Goal: Information Seeking & Learning: Find specific fact

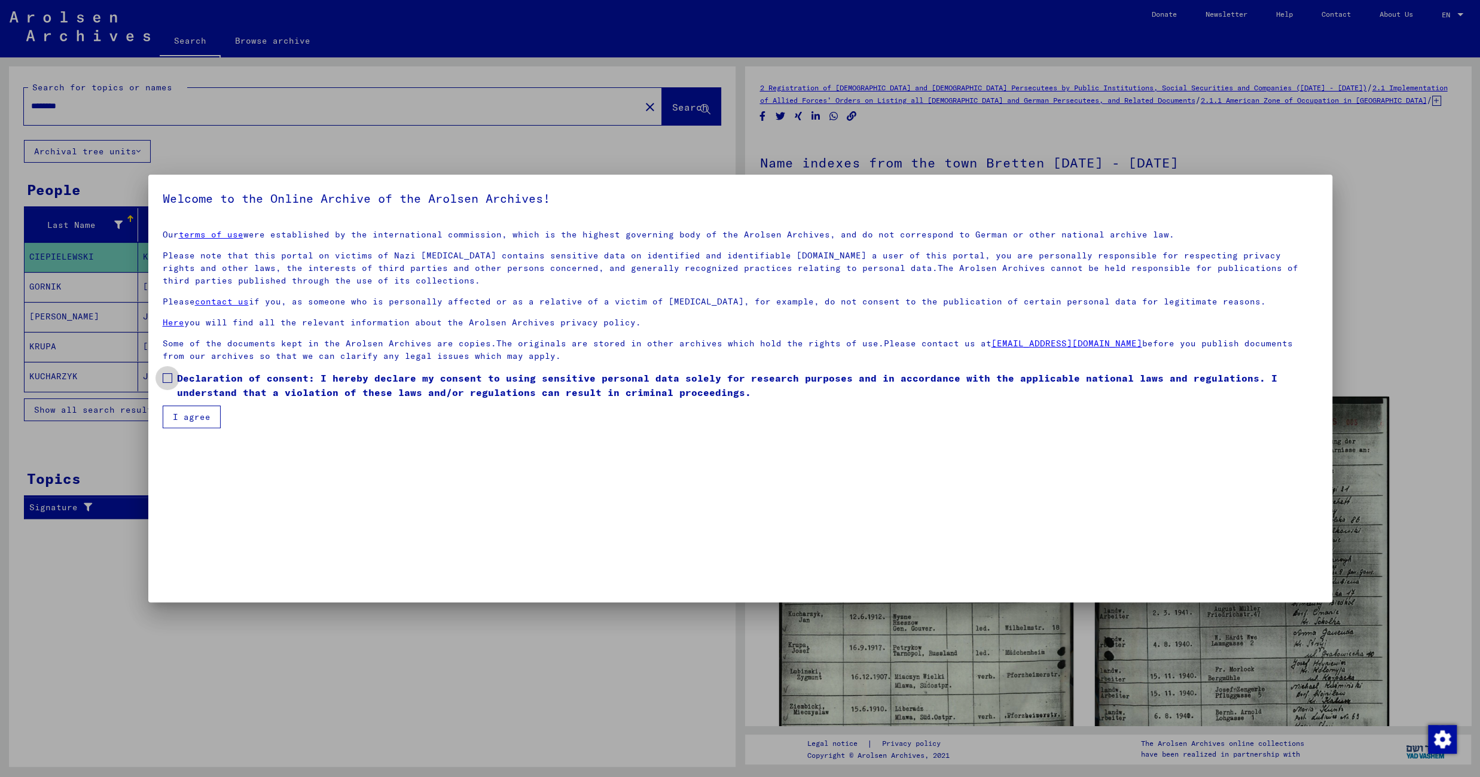
click at [170, 382] on span at bounding box center [168, 378] width 10 height 10
click at [199, 417] on button "I agree" at bounding box center [192, 416] width 58 height 23
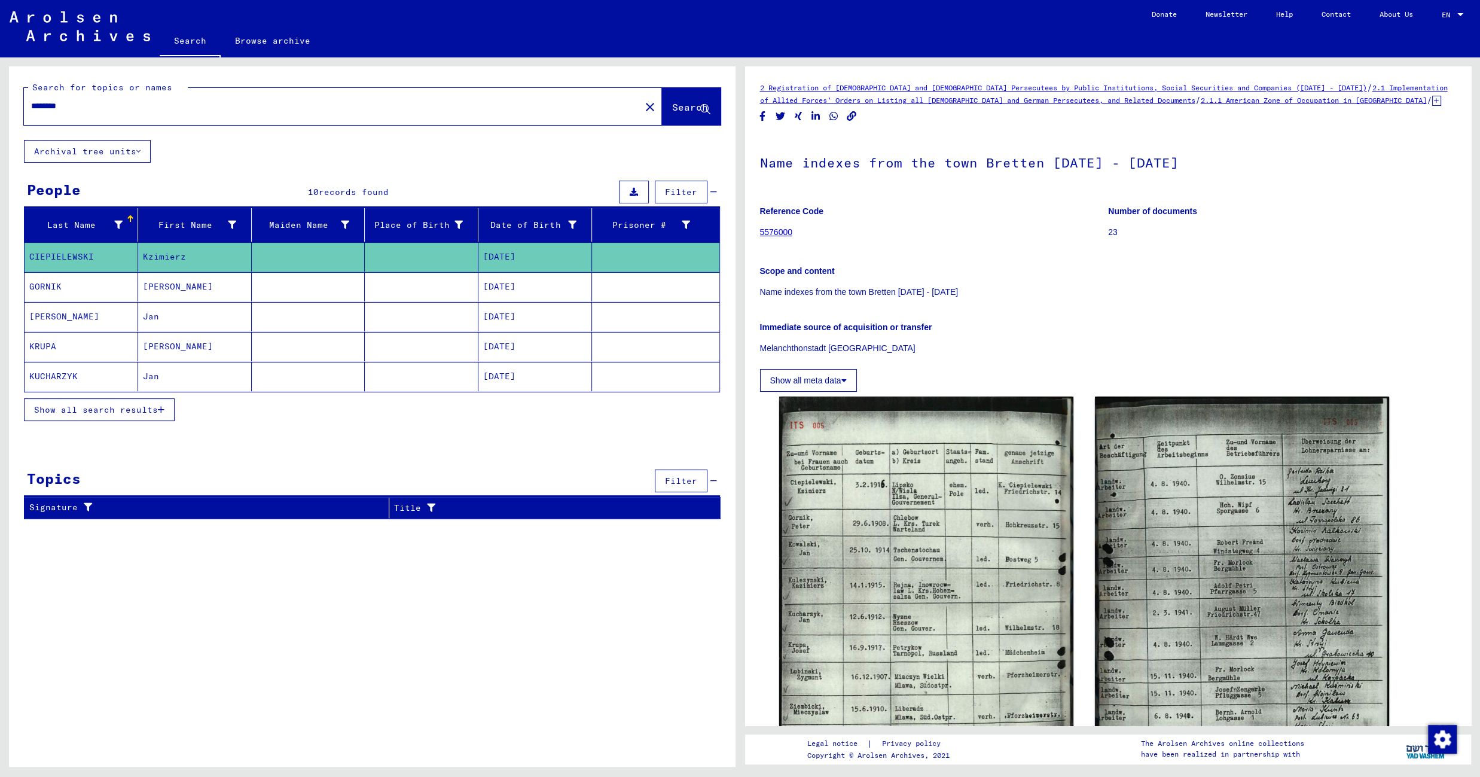
click at [41, 103] on input "********" at bounding box center [332, 106] width 602 height 13
paste input "text"
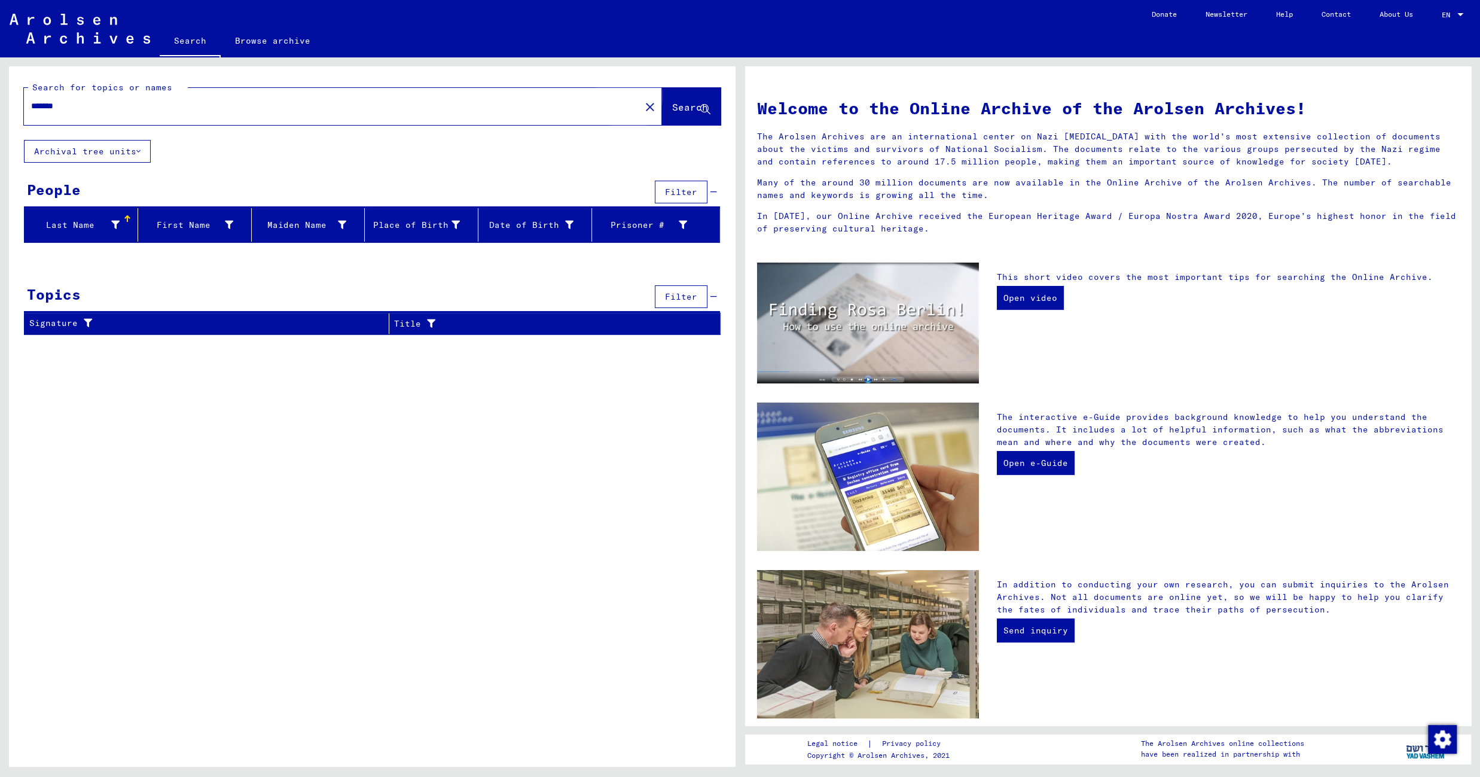
click at [677, 111] on span "Search" at bounding box center [690, 107] width 36 height 12
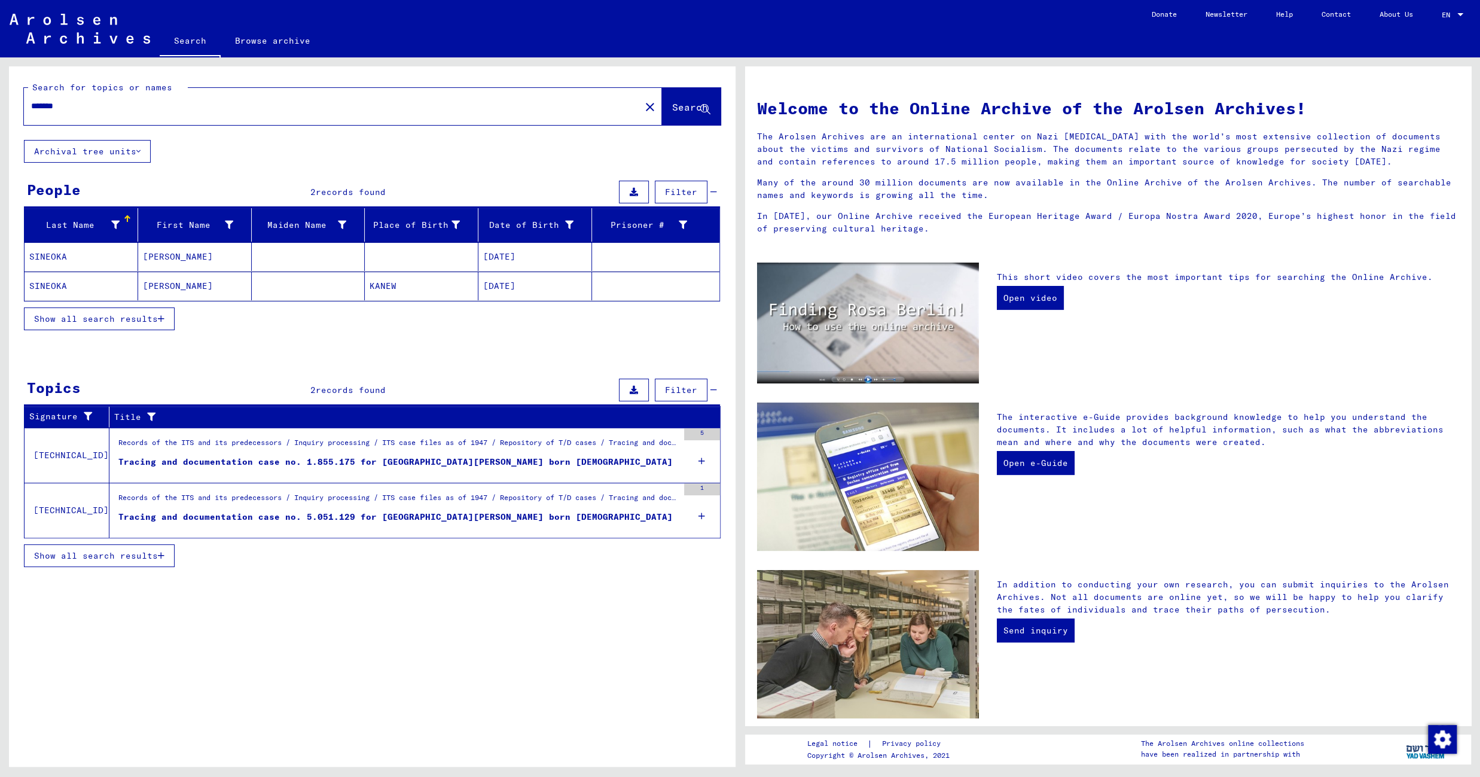
click at [552, 258] on mat-cell "[DATE]" at bounding box center [535, 256] width 114 height 29
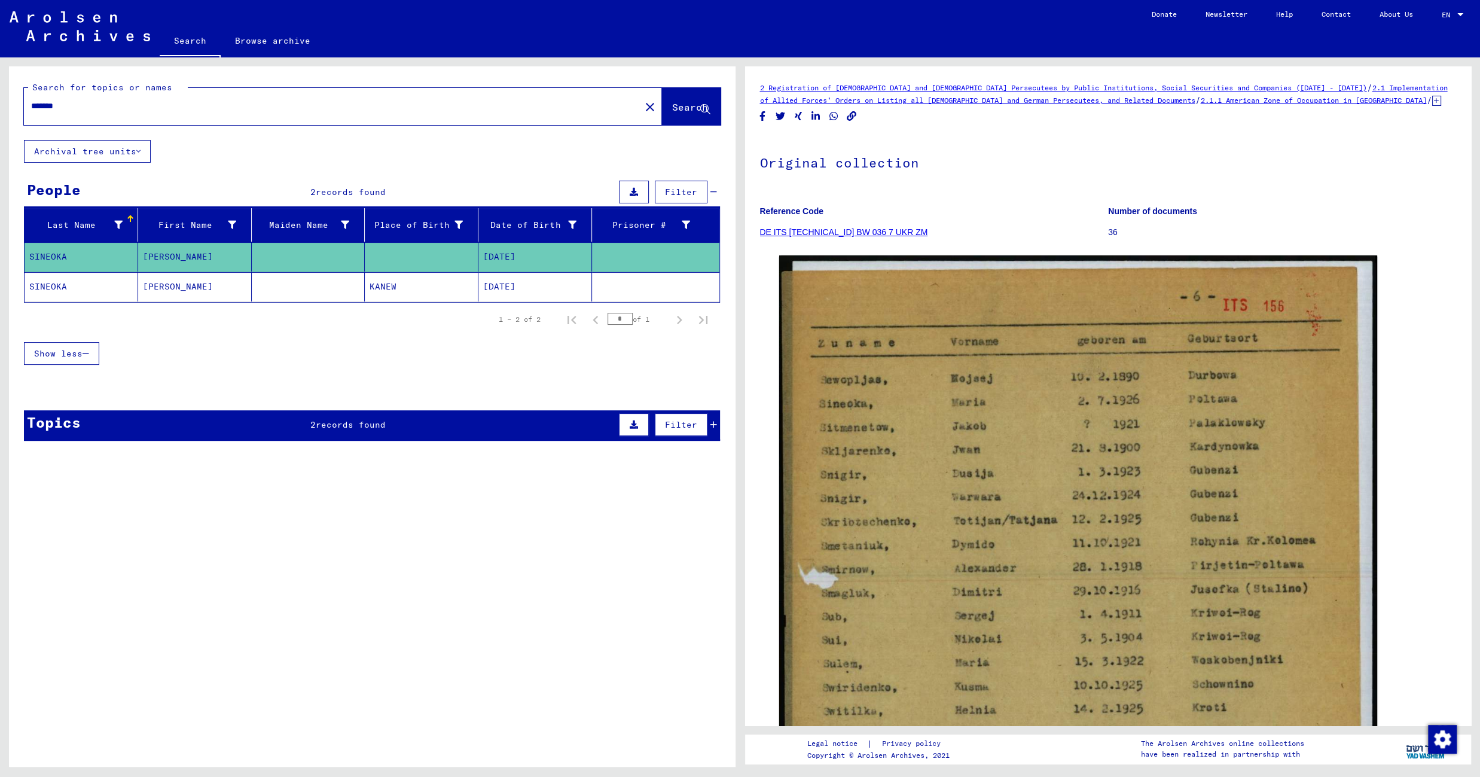
click at [395, 282] on mat-cell "KANEW" at bounding box center [422, 286] width 114 height 29
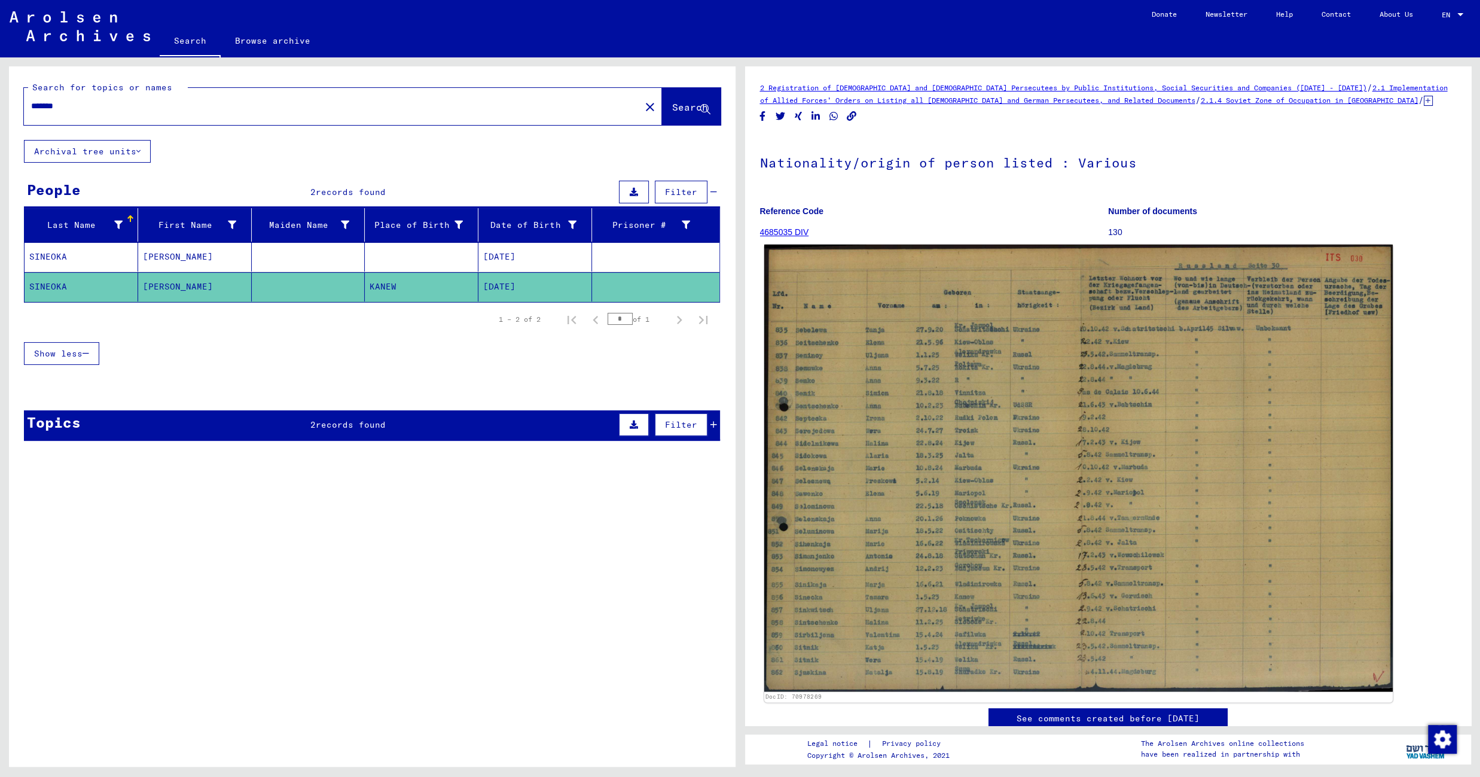
click at [921, 339] on img at bounding box center [1078, 468] width 628 height 447
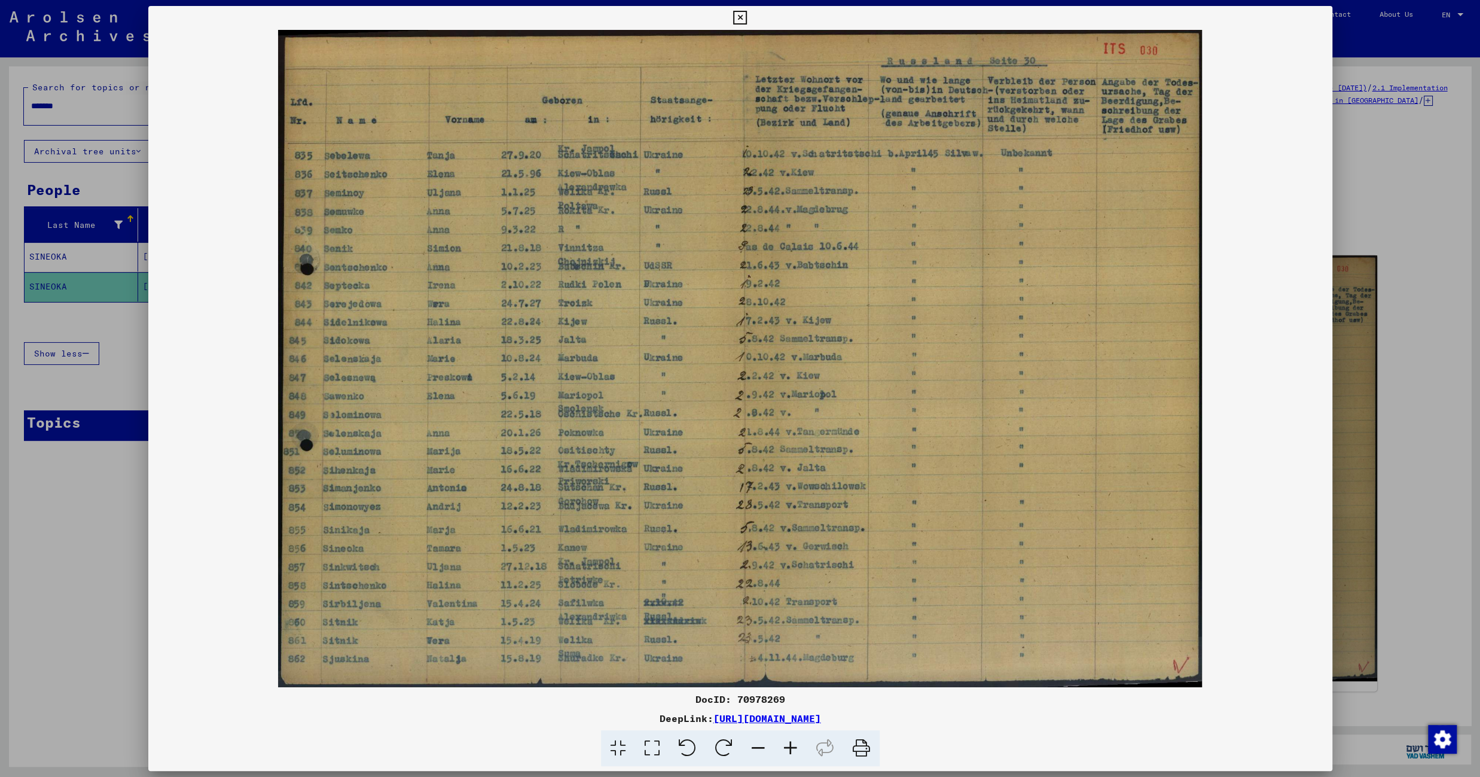
click at [792, 746] on icon at bounding box center [790, 748] width 32 height 36
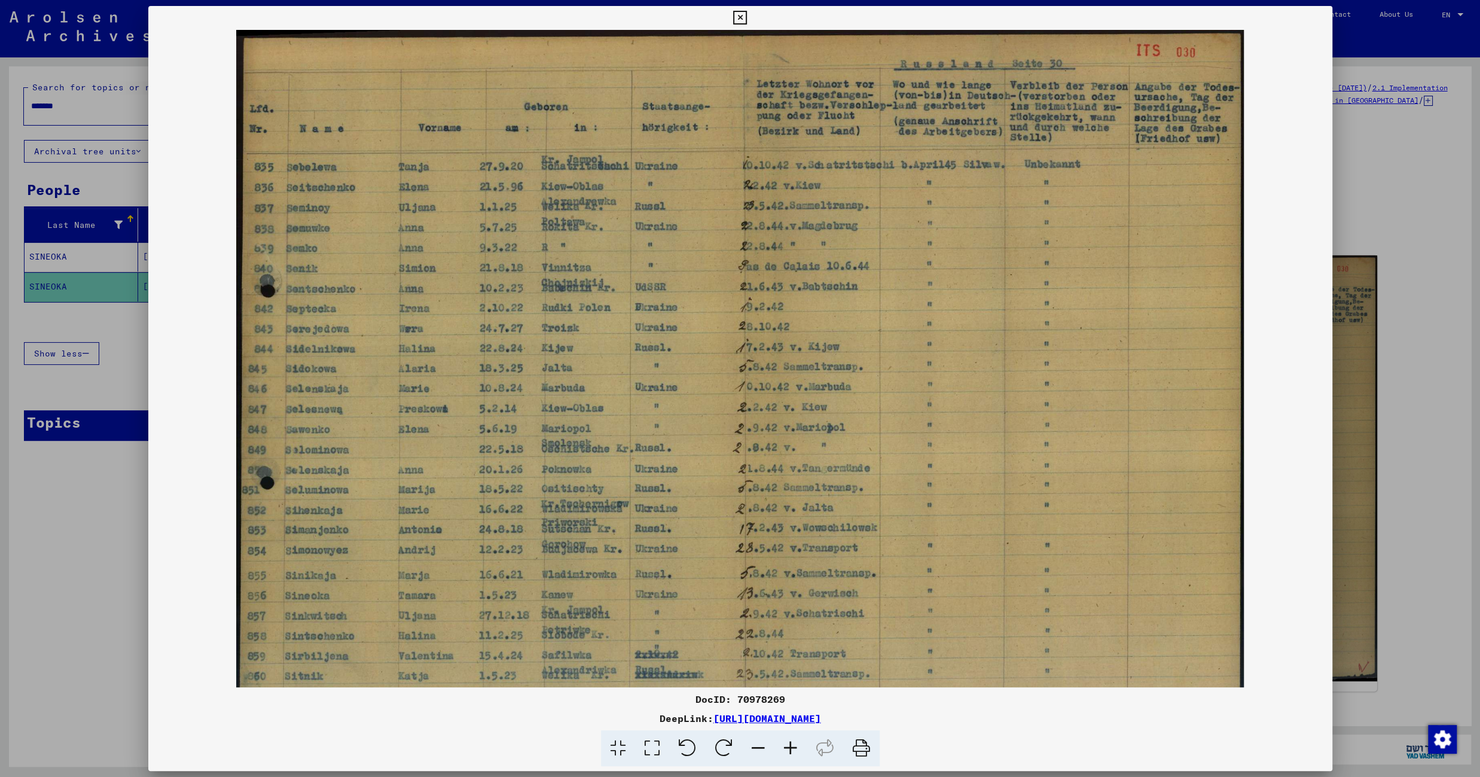
click at [792, 746] on icon at bounding box center [790, 748] width 32 height 36
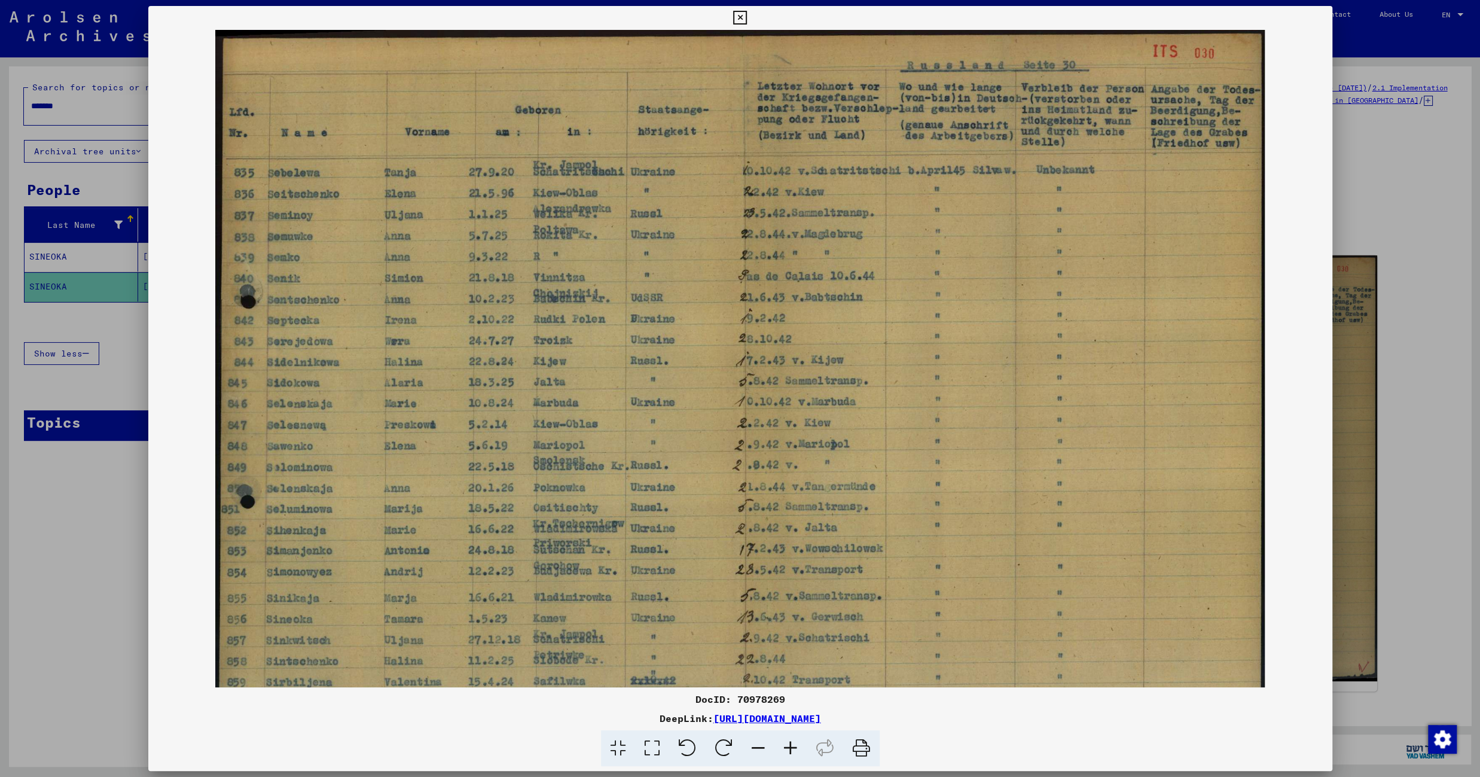
click at [792, 746] on icon at bounding box center [790, 748] width 32 height 36
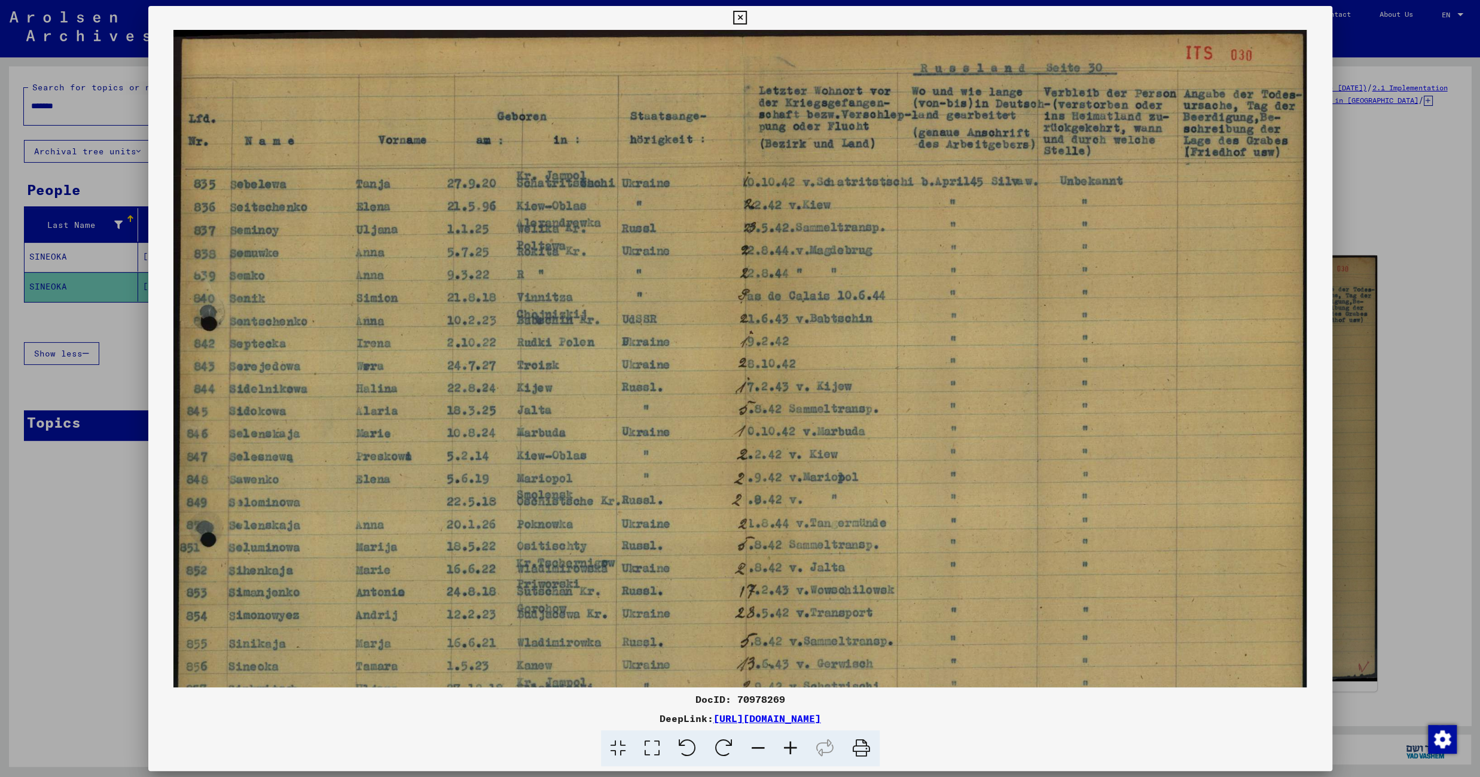
click at [792, 746] on icon at bounding box center [790, 748] width 32 height 36
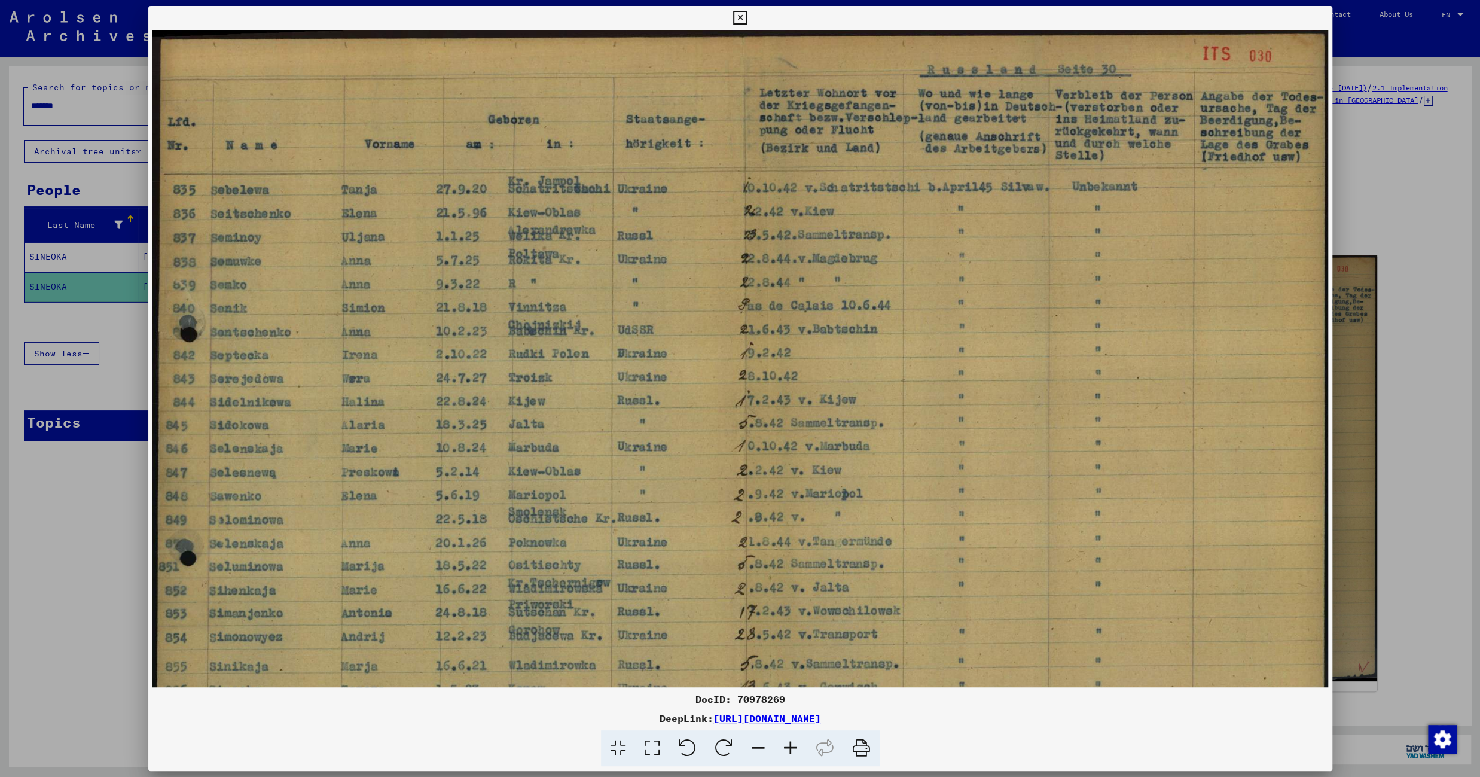
click at [792, 746] on icon at bounding box center [790, 748] width 32 height 36
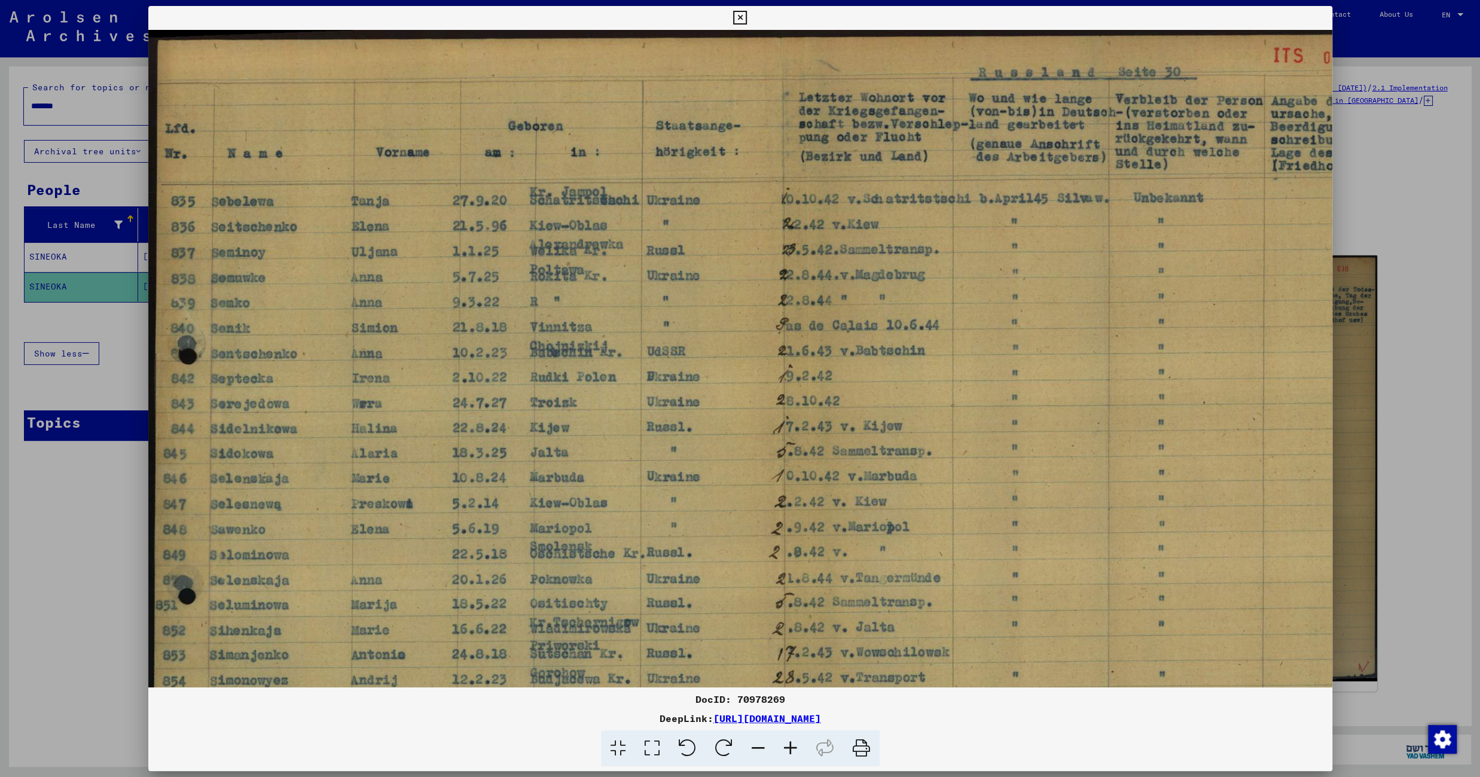
click at [792, 746] on icon at bounding box center [790, 748] width 32 height 36
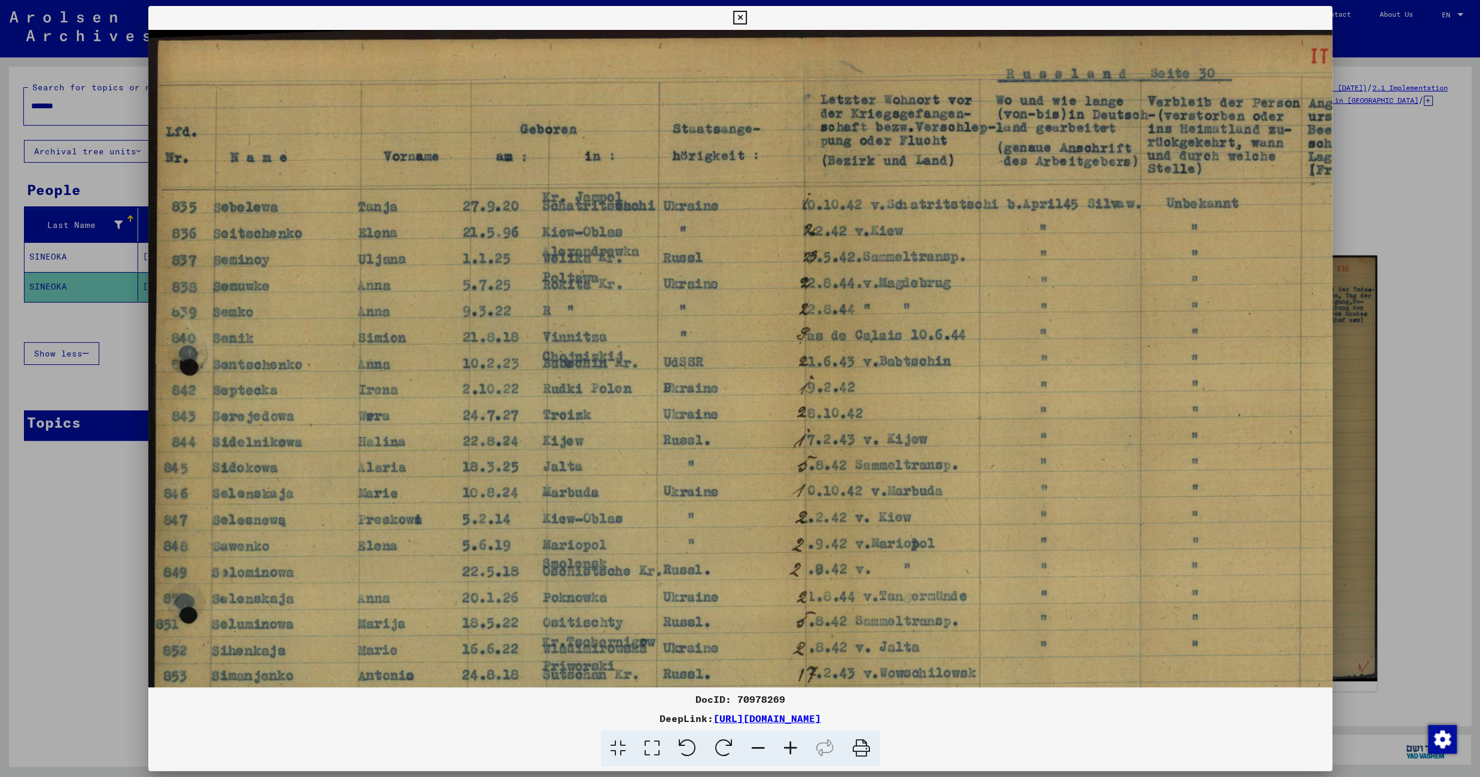
click at [792, 746] on icon at bounding box center [790, 748] width 32 height 36
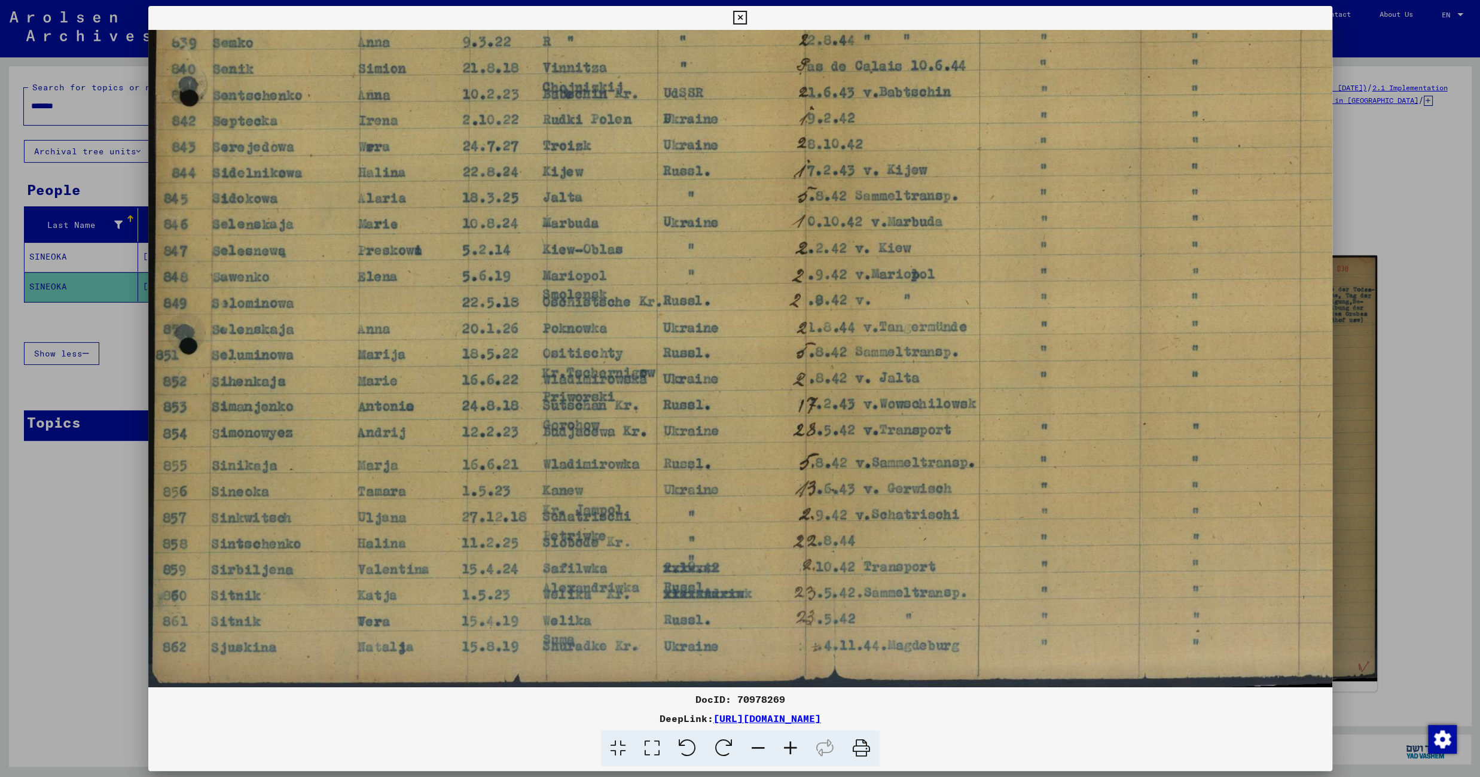
scroll to position [269, 0]
drag, startPoint x: 652, startPoint y: 561, endPoint x: 707, endPoint y: 203, distance: 362.4
click at [707, 203] on img at bounding box center [799, 224] width 1302 height 926
click at [747, 13] on icon at bounding box center [740, 18] width 14 height 14
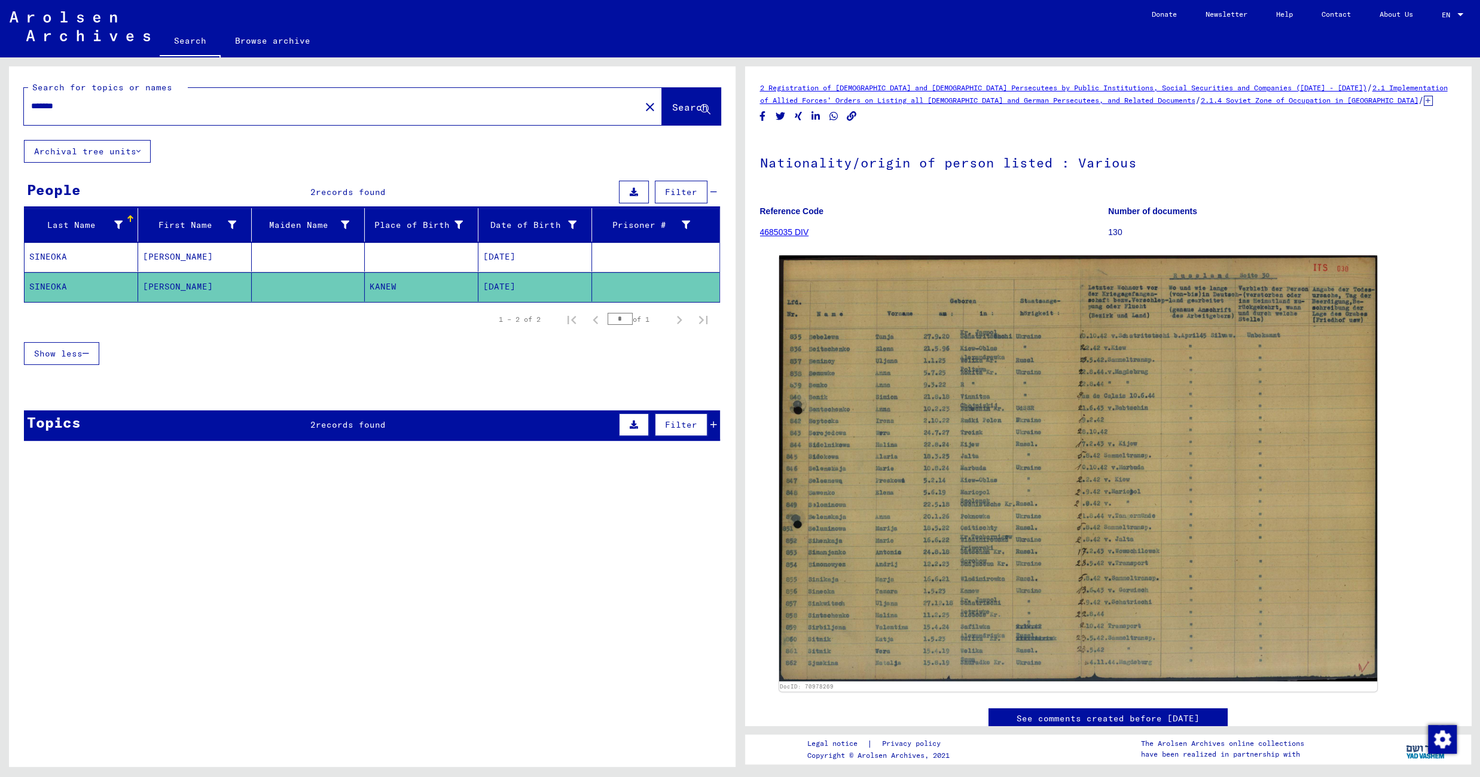
click at [75, 102] on input "*******" at bounding box center [332, 106] width 602 height 13
type input "*"
type input "**********"
click at [675, 103] on span "Search" at bounding box center [690, 107] width 36 height 12
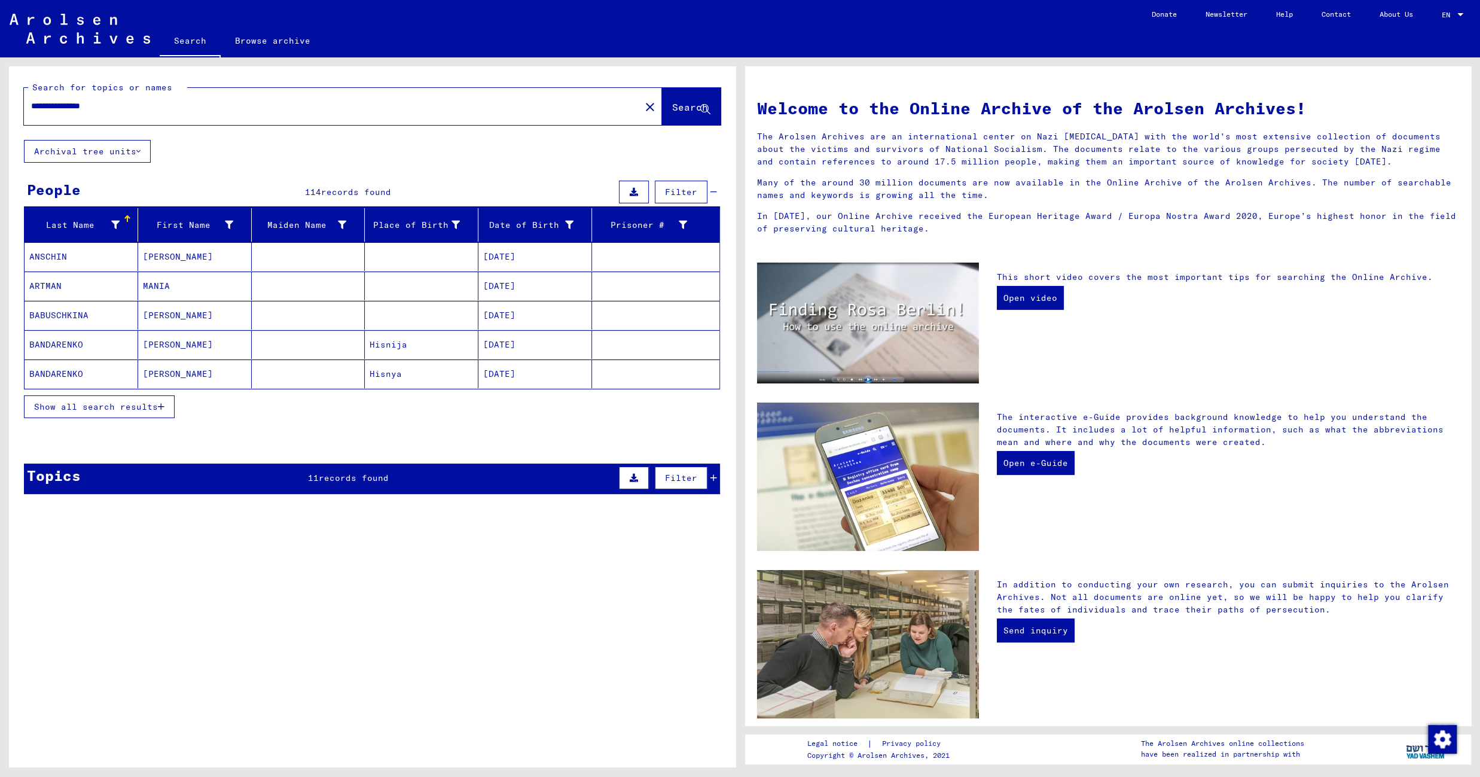
click at [160, 411] on icon "button" at bounding box center [161, 406] width 7 height 8
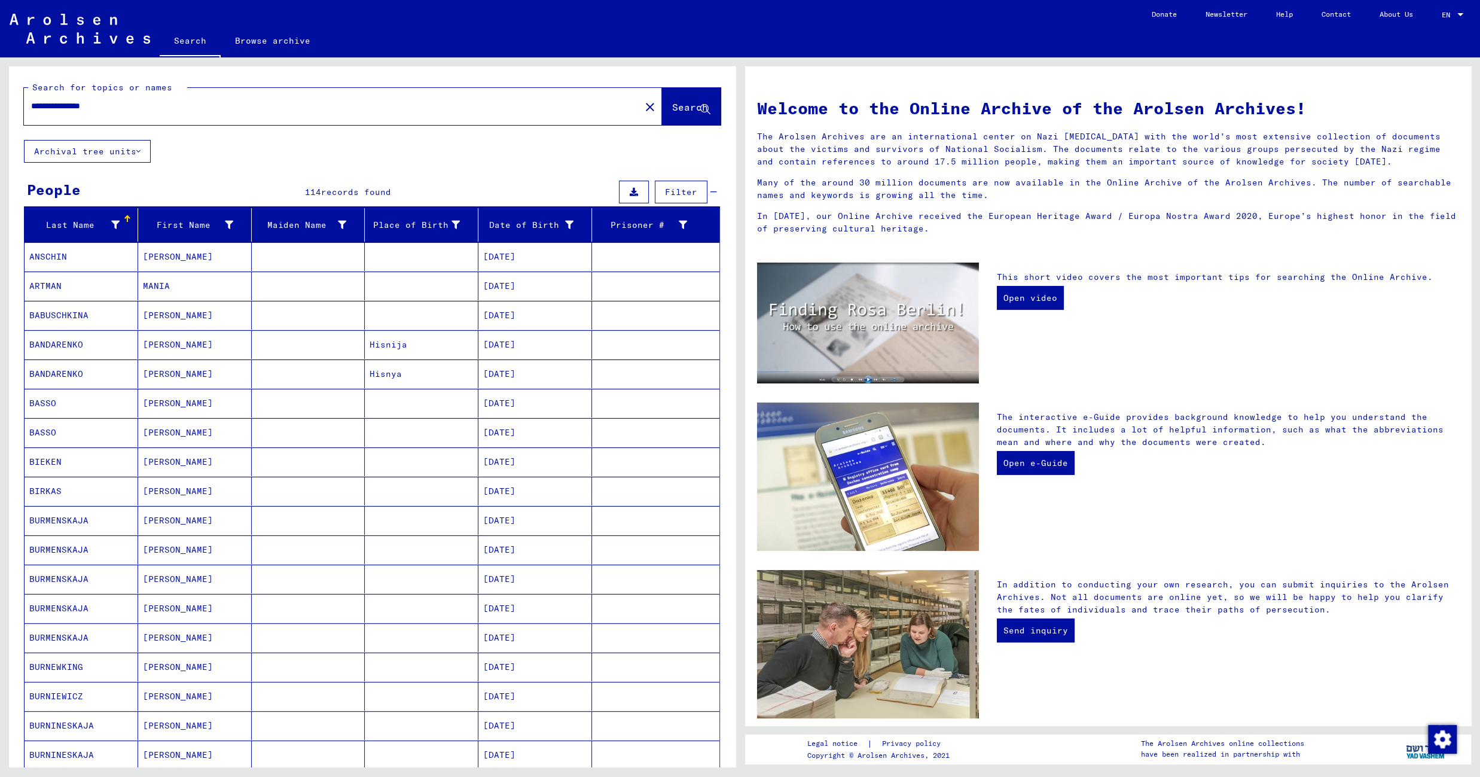
click at [385, 257] on mat-cell at bounding box center [422, 256] width 114 height 29
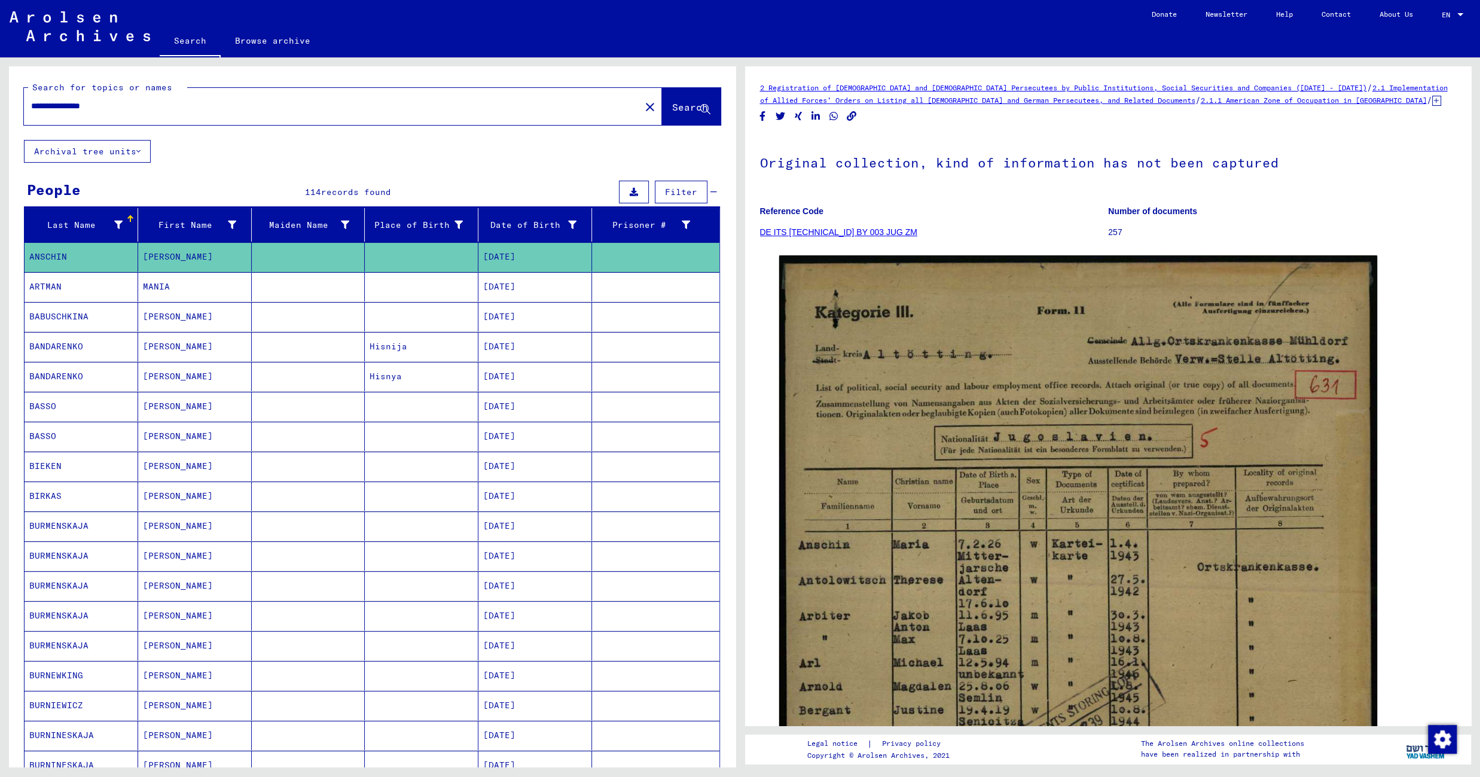
click at [393, 284] on mat-cell at bounding box center [422, 286] width 114 height 29
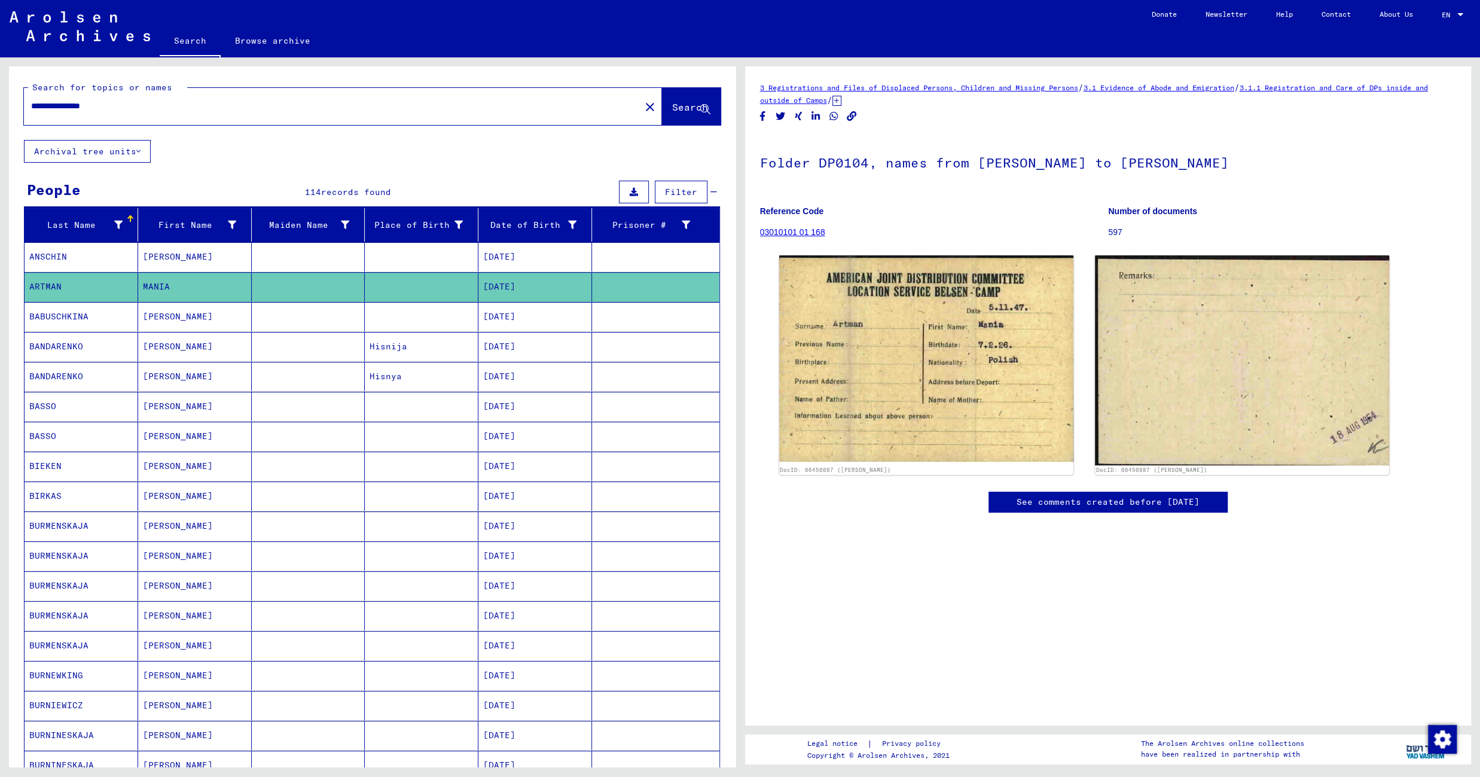
click at [382, 313] on mat-cell at bounding box center [422, 316] width 114 height 29
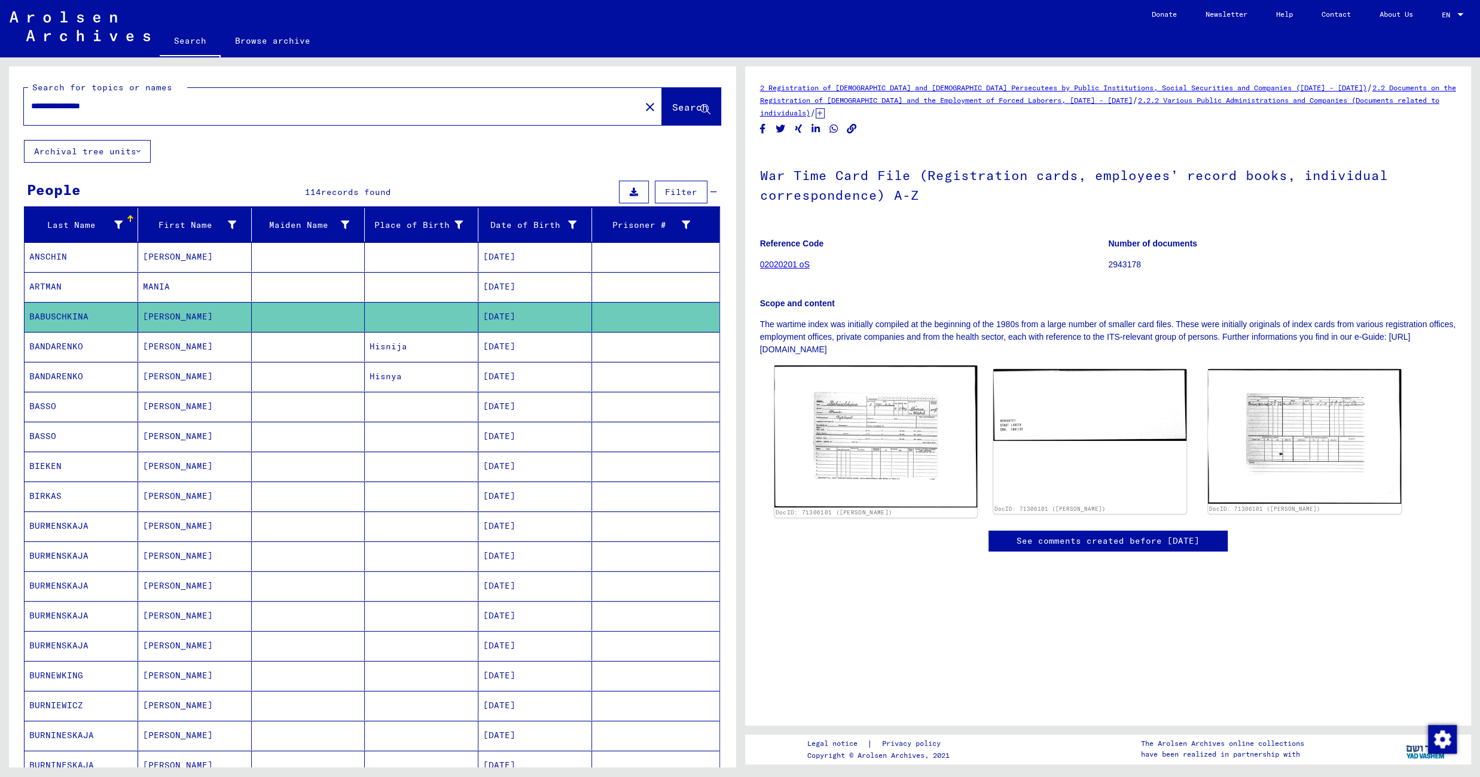
click at [869, 416] on img at bounding box center [875, 436] width 203 height 142
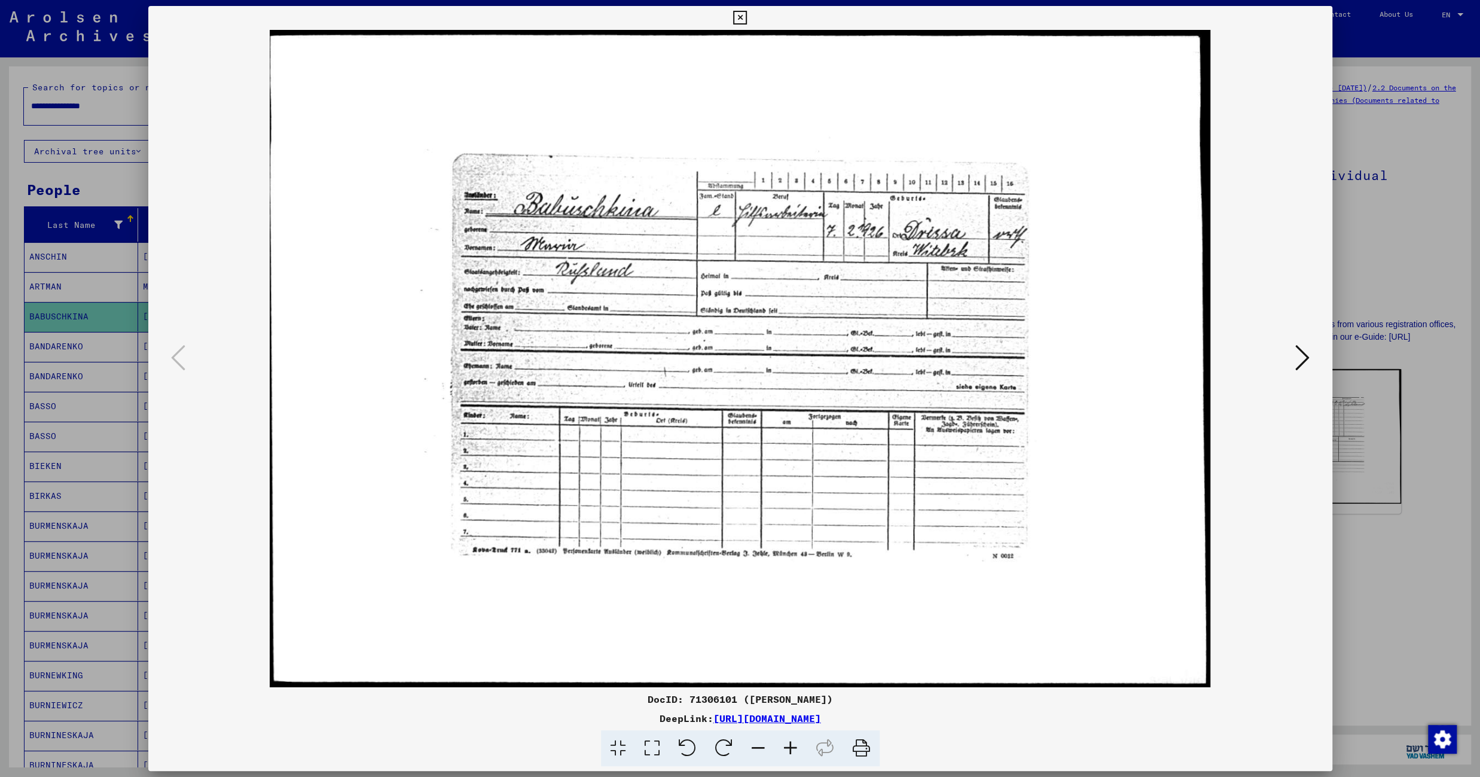
click at [1299, 349] on icon at bounding box center [1302, 357] width 14 height 29
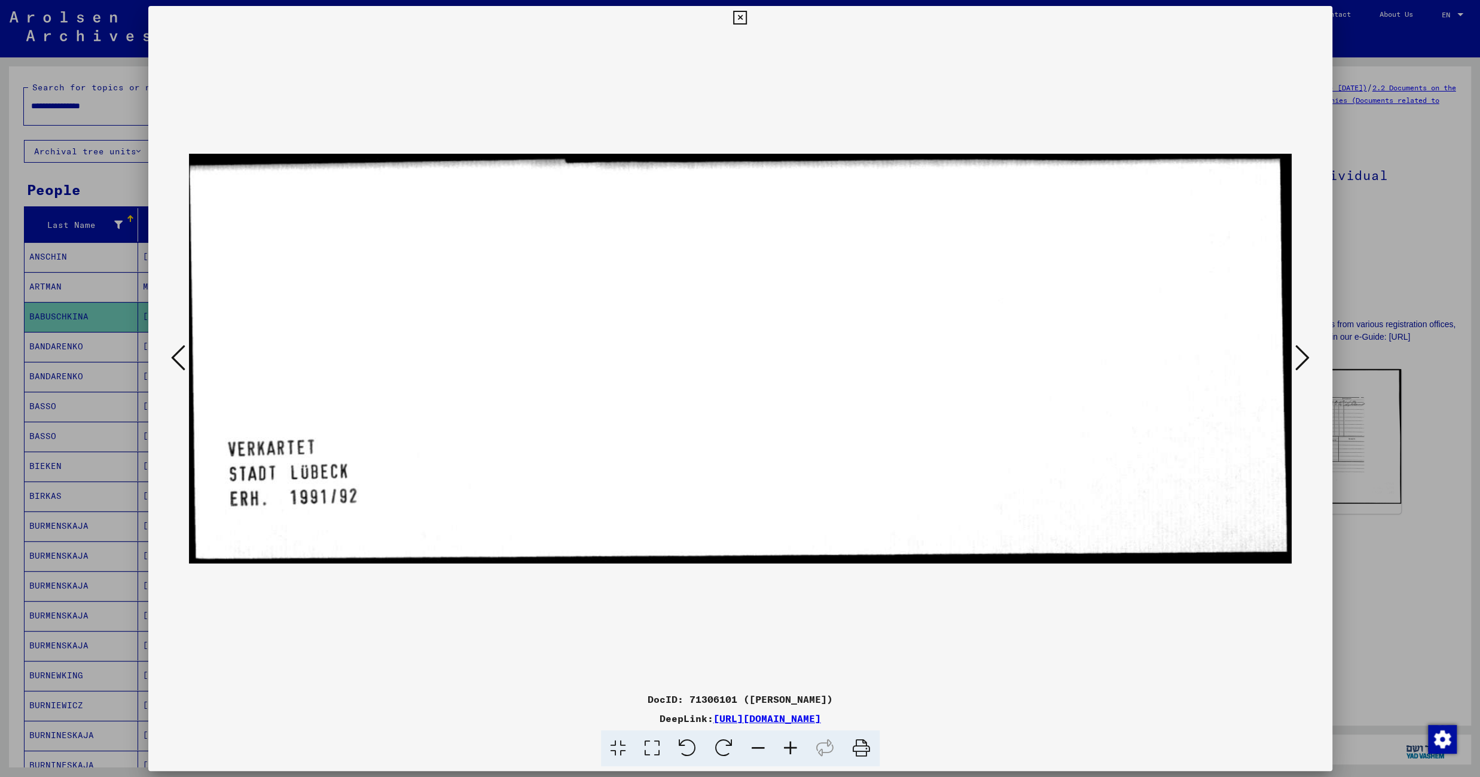
click at [1304, 359] on icon at bounding box center [1302, 357] width 14 height 29
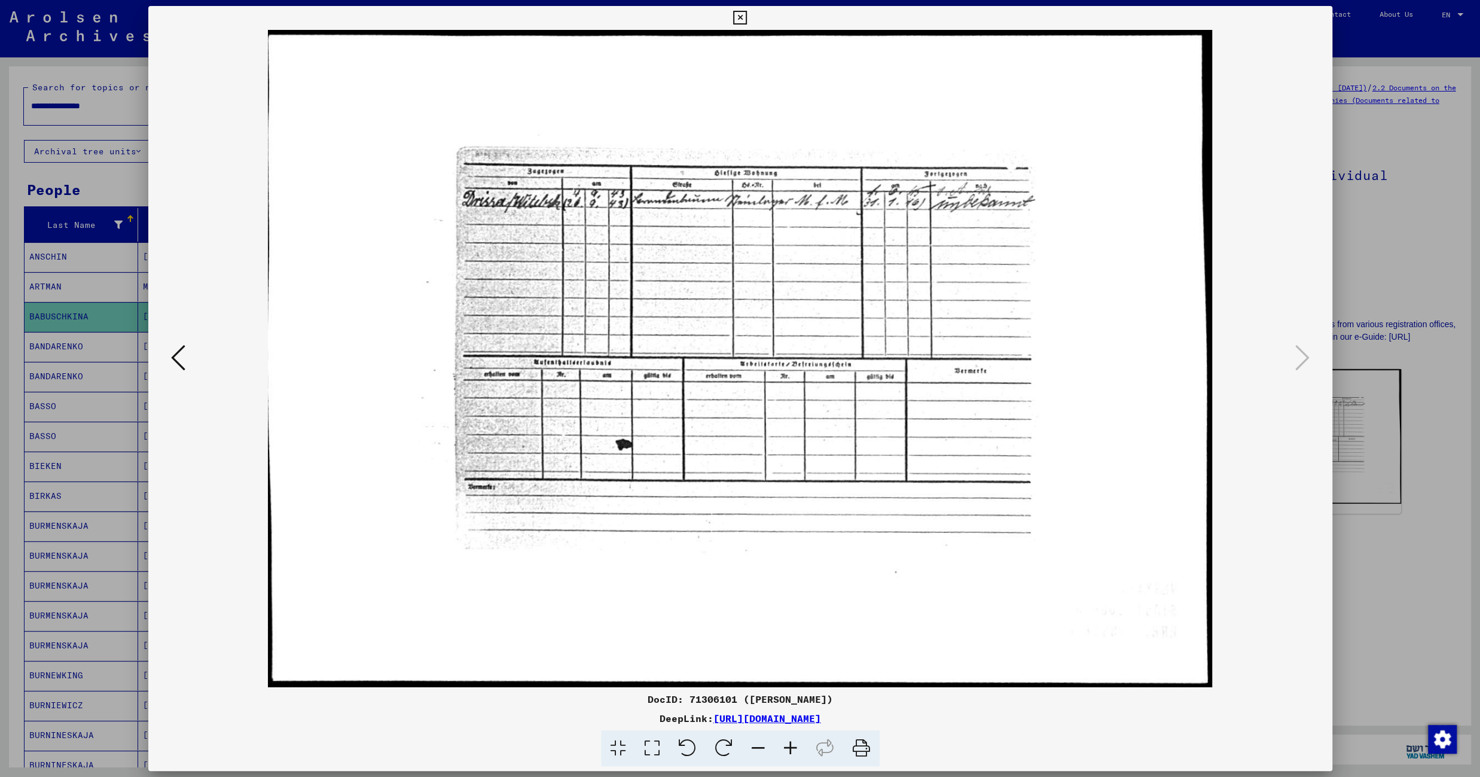
click at [747, 22] on icon at bounding box center [740, 18] width 14 height 14
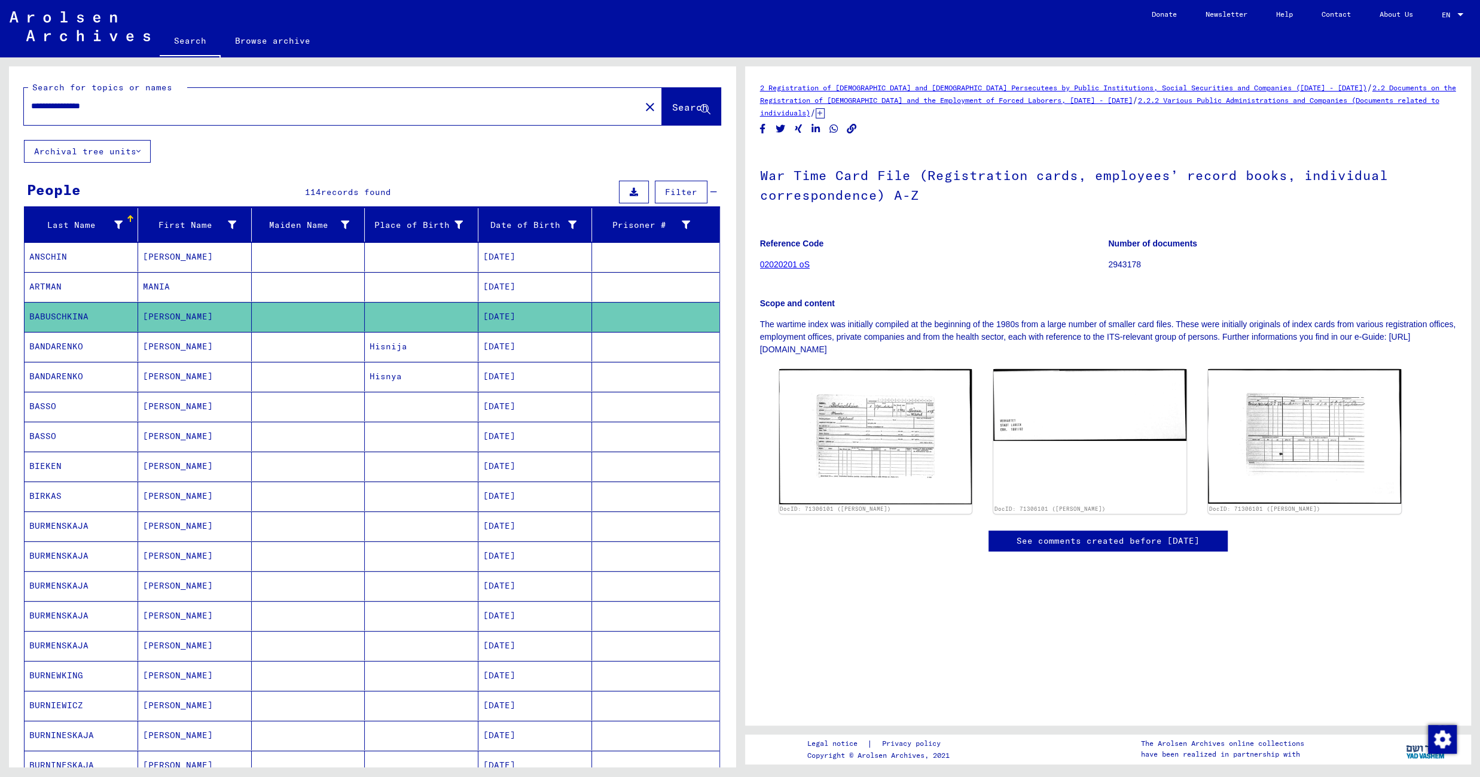
click at [459, 350] on mat-cell "Hisnija" at bounding box center [422, 346] width 114 height 29
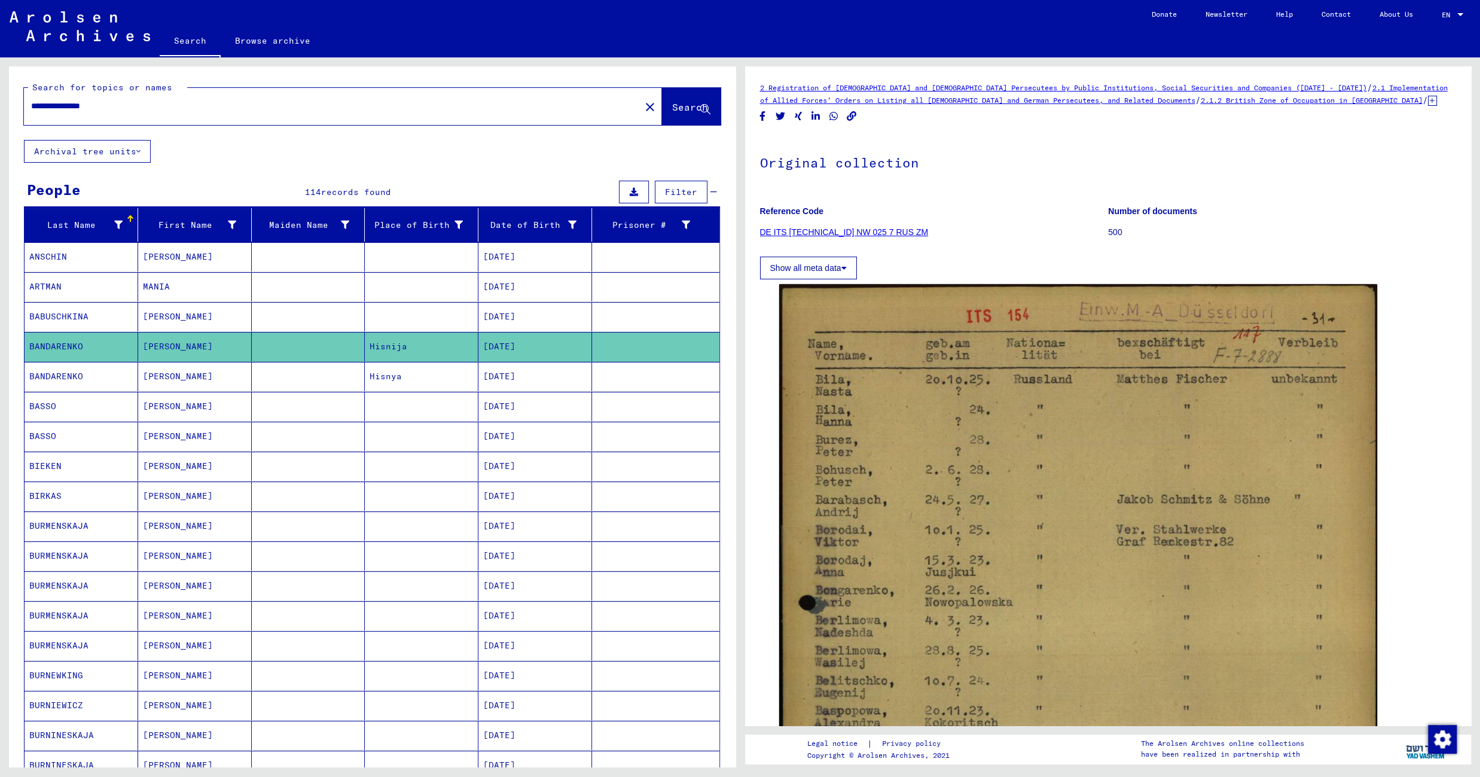
click at [409, 380] on mat-cell "Hisnya" at bounding box center [422, 376] width 114 height 29
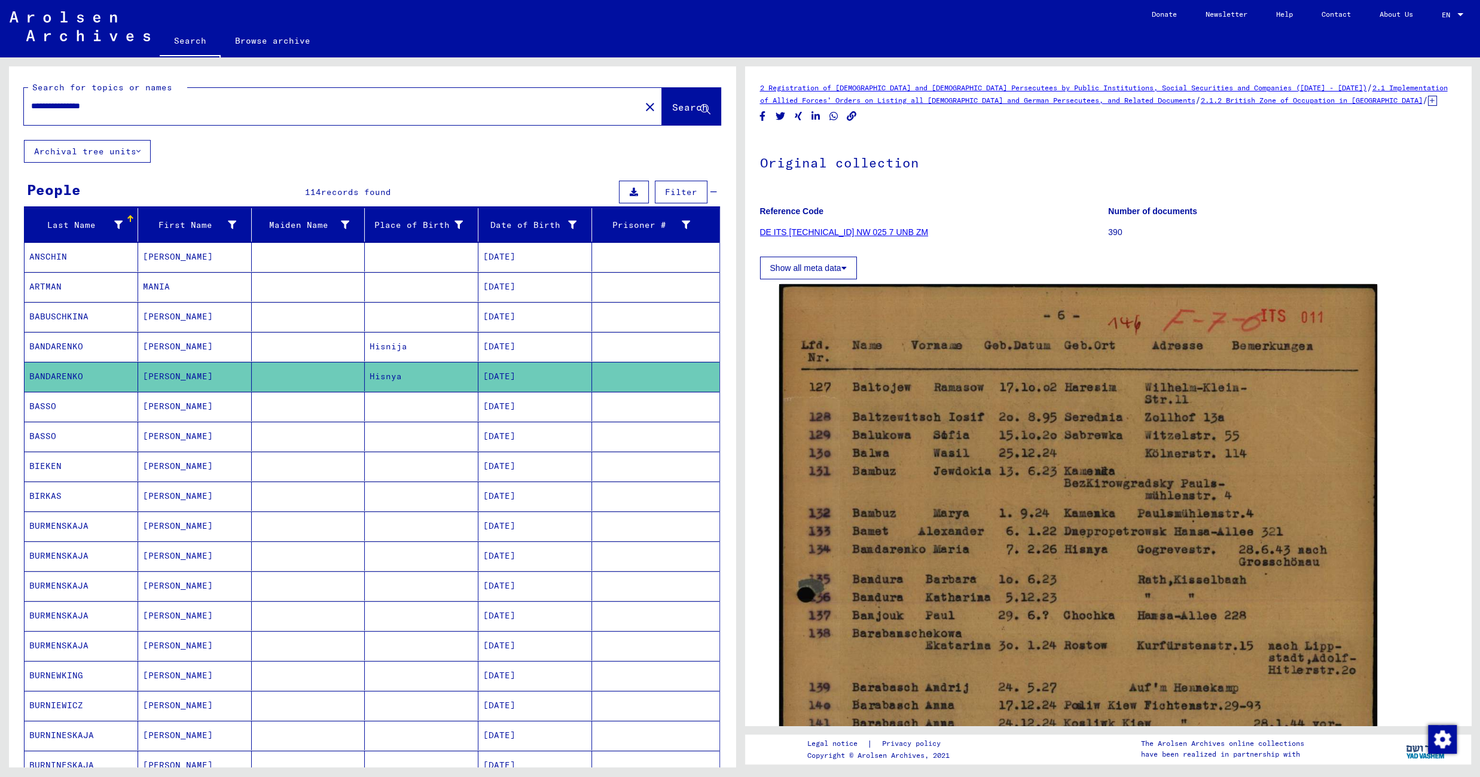
click at [395, 410] on mat-cell at bounding box center [422, 406] width 114 height 29
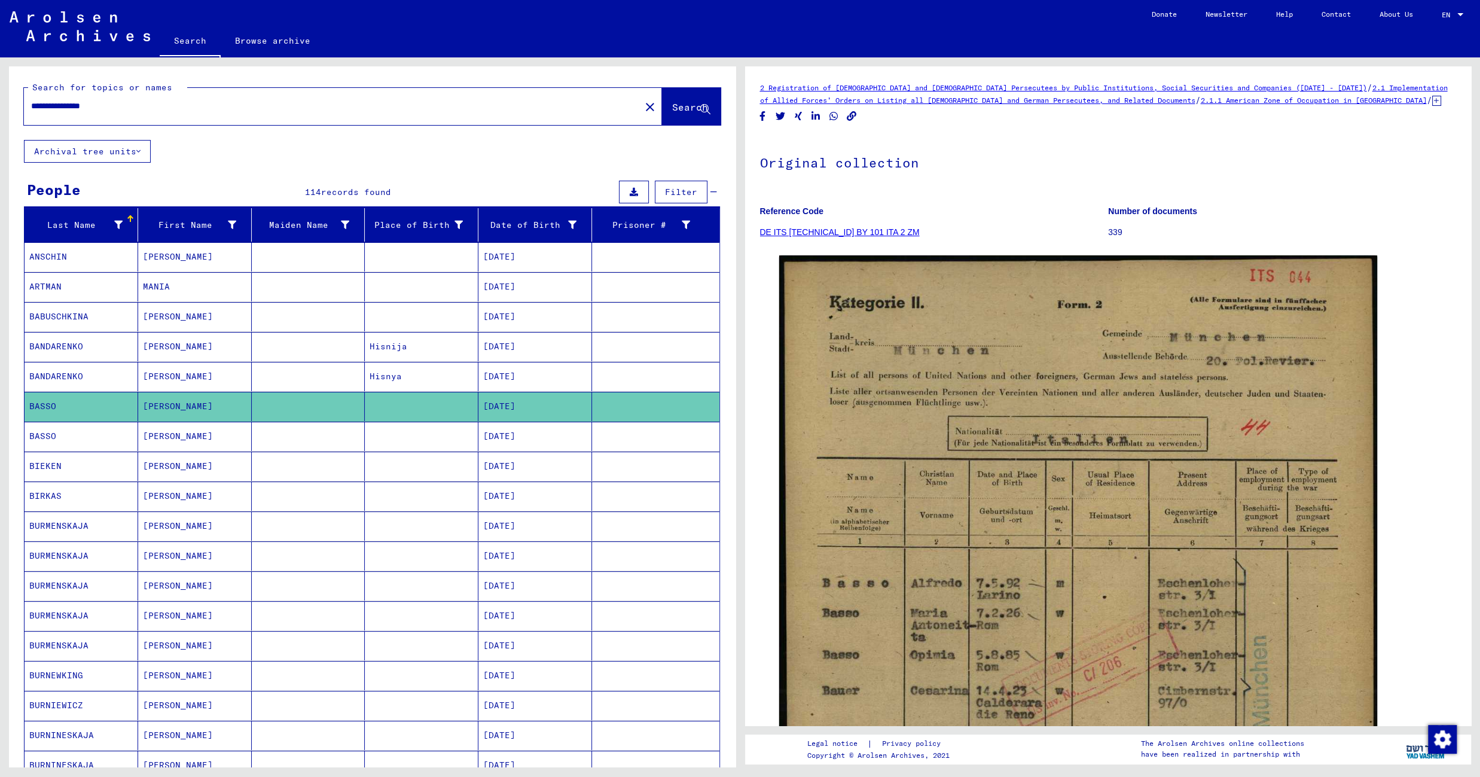
click at [378, 442] on mat-cell at bounding box center [422, 436] width 114 height 29
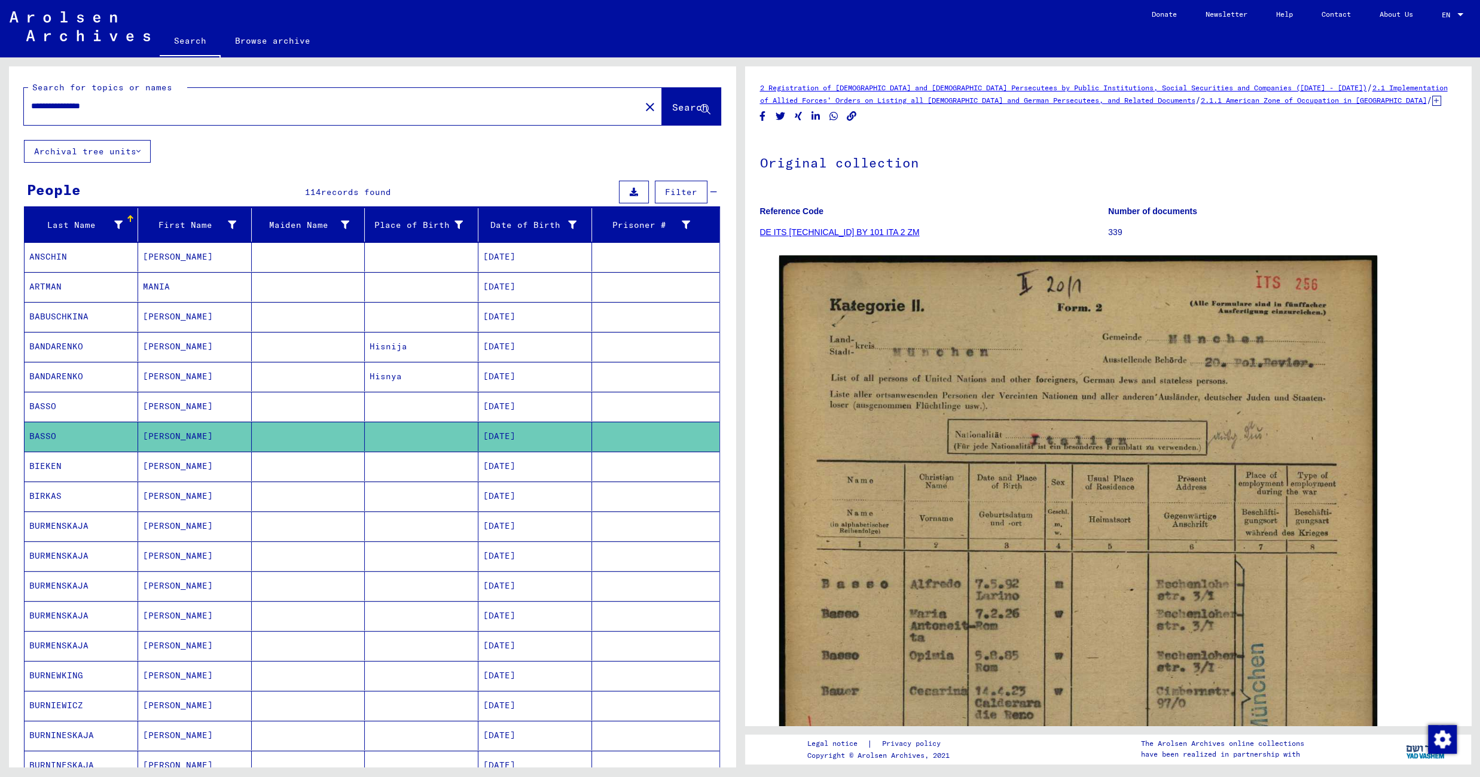
click at [365, 477] on mat-cell at bounding box center [422, 465] width 114 height 29
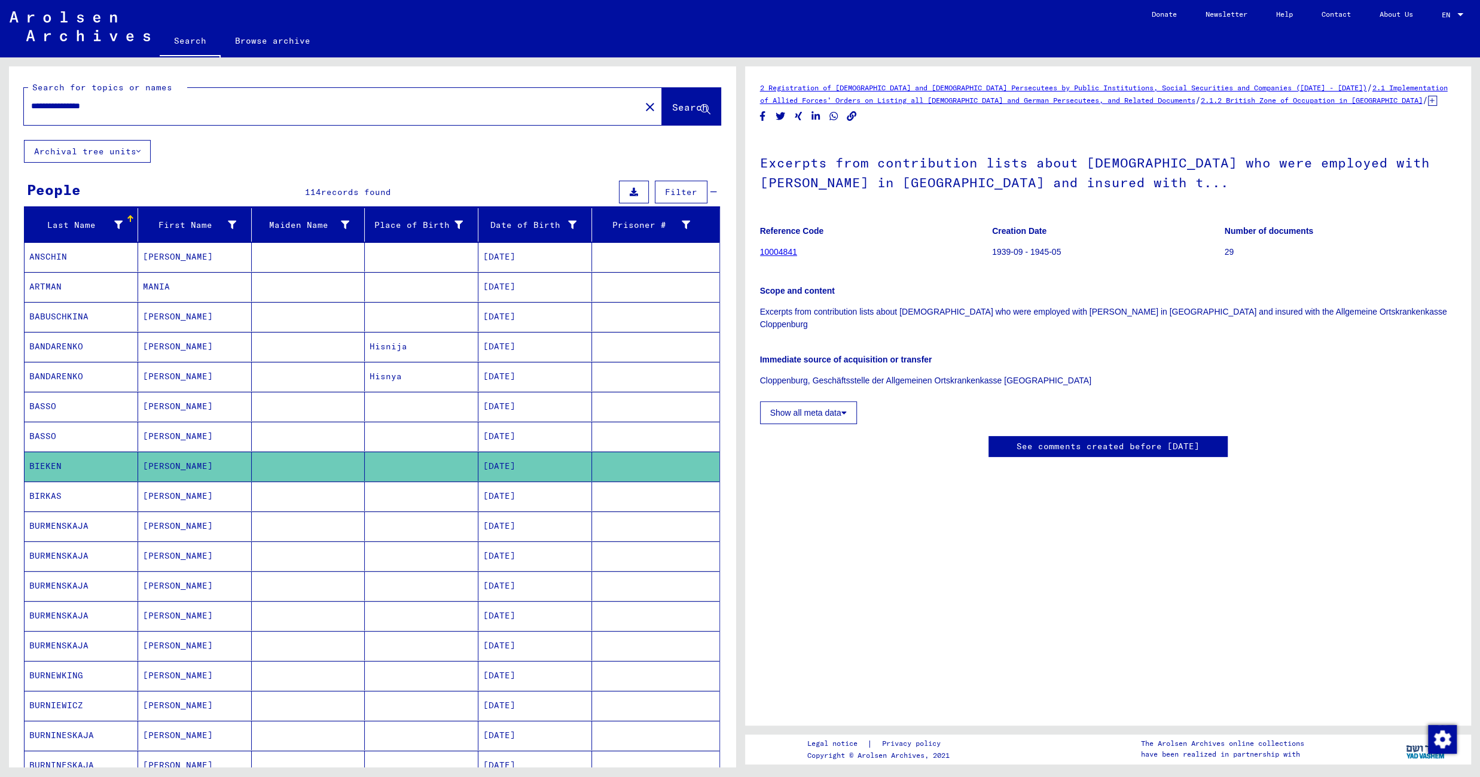
click at [352, 503] on mat-cell at bounding box center [309, 495] width 114 height 29
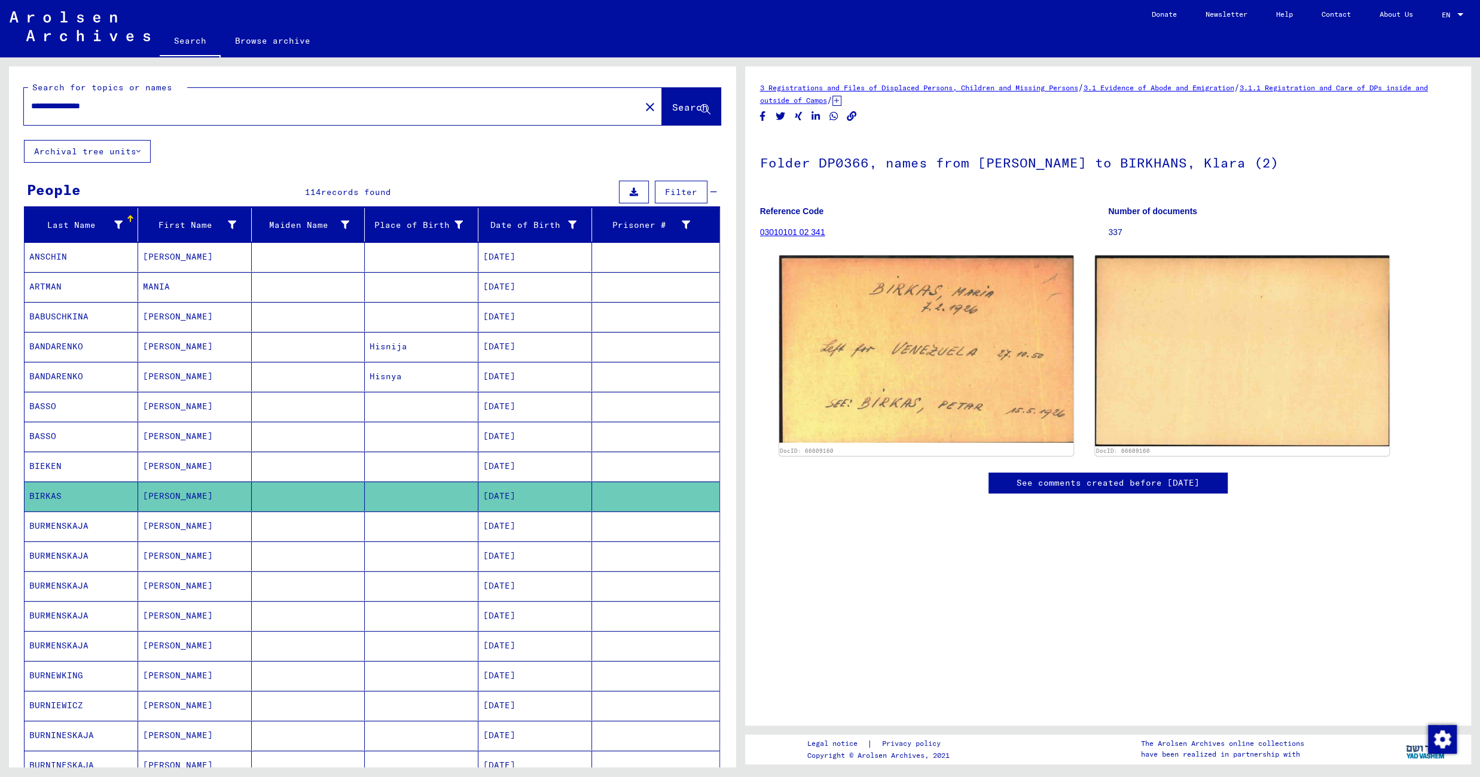
click at [325, 536] on mat-cell at bounding box center [309, 525] width 114 height 29
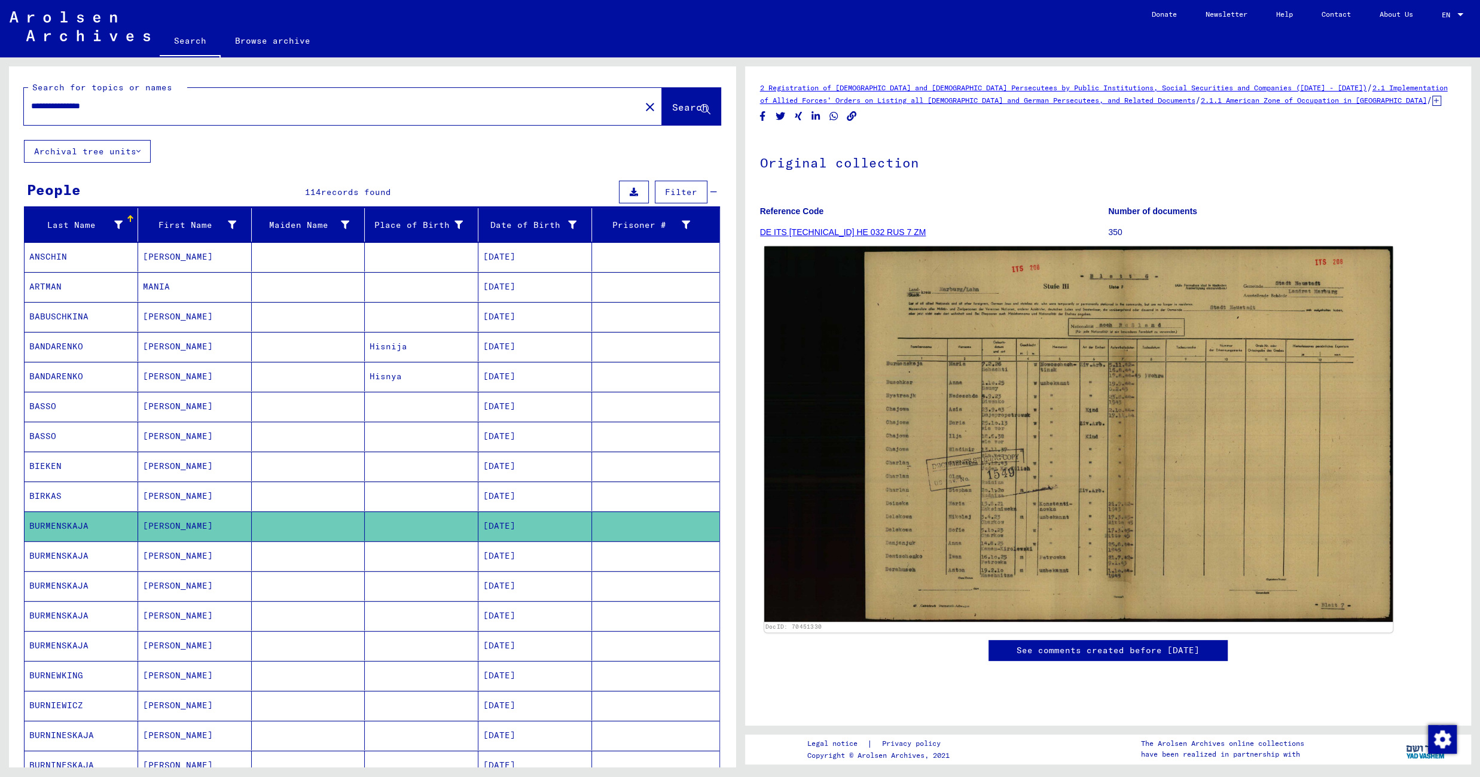
click at [959, 366] on img at bounding box center [1078, 434] width 628 height 376
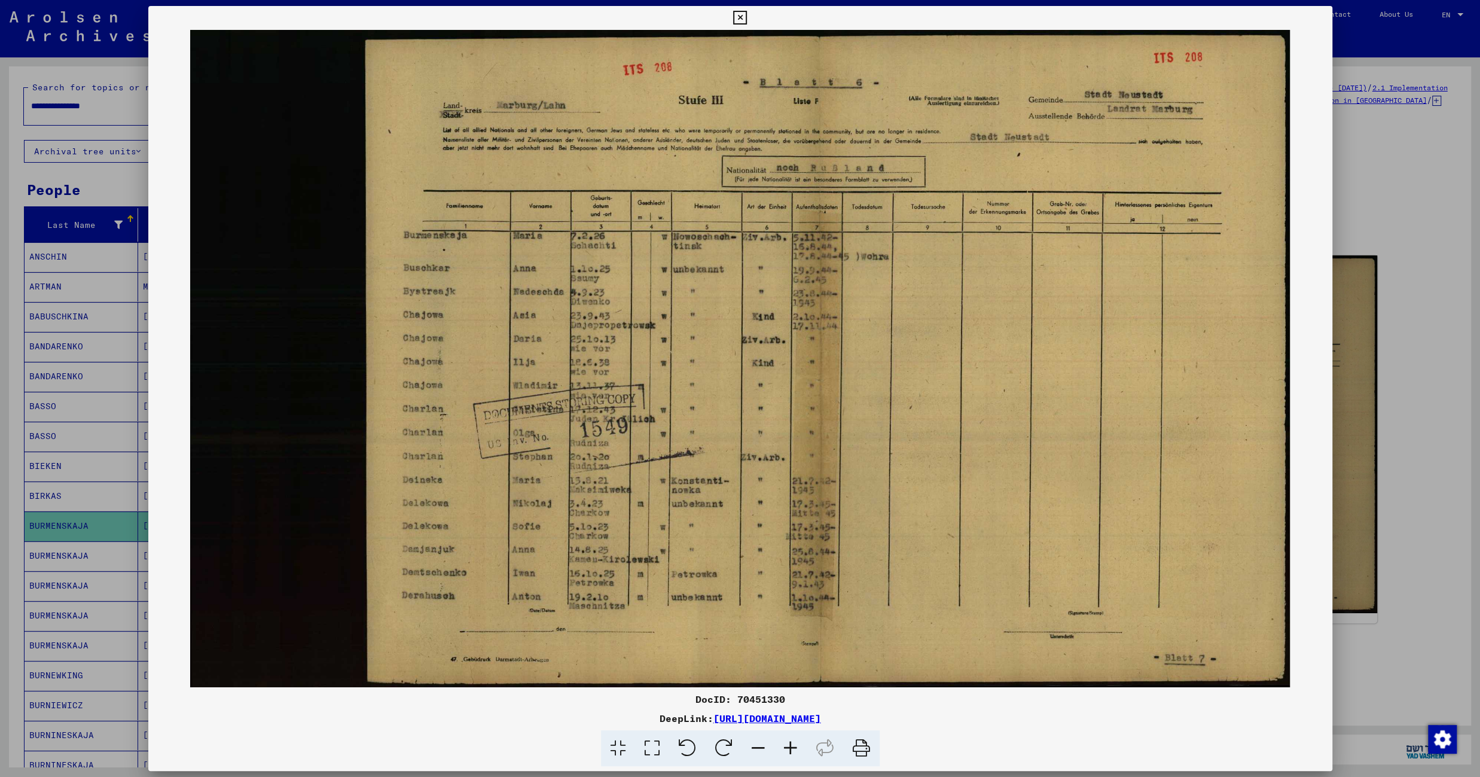
click at [747, 22] on icon at bounding box center [740, 18] width 14 height 14
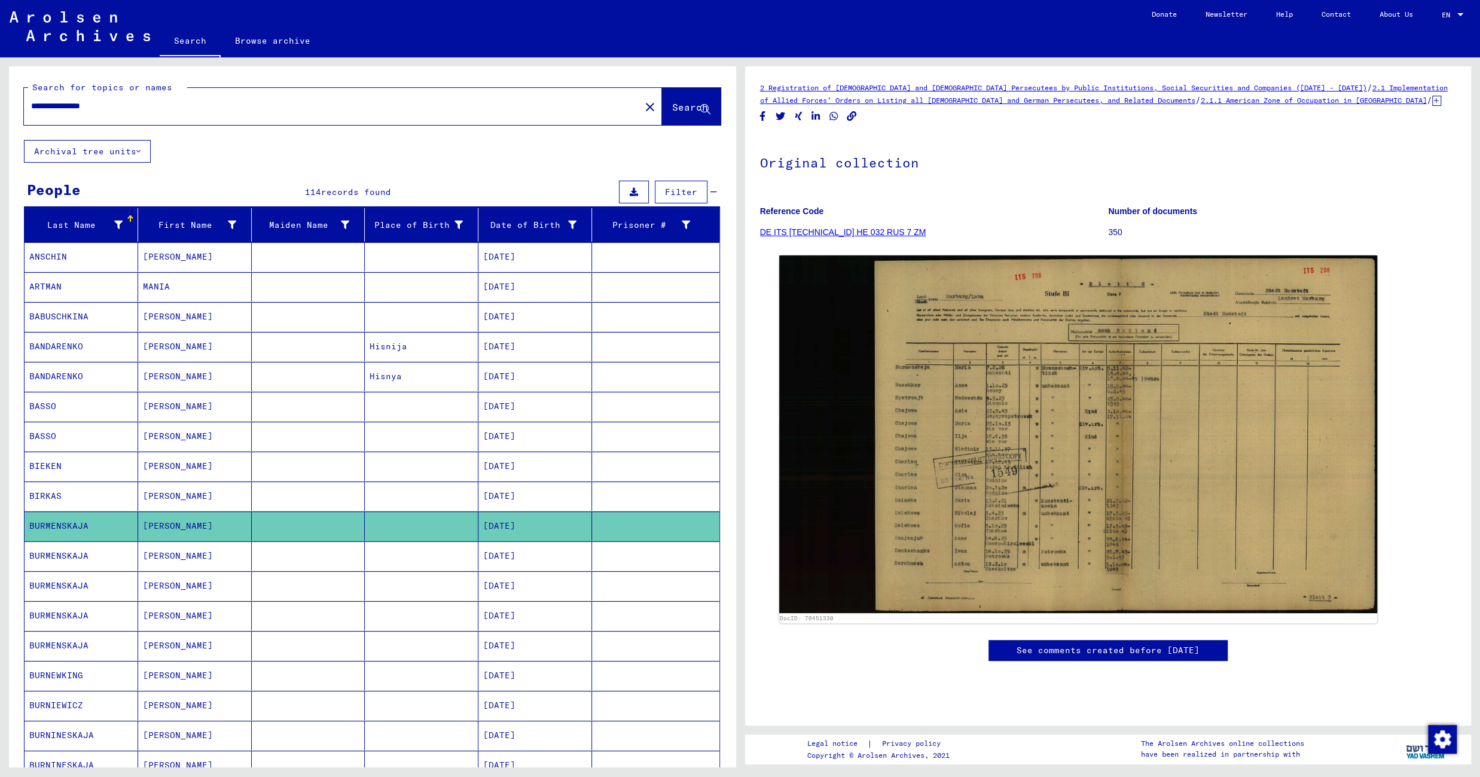
click at [390, 566] on mat-cell at bounding box center [422, 555] width 114 height 29
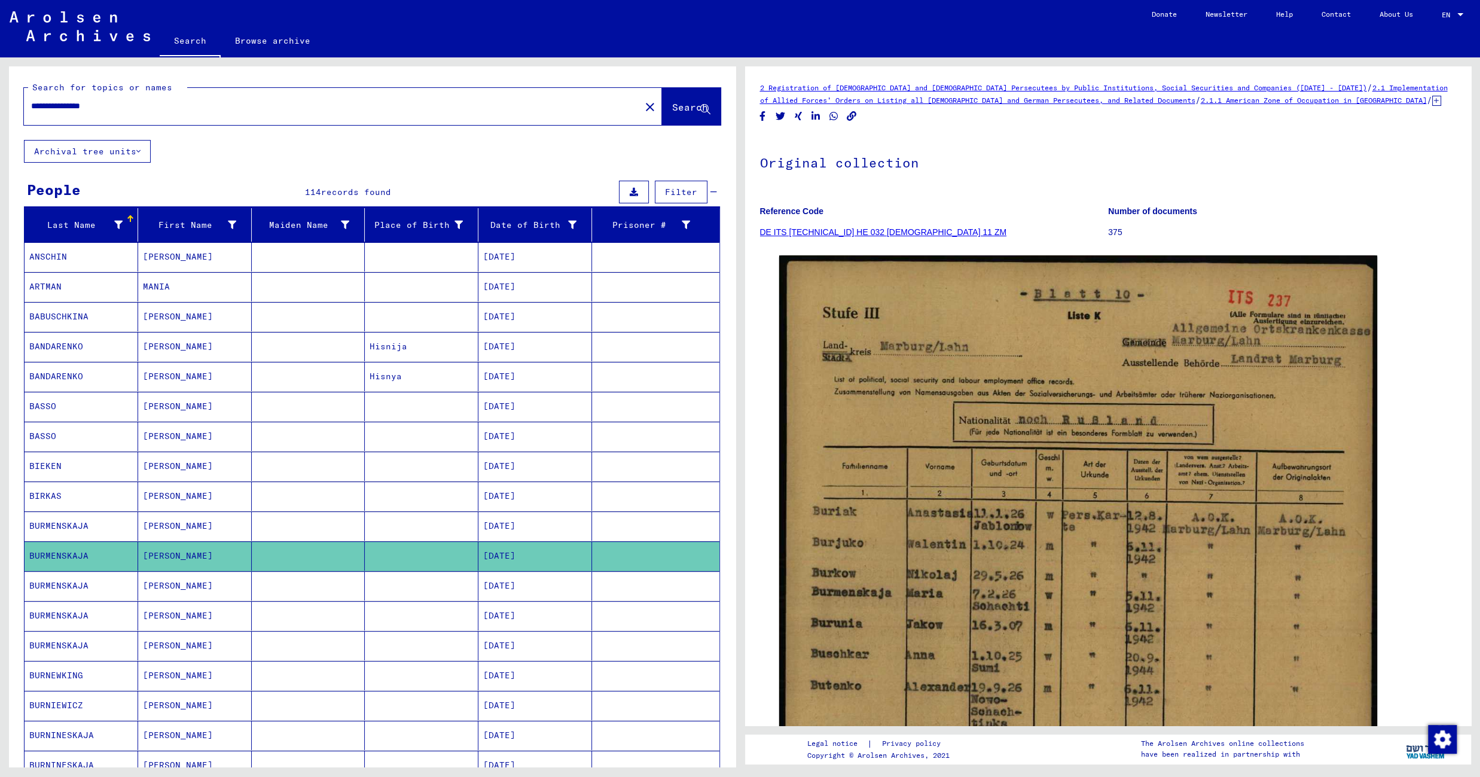
click at [390, 598] on mat-cell at bounding box center [422, 585] width 114 height 29
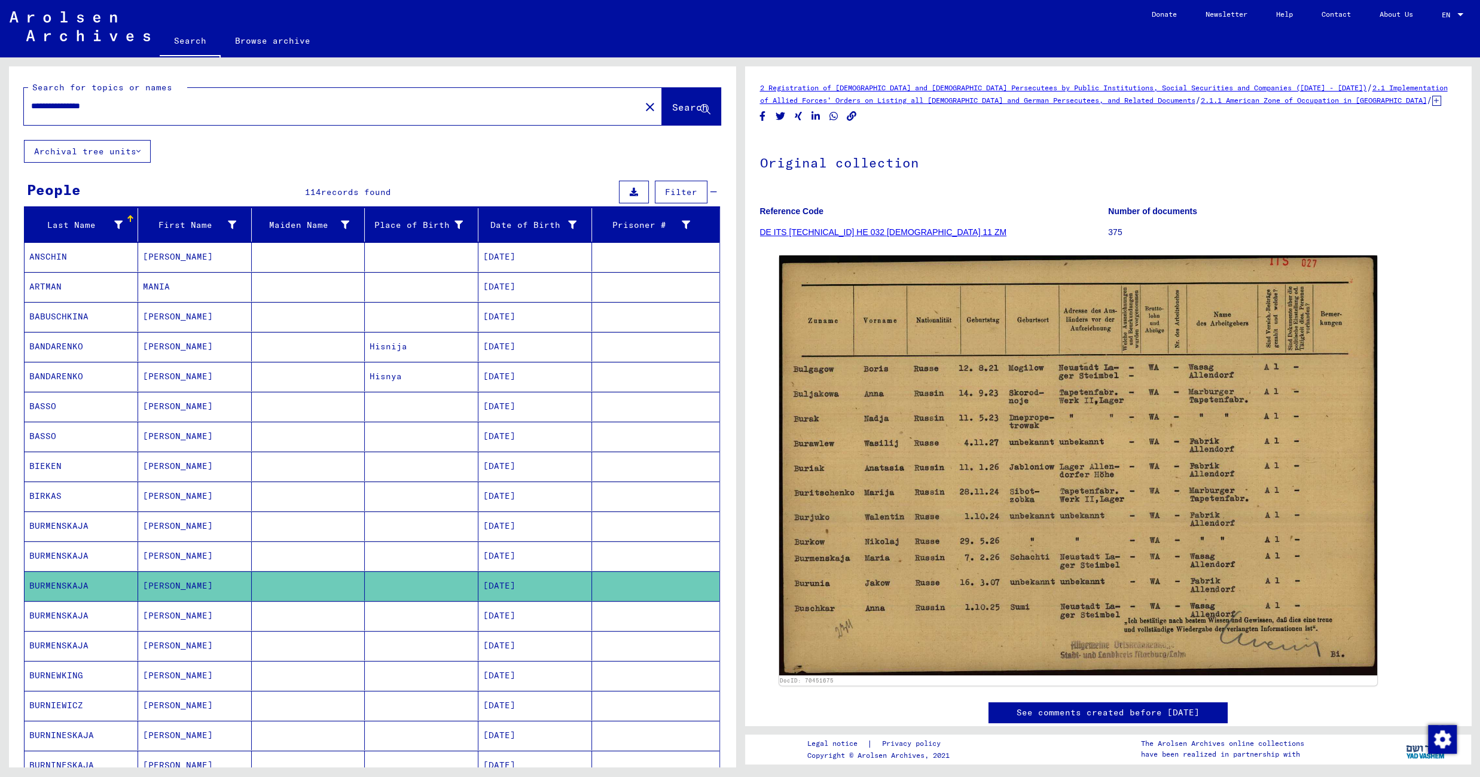
click at [373, 624] on mat-cell at bounding box center [422, 615] width 114 height 29
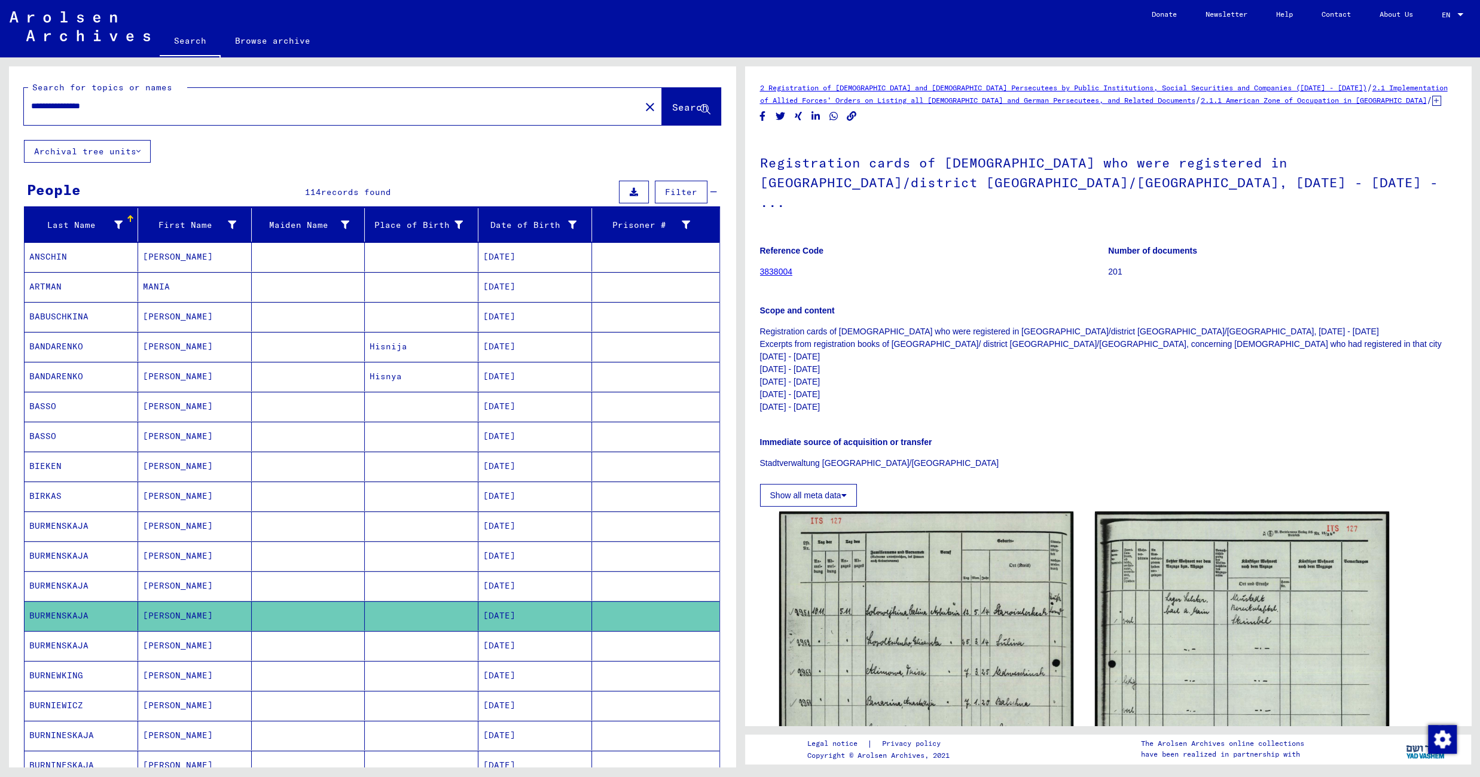
click at [330, 660] on mat-cell at bounding box center [309, 645] width 114 height 29
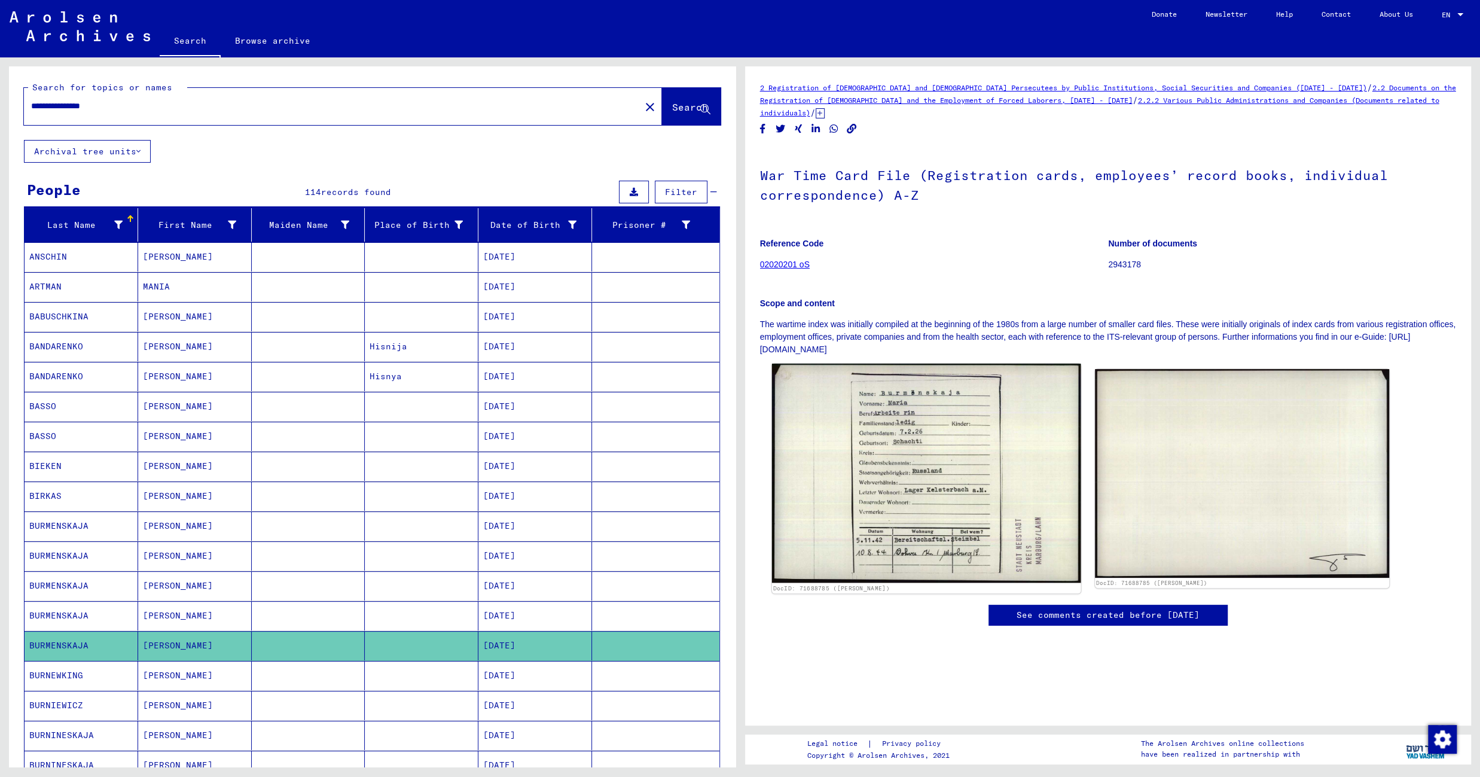
click at [901, 440] on img at bounding box center [925, 473] width 309 height 219
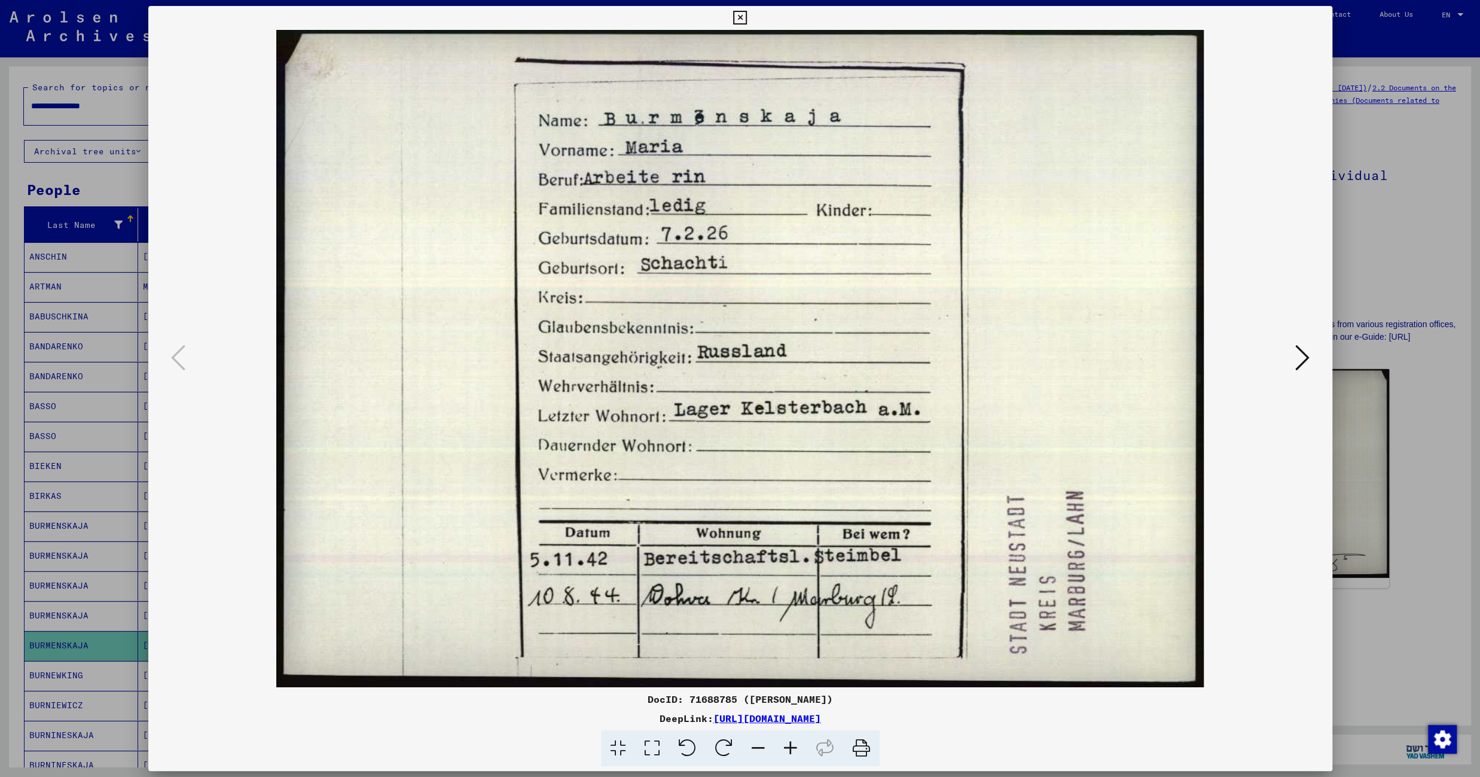
click at [747, 19] on icon at bounding box center [740, 18] width 14 height 14
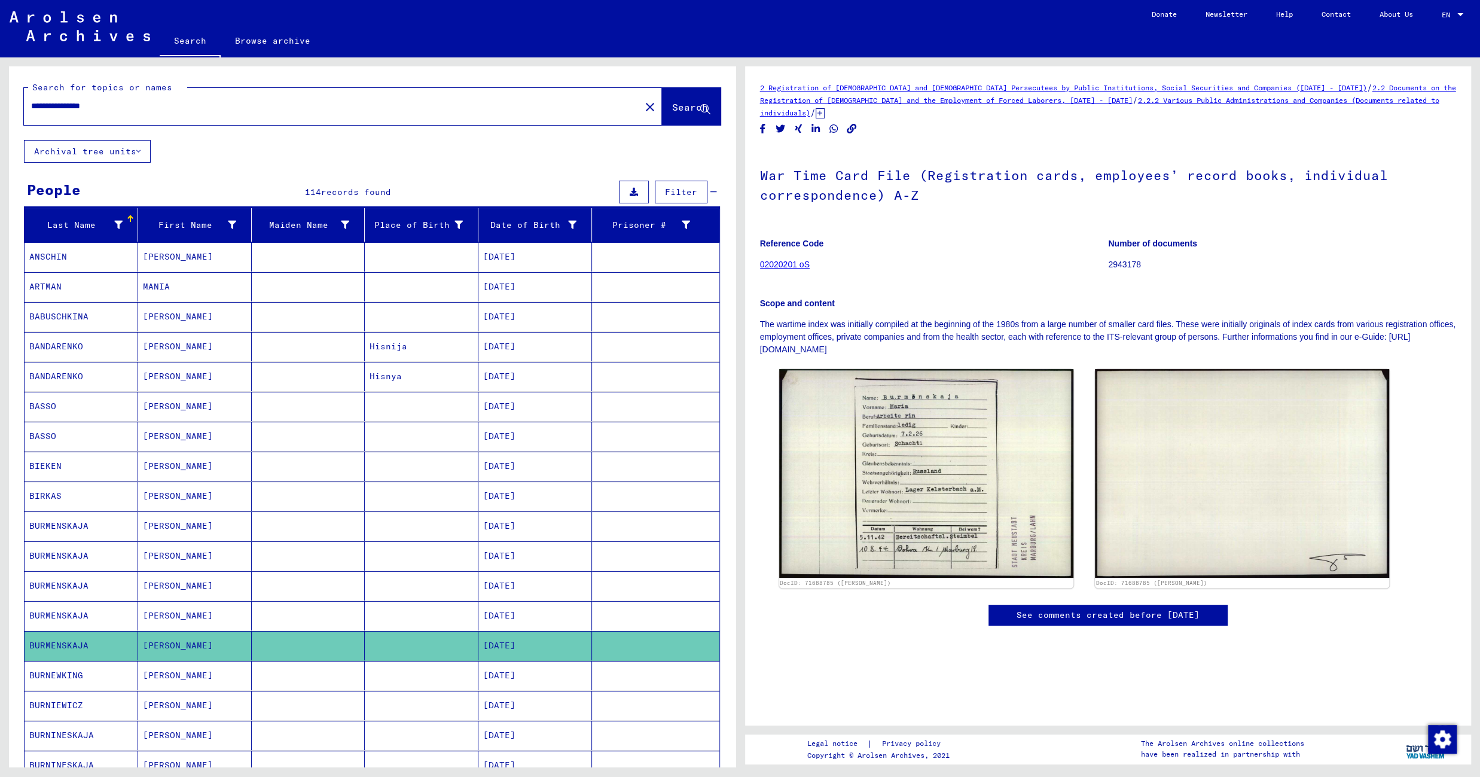
click at [440, 687] on mat-cell at bounding box center [422, 675] width 114 height 29
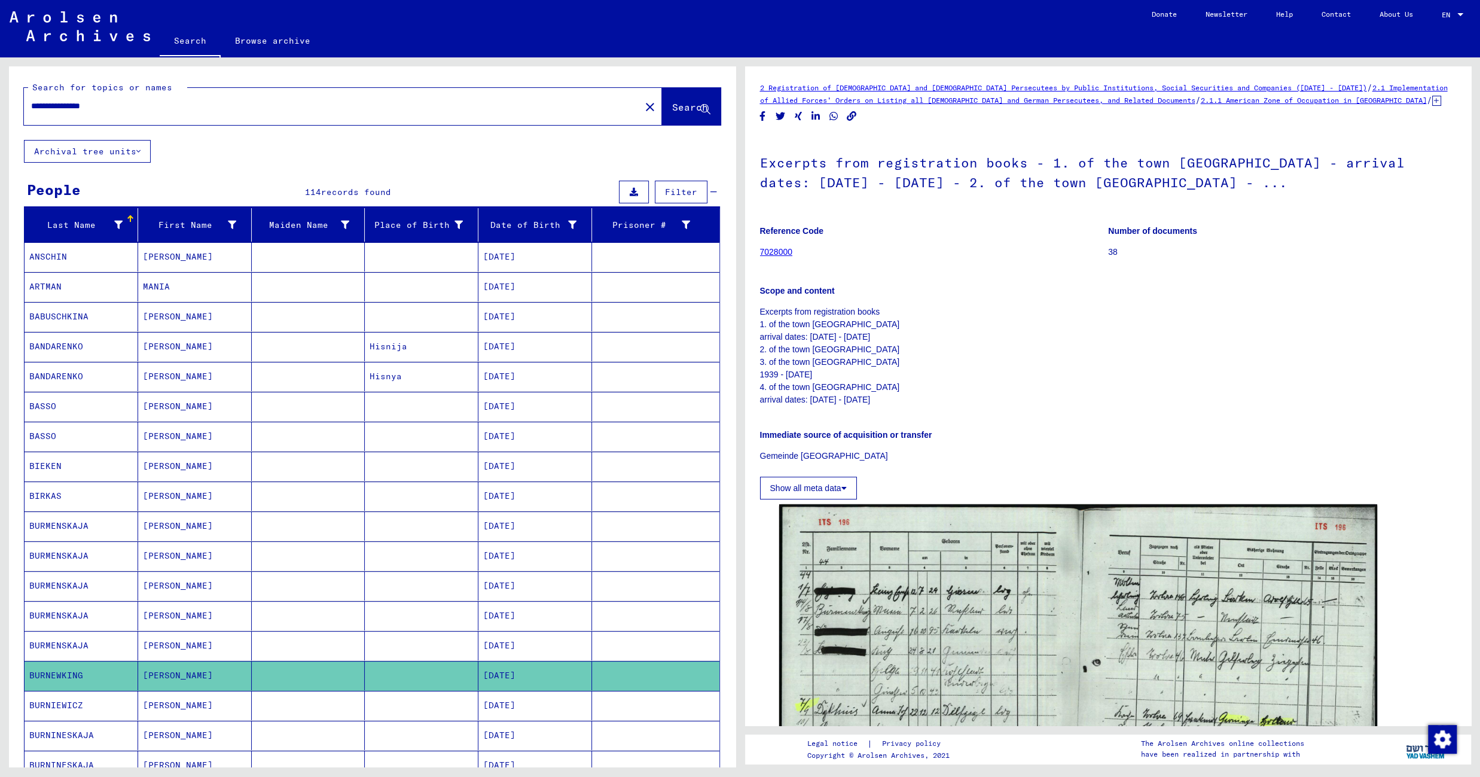
click at [422, 719] on mat-cell at bounding box center [422, 705] width 114 height 29
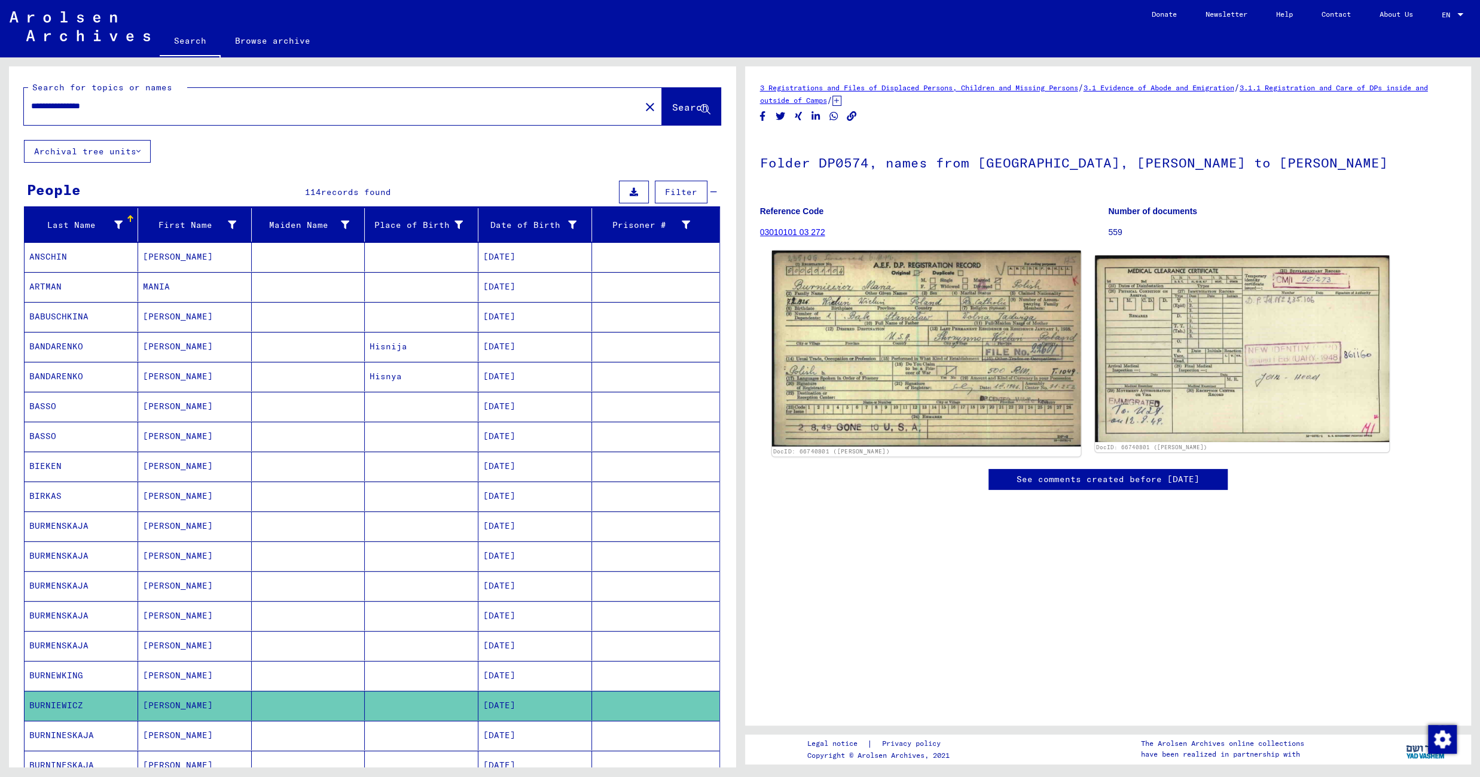
click at [887, 368] on img at bounding box center [925, 349] width 309 height 196
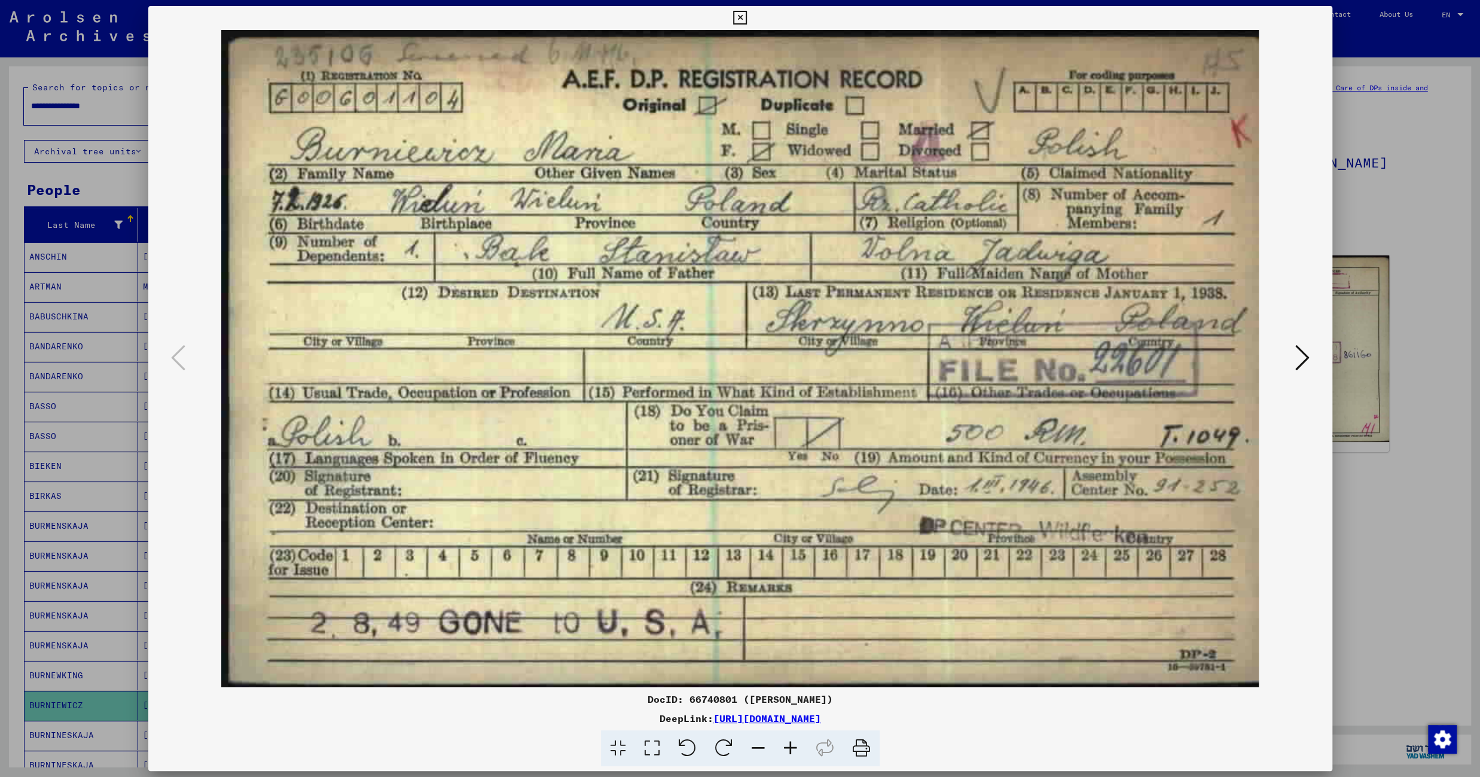
click at [747, 19] on icon at bounding box center [740, 18] width 14 height 14
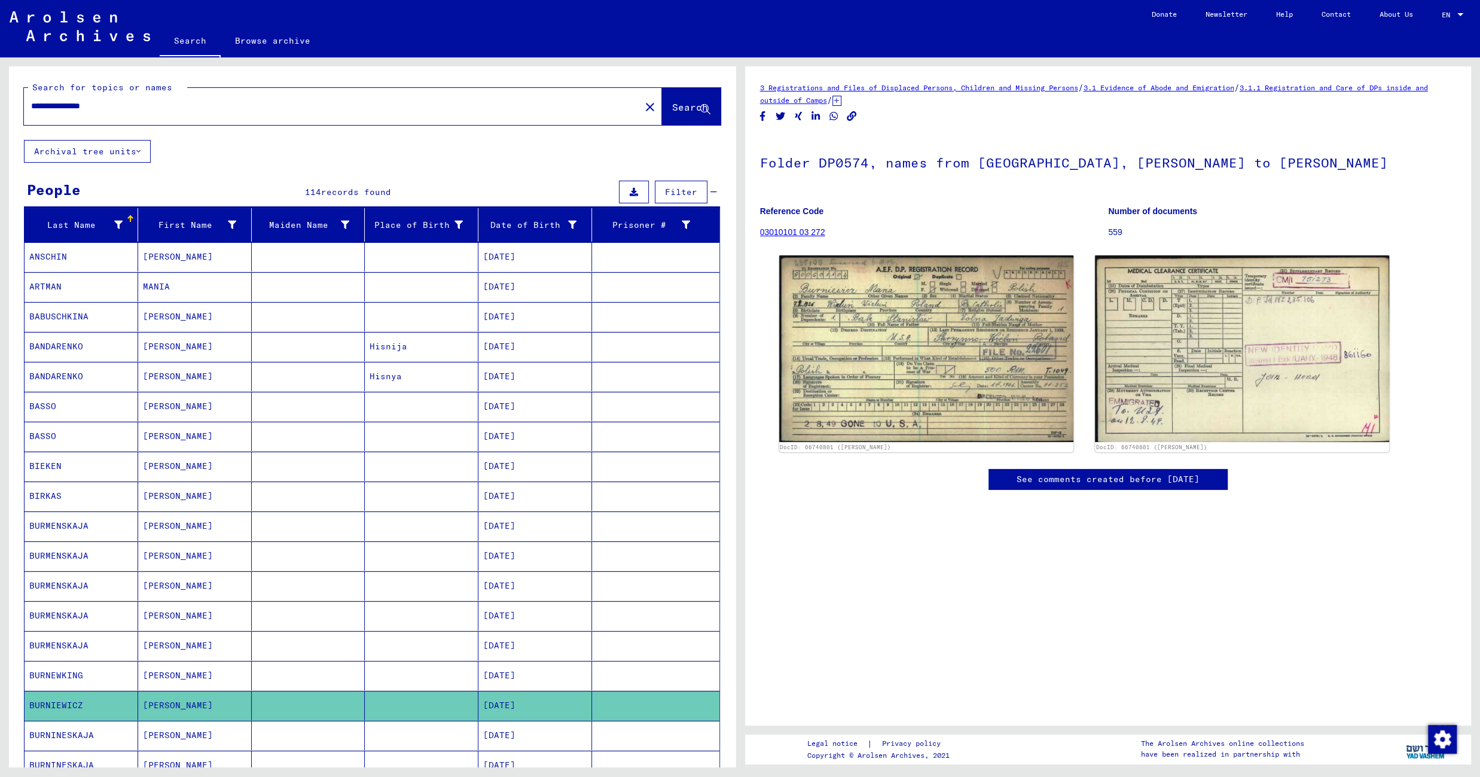
click at [416, 746] on mat-cell at bounding box center [422, 735] width 114 height 29
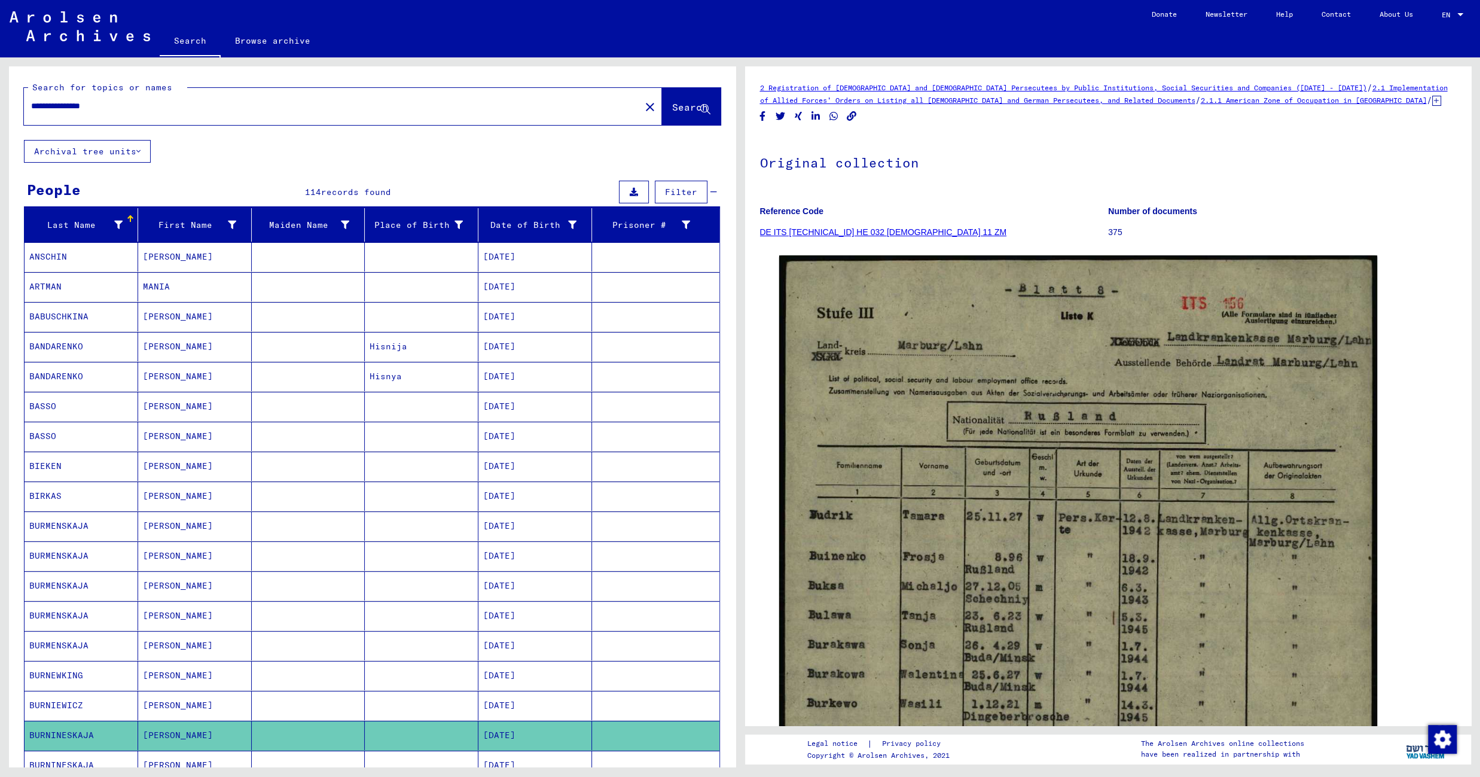
scroll to position [686, 0]
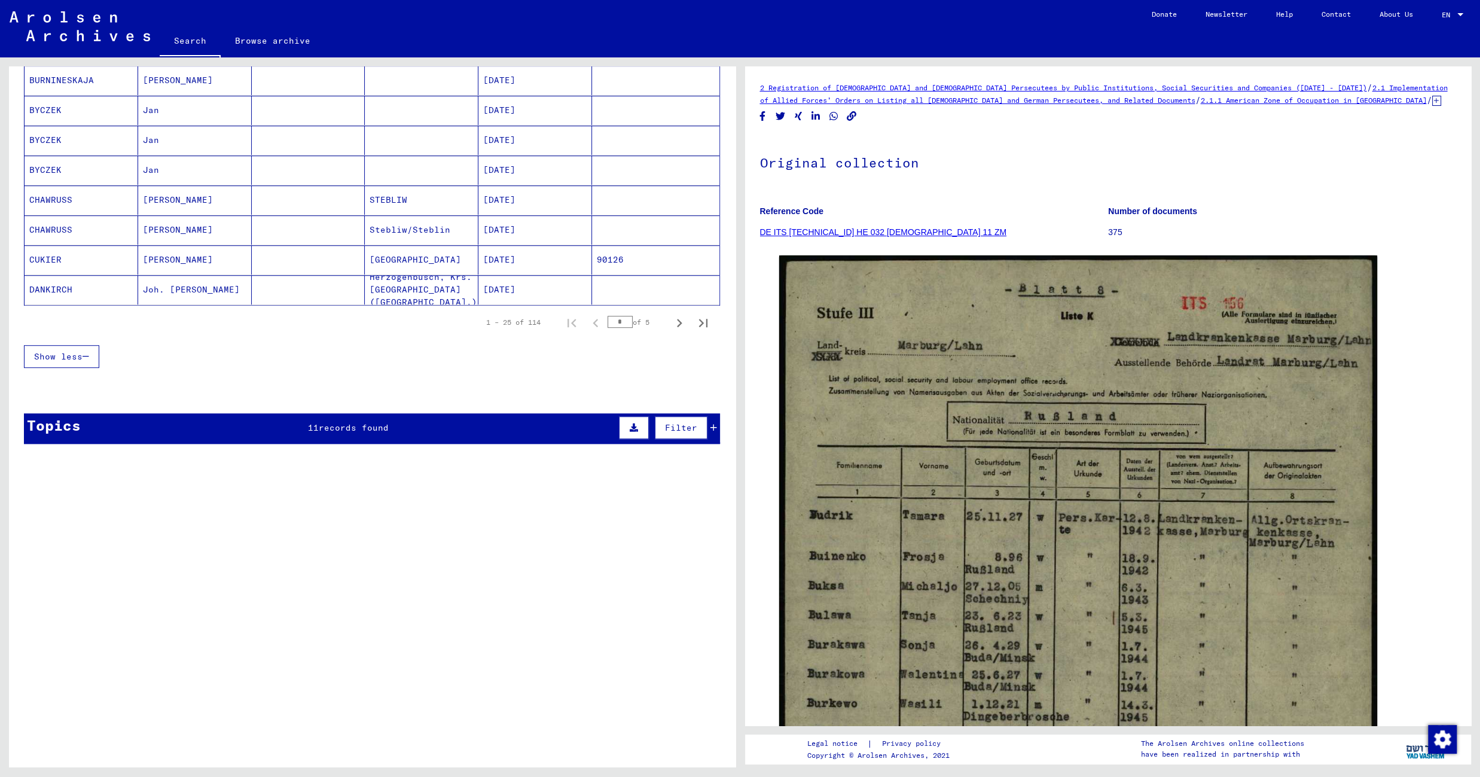
click at [441, 91] on mat-cell at bounding box center [422, 80] width 114 height 29
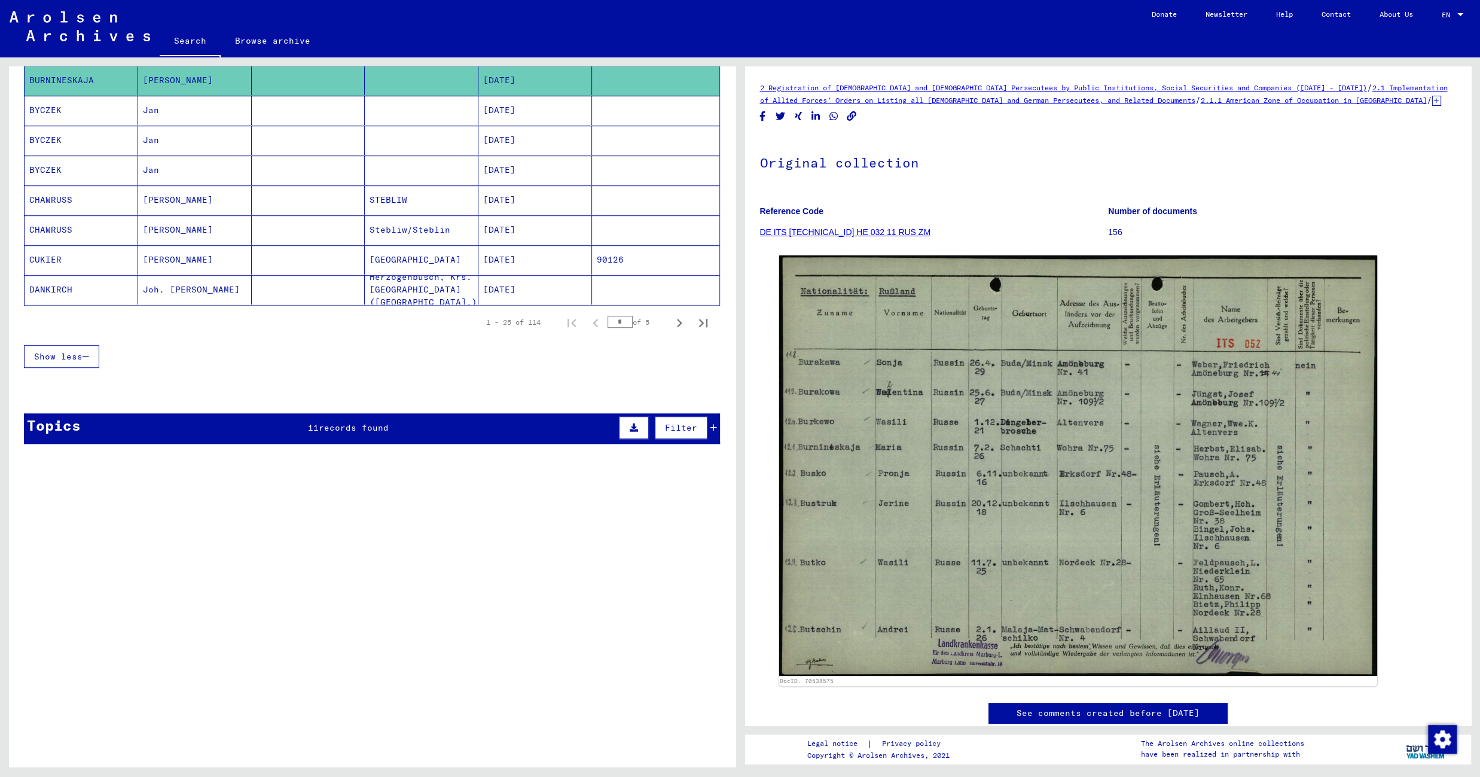
click at [394, 116] on mat-cell at bounding box center [422, 110] width 114 height 29
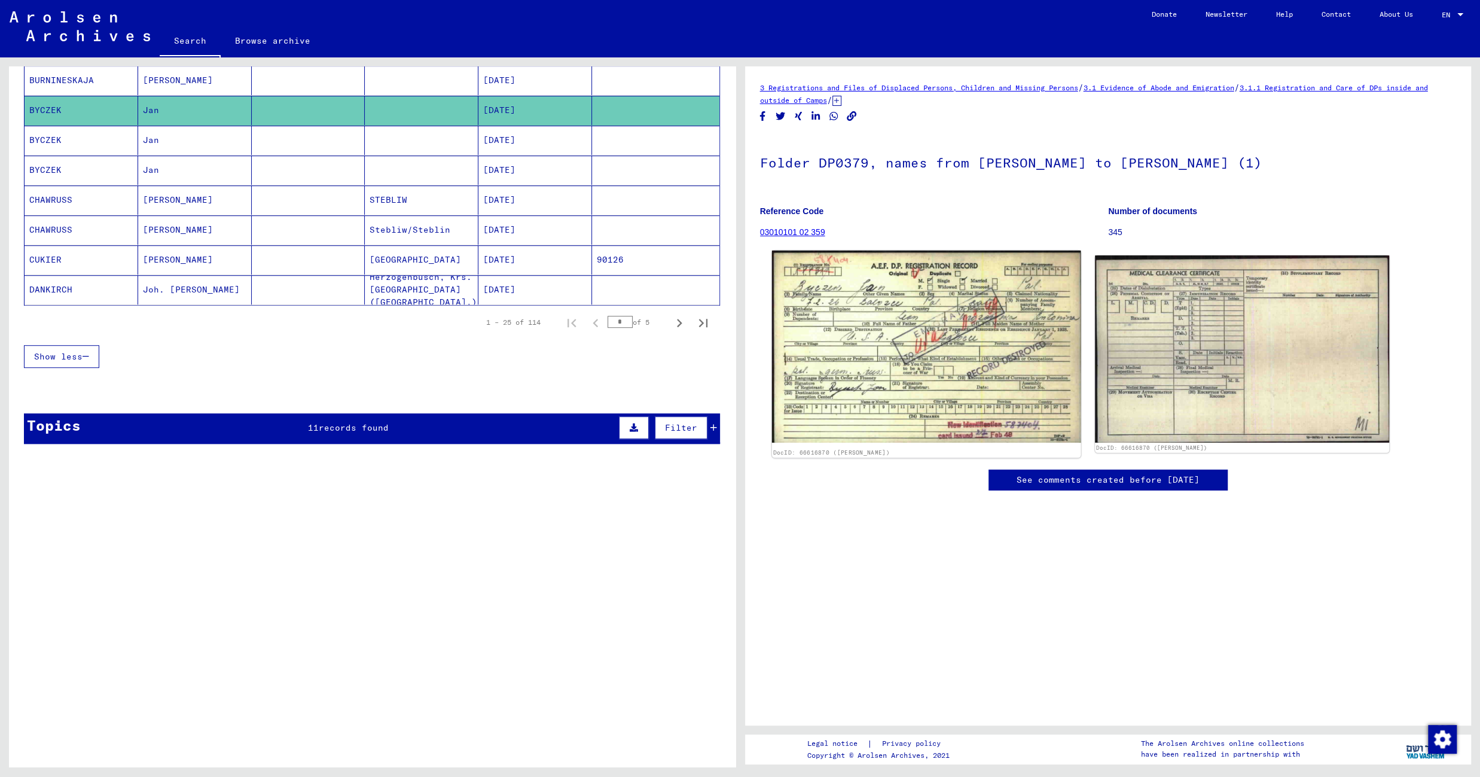
click at [877, 326] on img at bounding box center [925, 347] width 309 height 193
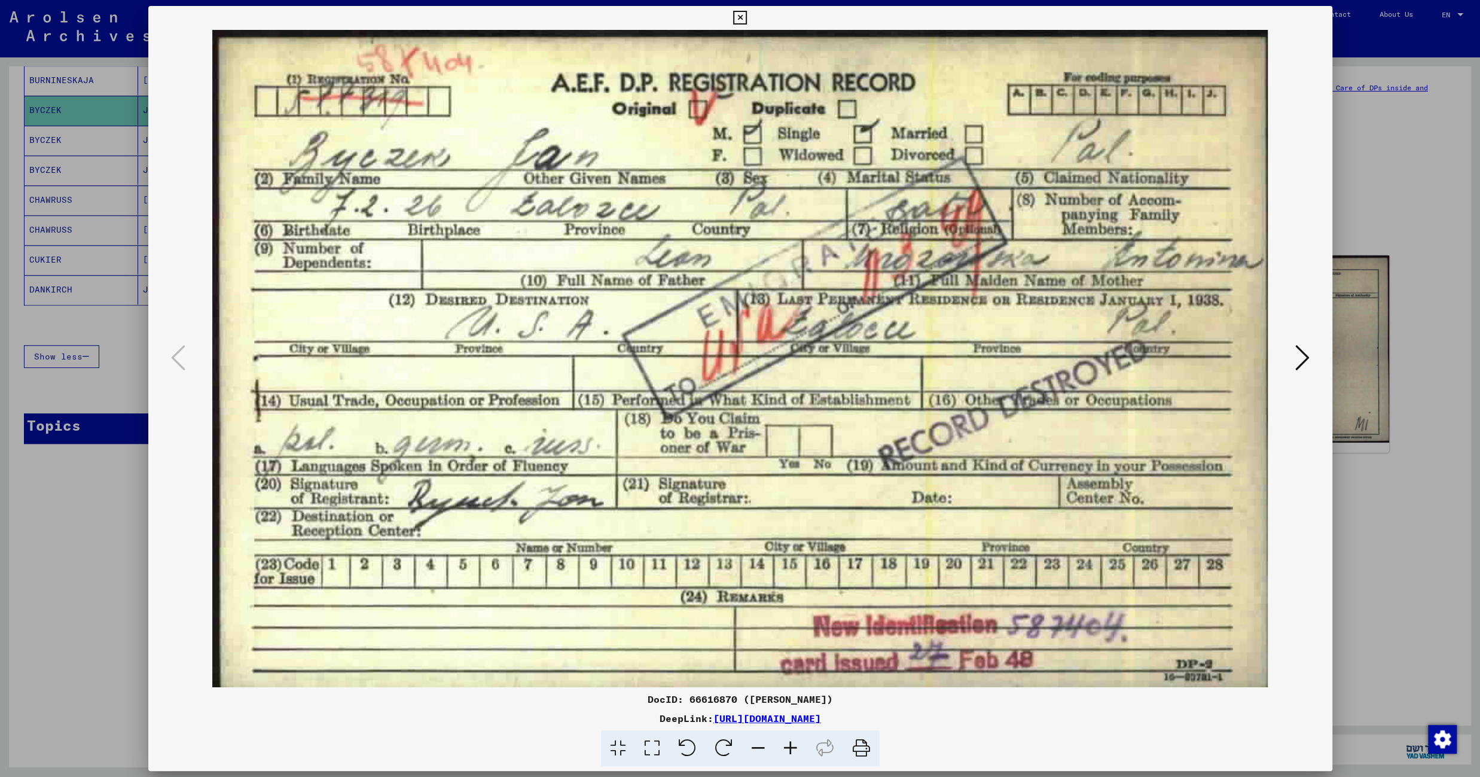
click at [747, 19] on icon at bounding box center [740, 18] width 14 height 14
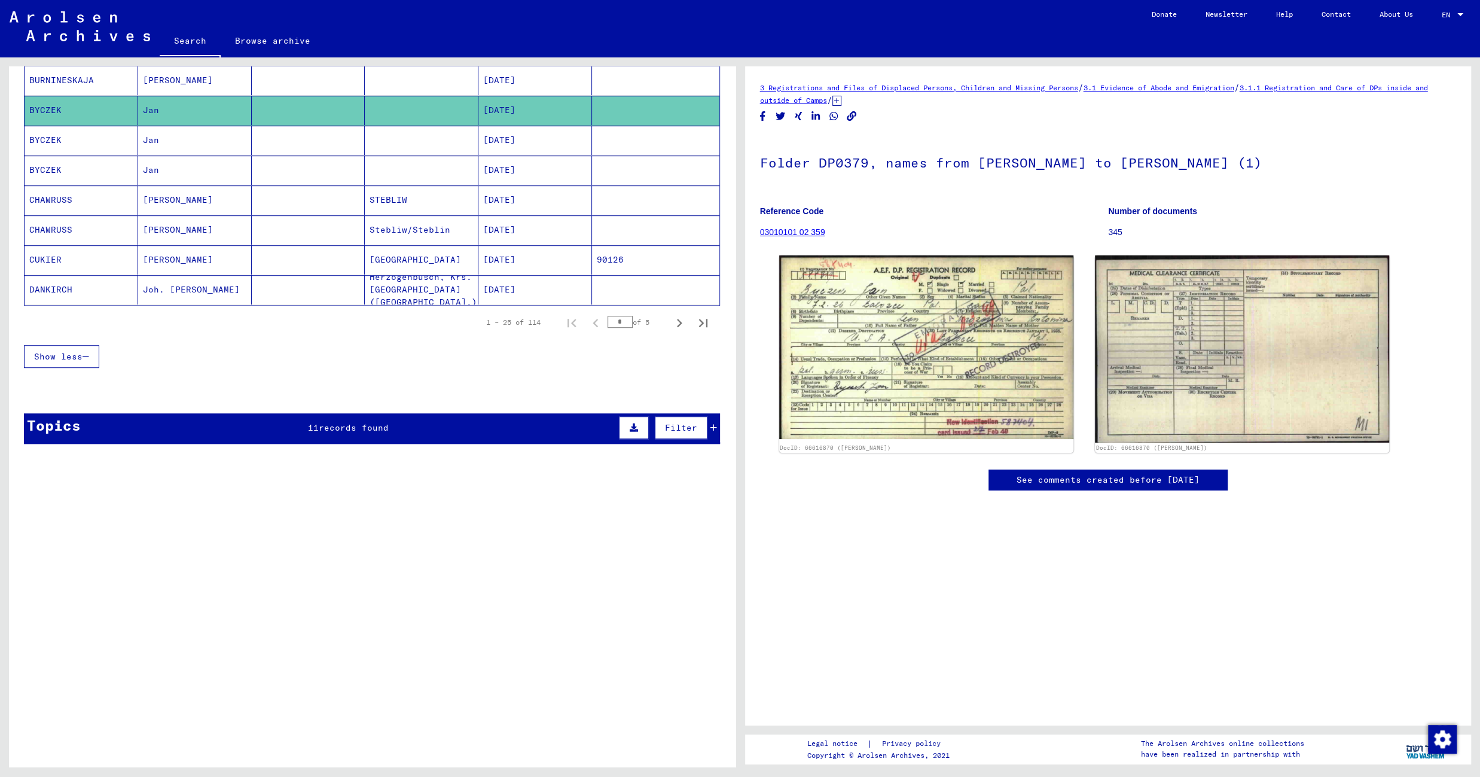
click at [414, 212] on mat-cell "STEBLIW" at bounding box center [422, 199] width 114 height 29
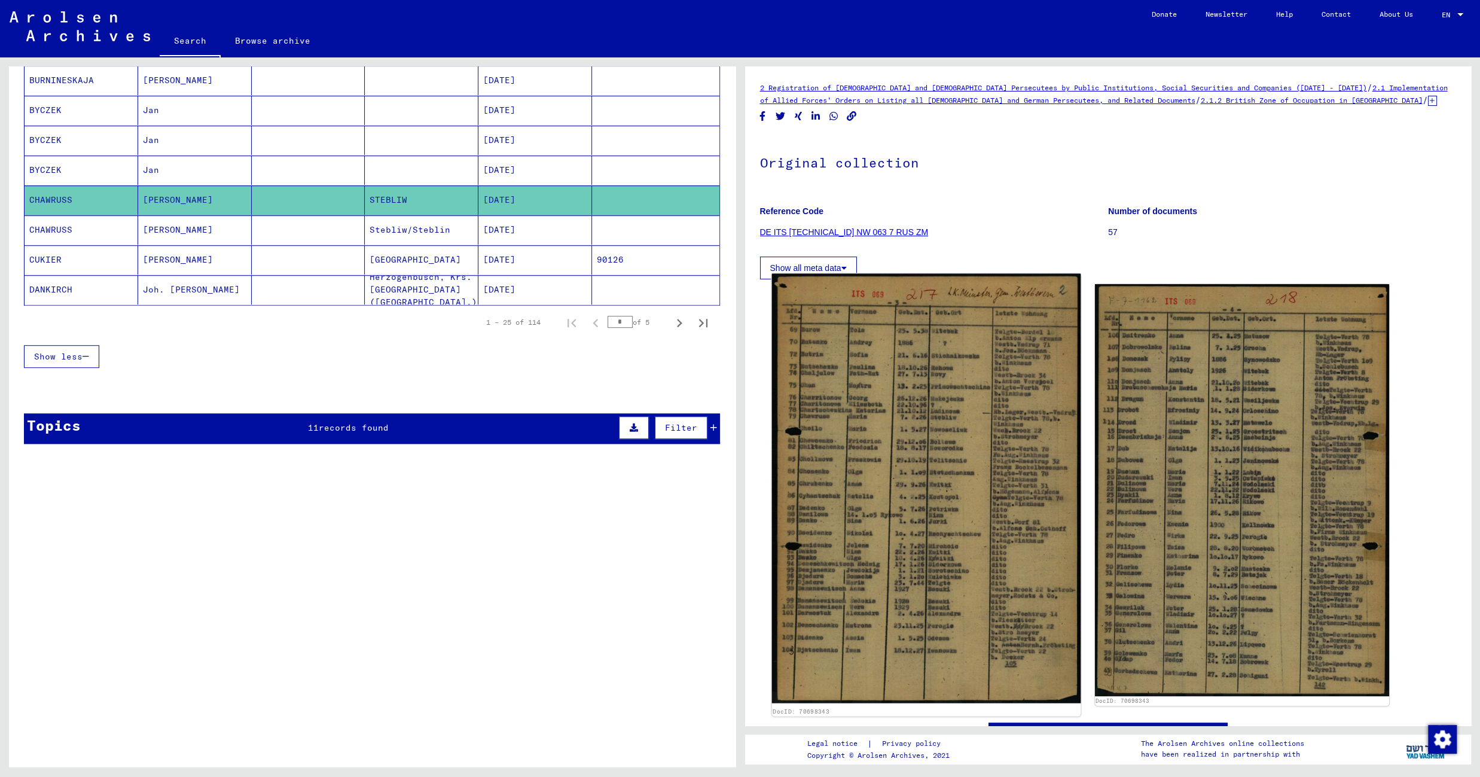
click at [914, 351] on img at bounding box center [925, 488] width 309 height 429
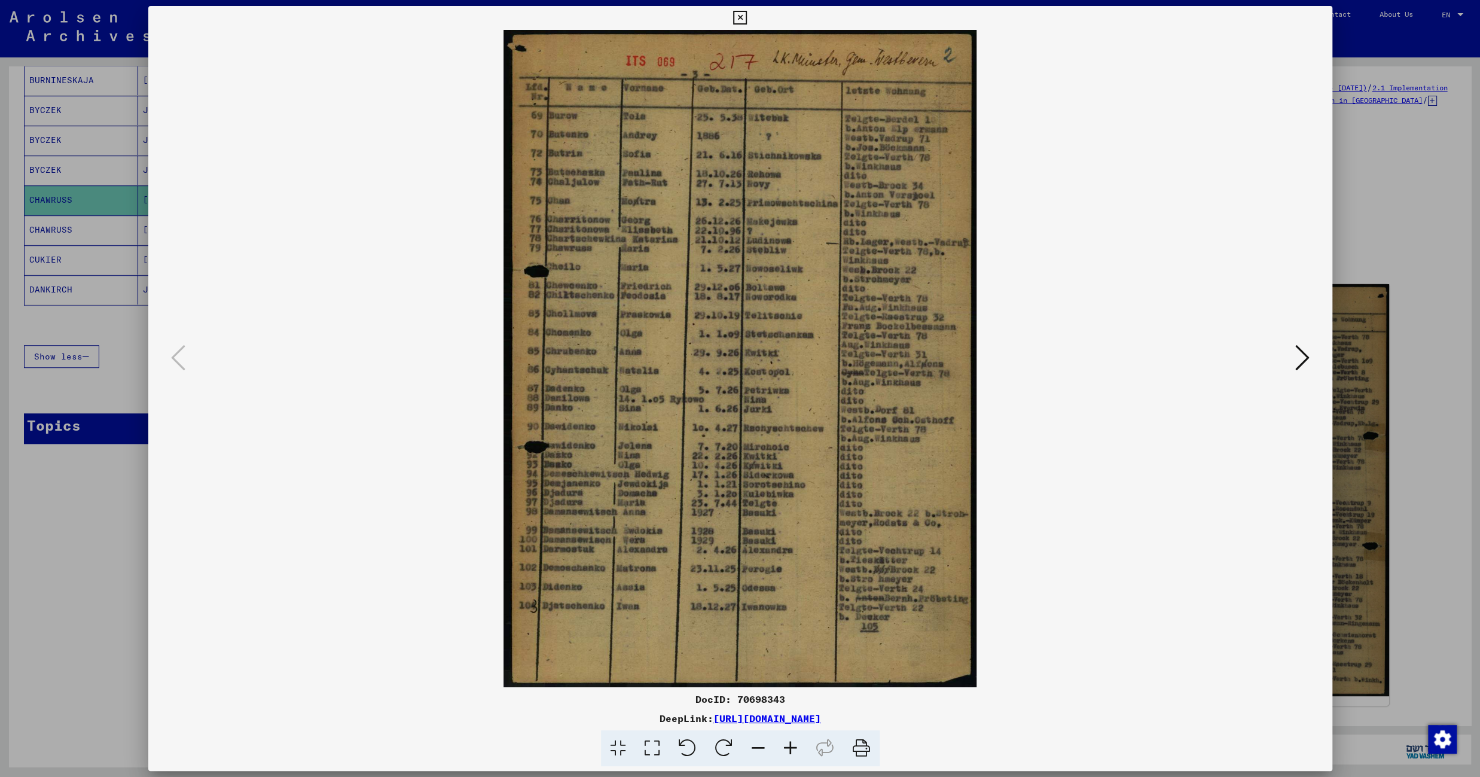
click at [789, 752] on icon at bounding box center [790, 748] width 32 height 36
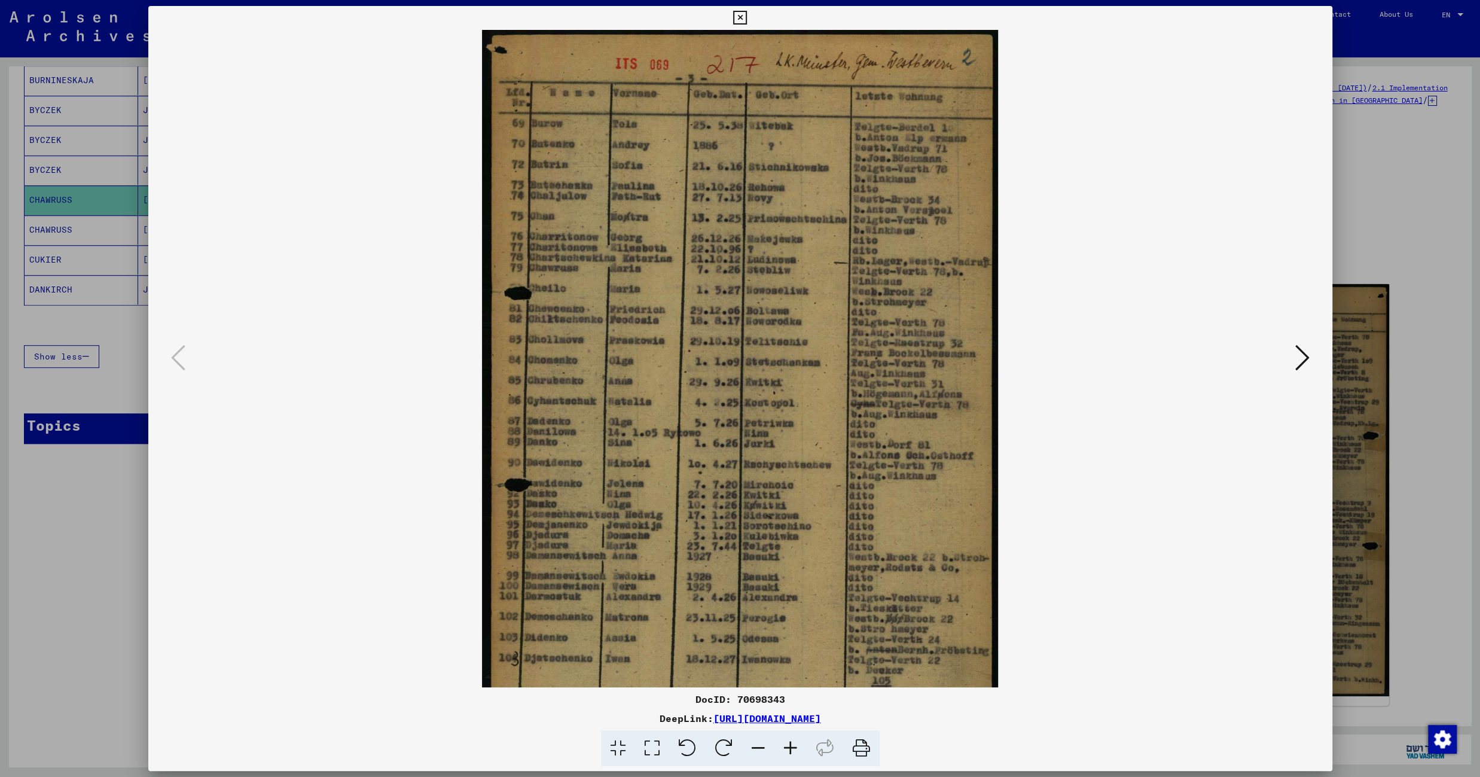
click at [789, 752] on icon at bounding box center [790, 748] width 32 height 36
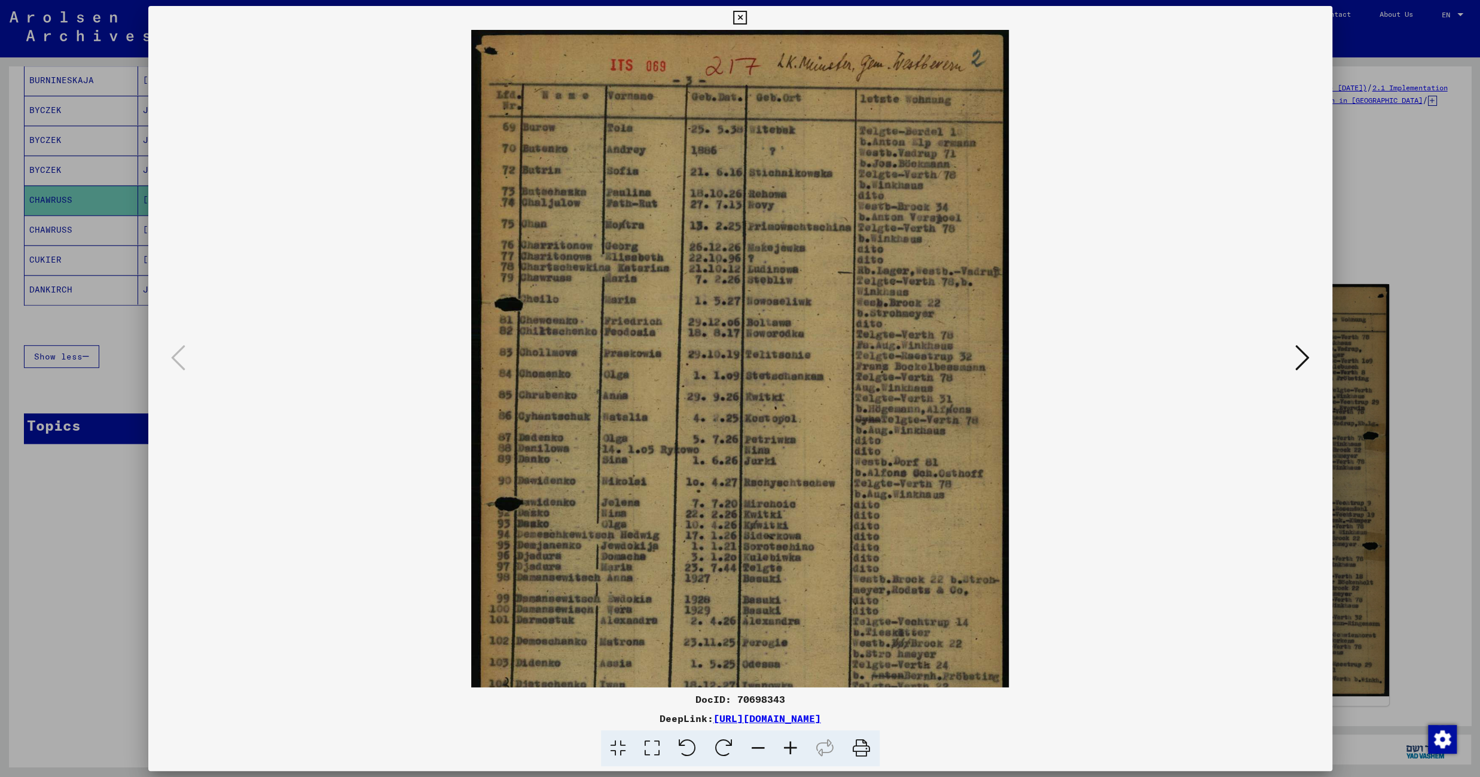
click at [789, 752] on icon at bounding box center [790, 748] width 32 height 36
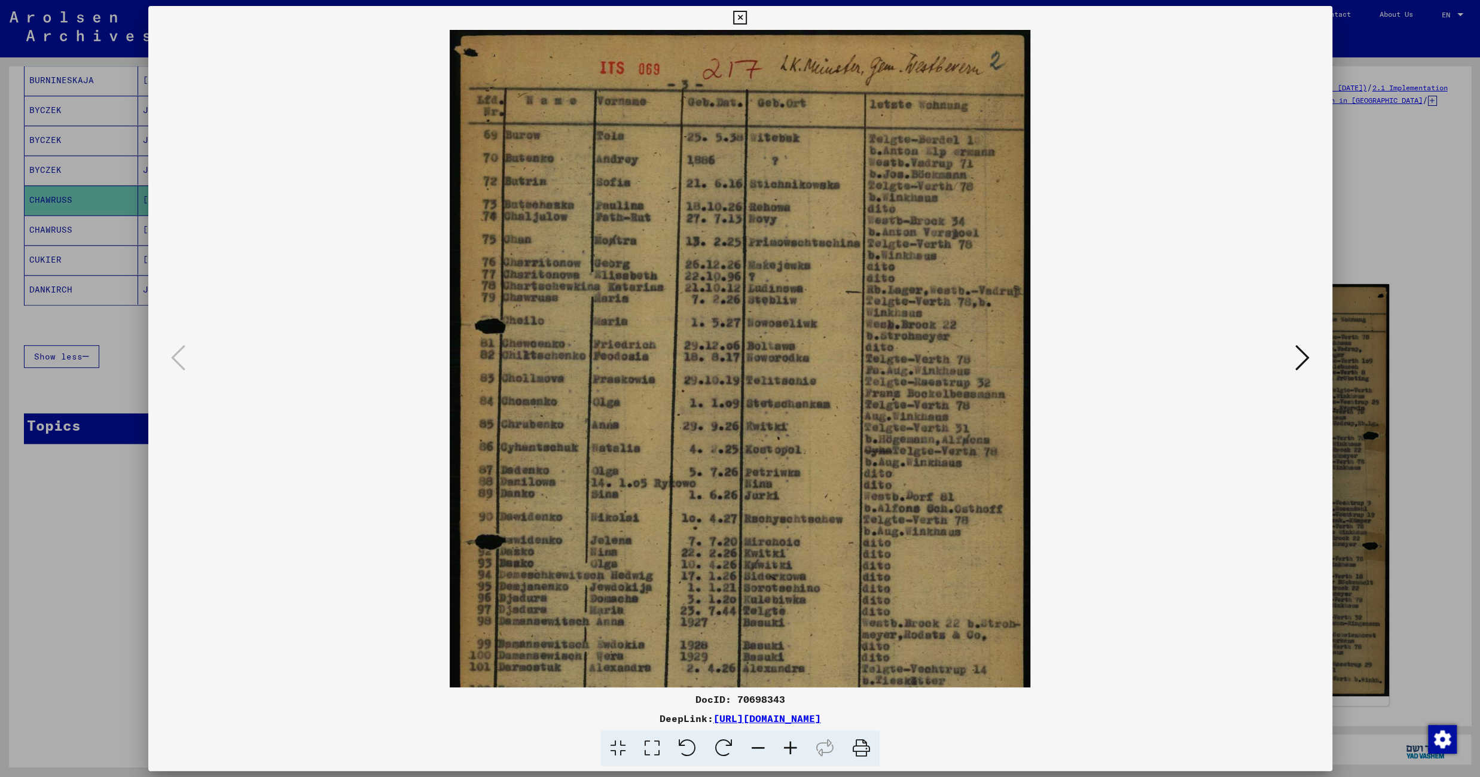
click at [789, 752] on icon at bounding box center [790, 748] width 32 height 36
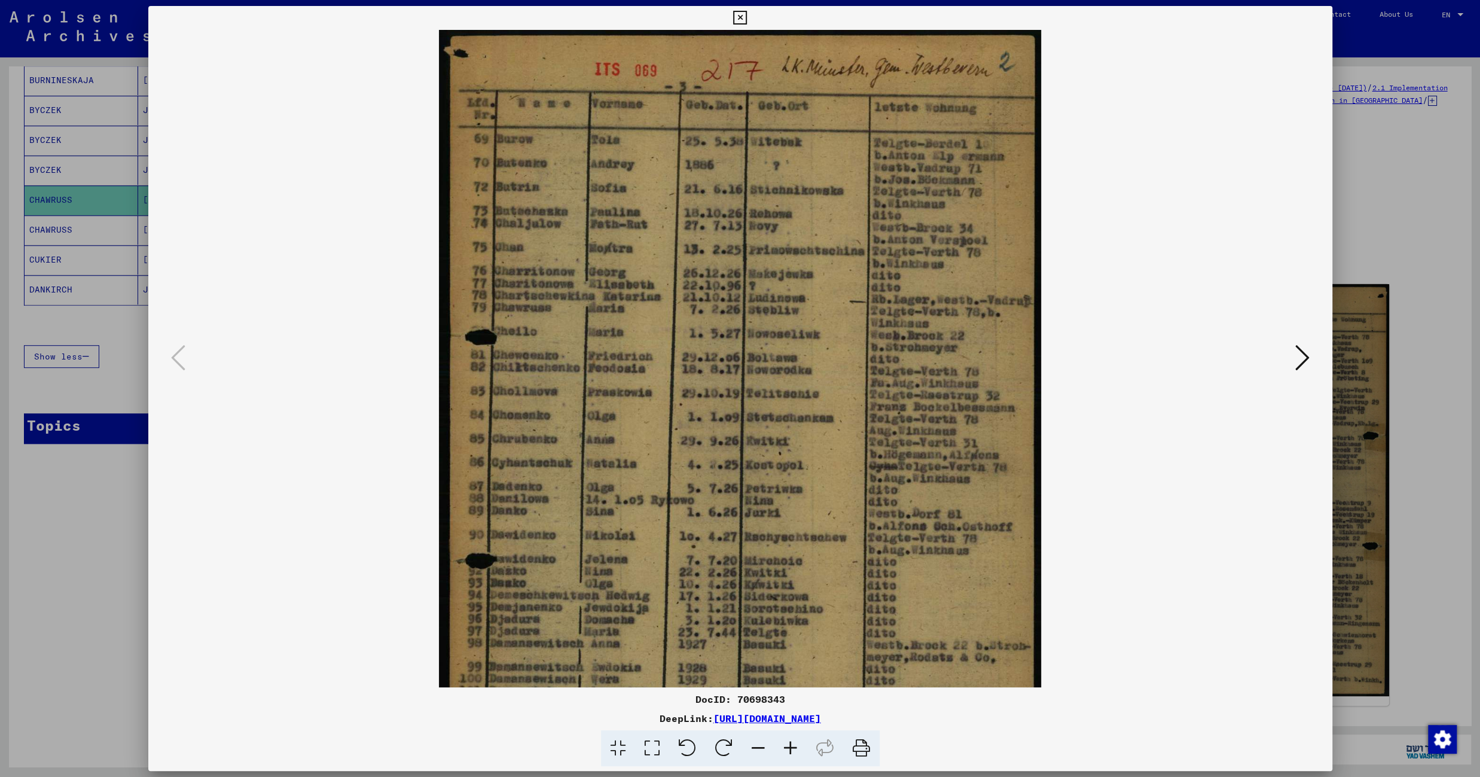
click at [789, 752] on icon at bounding box center [790, 748] width 32 height 36
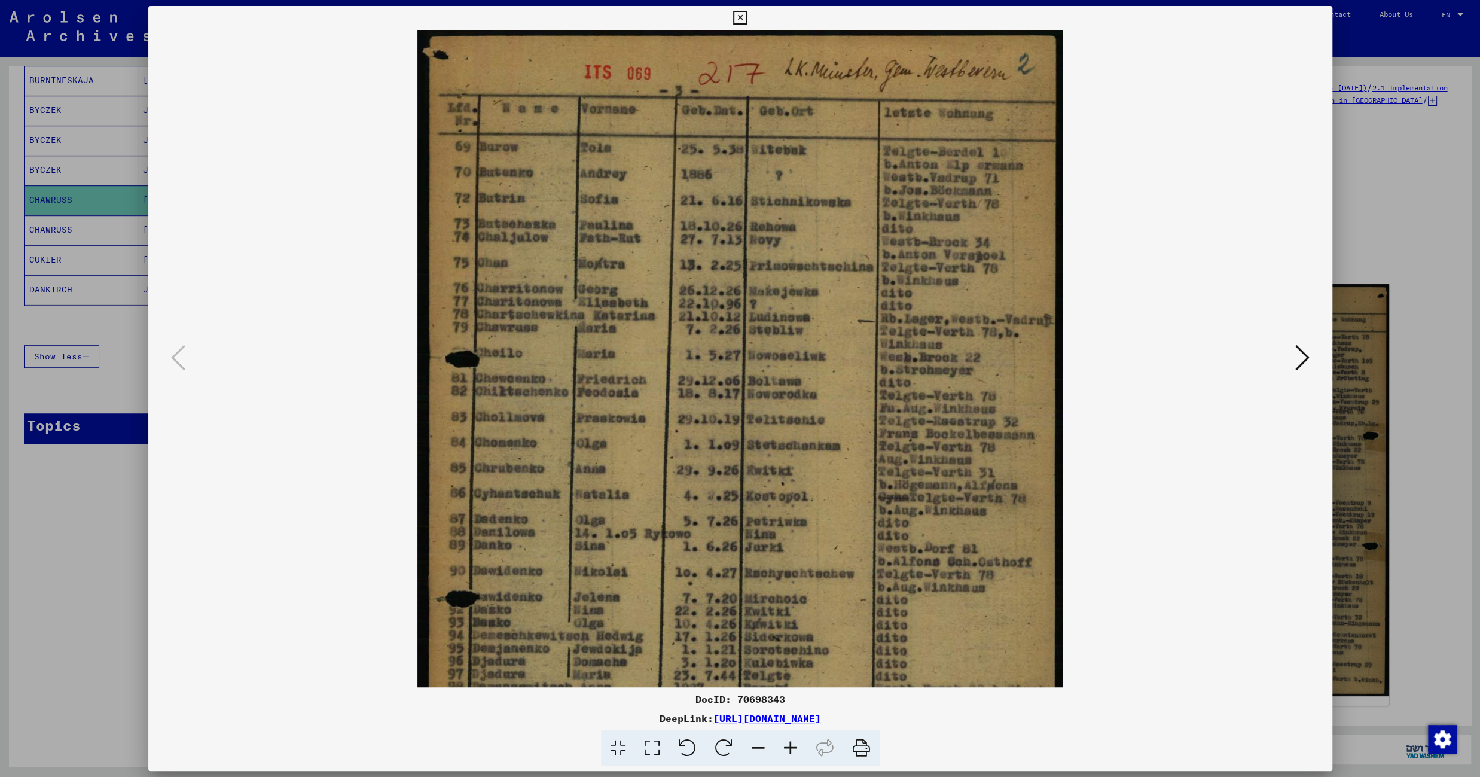
click at [789, 752] on icon at bounding box center [790, 748] width 32 height 36
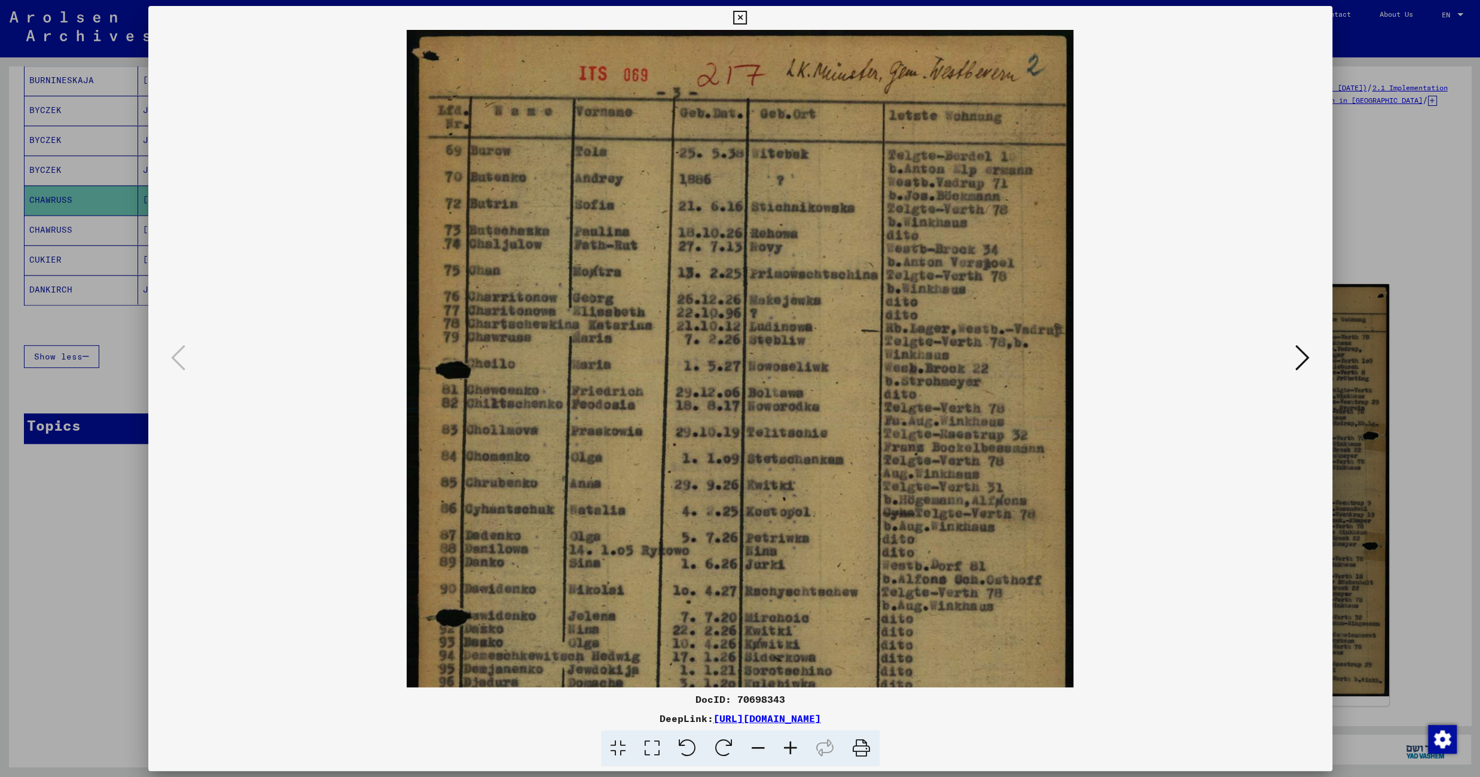
click at [789, 752] on icon at bounding box center [790, 748] width 32 height 36
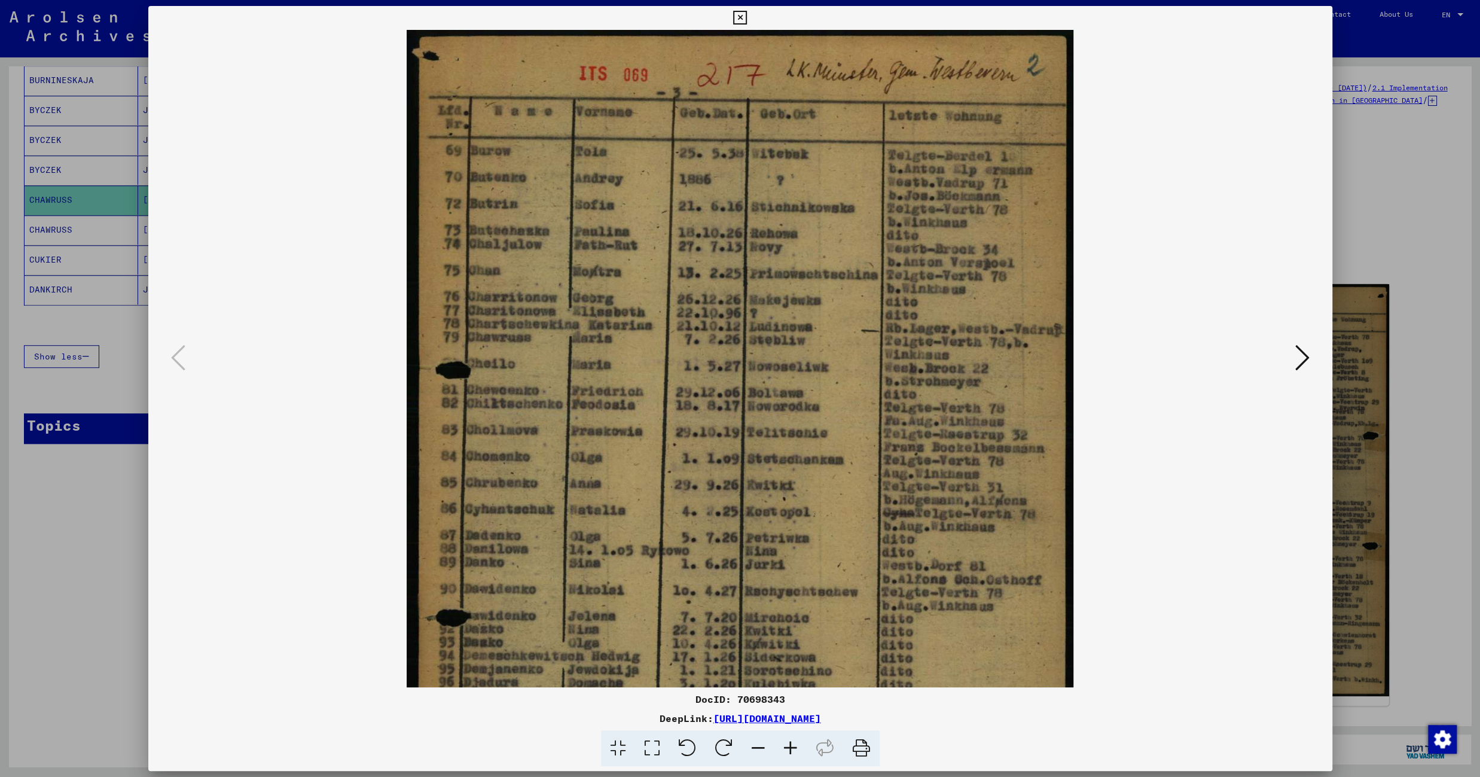
click at [747, 17] on icon at bounding box center [740, 18] width 14 height 14
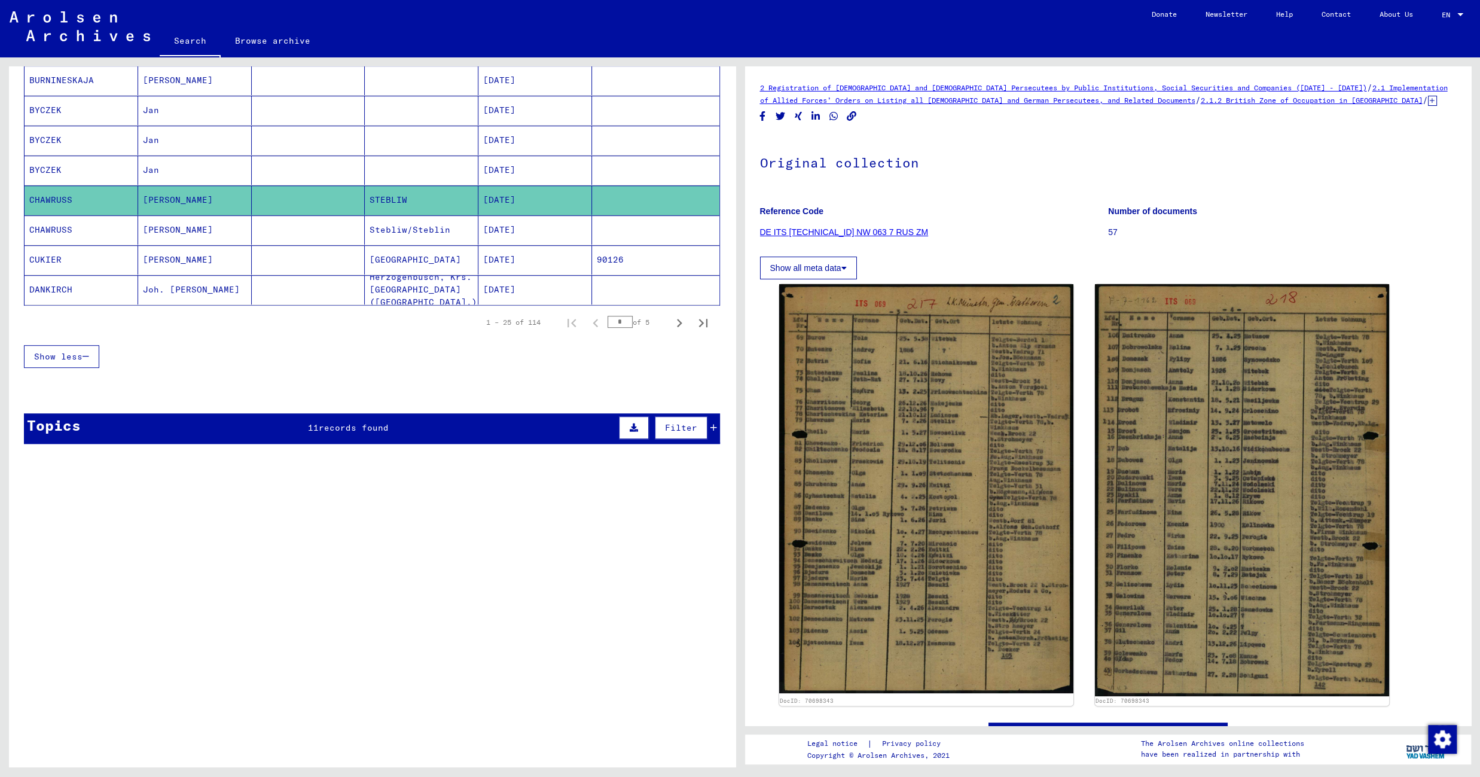
click at [449, 239] on mat-cell "Stebliw/Steblin" at bounding box center [422, 229] width 114 height 29
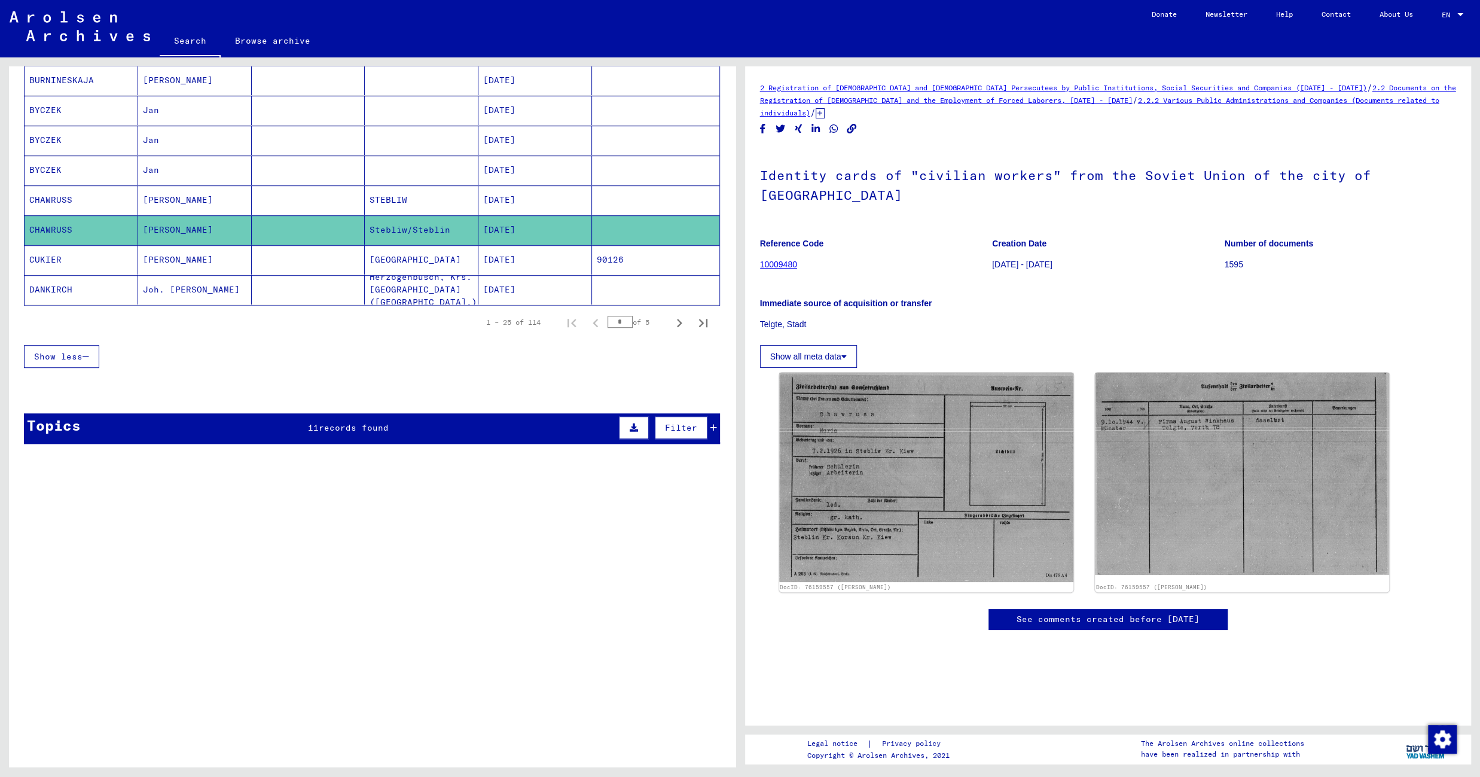
click at [437, 263] on mat-cell "[GEOGRAPHIC_DATA]" at bounding box center [422, 259] width 114 height 29
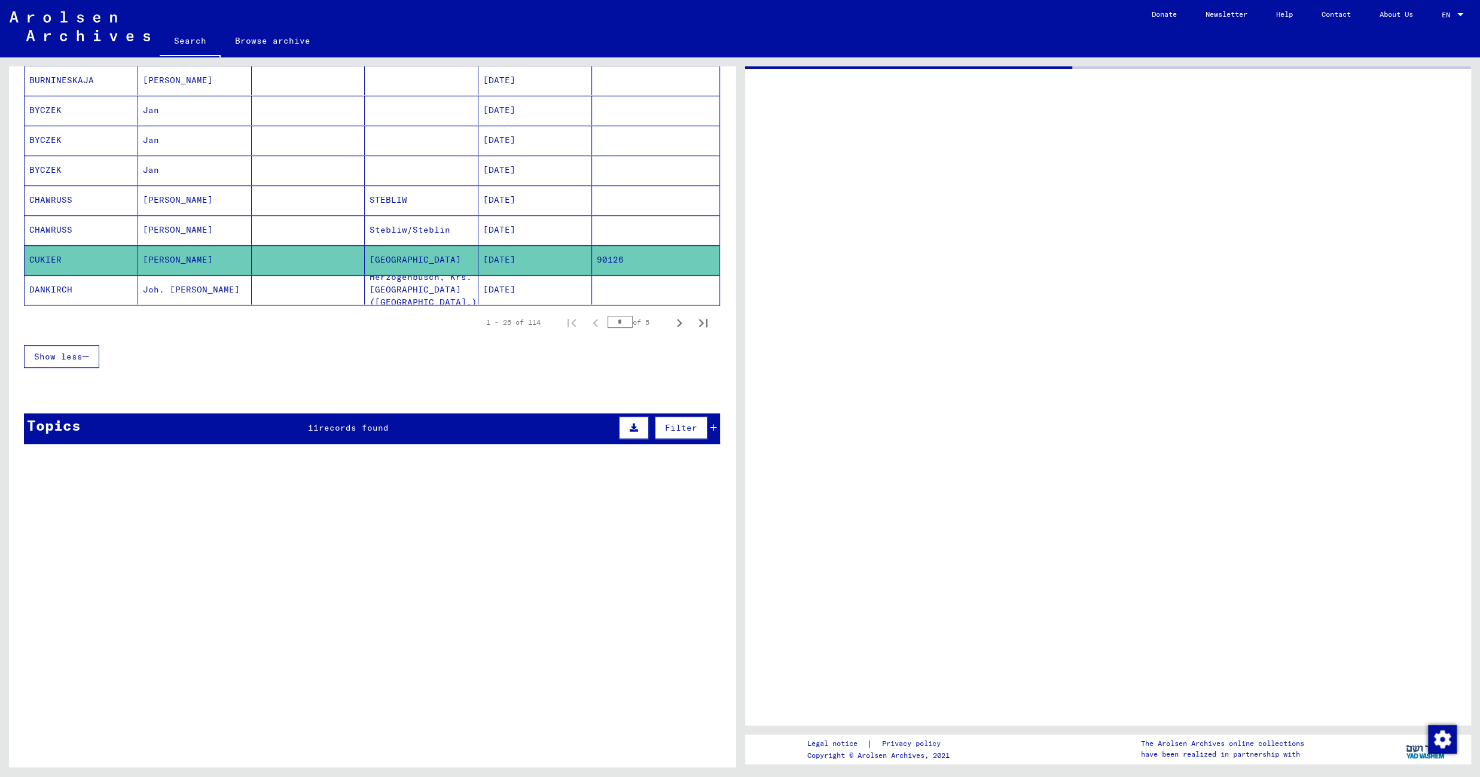
click at [437, 263] on mat-cell "[GEOGRAPHIC_DATA]" at bounding box center [422, 259] width 114 height 29
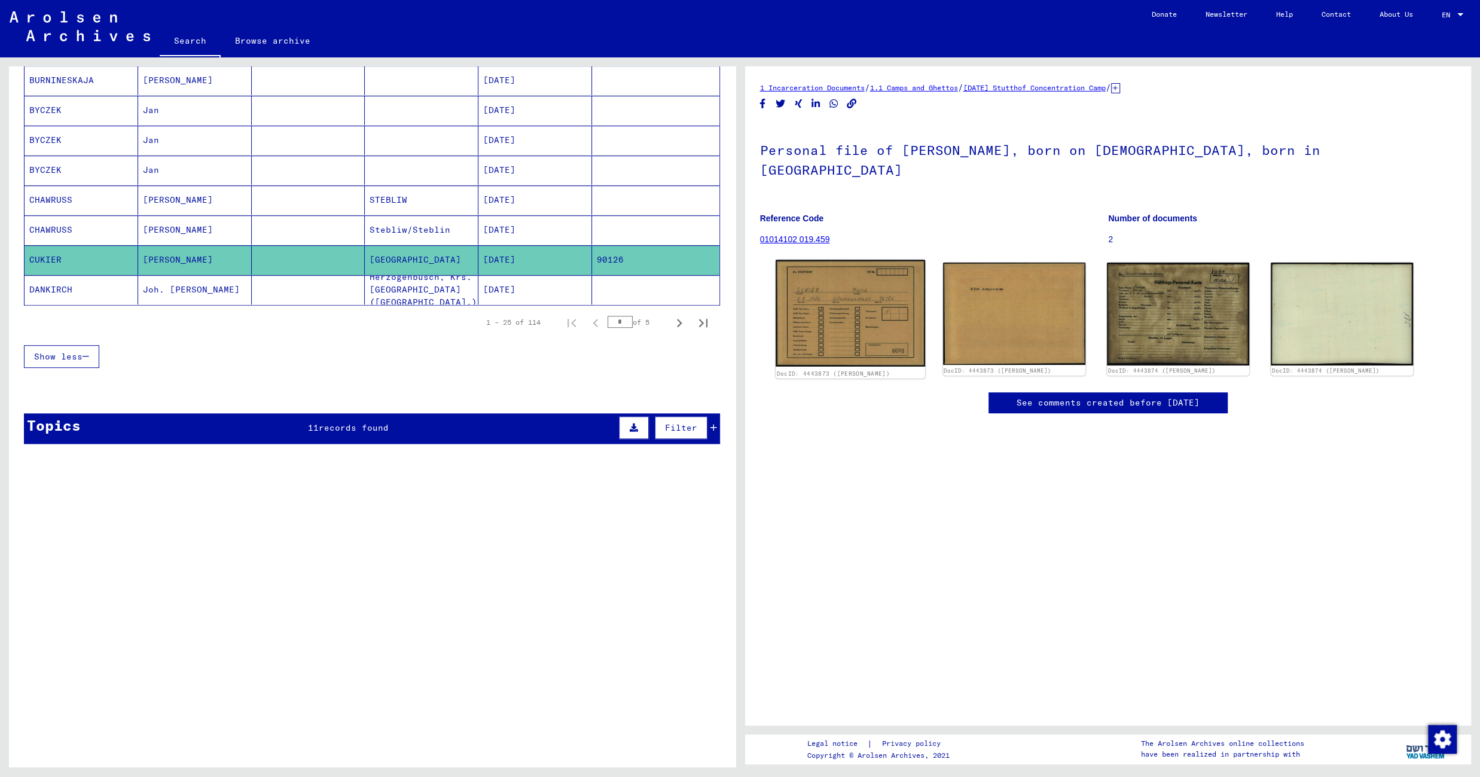
click at [829, 298] on img at bounding box center [850, 313] width 149 height 107
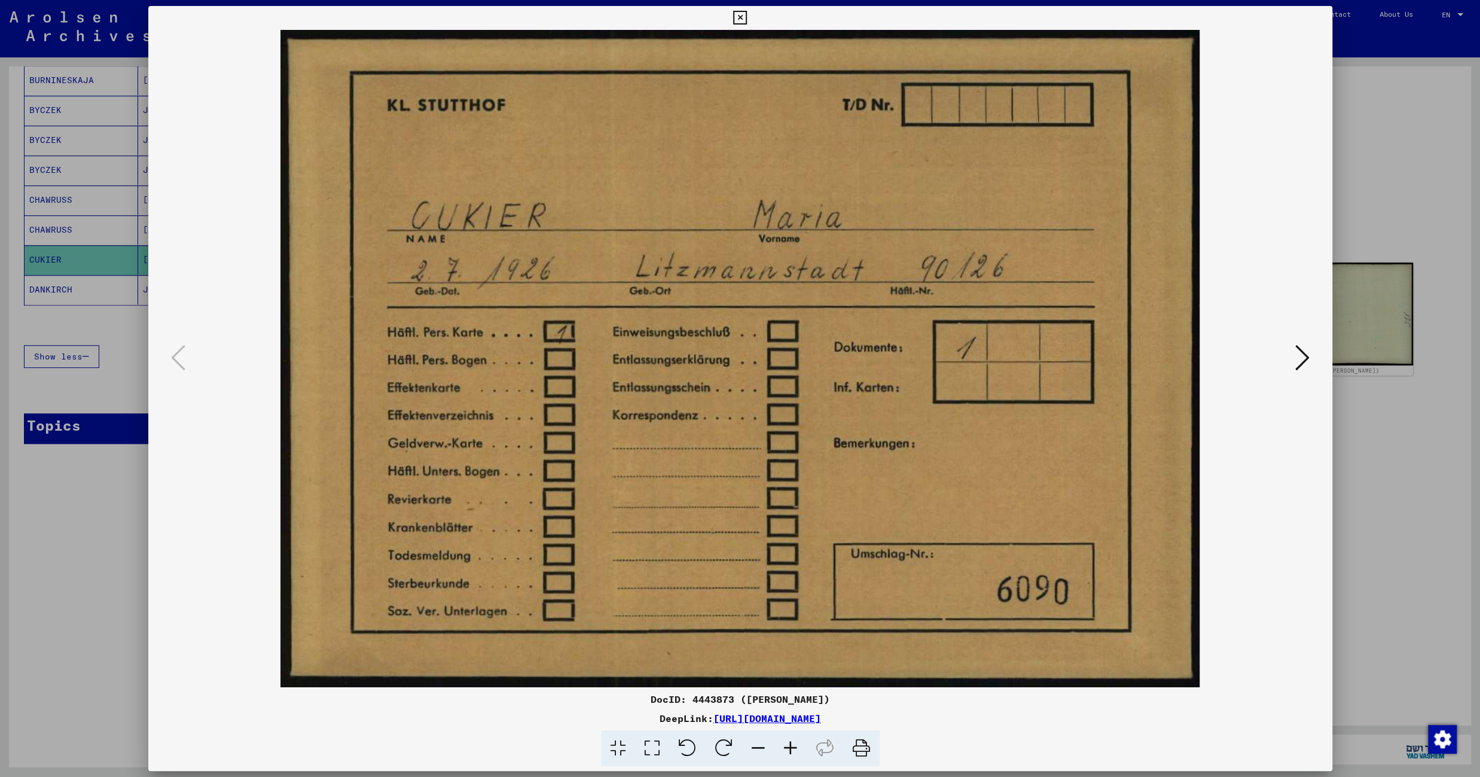
click at [1301, 367] on icon at bounding box center [1302, 357] width 14 height 29
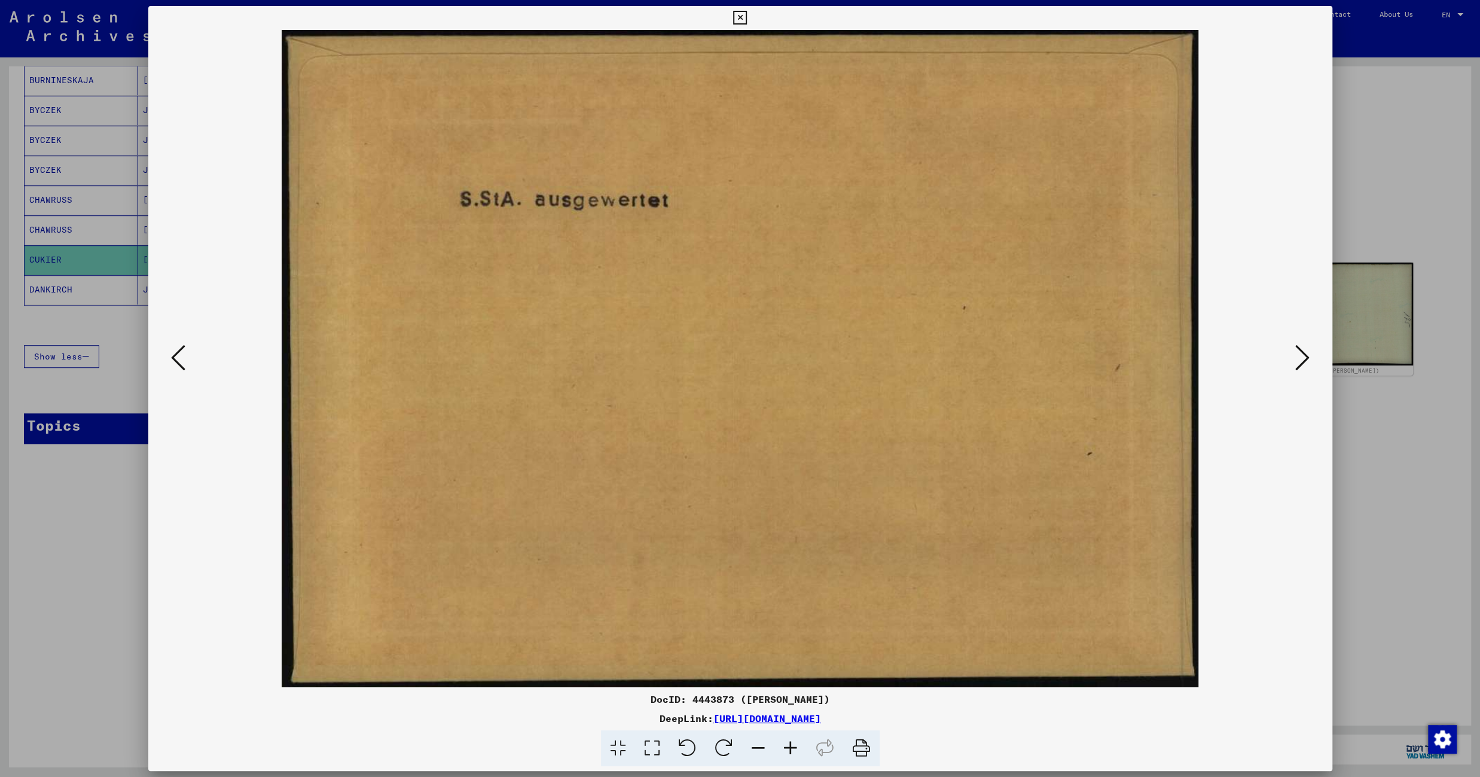
click at [1305, 355] on icon at bounding box center [1302, 357] width 14 height 29
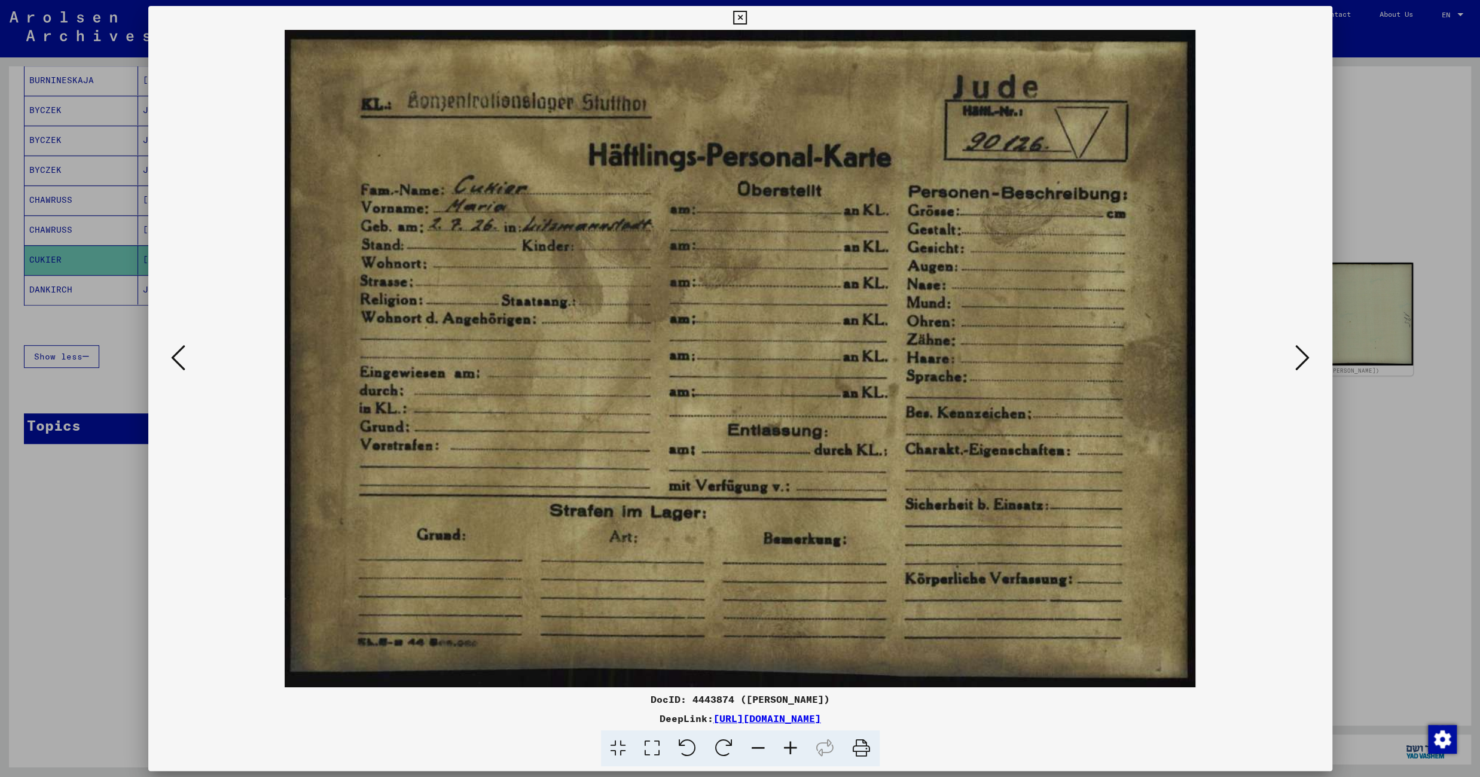
click at [1305, 355] on icon at bounding box center [1302, 357] width 14 height 29
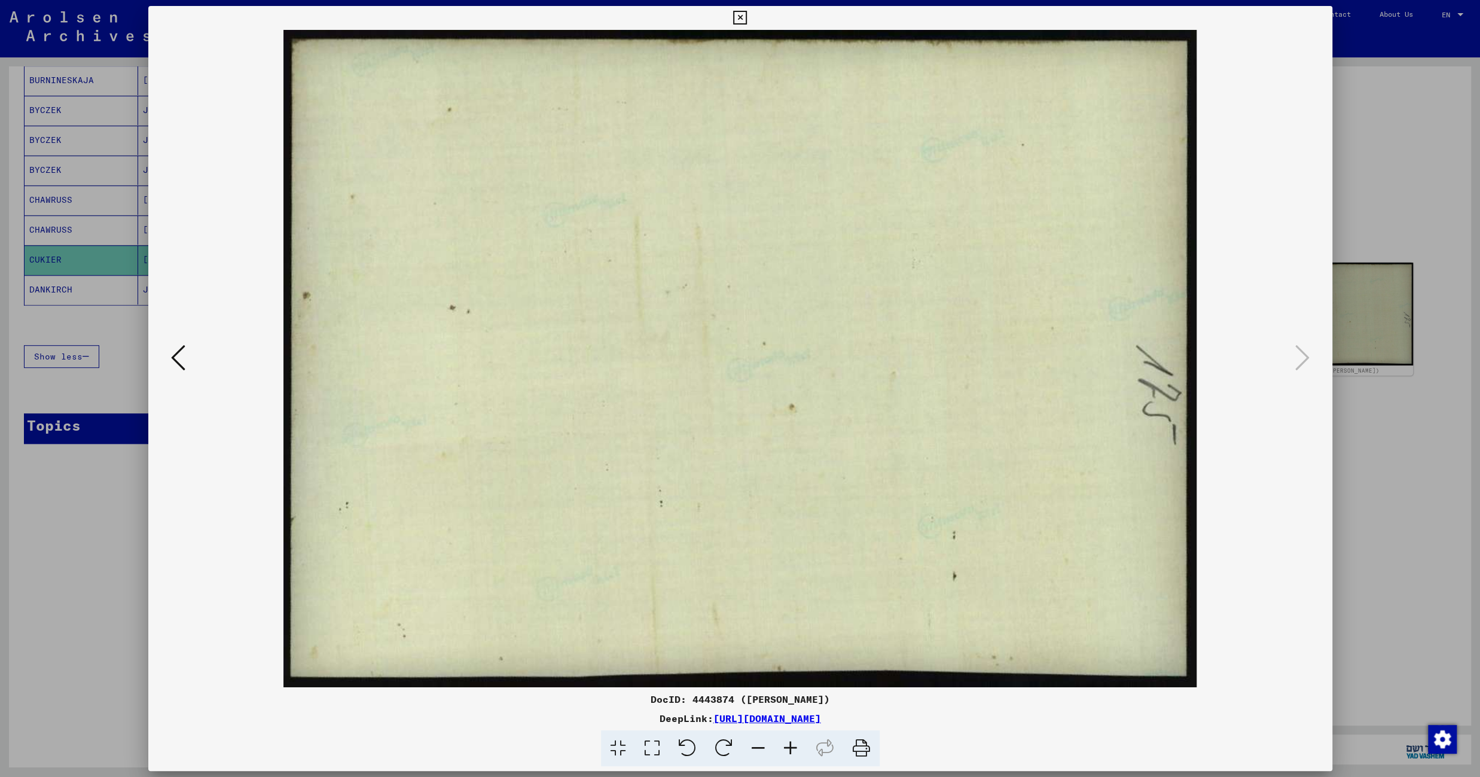
click at [747, 17] on icon at bounding box center [740, 18] width 14 height 14
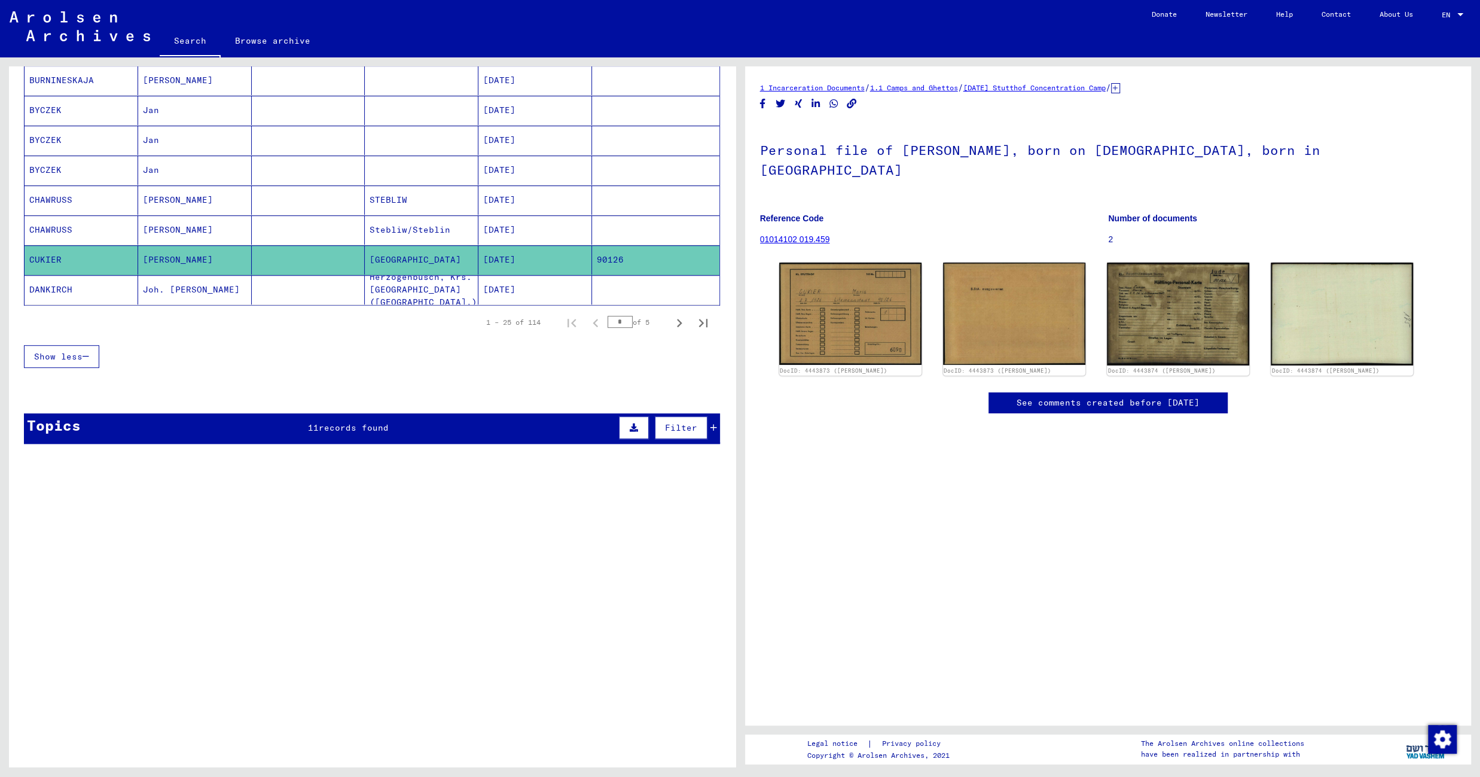
click at [332, 299] on mat-cell at bounding box center [309, 289] width 114 height 29
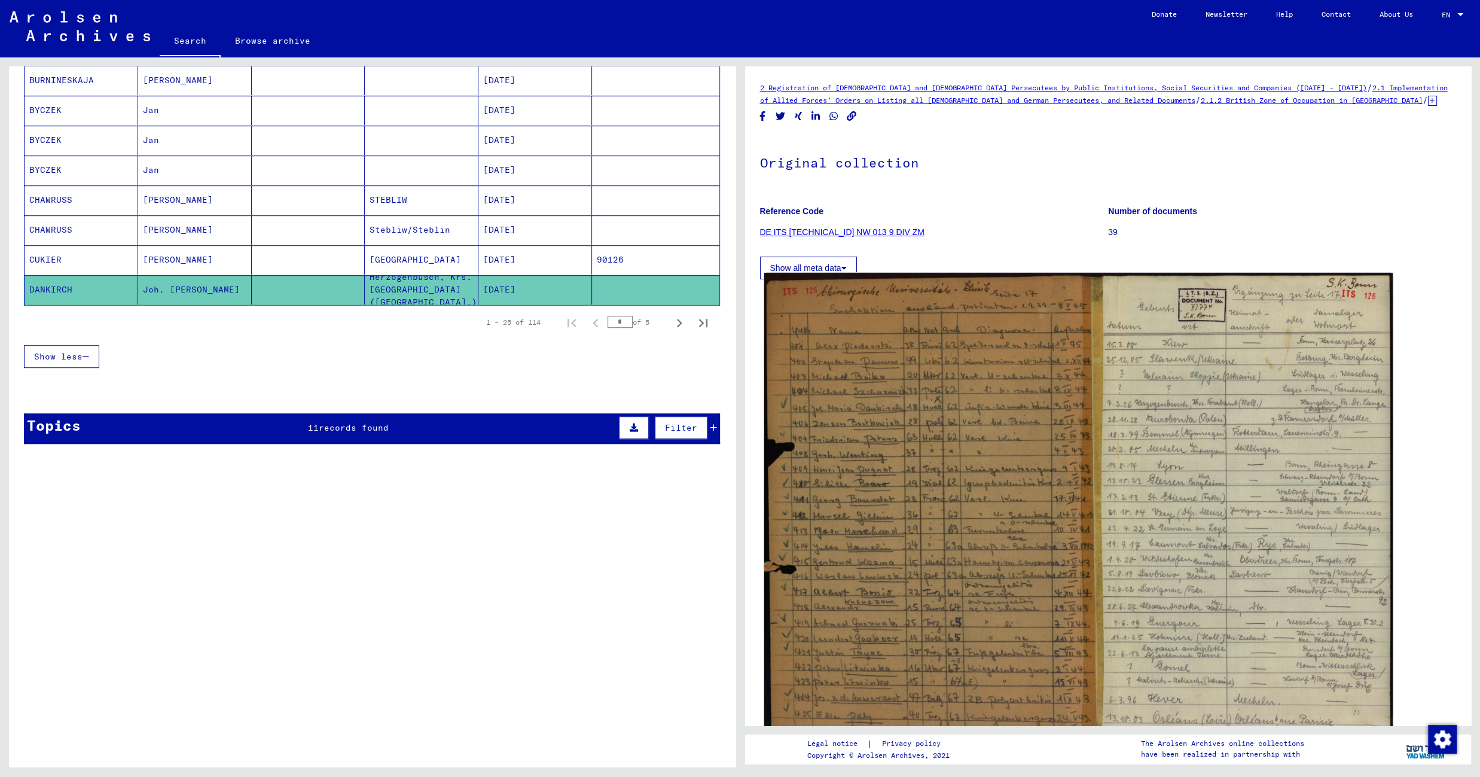
click at [931, 390] on img at bounding box center [1078, 506] width 628 height 466
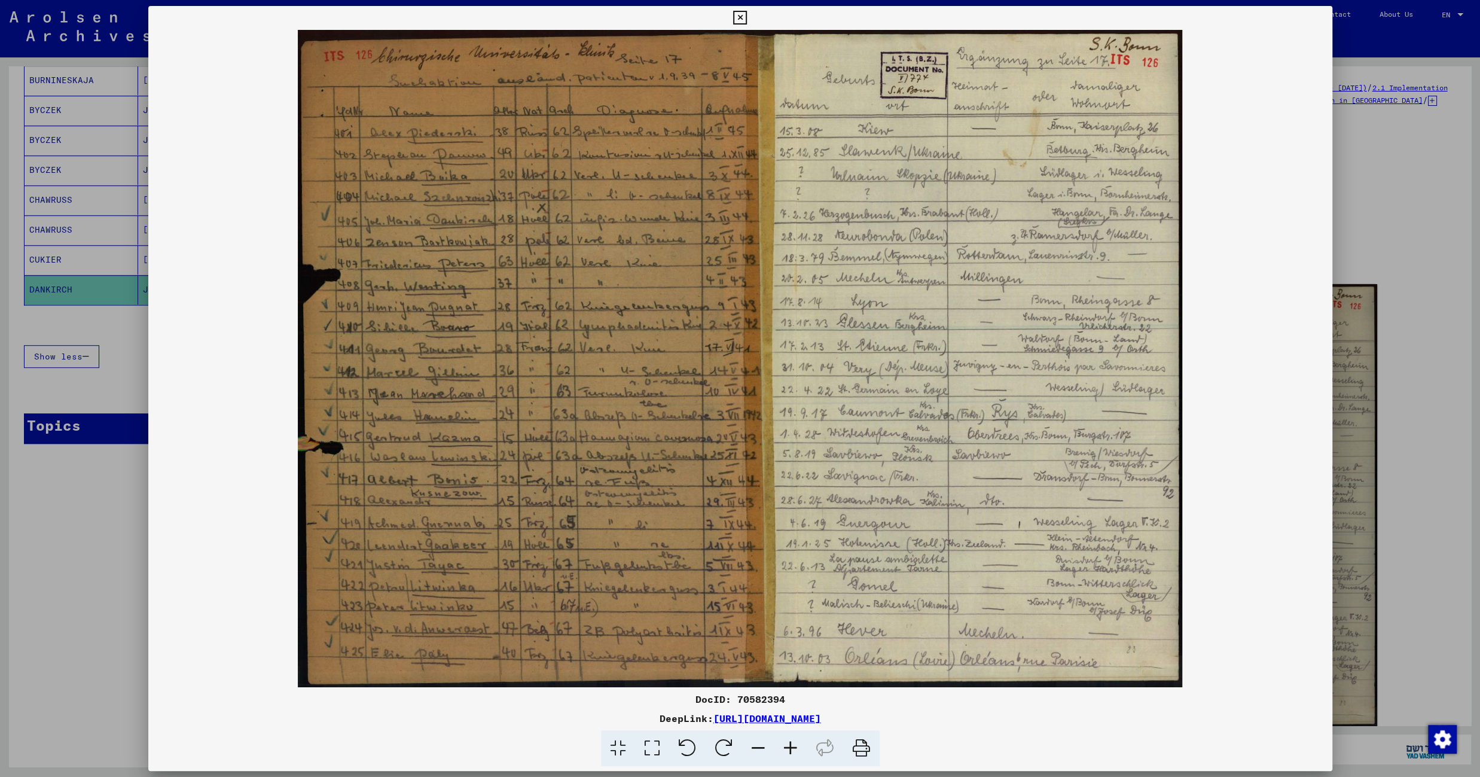
click at [747, 14] on icon at bounding box center [740, 18] width 14 height 14
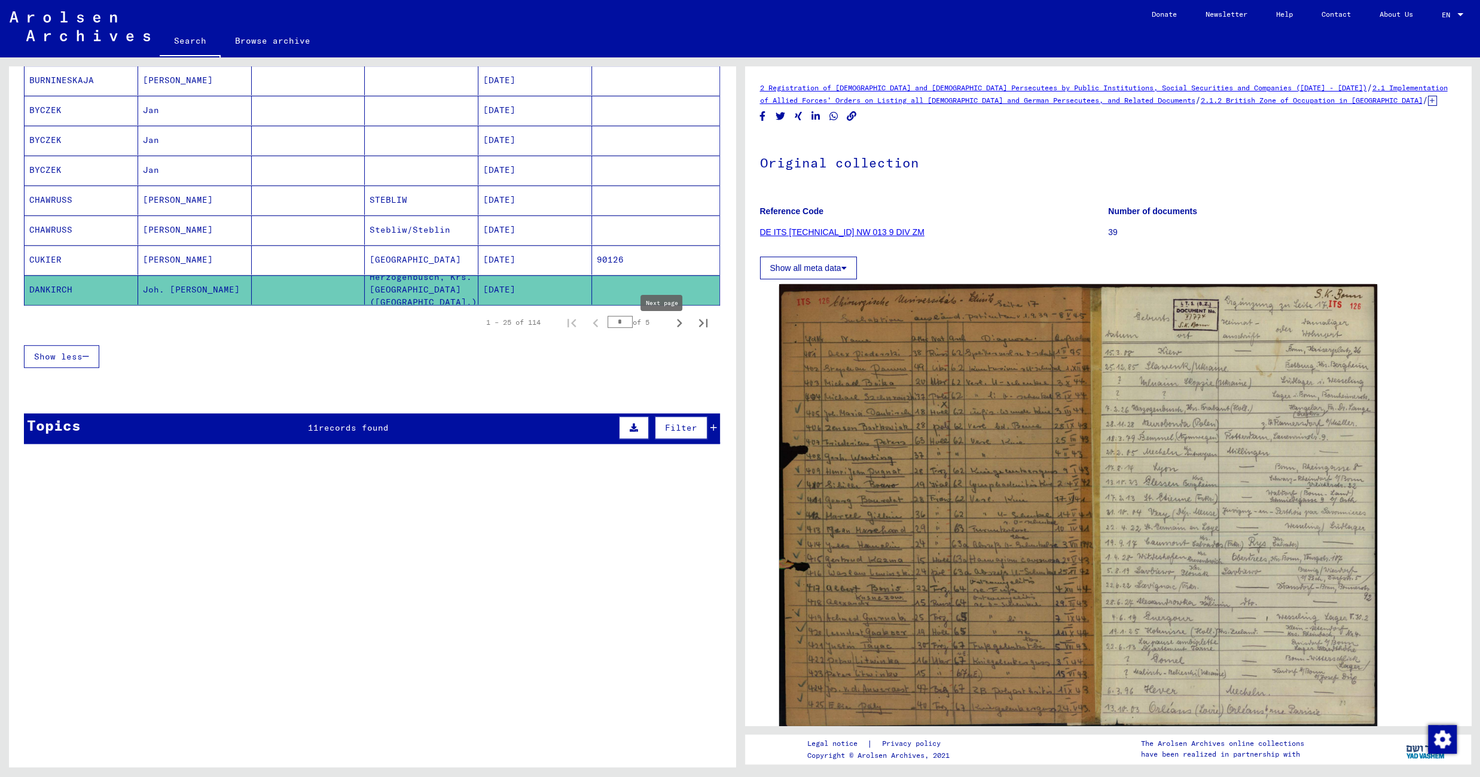
click at [671, 330] on icon "Next page" at bounding box center [679, 323] width 17 height 17
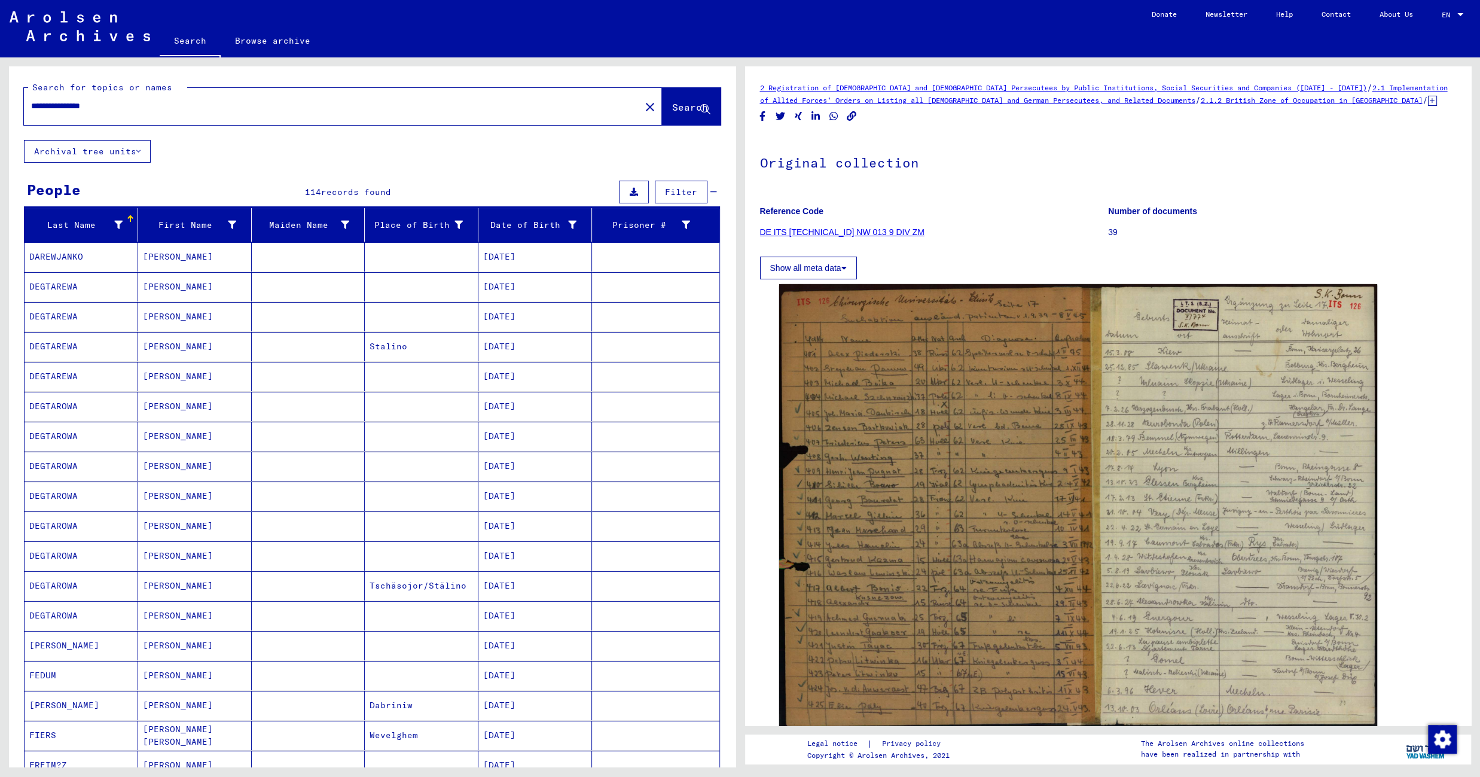
click at [365, 263] on mat-cell at bounding box center [422, 256] width 114 height 29
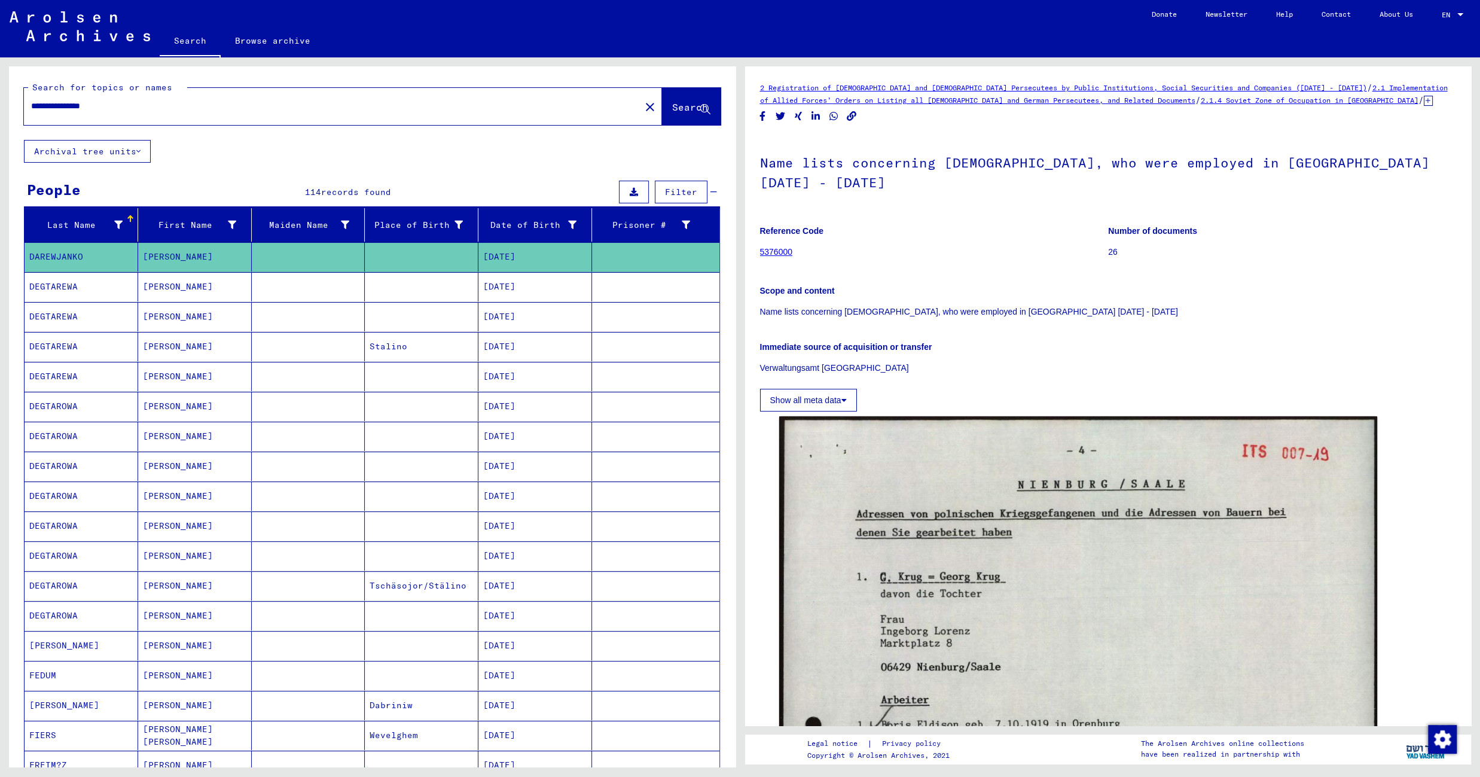
click at [376, 290] on mat-cell at bounding box center [422, 286] width 114 height 29
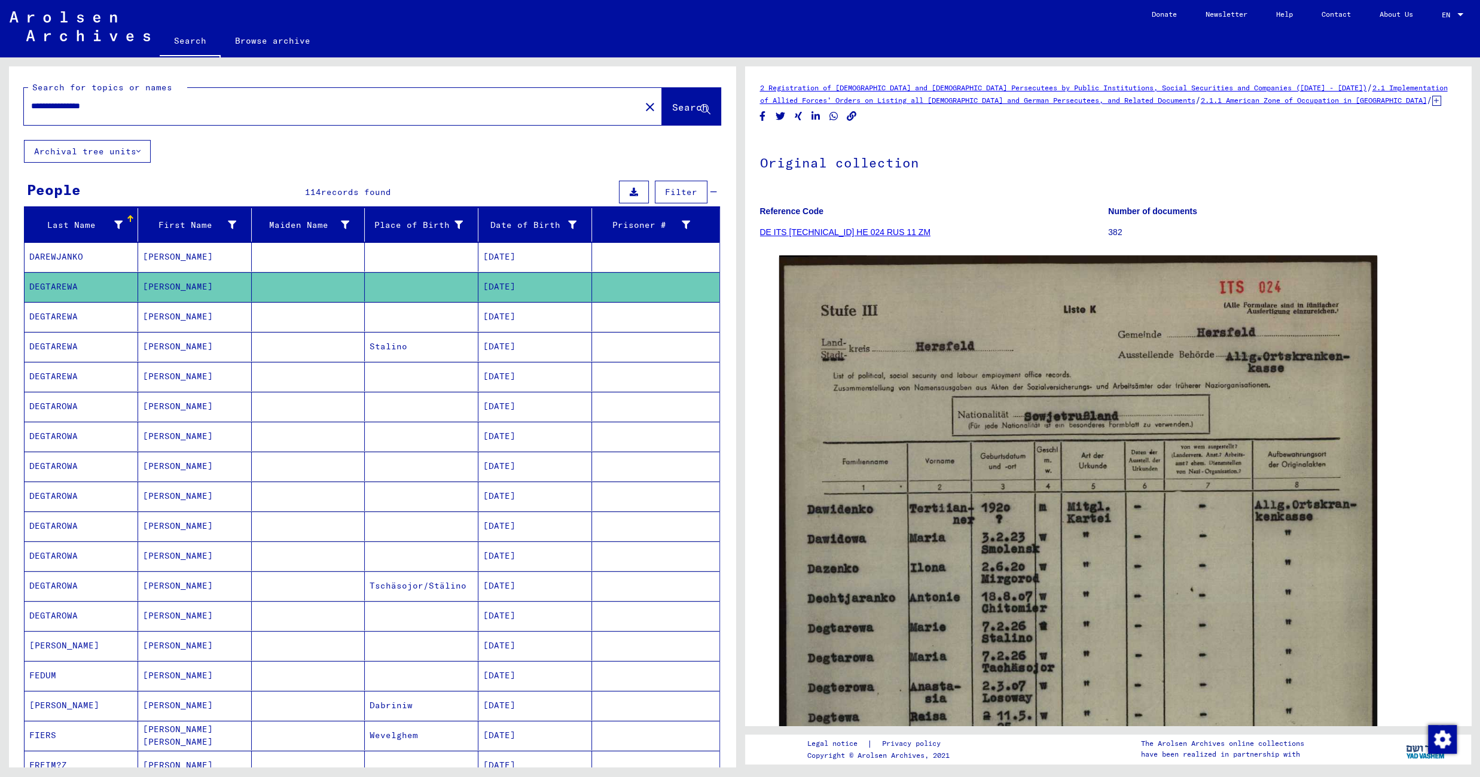
click at [383, 323] on mat-cell at bounding box center [422, 316] width 114 height 29
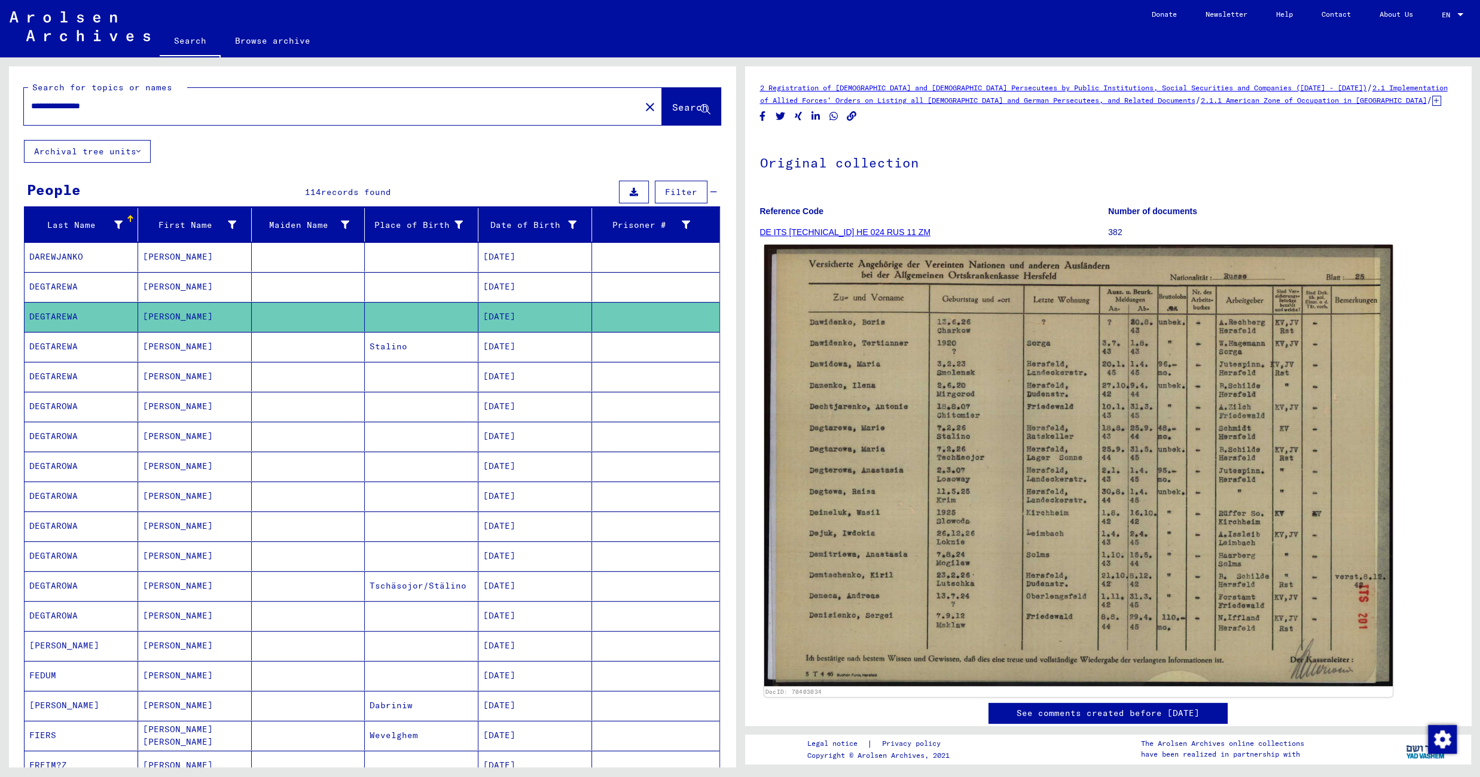
click at [1183, 353] on img at bounding box center [1078, 466] width 628 height 442
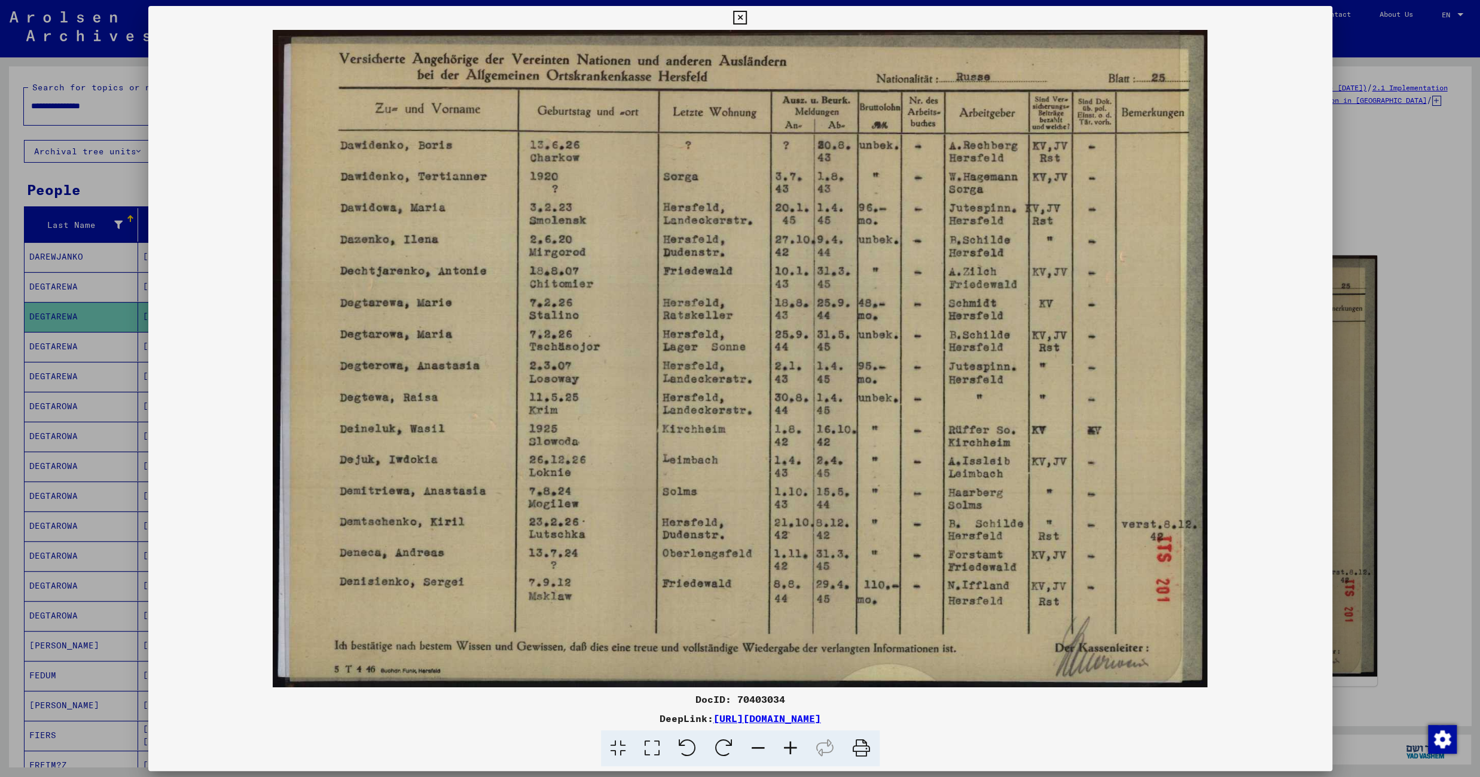
click at [747, 19] on icon at bounding box center [740, 18] width 14 height 14
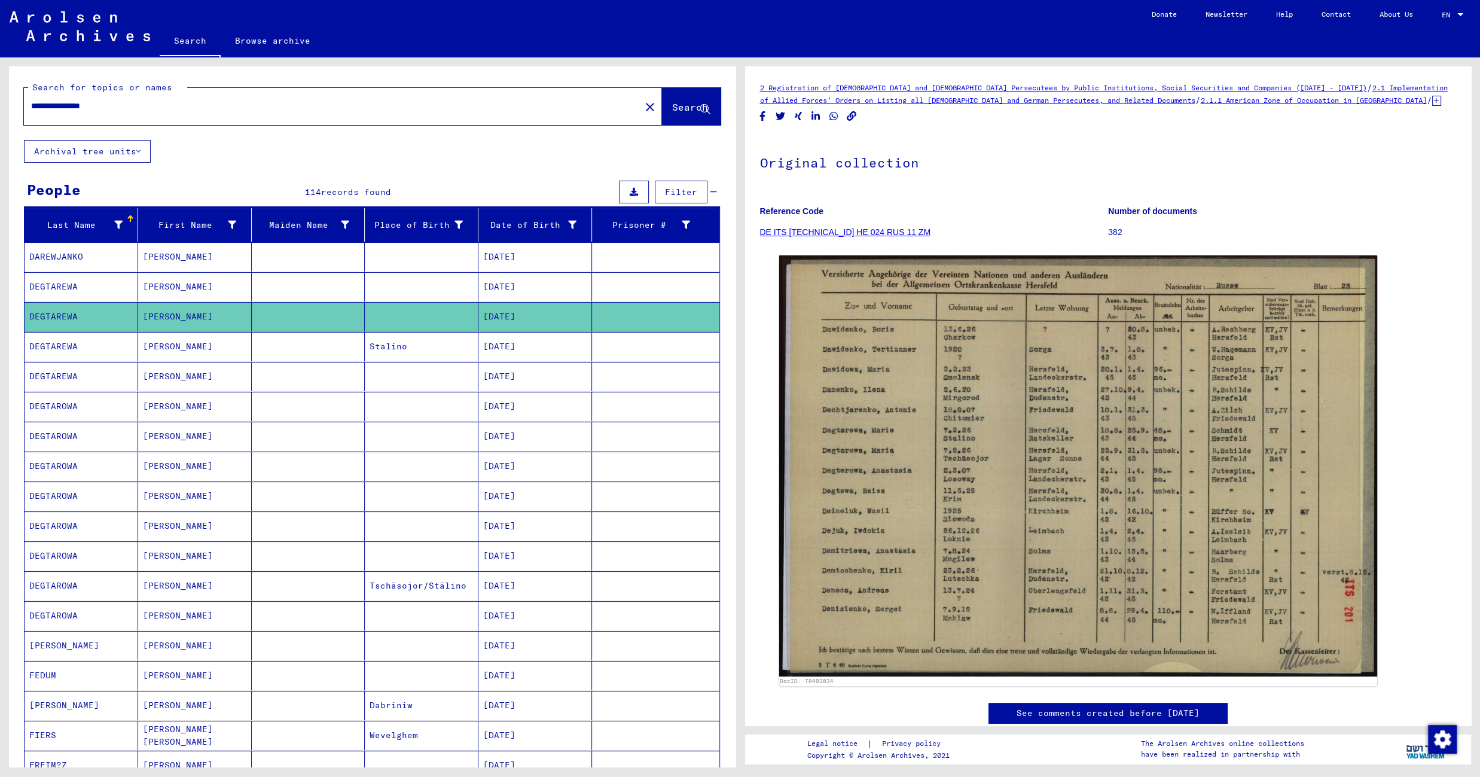
click at [413, 351] on mat-cell "Stalino" at bounding box center [422, 346] width 114 height 29
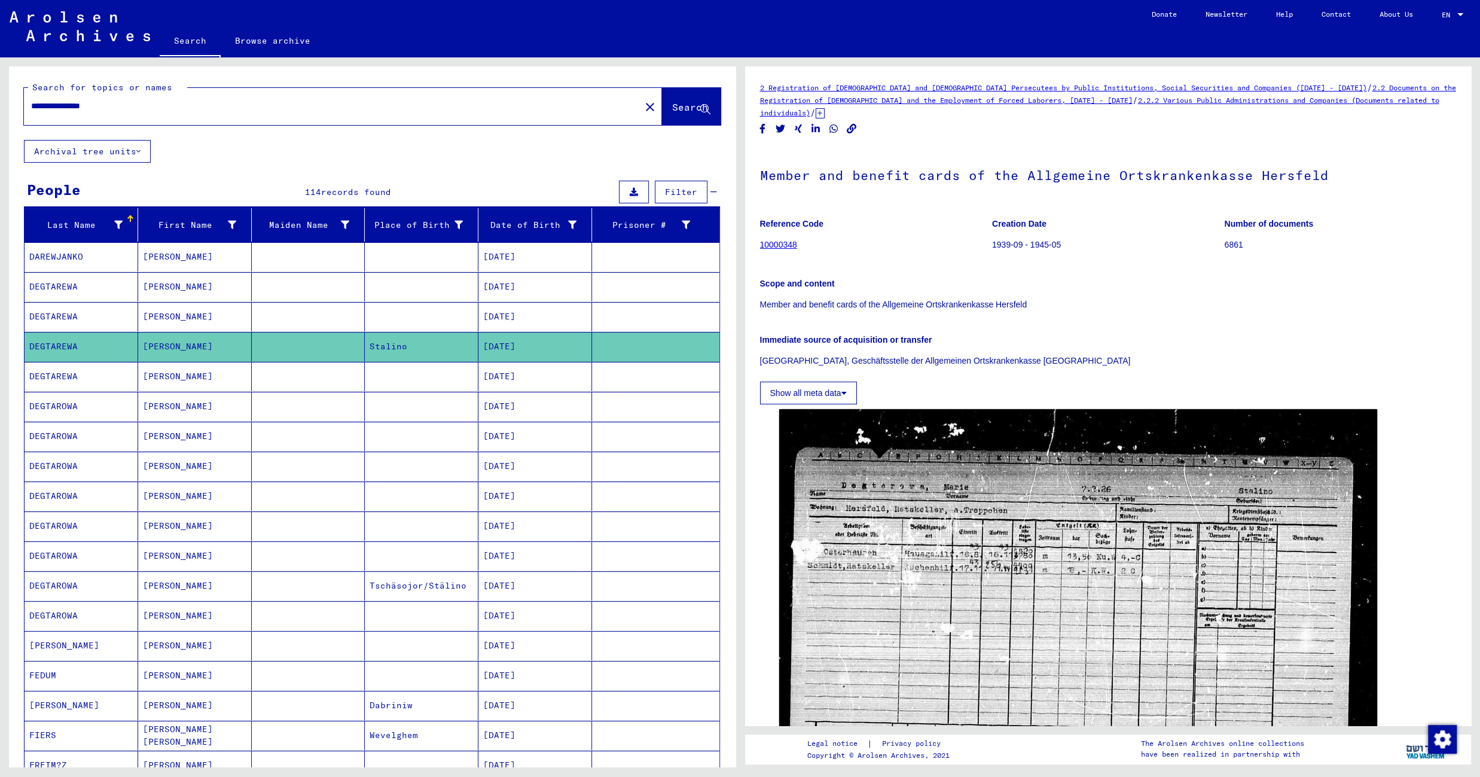
click at [407, 381] on mat-cell at bounding box center [422, 376] width 114 height 29
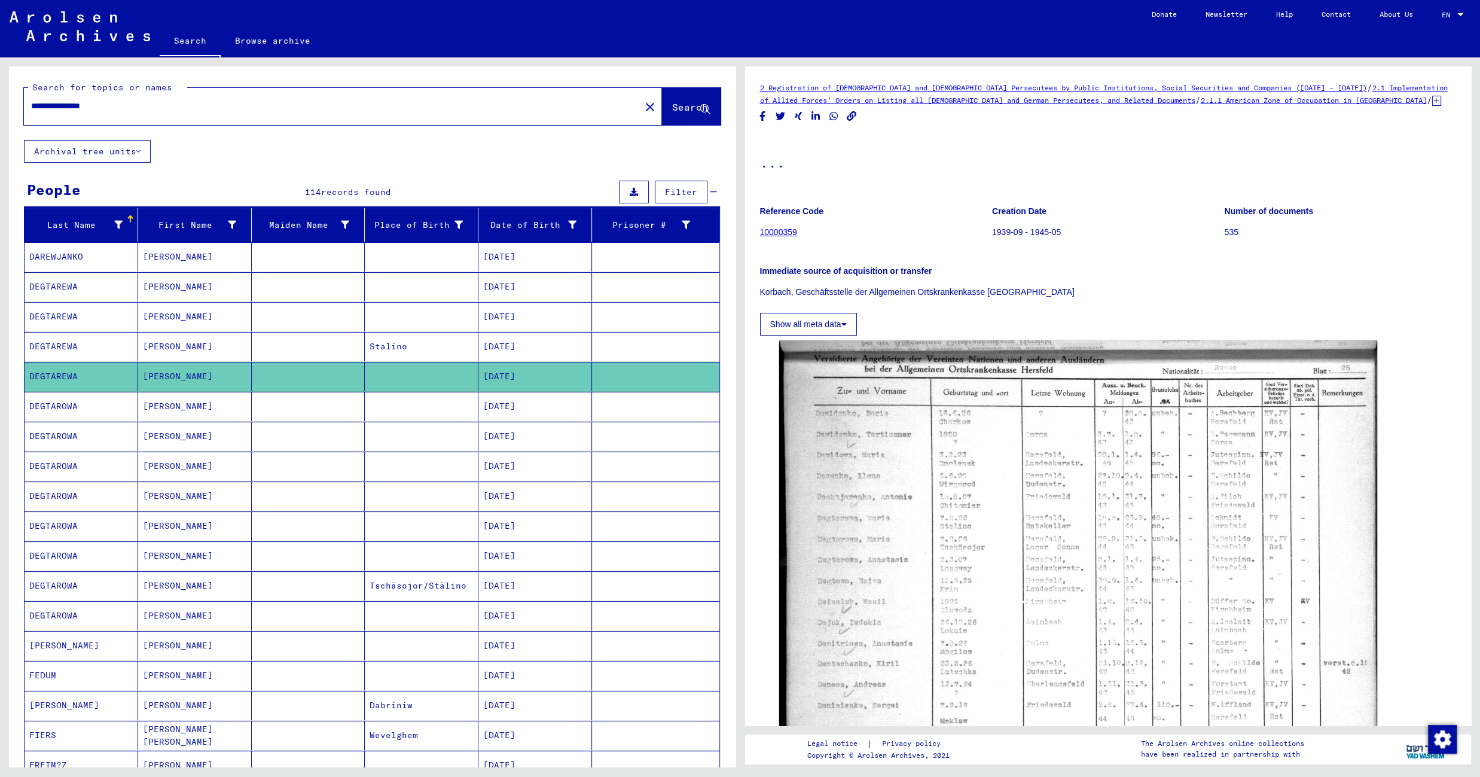
click at [395, 414] on mat-cell at bounding box center [422, 406] width 114 height 29
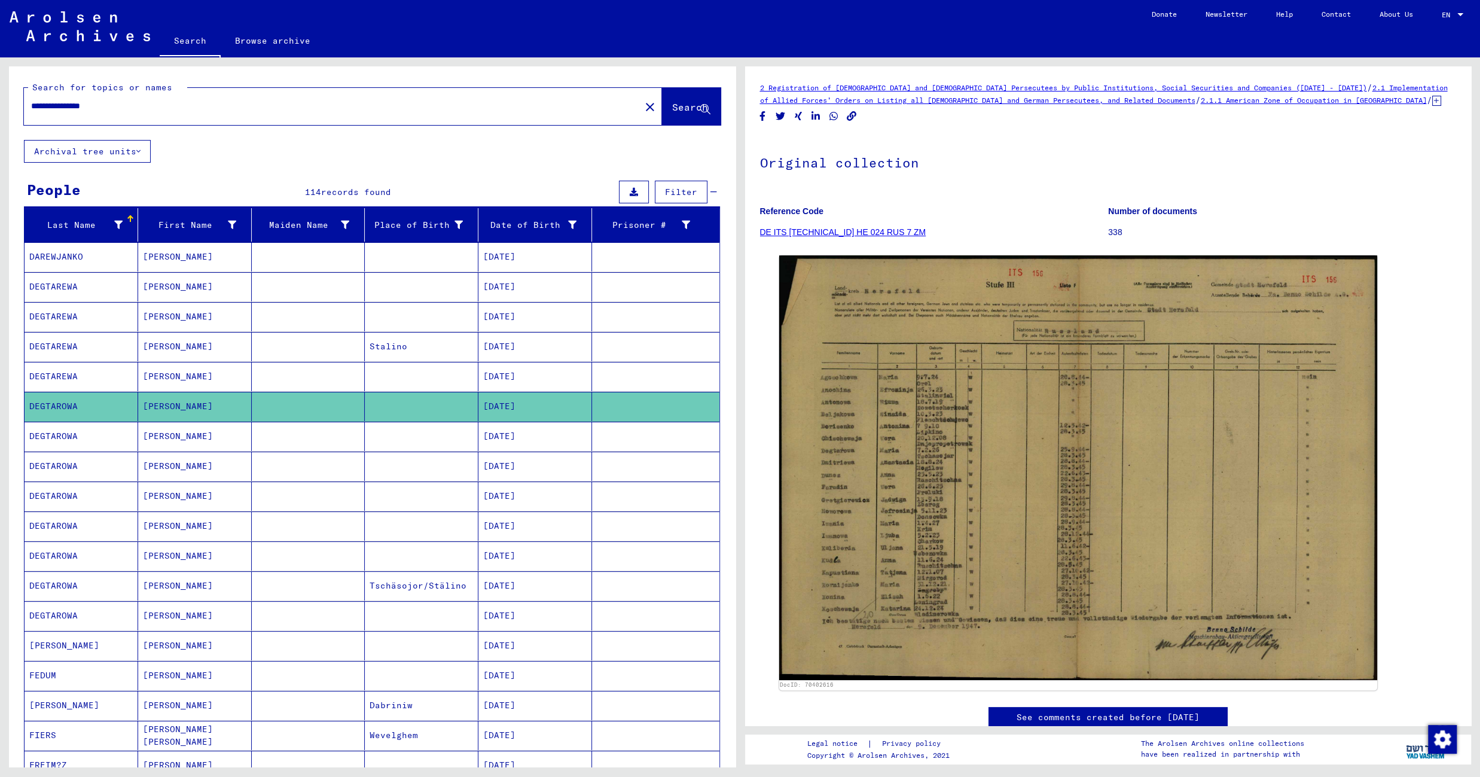
click at [398, 441] on mat-cell at bounding box center [422, 436] width 114 height 29
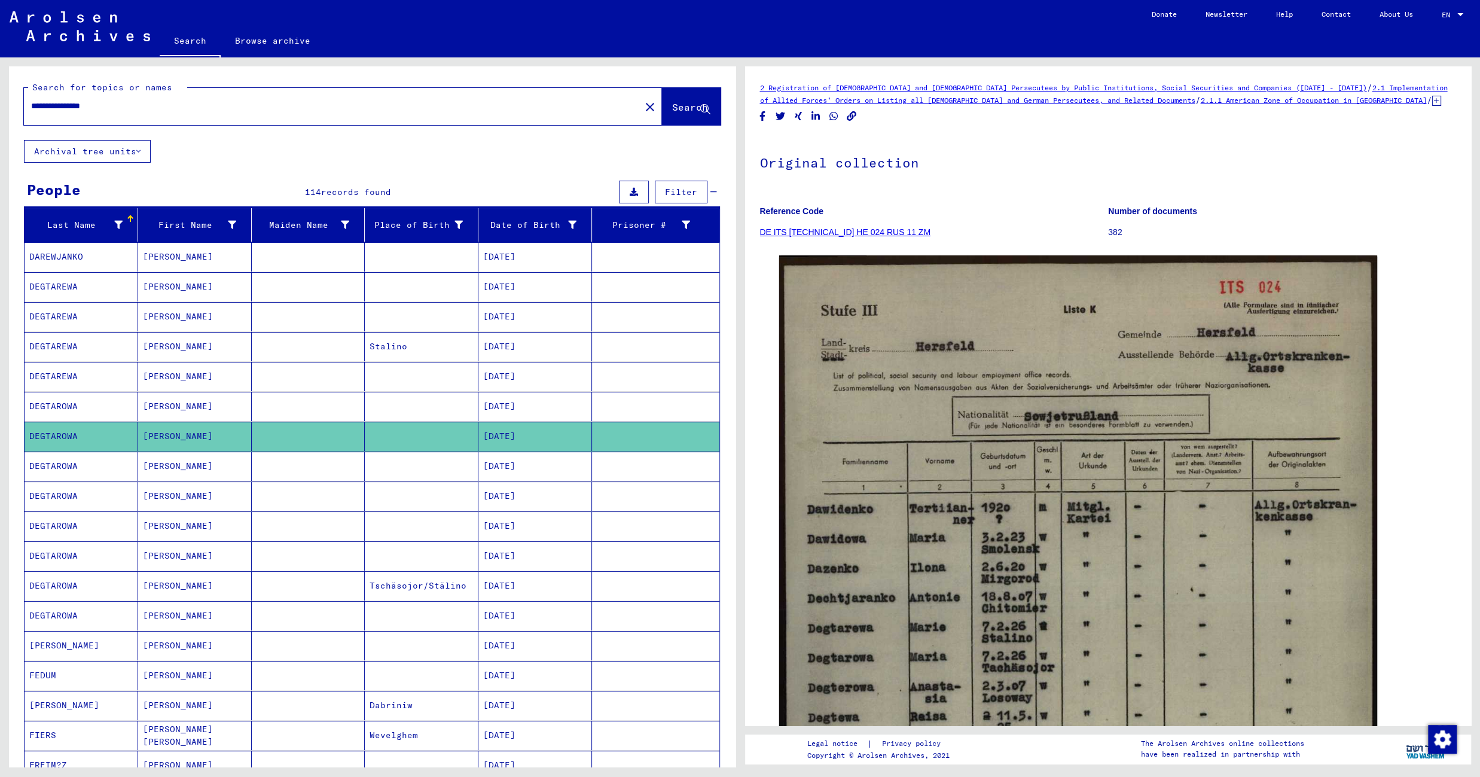
click at [385, 476] on mat-cell at bounding box center [422, 465] width 114 height 29
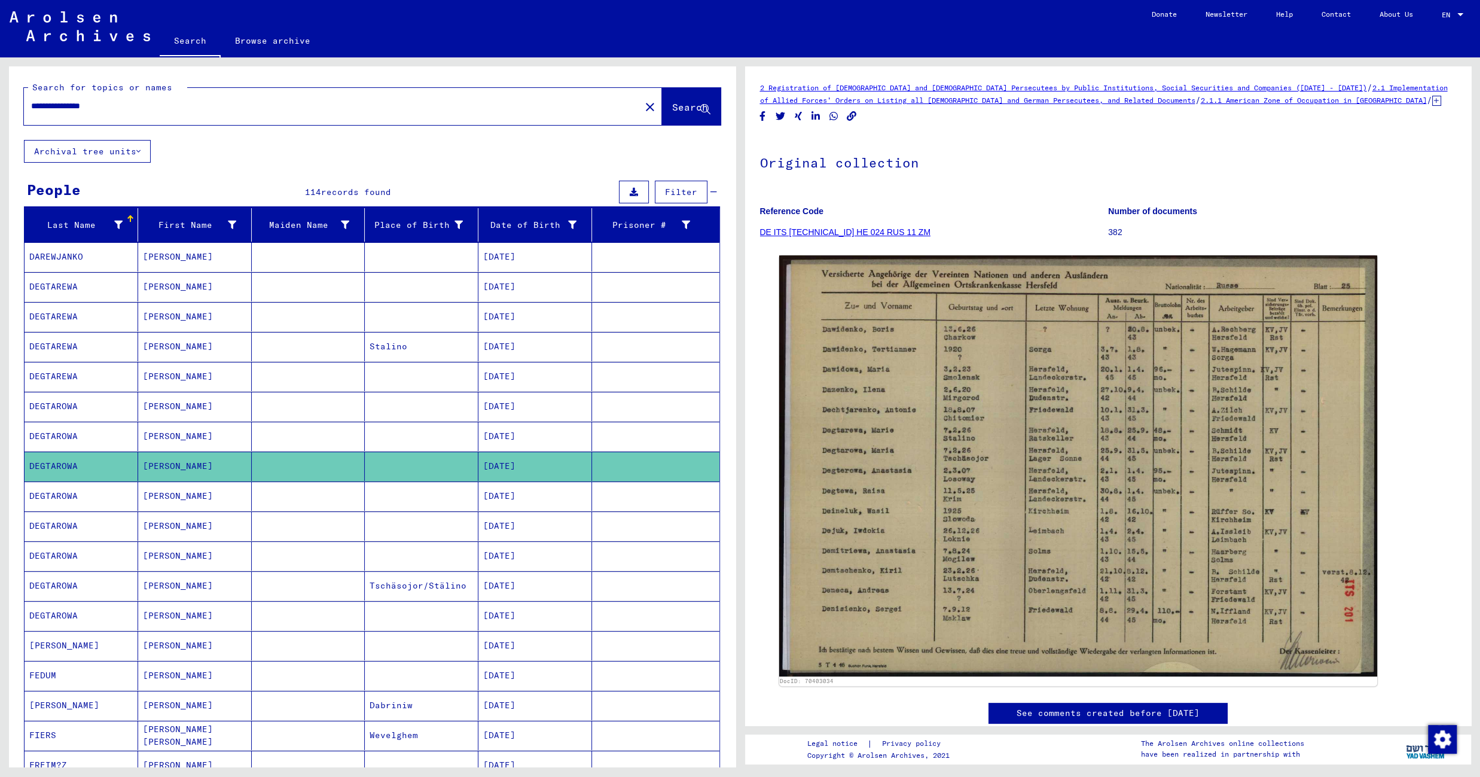
click at [392, 508] on mat-cell at bounding box center [422, 495] width 114 height 29
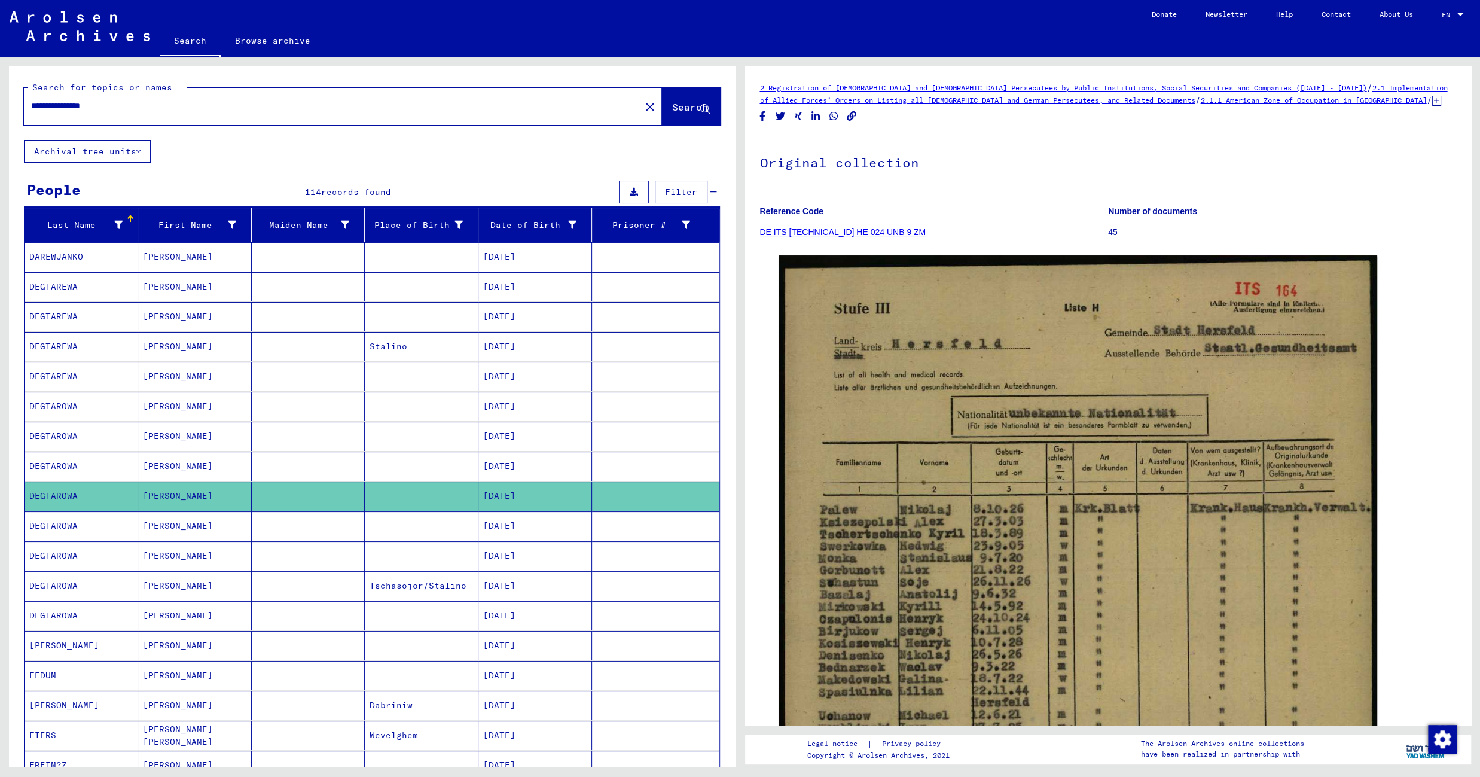
click at [417, 651] on mat-cell at bounding box center [422, 645] width 114 height 29
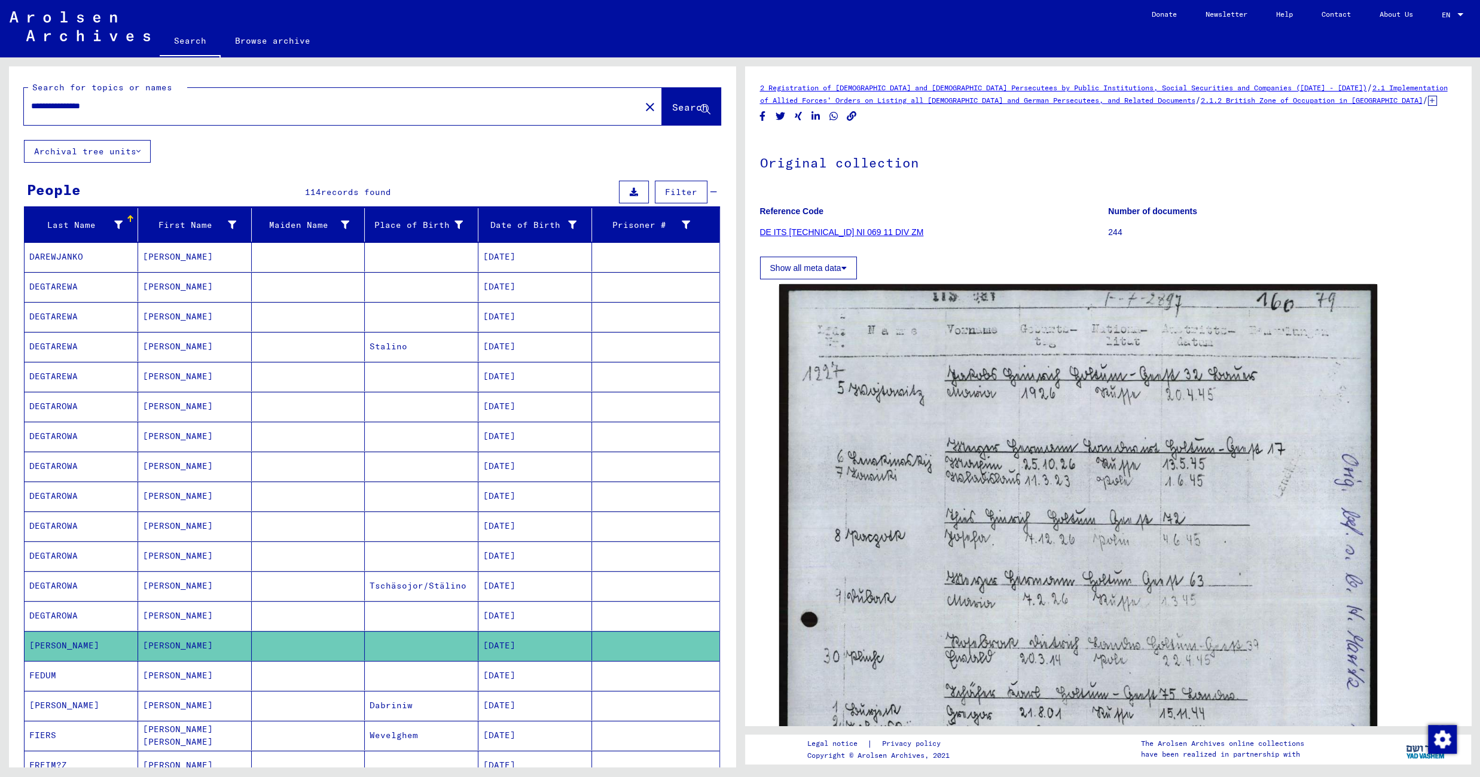
click at [384, 680] on mat-cell at bounding box center [422, 675] width 114 height 29
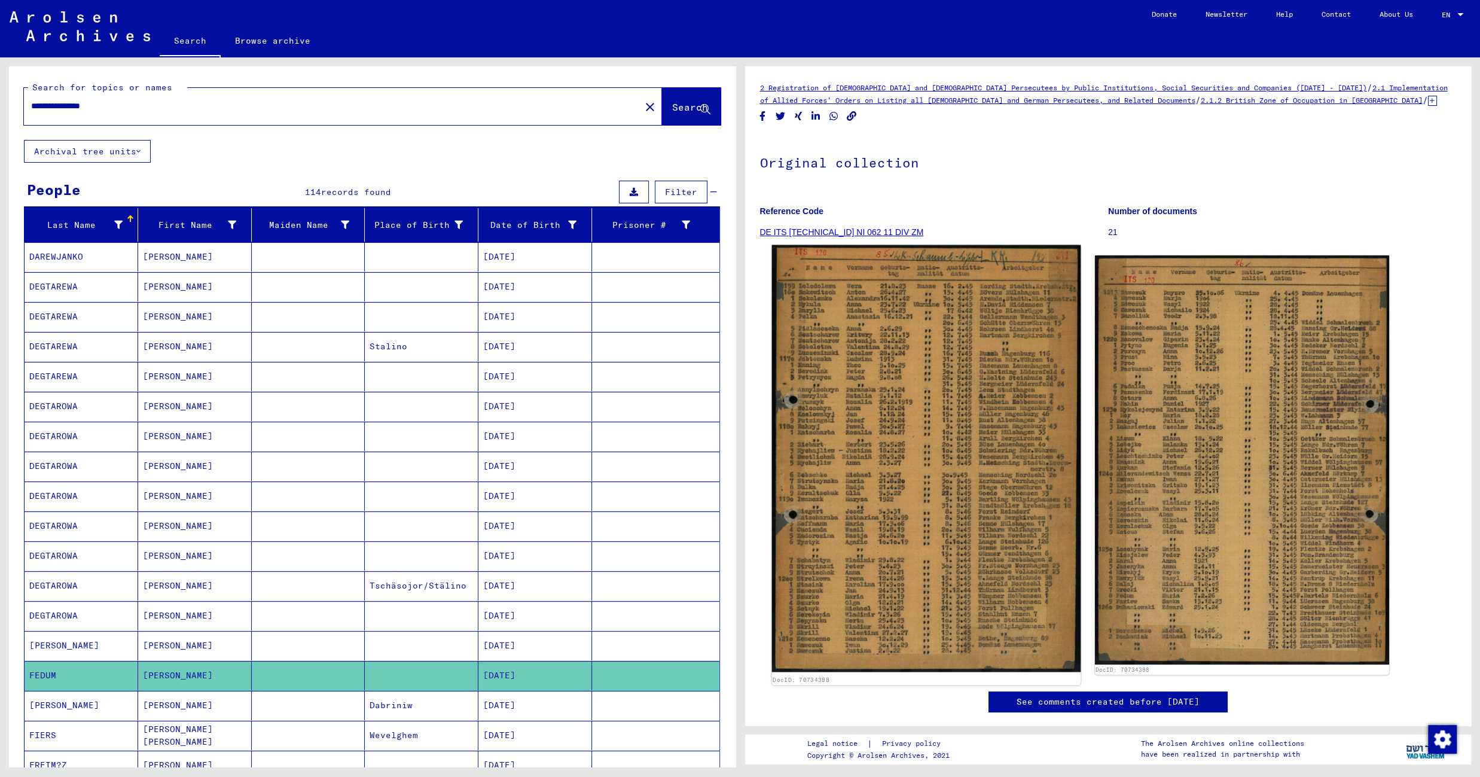
click at [926, 392] on img at bounding box center [925, 458] width 309 height 427
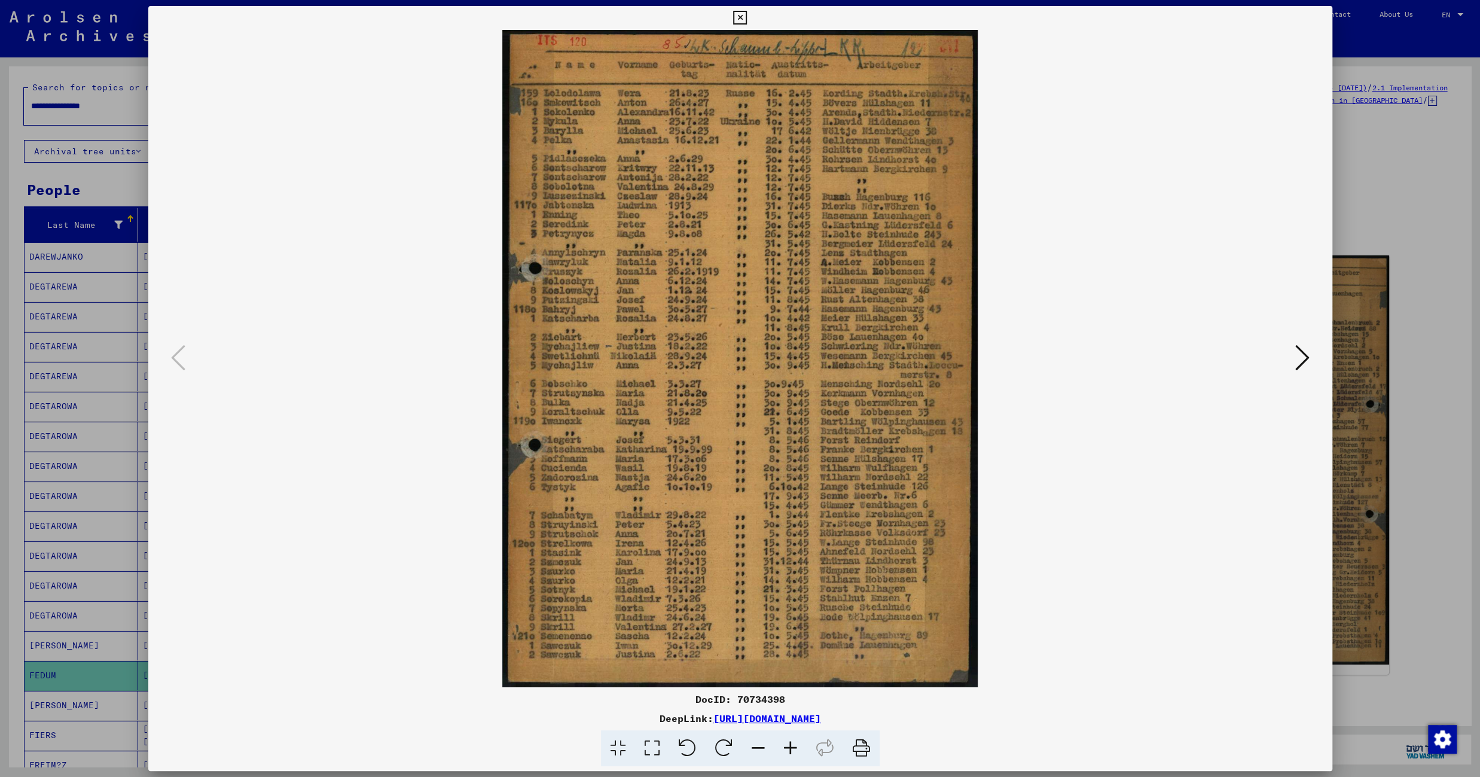
click at [747, 17] on icon at bounding box center [740, 18] width 14 height 14
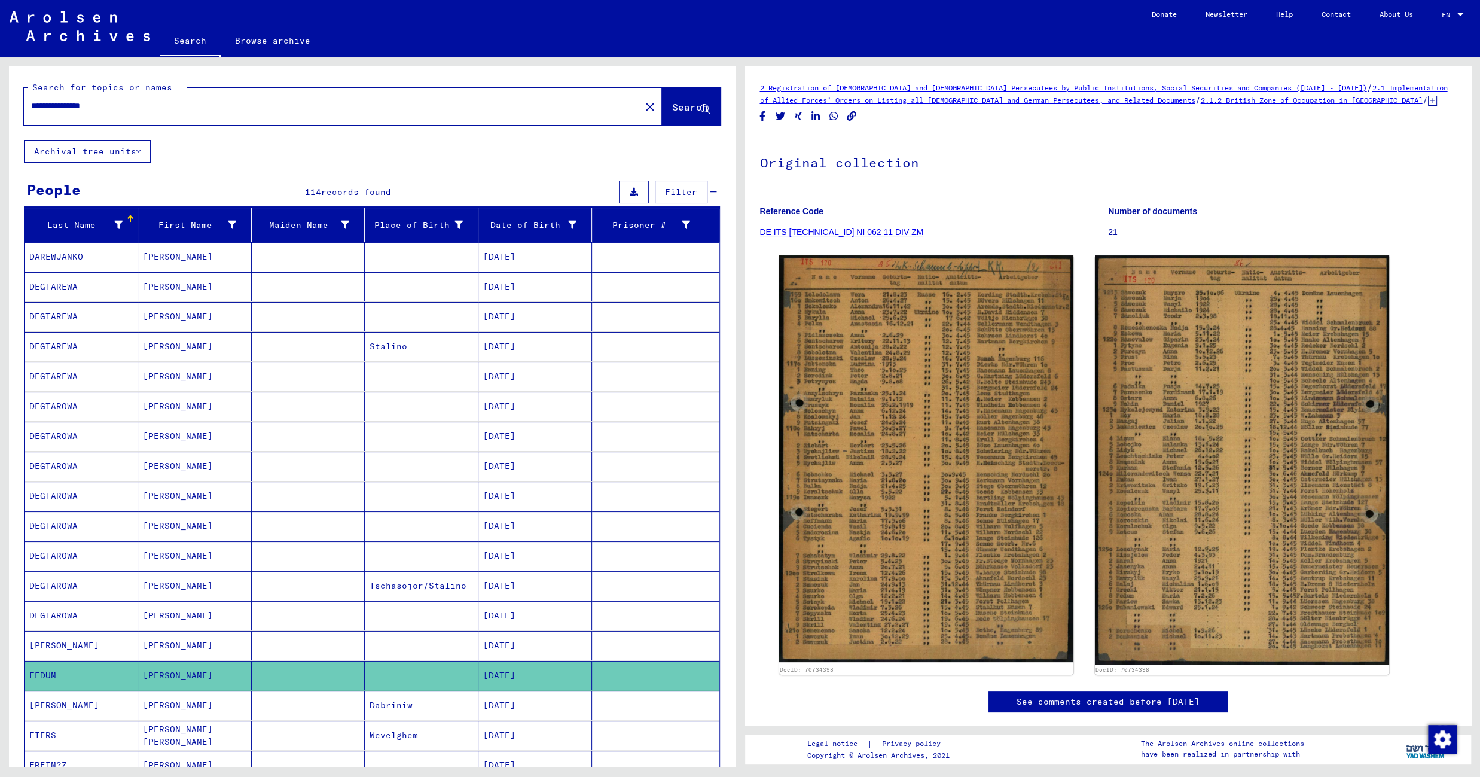
click at [438, 710] on mat-cell "Dabriniw" at bounding box center [422, 705] width 114 height 29
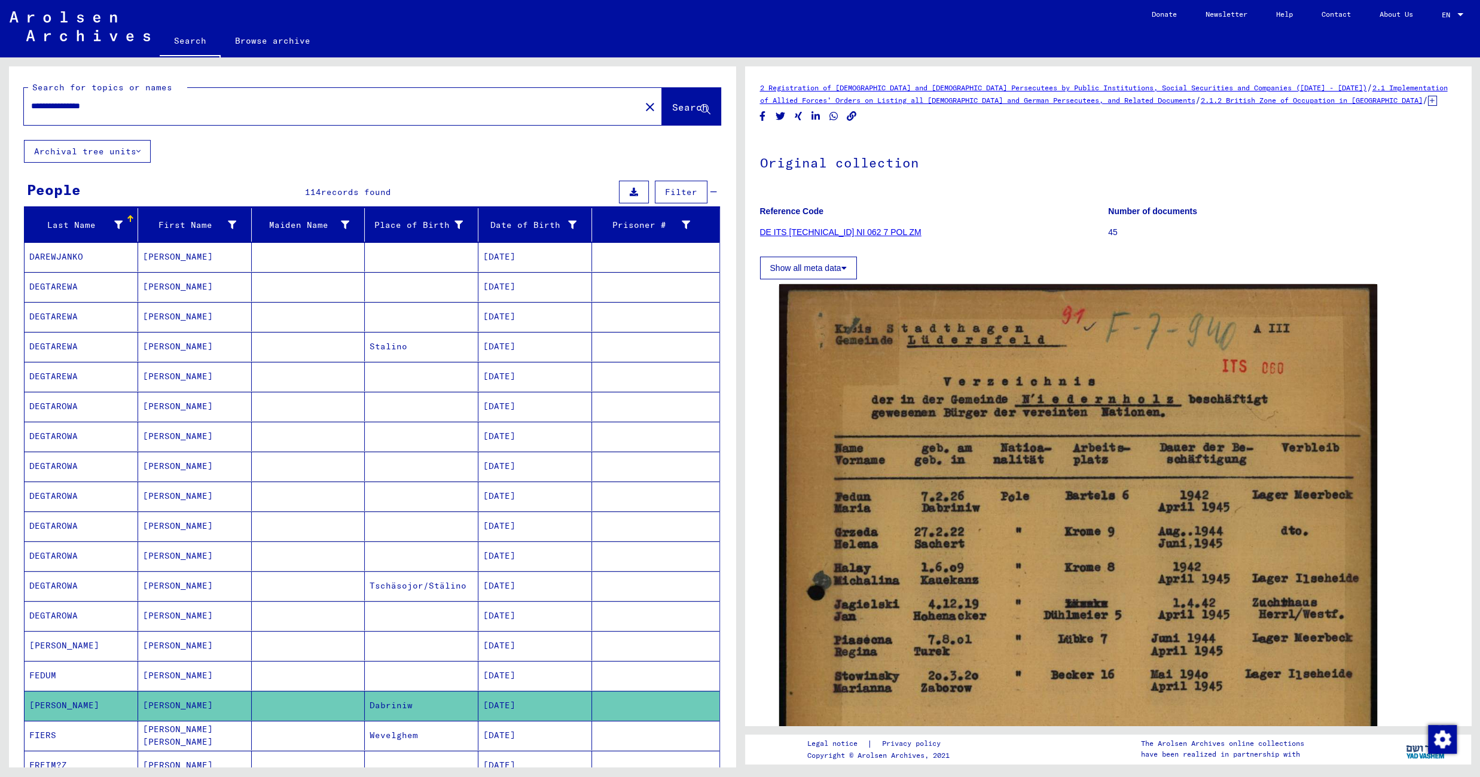
click at [398, 744] on mat-cell "Wevelghem" at bounding box center [422, 735] width 114 height 29
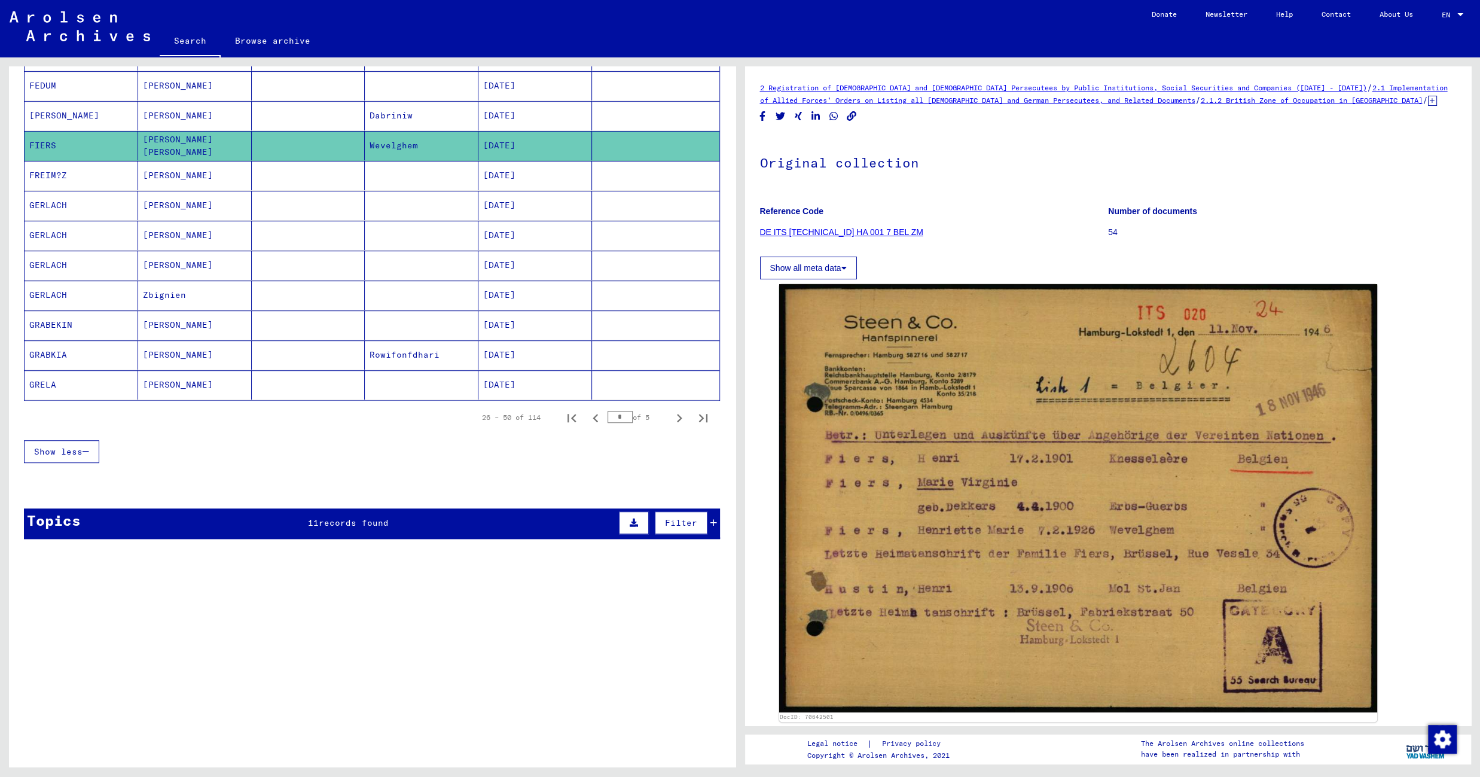
scroll to position [686, 0]
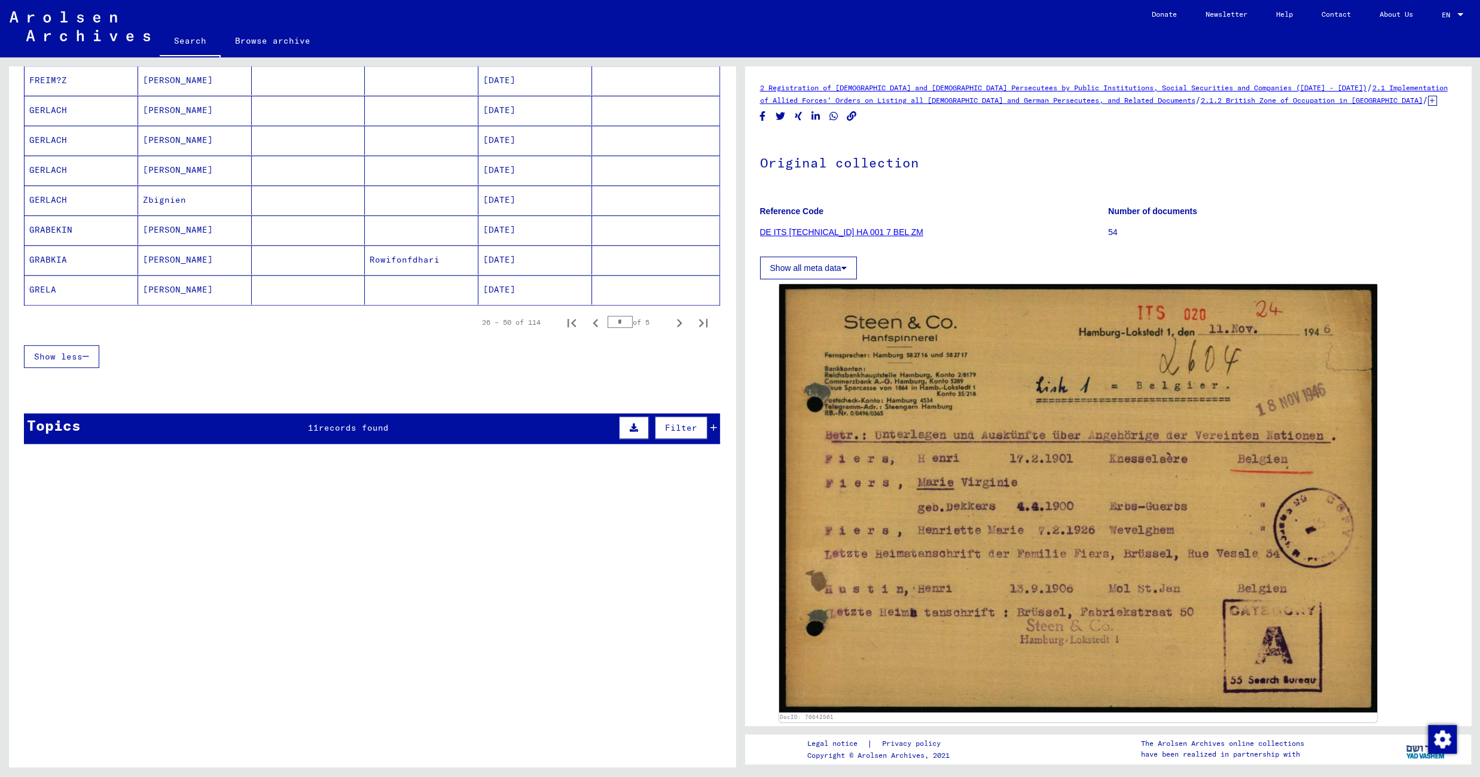
click at [432, 91] on mat-cell at bounding box center [422, 80] width 114 height 29
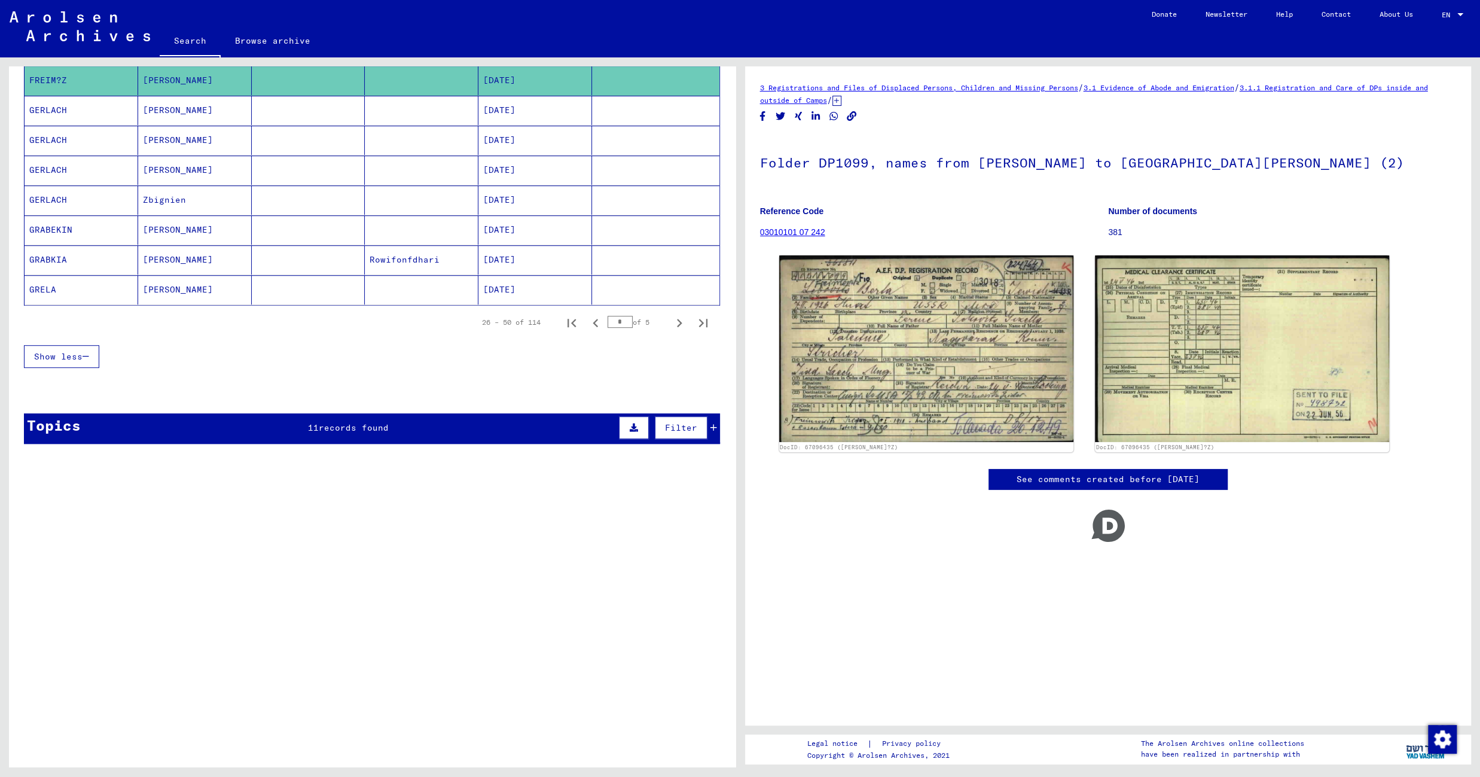
click at [428, 236] on mat-cell at bounding box center [422, 229] width 114 height 29
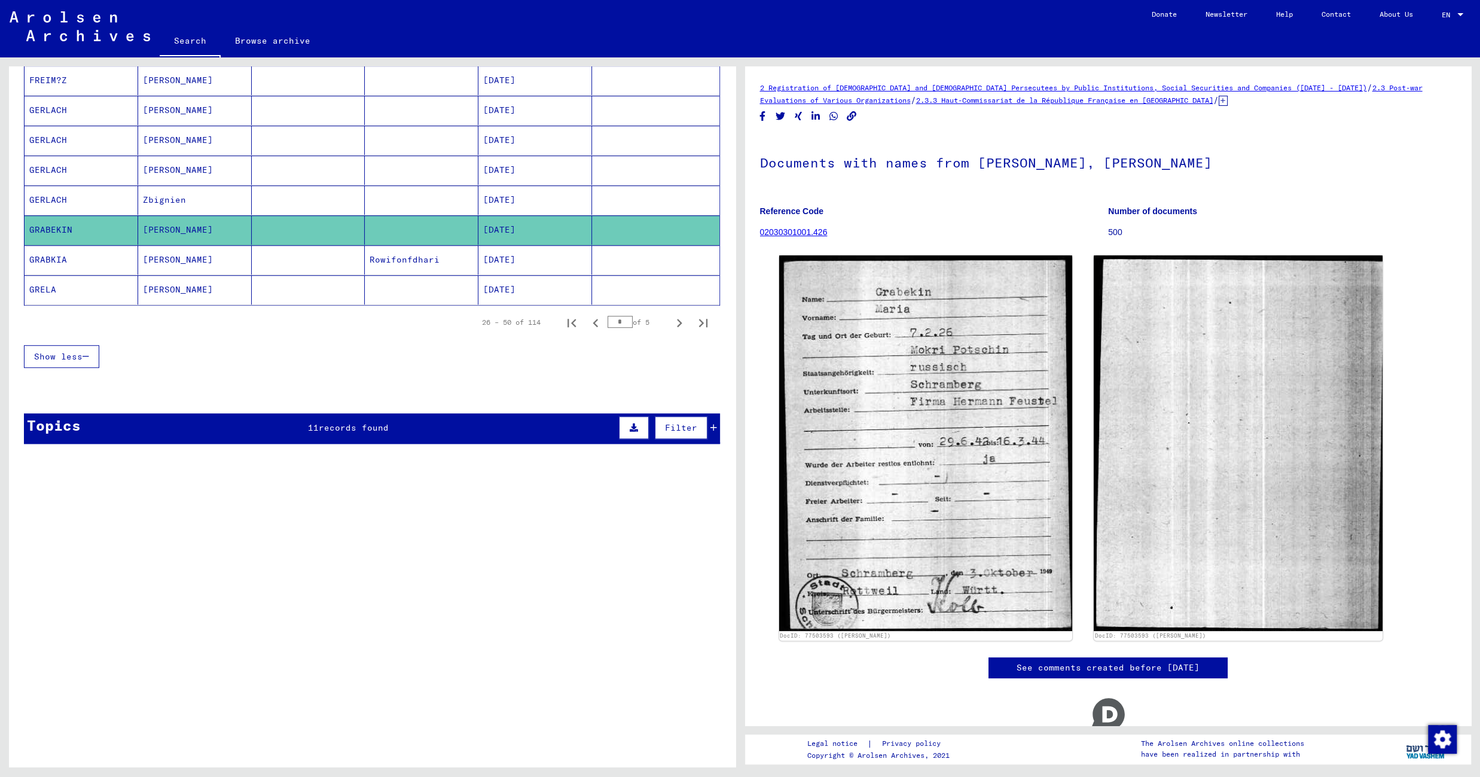
click at [408, 260] on mat-cell "Rowifonfdhari" at bounding box center [422, 259] width 114 height 29
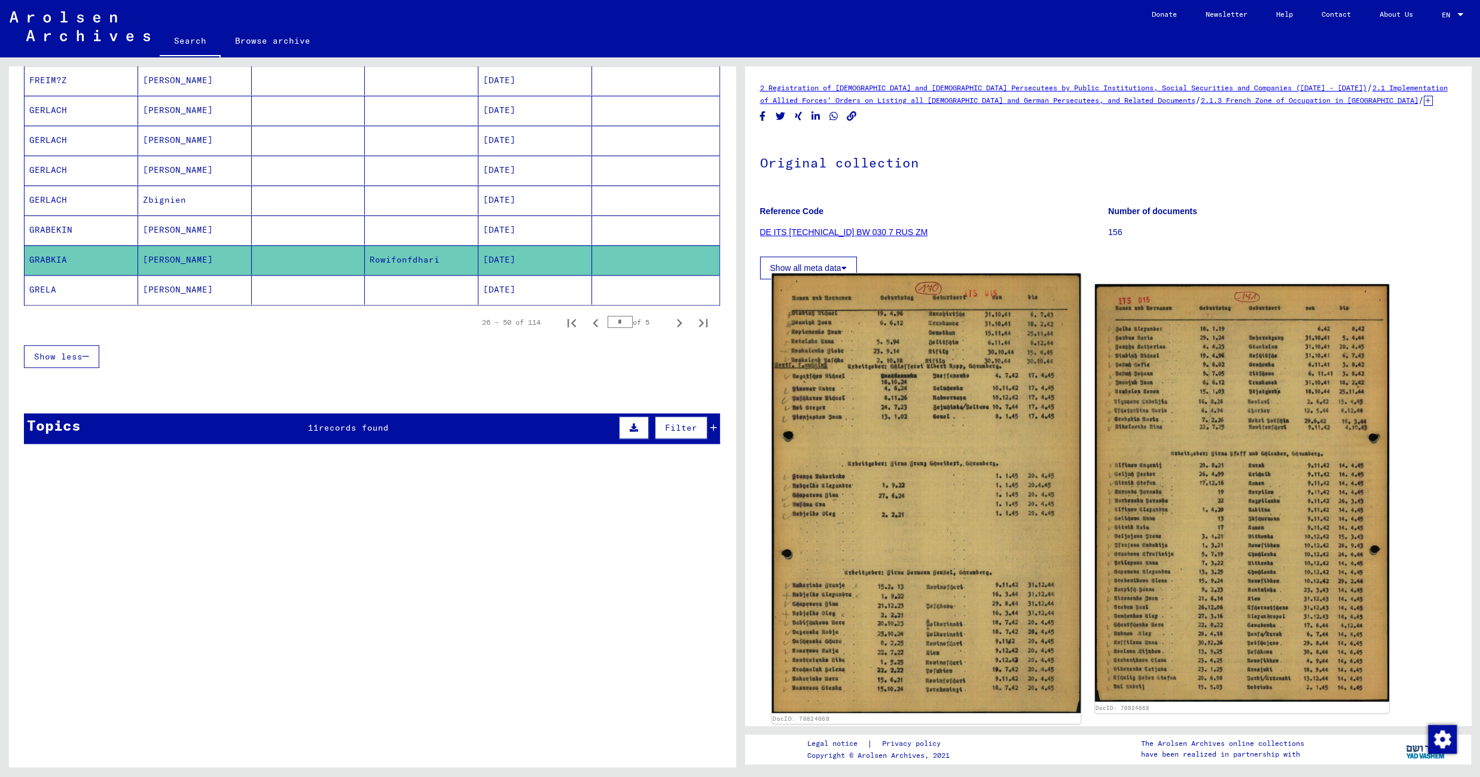
click at [872, 342] on img at bounding box center [925, 493] width 309 height 440
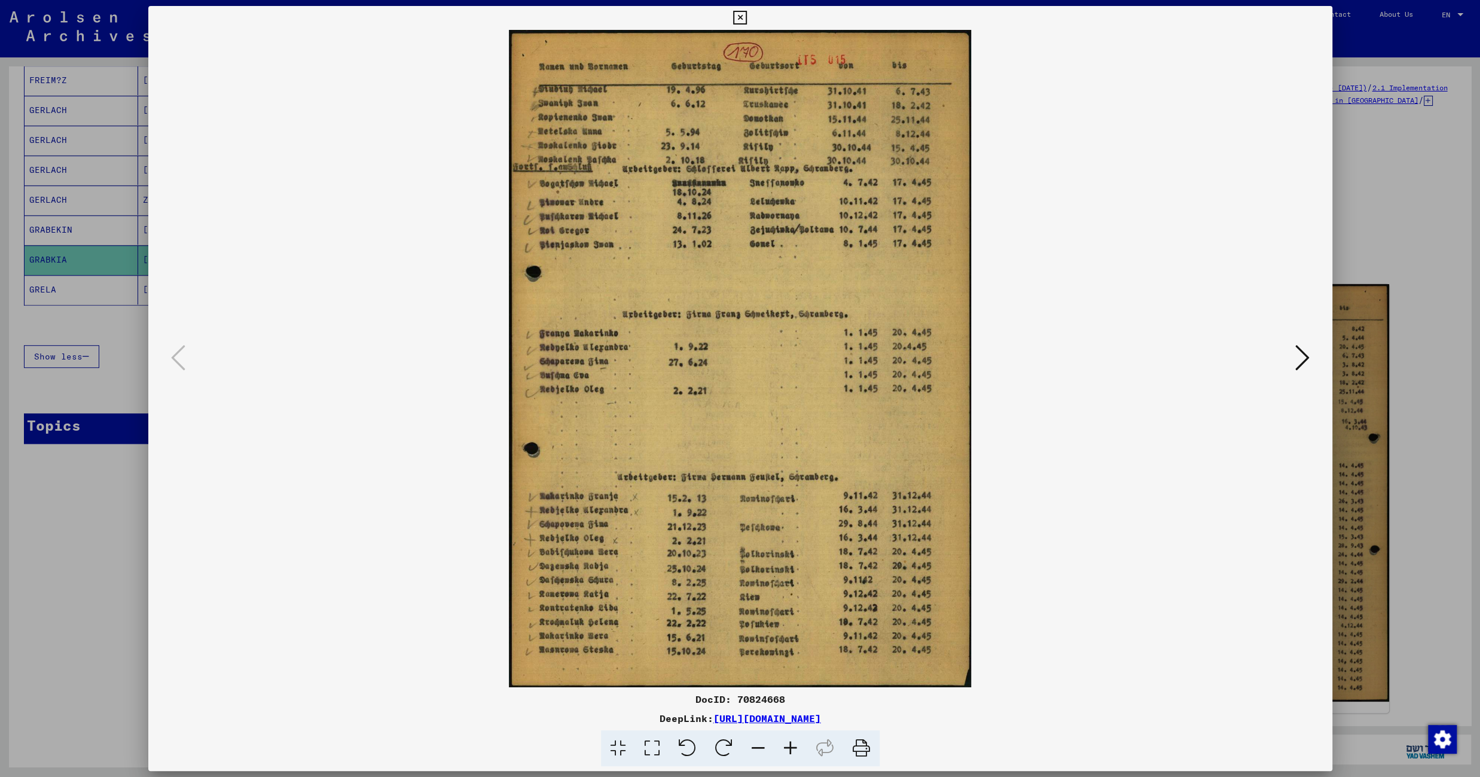
click at [747, 14] on icon at bounding box center [740, 18] width 14 height 14
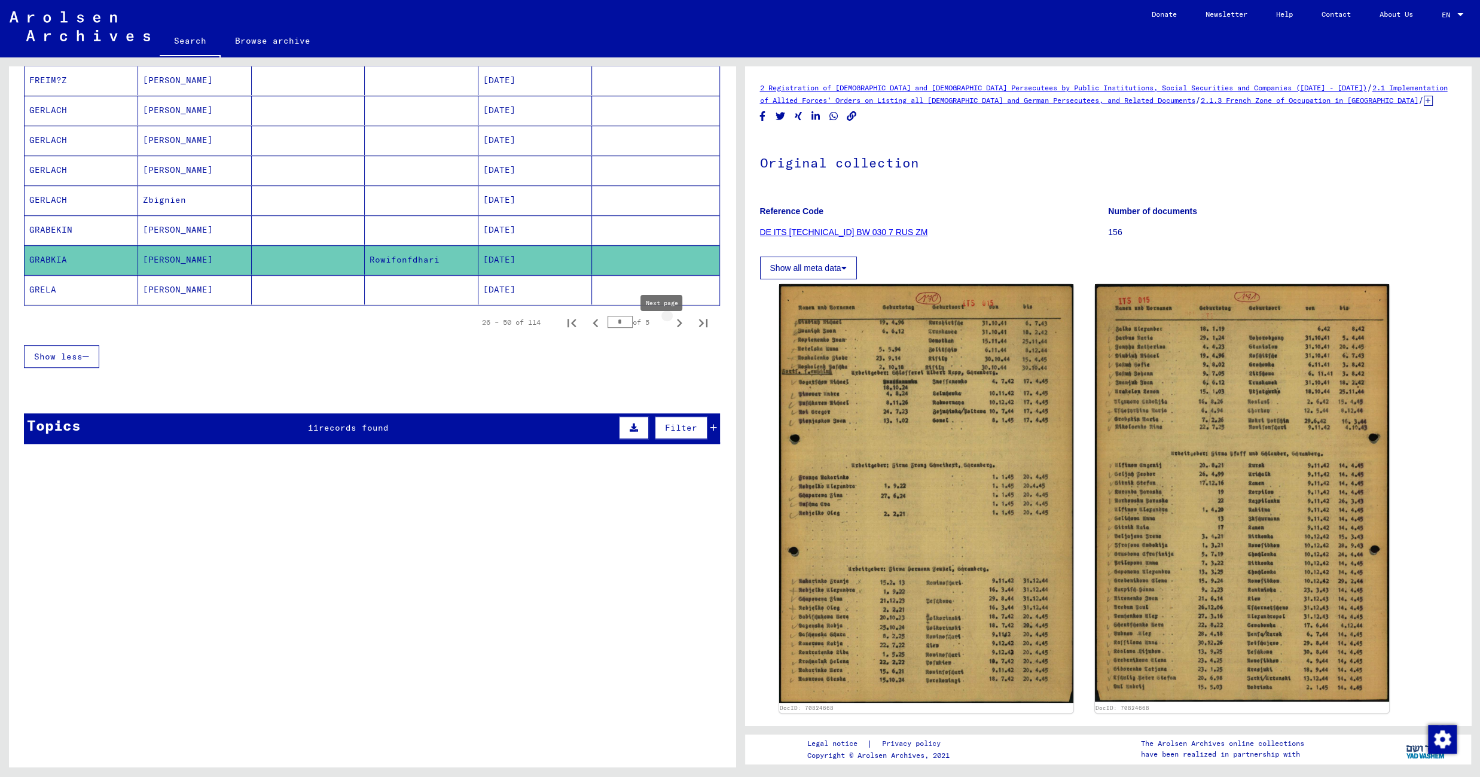
click at [677, 327] on icon "Next page" at bounding box center [679, 323] width 5 height 8
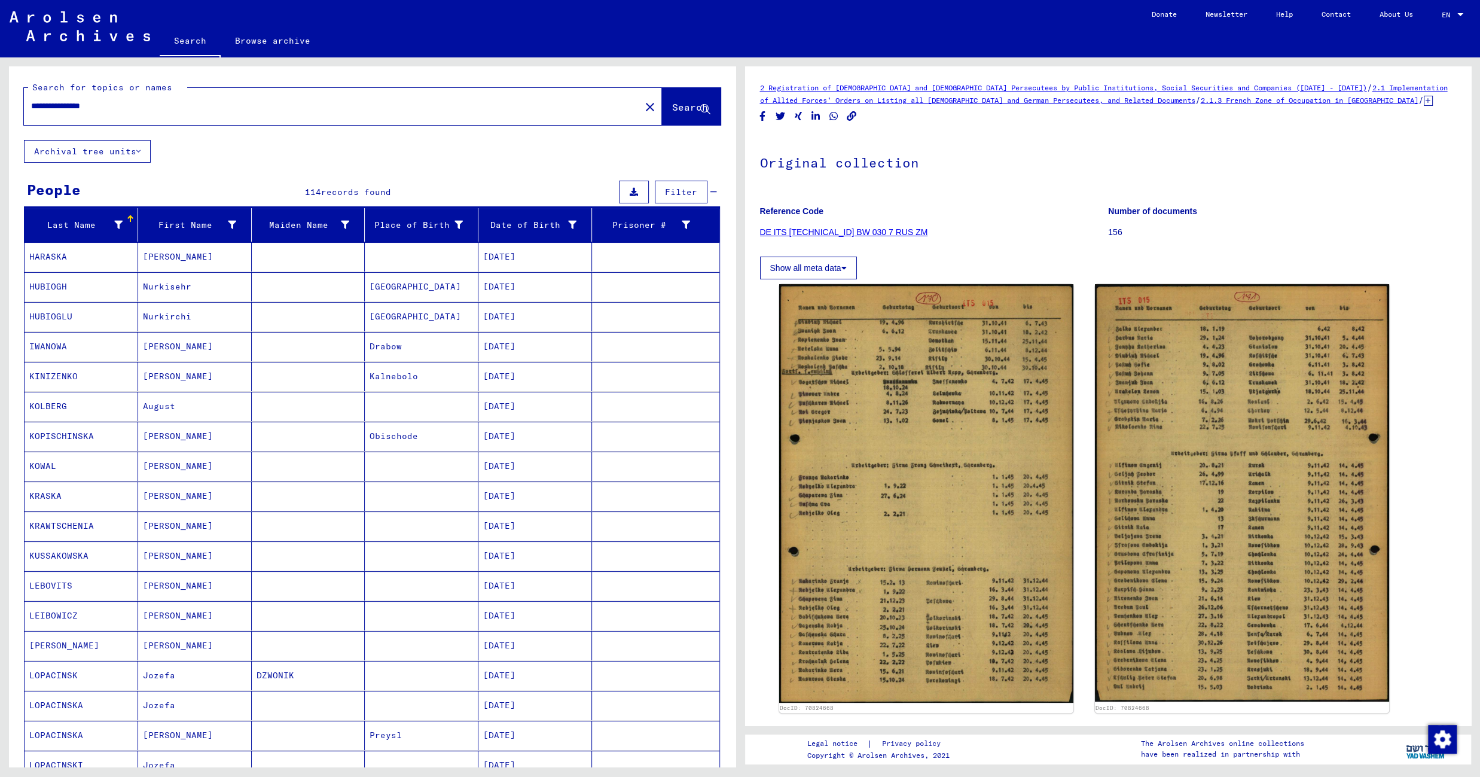
click at [410, 258] on mat-cell at bounding box center [422, 256] width 114 height 29
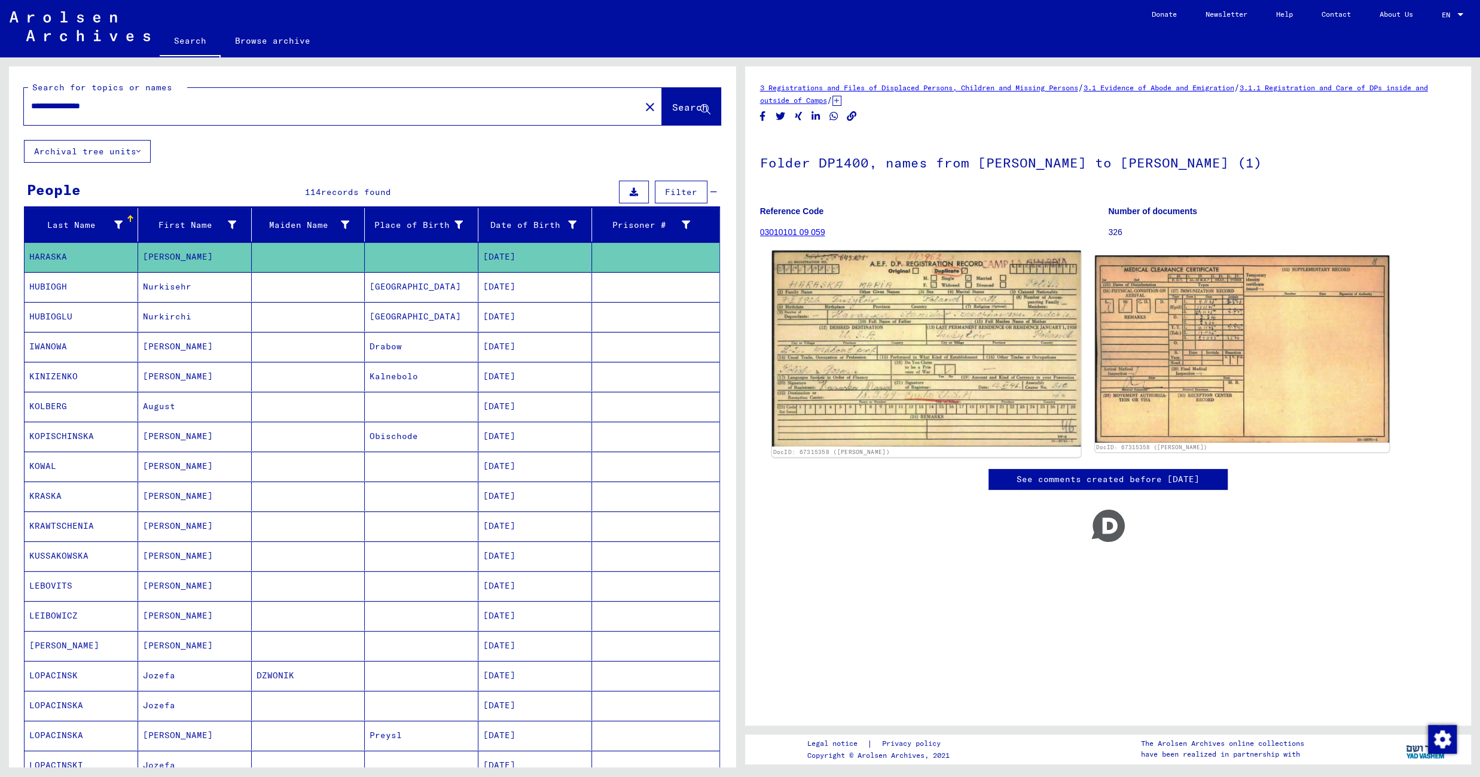
click at [944, 332] on img at bounding box center [925, 349] width 309 height 196
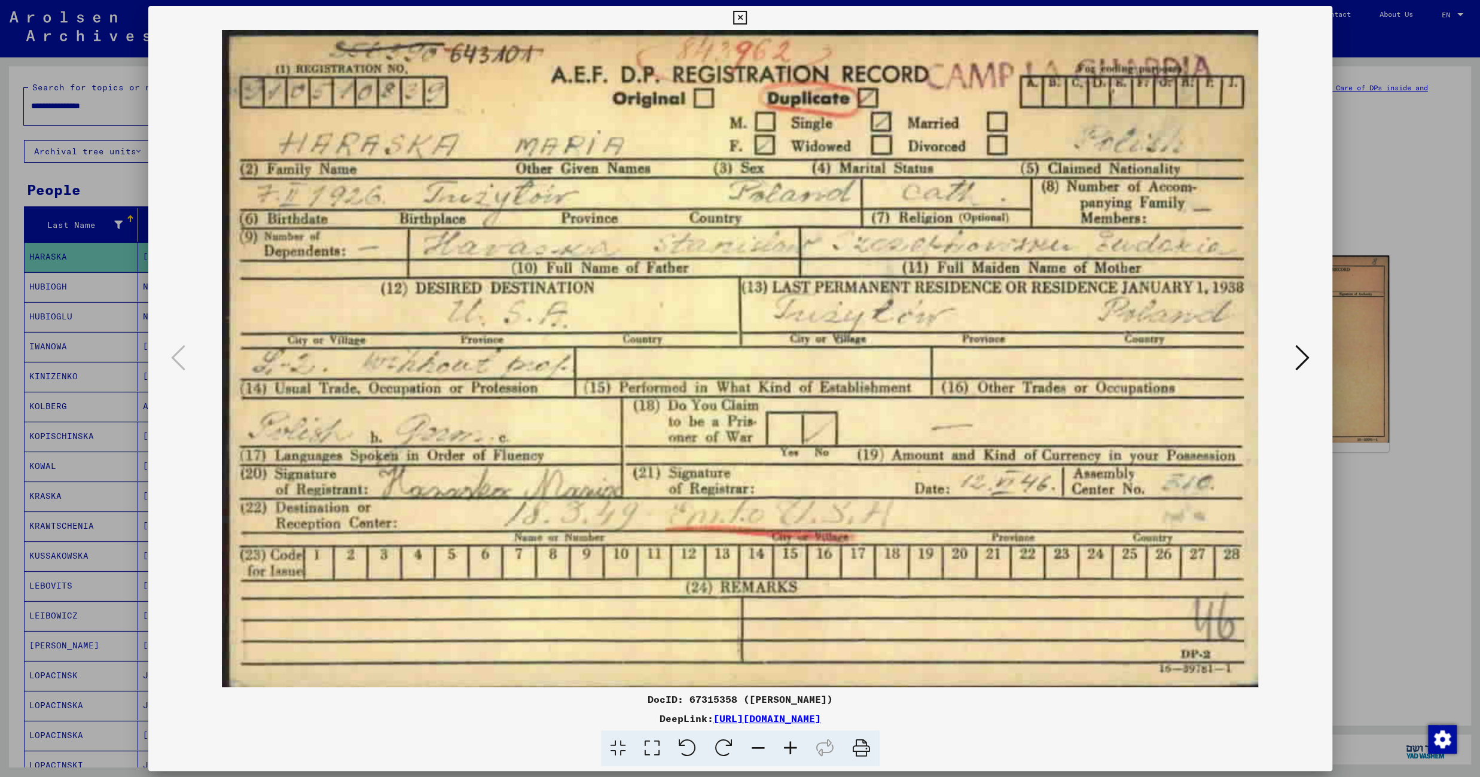
click at [747, 14] on icon at bounding box center [740, 18] width 14 height 14
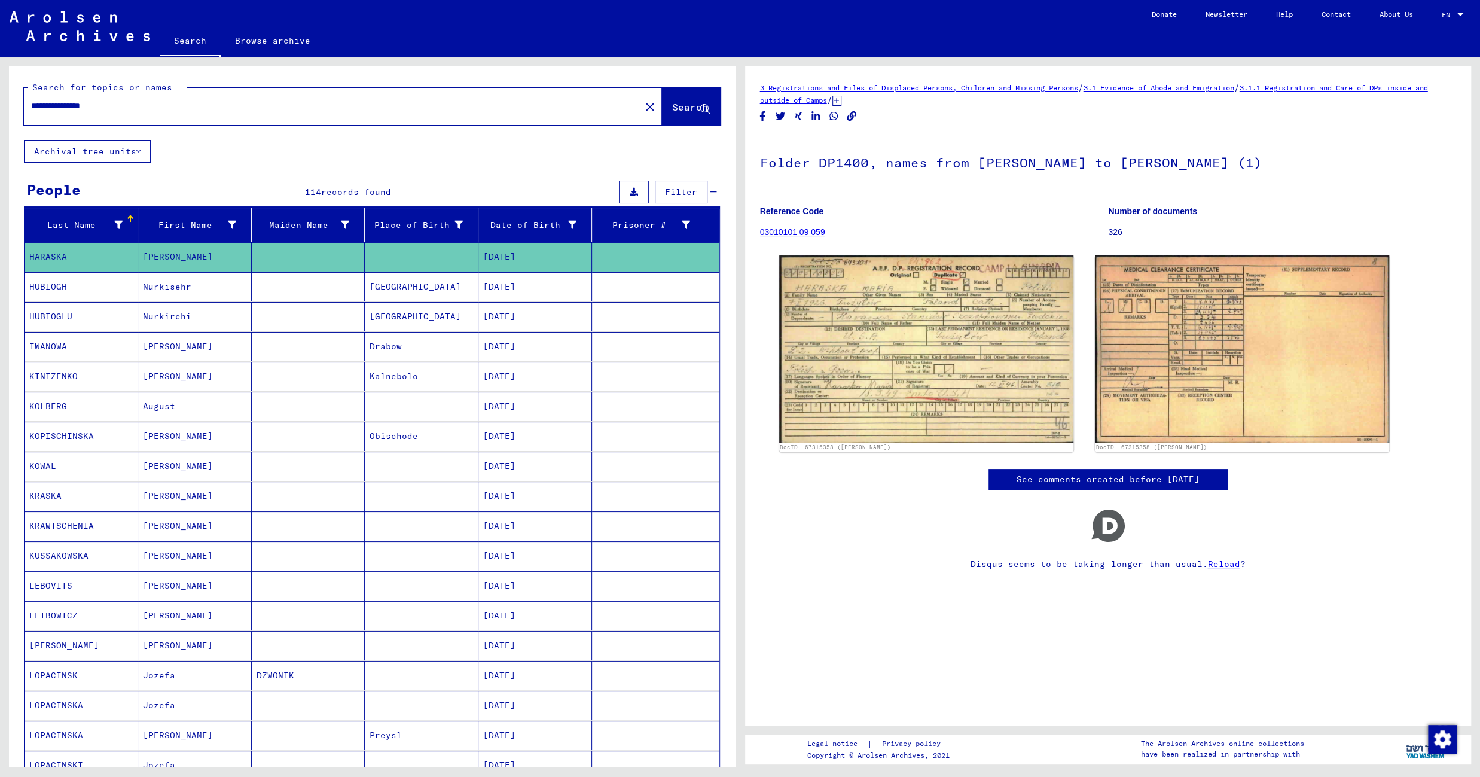
click at [396, 347] on mat-cell "Drabow" at bounding box center [422, 346] width 114 height 29
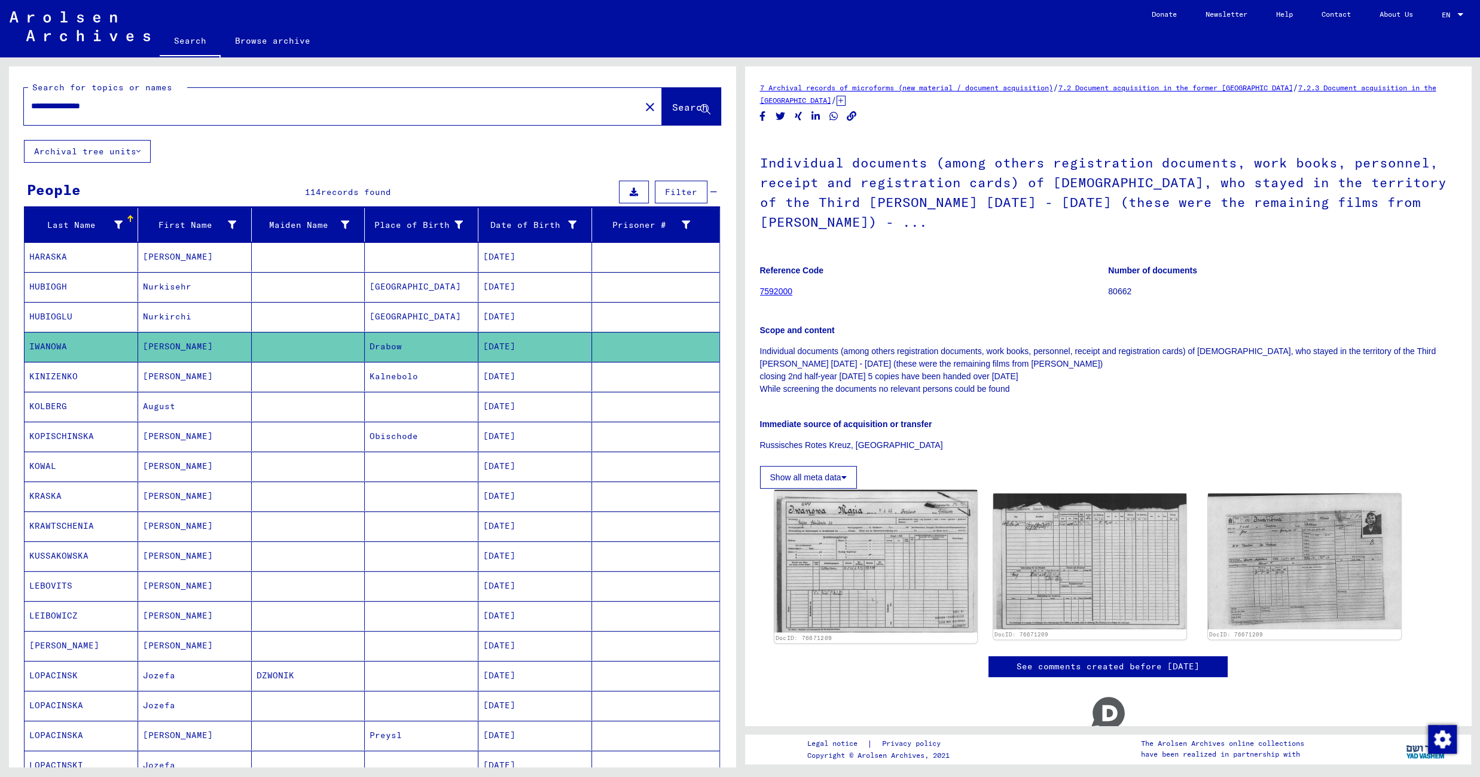
click at [878, 533] on img at bounding box center [875, 561] width 203 height 143
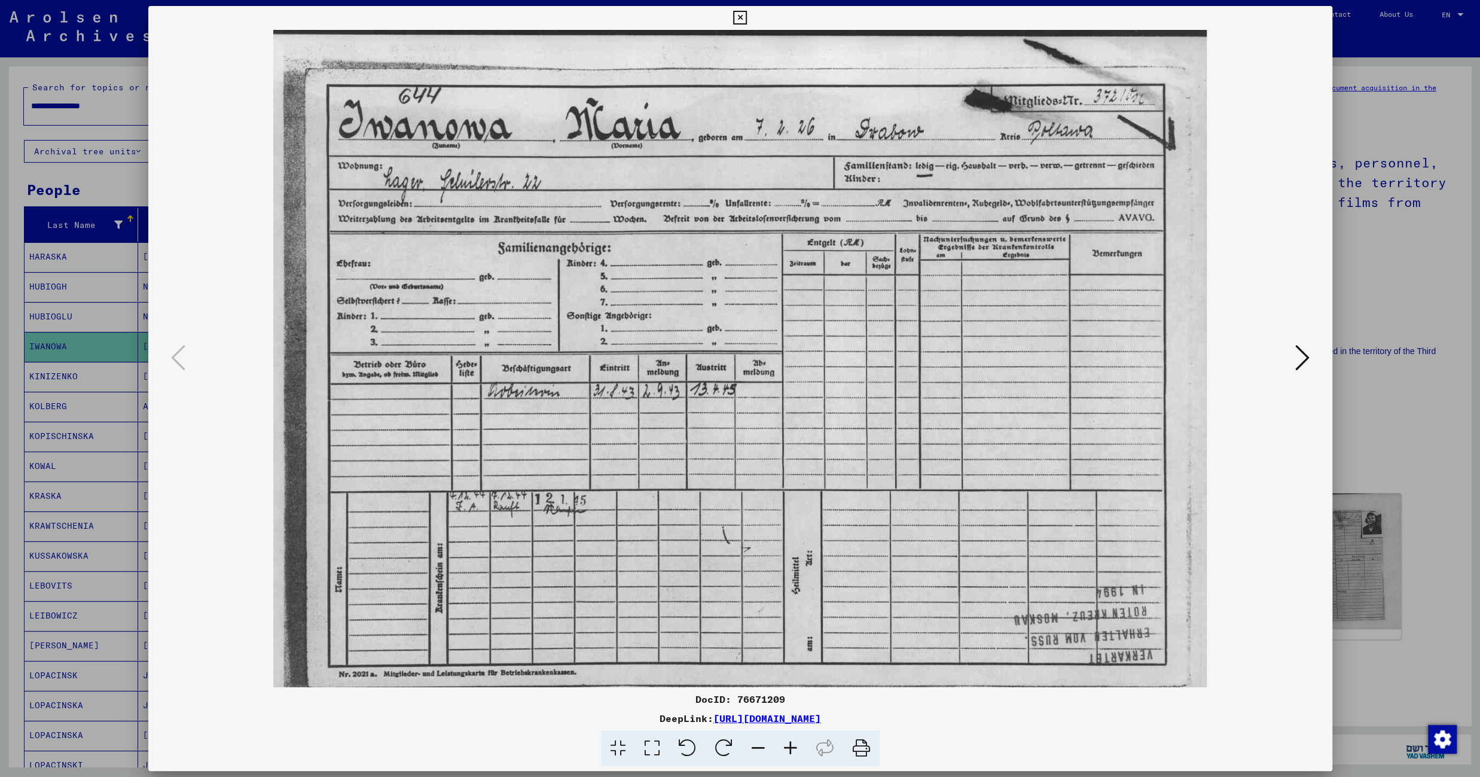
click at [1299, 364] on icon at bounding box center [1302, 357] width 14 height 29
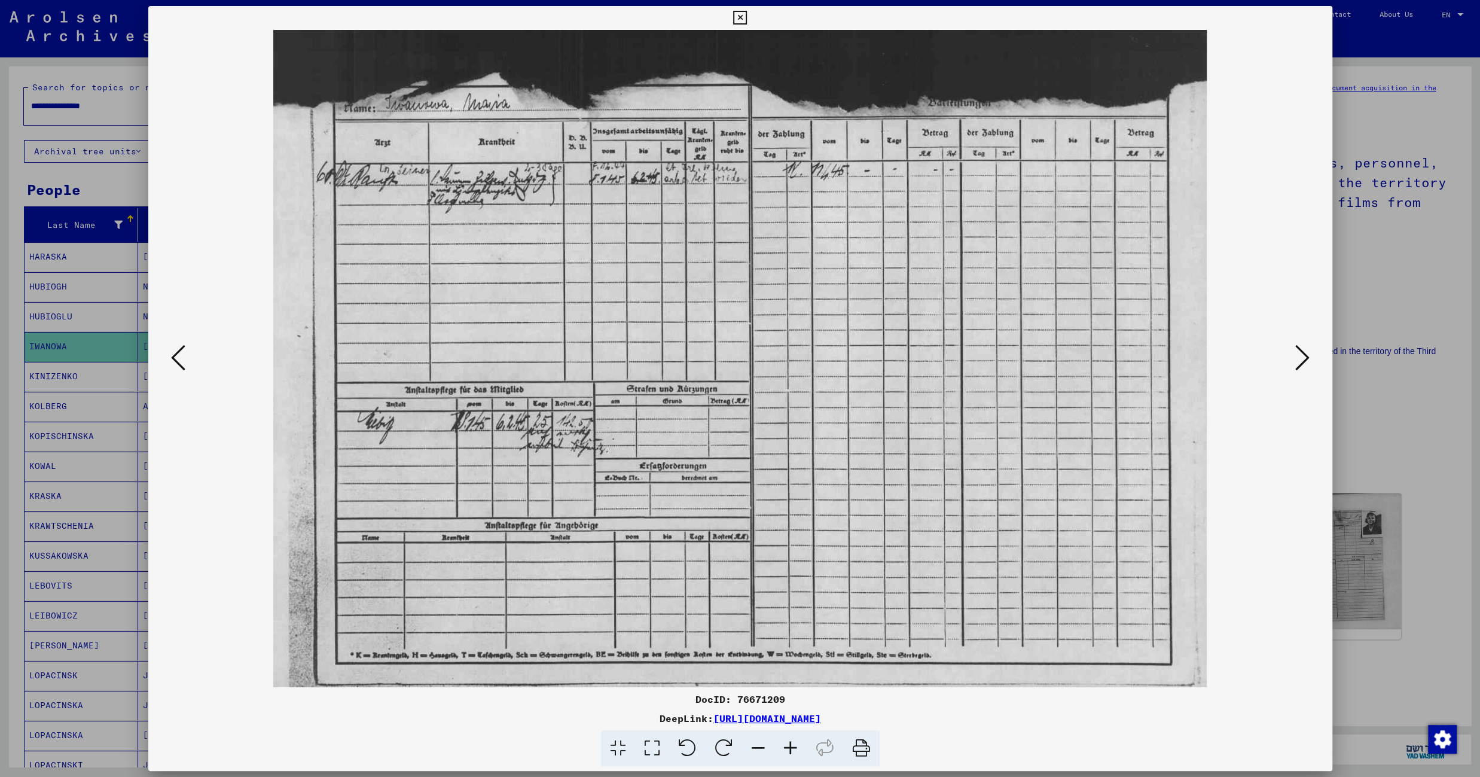
click at [1303, 352] on icon at bounding box center [1302, 357] width 14 height 29
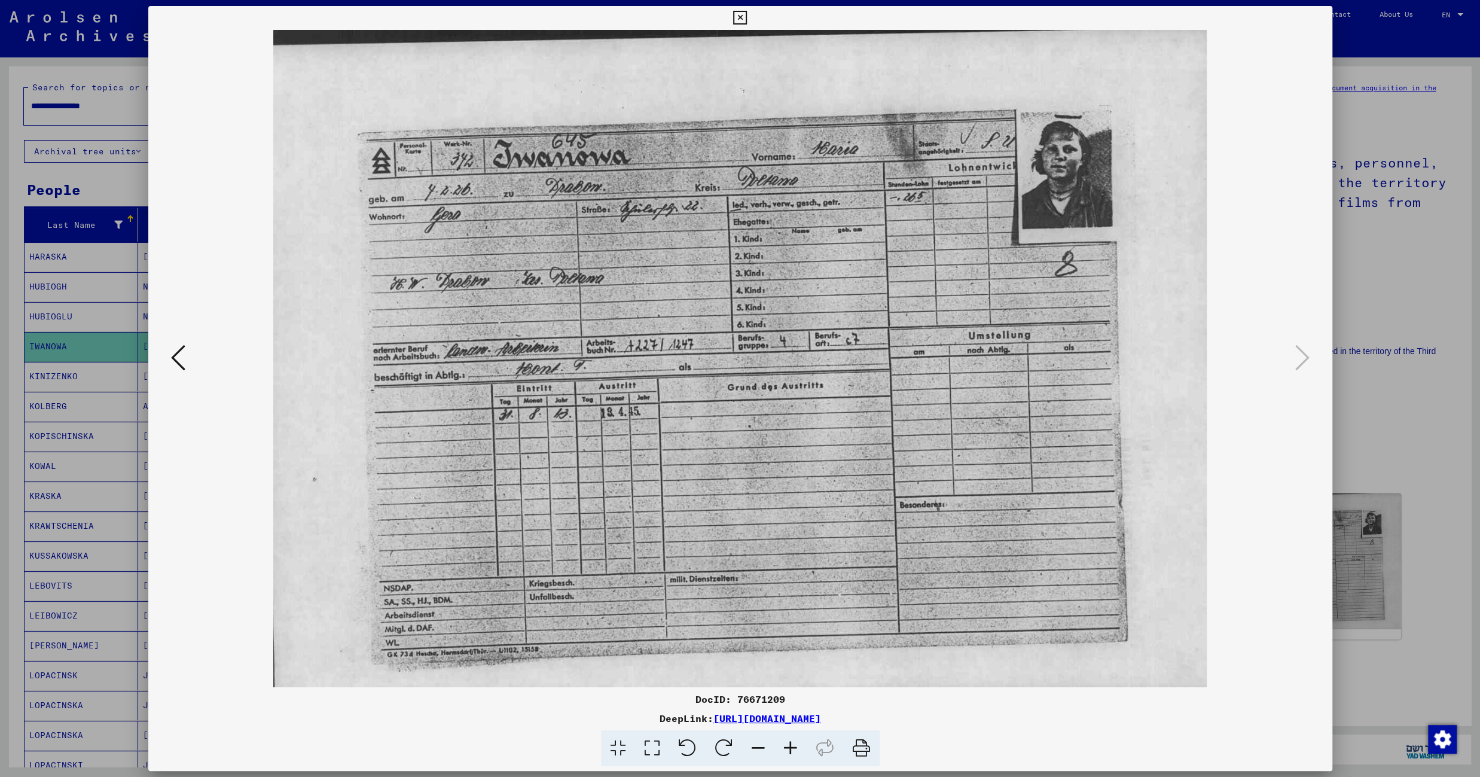
click at [747, 17] on icon at bounding box center [740, 18] width 14 height 14
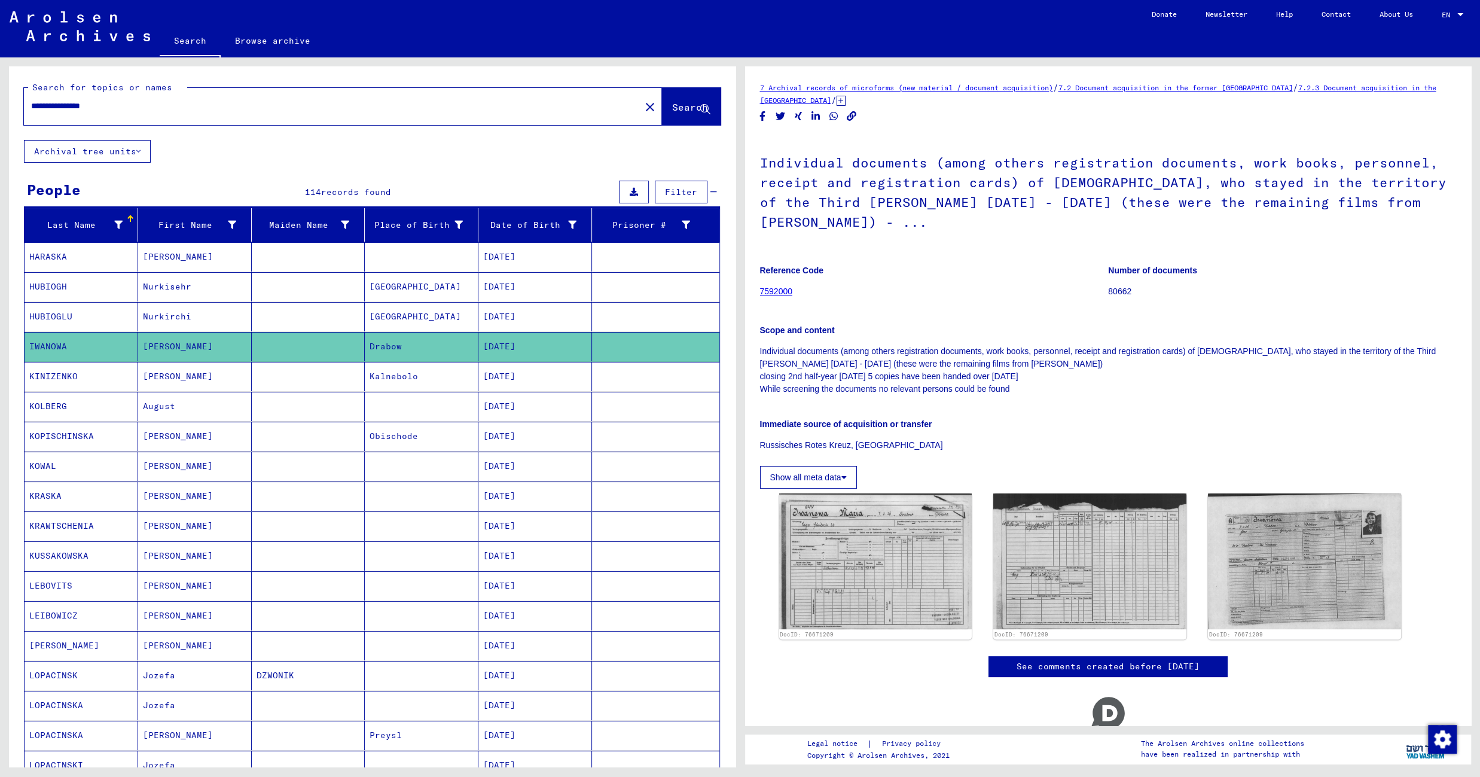
click at [452, 383] on mat-cell "Kalnebolo" at bounding box center [422, 376] width 114 height 29
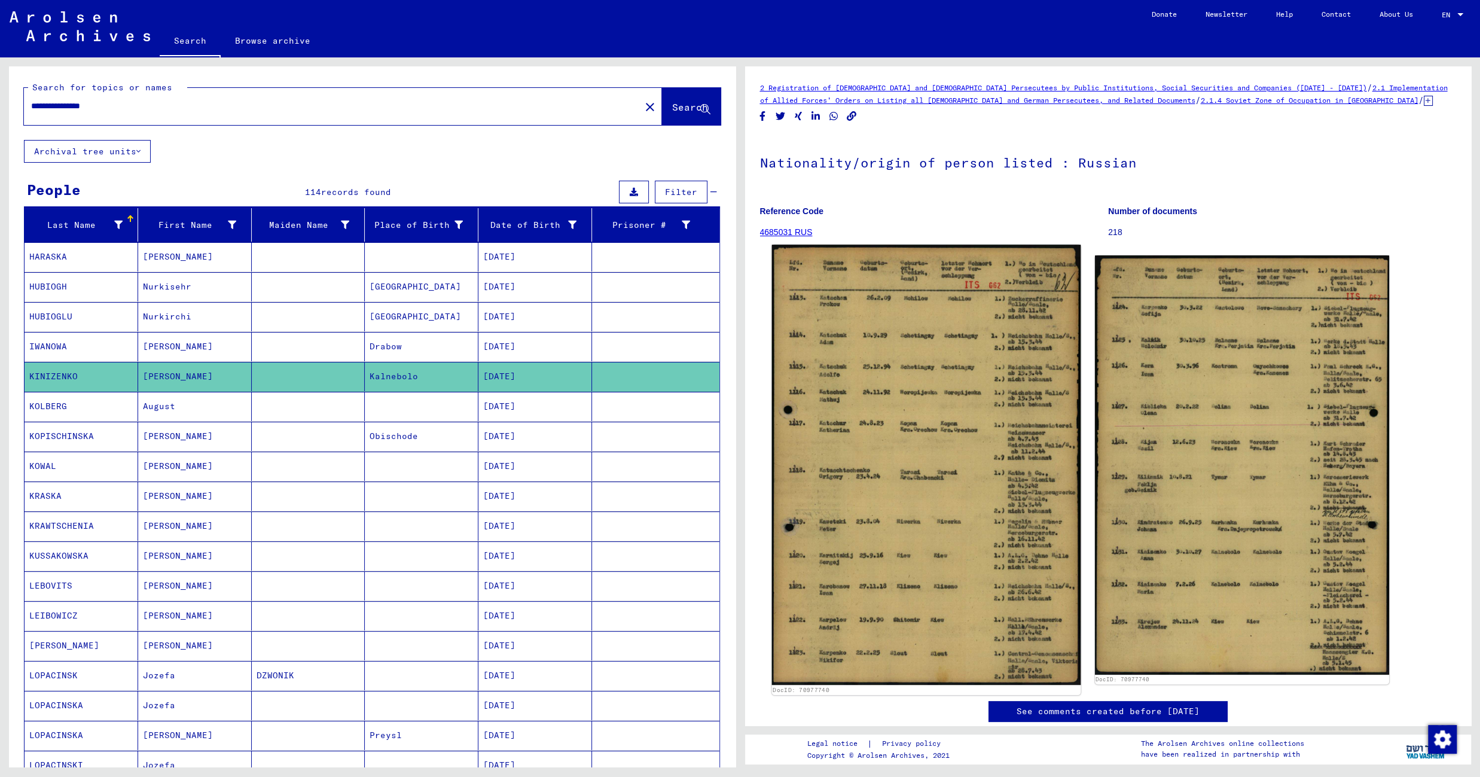
click at [890, 334] on img at bounding box center [925, 465] width 309 height 440
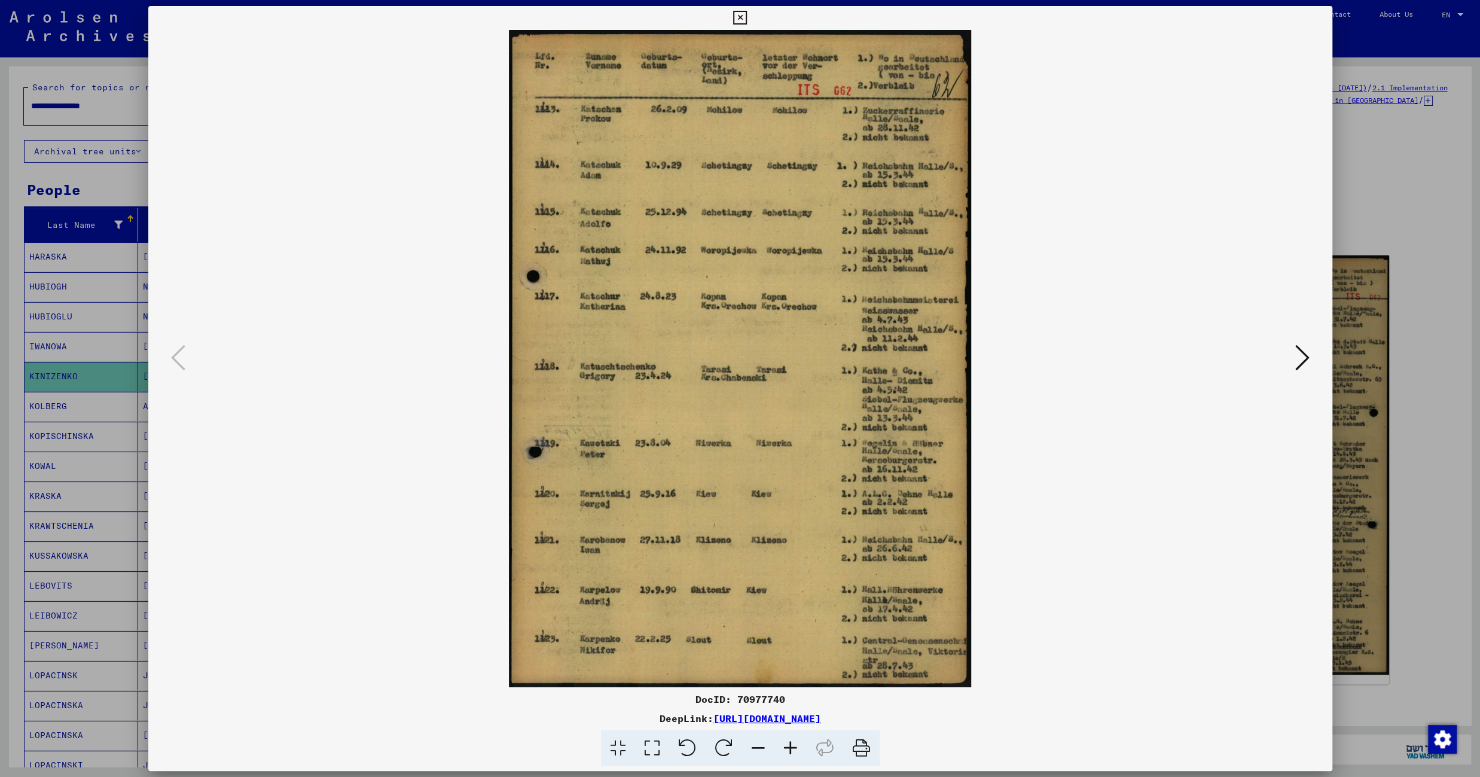
click at [747, 19] on icon at bounding box center [740, 18] width 14 height 14
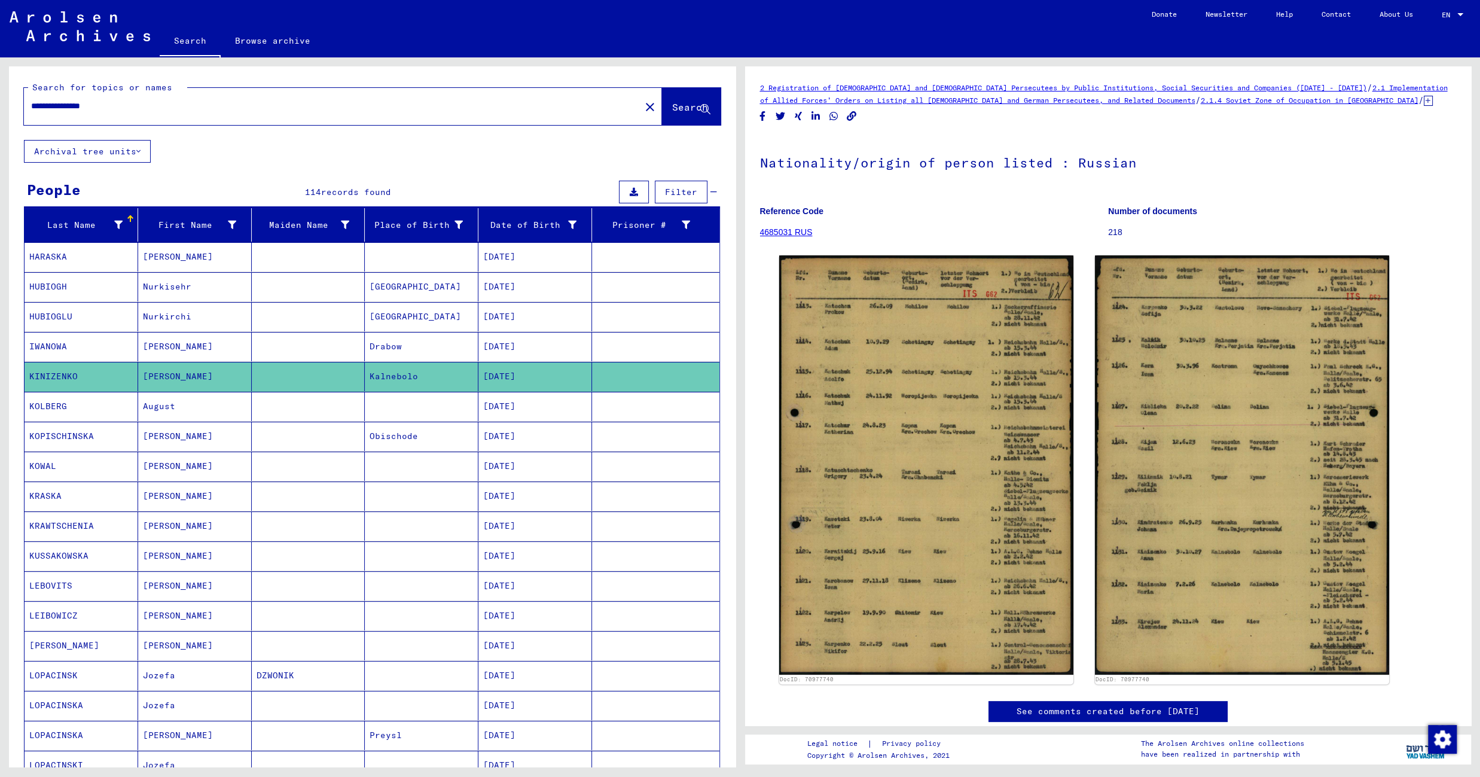
click at [384, 451] on mat-cell "Obischode" at bounding box center [422, 436] width 114 height 29
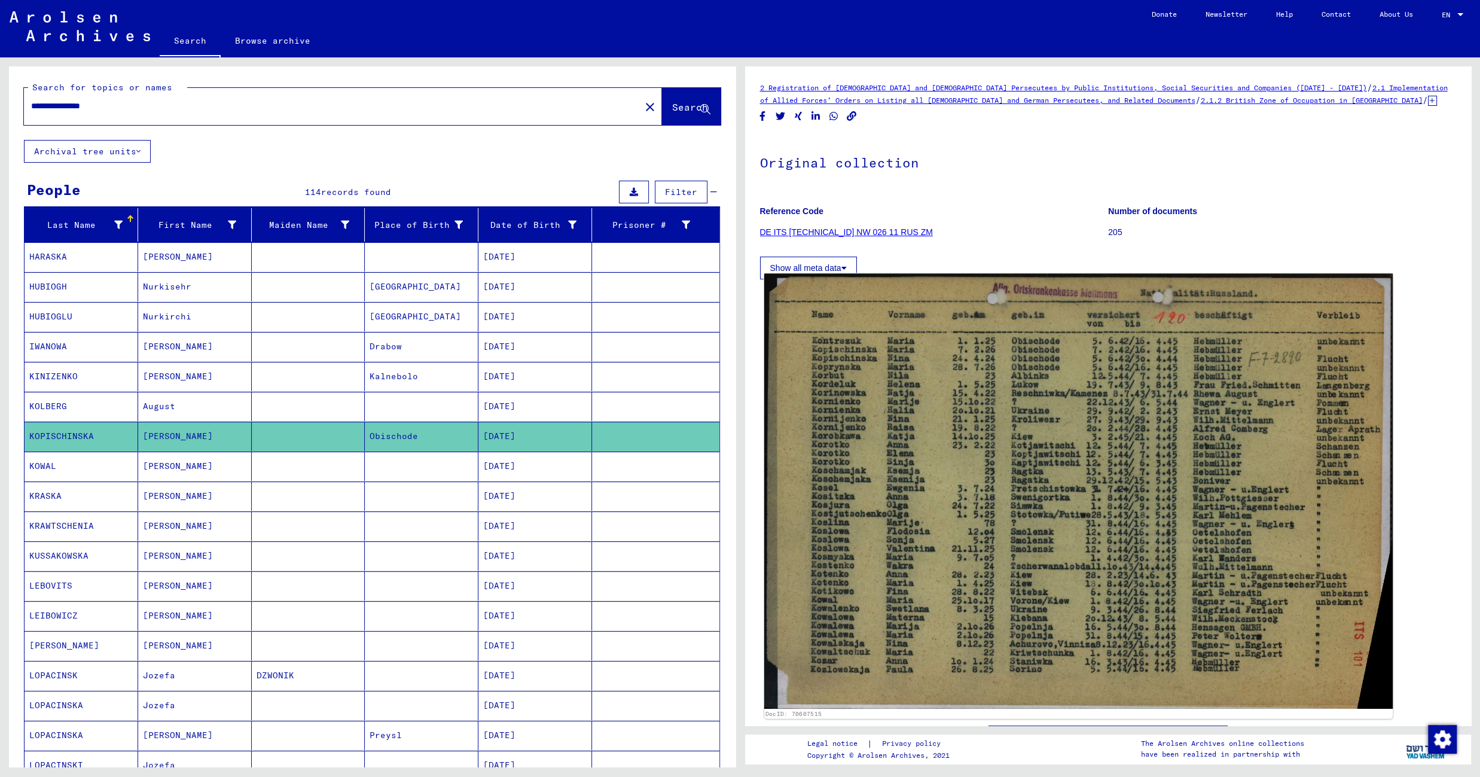
click at [932, 379] on img at bounding box center [1078, 490] width 628 height 435
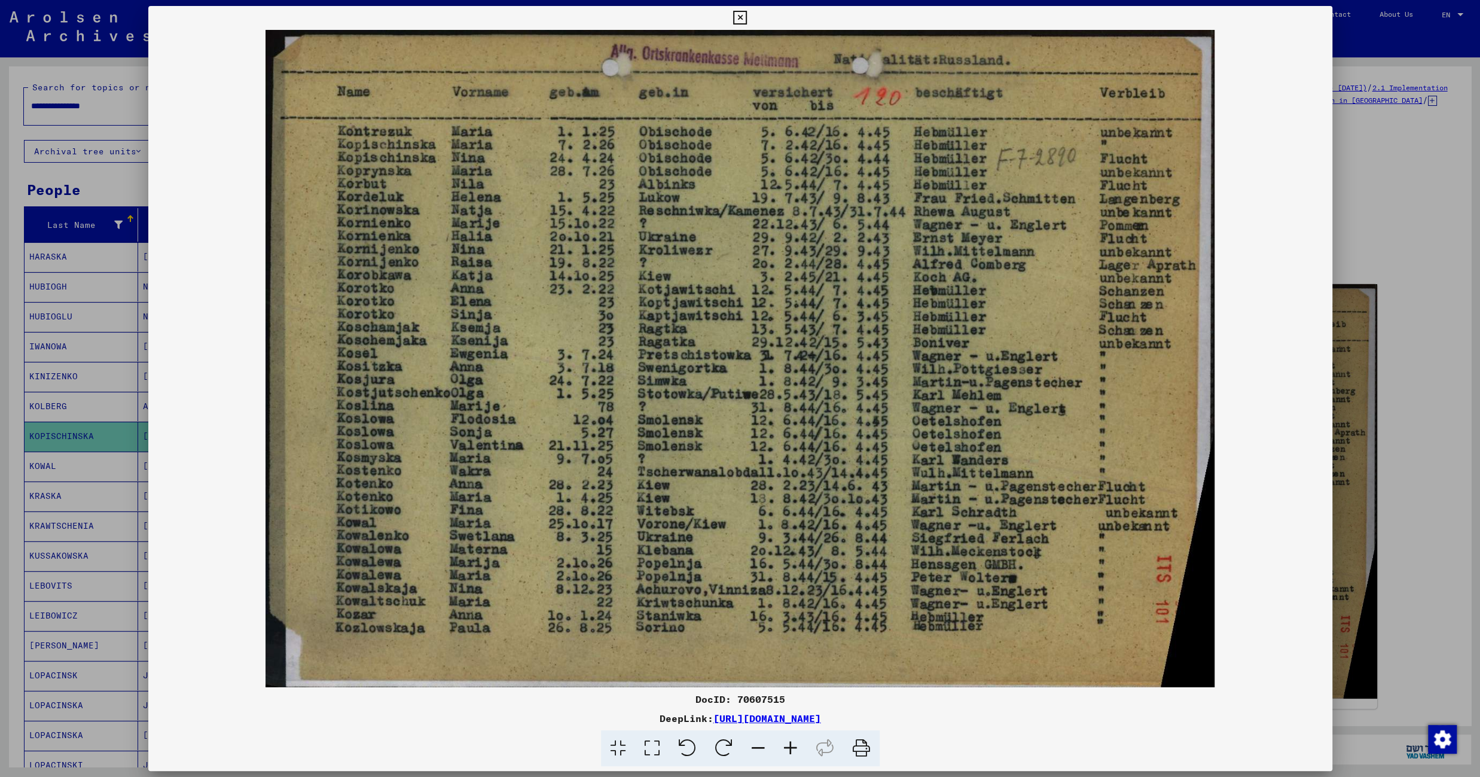
click at [747, 17] on icon at bounding box center [740, 18] width 14 height 14
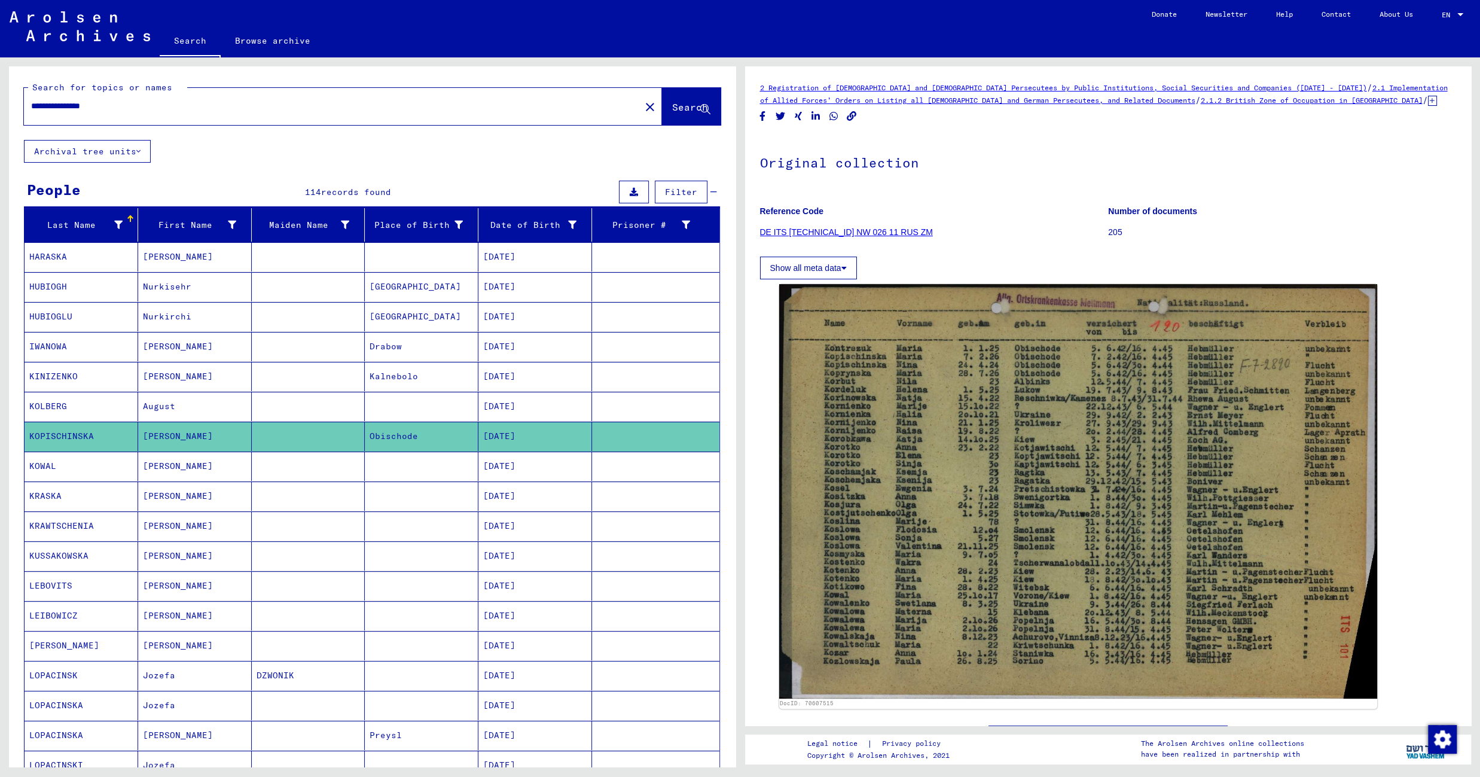
click at [368, 474] on mat-cell at bounding box center [422, 465] width 114 height 29
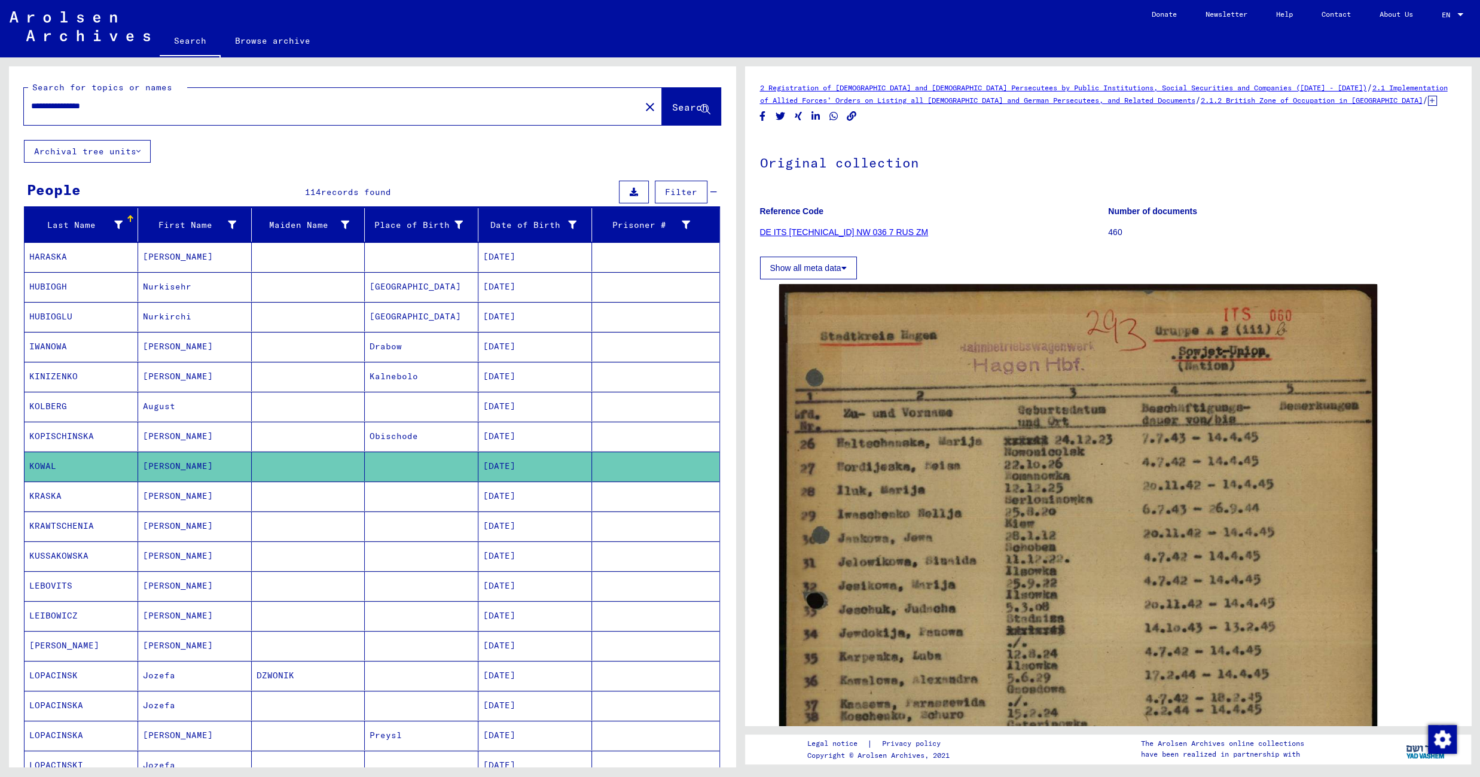
click at [306, 505] on mat-cell at bounding box center [309, 495] width 114 height 29
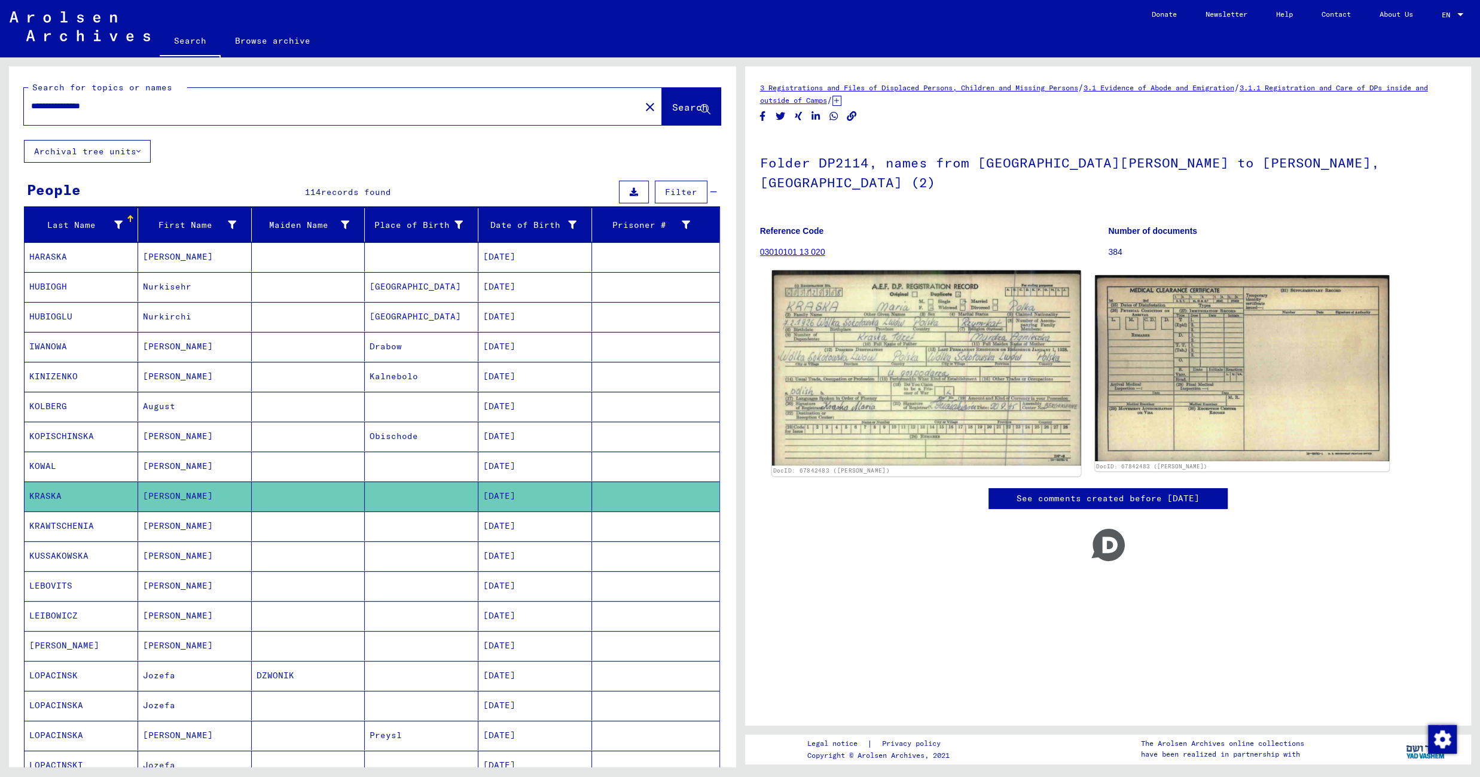
click at [822, 342] on img at bounding box center [925, 367] width 309 height 195
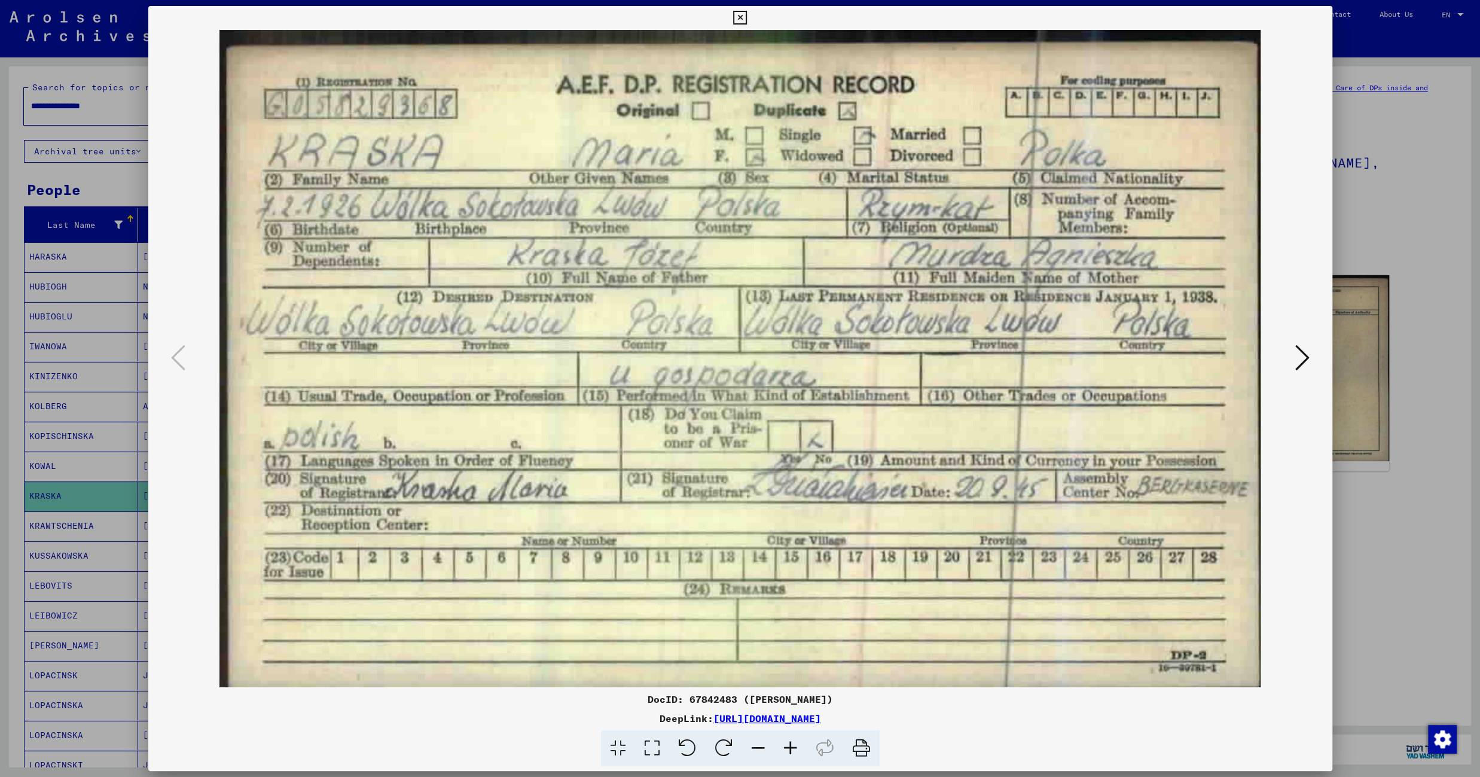
click at [81, 263] on div at bounding box center [740, 388] width 1480 height 777
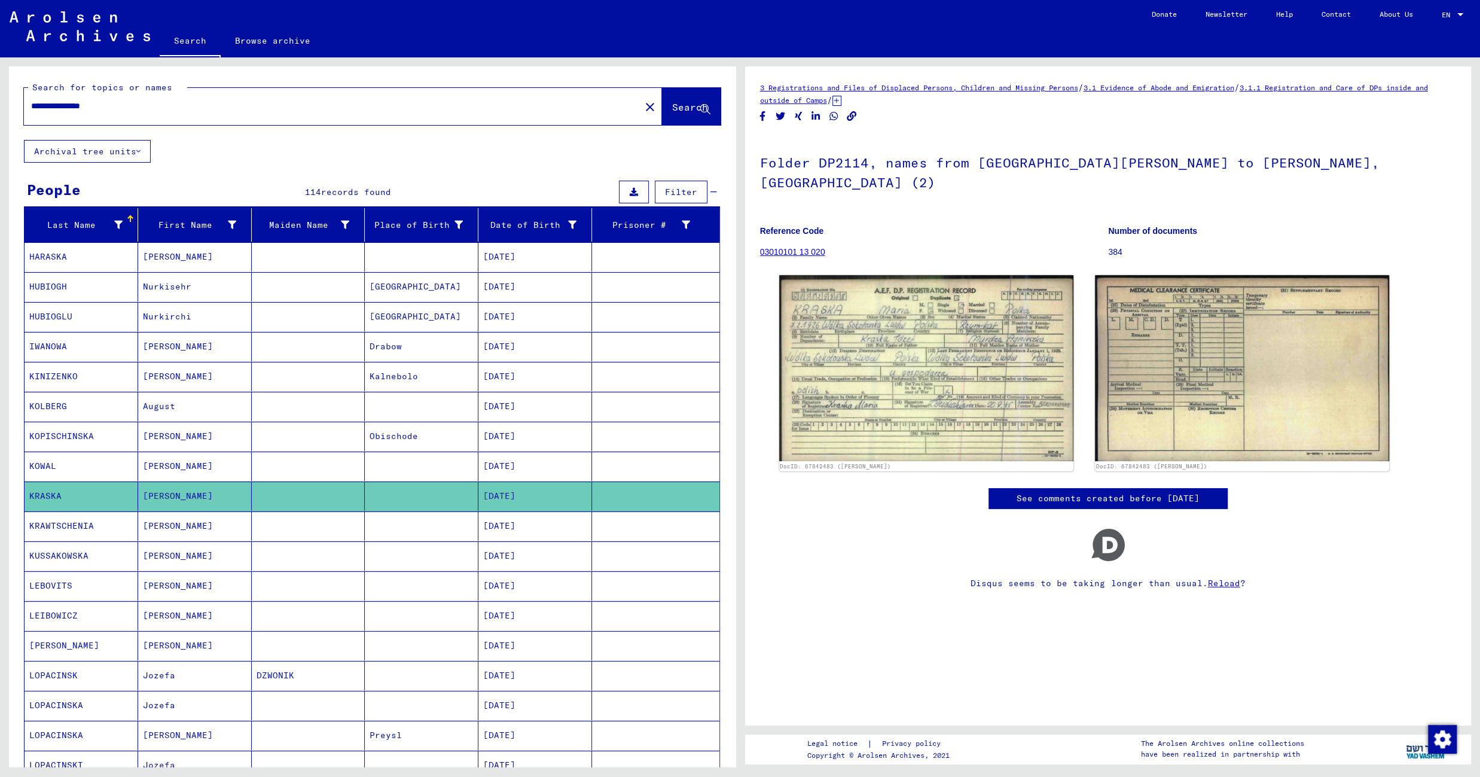
click at [263, 251] on mat-cell at bounding box center [309, 256] width 114 height 29
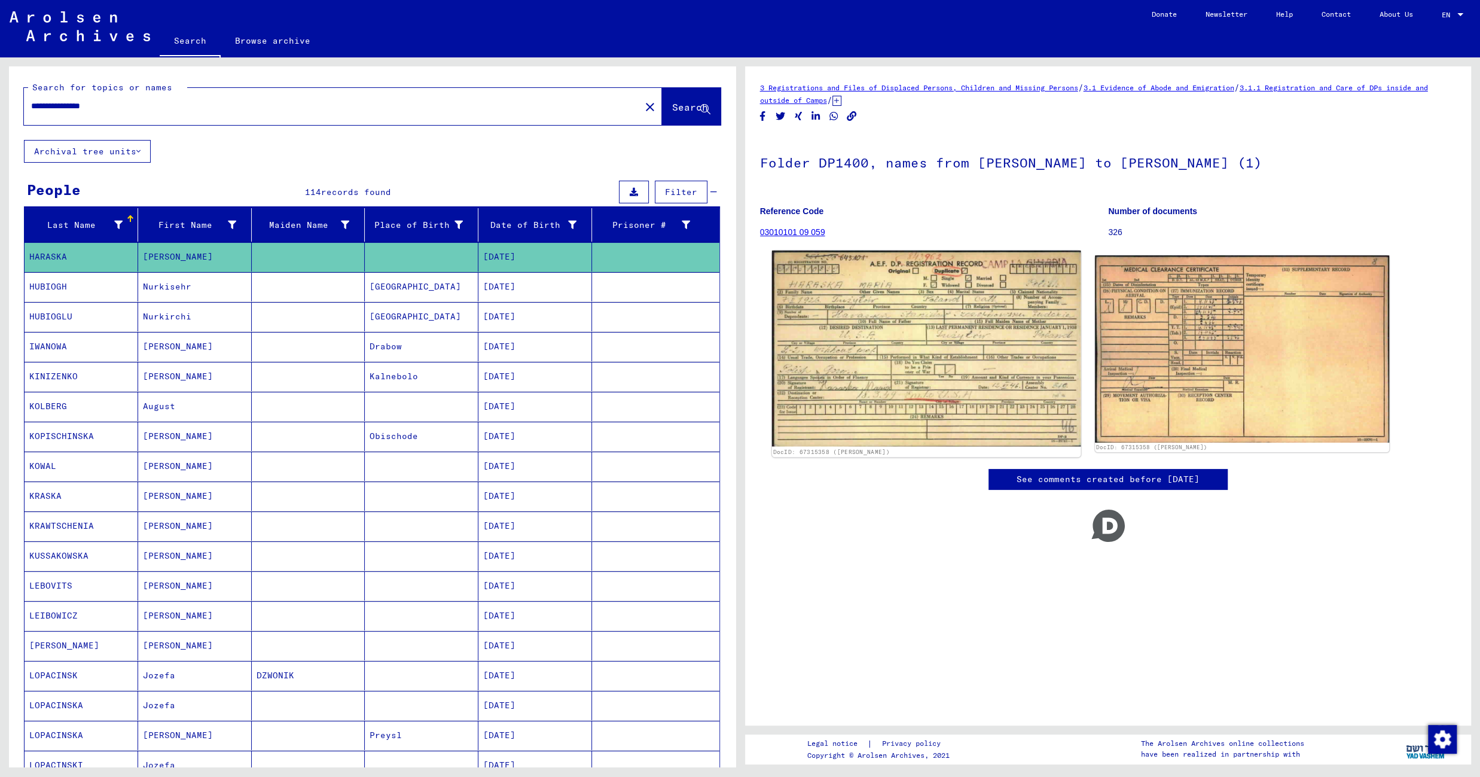
click at [911, 333] on img at bounding box center [925, 349] width 309 height 196
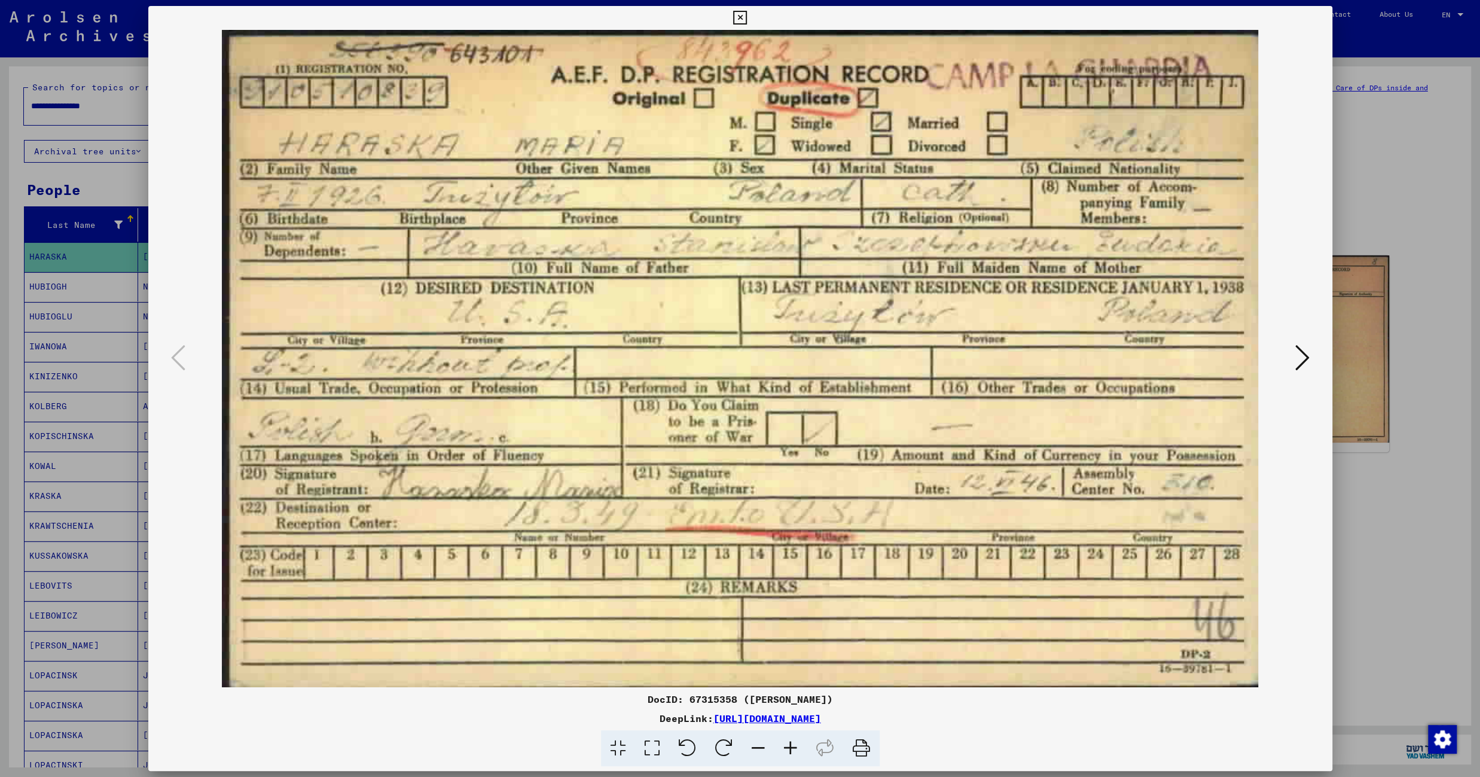
click at [747, 21] on icon at bounding box center [740, 18] width 14 height 14
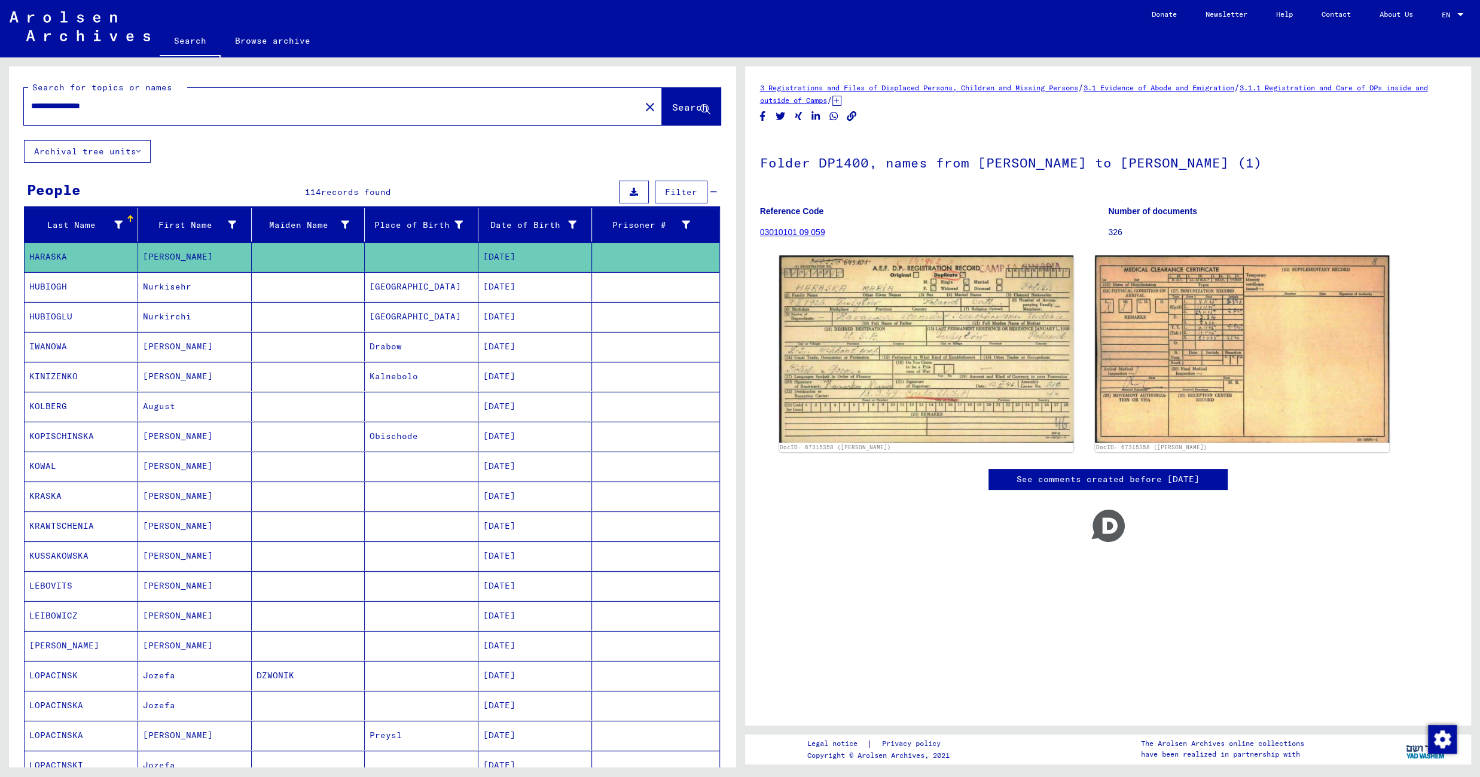
click at [392, 498] on mat-cell at bounding box center [422, 495] width 114 height 29
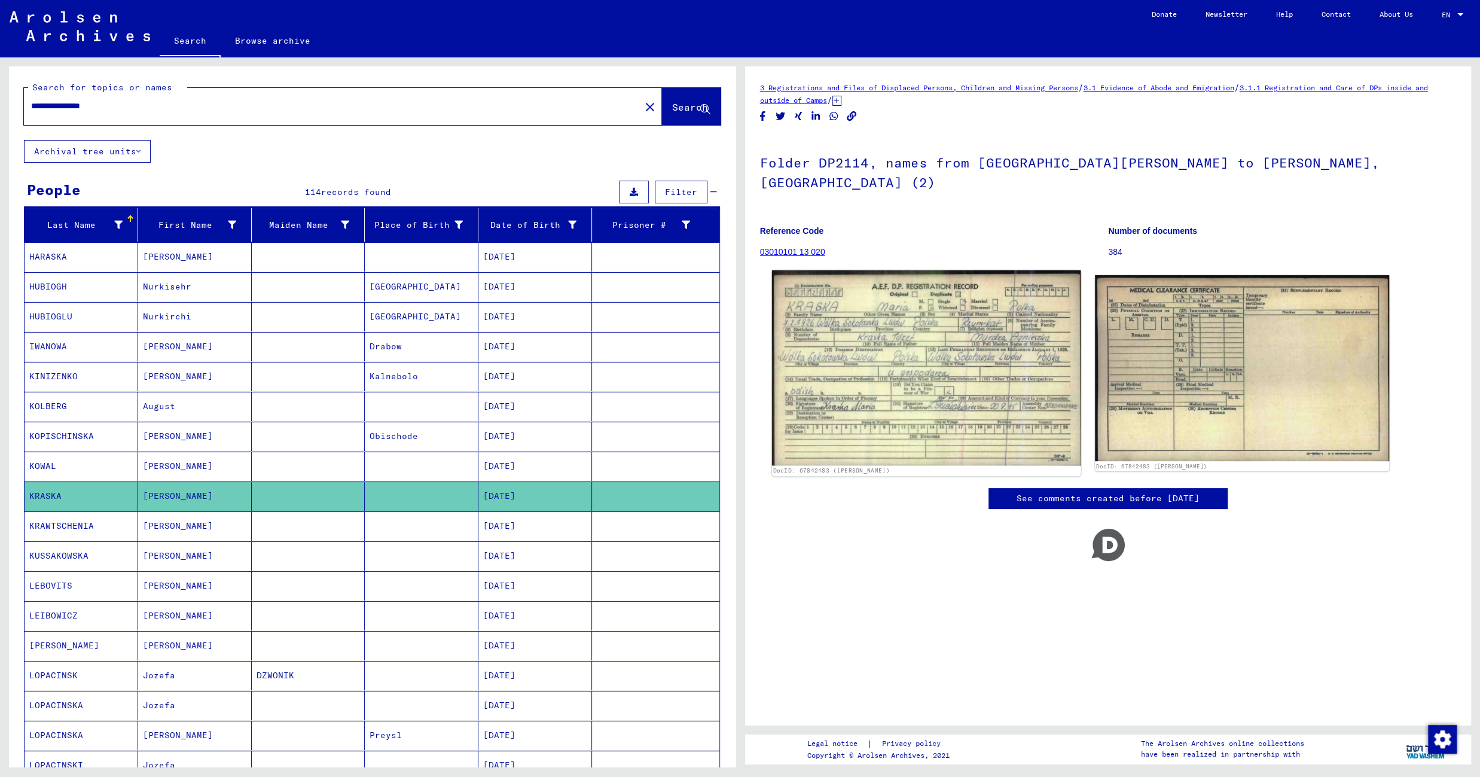
click at [837, 304] on img at bounding box center [925, 367] width 309 height 195
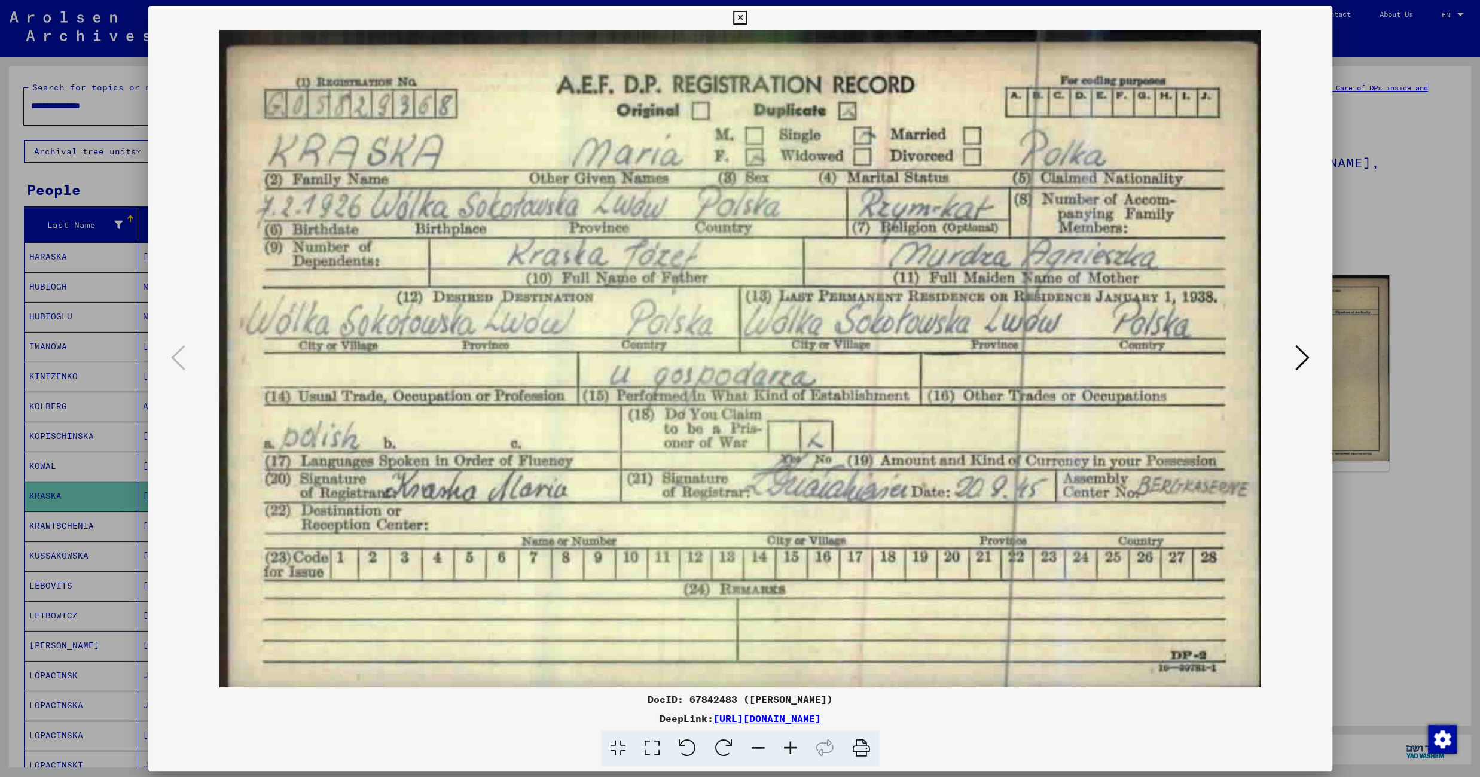
click at [747, 19] on icon at bounding box center [740, 18] width 14 height 14
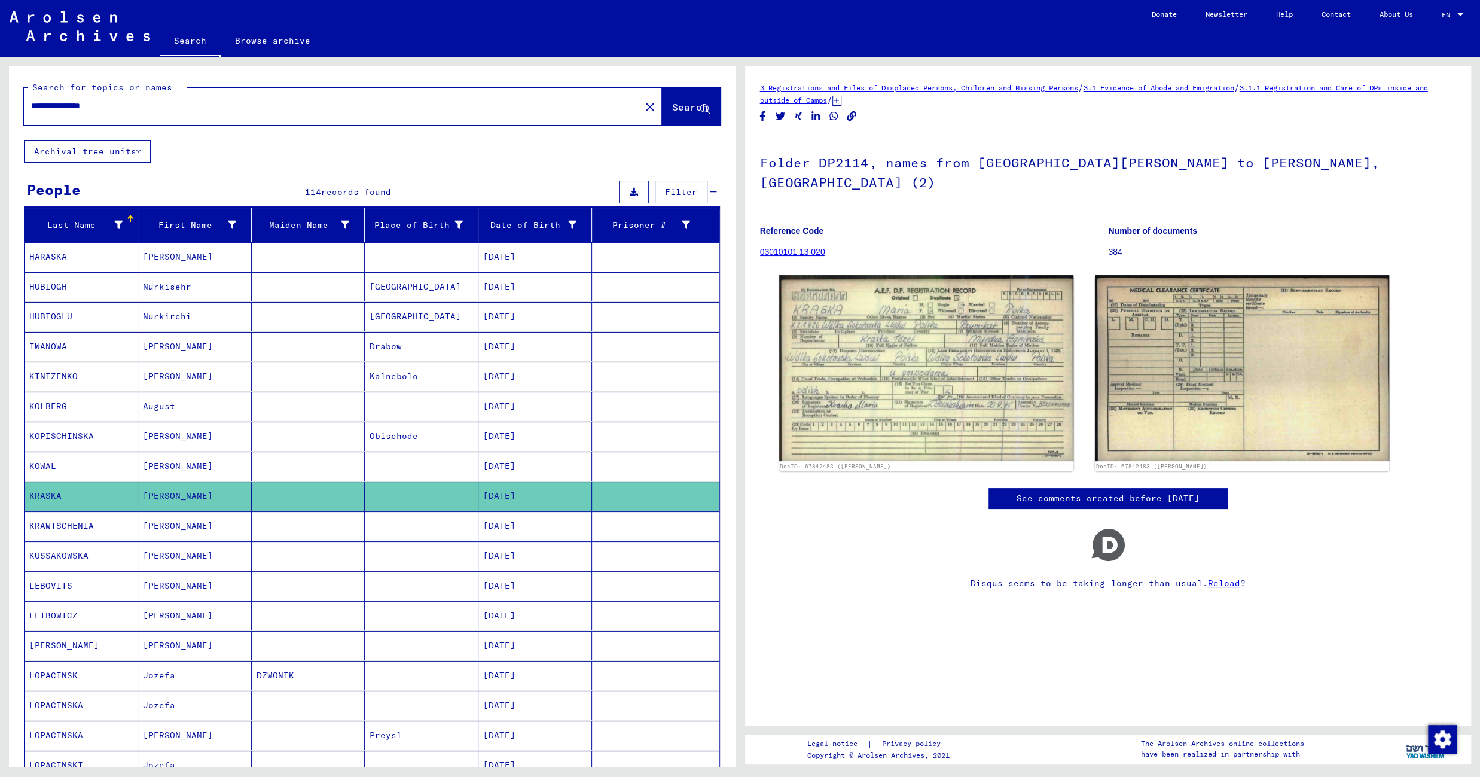
click at [306, 534] on mat-cell at bounding box center [309, 525] width 114 height 29
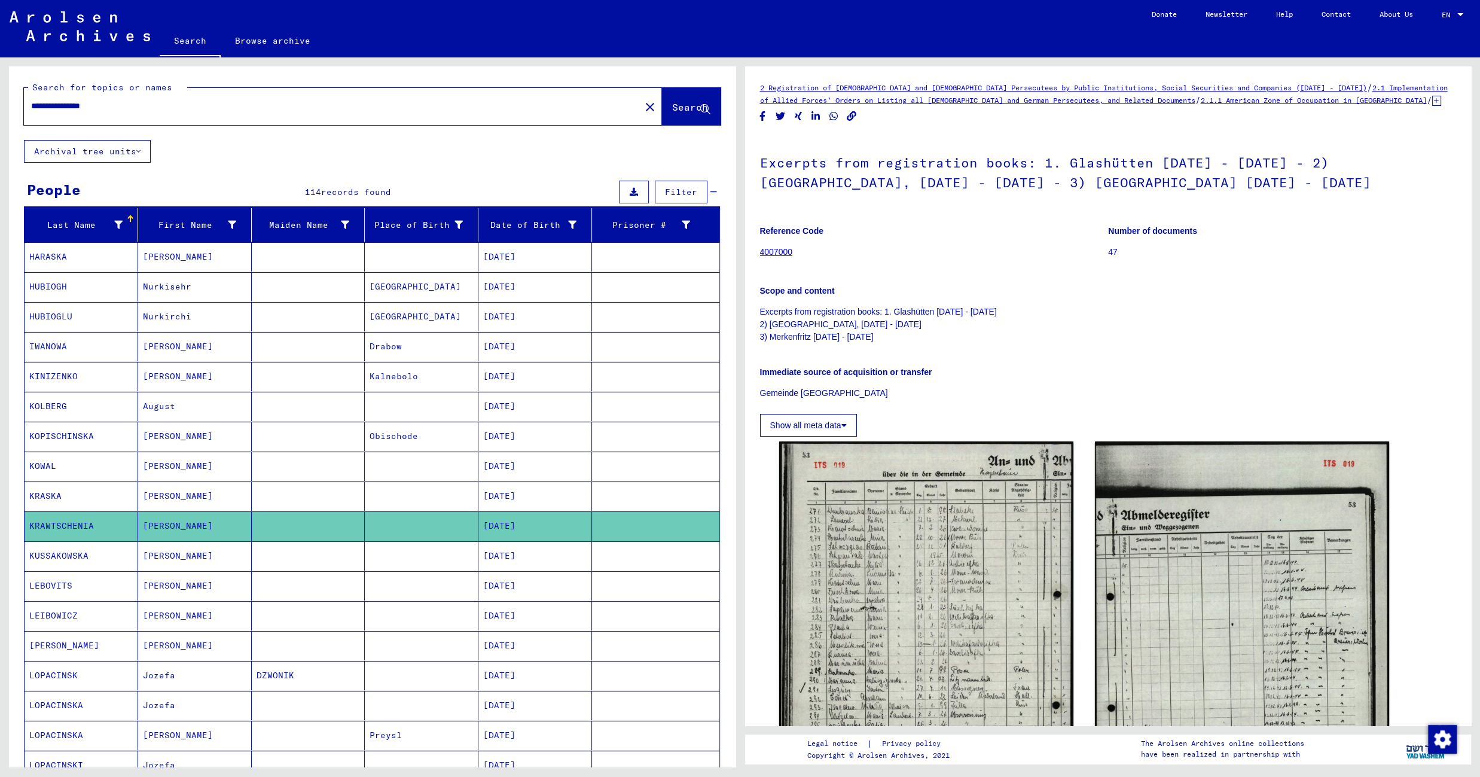
click at [309, 569] on mat-cell at bounding box center [309, 555] width 114 height 29
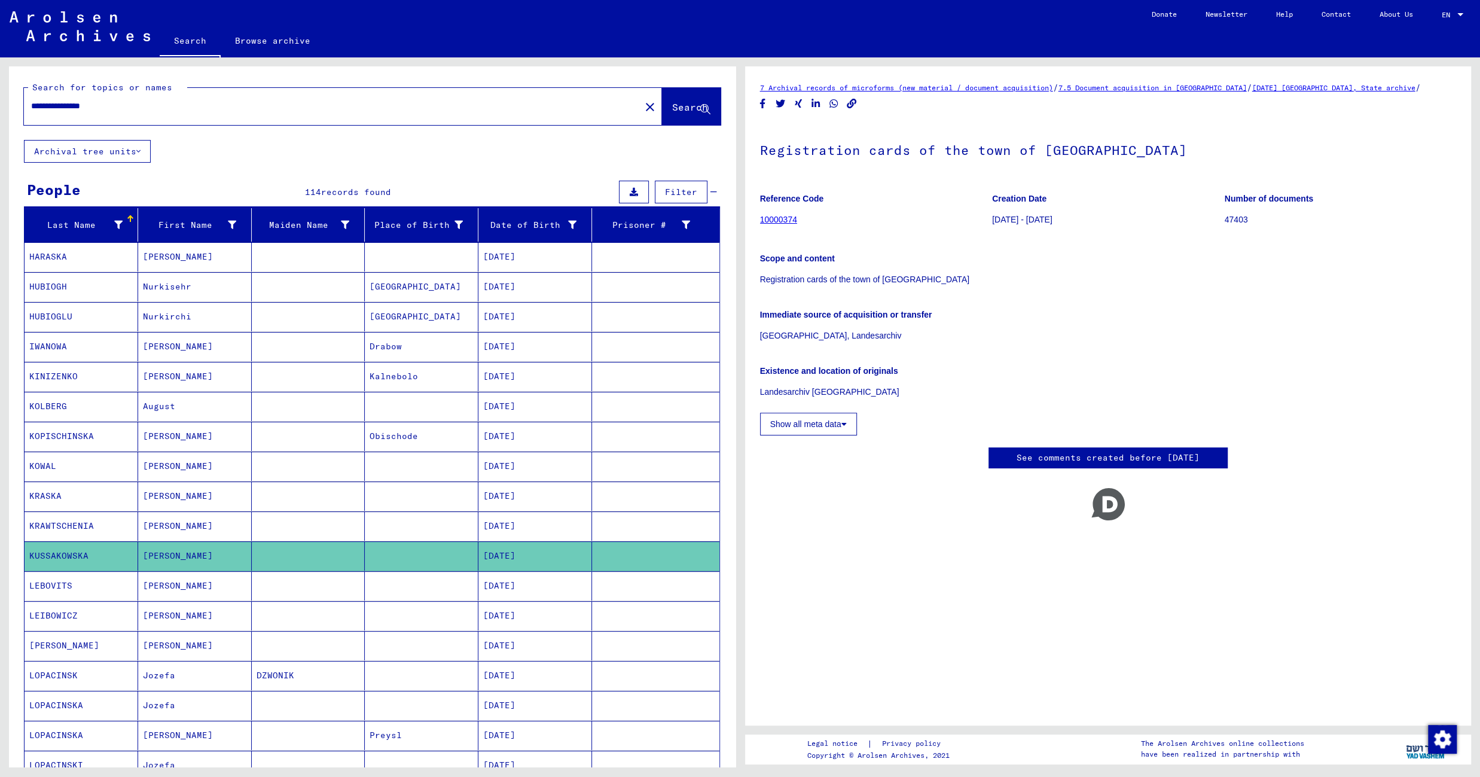
click at [321, 587] on mat-cell at bounding box center [309, 585] width 114 height 29
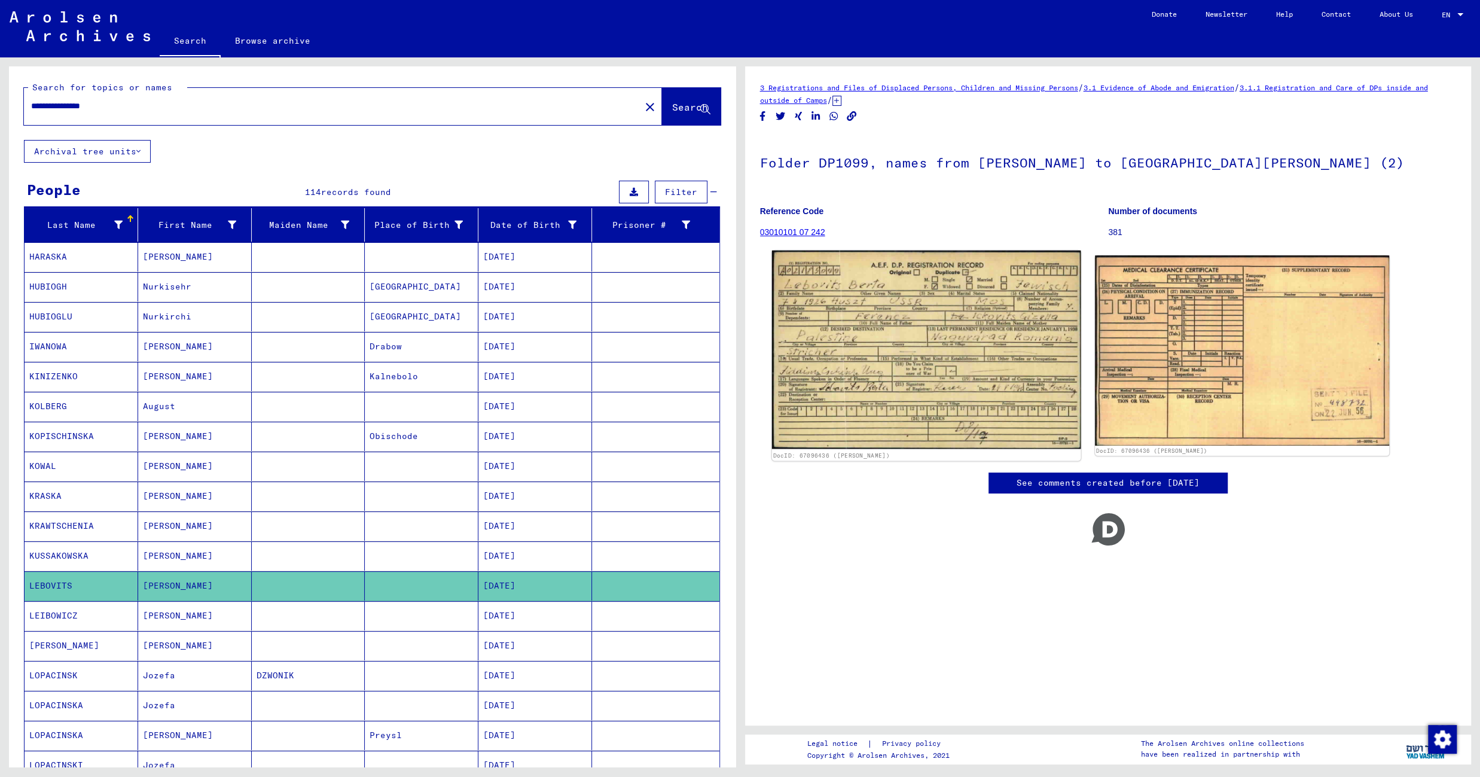
click at [856, 322] on img at bounding box center [925, 350] width 309 height 199
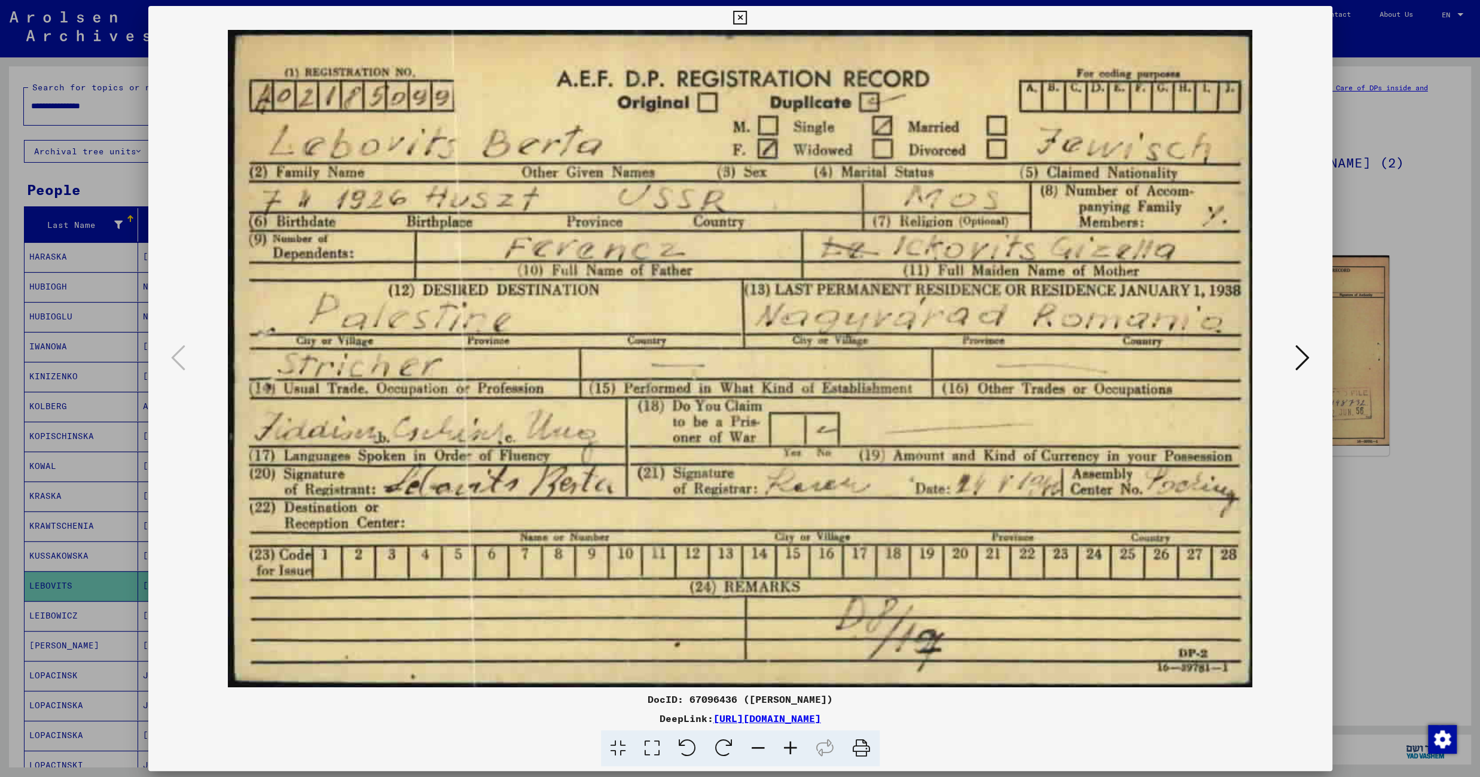
click at [747, 16] on icon at bounding box center [740, 18] width 14 height 14
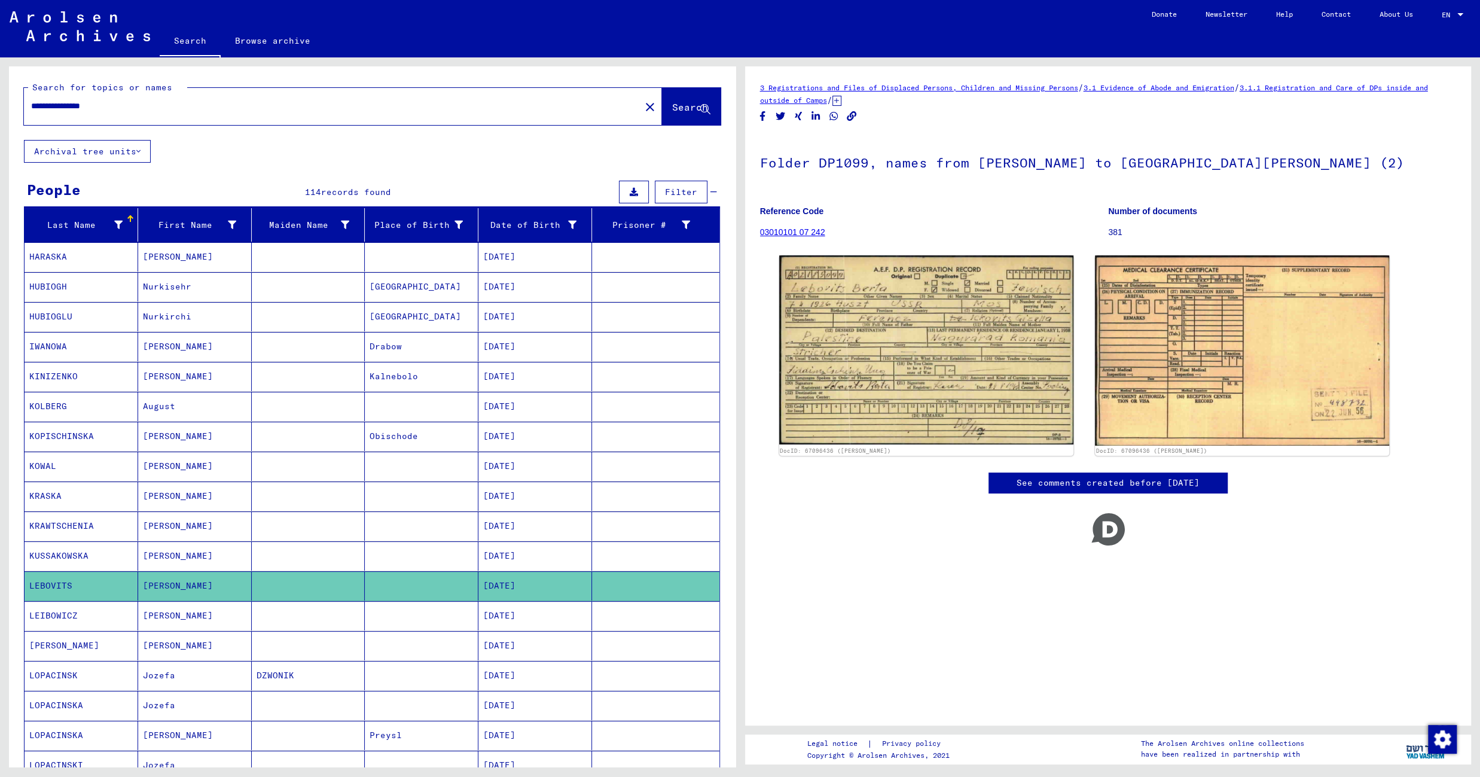
scroll to position [686, 0]
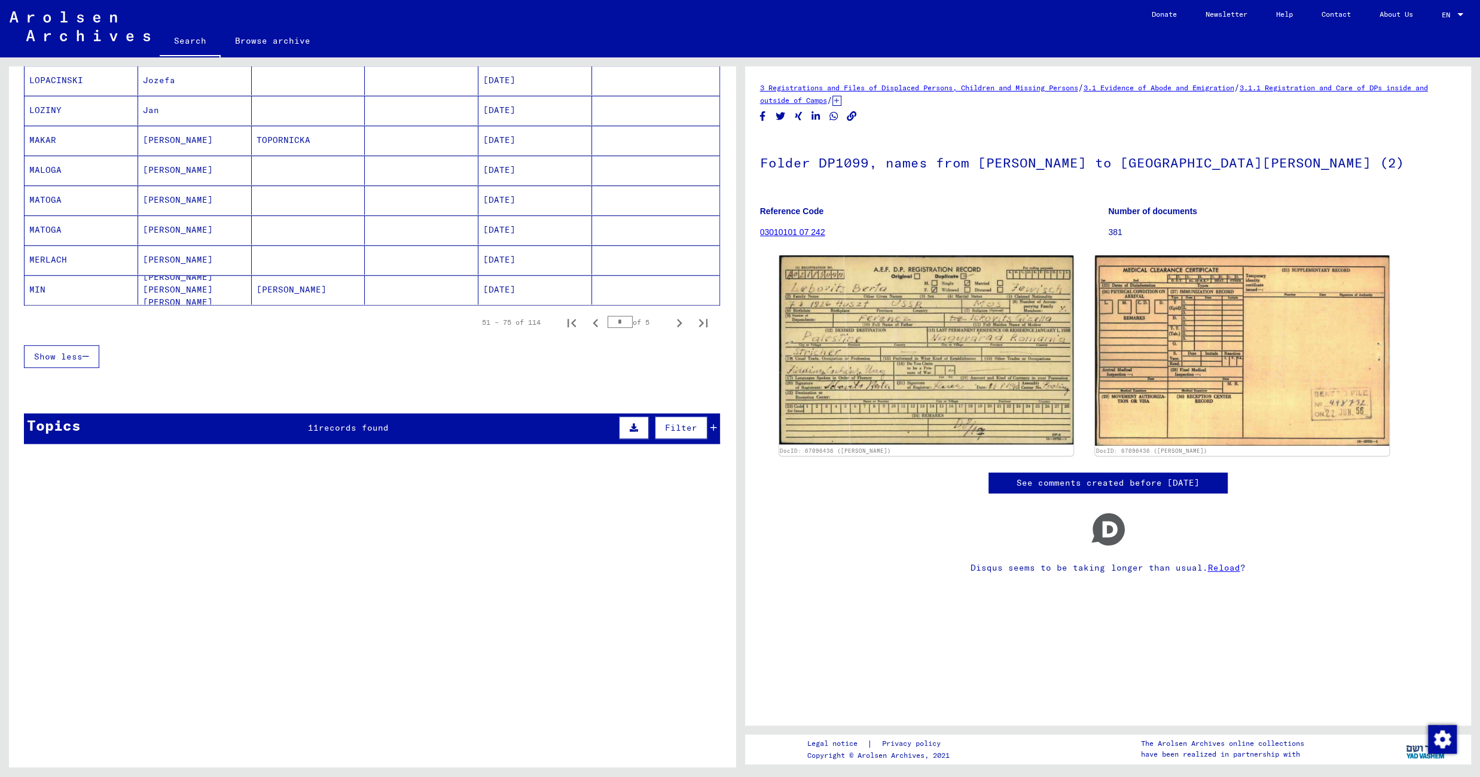
click at [418, 152] on mat-cell at bounding box center [422, 140] width 114 height 29
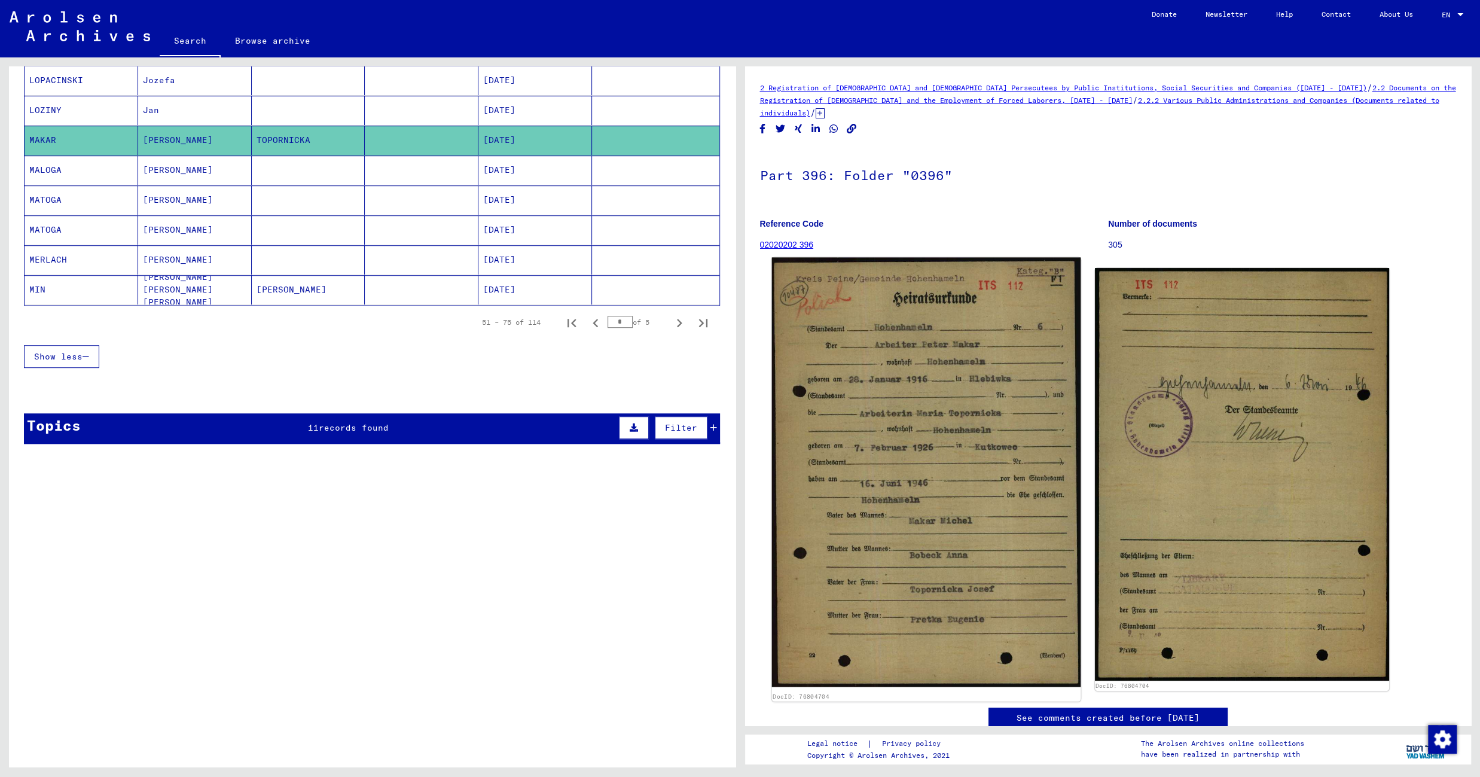
click at [917, 343] on img at bounding box center [925, 472] width 309 height 429
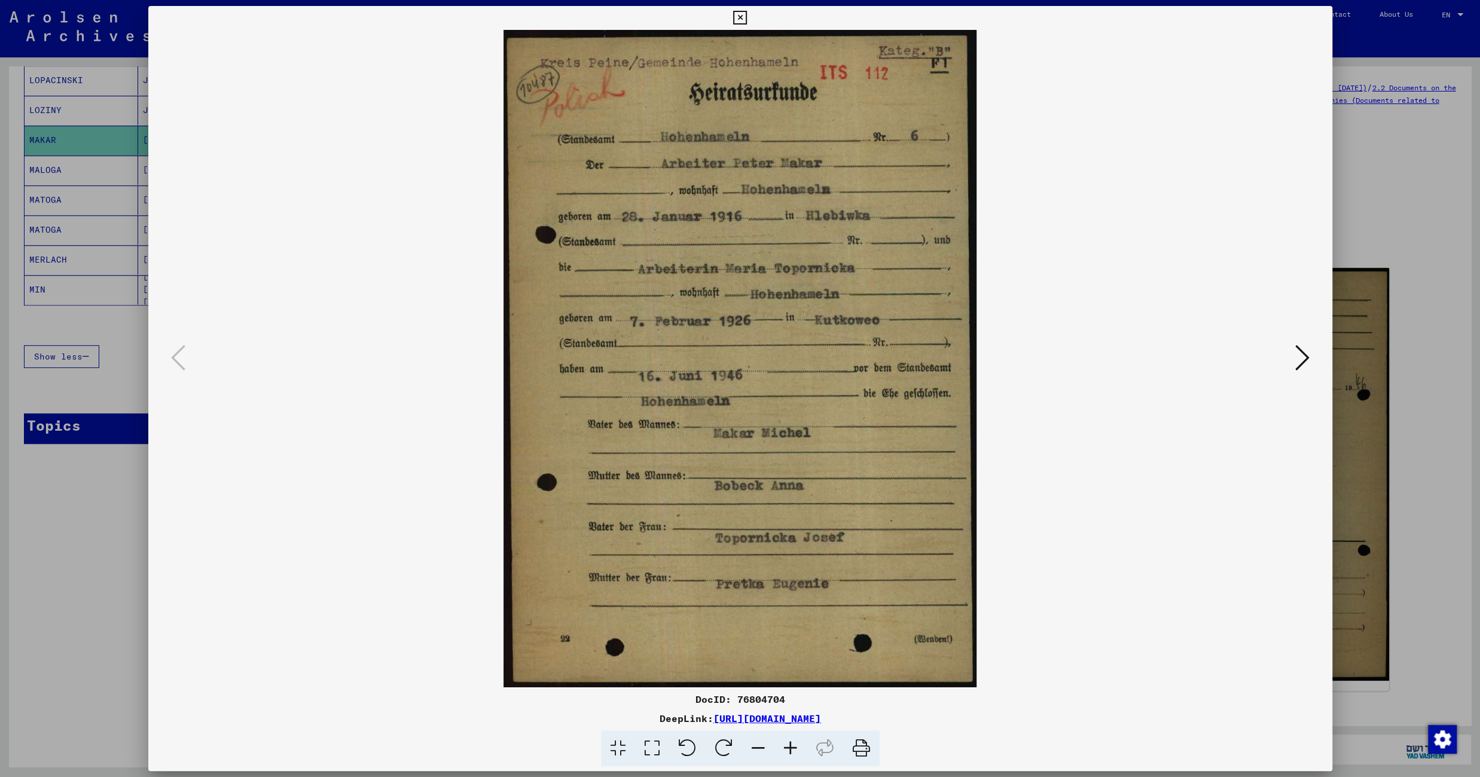
click at [747, 22] on icon at bounding box center [740, 18] width 14 height 14
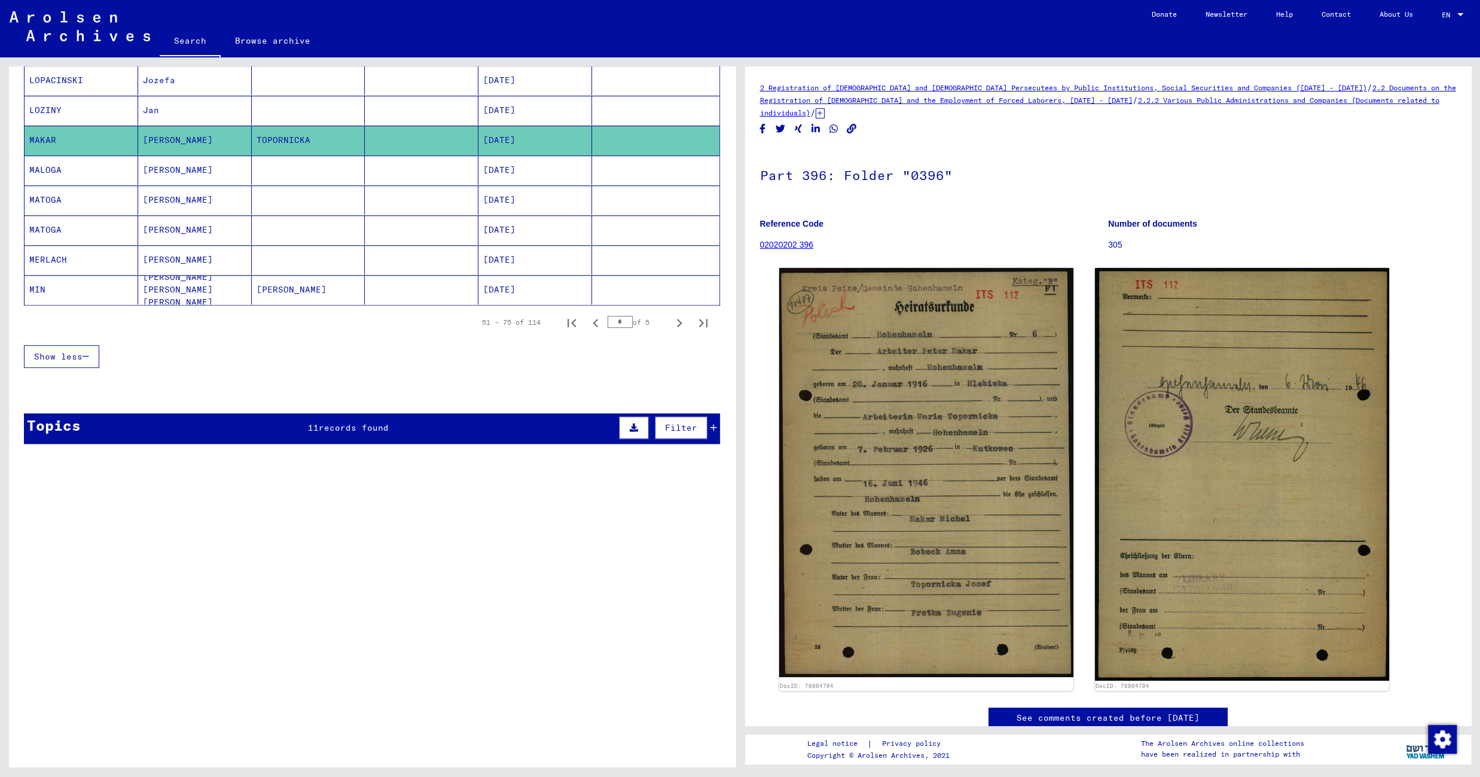
click at [378, 300] on mat-cell at bounding box center [422, 289] width 114 height 29
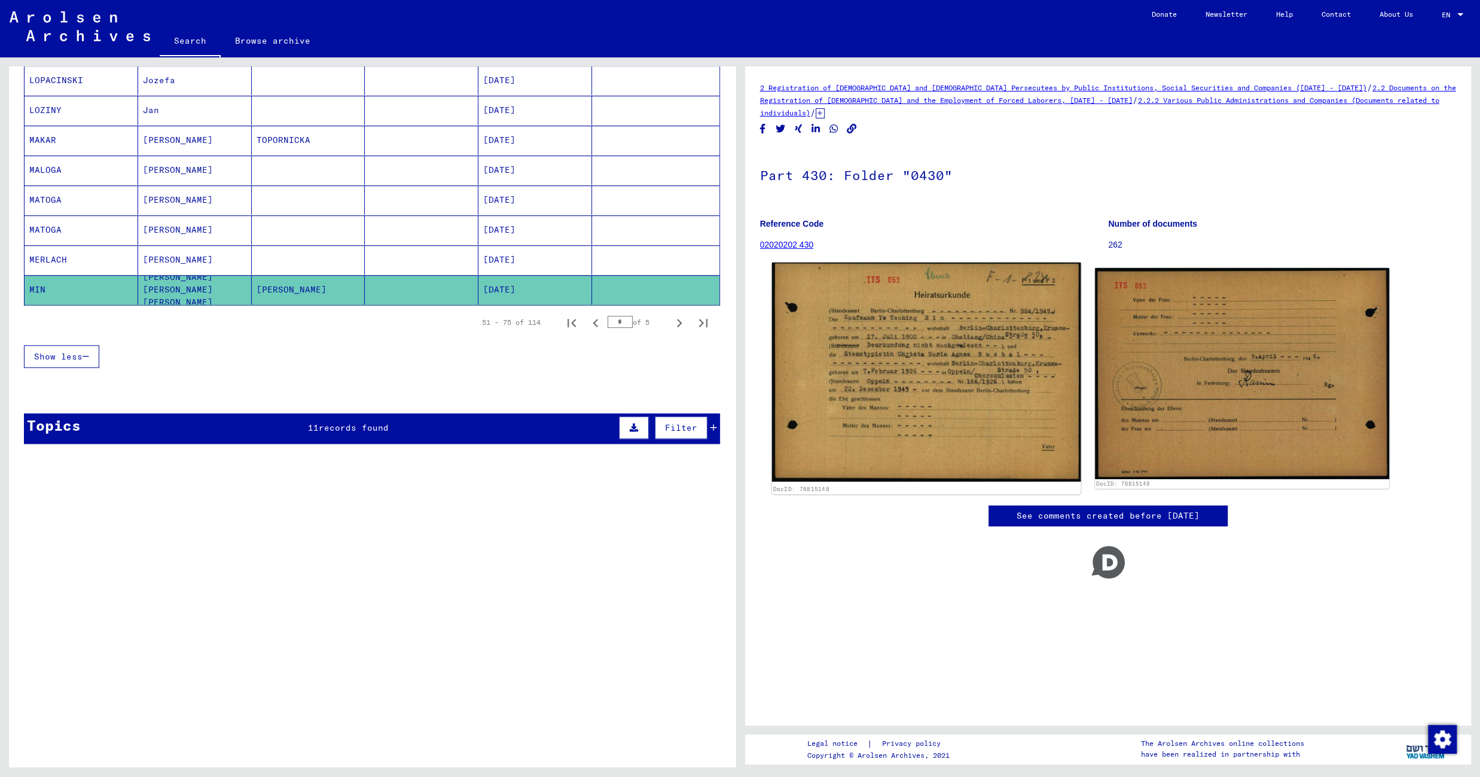
click at [921, 345] on img at bounding box center [925, 372] width 309 height 219
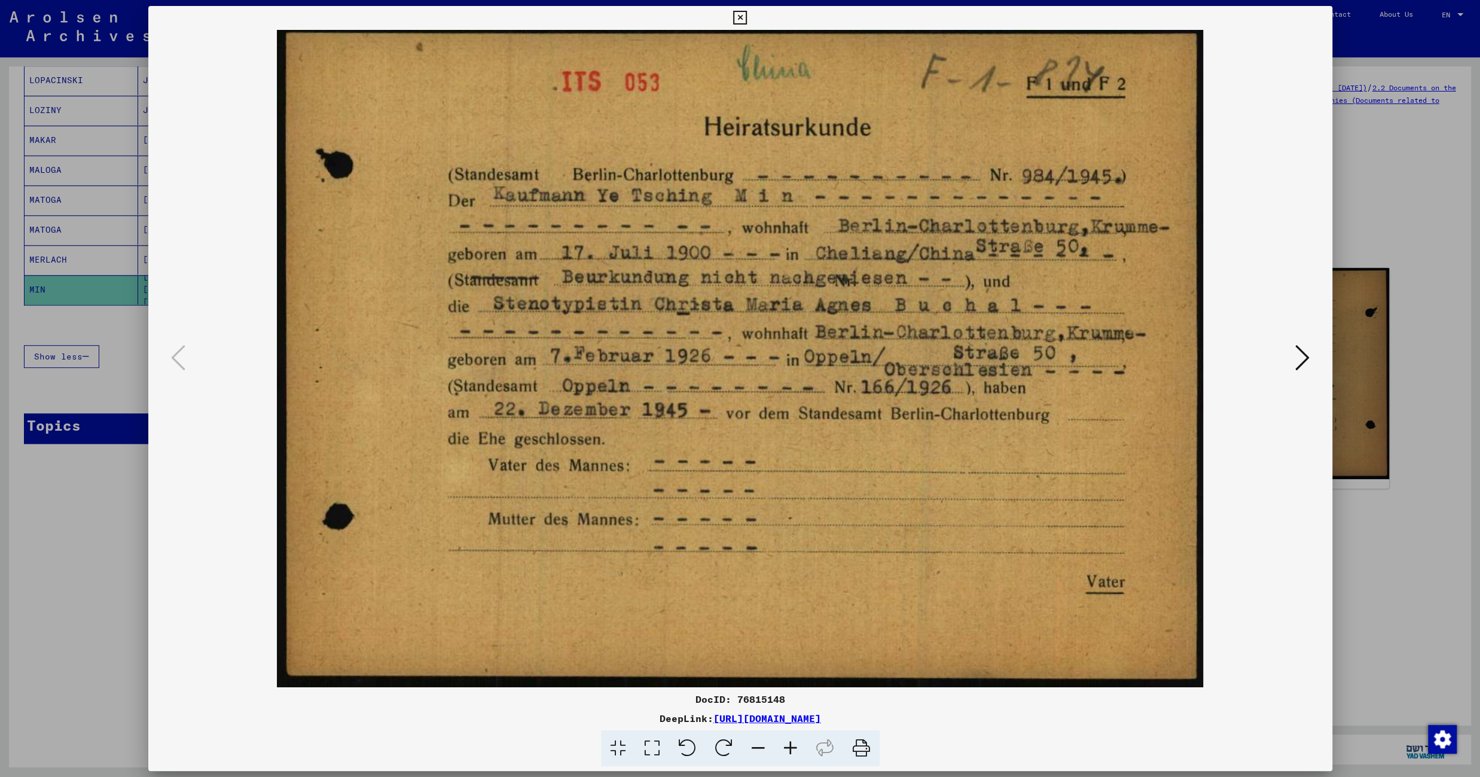
click at [747, 17] on icon at bounding box center [740, 18] width 14 height 14
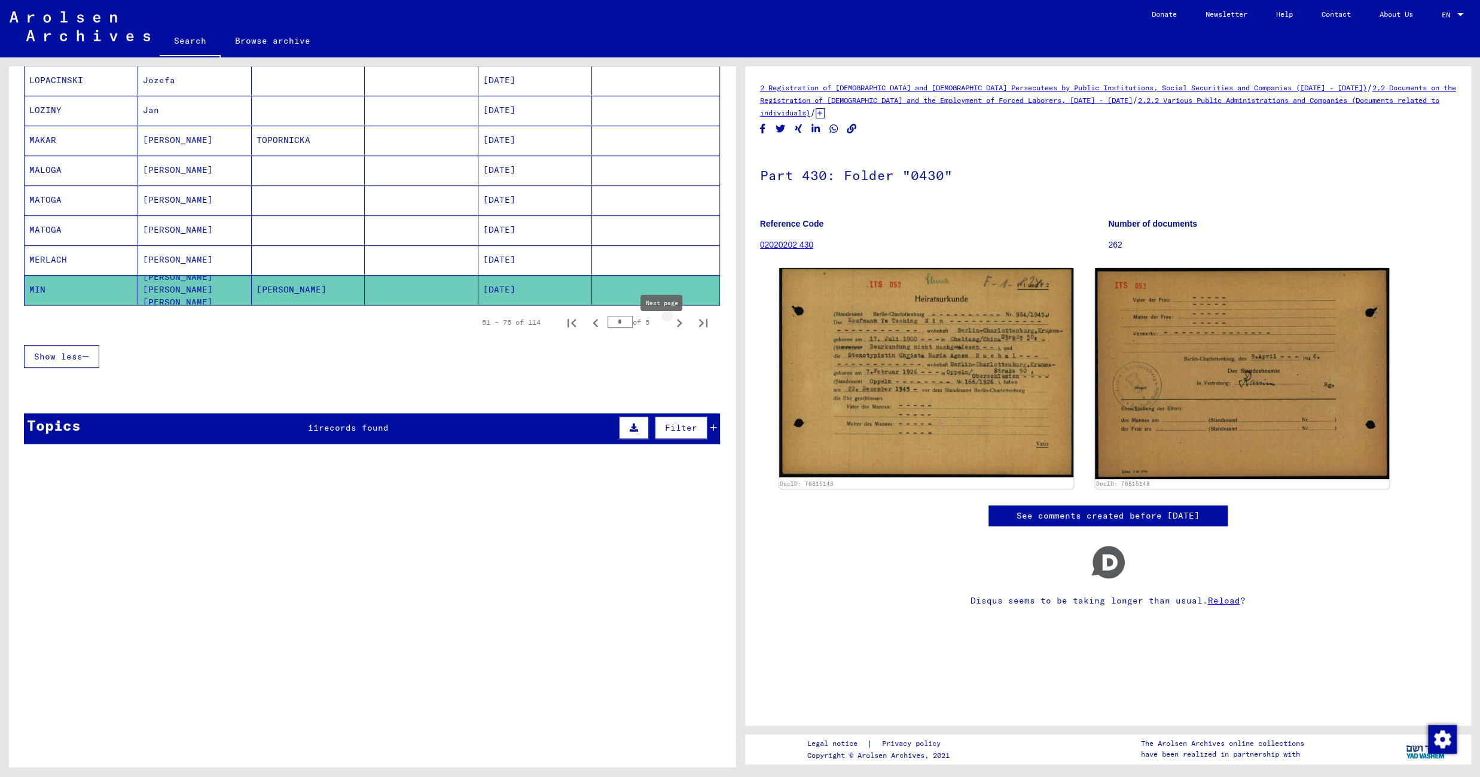
click at [671, 331] on icon "Next page" at bounding box center [679, 323] width 17 height 17
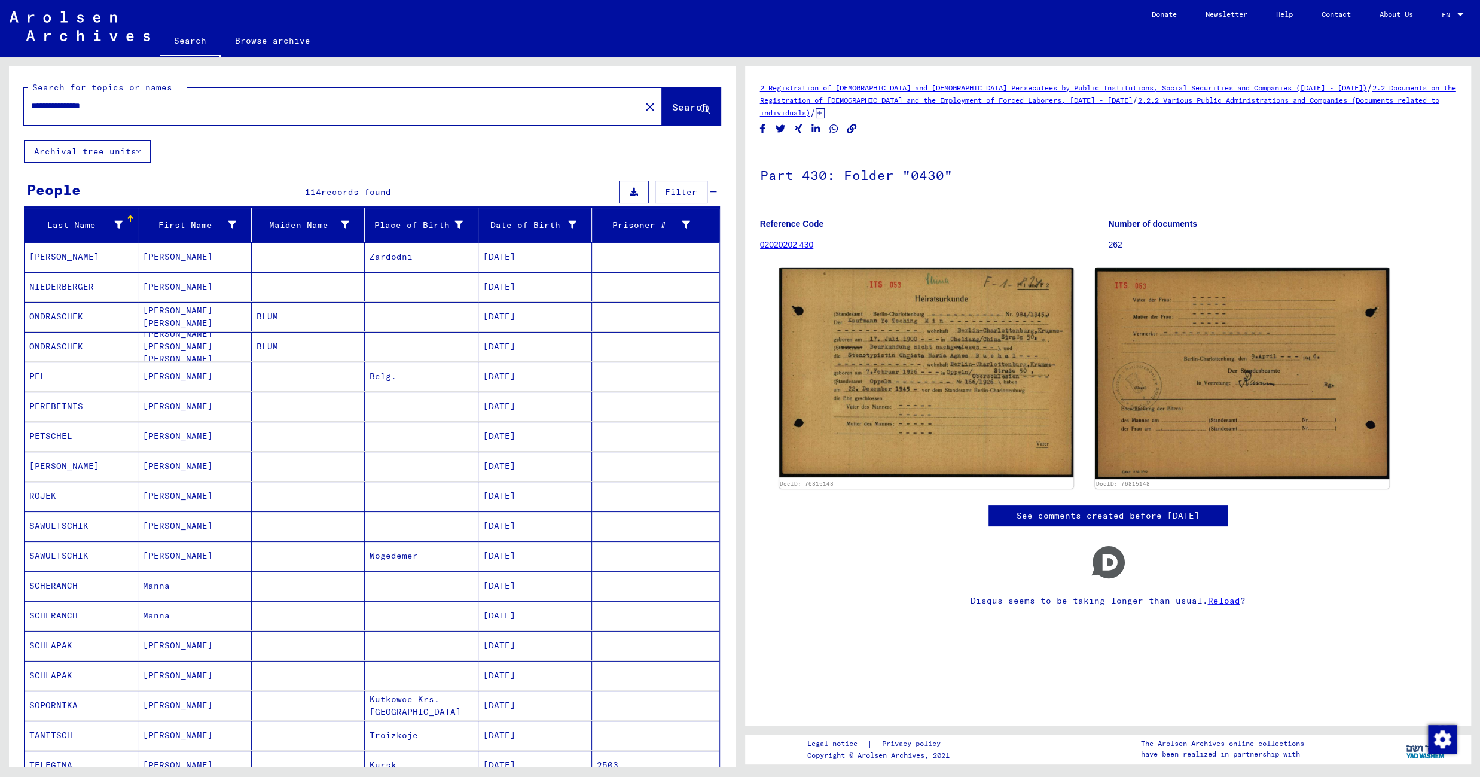
click at [397, 259] on mat-cell "Zardodni" at bounding box center [422, 256] width 114 height 29
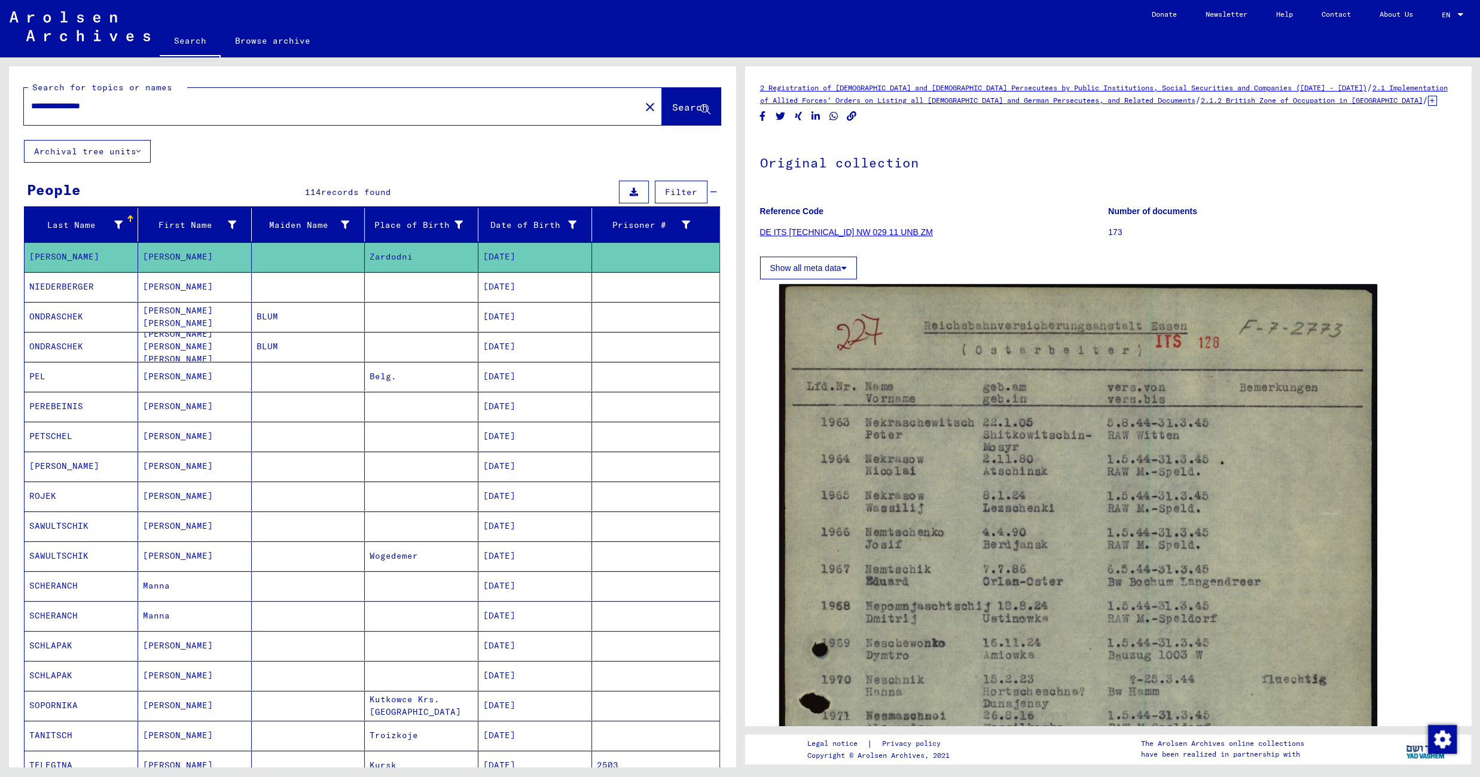
click at [402, 282] on mat-cell at bounding box center [422, 286] width 114 height 29
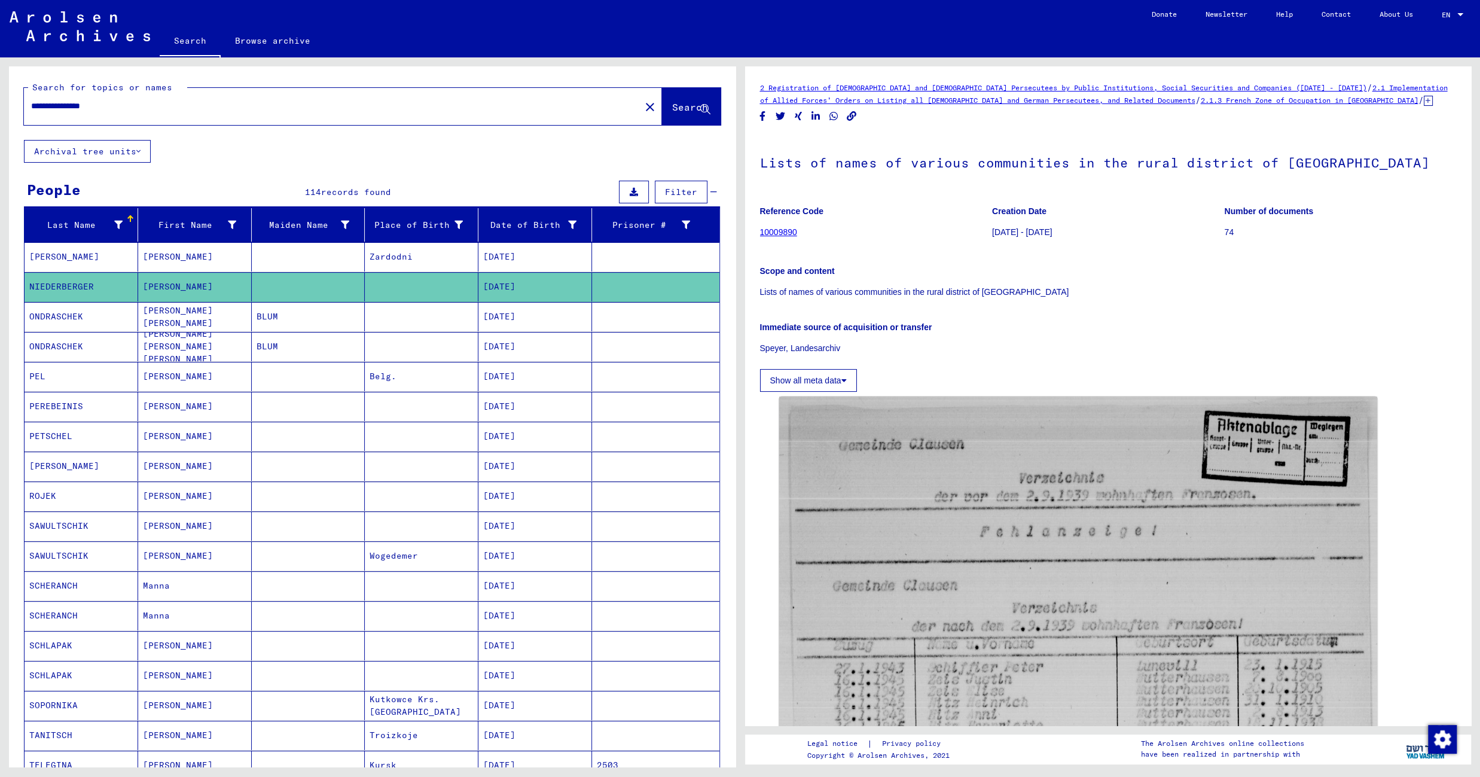
click at [380, 319] on mat-cell at bounding box center [422, 316] width 114 height 29
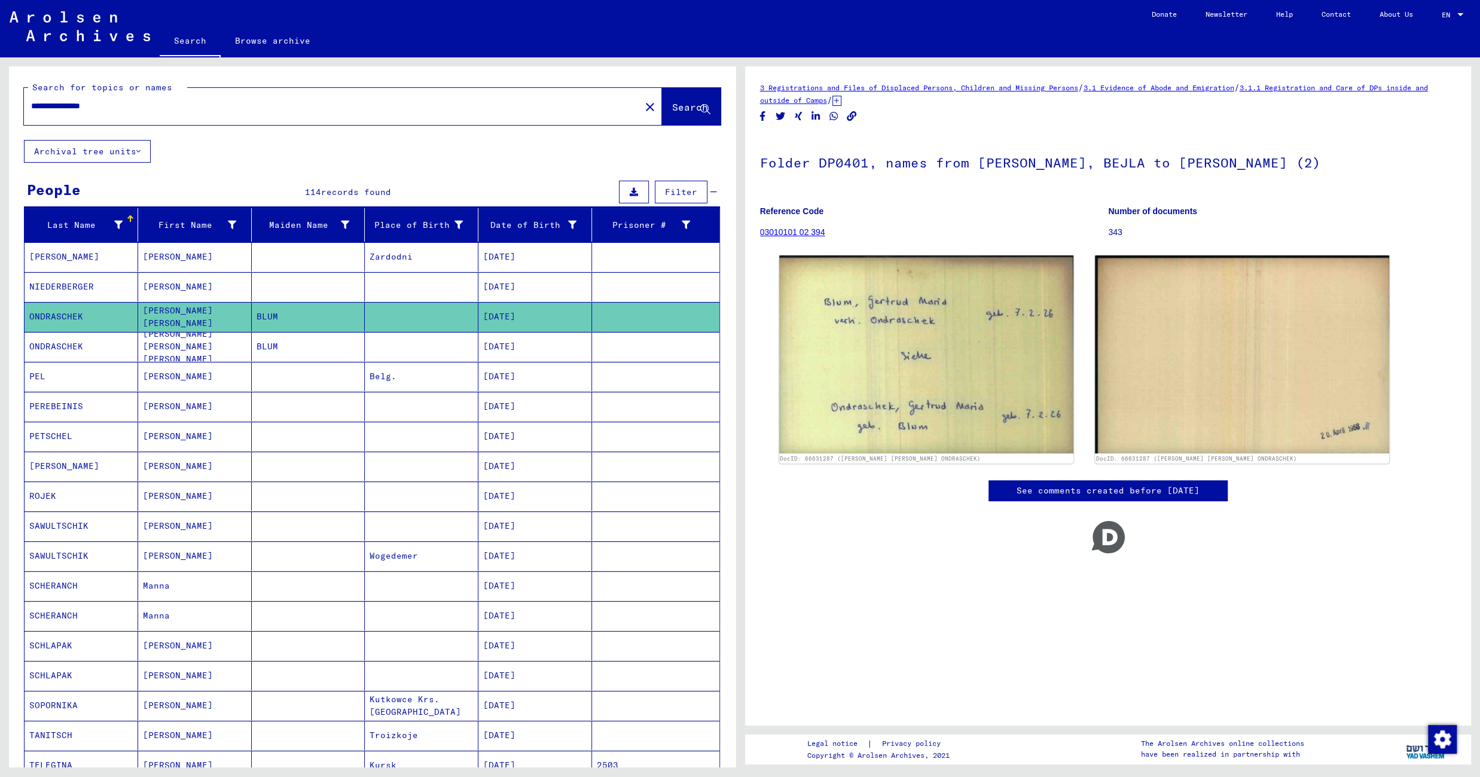
click at [350, 358] on mat-cell "BLUM" at bounding box center [309, 346] width 114 height 29
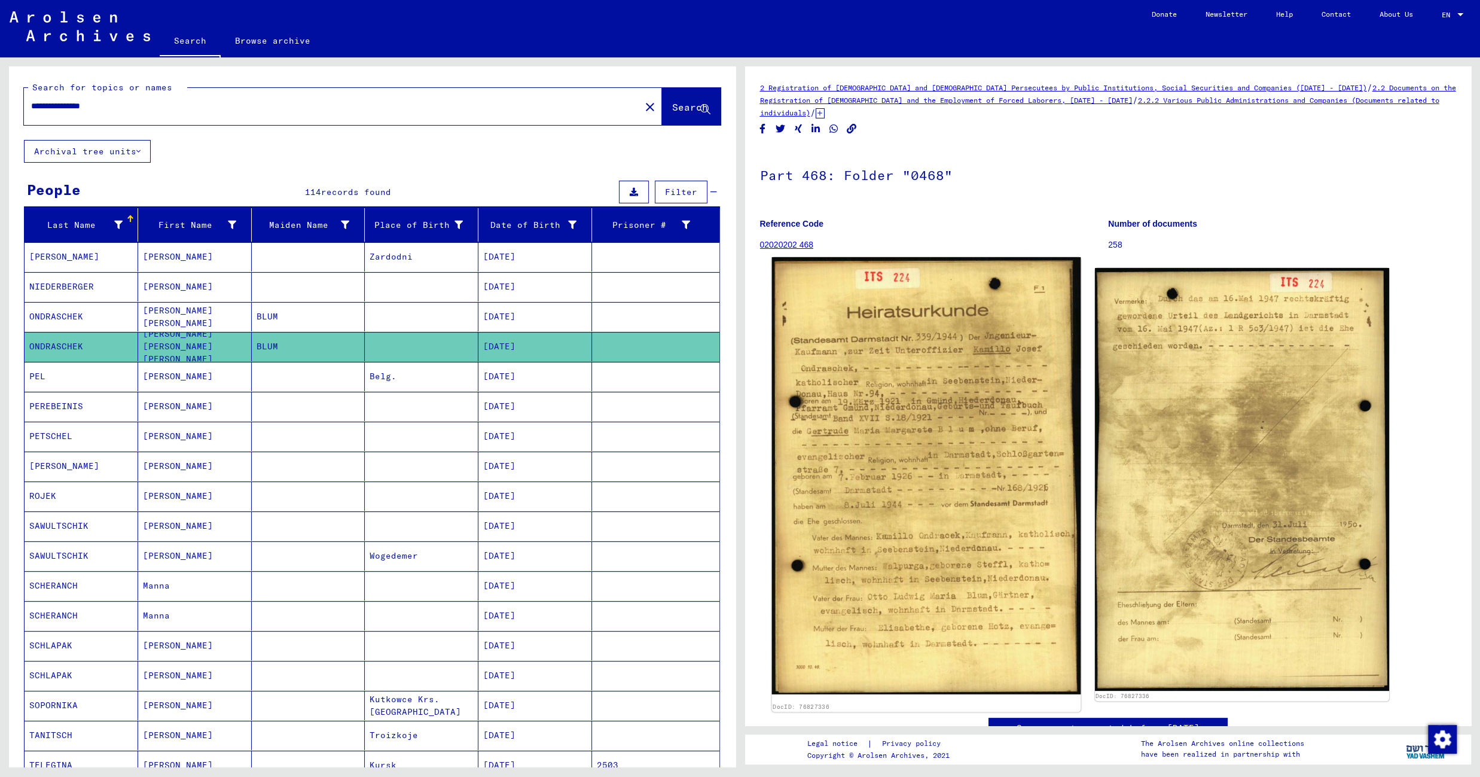
click at [863, 376] on img at bounding box center [925, 475] width 309 height 437
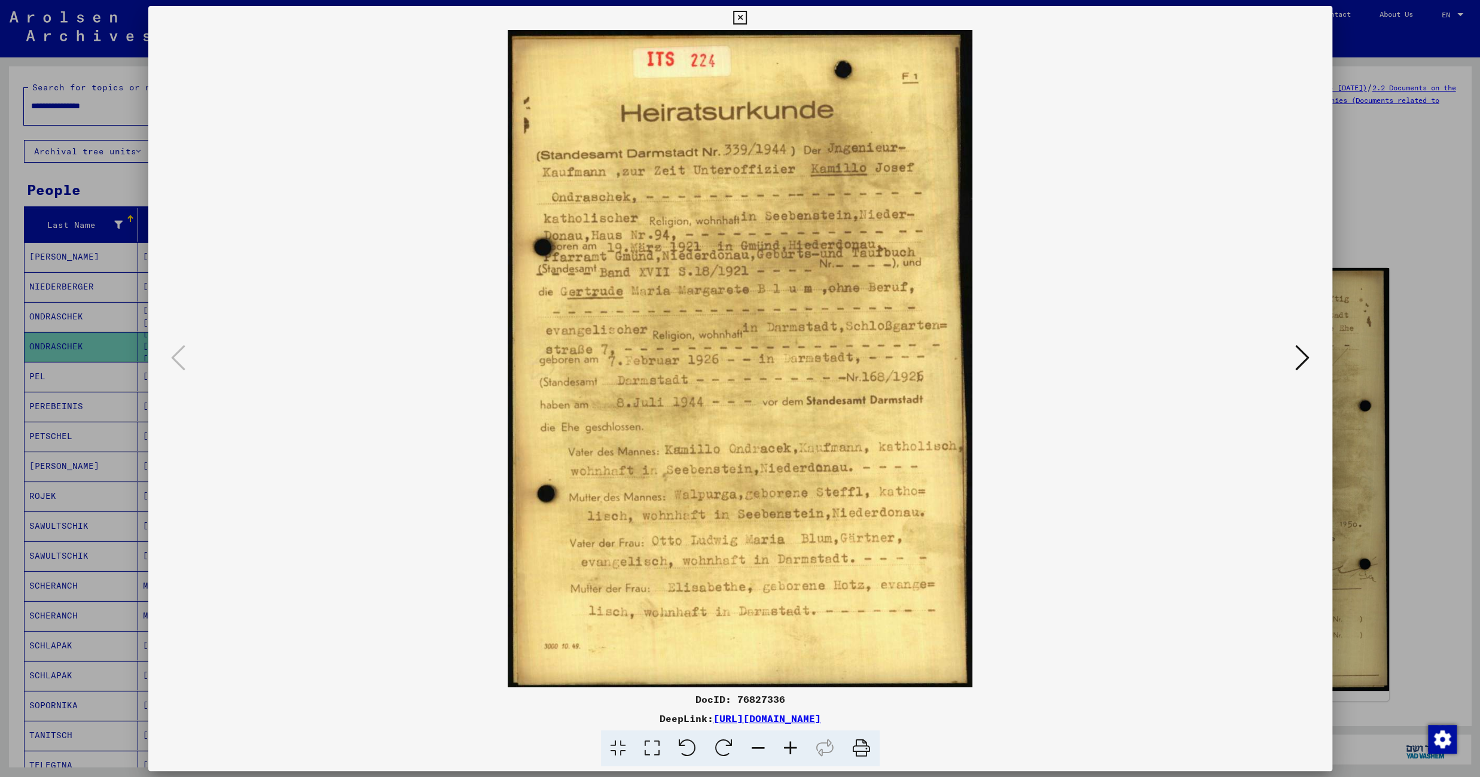
click at [747, 14] on icon at bounding box center [740, 18] width 14 height 14
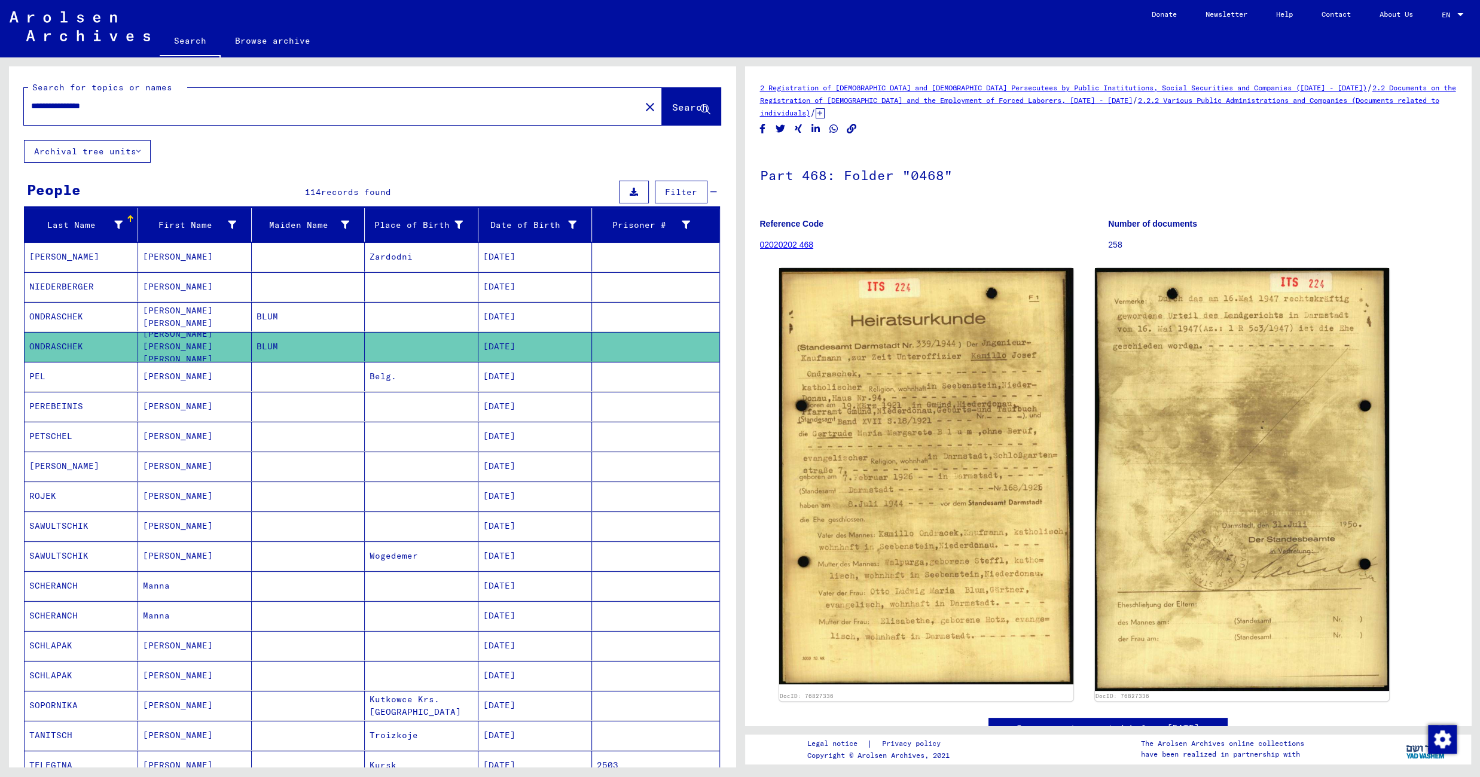
click at [447, 382] on mat-cell "Belg." at bounding box center [422, 376] width 114 height 29
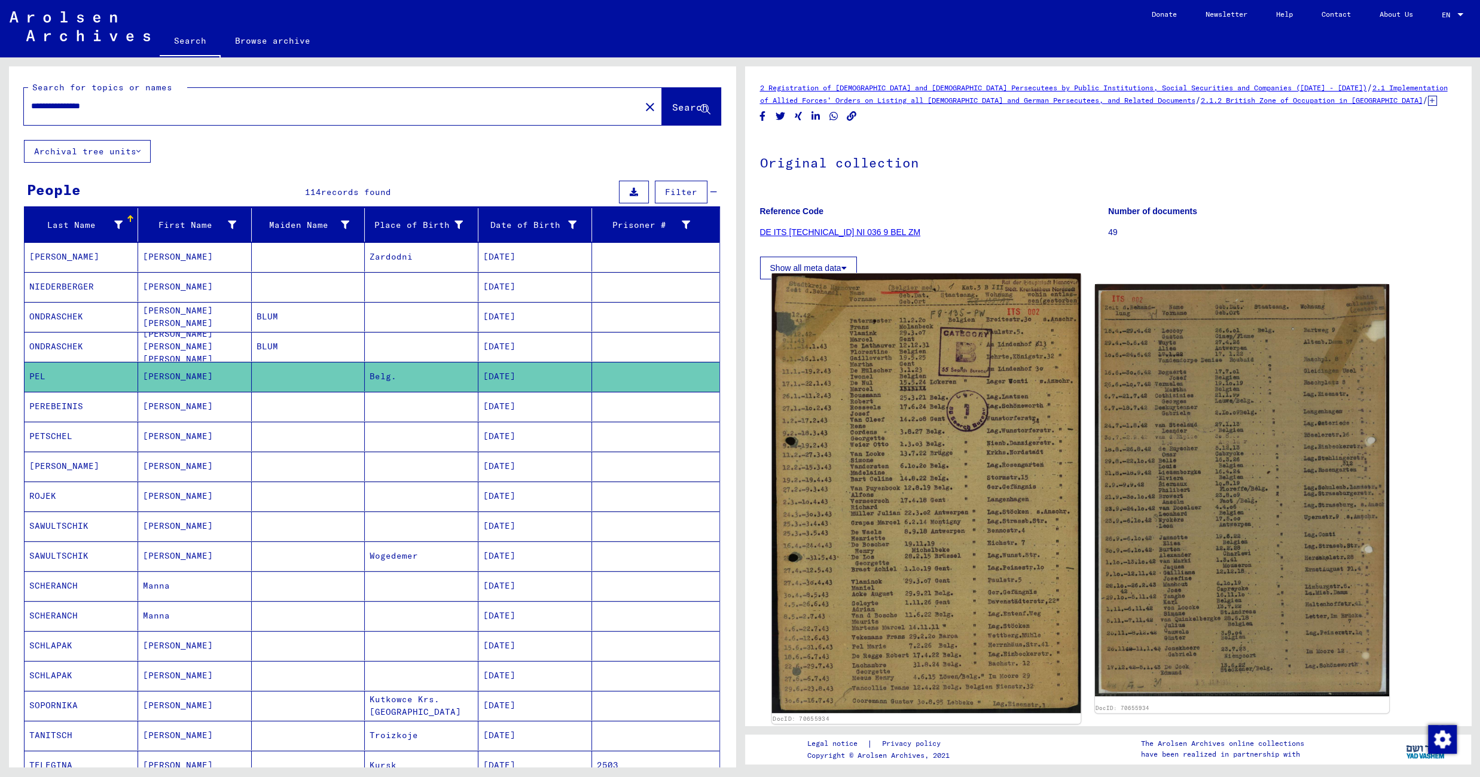
click at [921, 341] on img at bounding box center [925, 493] width 309 height 440
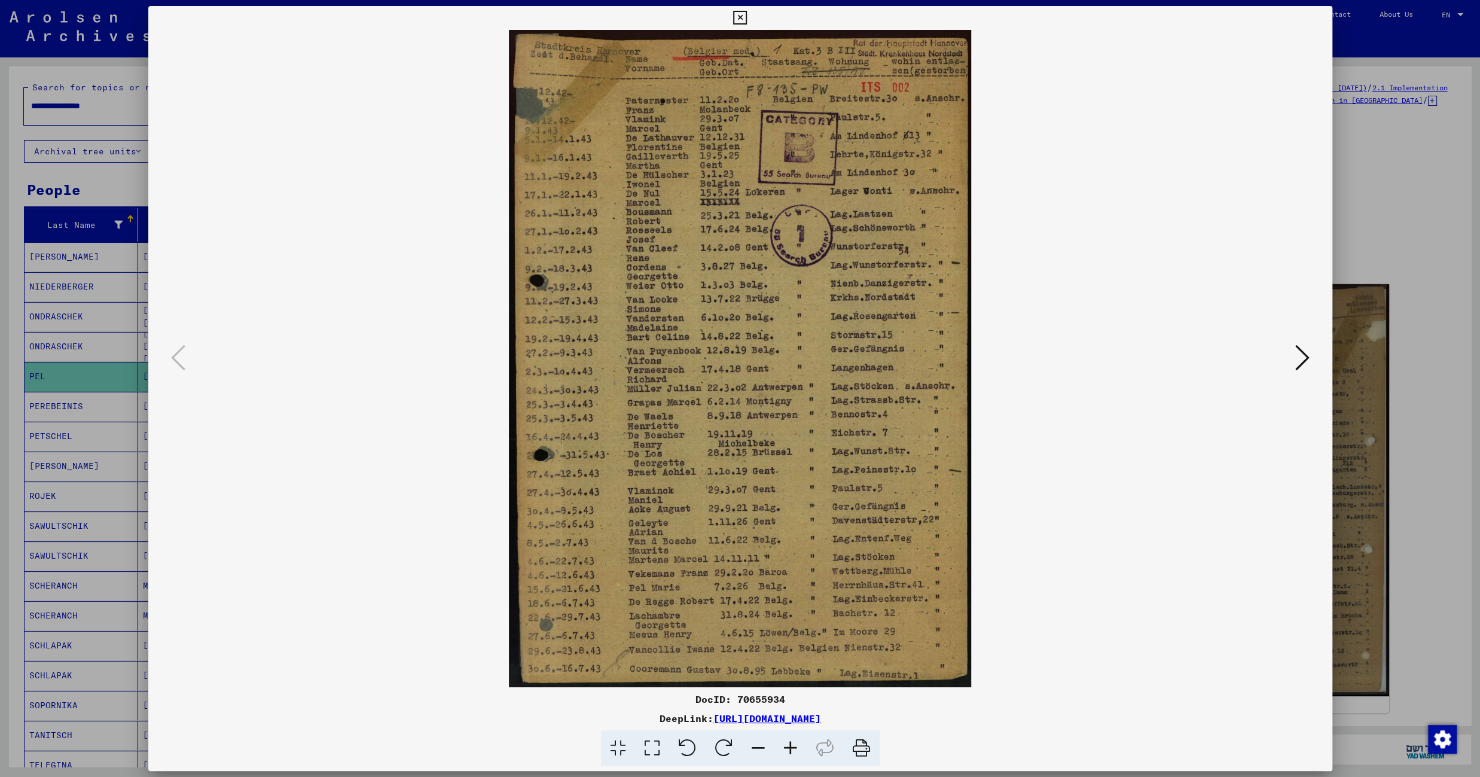
click at [747, 19] on icon at bounding box center [740, 18] width 14 height 14
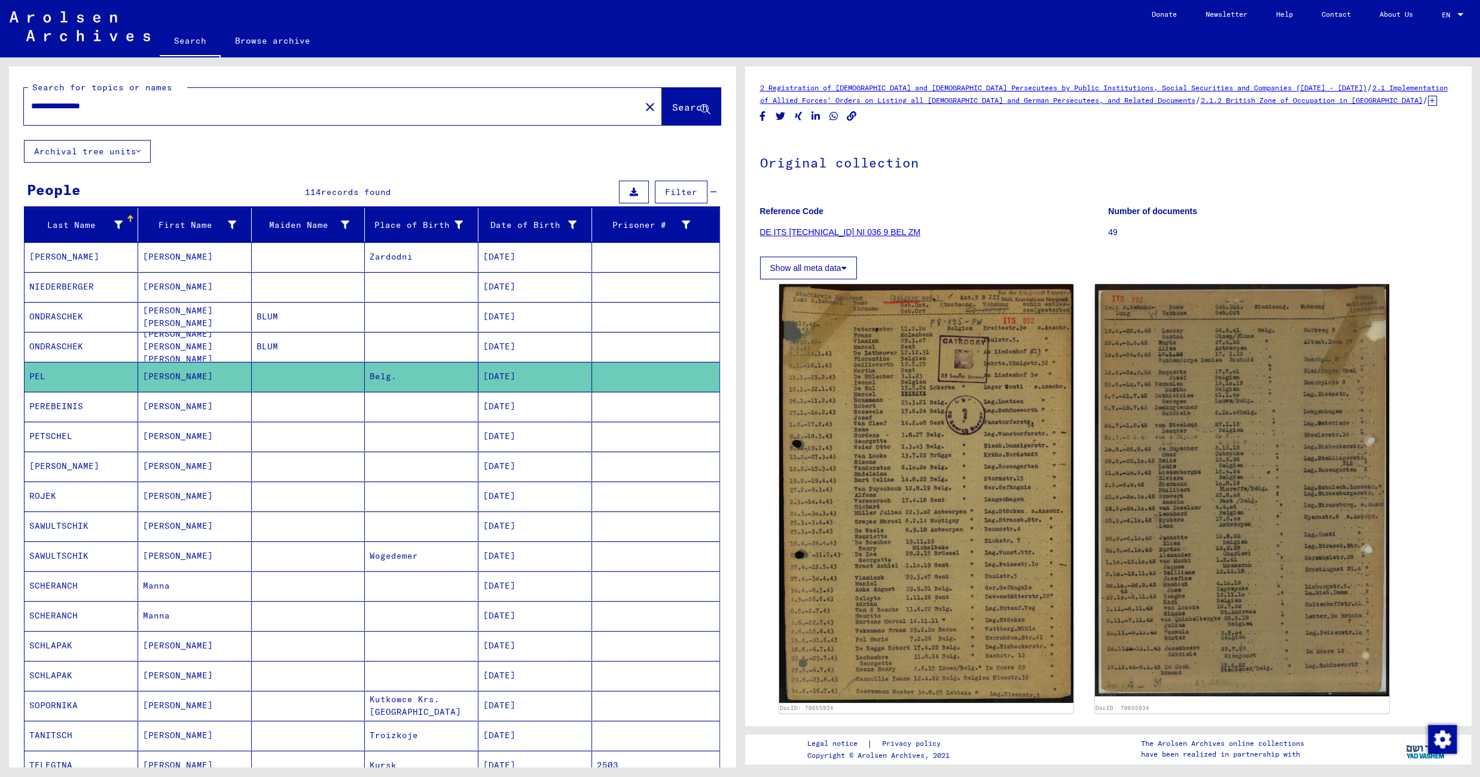
click at [411, 419] on mat-cell at bounding box center [422, 406] width 114 height 29
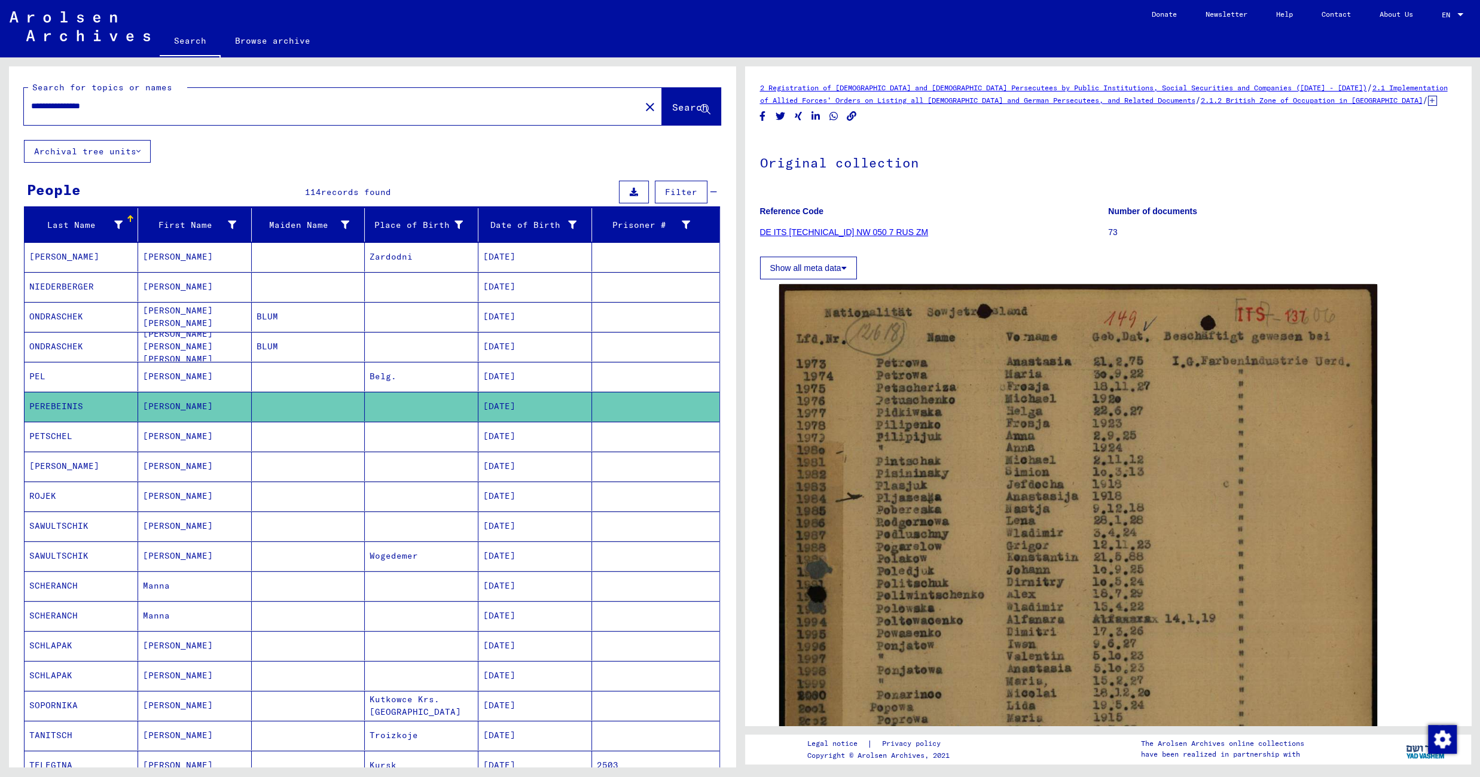
click at [390, 447] on mat-cell at bounding box center [422, 436] width 114 height 29
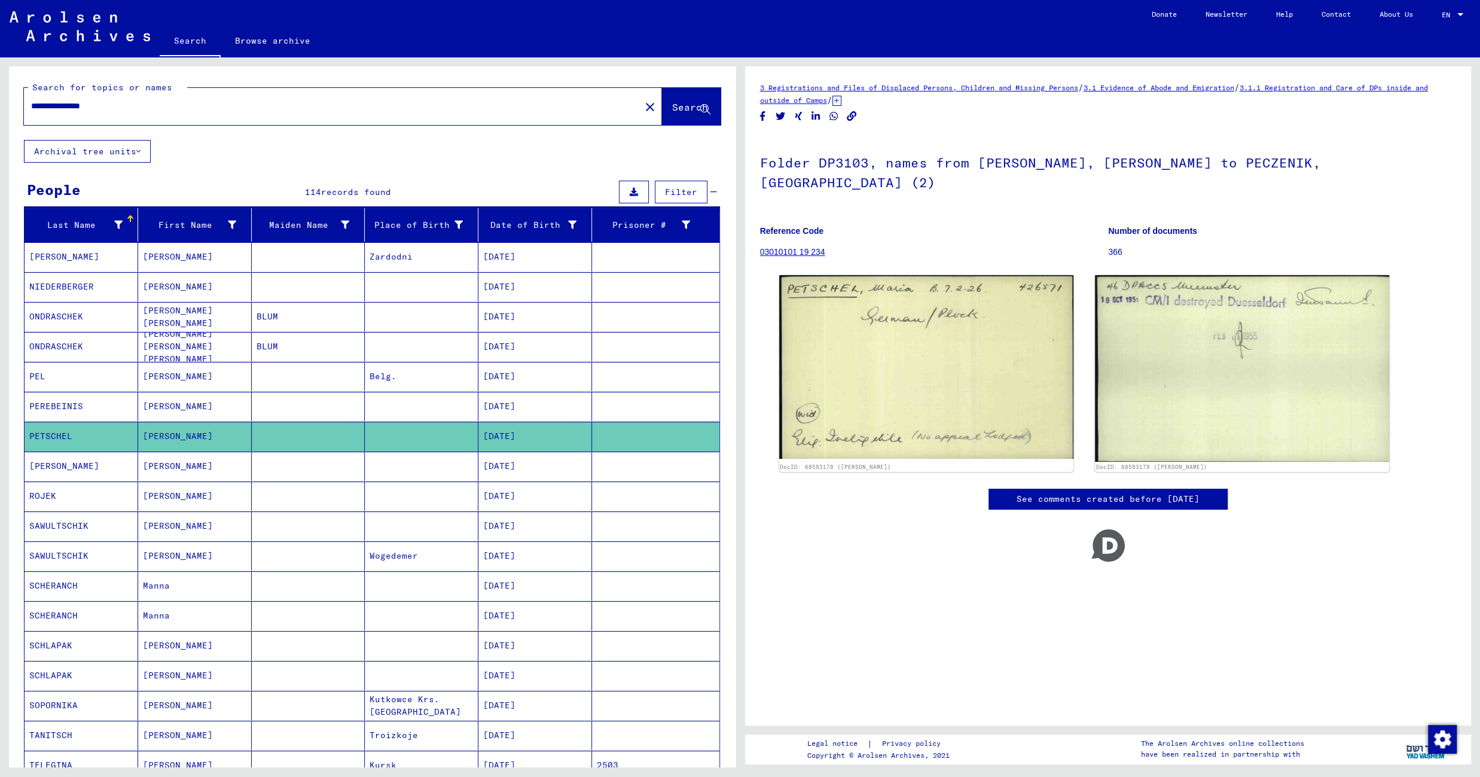
click at [383, 477] on mat-cell at bounding box center [422, 465] width 114 height 29
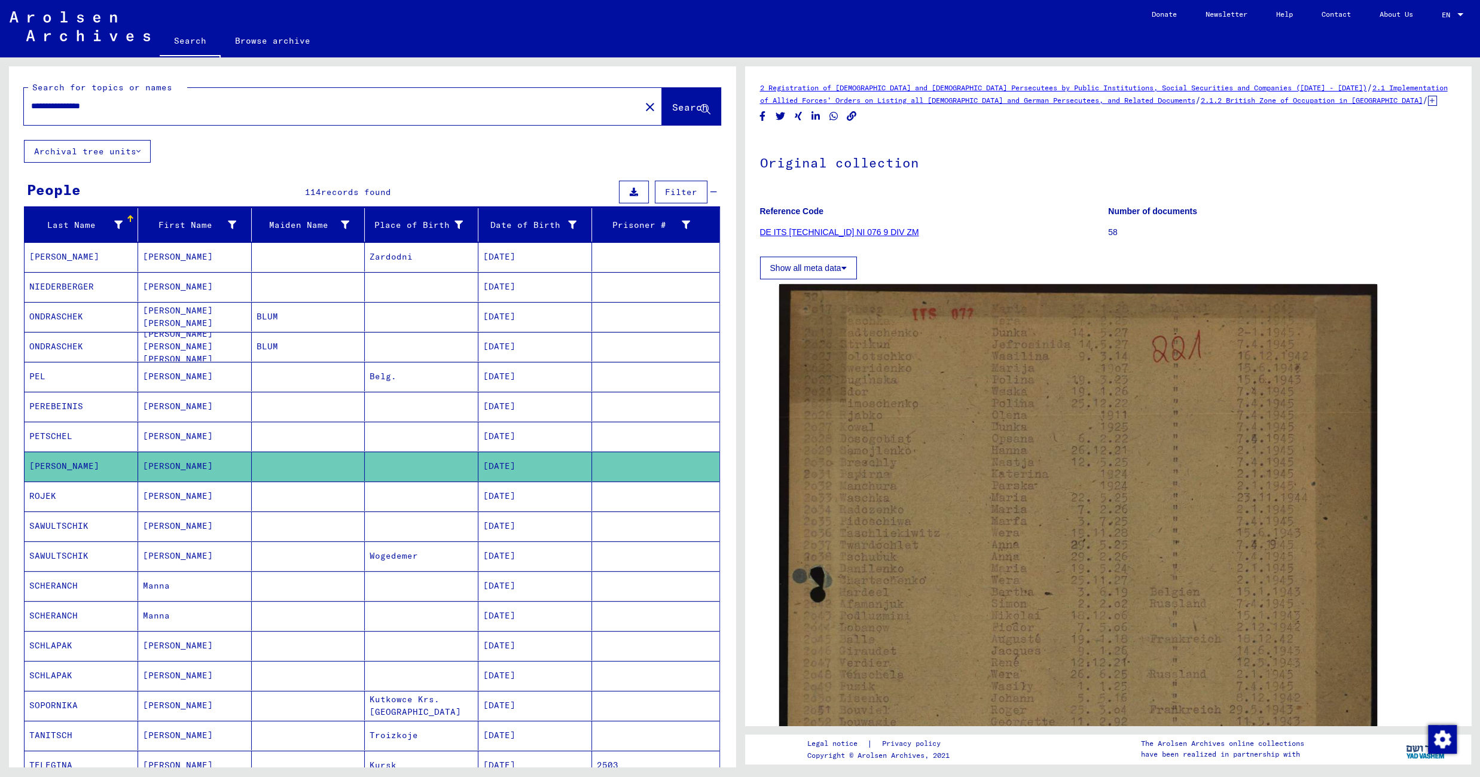
click at [366, 509] on mat-cell at bounding box center [422, 495] width 114 height 29
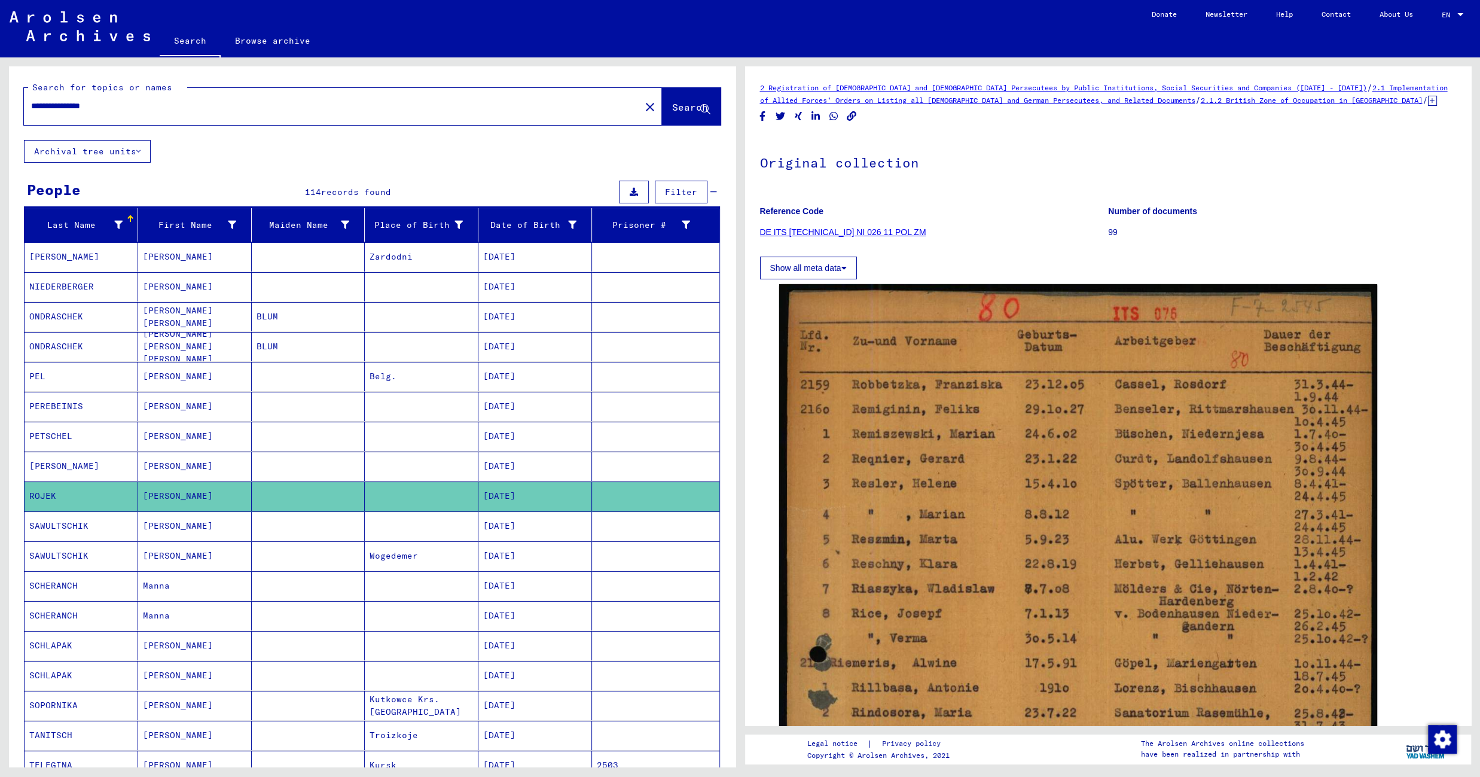
click at [365, 531] on mat-cell at bounding box center [422, 525] width 114 height 29
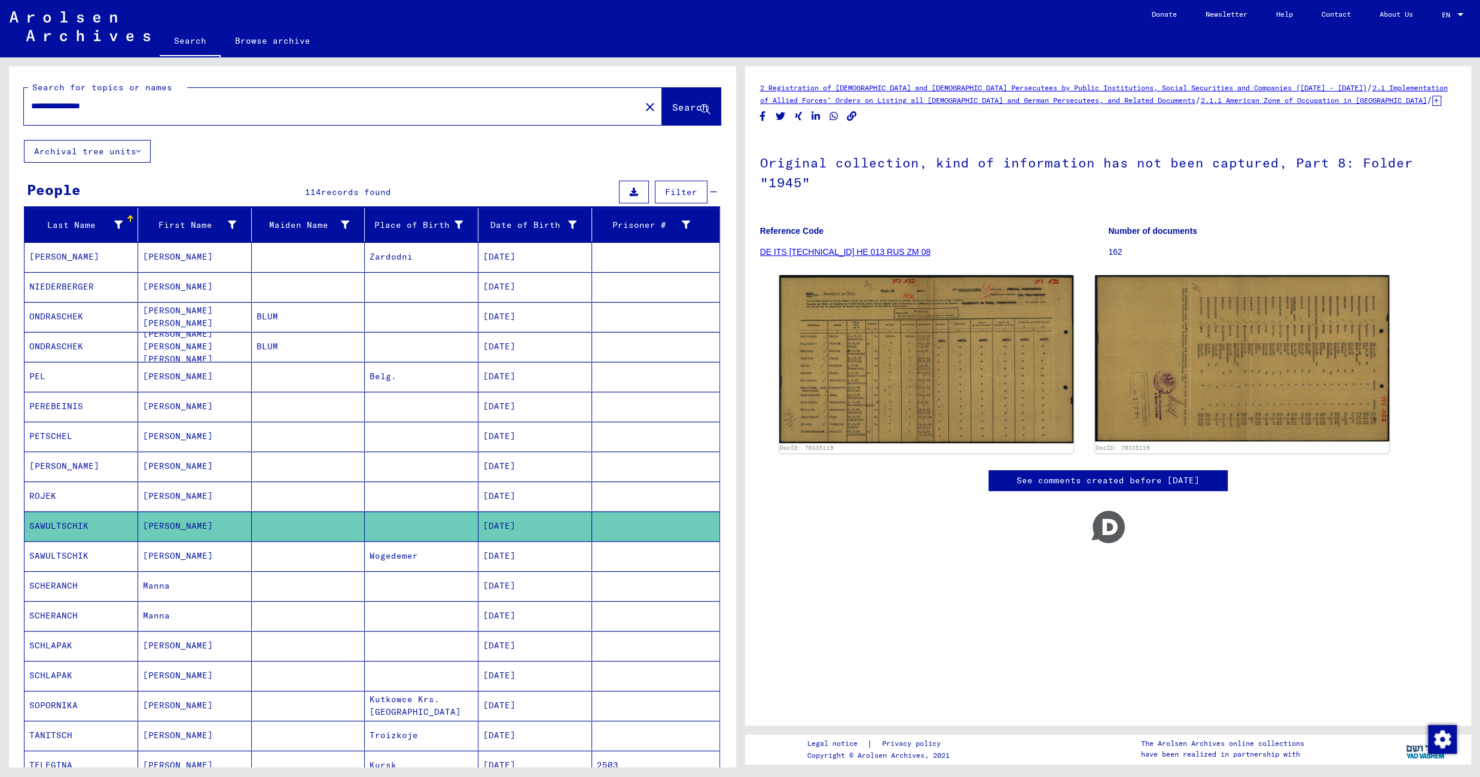
click at [395, 502] on mat-cell at bounding box center [422, 495] width 114 height 29
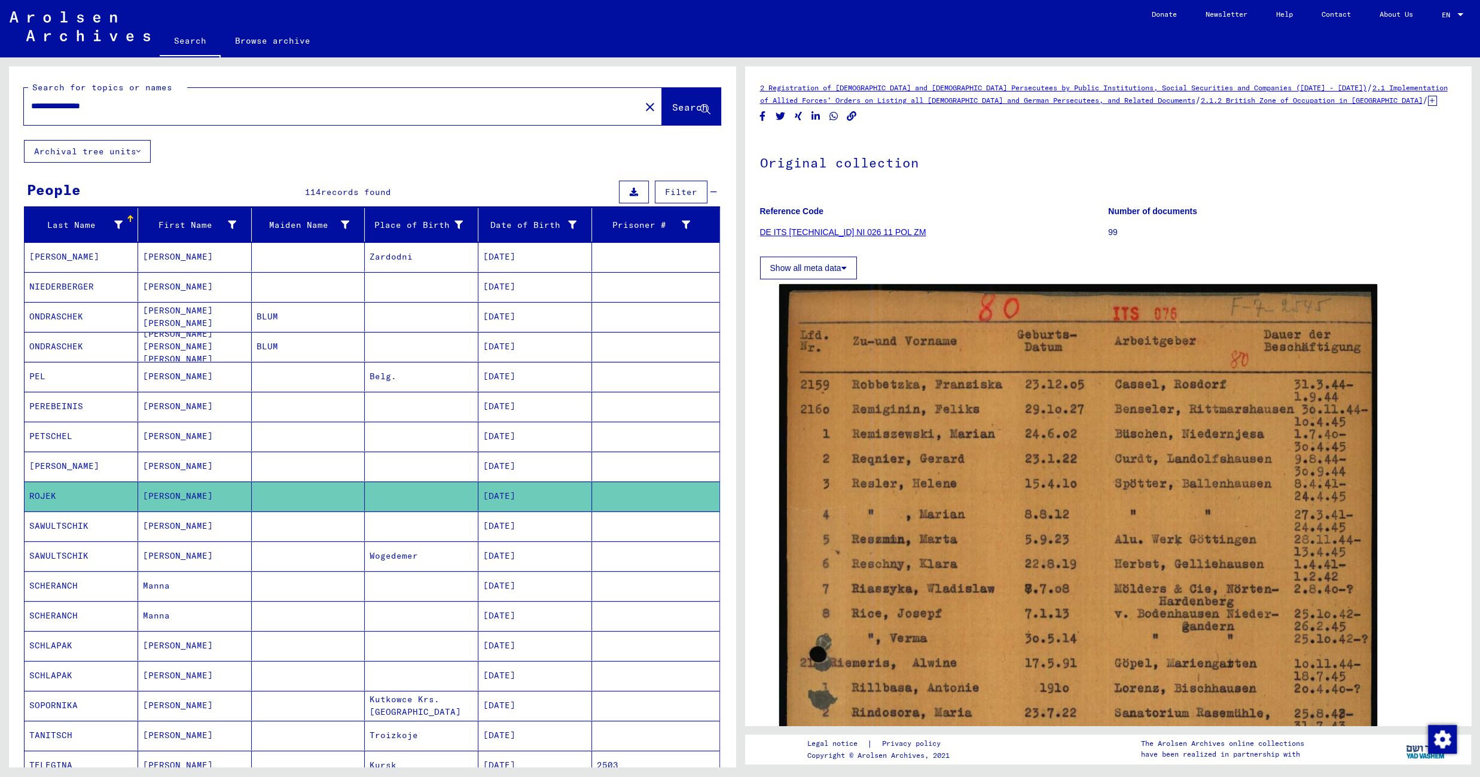
click at [283, 532] on mat-cell at bounding box center [309, 525] width 114 height 29
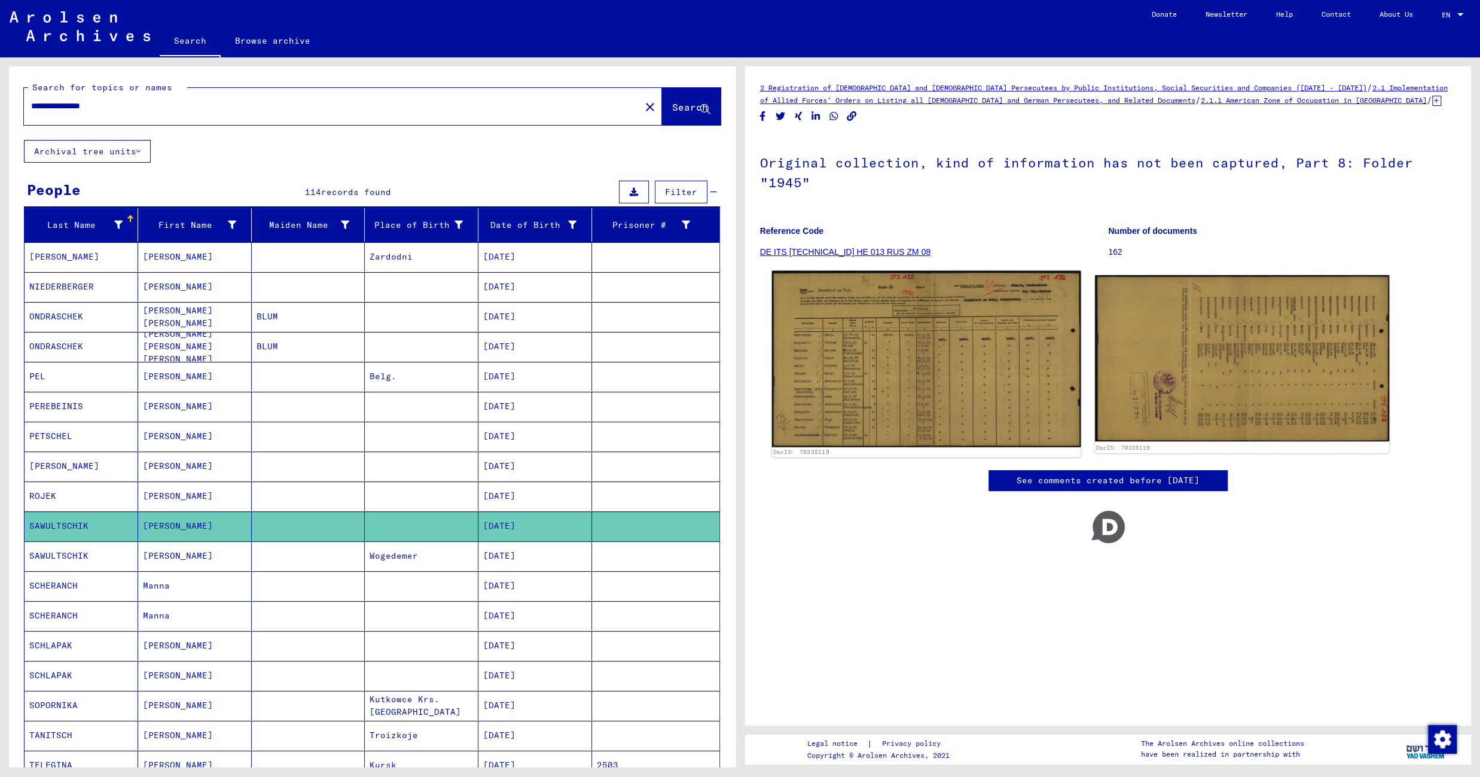
click at [883, 288] on img at bounding box center [925, 359] width 309 height 176
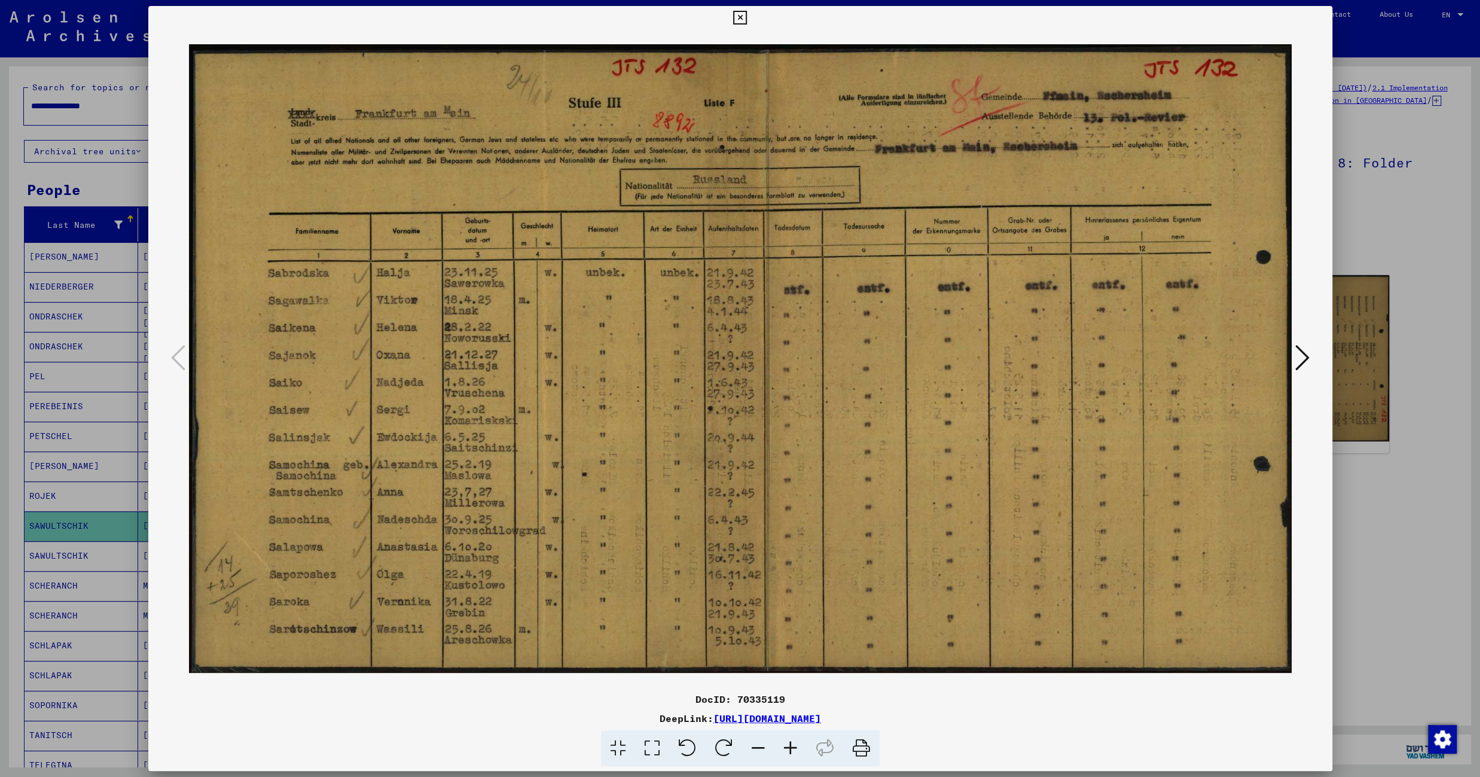
click at [747, 19] on icon at bounding box center [740, 18] width 14 height 14
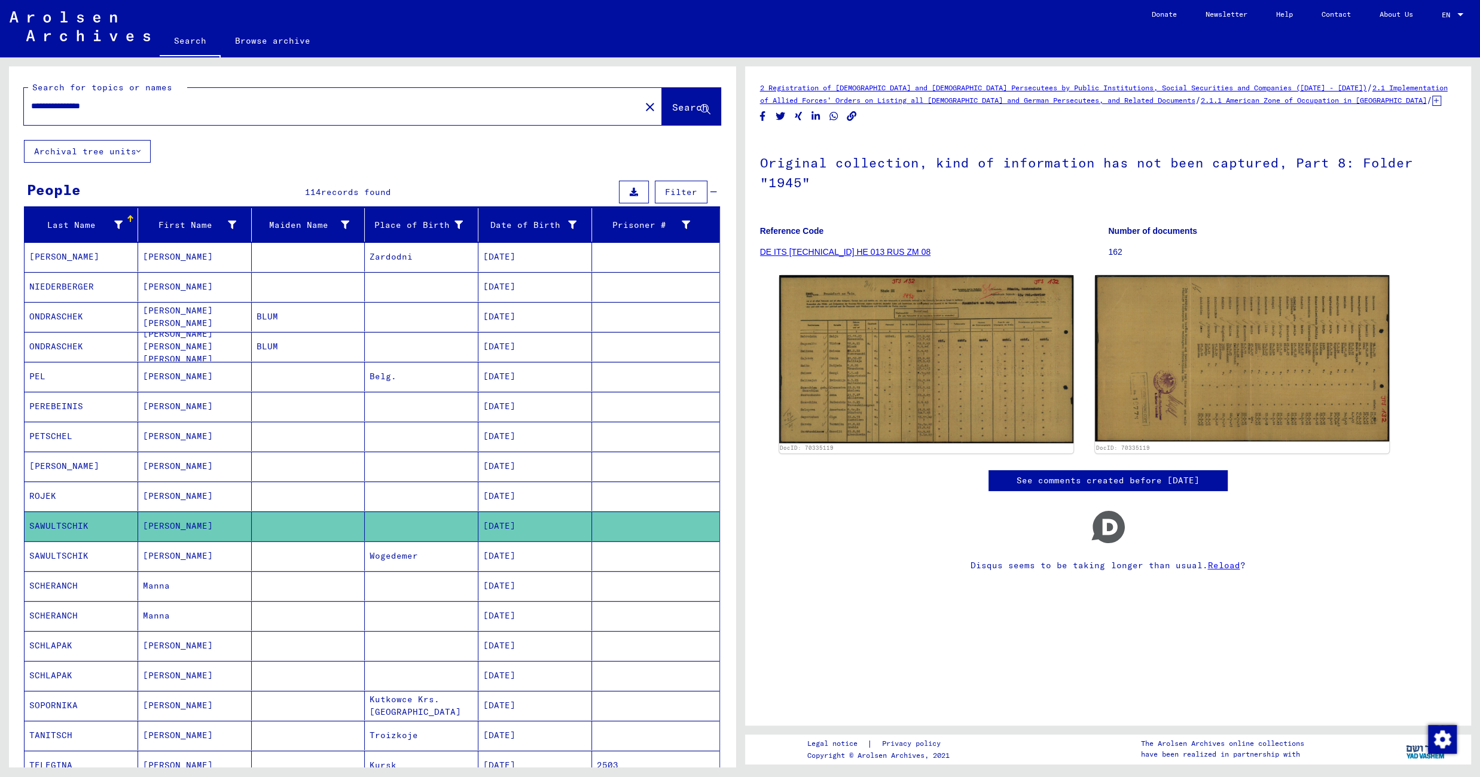
click at [340, 562] on mat-cell at bounding box center [309, 555] width 114 height 29
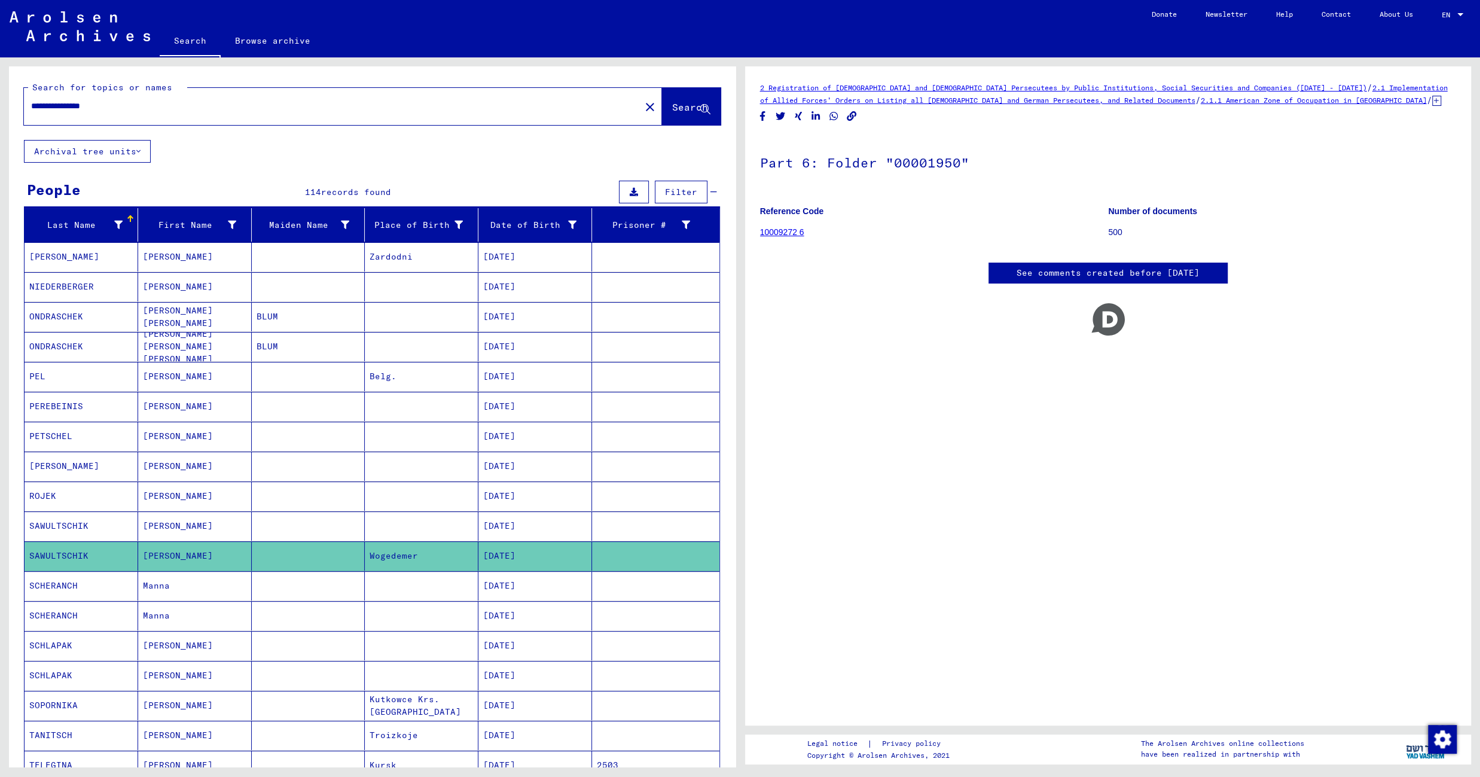
click at [301, 593] on mat-cell at bounding box center [309, 585] width 114 height 29
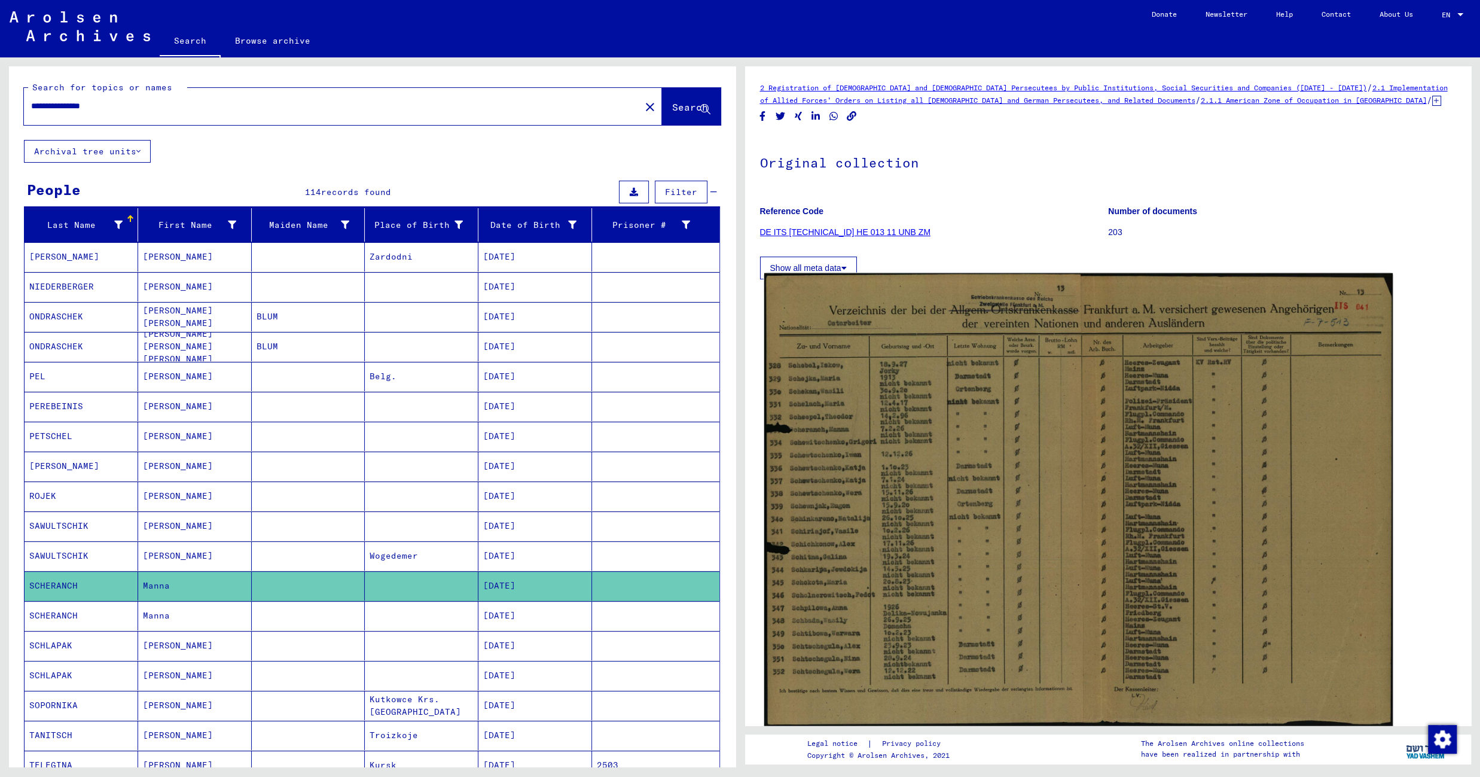
click at [846, 383] on img at bounding box center [1078, 499] width 628 height 453
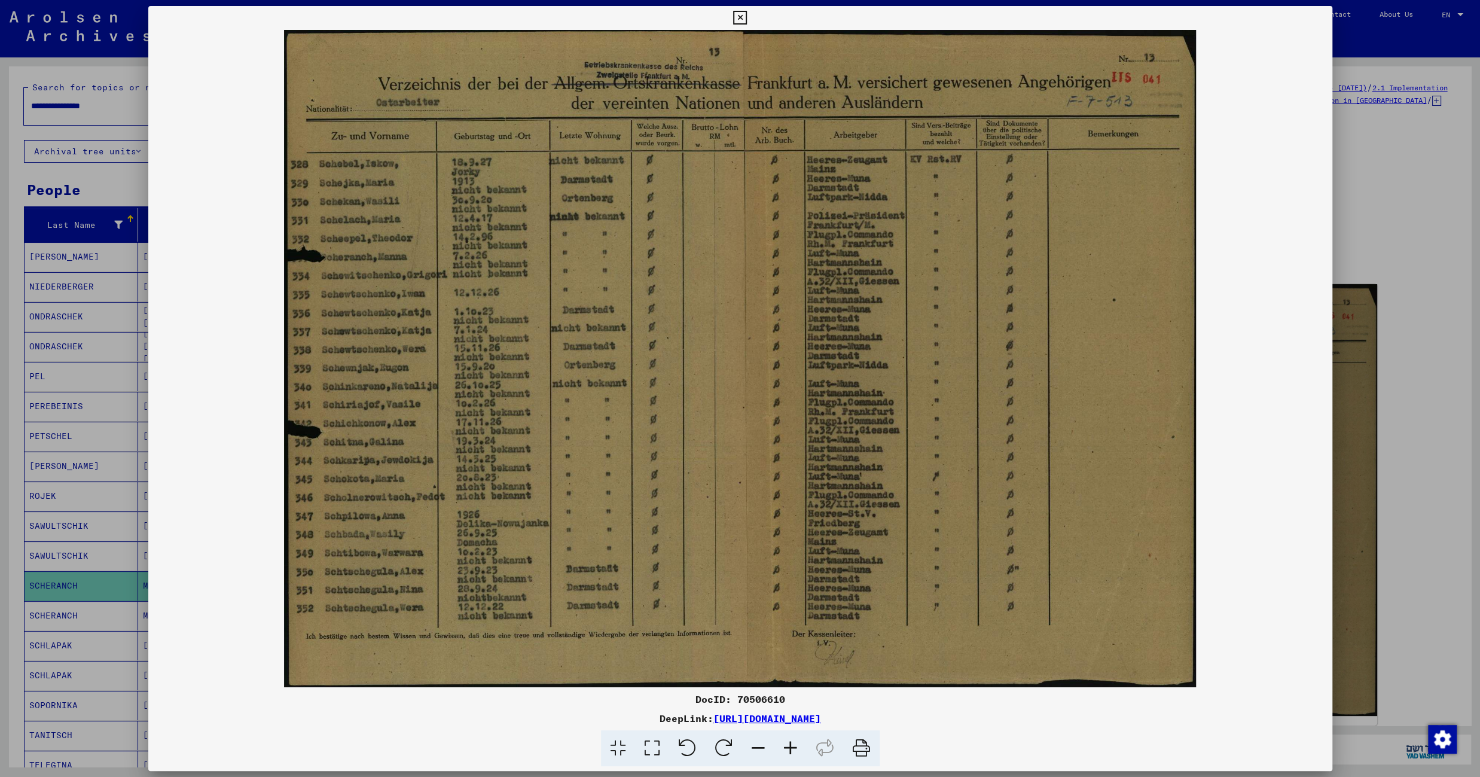
click at [747, 19] on icon at bounding box center [740, 18] width 14 height 14
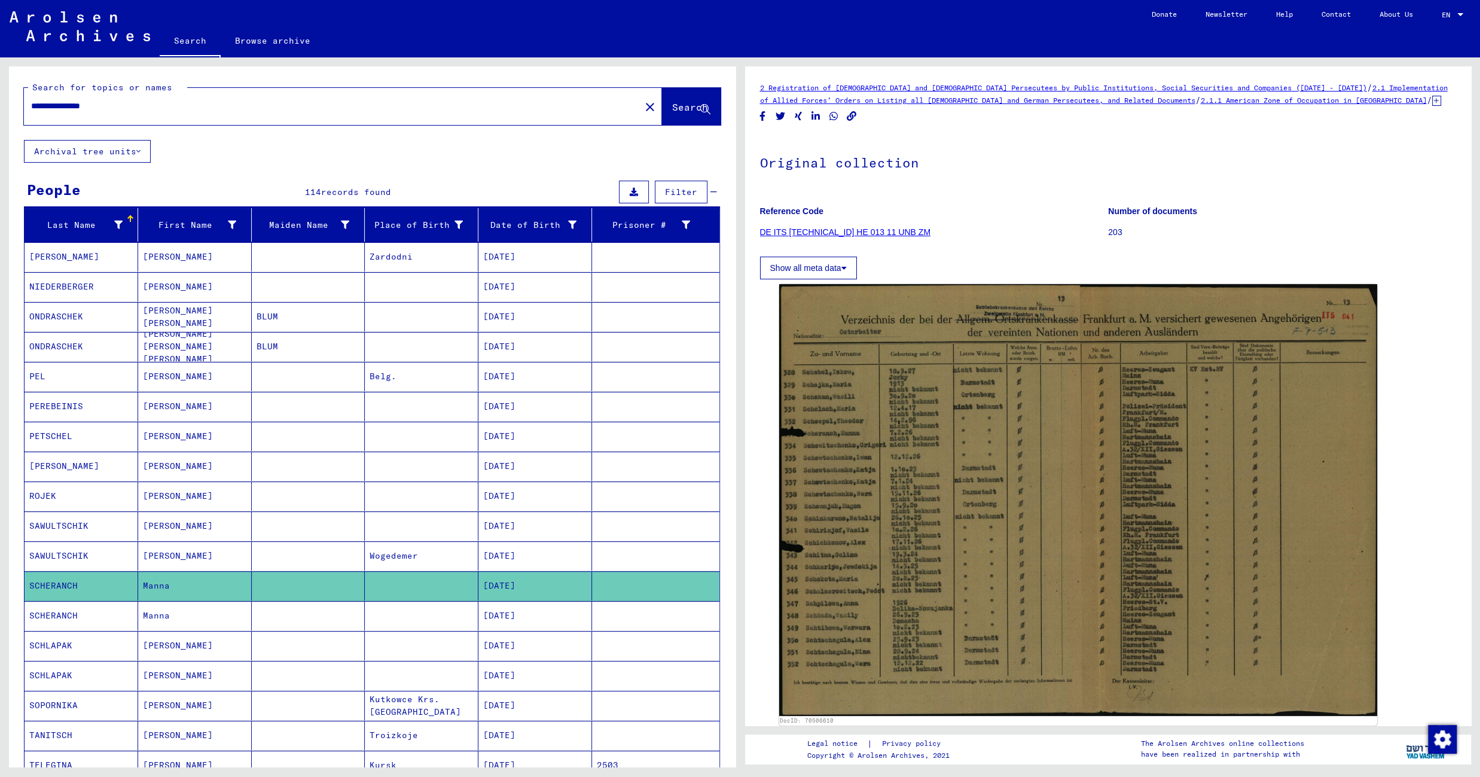
click at [375, 624] on mat-cell at bounding box center [422, 615] width 114 height 29
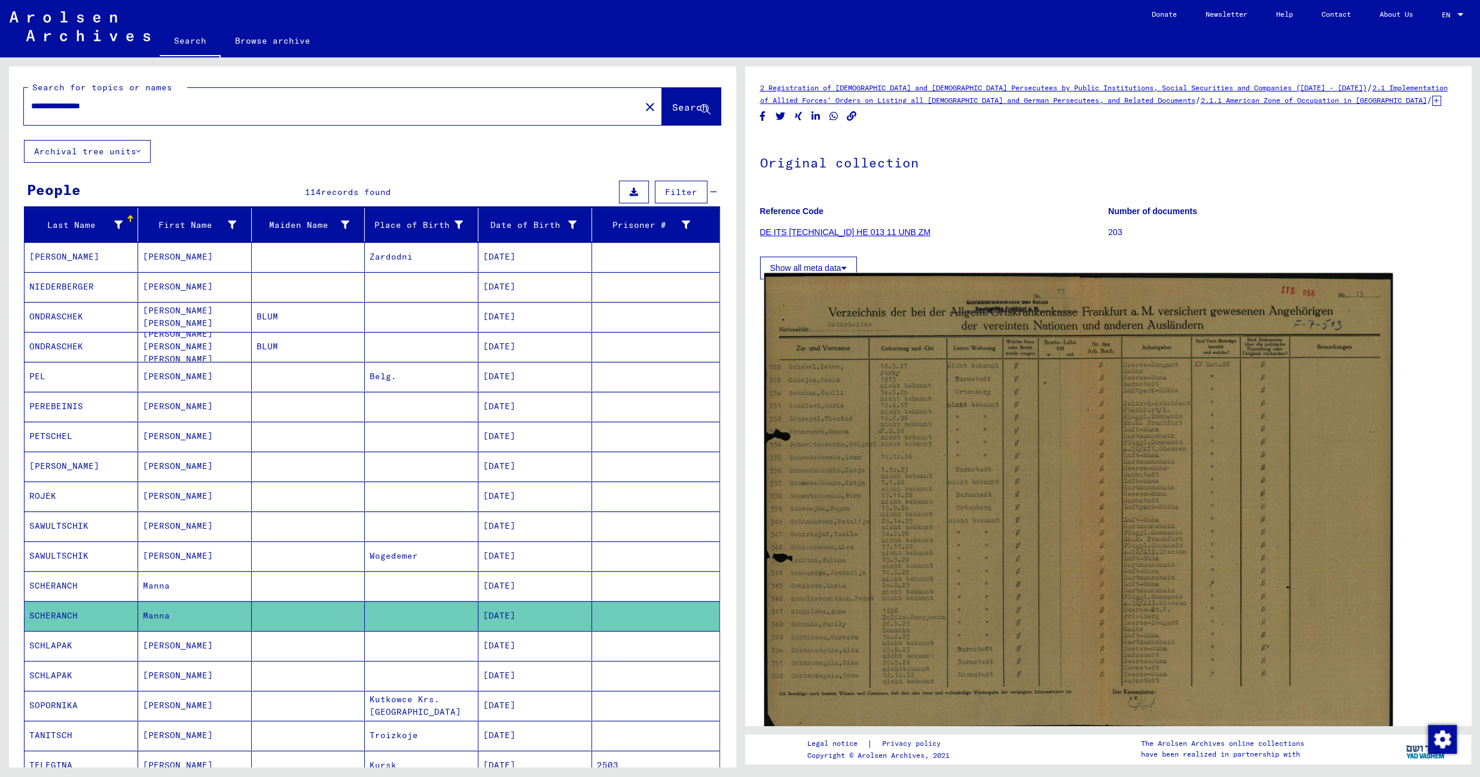
click at [937, 402] on img at bounding box center [1078, 501] width 628 height 456
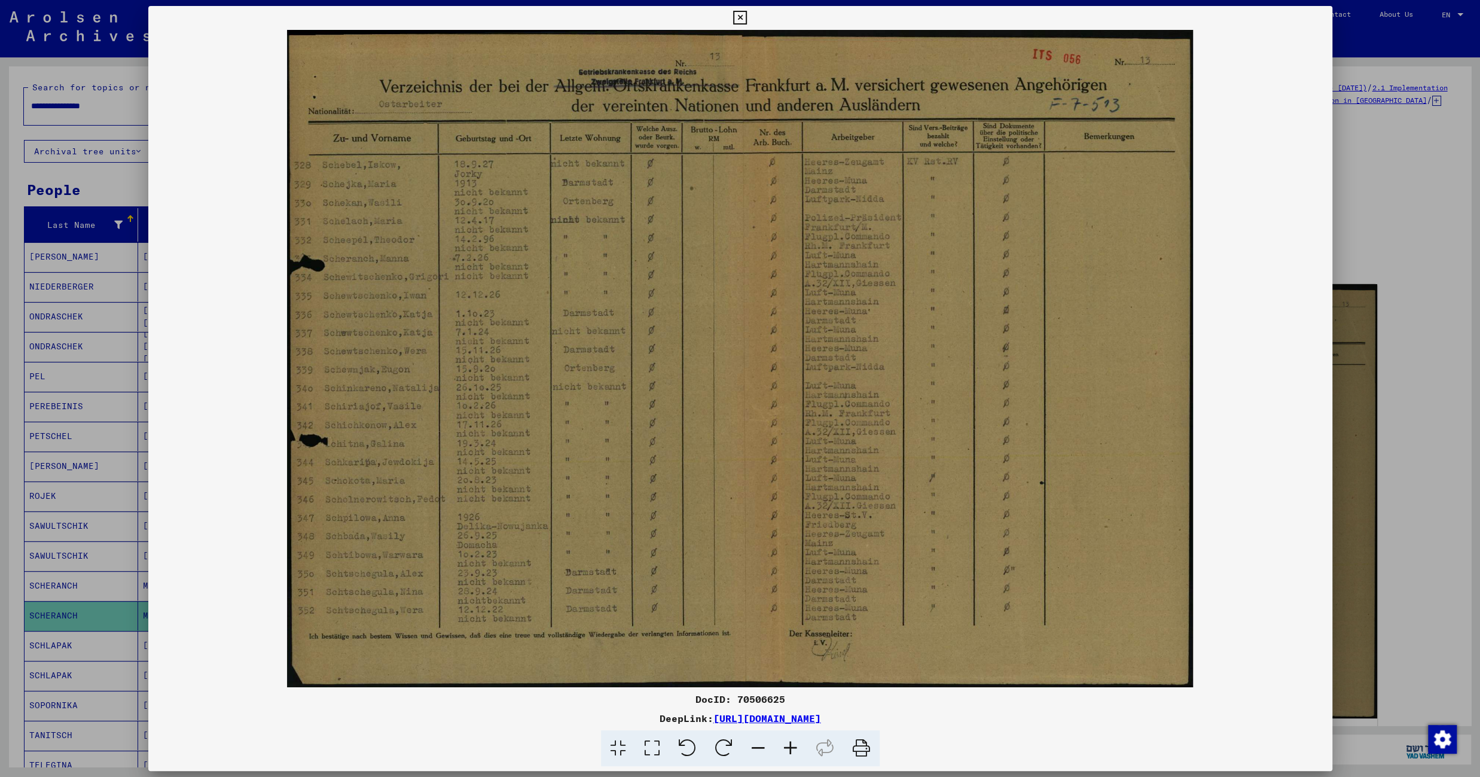
click at [747, 15] on icon at bounding box center [740, 18] width 14 height 14
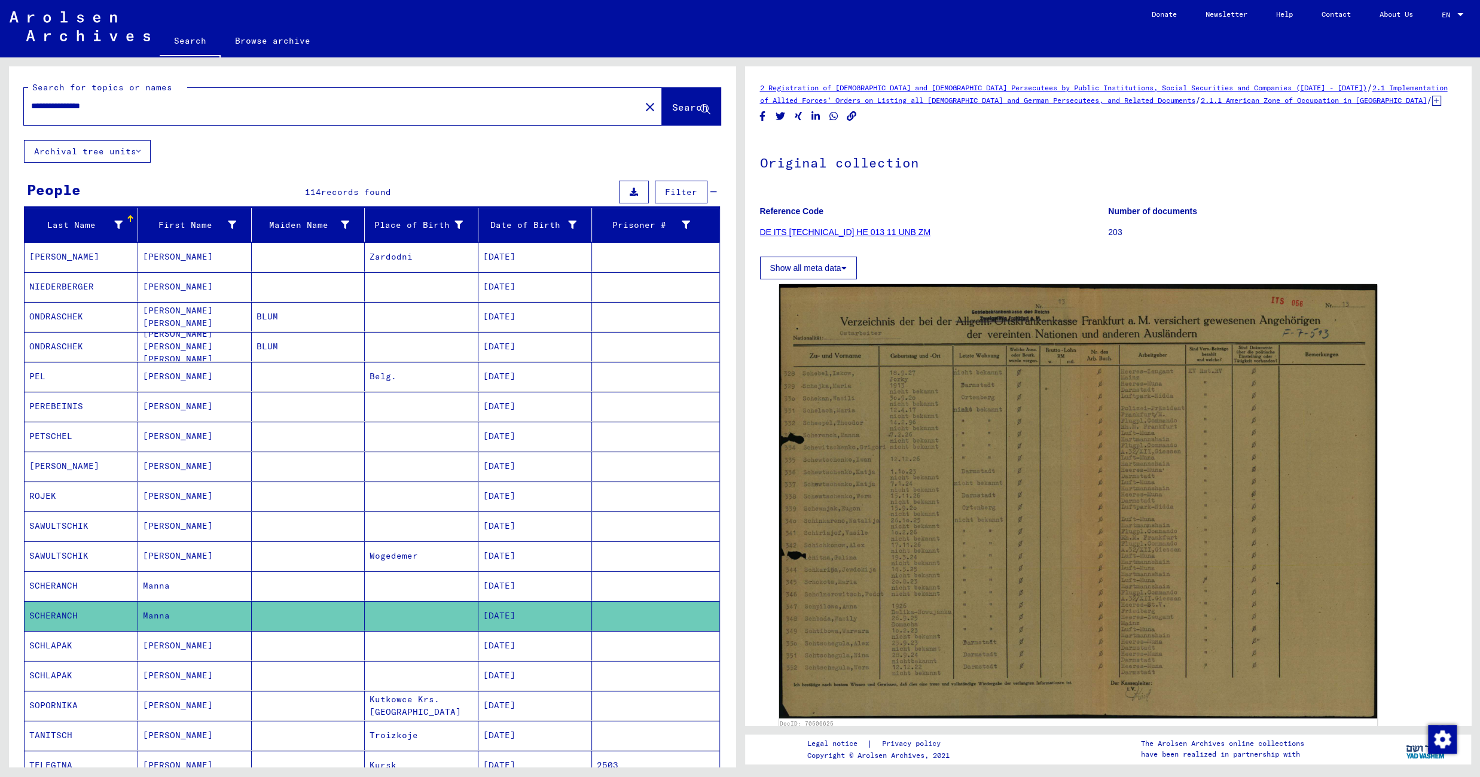
click at [414, 708] on mat-cell "Kutkowce Krs. [GEOGRAPHIC_DATA]" at bounding box center [422, 705] width 114 height 29
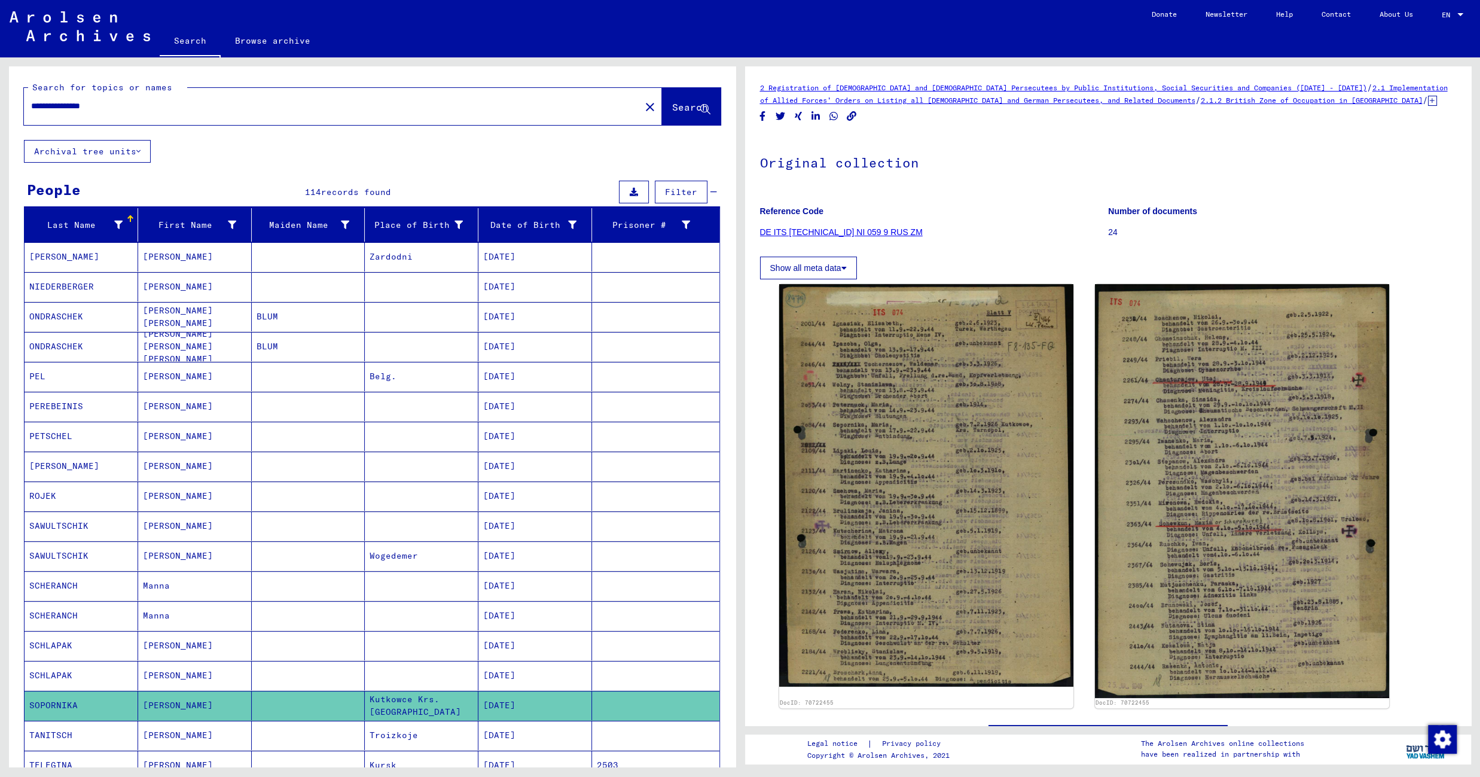
scroll to position [686, 0]
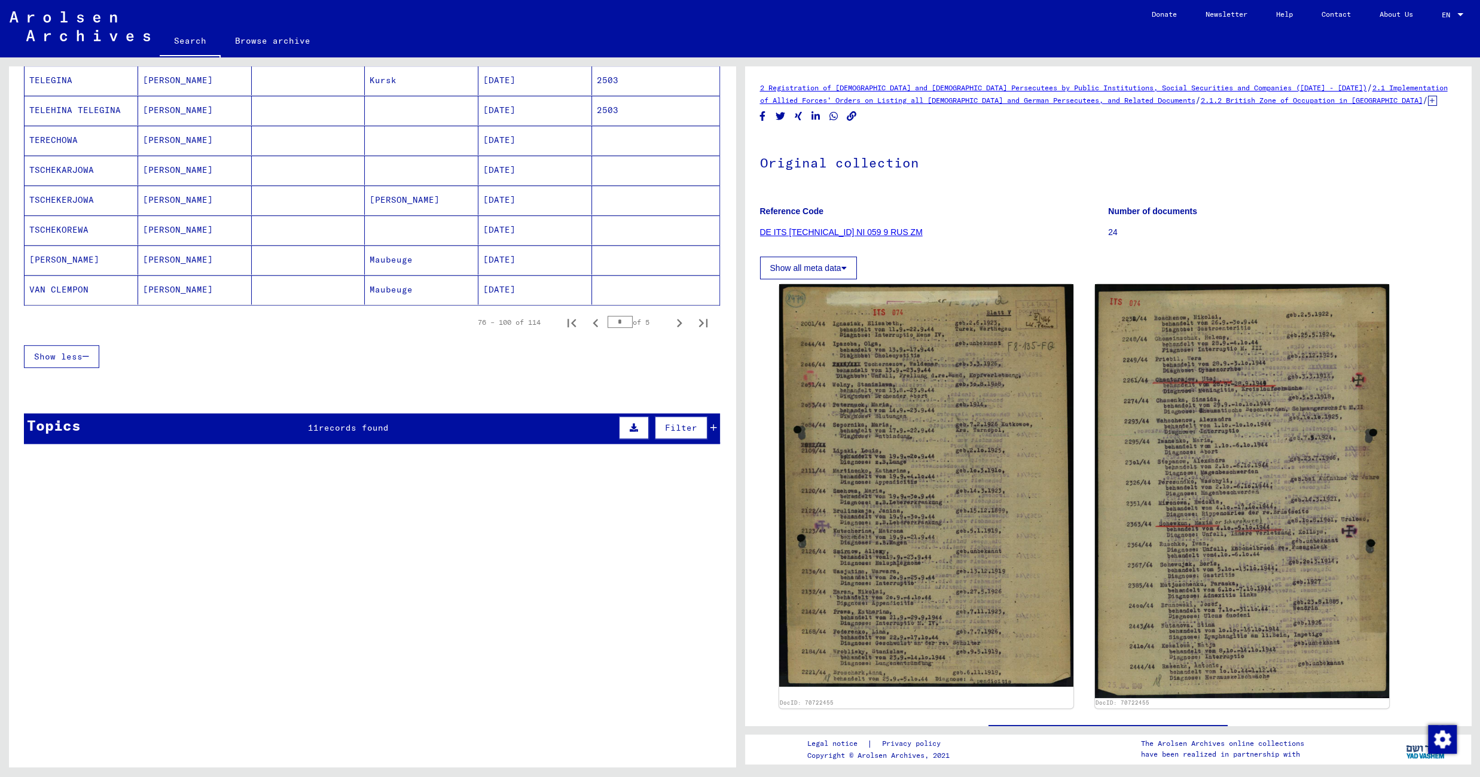
click at [398, 86] on mat-cell "Kursk" at bounding box center [422, 80] width 114 height 29
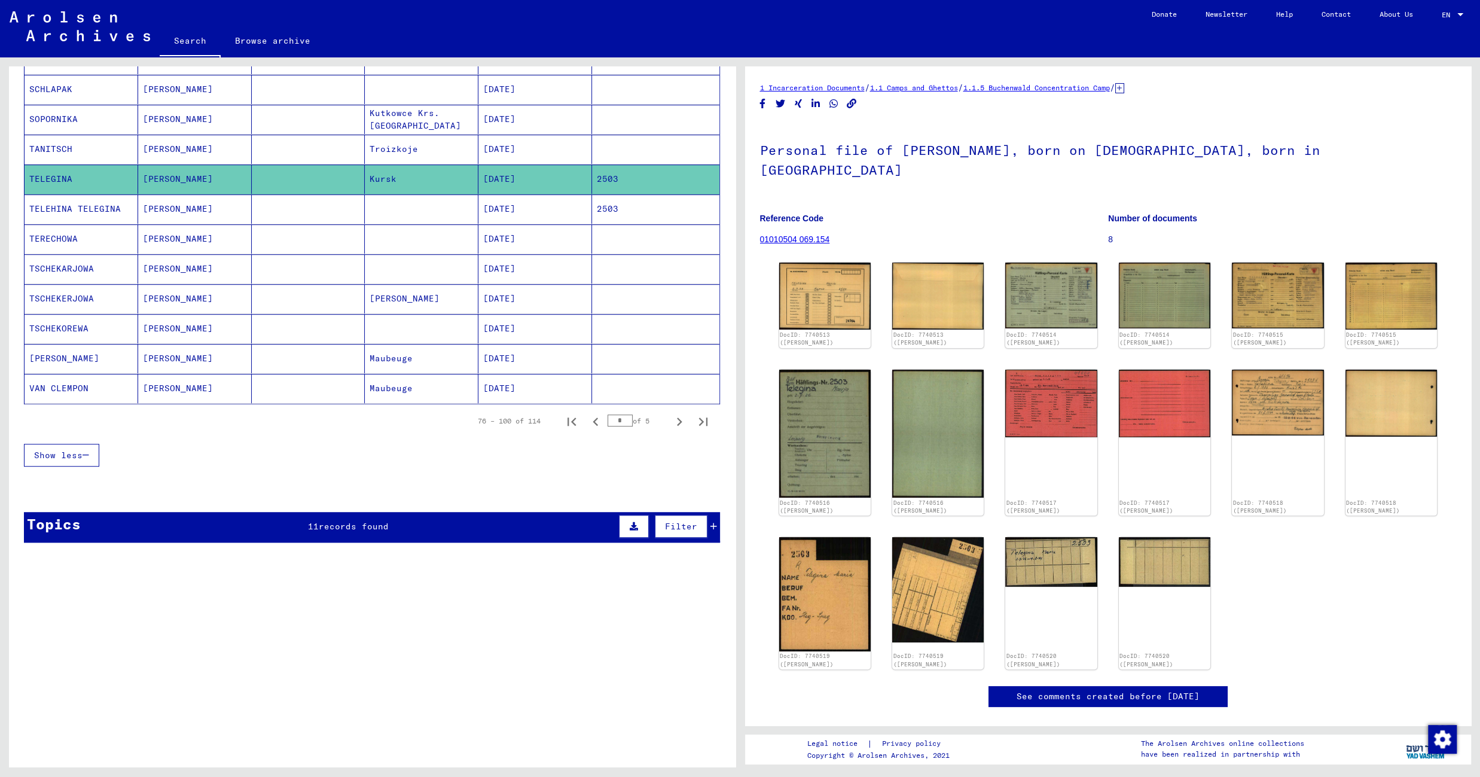
scroll to position [553, 0]
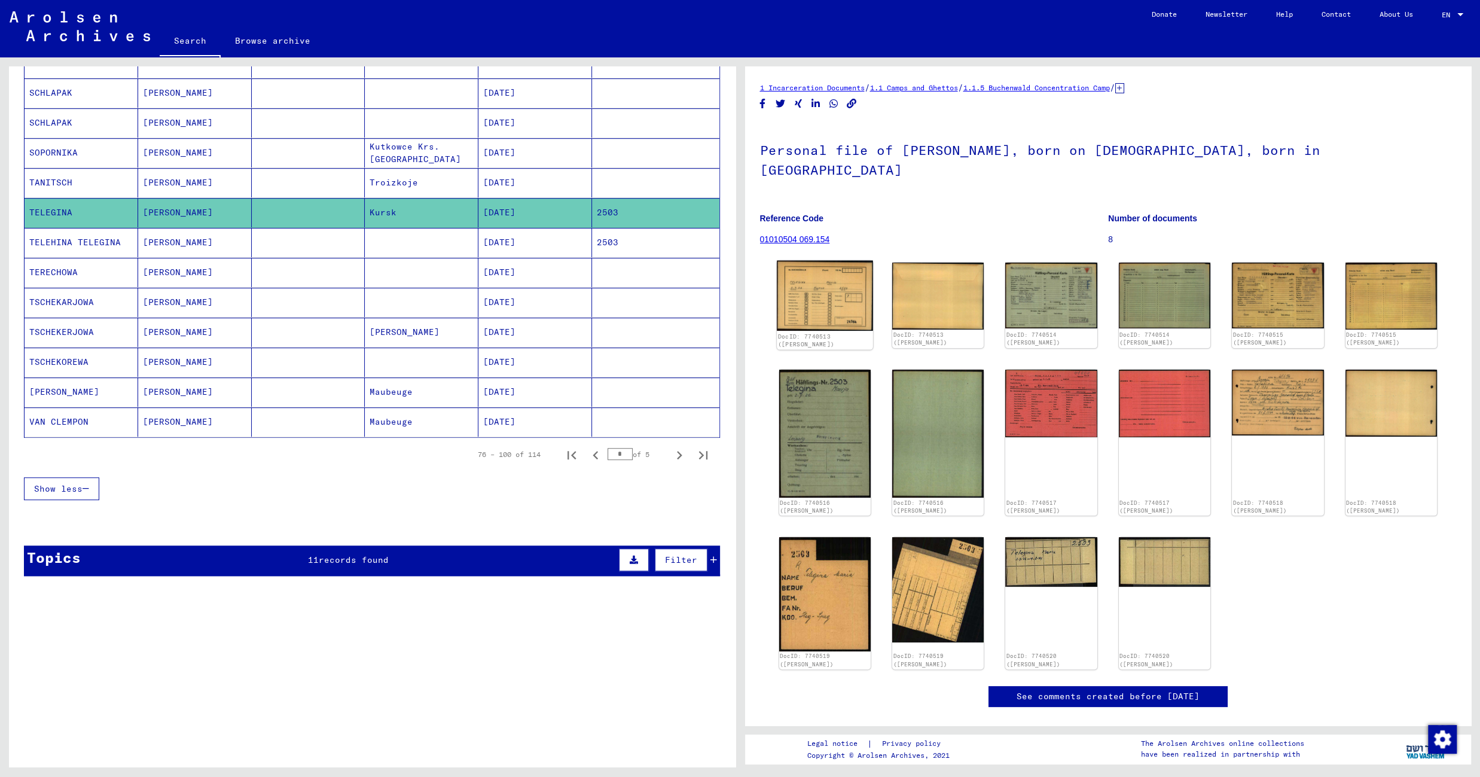
click at [834, 287] on img at bounding box center [825, 296] width 96 height 70
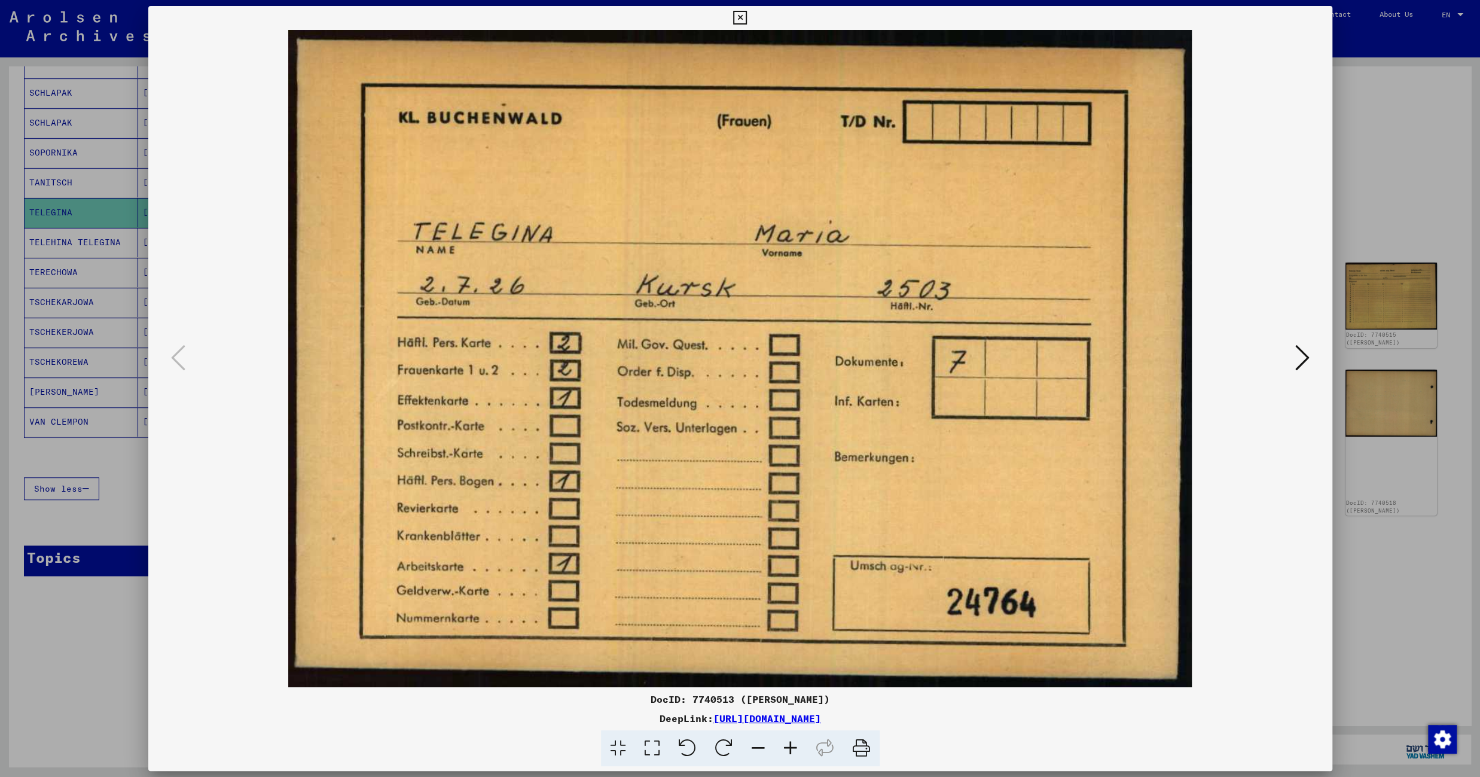
click at [747, 22] on icon at bounding box center [740, 18] width 14 height 14
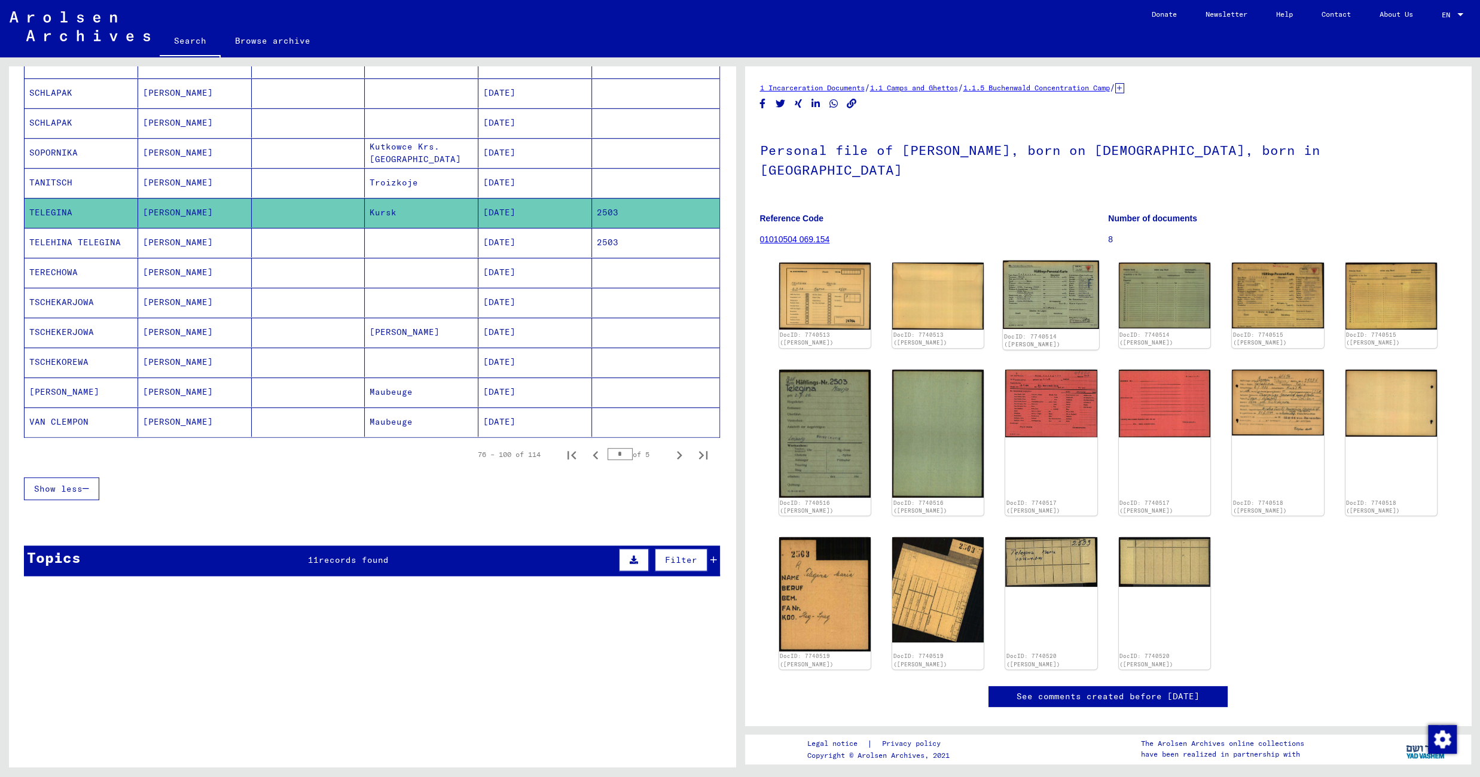
click at [1076, 270] on img at bounding box center [1051, 295] width 96 height 69
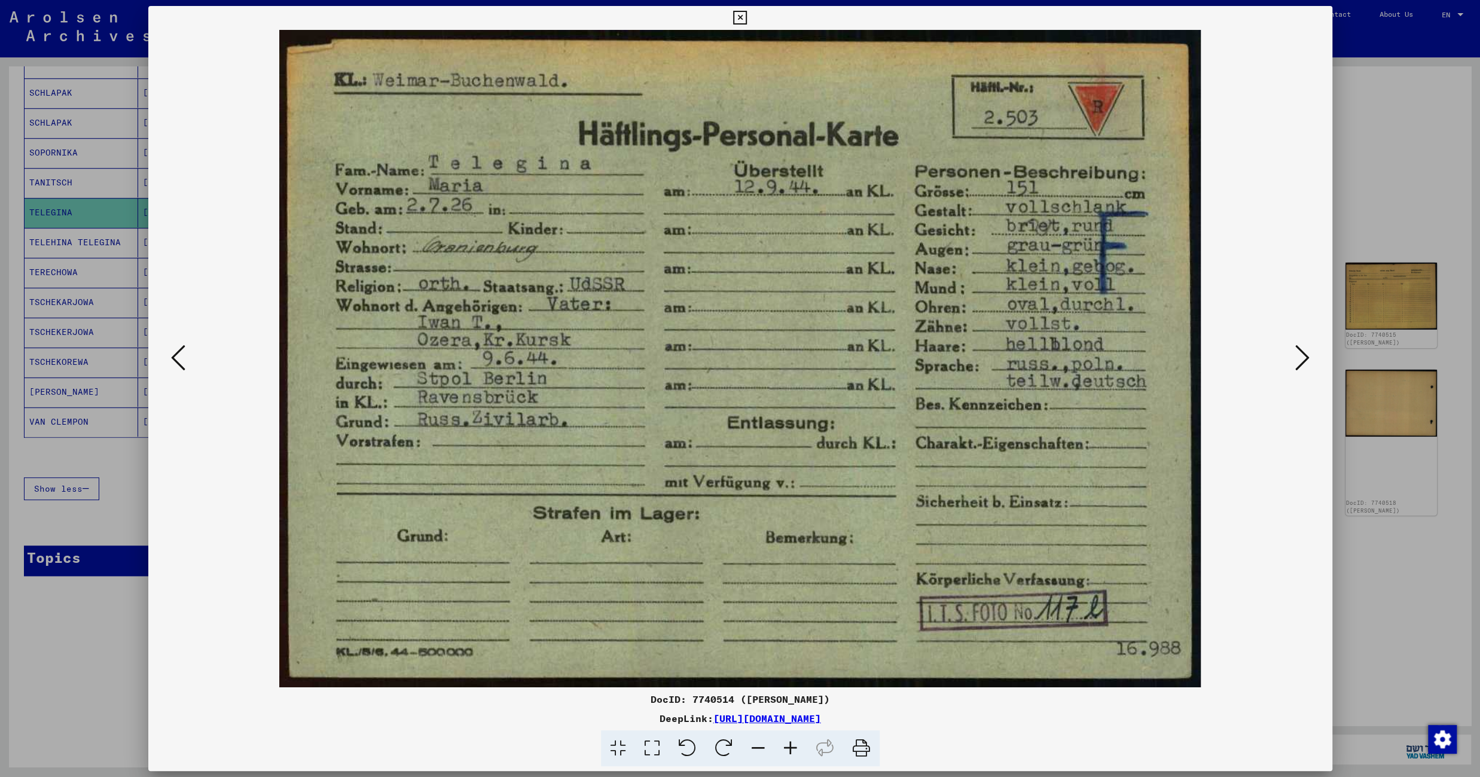
click at [1304, 353] on icon at bounding box center [1302, 357] width 14 height 29
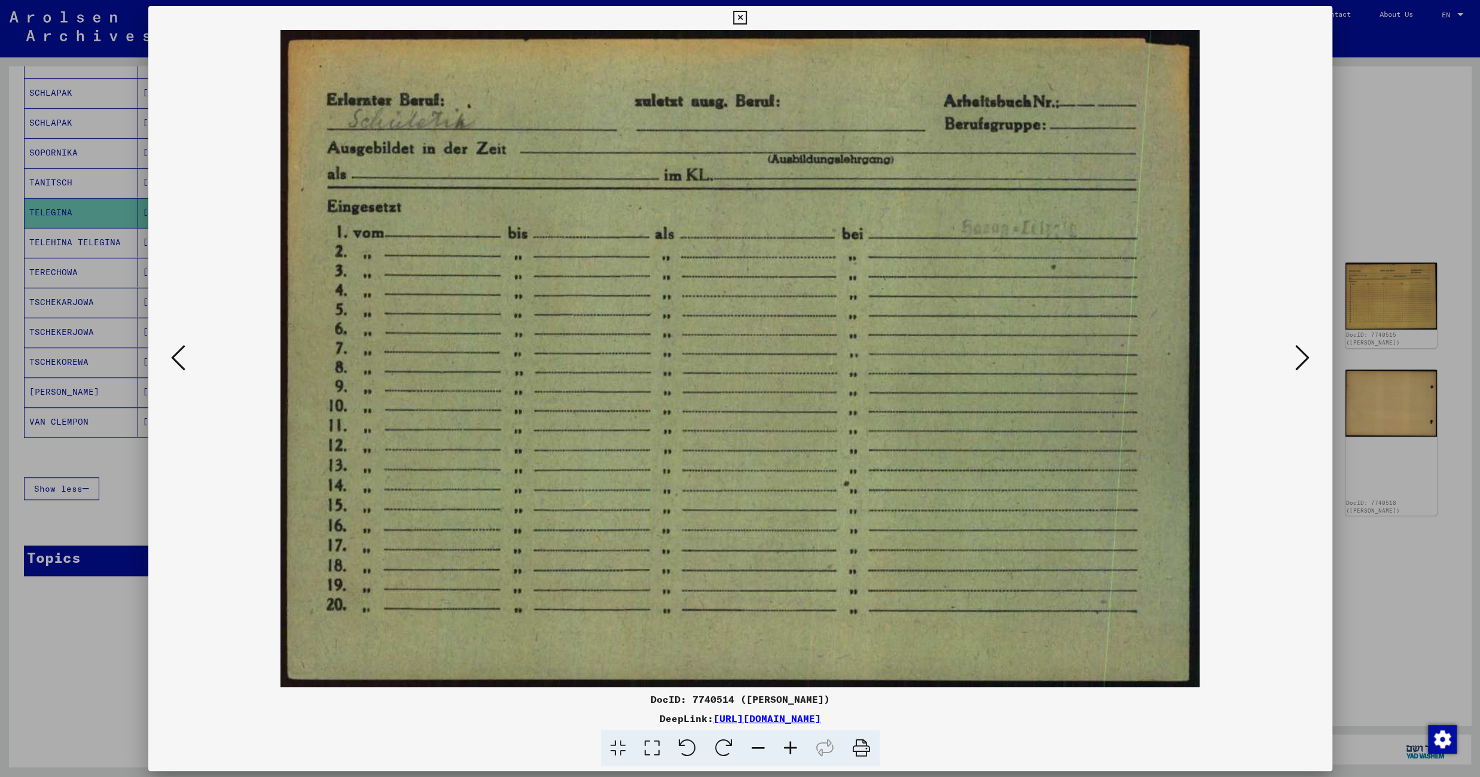
click at [1304, 353] on icon at bounding box center [1302, 357] width 14 height 29
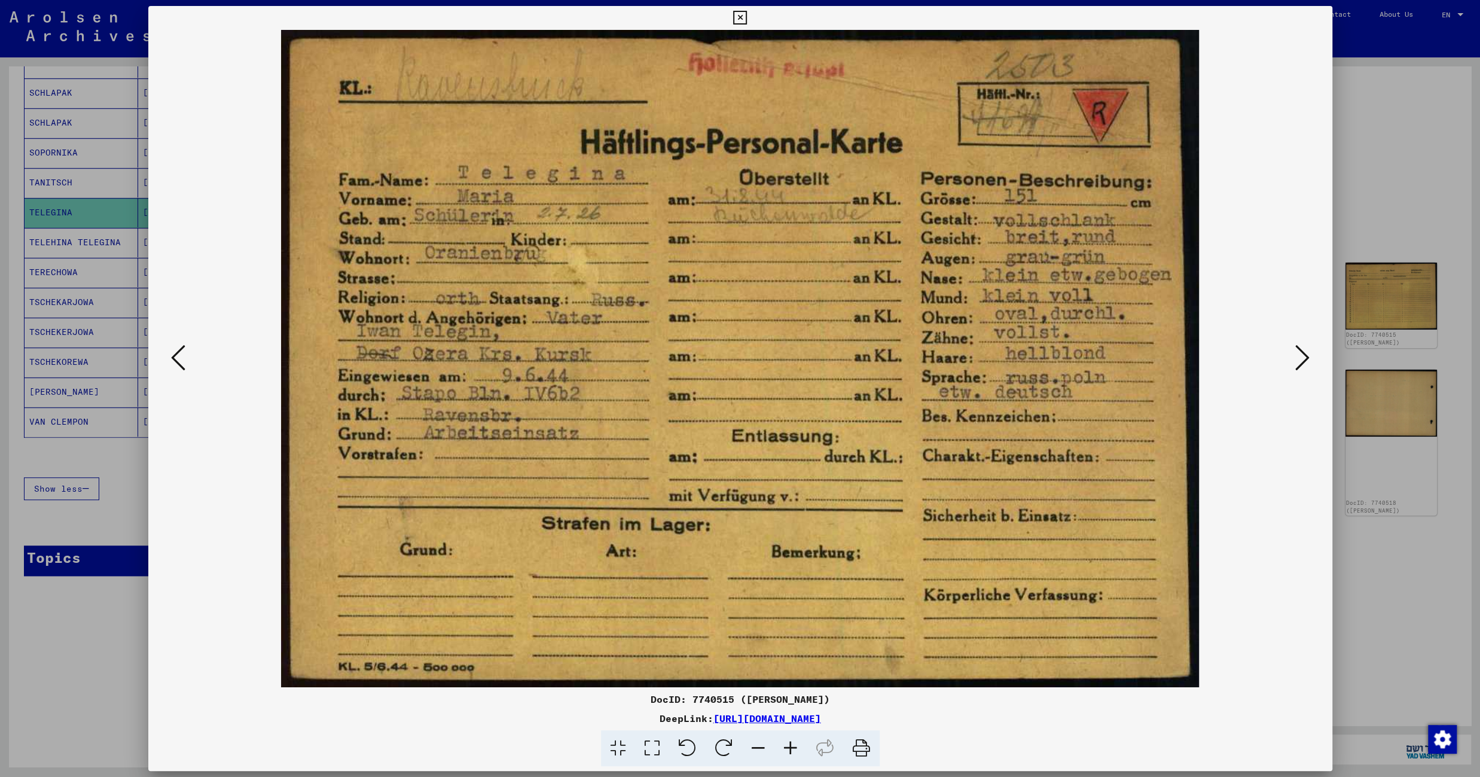
click at [747, 19] on icon at bounding box center [740, 18] width 14 height 14
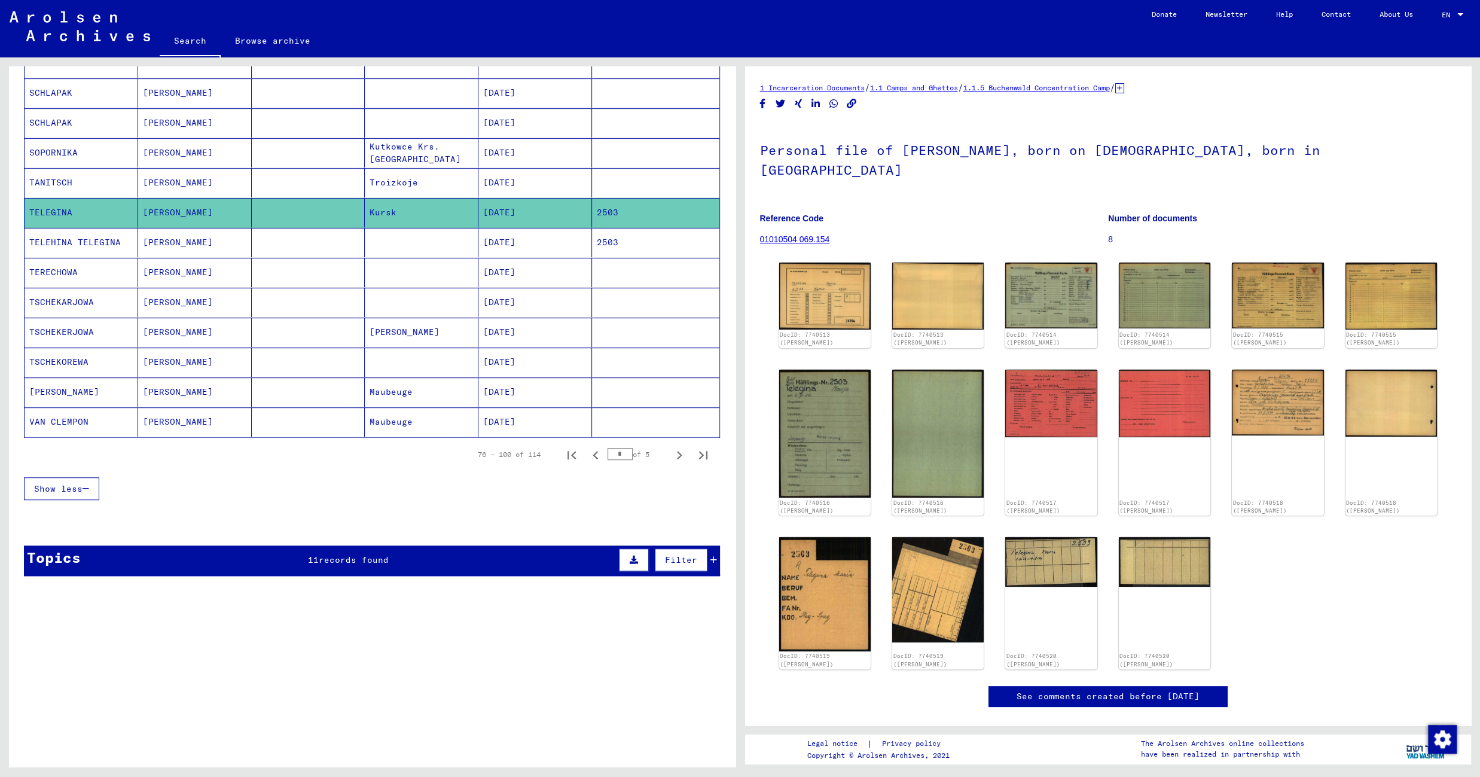
click at [318, 282] on mat-cell at bounding box center [309, 272] width 114 height 29
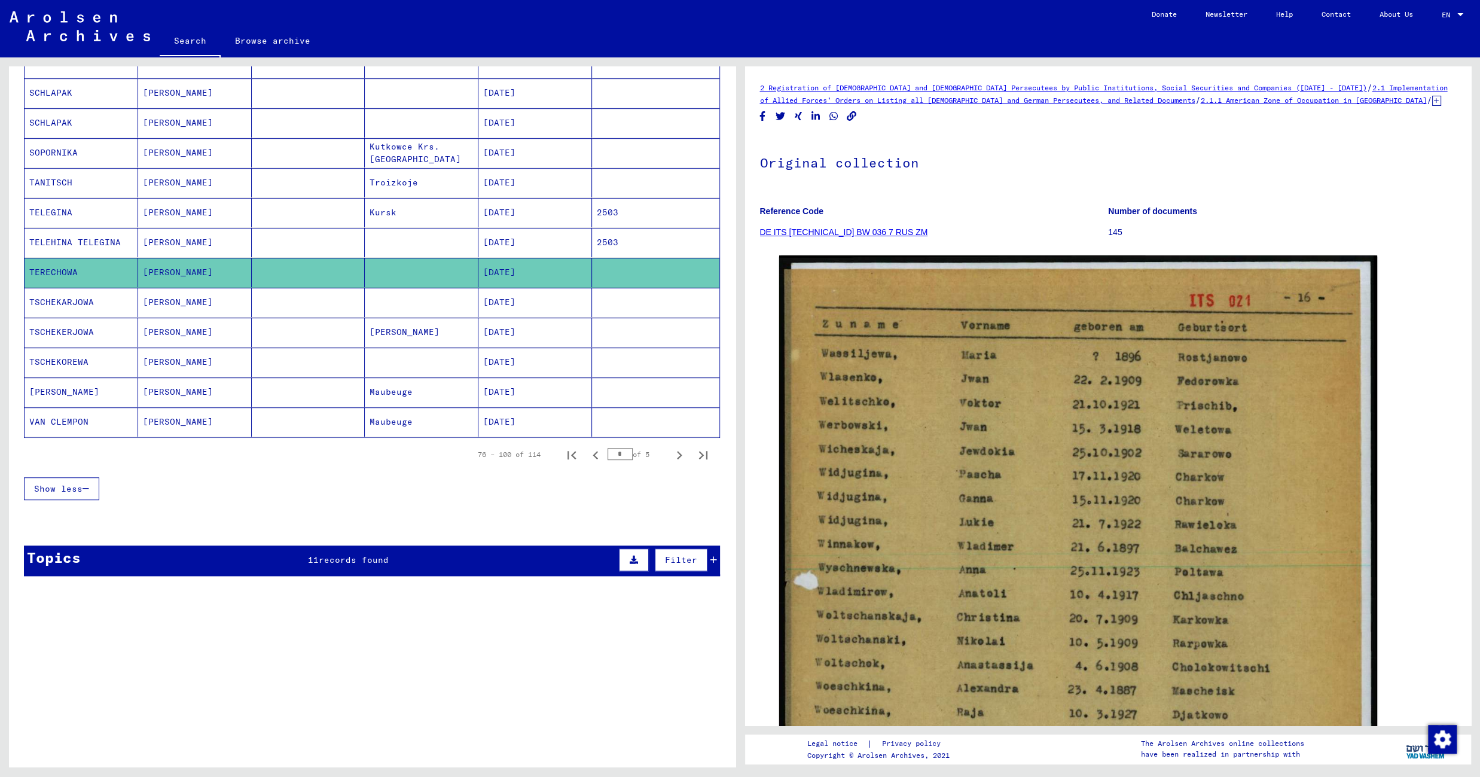
click at [1472, 634] on div "2 Registration of [DEMOGRAPHIC_DATA] and [DEMOGRAPHIC_DATA] Persecutees by Publ…" at bounding box center [1110, 411] width 740 height 709
click at [1471, 636] on div "2 Registration of [DEMOGRAPHIC_DATA] and [DEMOGRAPHIC_DATA] Persecutees by Publ…" at bounding box center [1110, 411] width 740 height 709
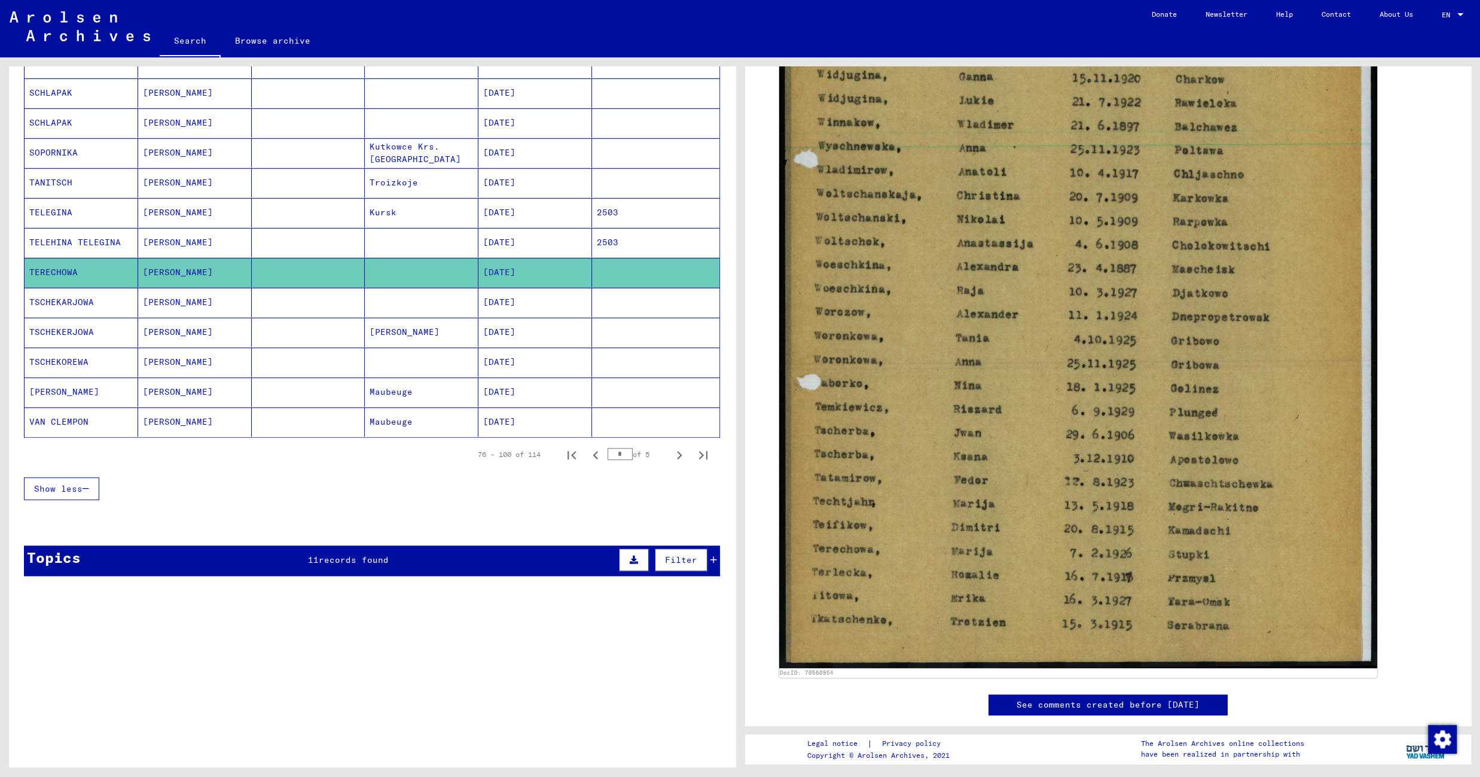
scroll to position [524, 0]
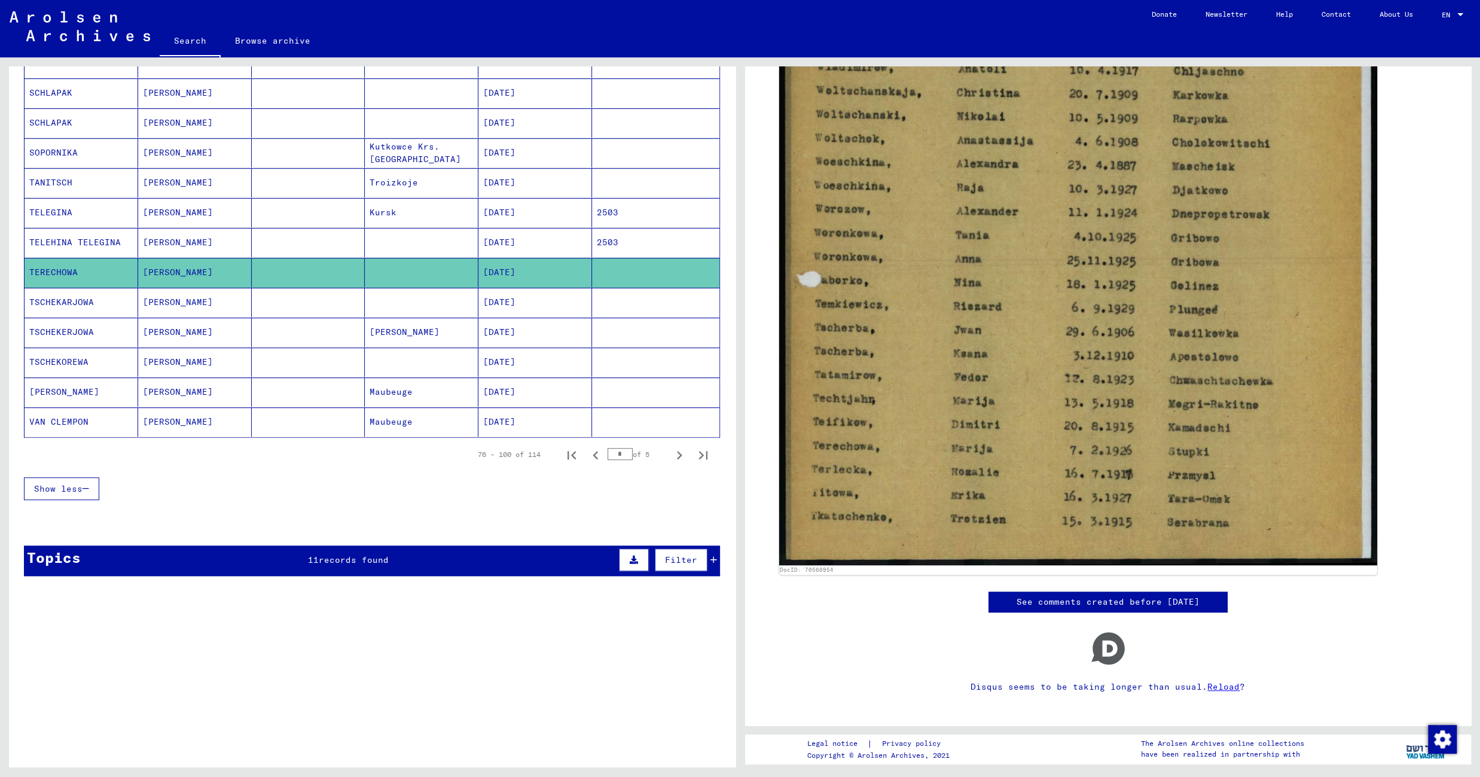
click at [309, 310] on mat-cell at bounding box center [309, 302] width 114 height 29
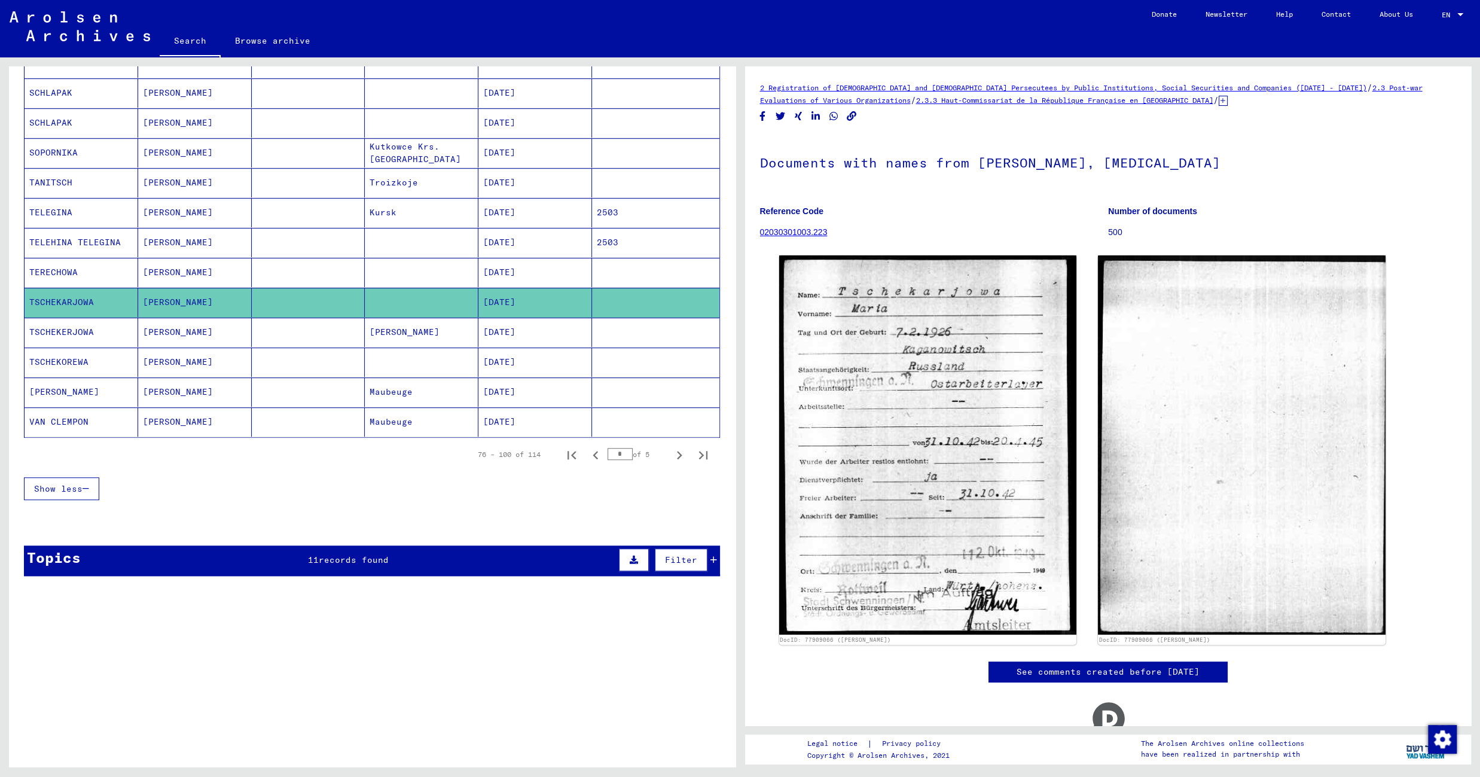
click at [297, 344] on mat-cell at bounding box center [309, 332] width 114 height 29
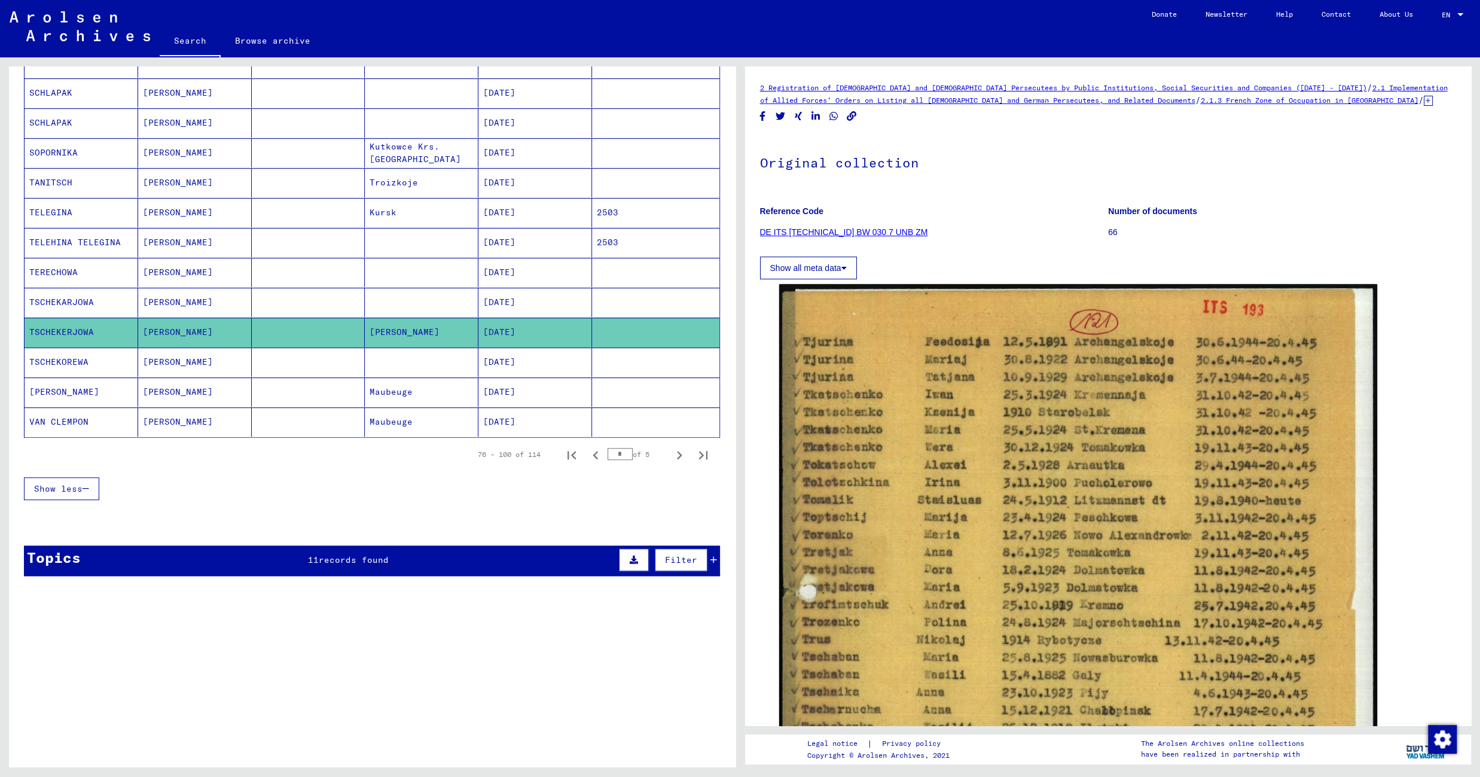
scroll to position [515, 0]
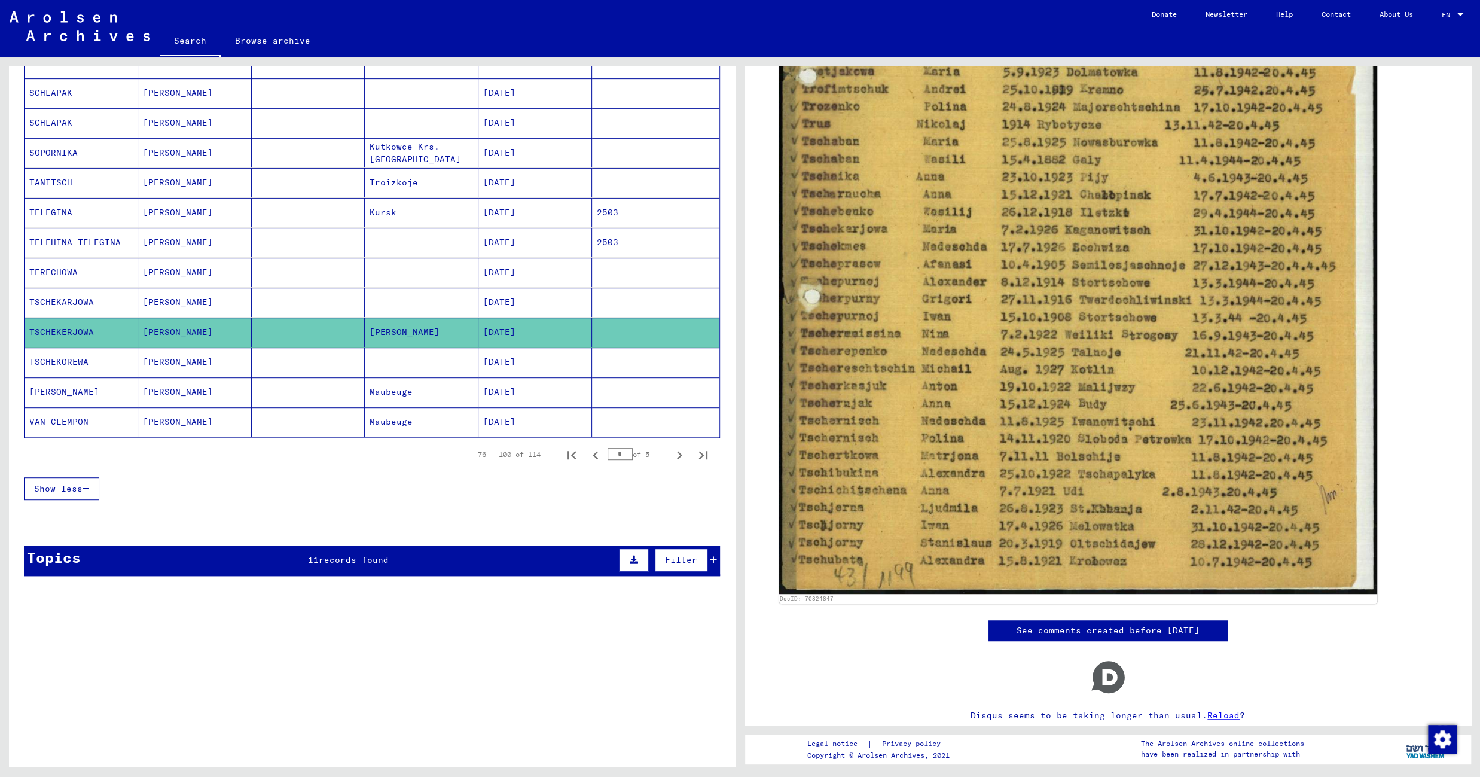
click at [318, 367] on mat-cell at bounding box center [309, 361] width 114 height 29
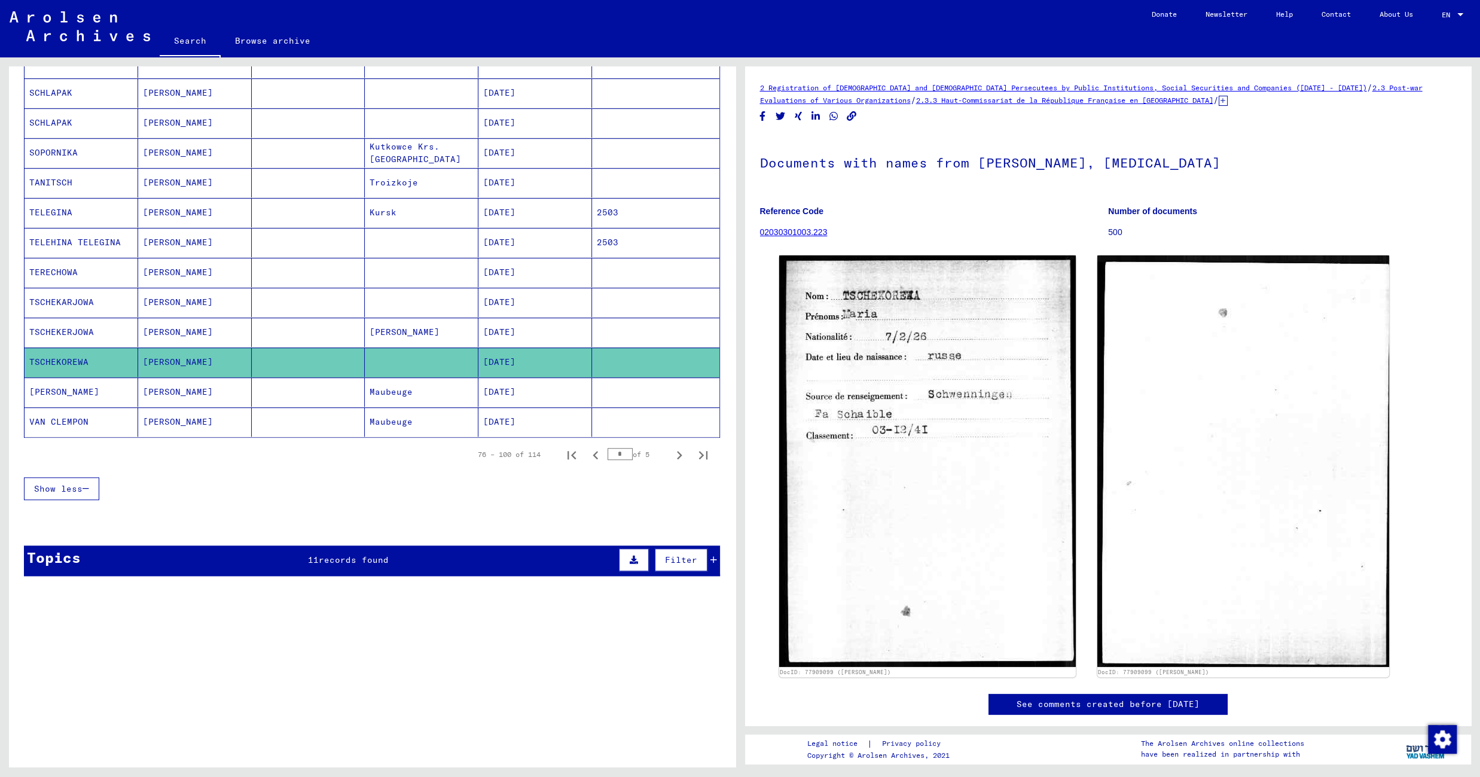
click at [297, 406] on mat-cell at bounding box center [309, 391] width 114 height 29
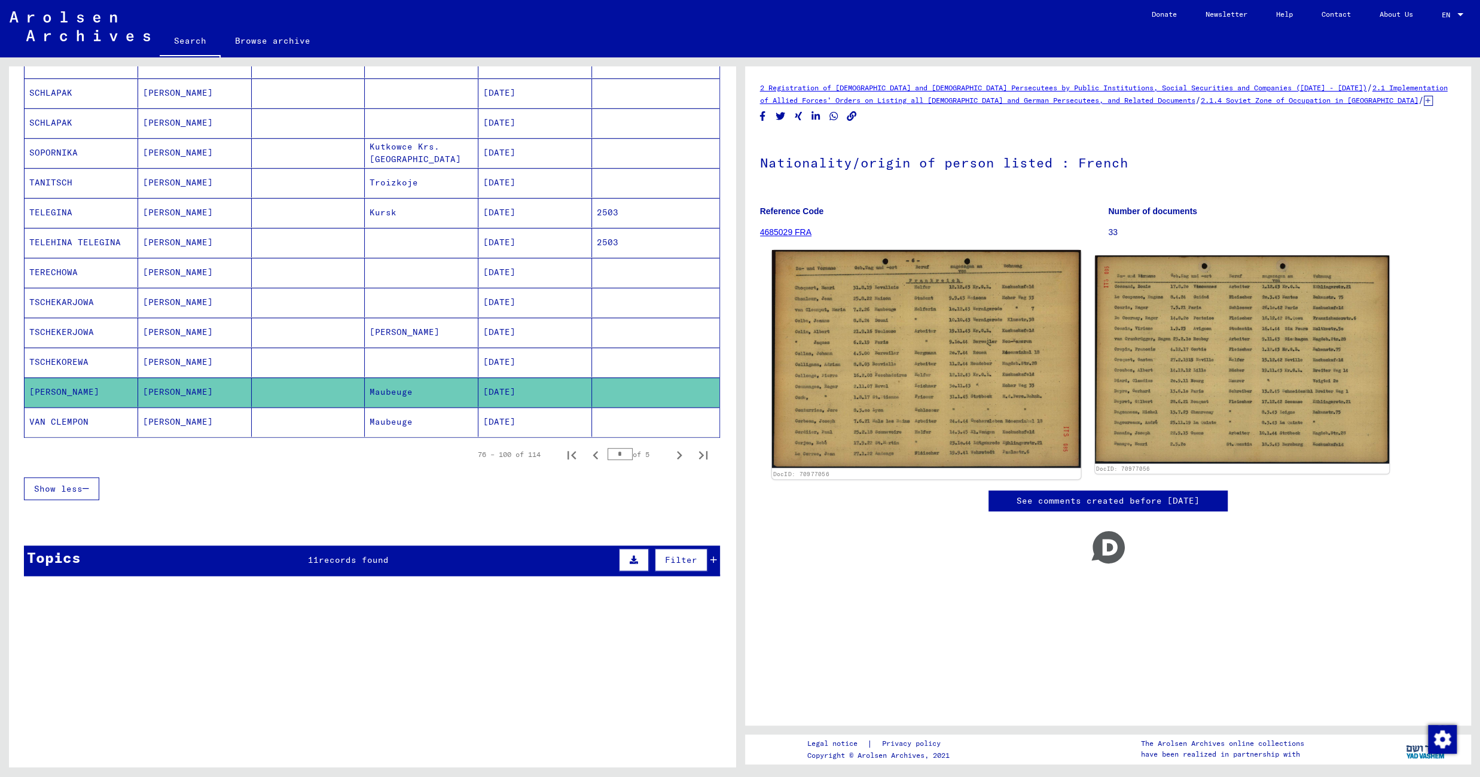
click at [805, 316] on img at bounding box center [925, 359] width 309 height 218
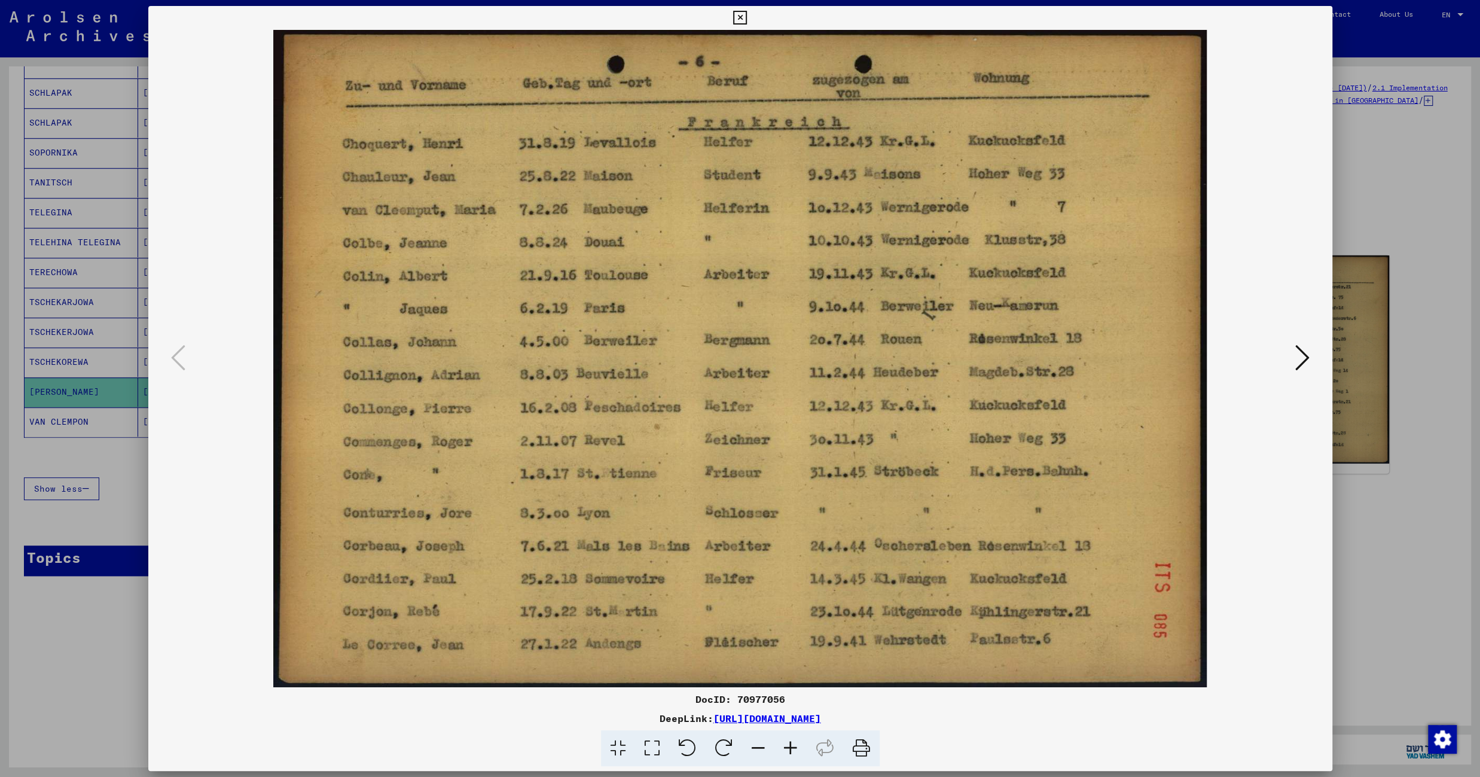
click at [747, 23] on icon at bounding box center [740, 18] width 14 height 14
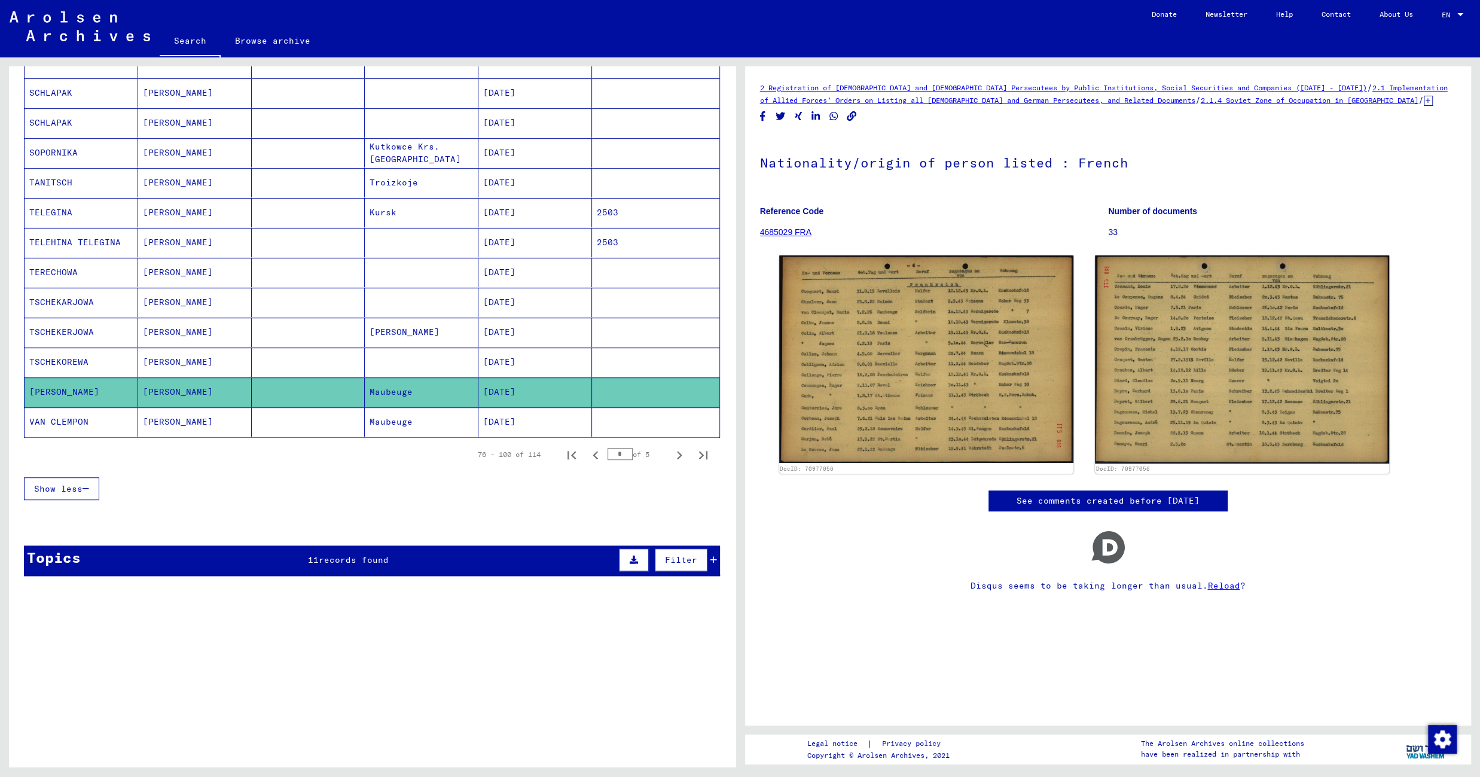
click at [382, 437] on mat-cell "Maubeuge" at bounding box center [422, 421] width 114 height 29
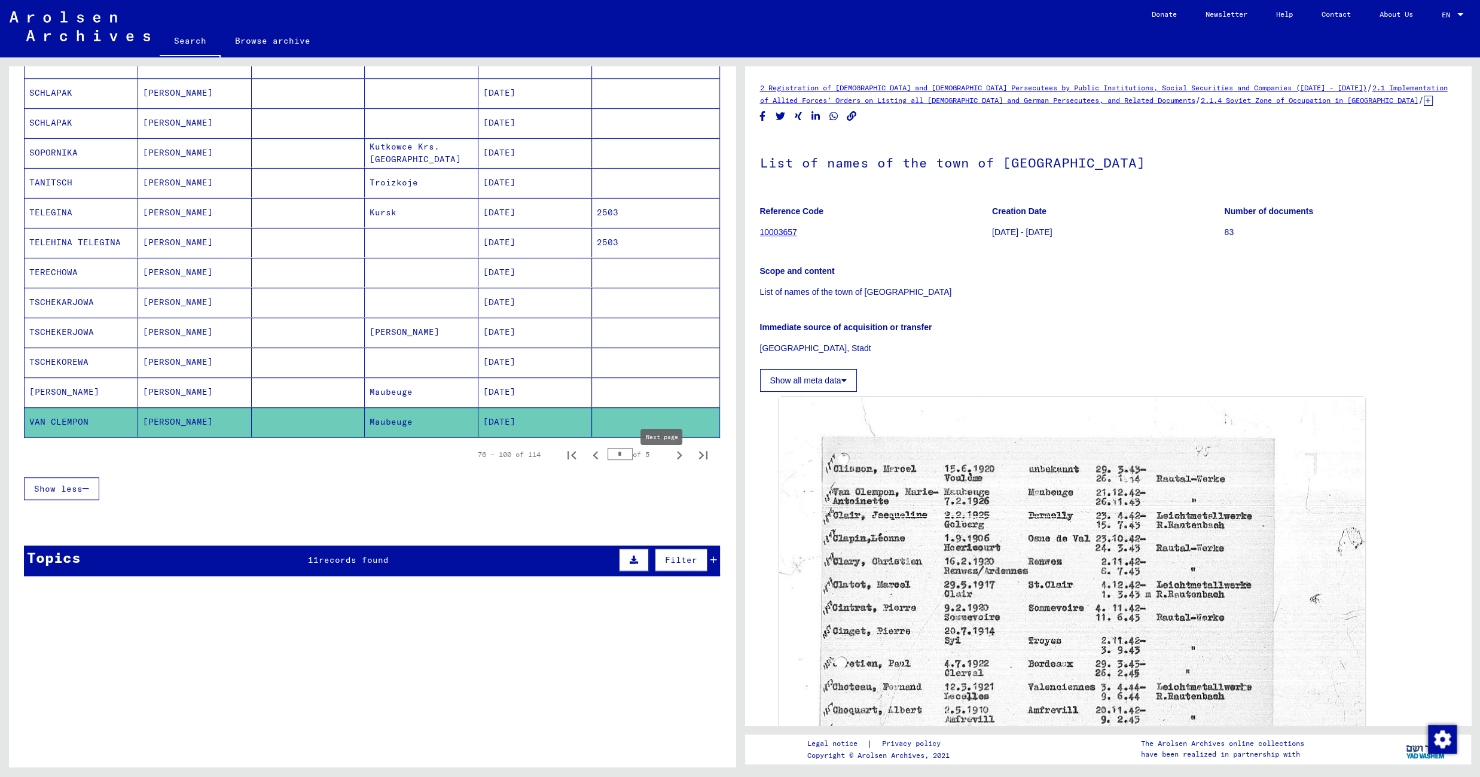
click at [671, 463] on icon "Next page" at bounding box center [679, 455] width 17 height 17
type input "*"
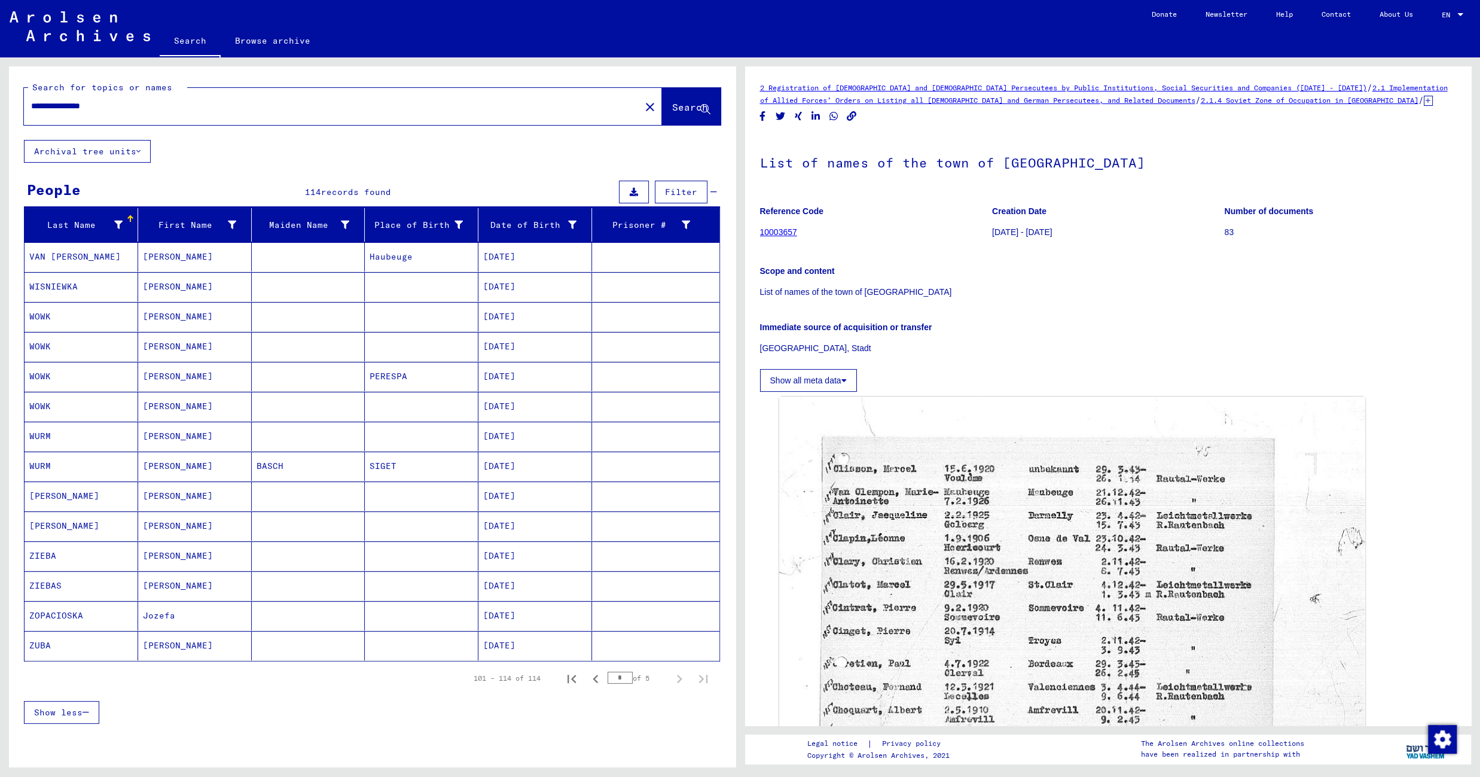
click at [325, 268] on mat-cell at bounding box center [309, 256] width 114 height 29
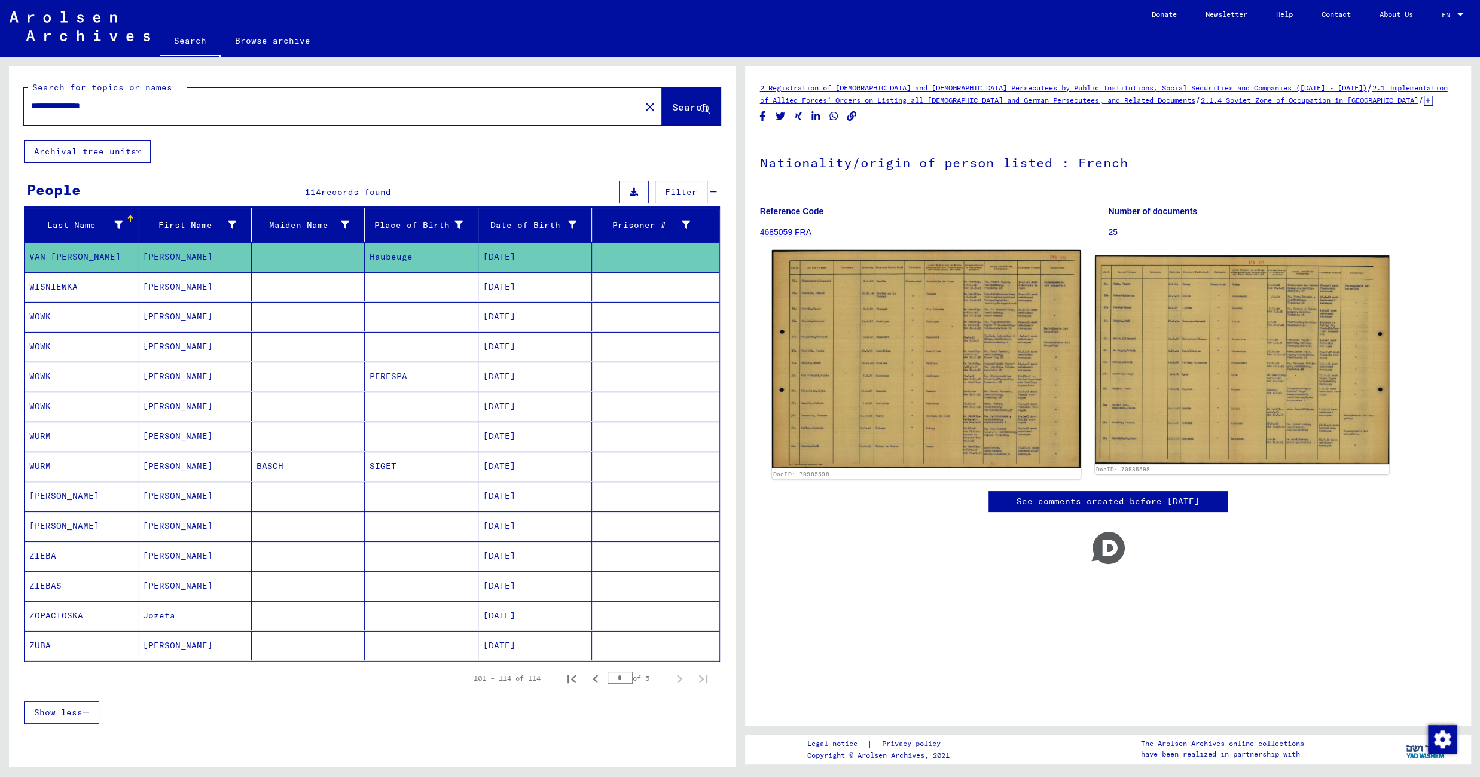
click at [909, 323] on img at bounding box center [925, 359] width 309 height 218
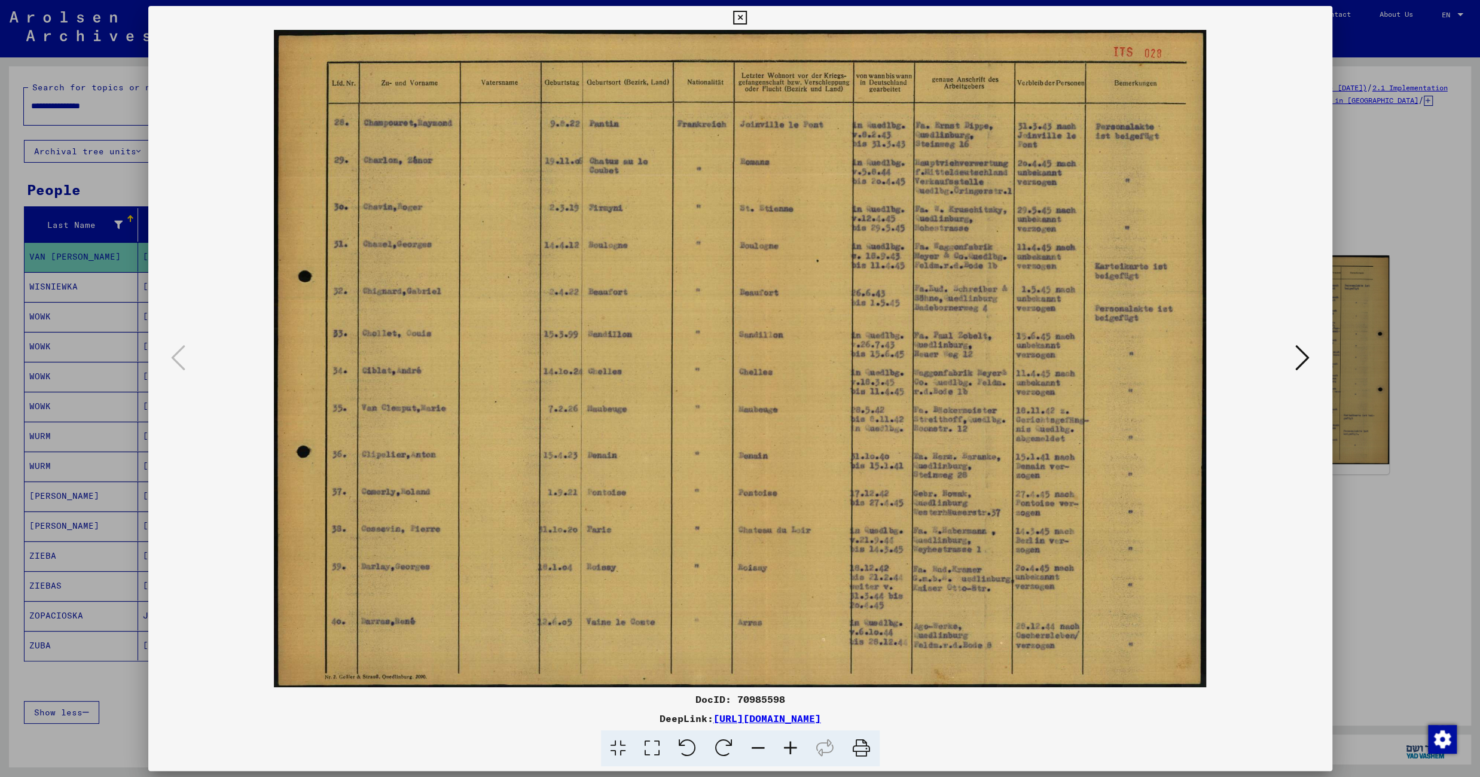
click at [747, 22] on icon at bounding box center [740, 18] width 14 height 14
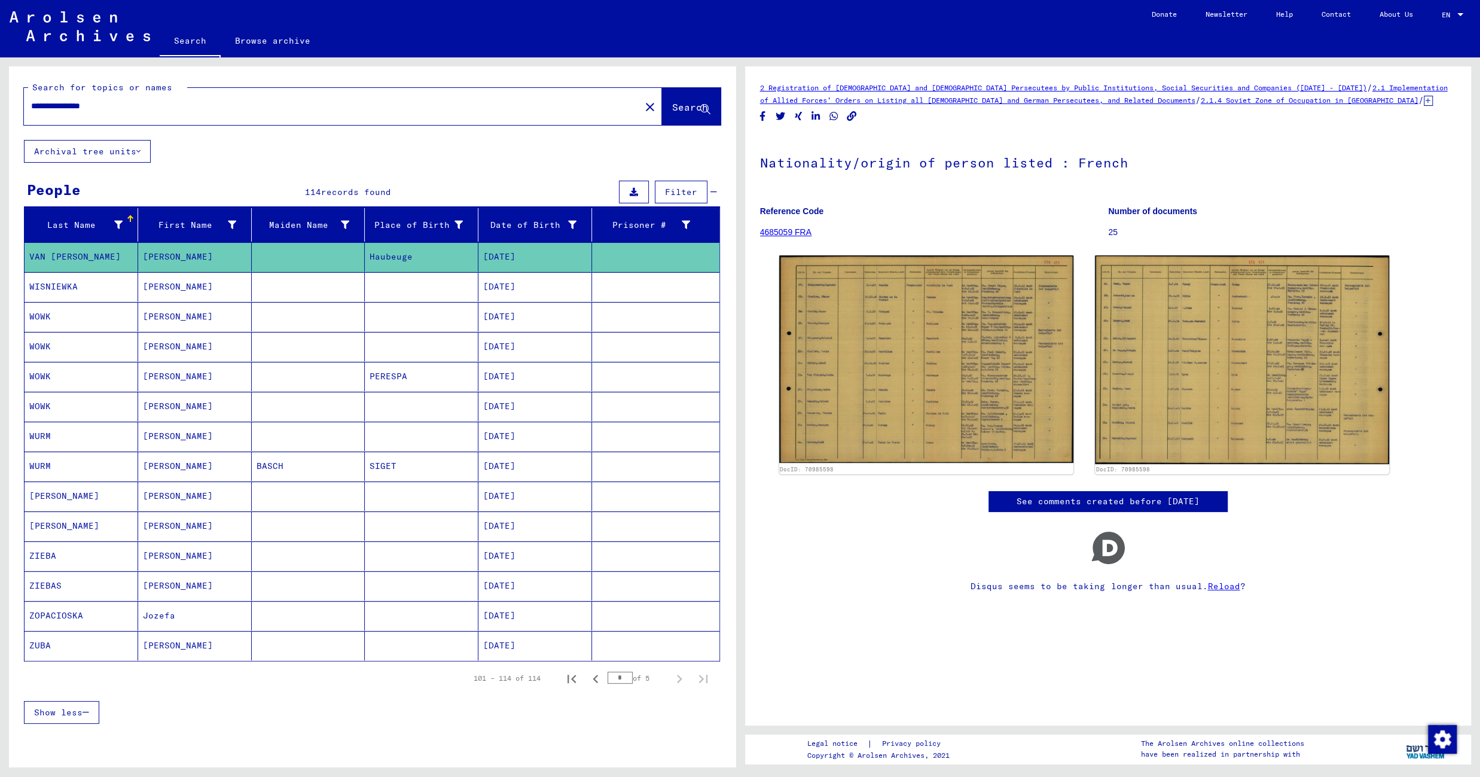
click at [365, 294] on mat-cell at bounding box center [422, 286] width 114 height 29
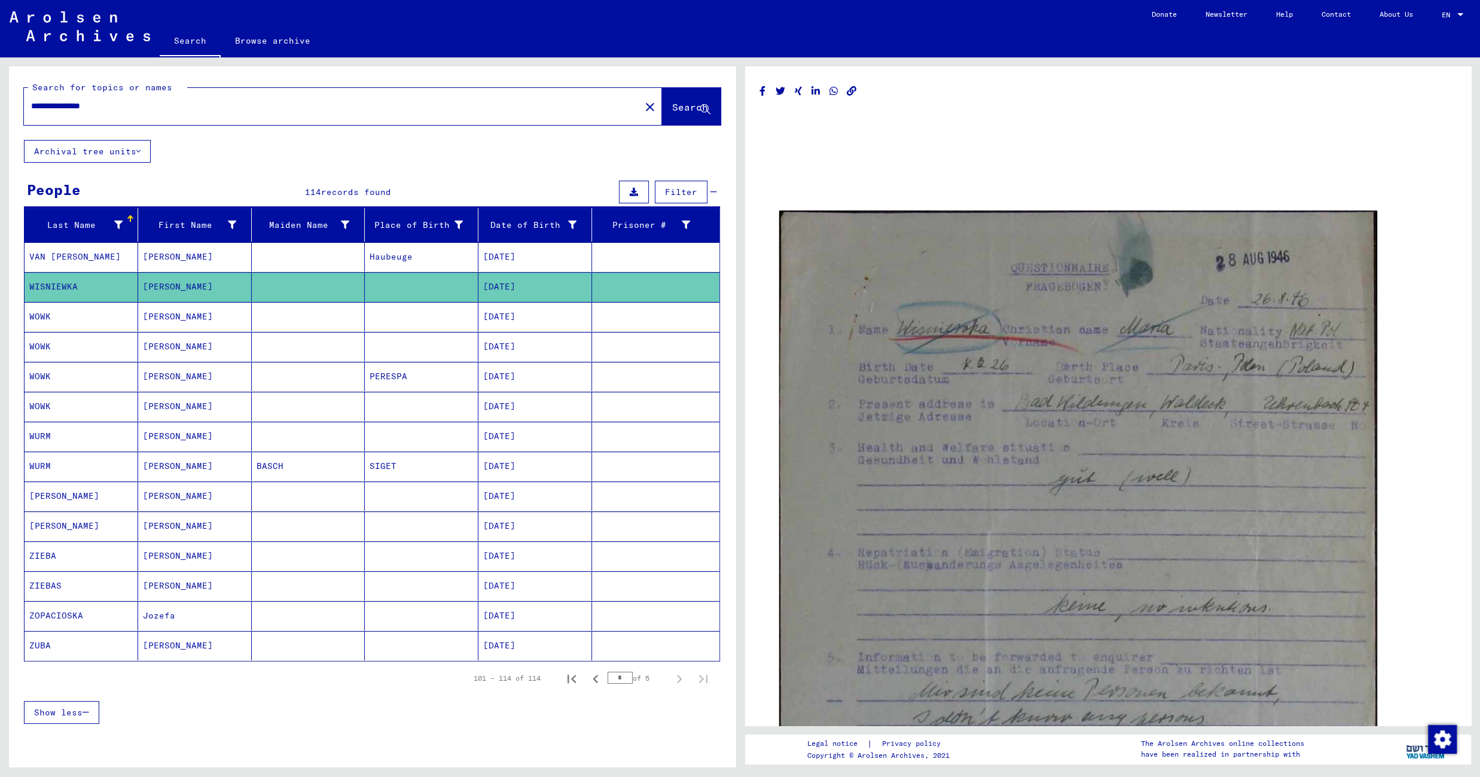
scroll to position [429, 0]
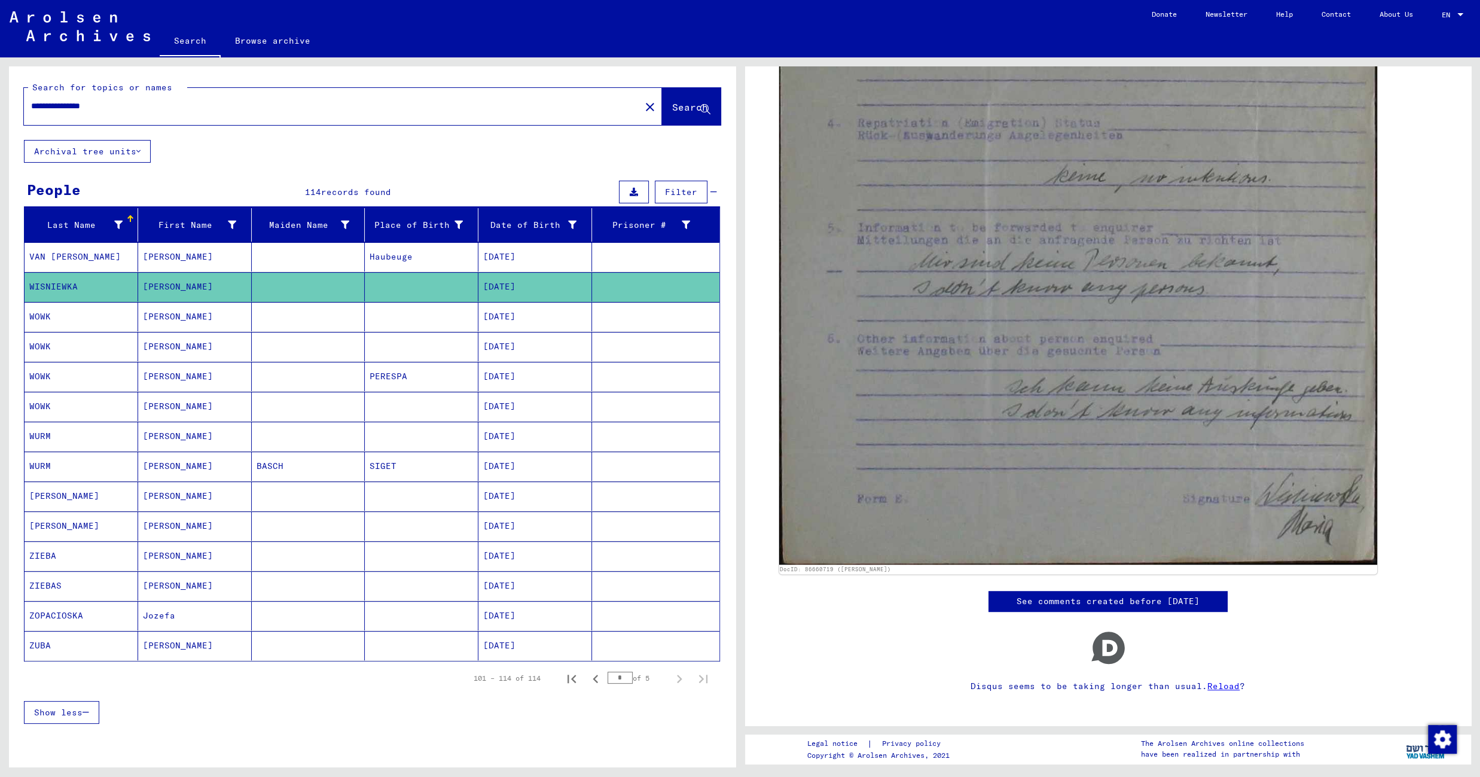
click at [325, 319] on mat-cell at bounding box center [309, 316] width 114 height 29
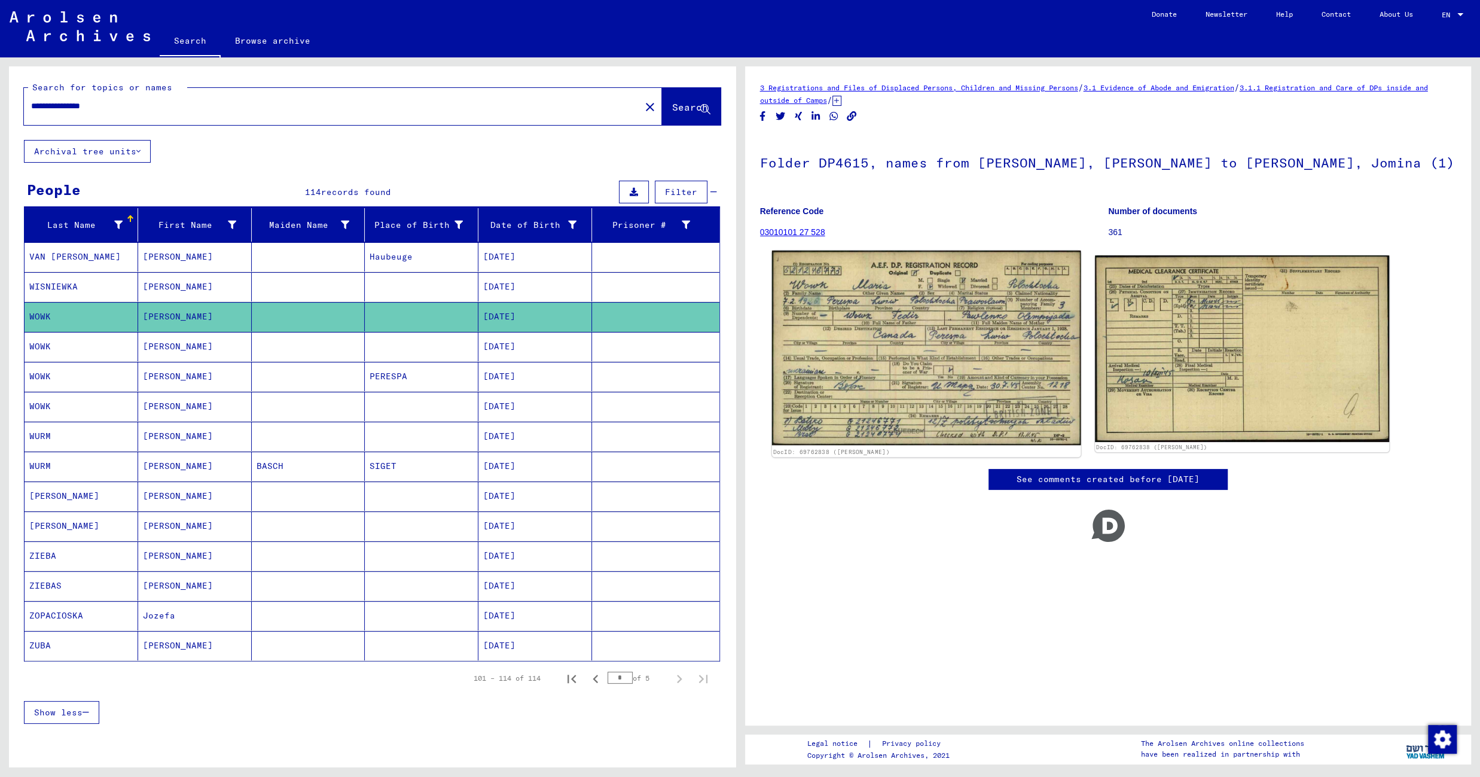
click at [830, 347] on img at bounding box center [925, 348] width 309 height 194
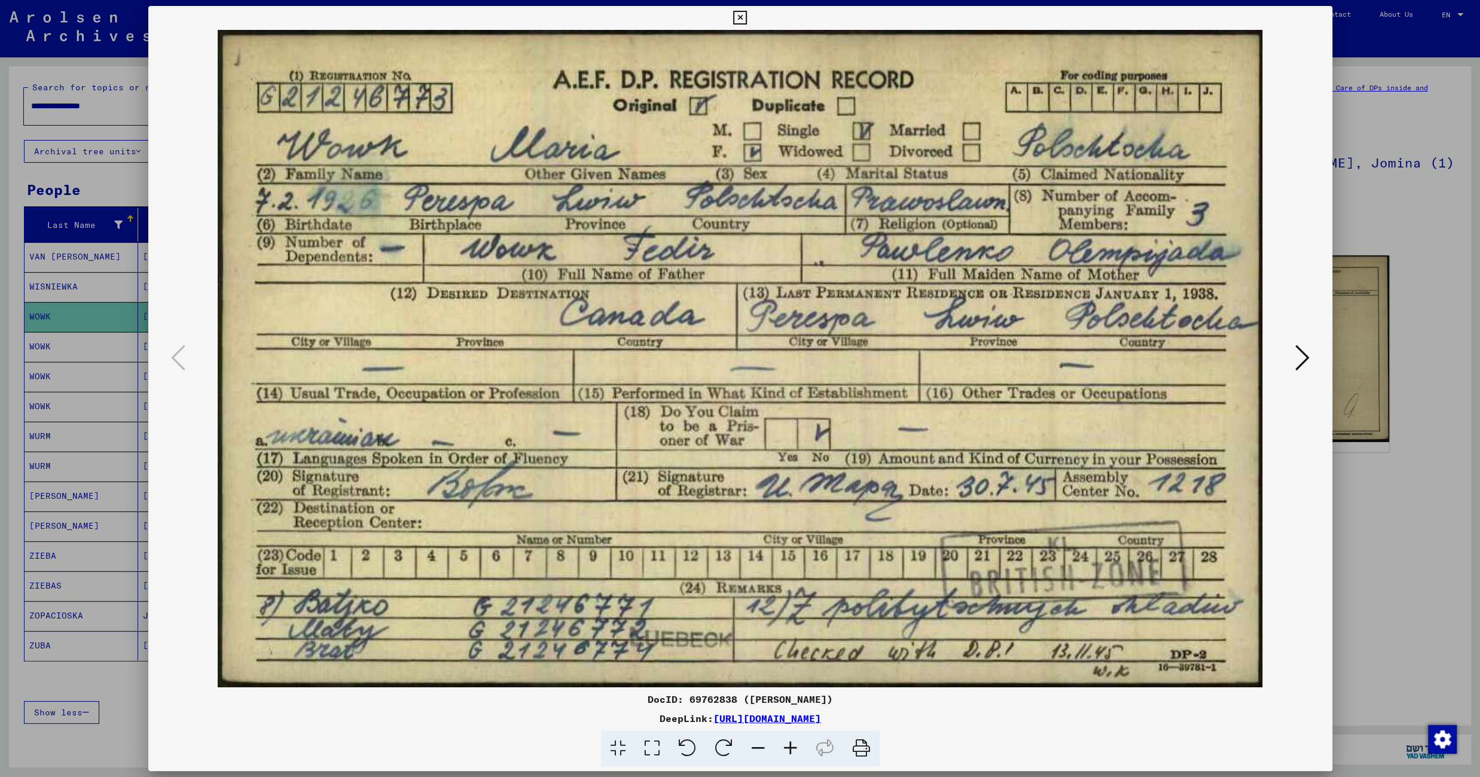
click at [747, 19] on icon at bounding box center [740, 18] width 14 height 14
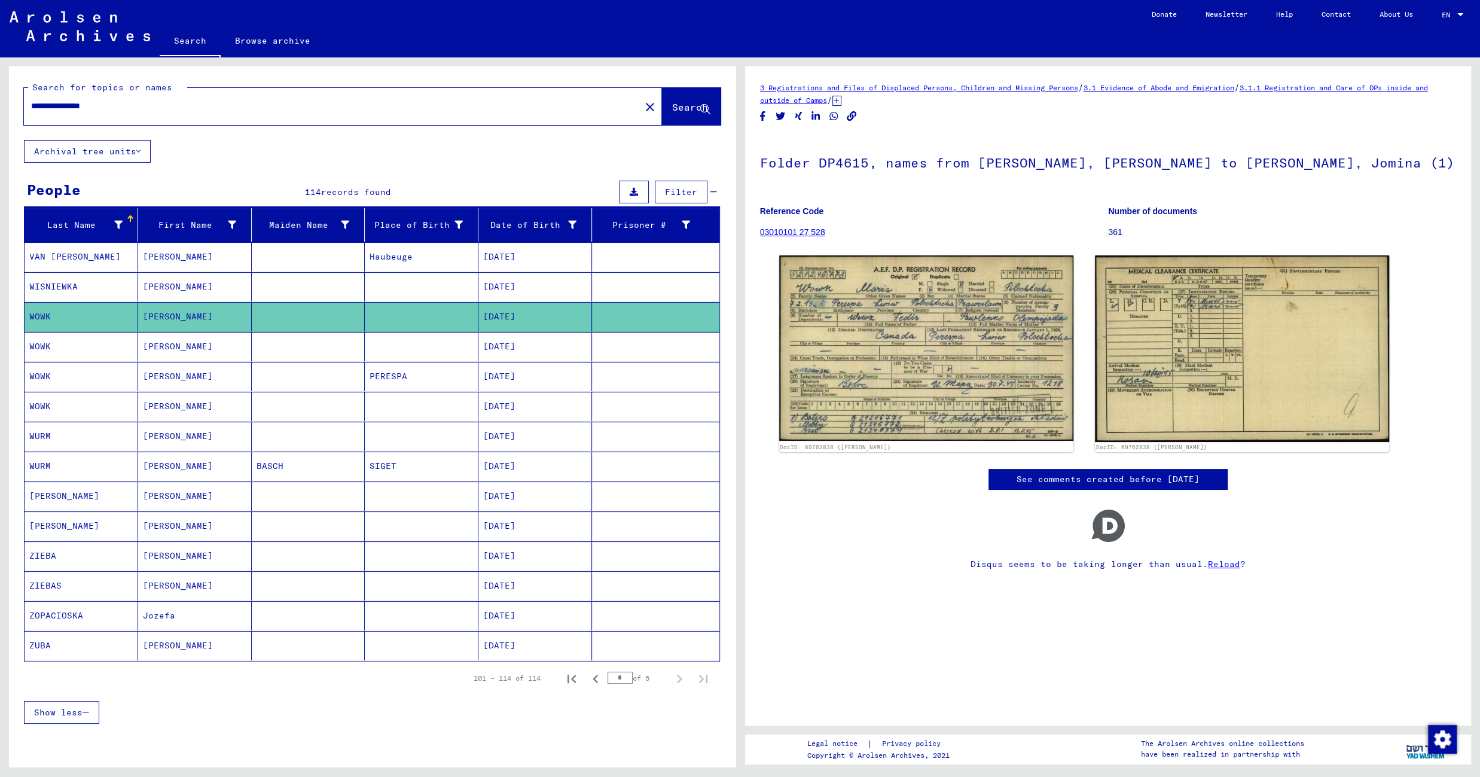
click at [378, 356] on mat-cell at bounding box center [422, 346] width 114 height 29
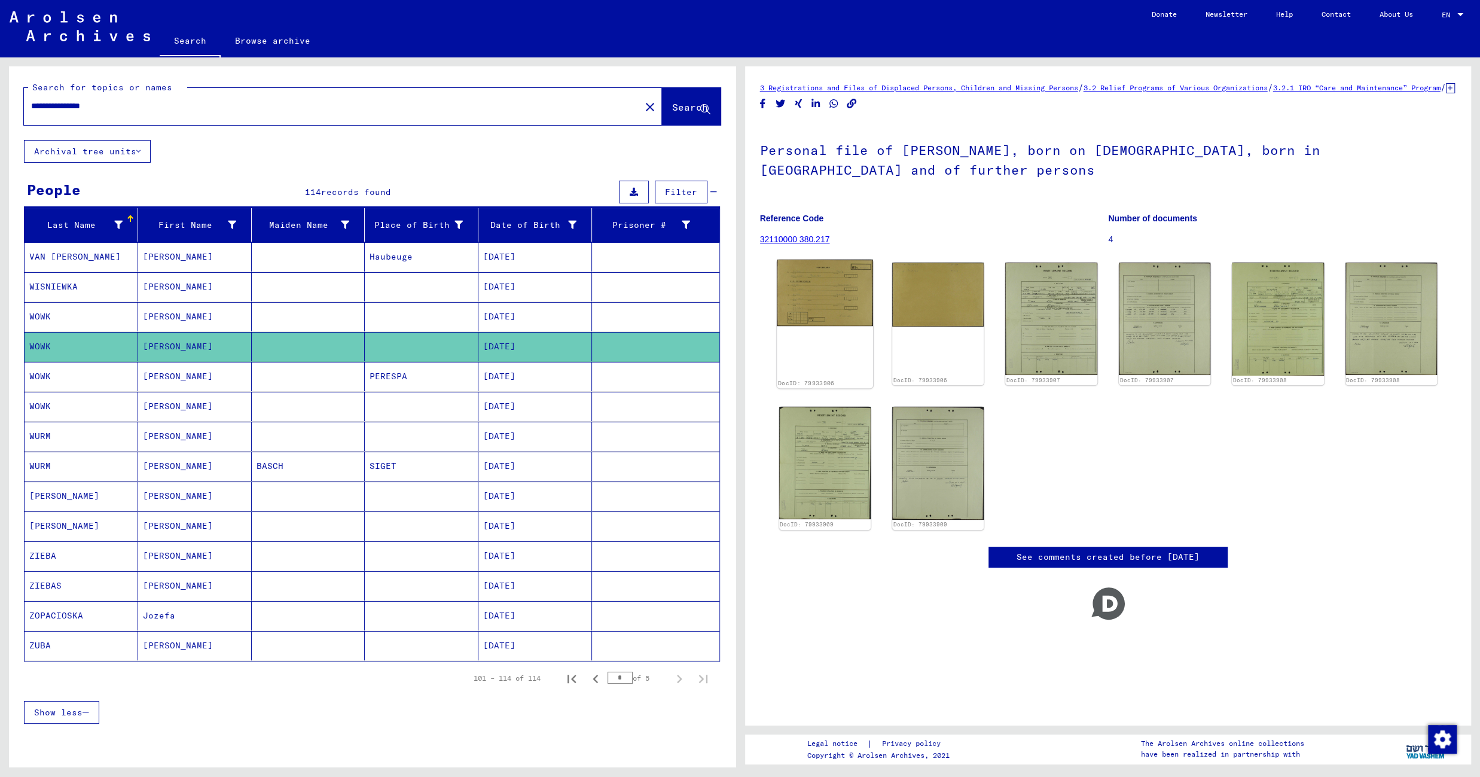
click at [832, 294] on img at bounding box center [825, 293] width 96 height 67
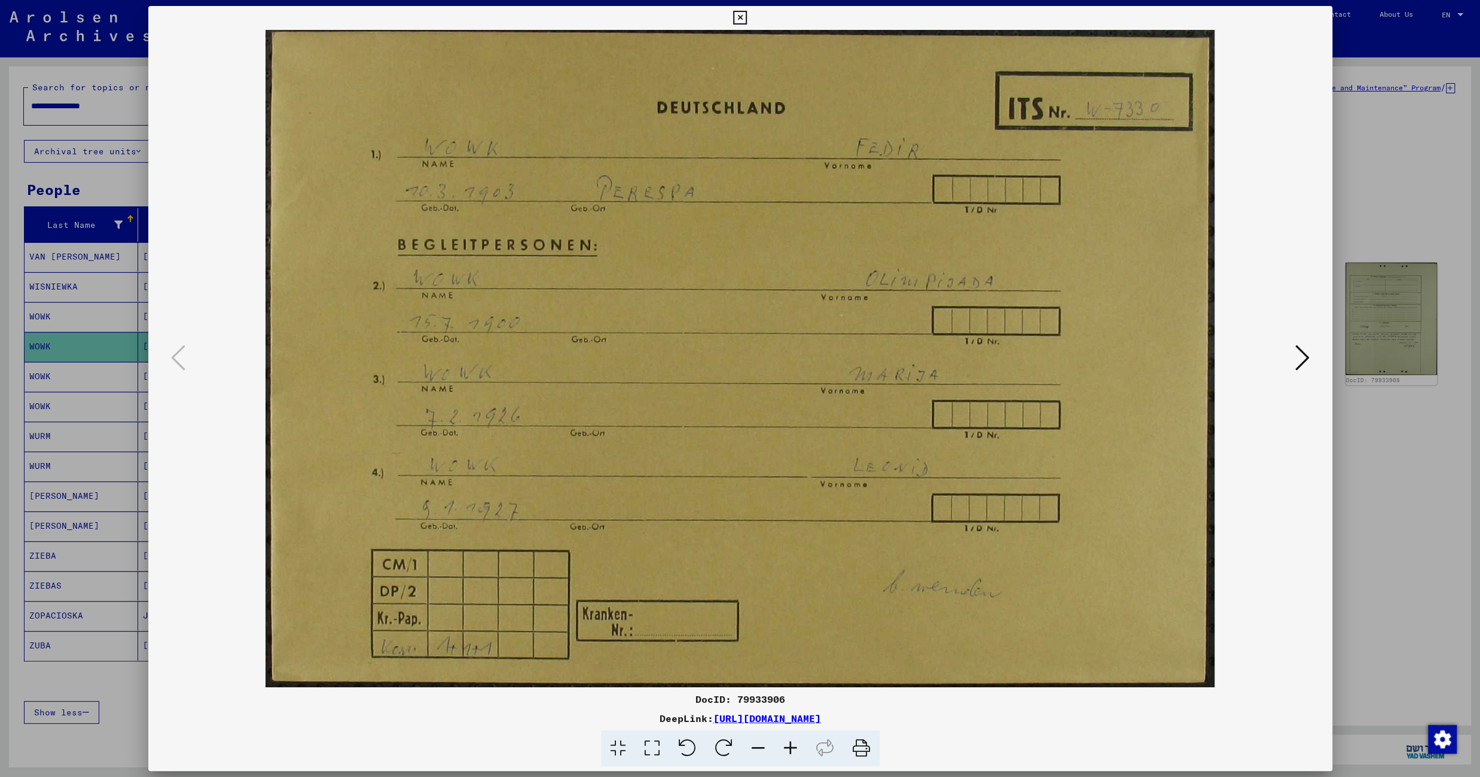
click at [1299, 359] on icon at bounding box center [1302, 357] width 14 height 29
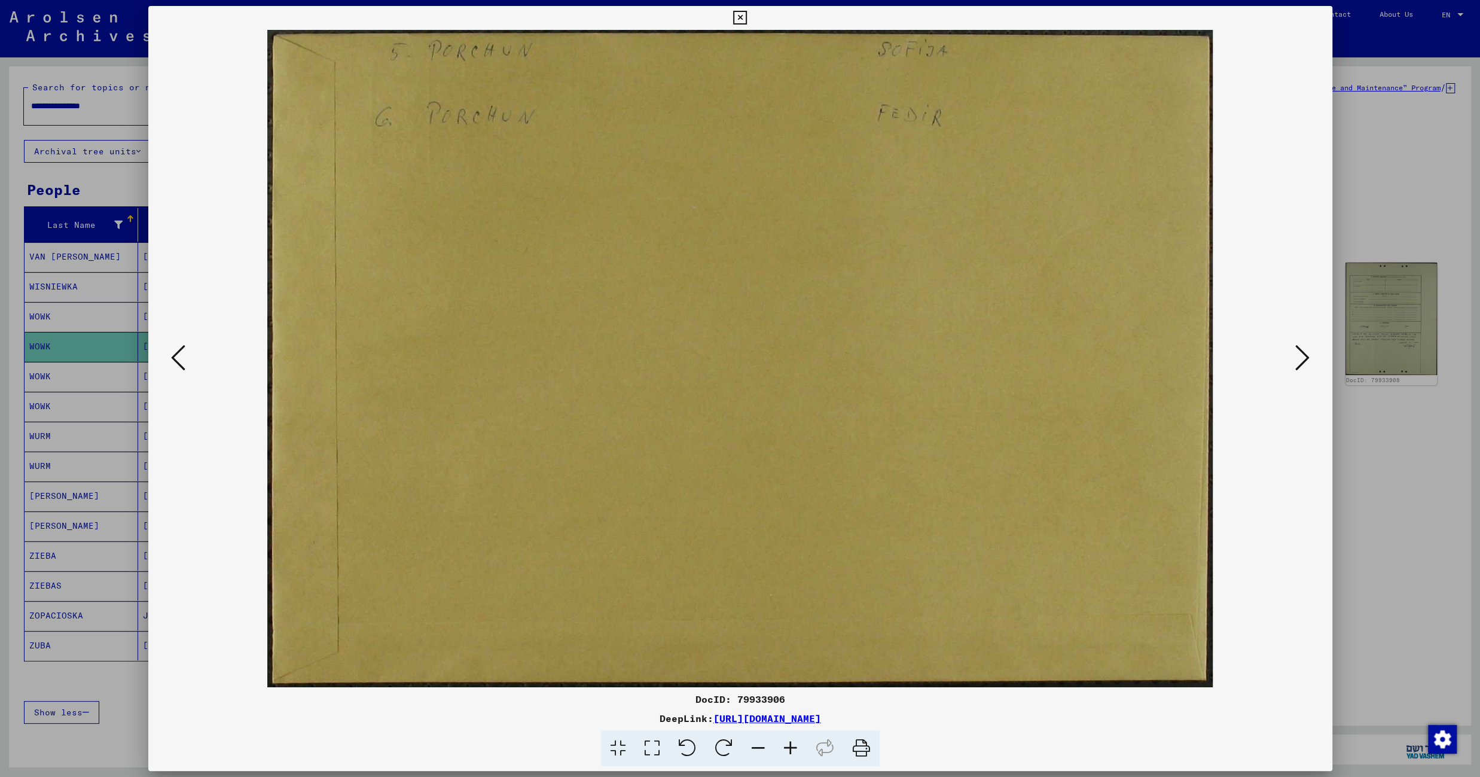
click at [1299, 359] on icon at bounding box center [1302, 357] width 14 height 29
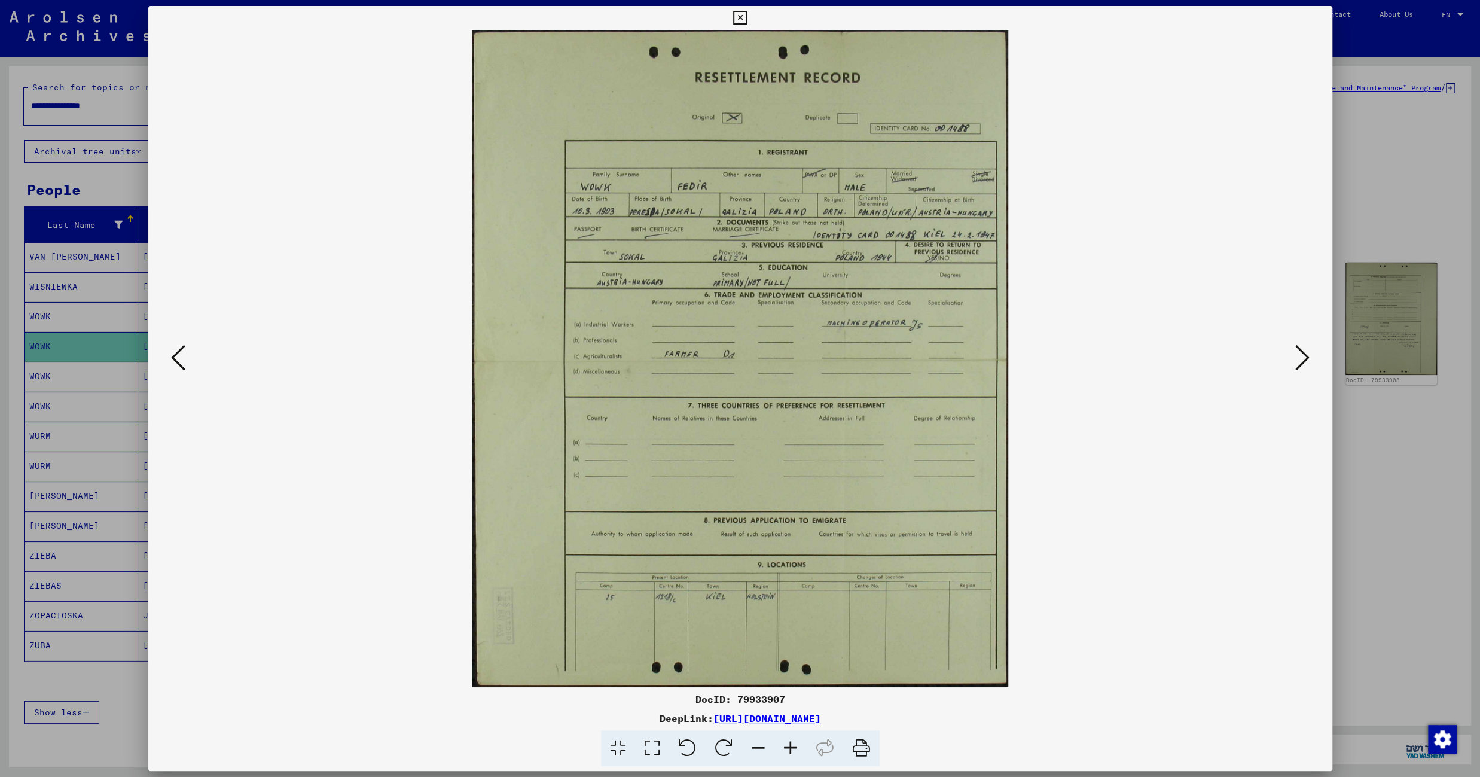
click at [789, 742] on icon at bounding box center [790, 748] width 32 height 36
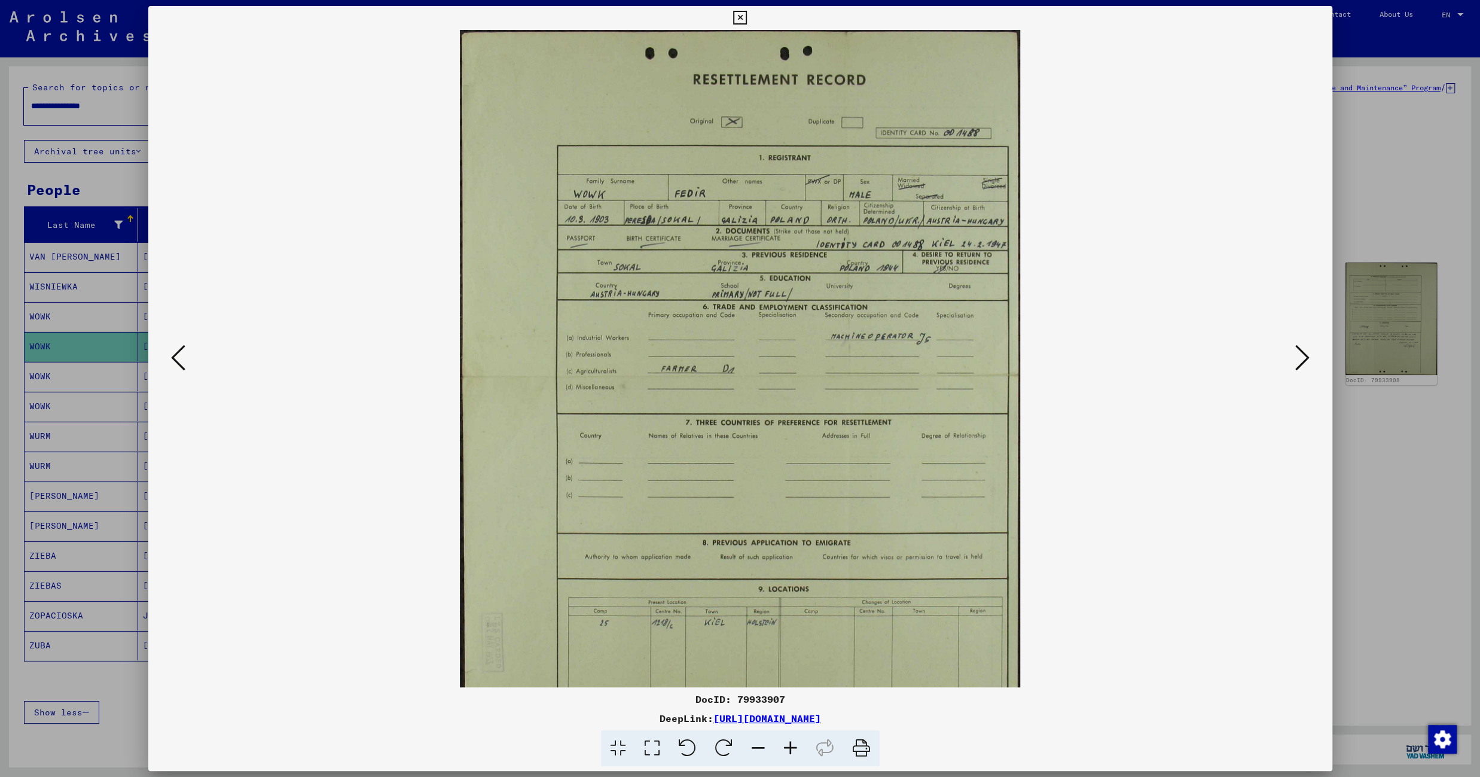
click at [789, 742] on icon at bounding box center [790, 748] width 32 height 36
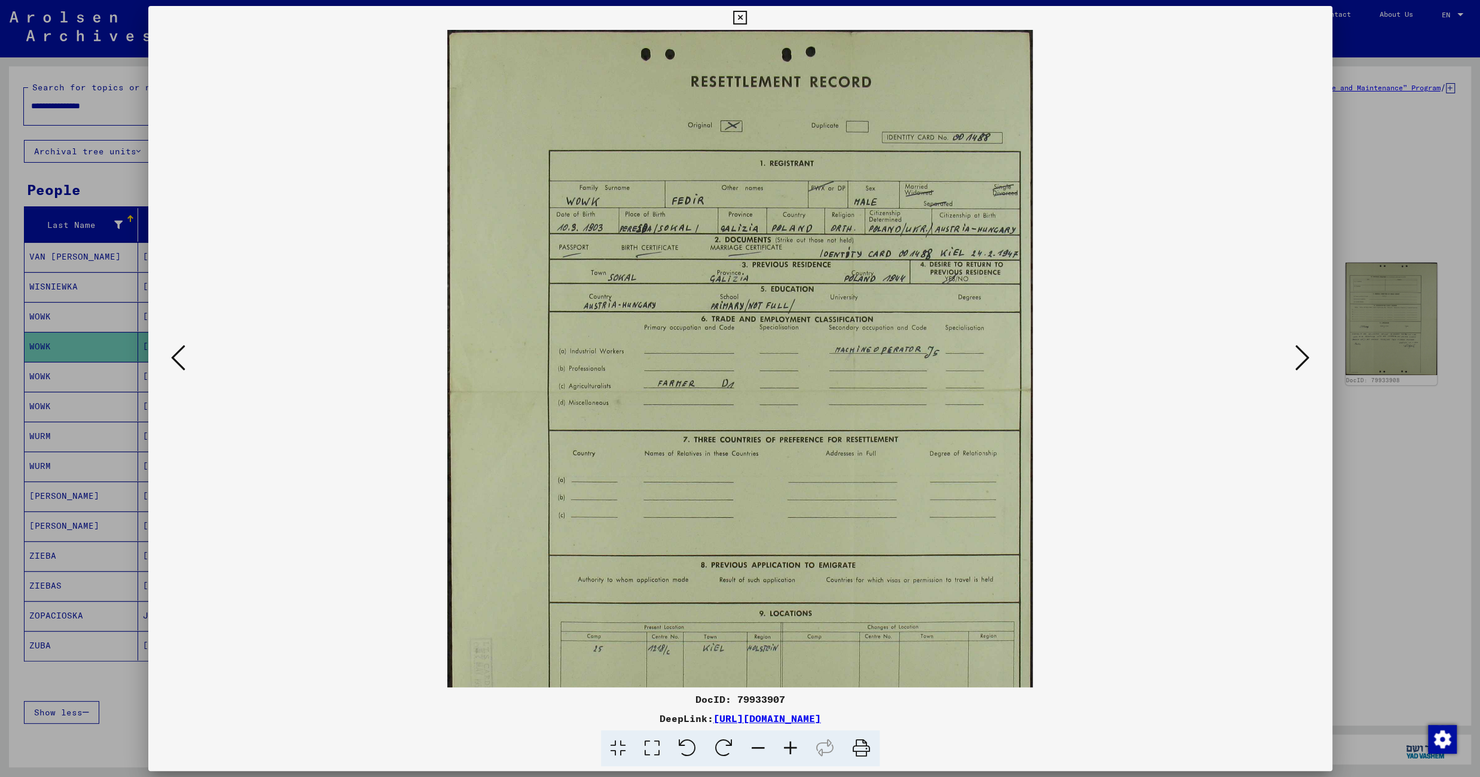
click at [789, 742] on icon at bounding box center [790, 748] width 32 height 36
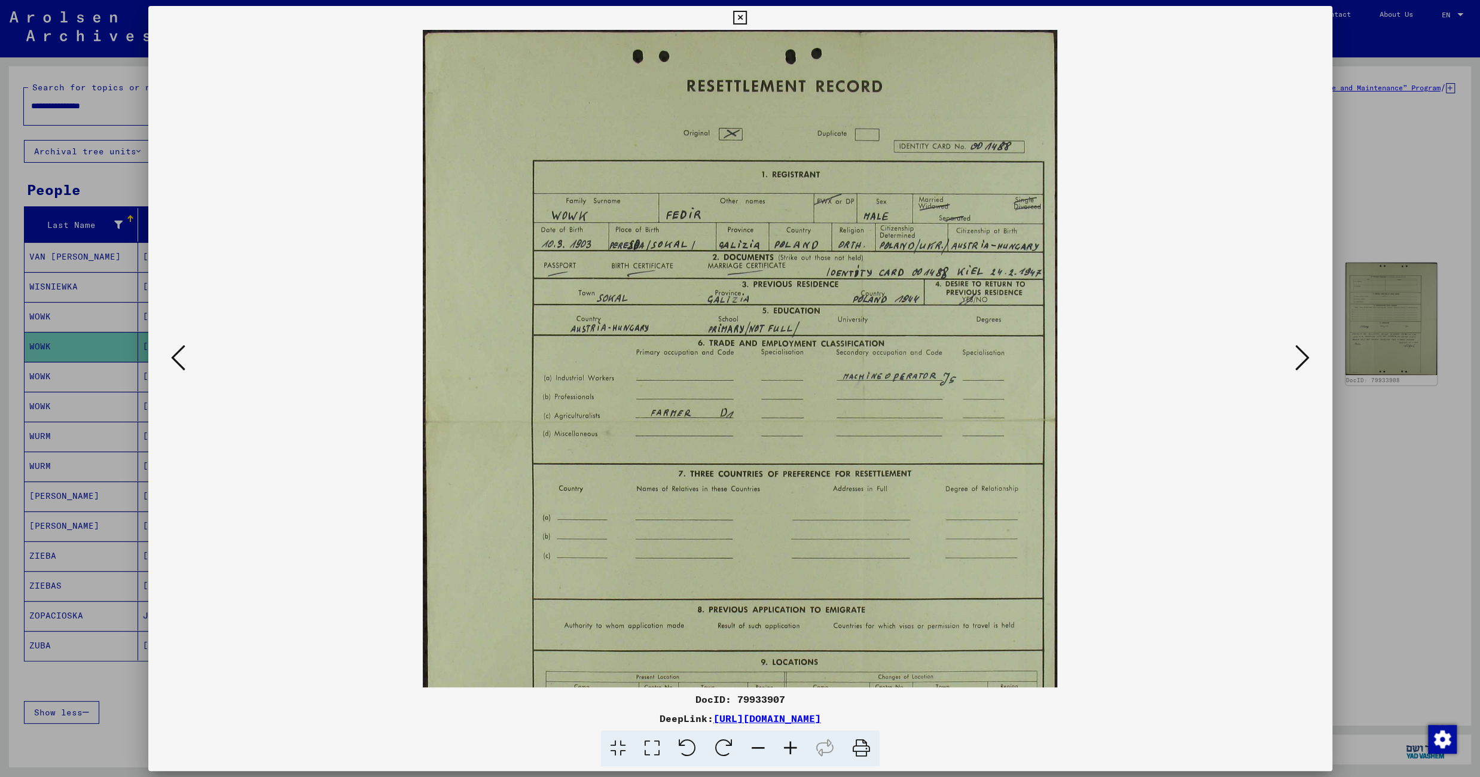
click at [789, 742] on icon at bounding box center [790, 748] width 32 height 36
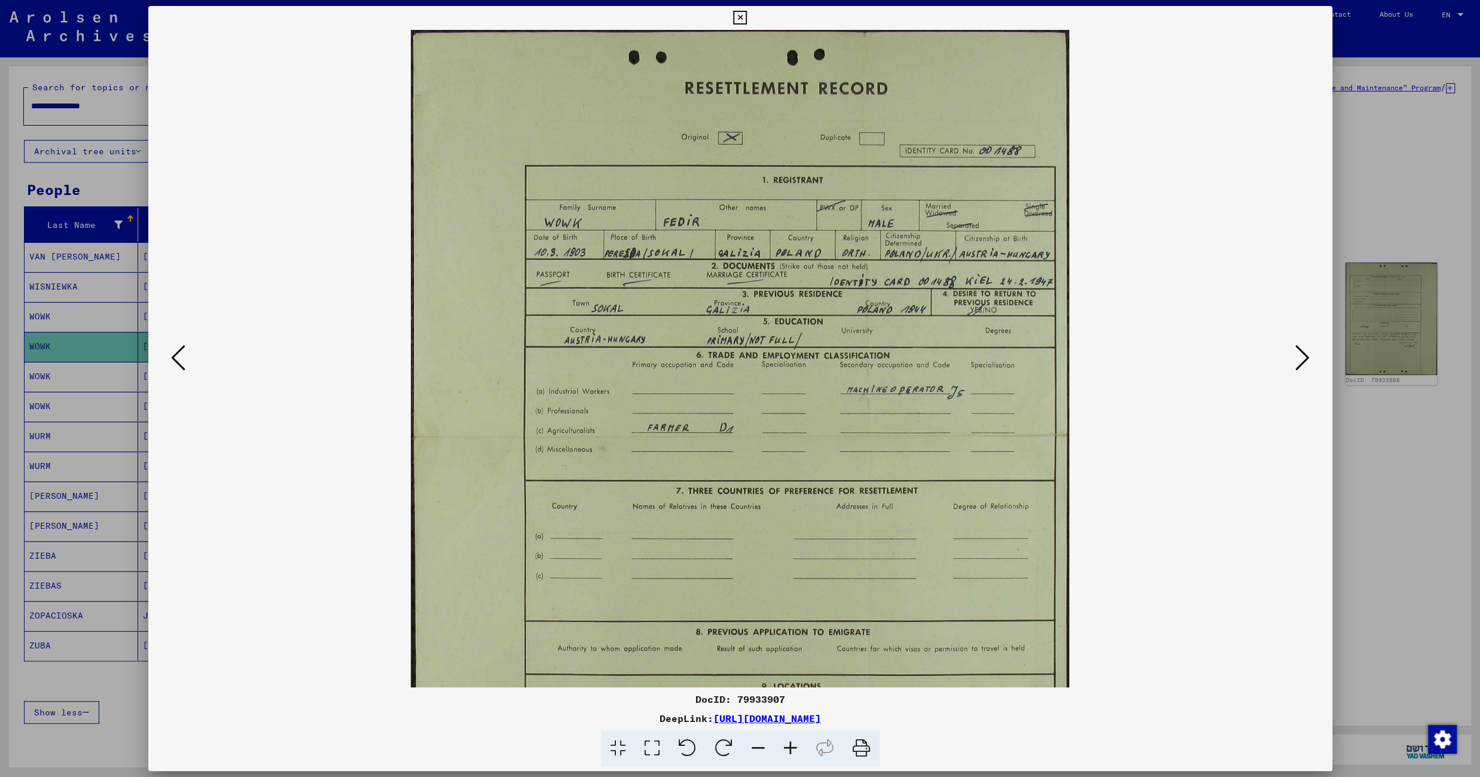
click at [789, 742] on icon at bounding box center [790, 748] width 32 height 36
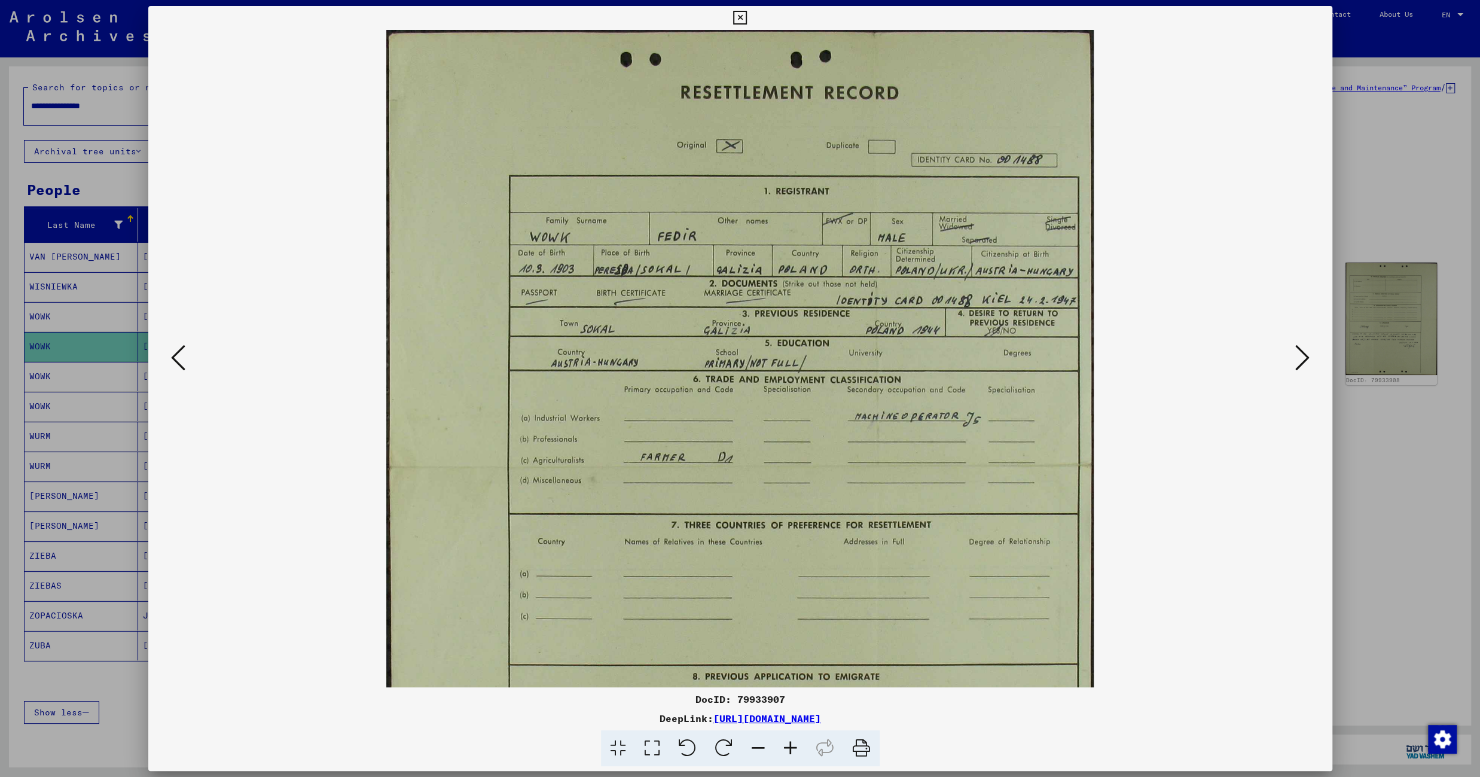
click at [789, 742] on icon at bounding box center [790, 748] width 32 height 36
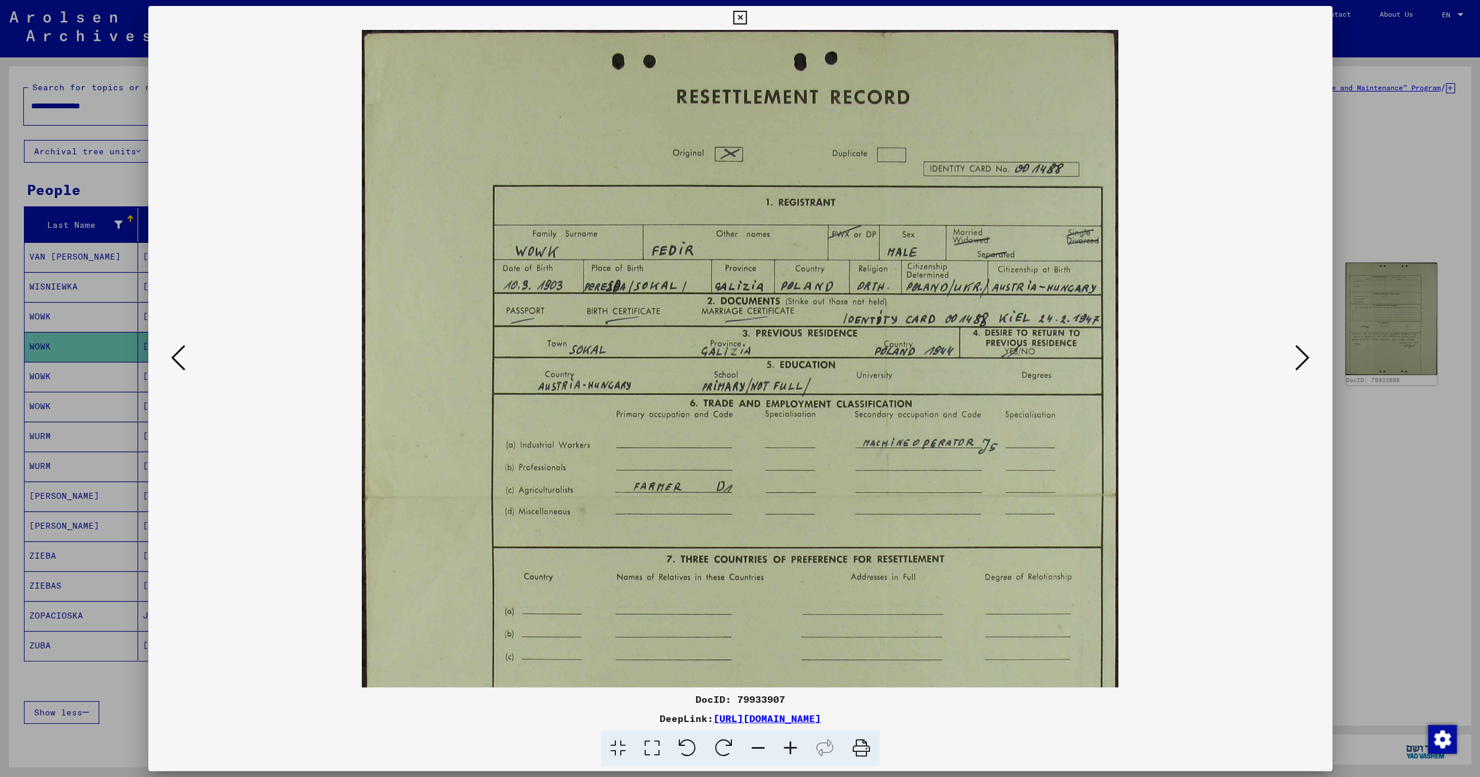
click at [789, 742] on icon at bounding box center [790, 748] width 32 height 36
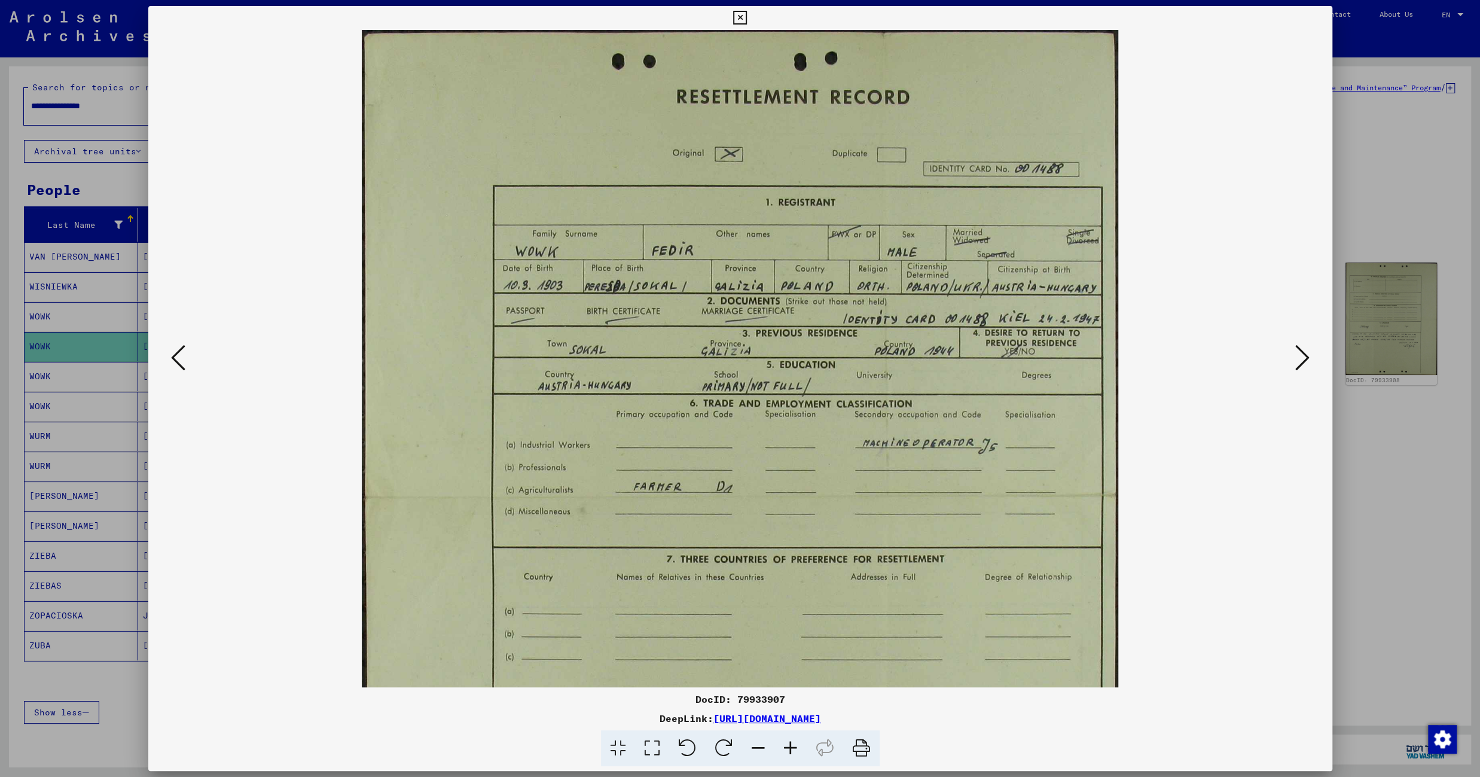
click at [1305, 356] on icon at bounding box center [1302, 357] width 14 height 29
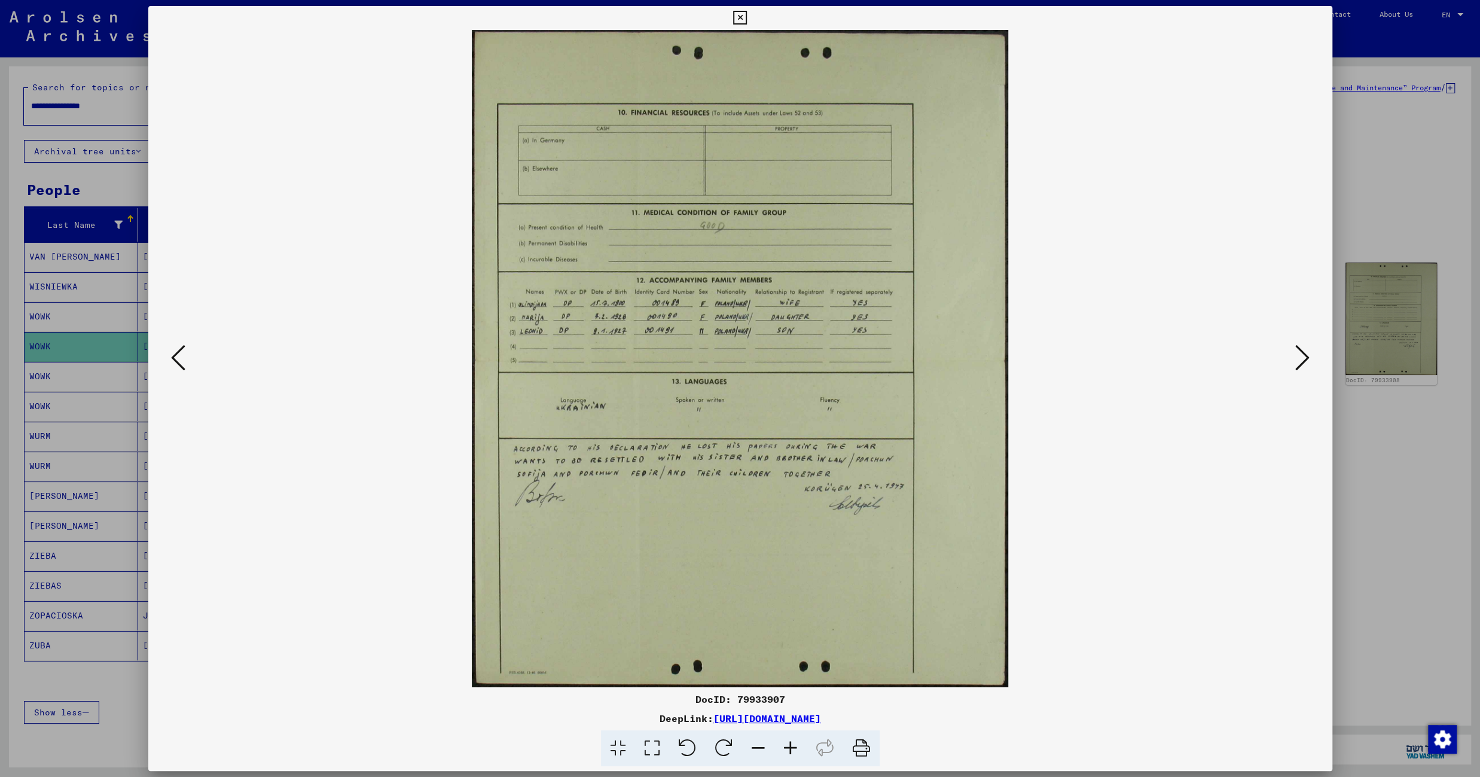
click at [791, 746] on icon at bounding box center [790, 748] width 32 height 36
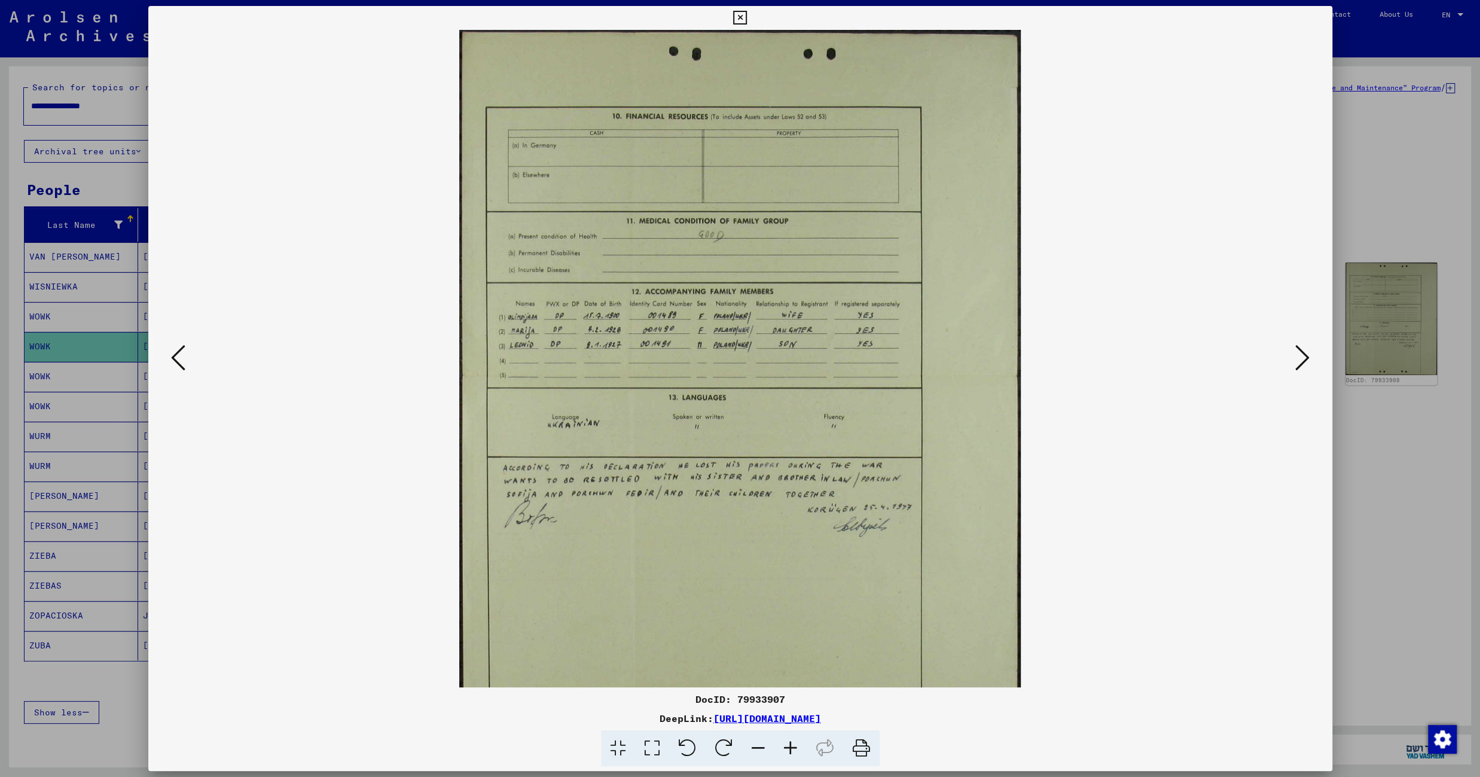
click at [791, 746] on icon at bounding box center [790, 748] width 32 height 36
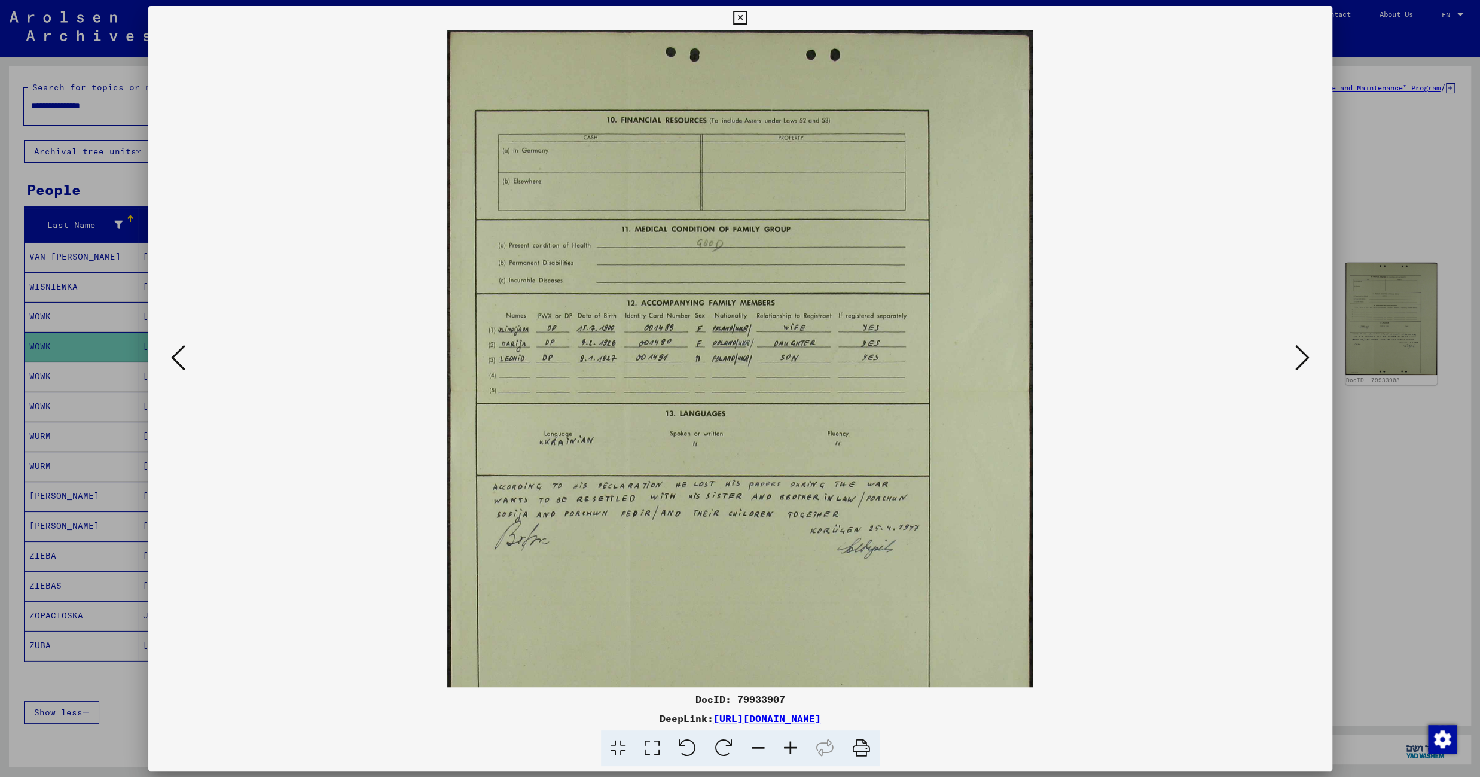
click at [791, 746] on icon at bounding box center [790, 748] width 32 height 36
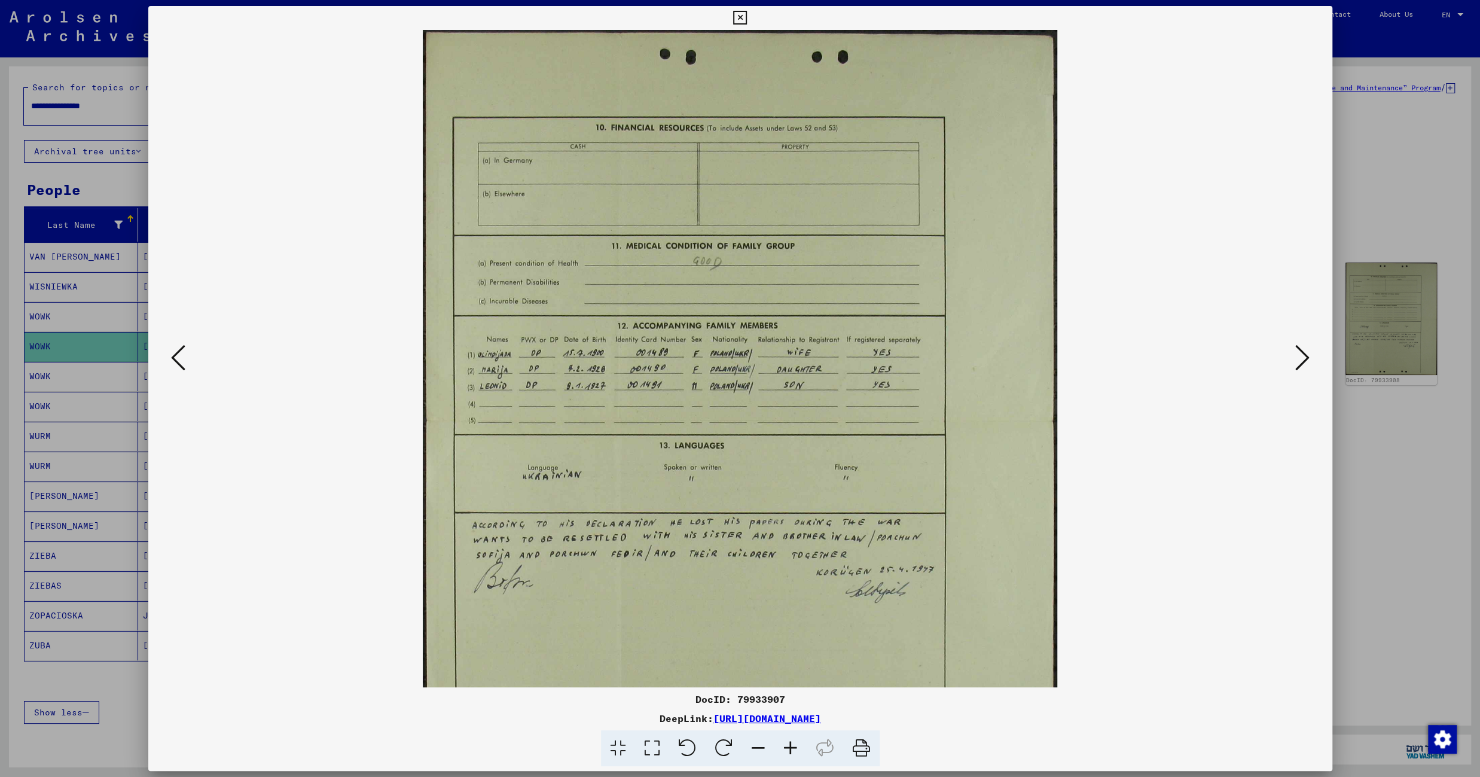
click at [791, 746] on icon at bounding box center [790, 748] width 32 height 36
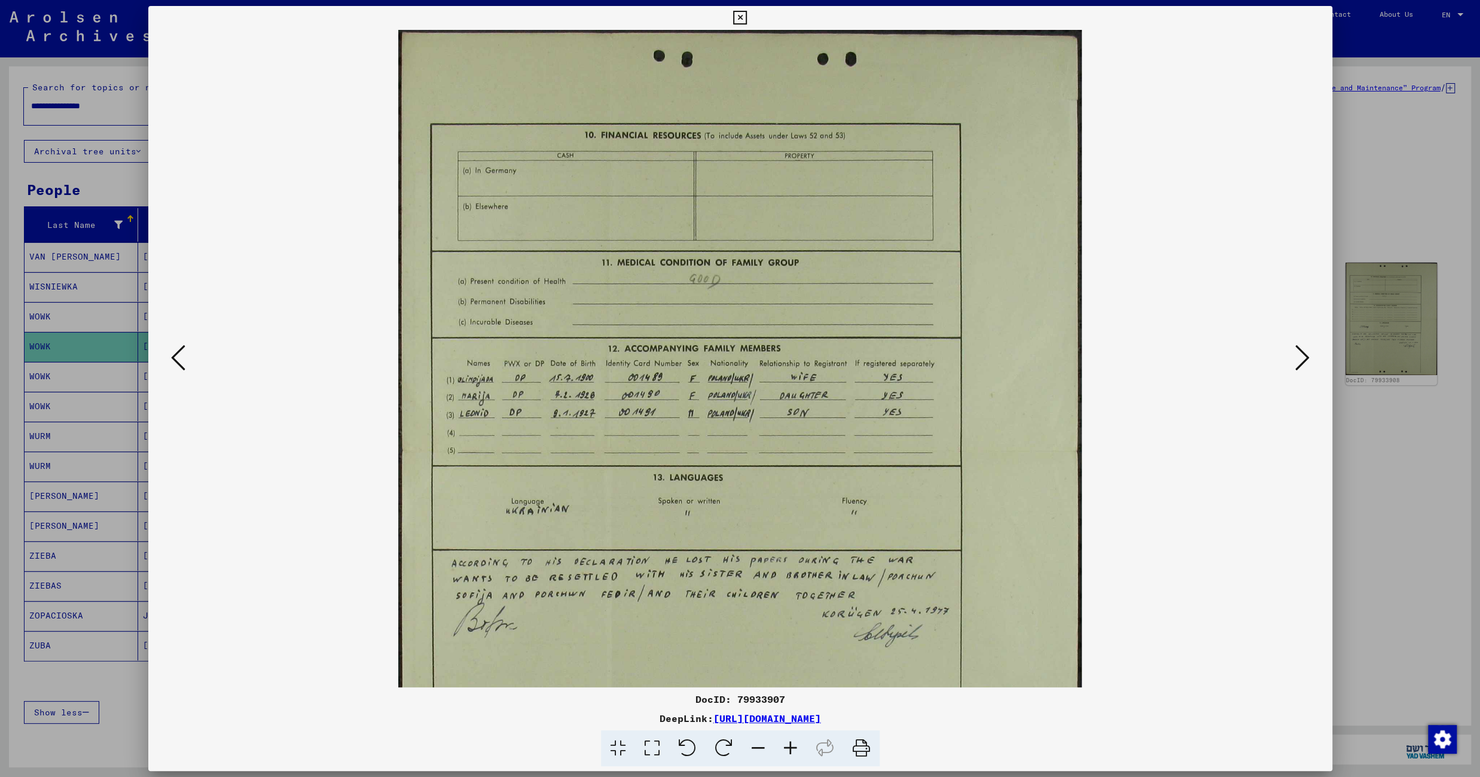
click at [791, 746] on icon at bounding box center [790, 748] width 32 height 36
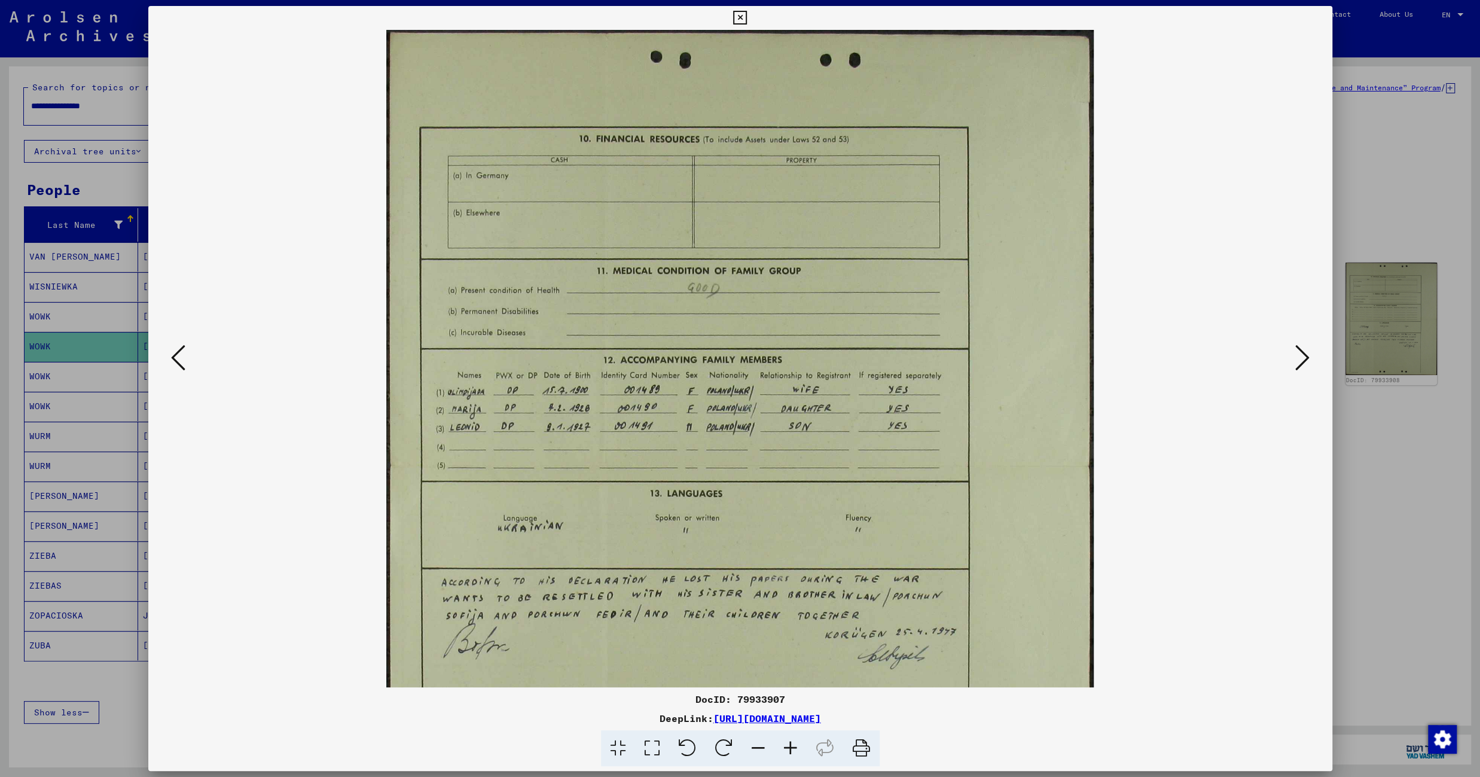
click at [791, 746] on icon at bounding box center [790, 748] width 32 height 36
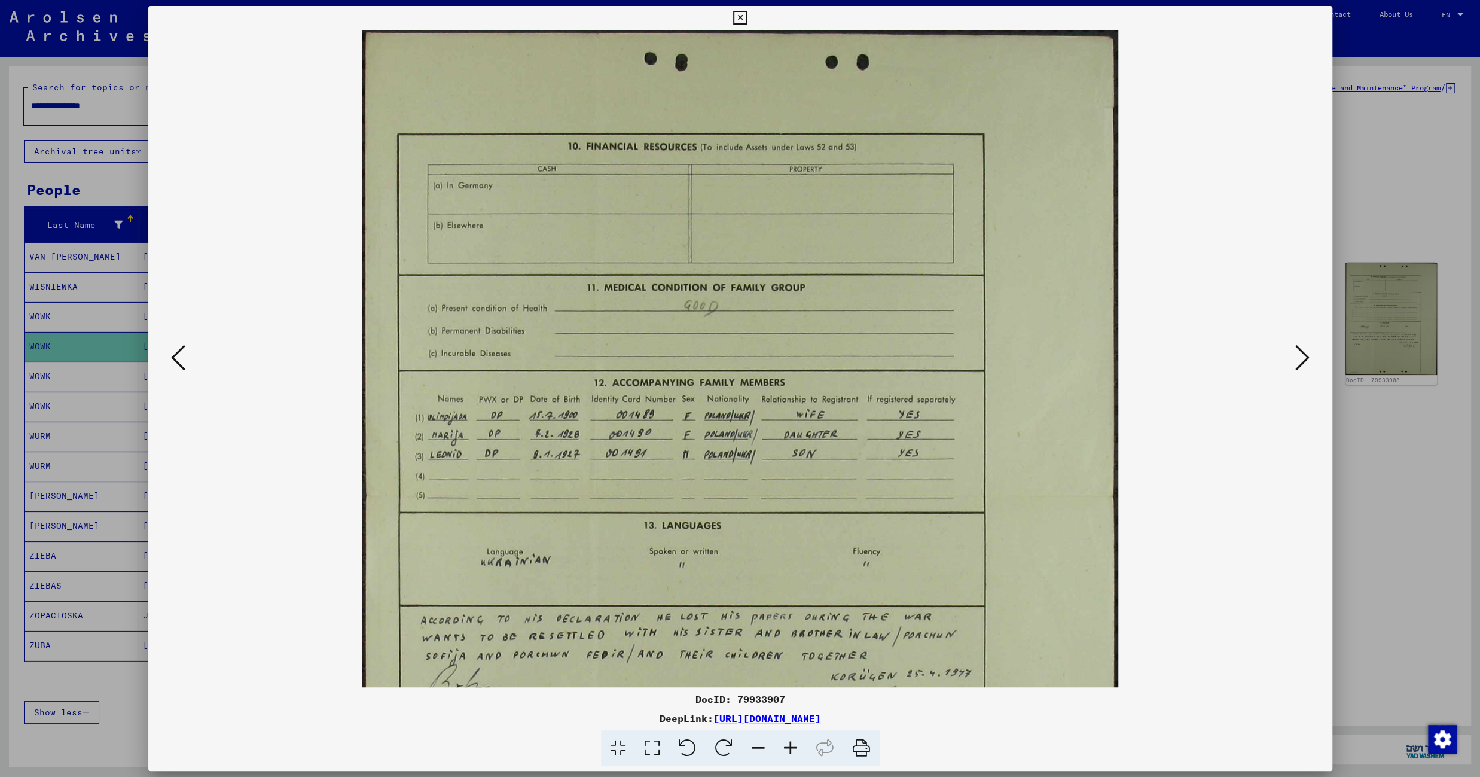
click at [791, 746] on icon at bounding box center [790, 748] width 32 height 36
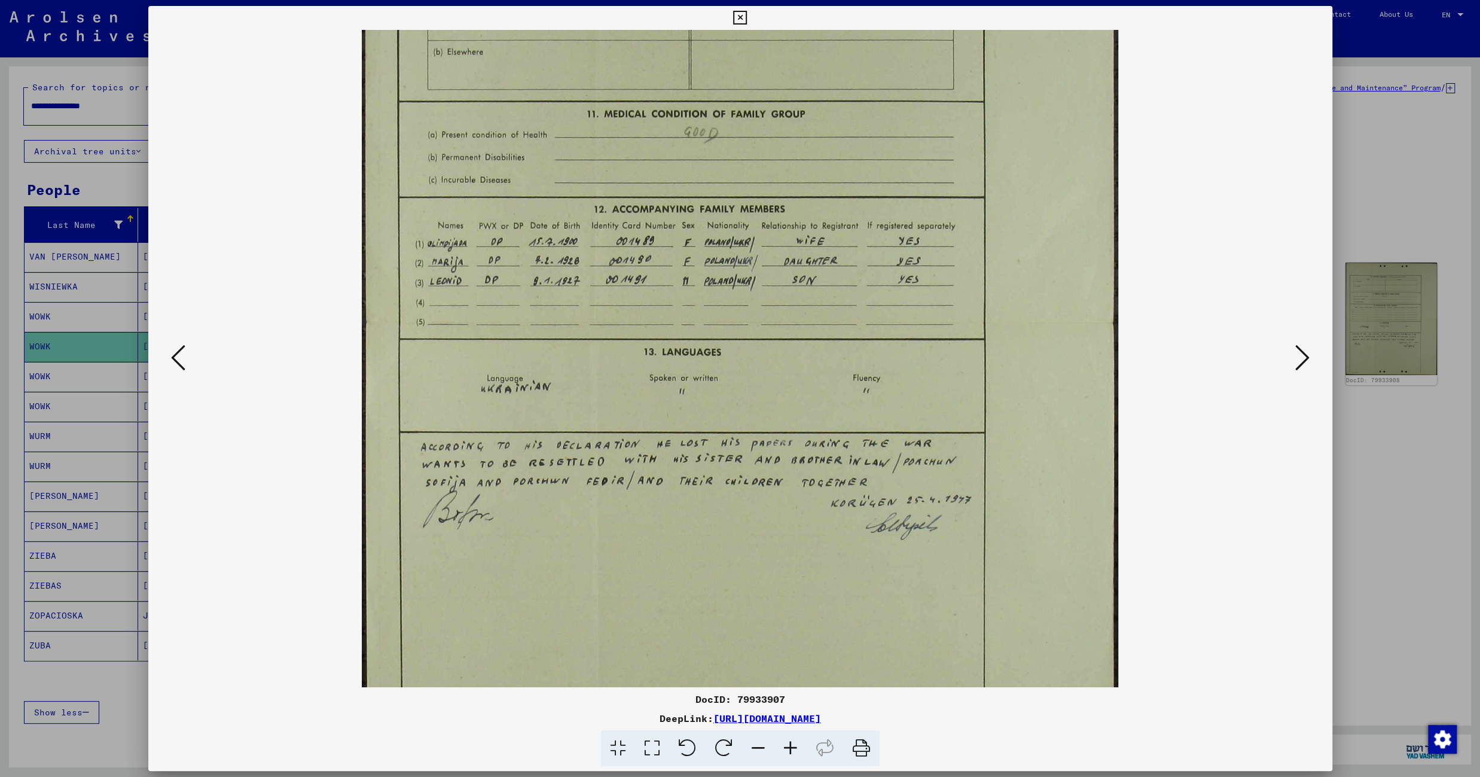
scroll to position [174, 0]
drag, startPoint x: 792, startPoint y: 572, endPoint x: 761, endPoint y: 399, distance: 175.1
click at [761, 399] on img at bounding box center [740, 319] width 756 height 926
click at [1304, 364] on icon at bounding box center [1302, 357] width 14 height 29
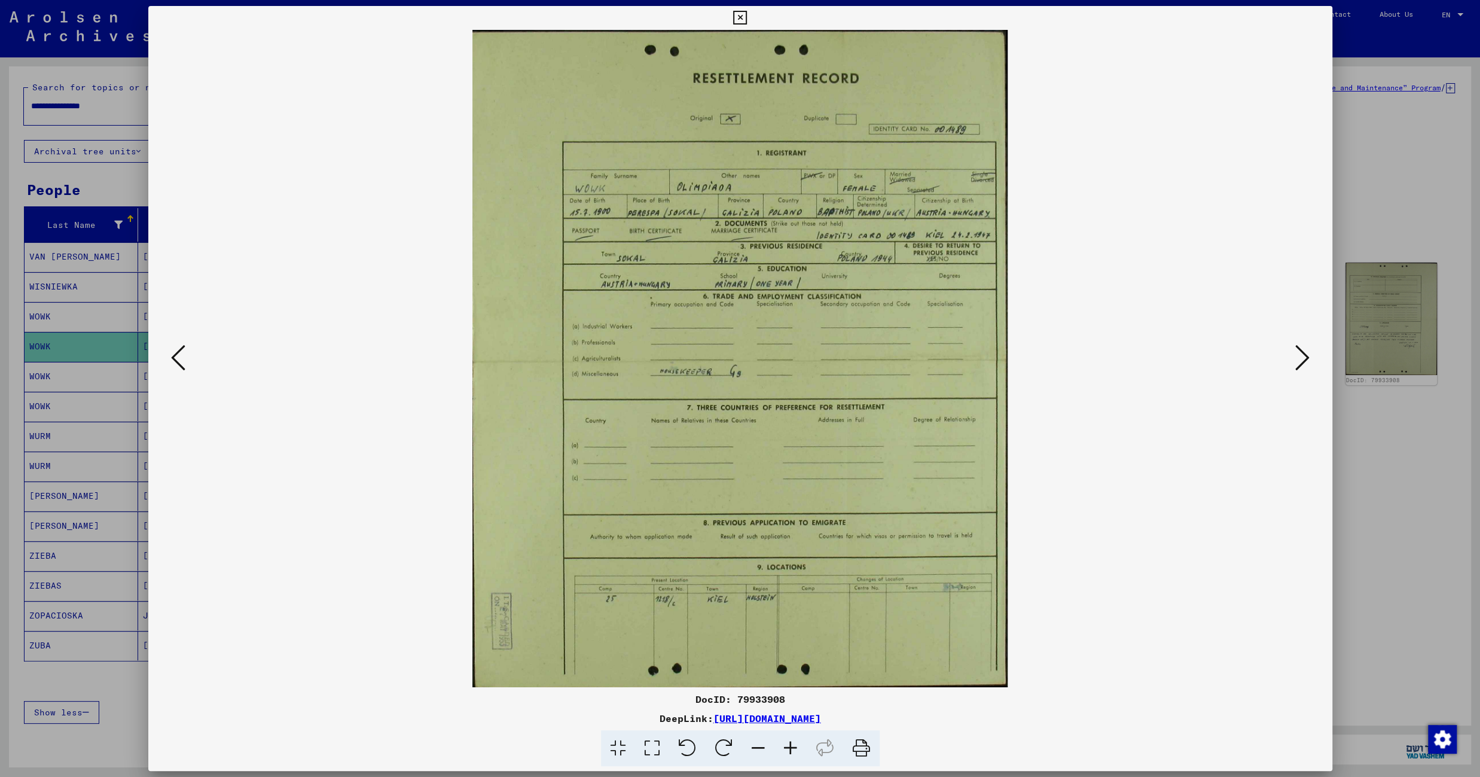
scroll to position [0, 0]
click at [1304, 364] on icon at bounding box center [1302, 357] width 14 height 29
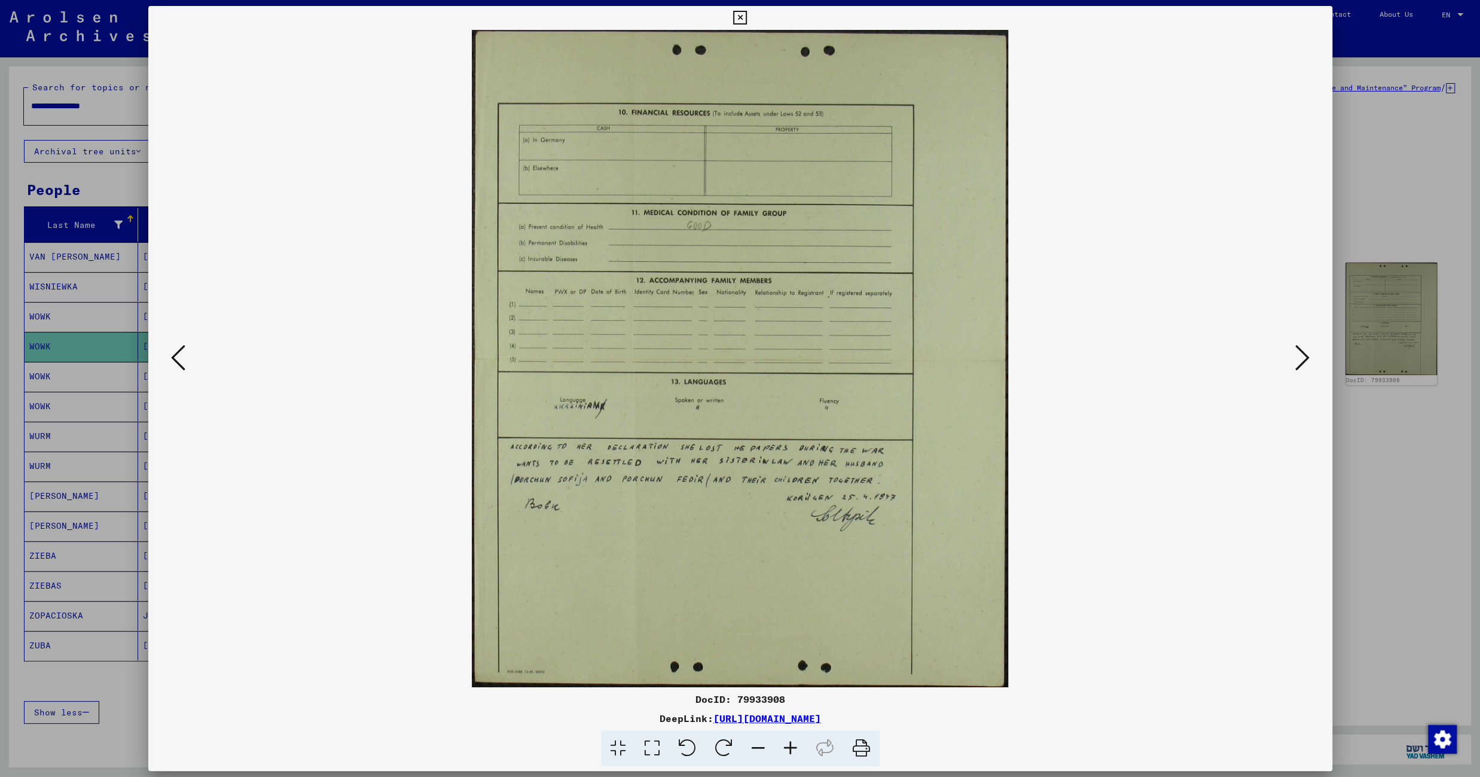
click at [1304, 364] on icon at bounding box center [1302, 357] width 14 height 29
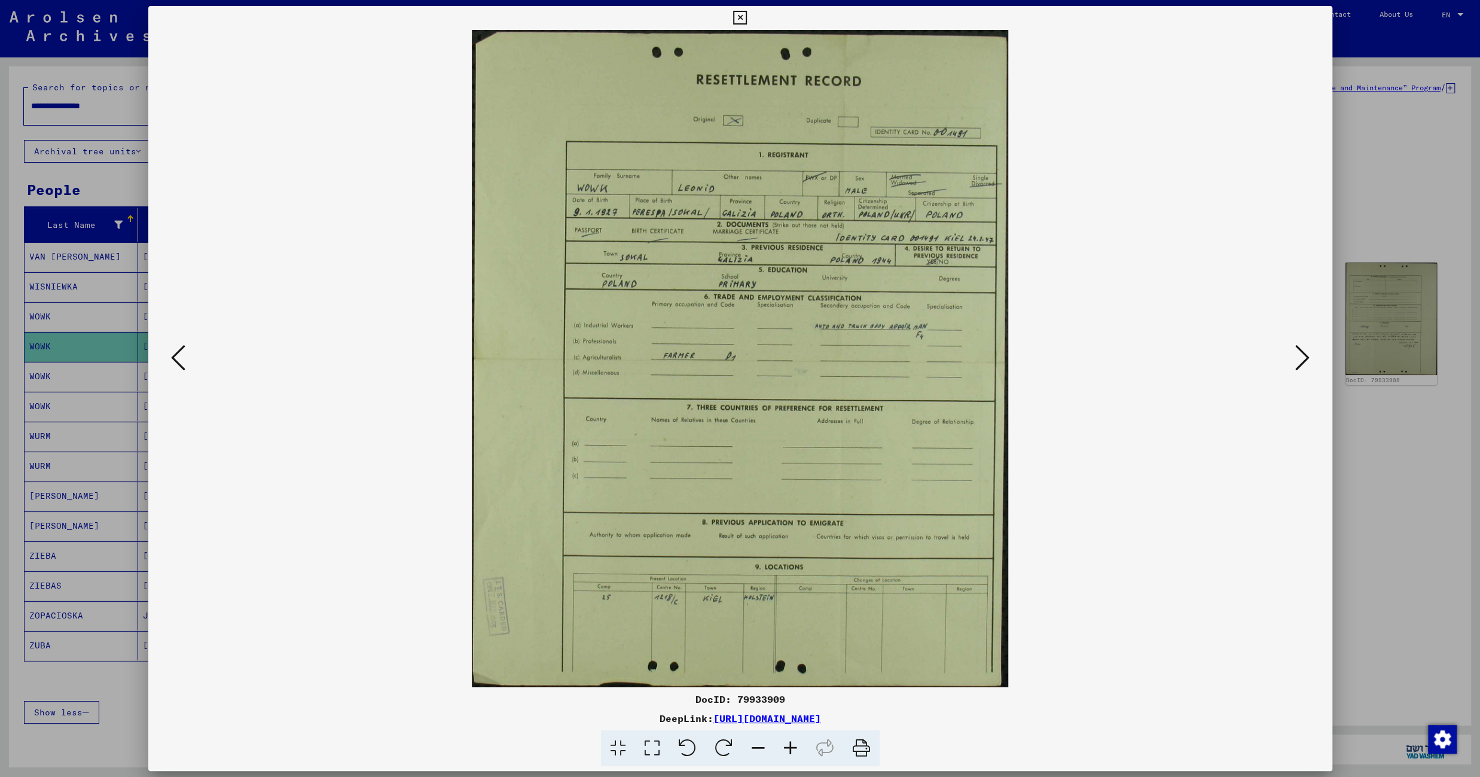
click at [750, 25] on button at bounding box center [740, 18] width 21 height 24
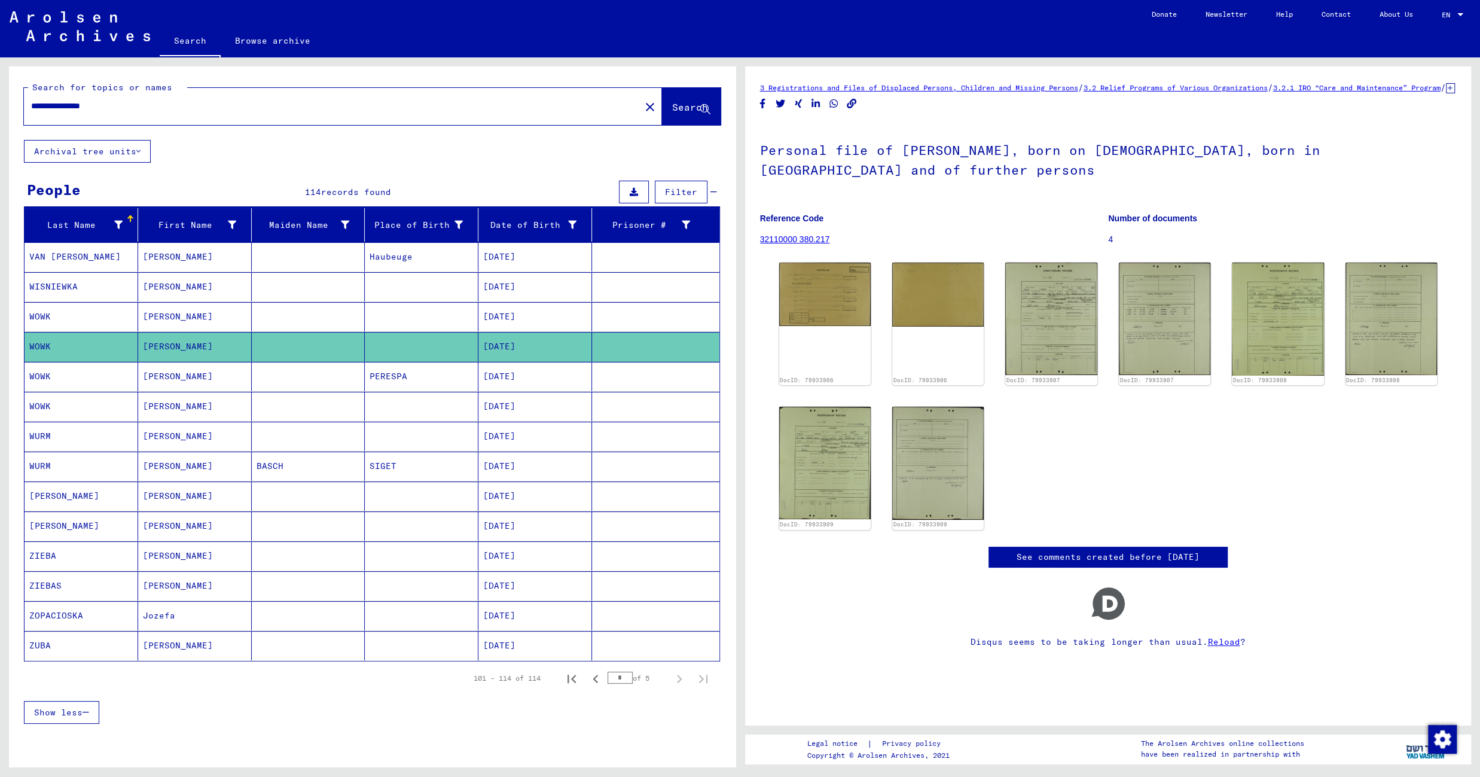
click at [347, 381] on mat-cell at bounding box center [309, 376] width 114 height 29
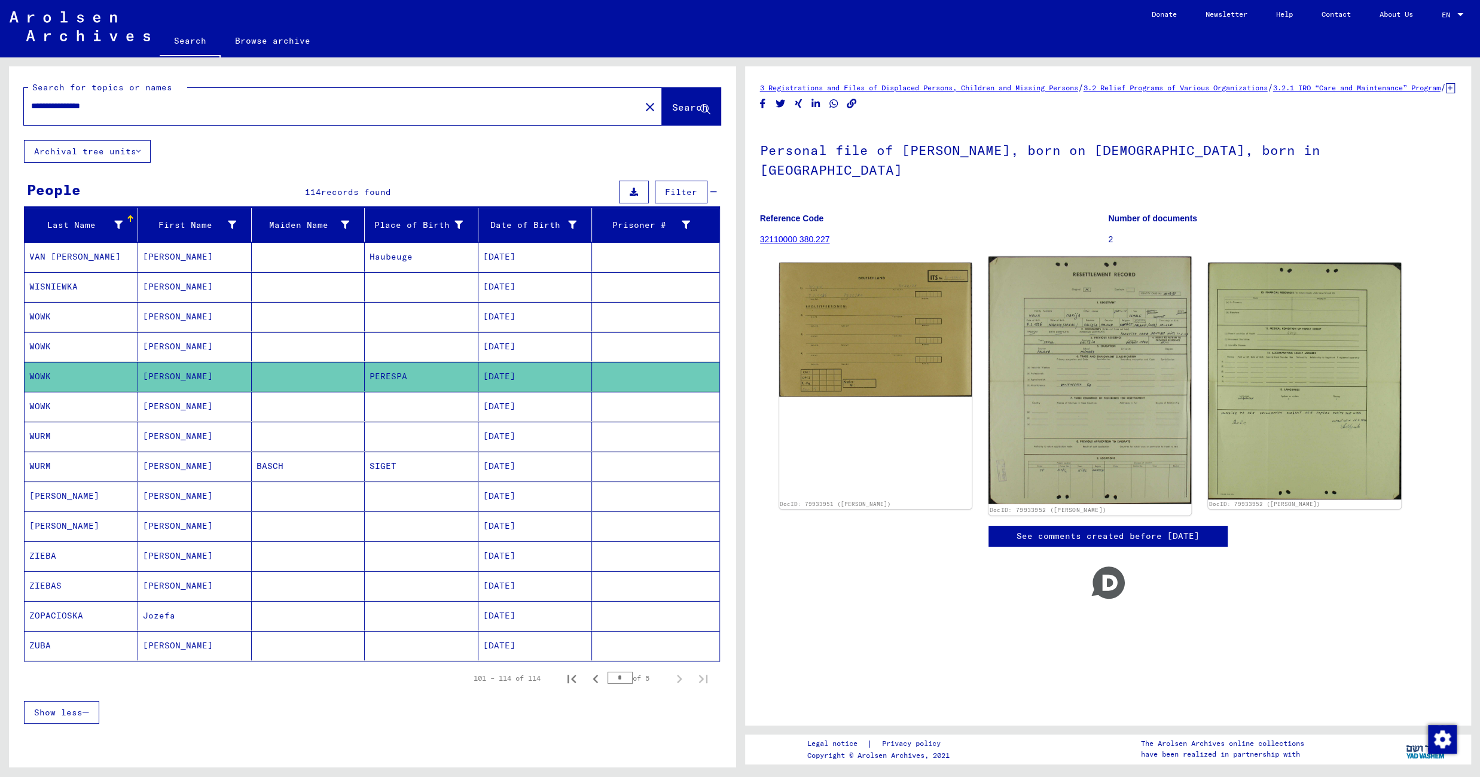
click at [1098, 334] on img at bounding box center [1089, 381] width 203 height 248
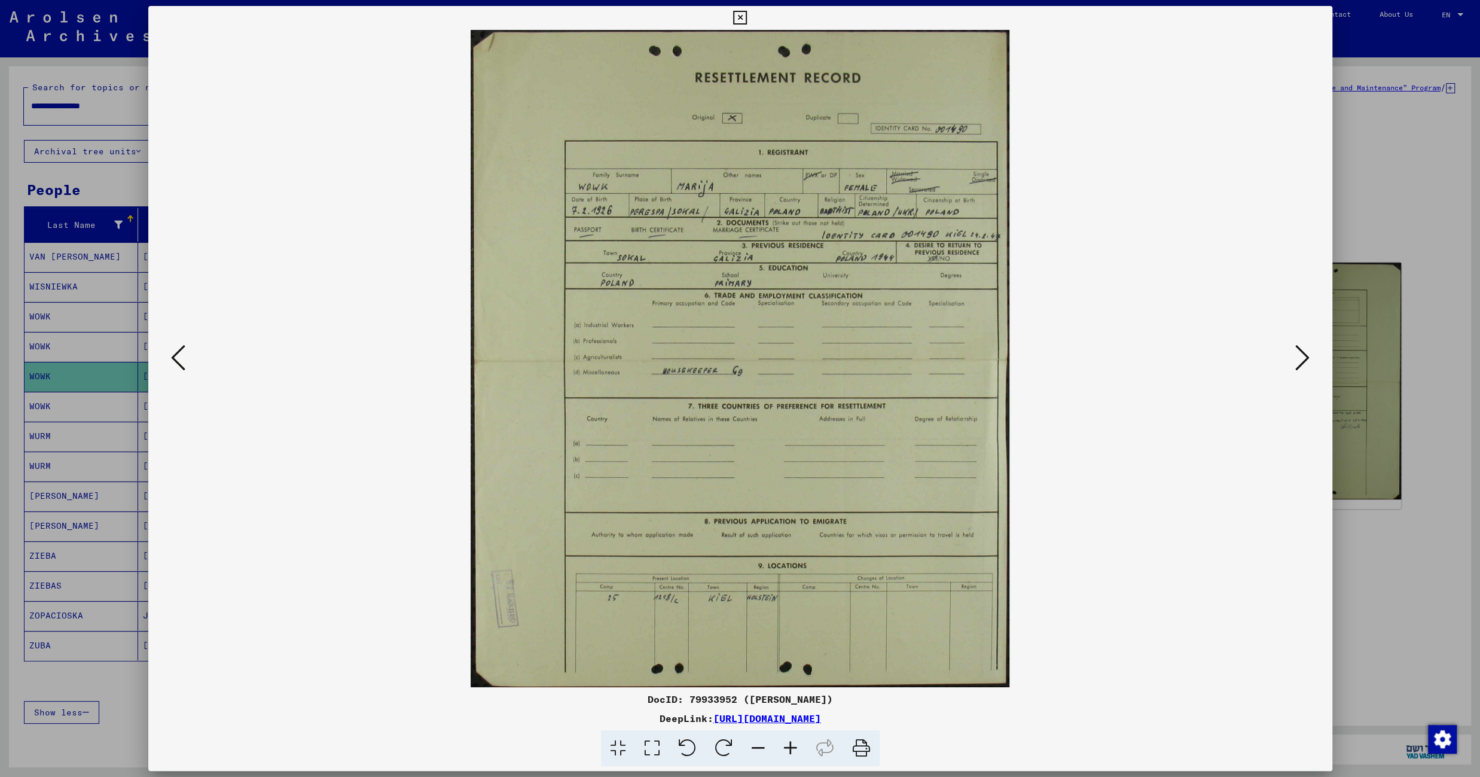
click at [747, 16] on icon at bounding box center [740, 18] width 14 height 14
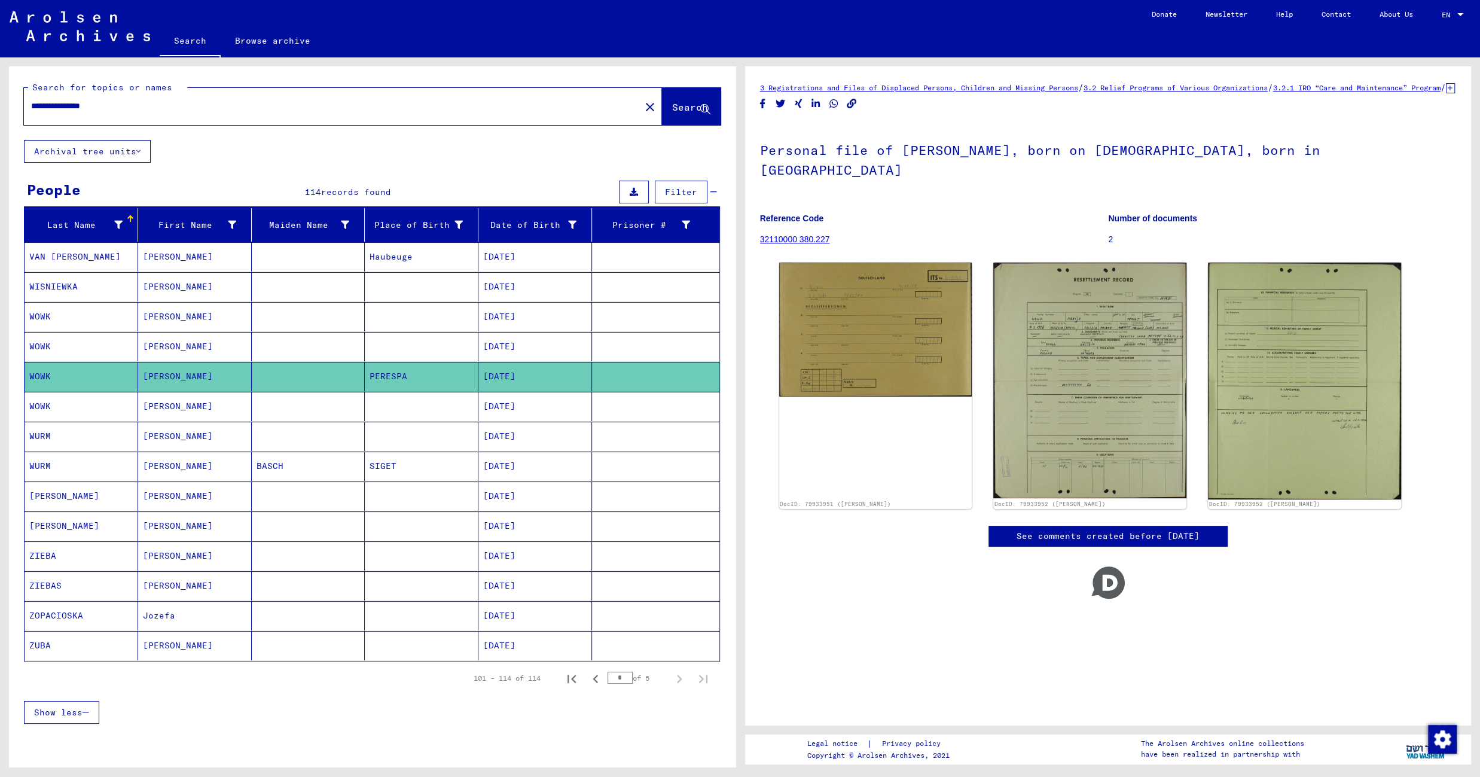
click at [356, 438] on mat-cell at bounding box center [309, 436] width 114 height 29
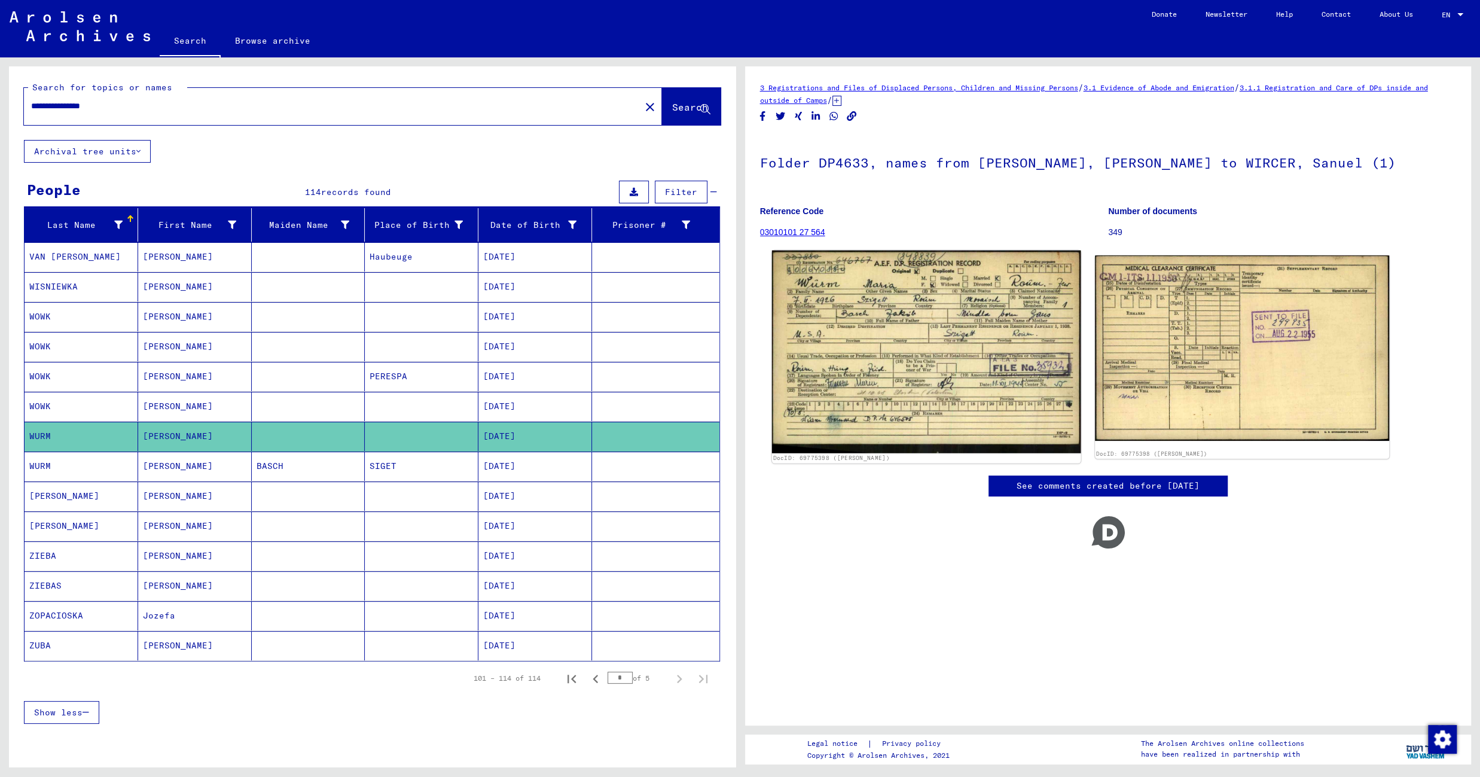
click at [832, 312] on img at bounding box center [925, 352] width 309 height 203
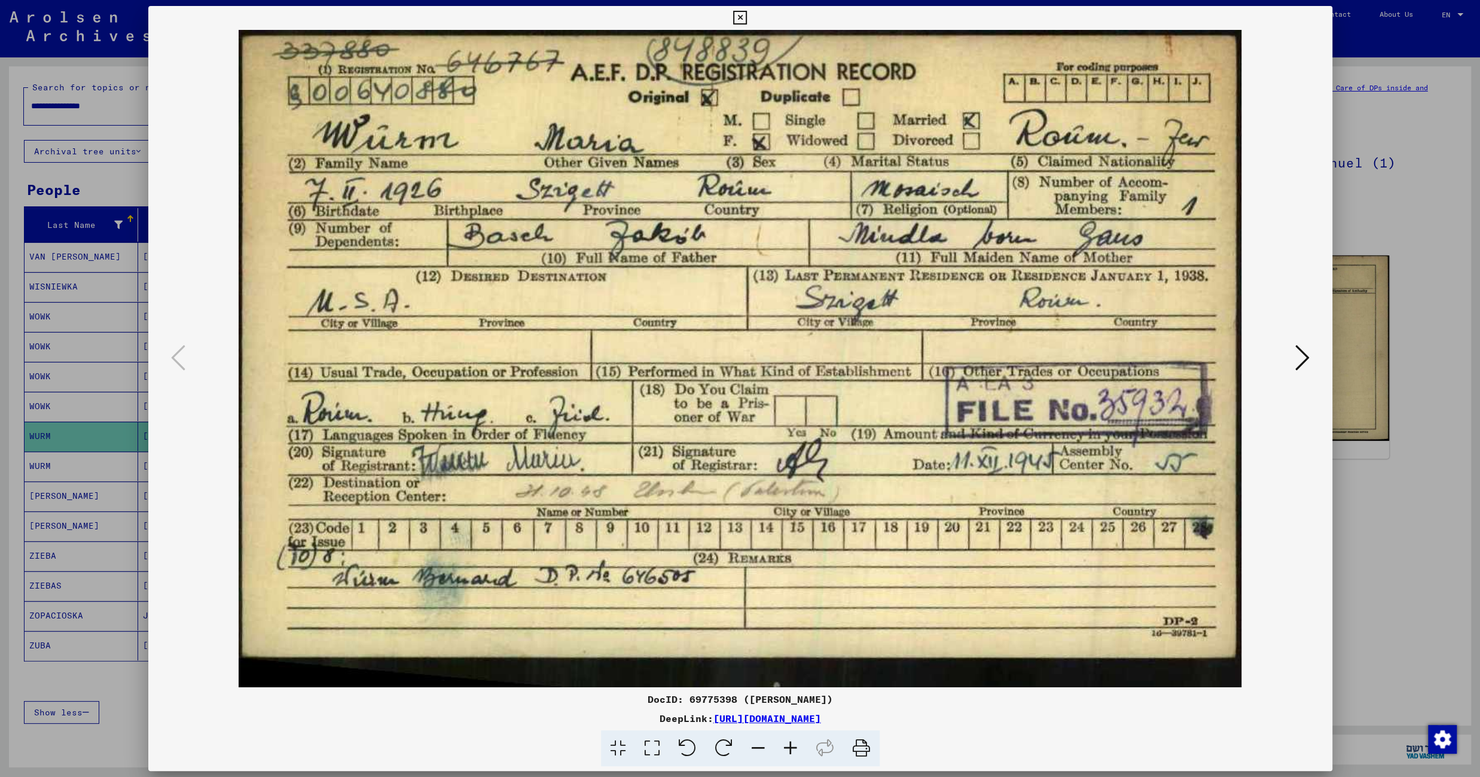
click at [747, 16] on icon at bounding box center [740, 18] width 14 height 14
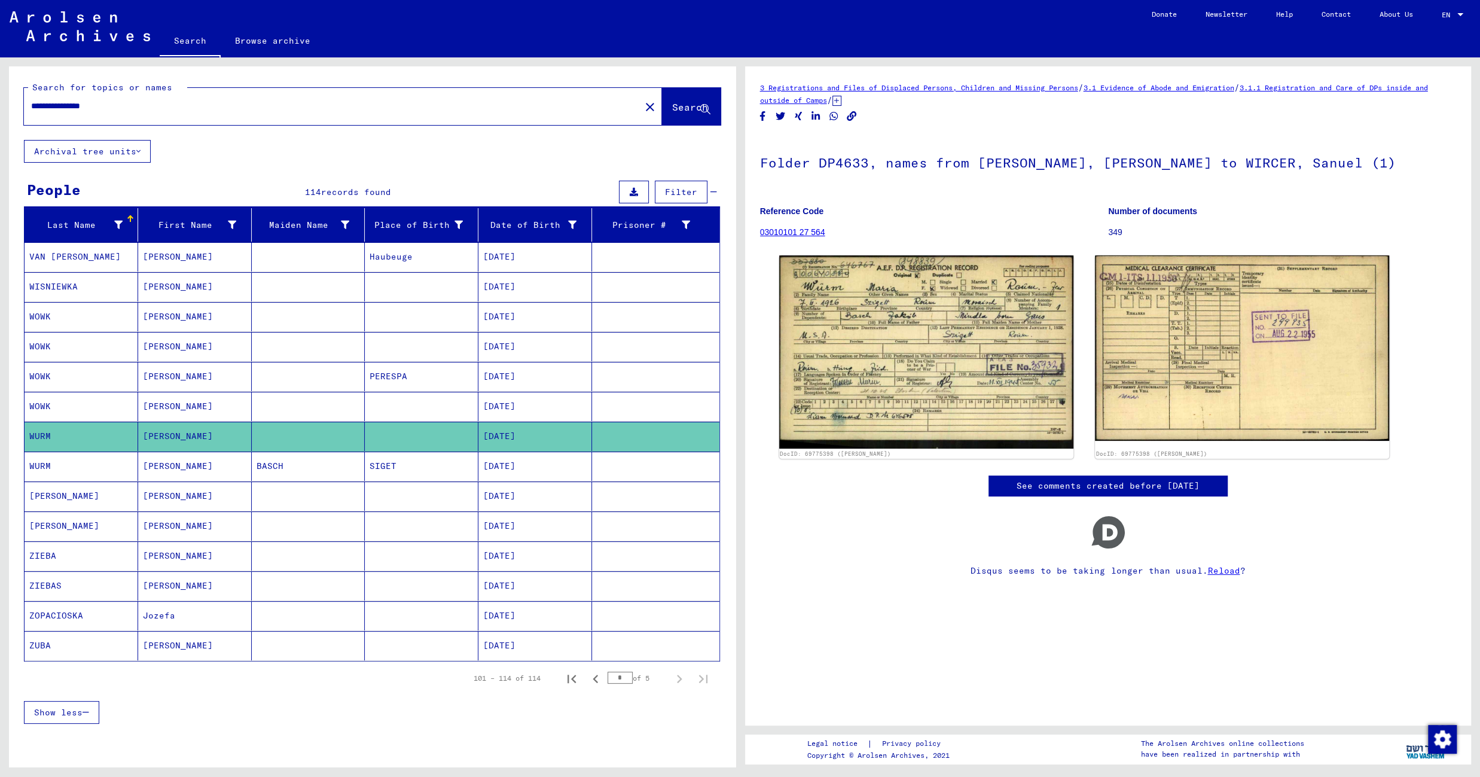
click at [423, 466] on mat-cell "SIGET" at bounding box center [422, 465] width 114 height 29
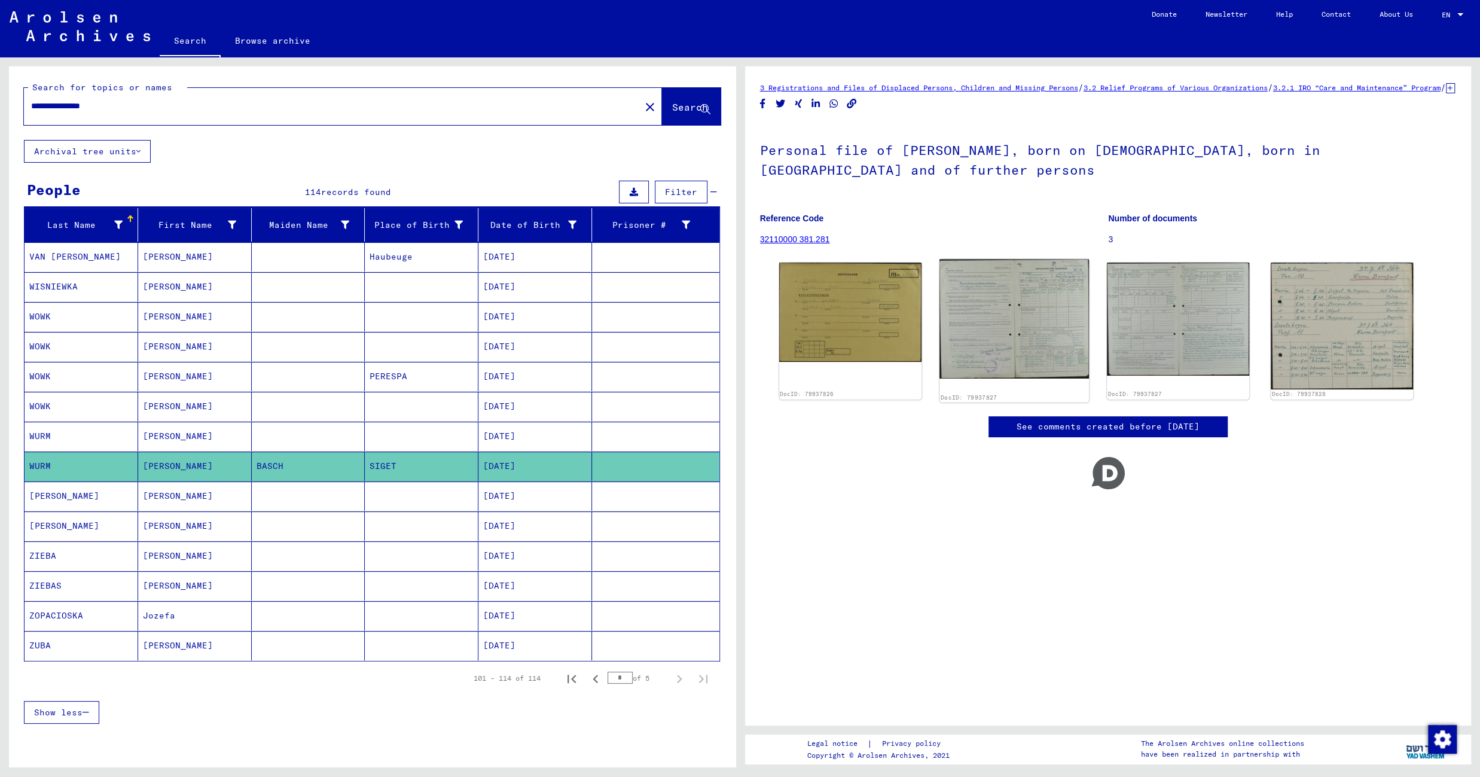
click at [1019, 334] on img at bounding box center [1013, 319] width 149 height 119
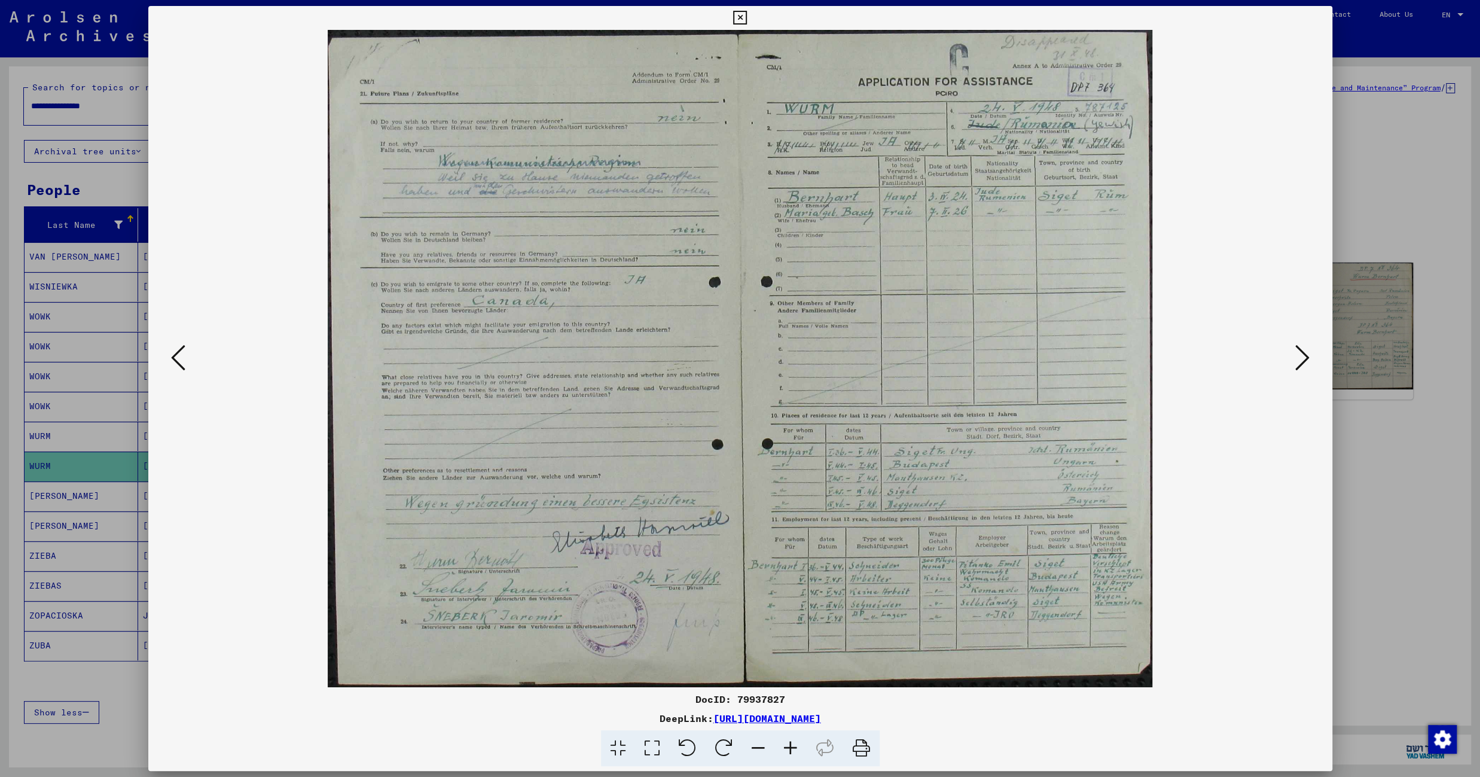
click at [786, 748] on icon at bounding box center [790, 748] width 32 height 36
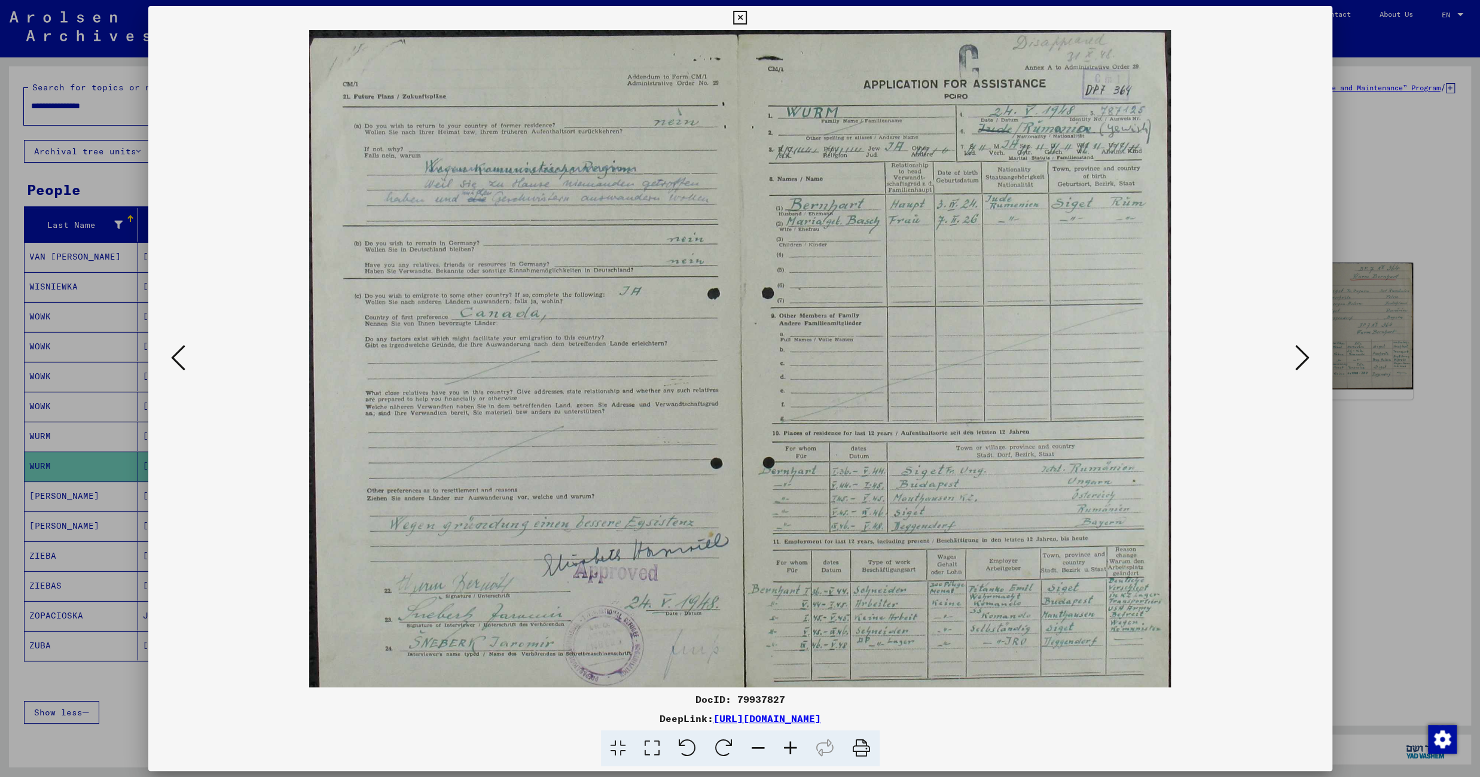
click at [786, 748] on icon at bounding box center [790, 748] width 32 height 36
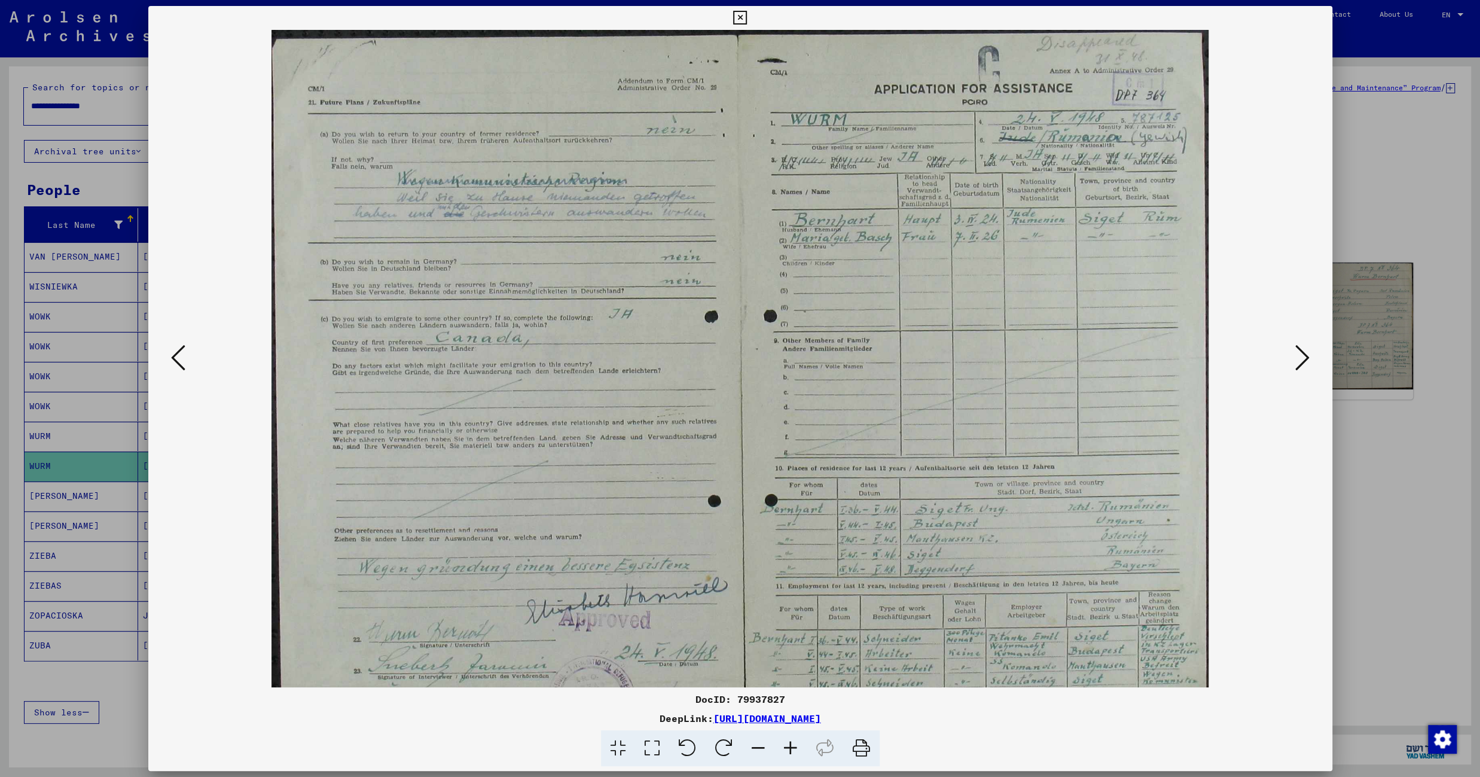
click at [786, 748] on icon at bounding box center [790, 748] width 32 height 36
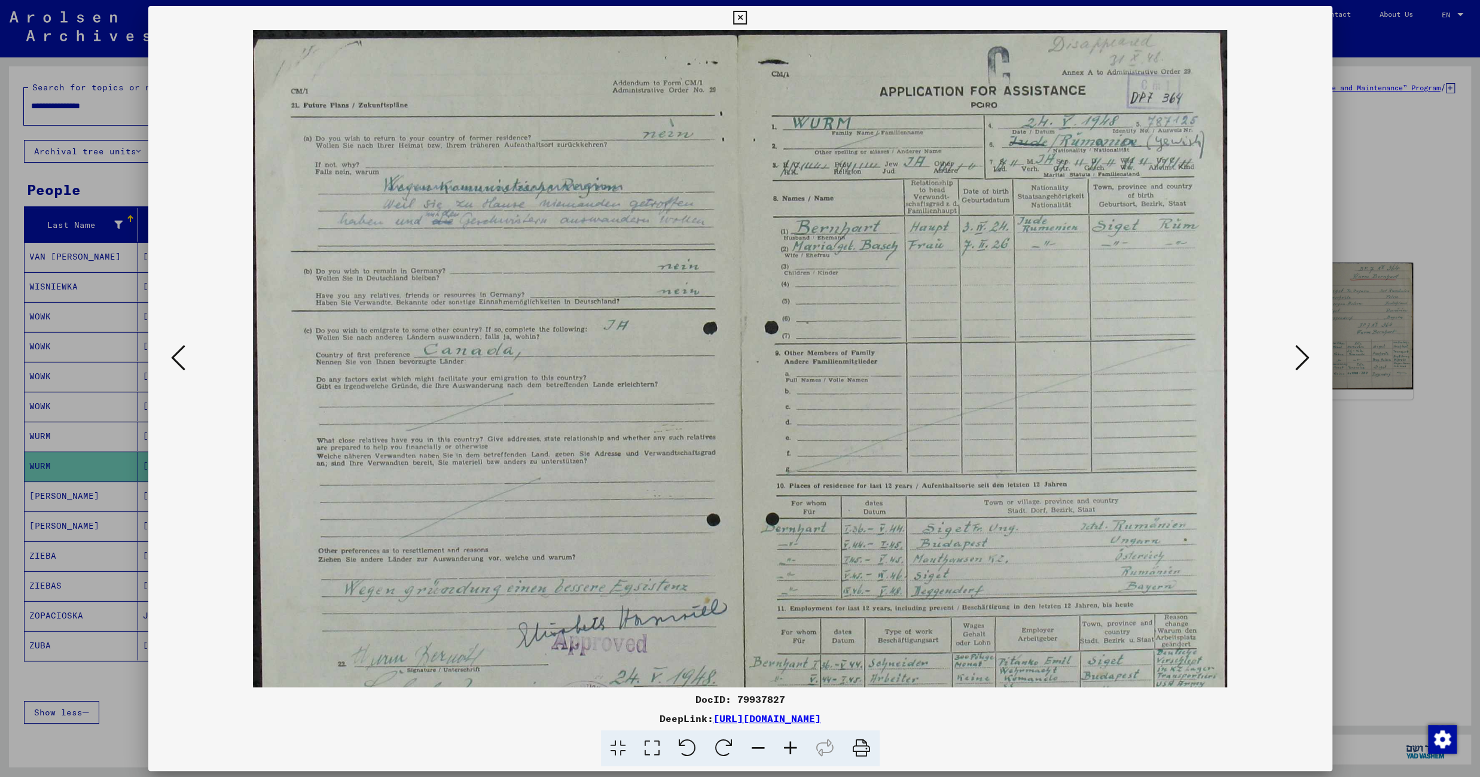
click at [786, 748] on icon at bounding box center [790, 748] width 32 height 36
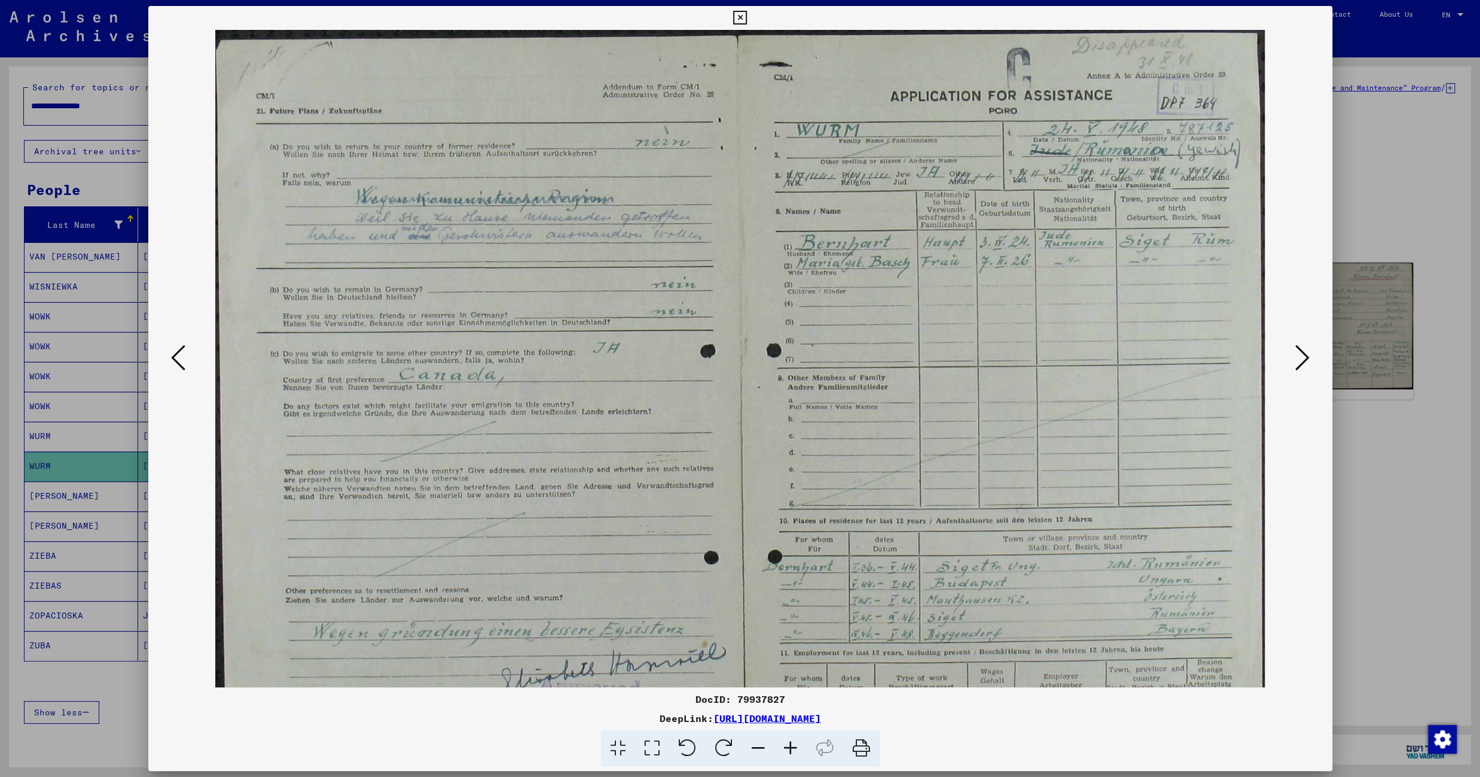
click at [786, 748] on icon at bounding box center [790, 748] width 32 height 36
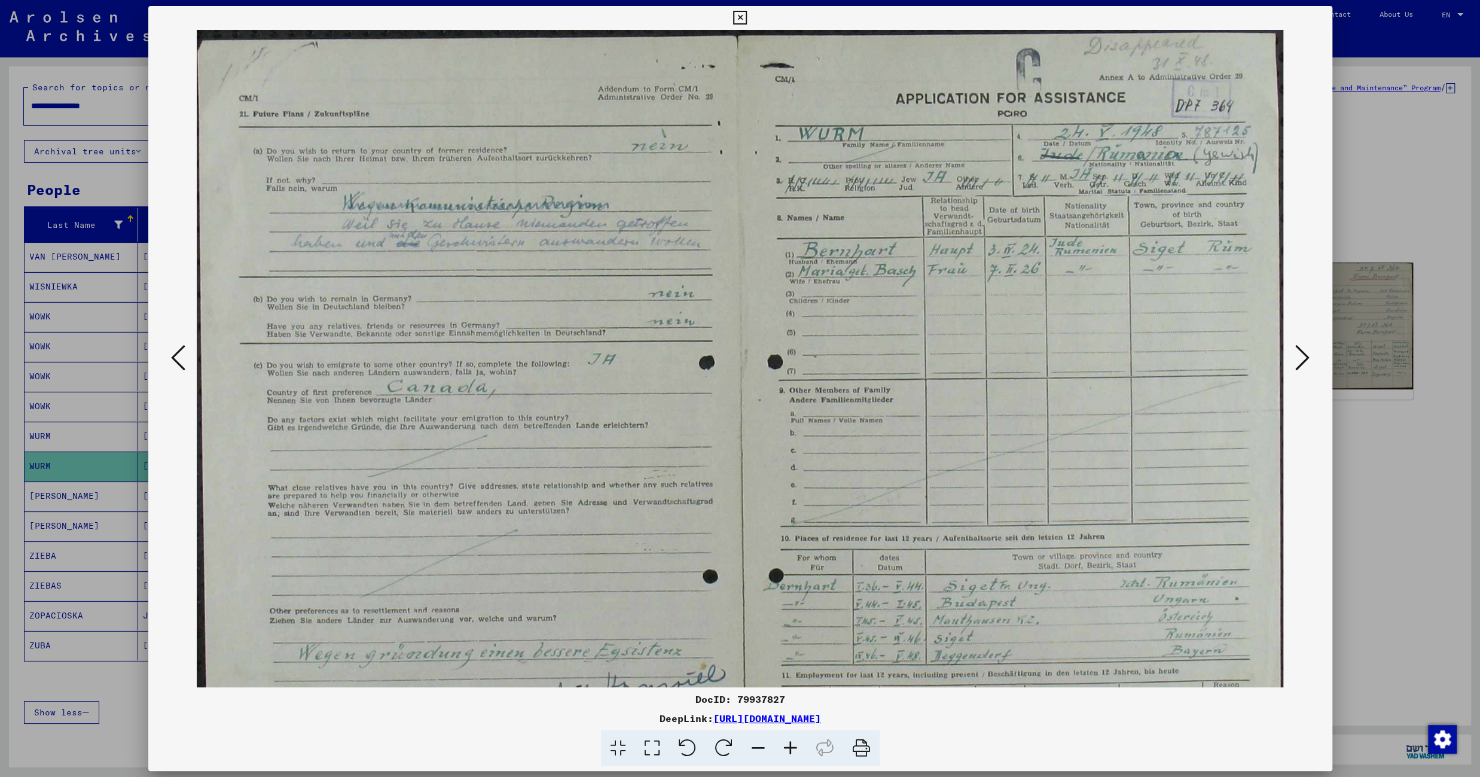
click at [786, 748] on icon at bounding box center [790, 748] width 32 height 36
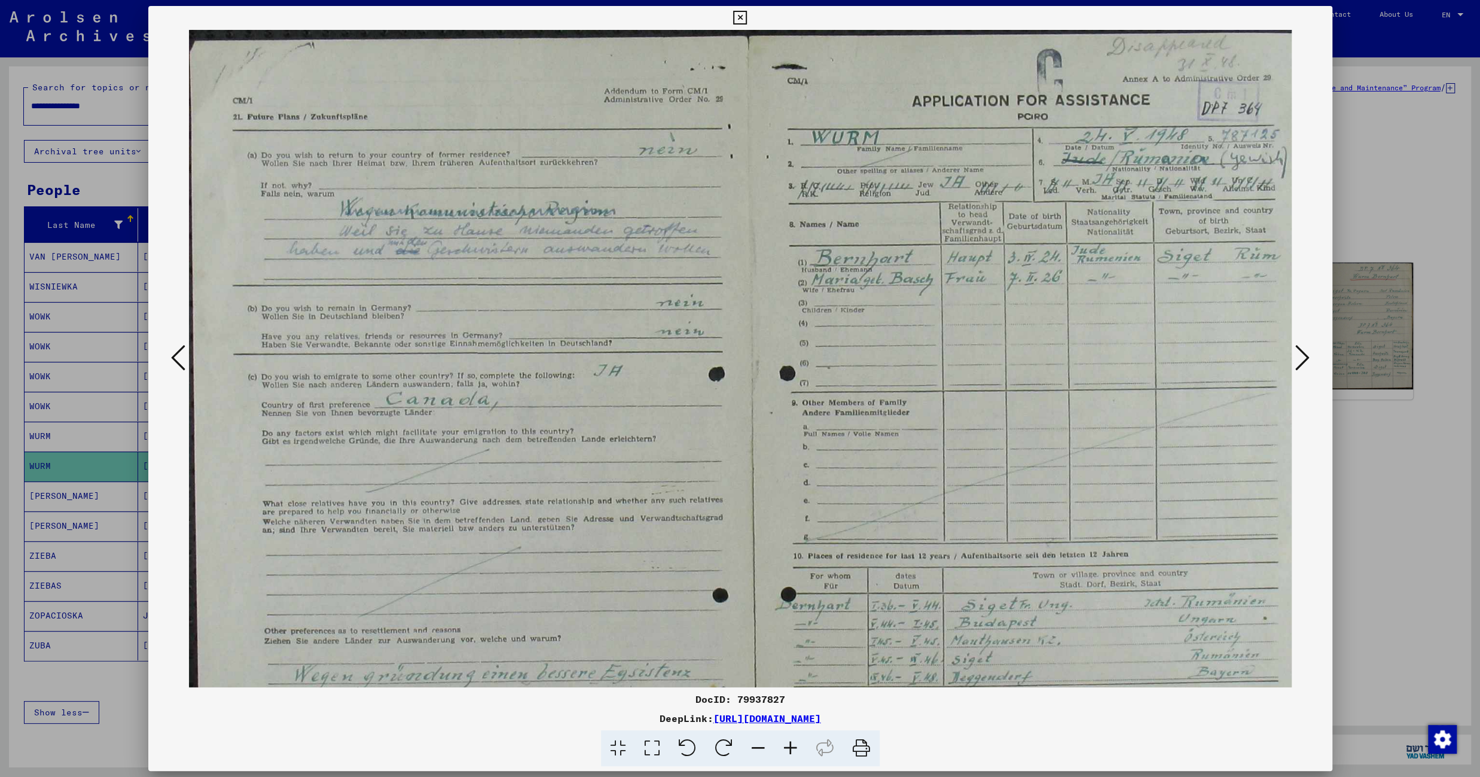
click at [786, 748] on icon at bounding box center [790, 748] width 32 height 36
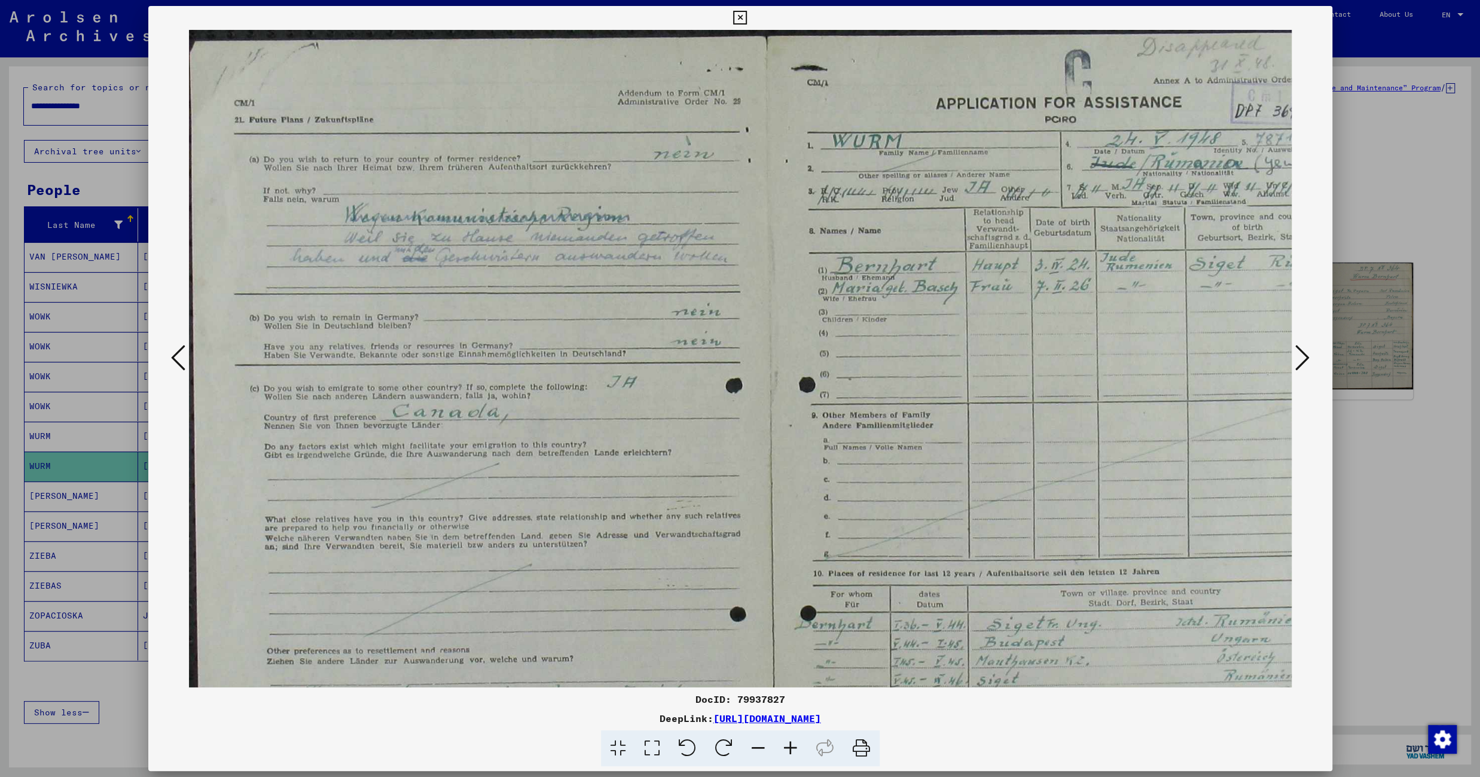
click at [786, 748] on icon at bounding box center [790, 748] width 32 height 36
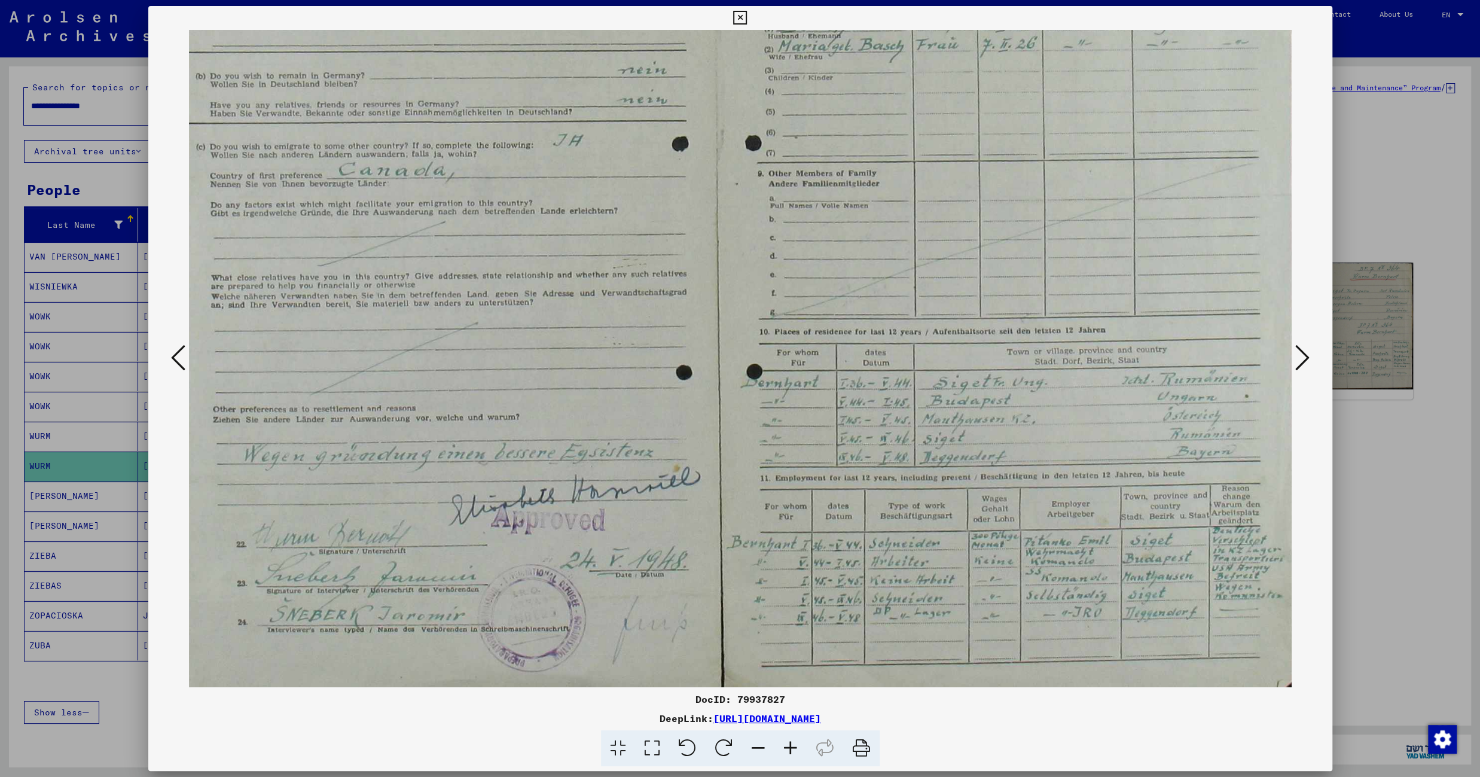
scroll to position [269, 55]
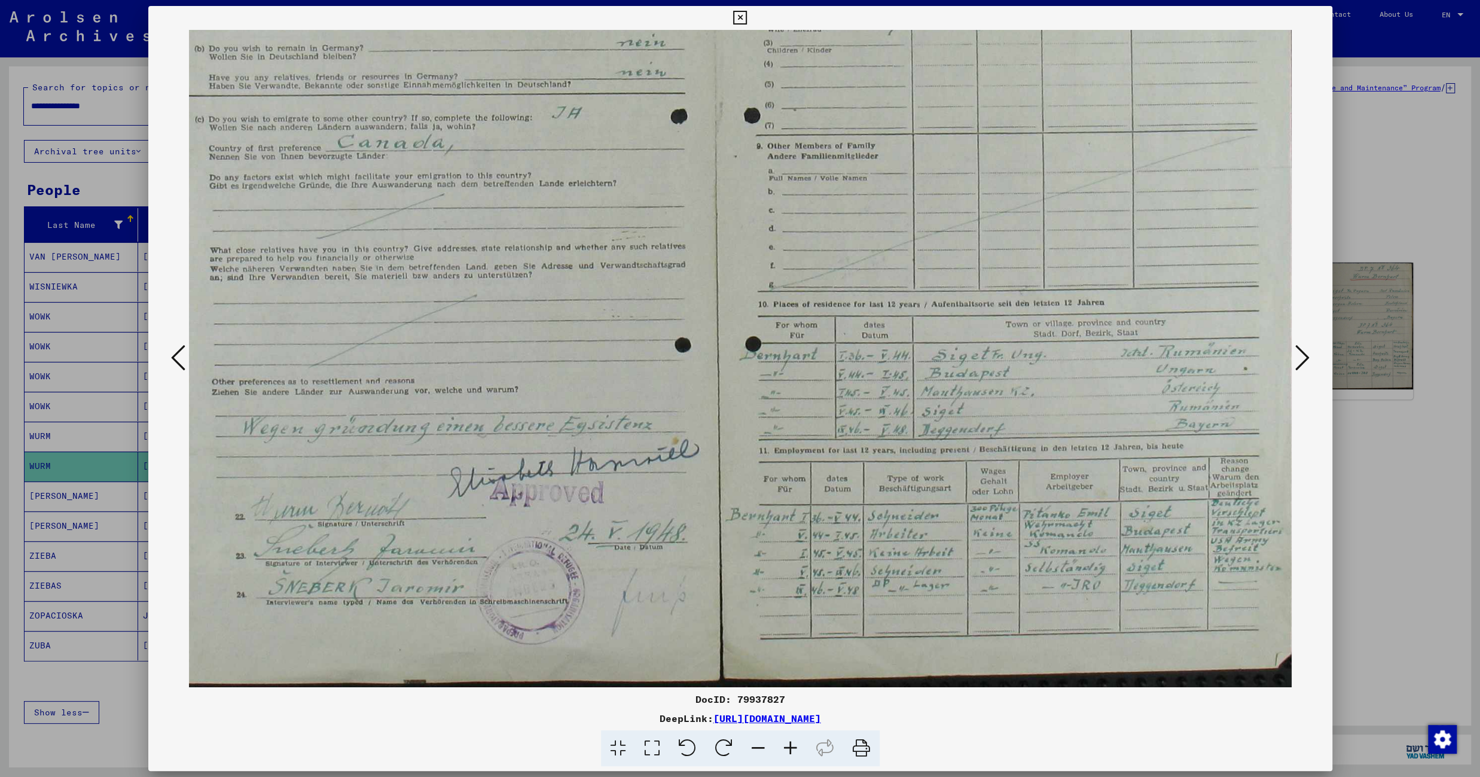
drag, startPoint x: 804, startPoint y: 624, endPoint x: 530, endPoint y: 318, distance: 409.9
click at [530, 318] on img at bounding box center [715, 224] width 1162 height 926
click at [747, 16] on icon at bounding box center [740, 18] width 14 height 14
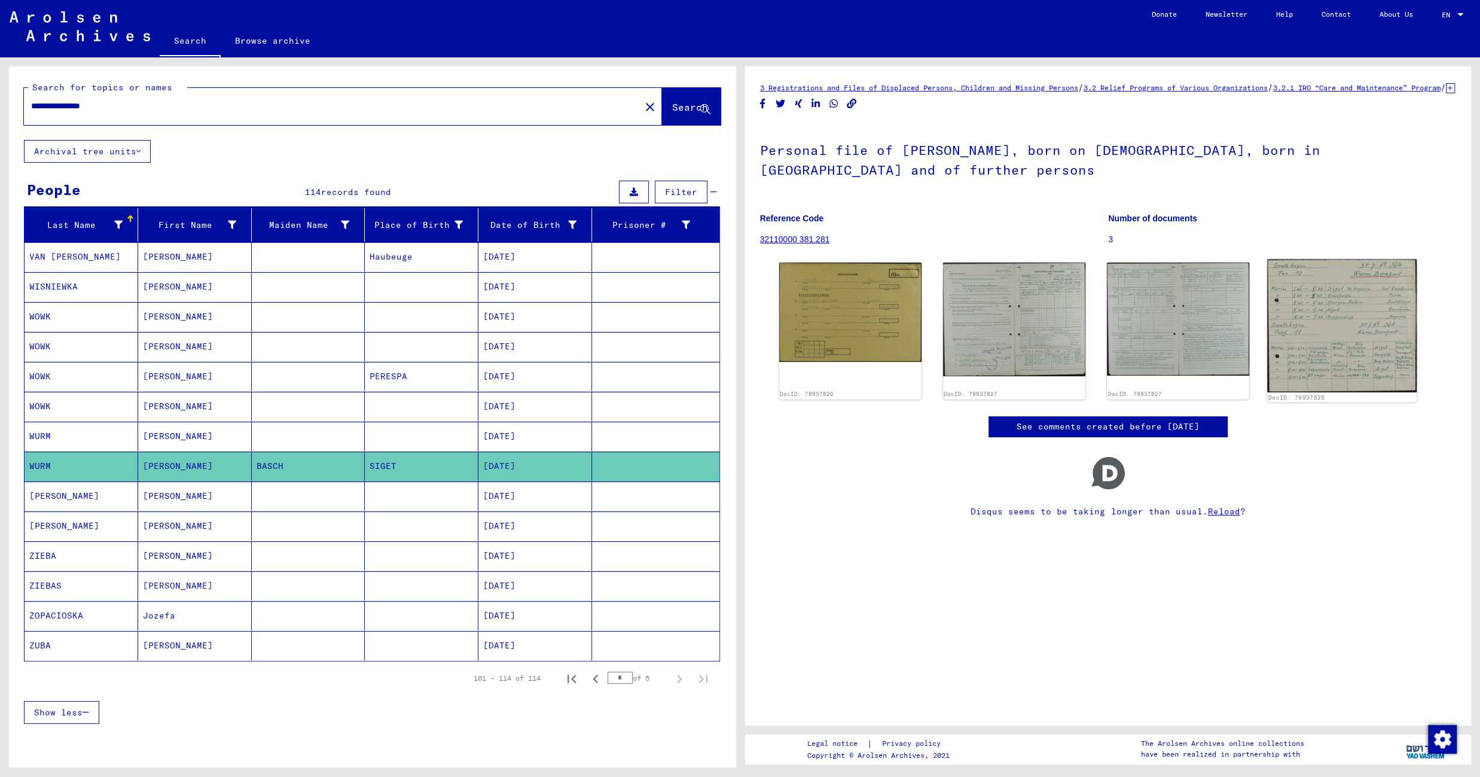
click at [1318, 330] on img at bounding box center [1341, 326] width 149 height 133
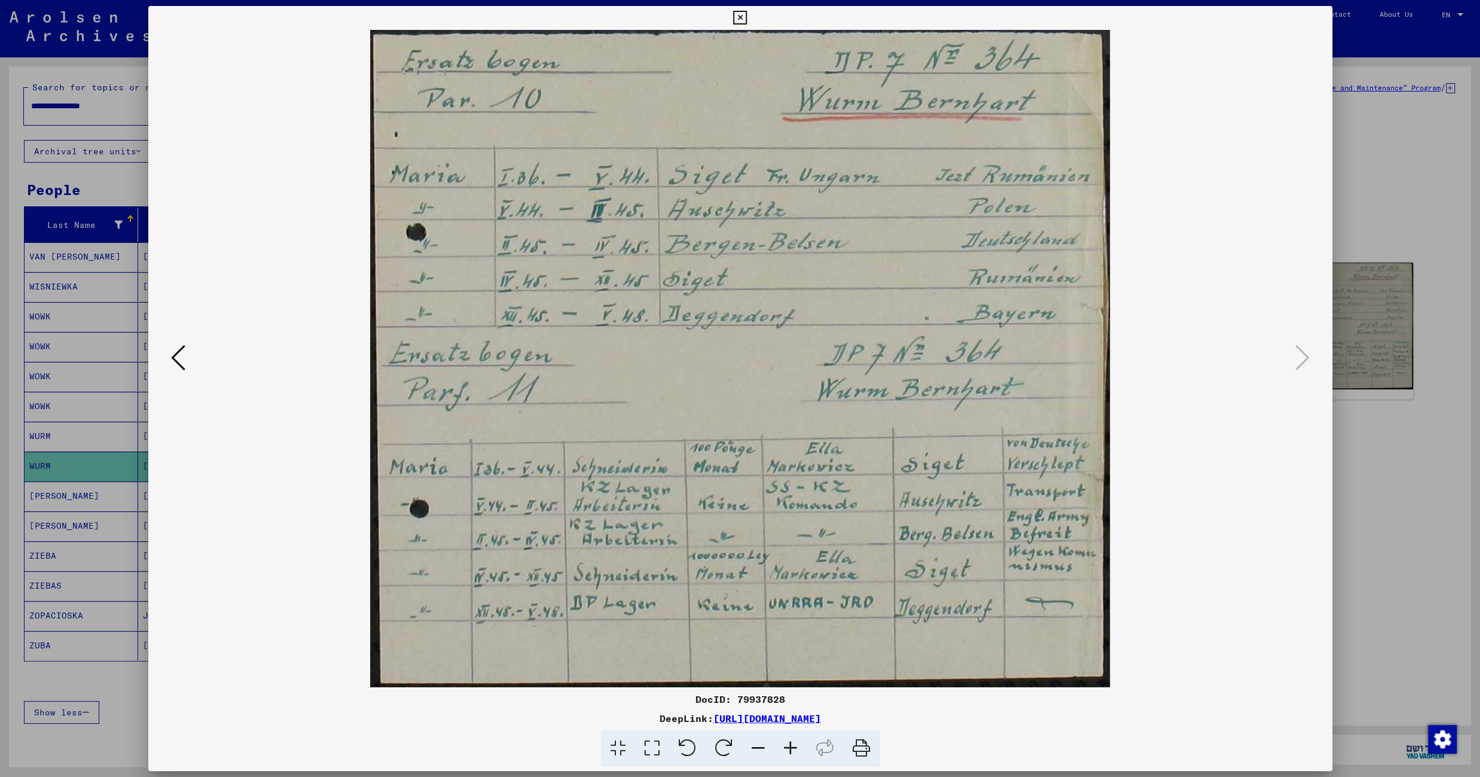
click at [747, 19] on icon at bounding box center [740, 18] width 14 height 14
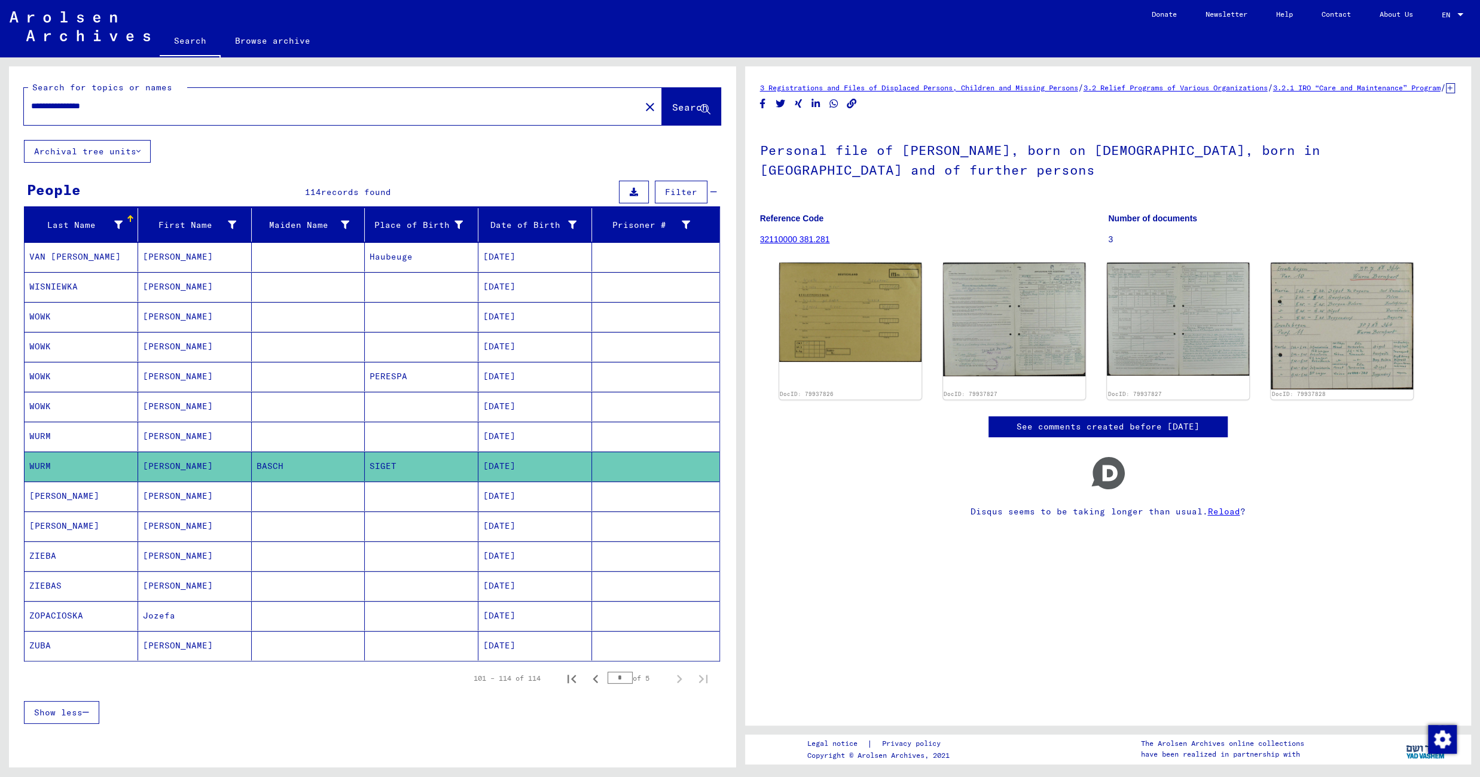
click at [388, 509] on mat-cell at bounding box center [422, 495] width 114 height 29
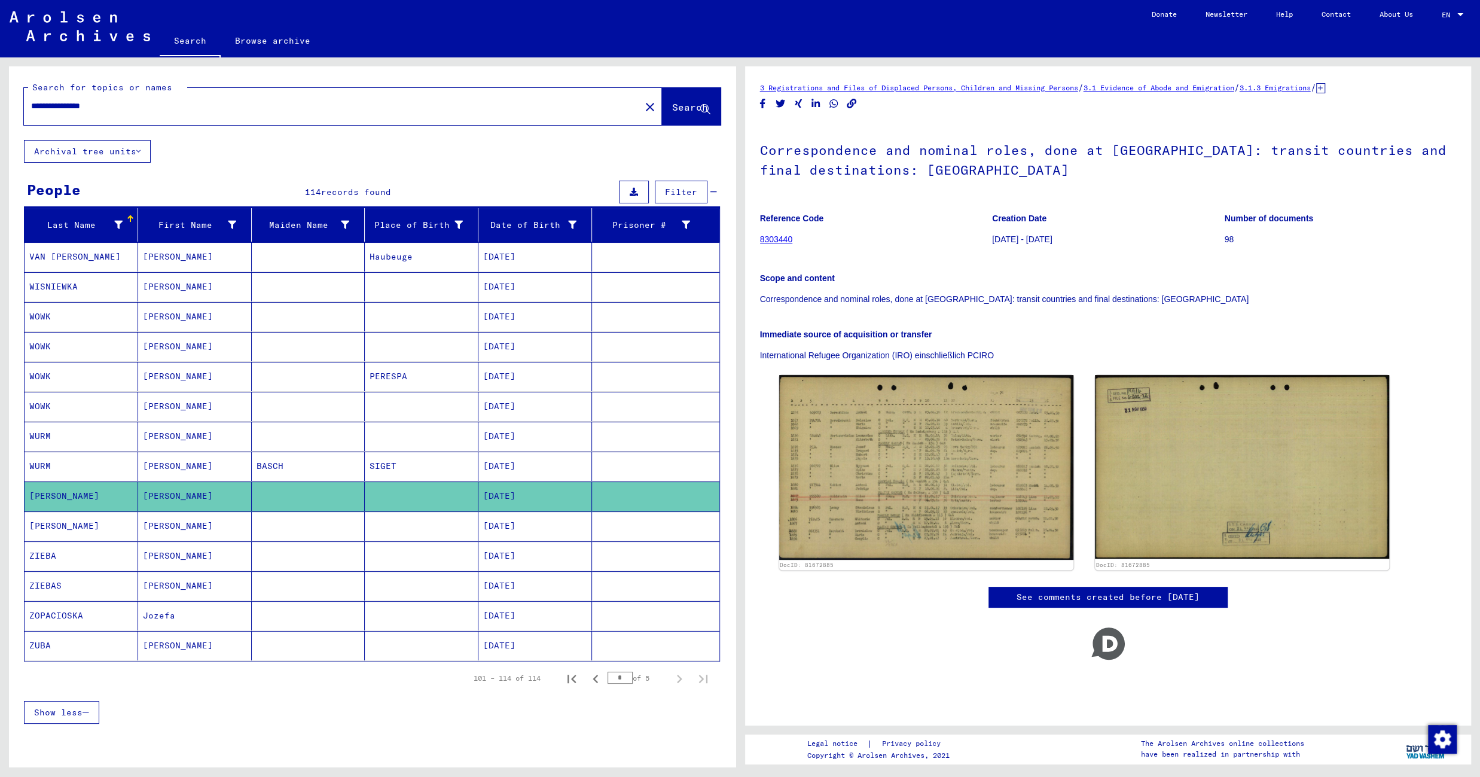
click at [394, 533] on mat-cell at bounding box center [422, 525] width 114 height 29
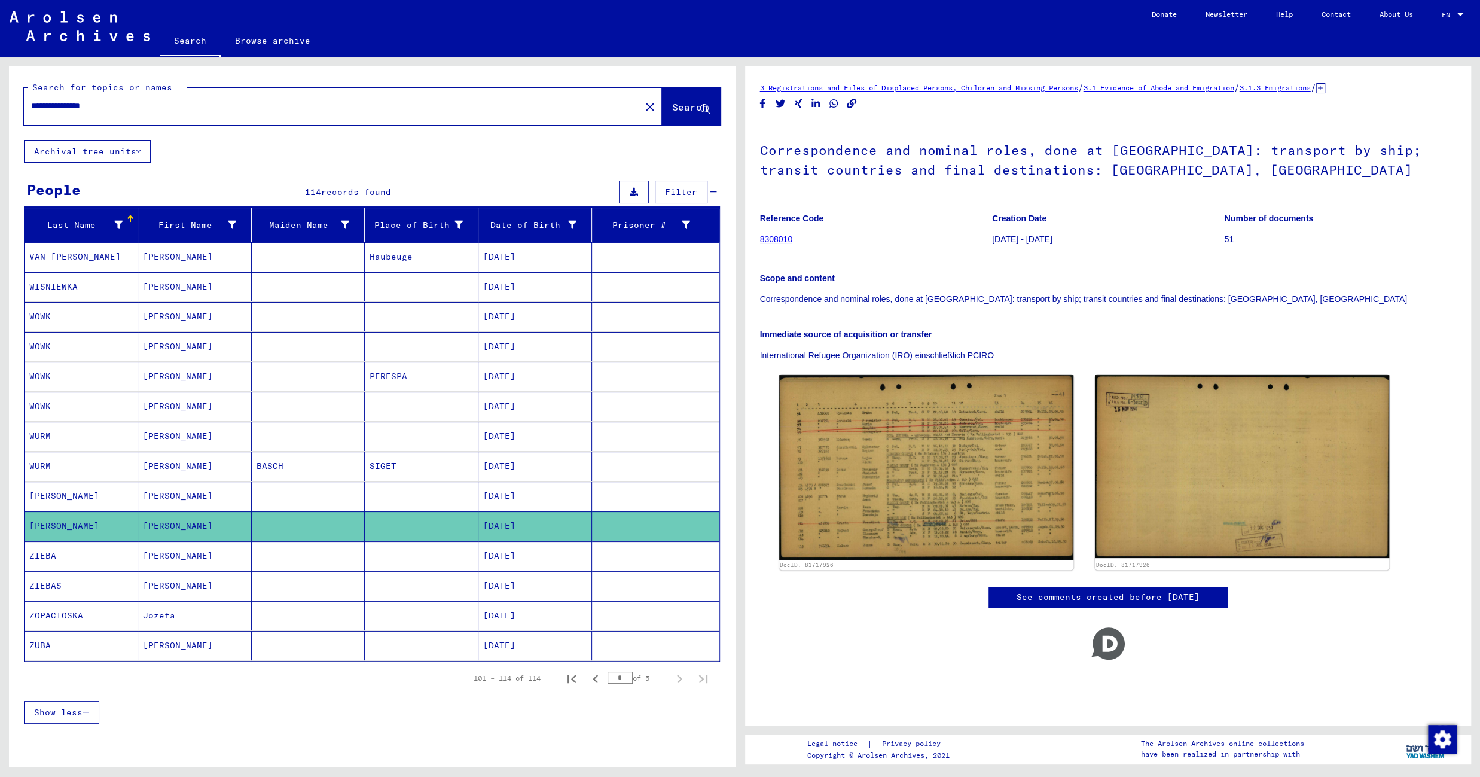
click at [365, 564] on mat-cell at bounding box center [422, 555] width 114 height 29
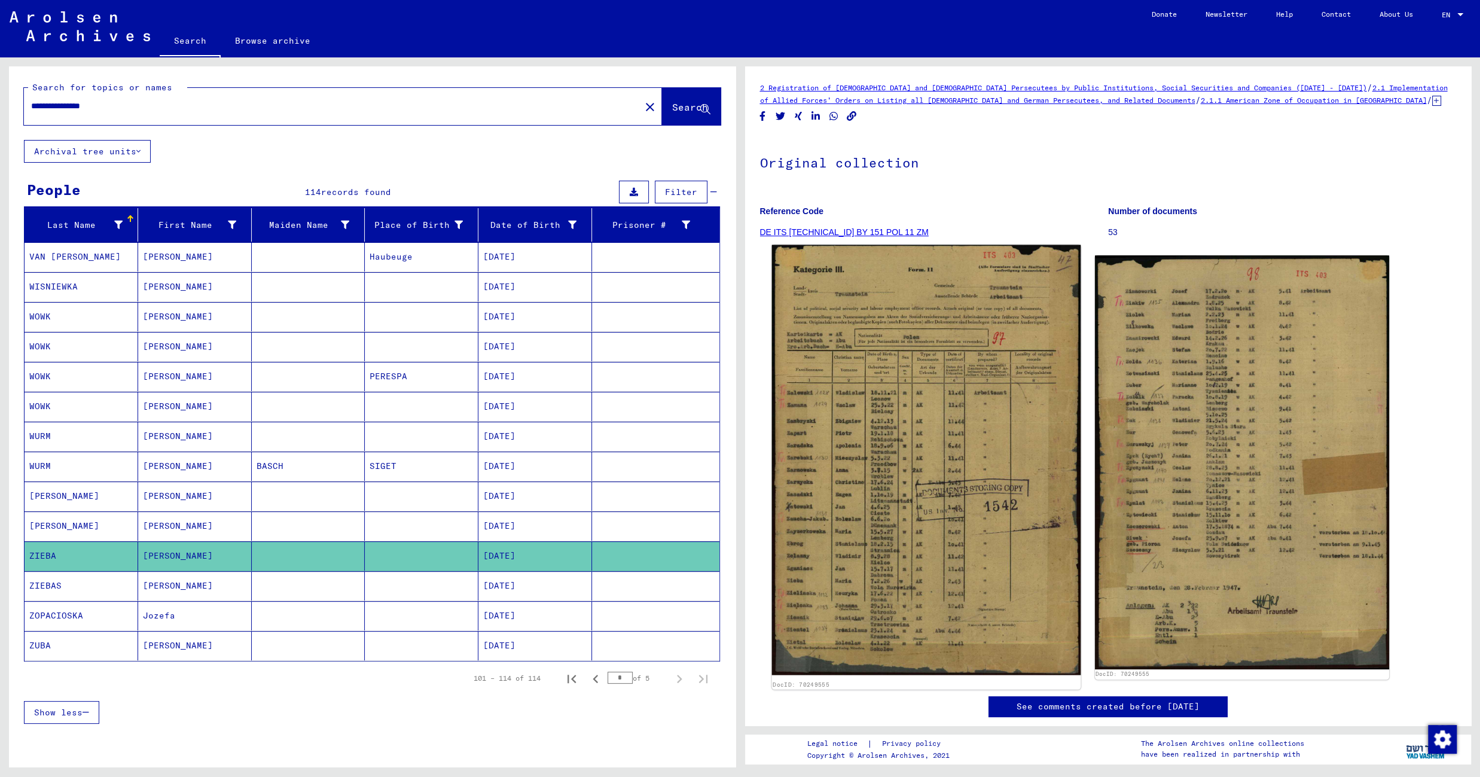
click at [912, 377] on img at bounding box center [925, 460] width 309 height 431
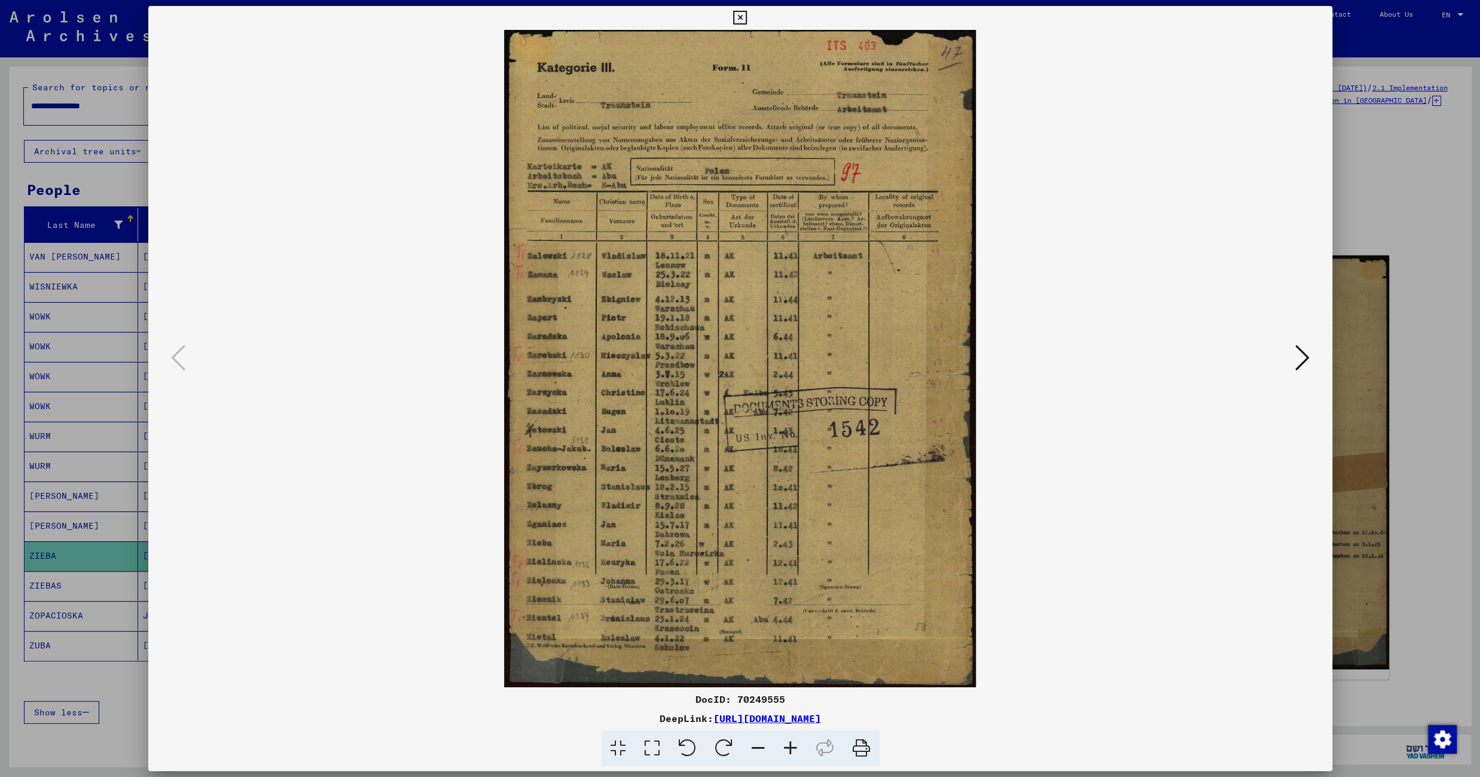
click at [747, 17] on icon at bounding box center [740, 18] width 14 height 14
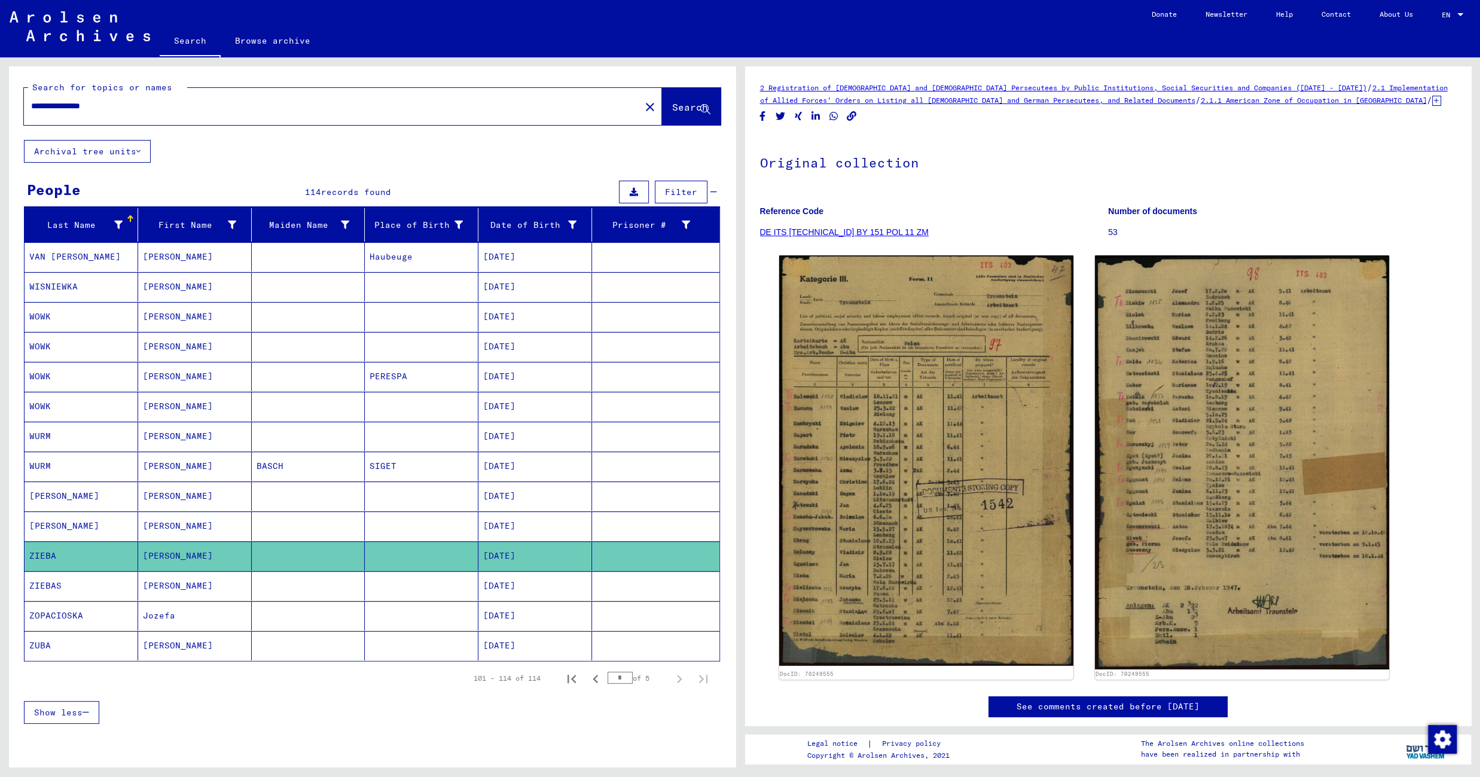
click at [383, 588] on mat-cell at bounding box center [422, 585] width 114 height 29
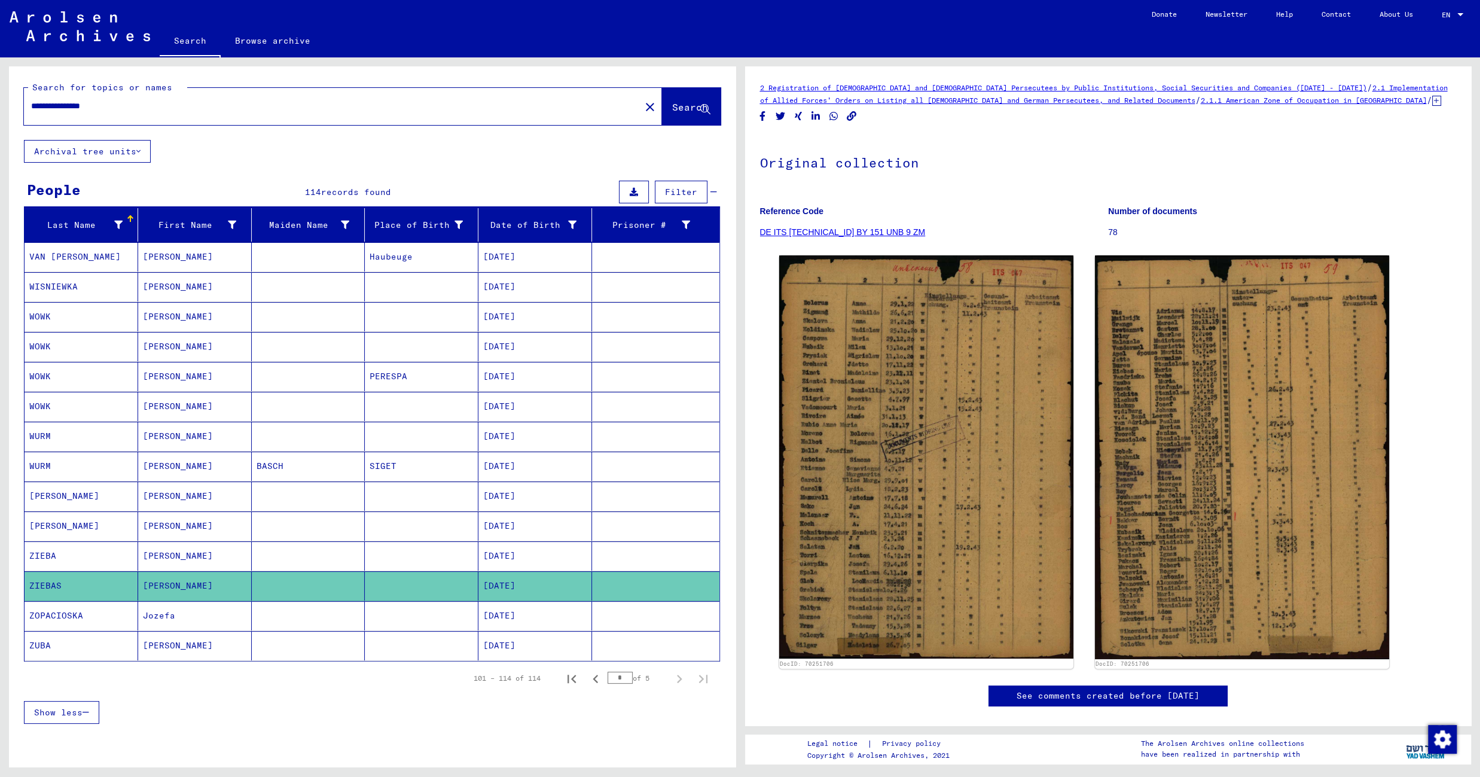
click at [373, 655] on mat-cell at bounding box center [422, 645] width 114 height 29
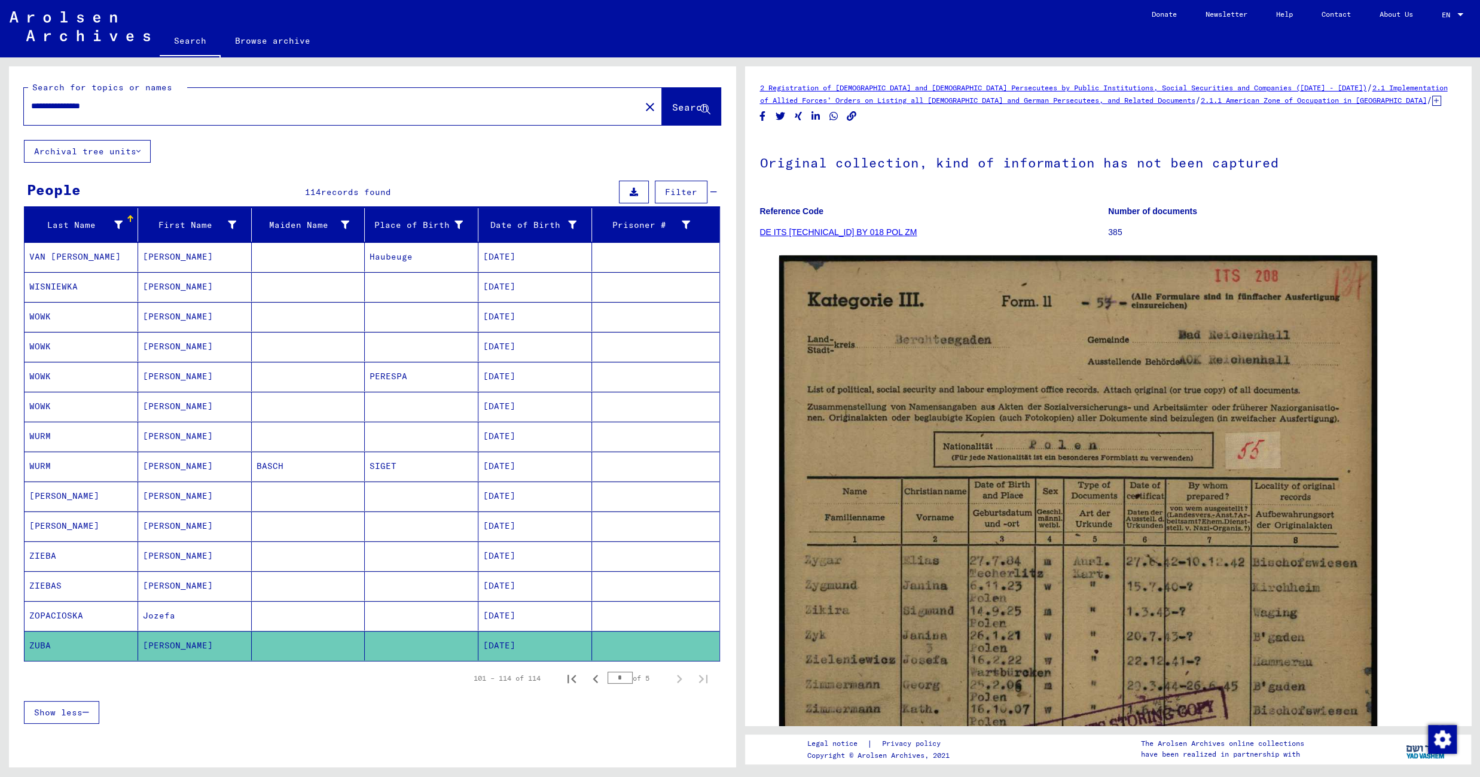
click at [124, 107] on input "**********" at bounding box center [332, 106] width 602 height 13
click at [32, 105] on input "*****" at bounding box center [332, 106] width 602 height 13
type input "**********"
click at [674, 108] on span "Search" at bounding box center [690, 107] width 36 height 12
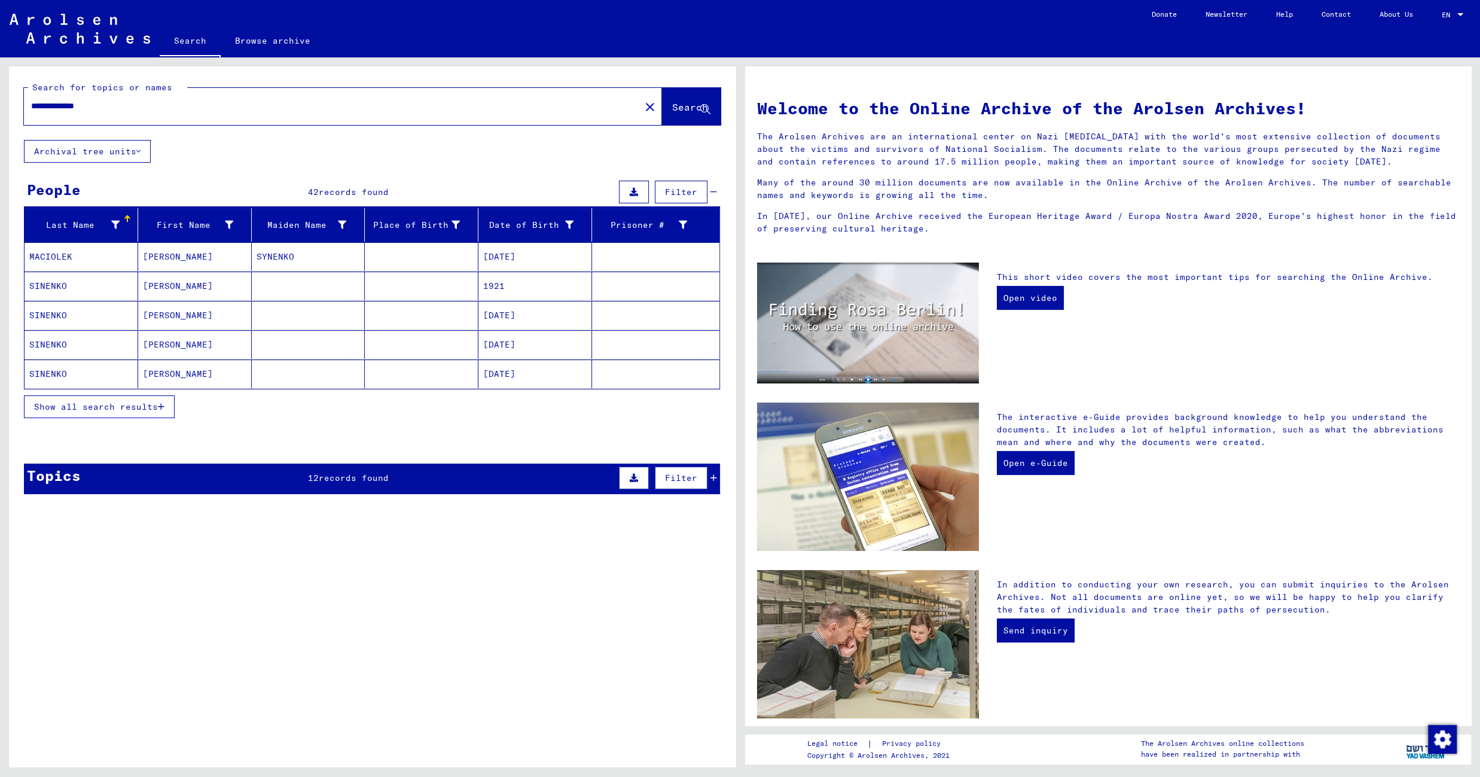
click at [163, 410] on icon "button" at bounding box center [161, 406] width 7 height 8
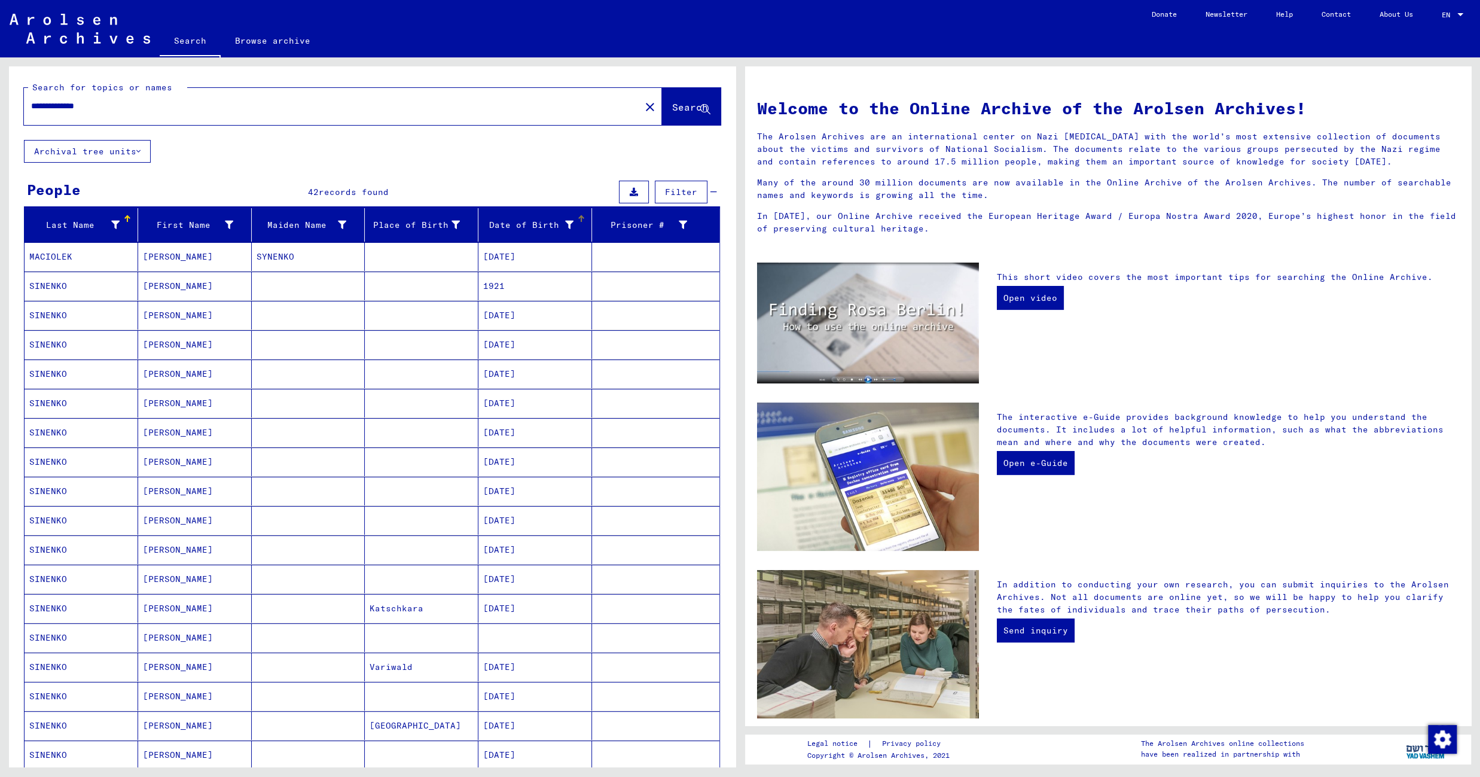
click at [526, 224] on div "Date of Birth" at bounding box center [528, 225] width 90 height 13
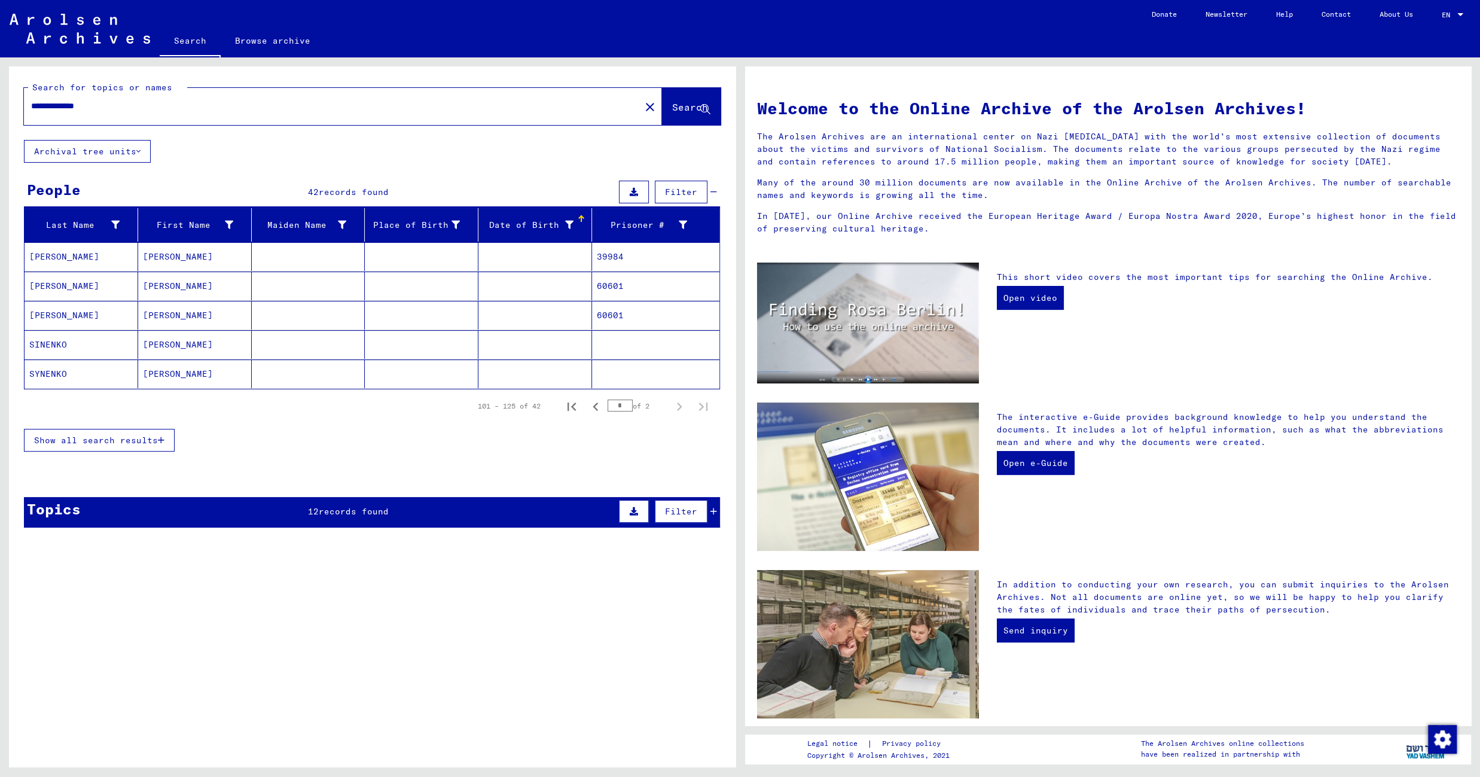
click at [163, 440] on icon "button" at bounding box center [161, 440] width 7 height 8
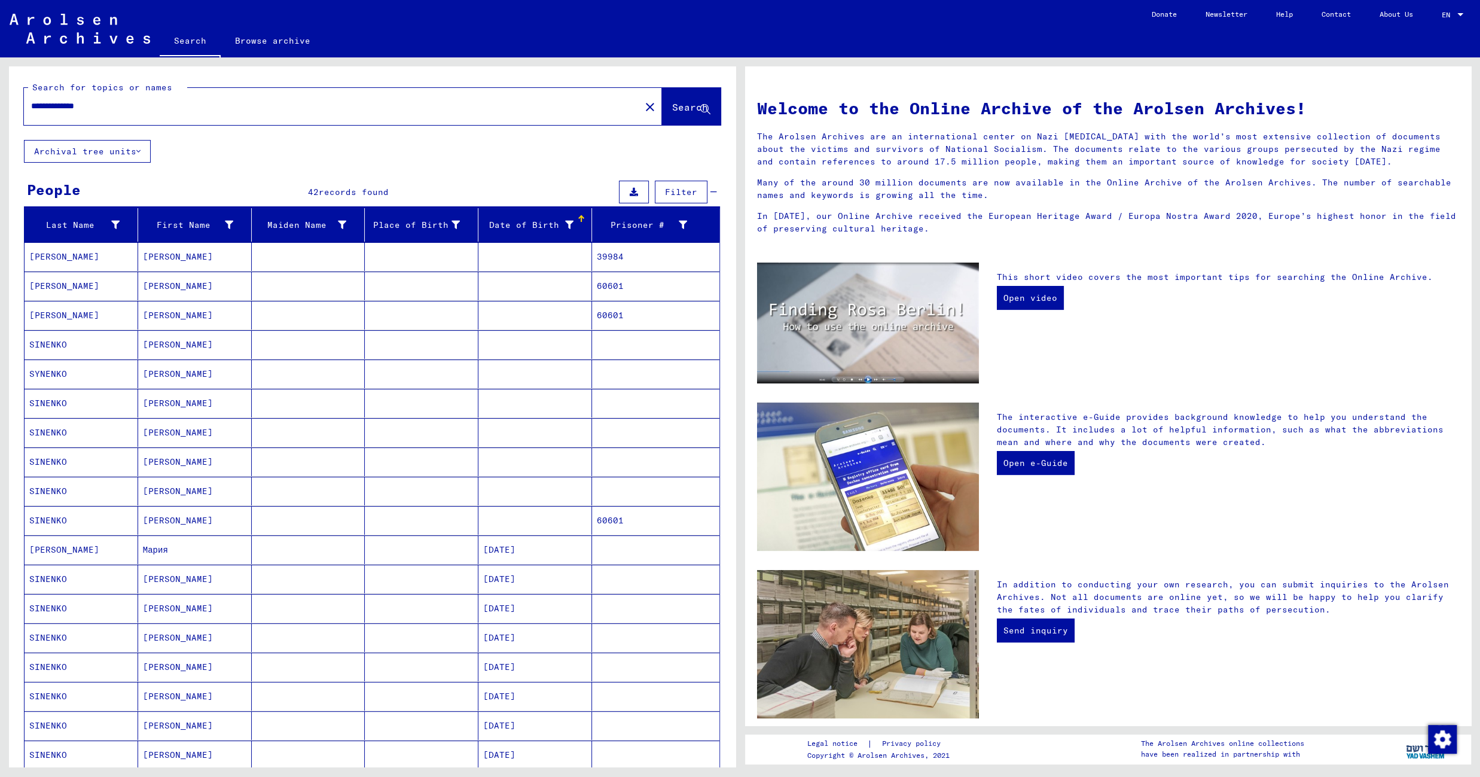
click at [365, 255] on mat-cell at bounding box center [422, 256] width 114 height 29
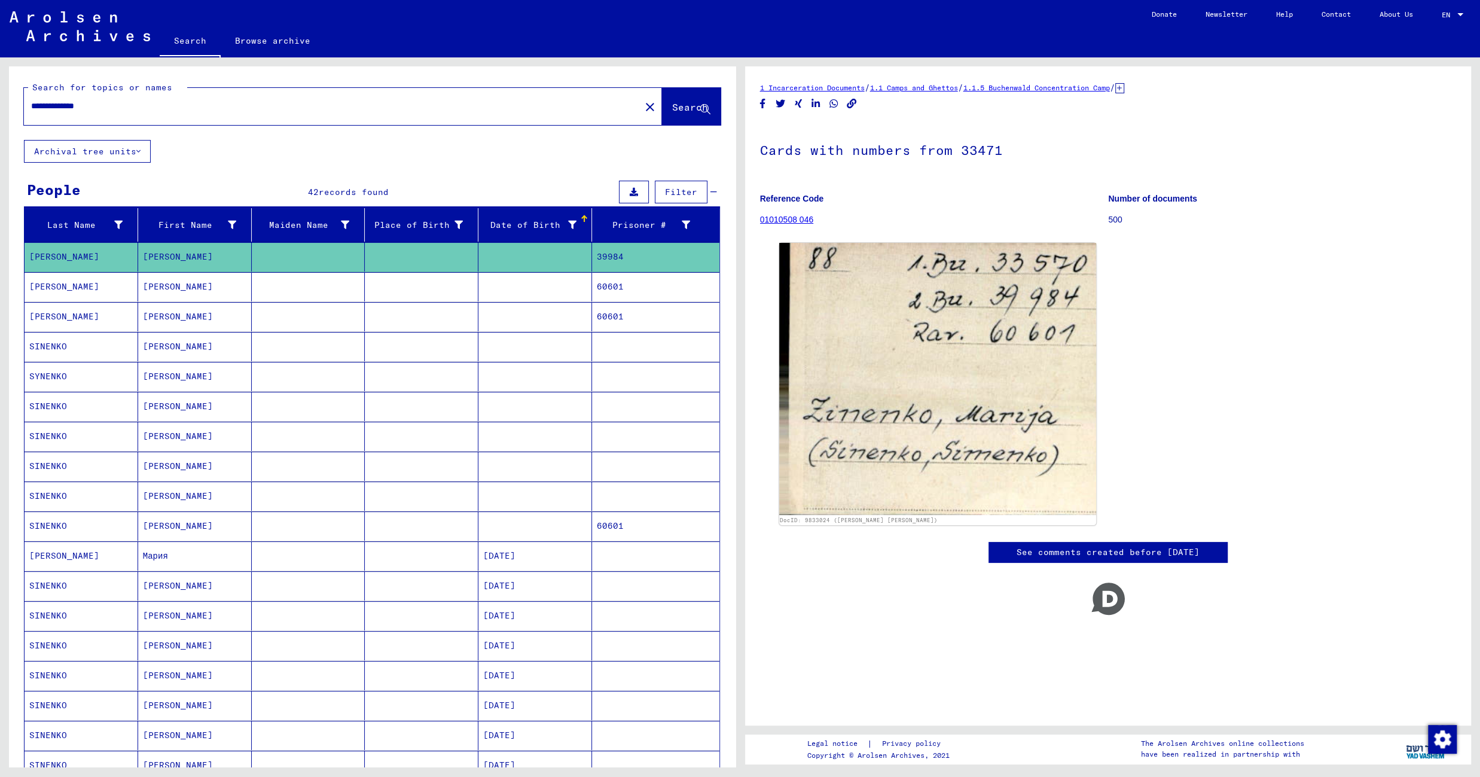
click at [396, 283] on mat-cell at bounding box center [422, 286] width 114 height 29
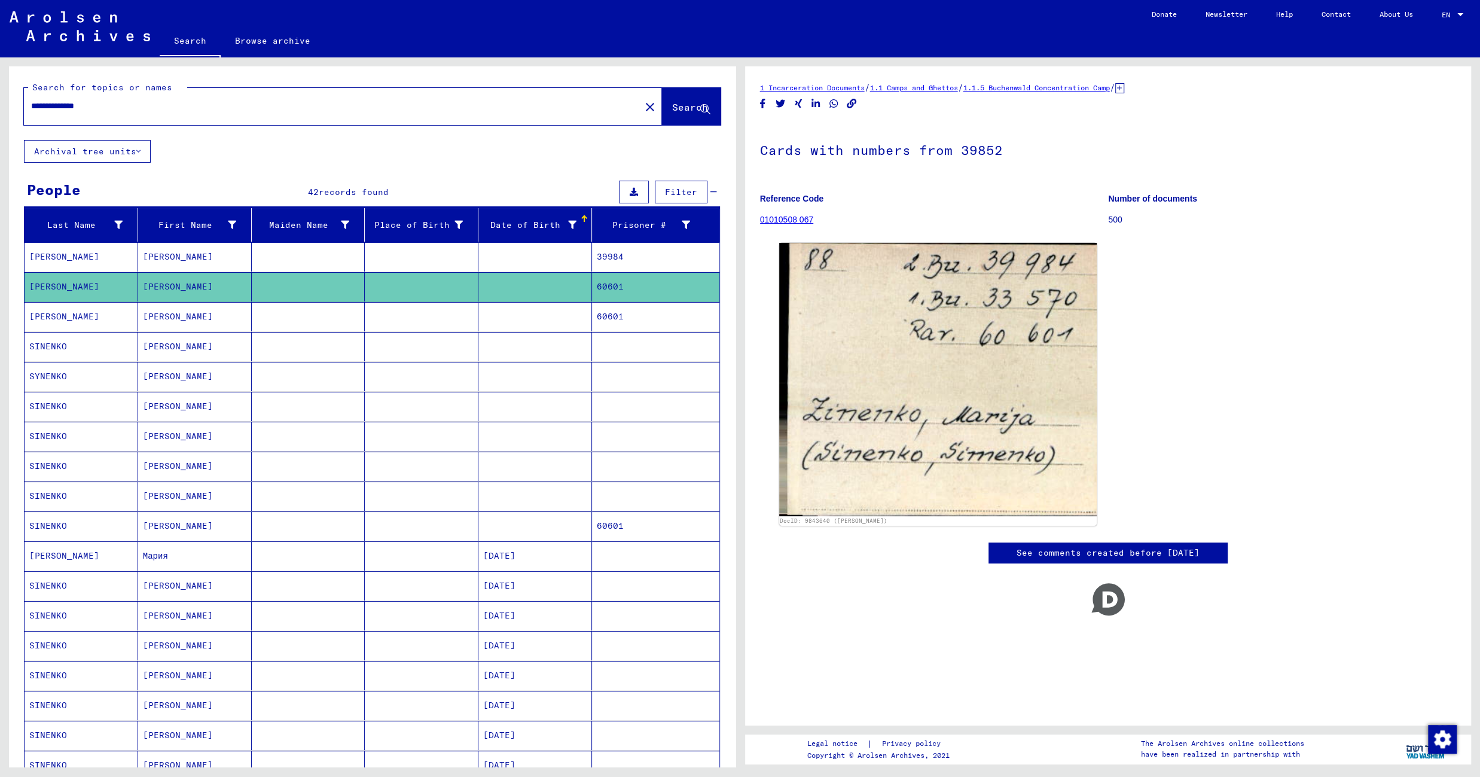
click at [365, 323] on mat-cell at bounding box center [422, 316] width 114 height 29
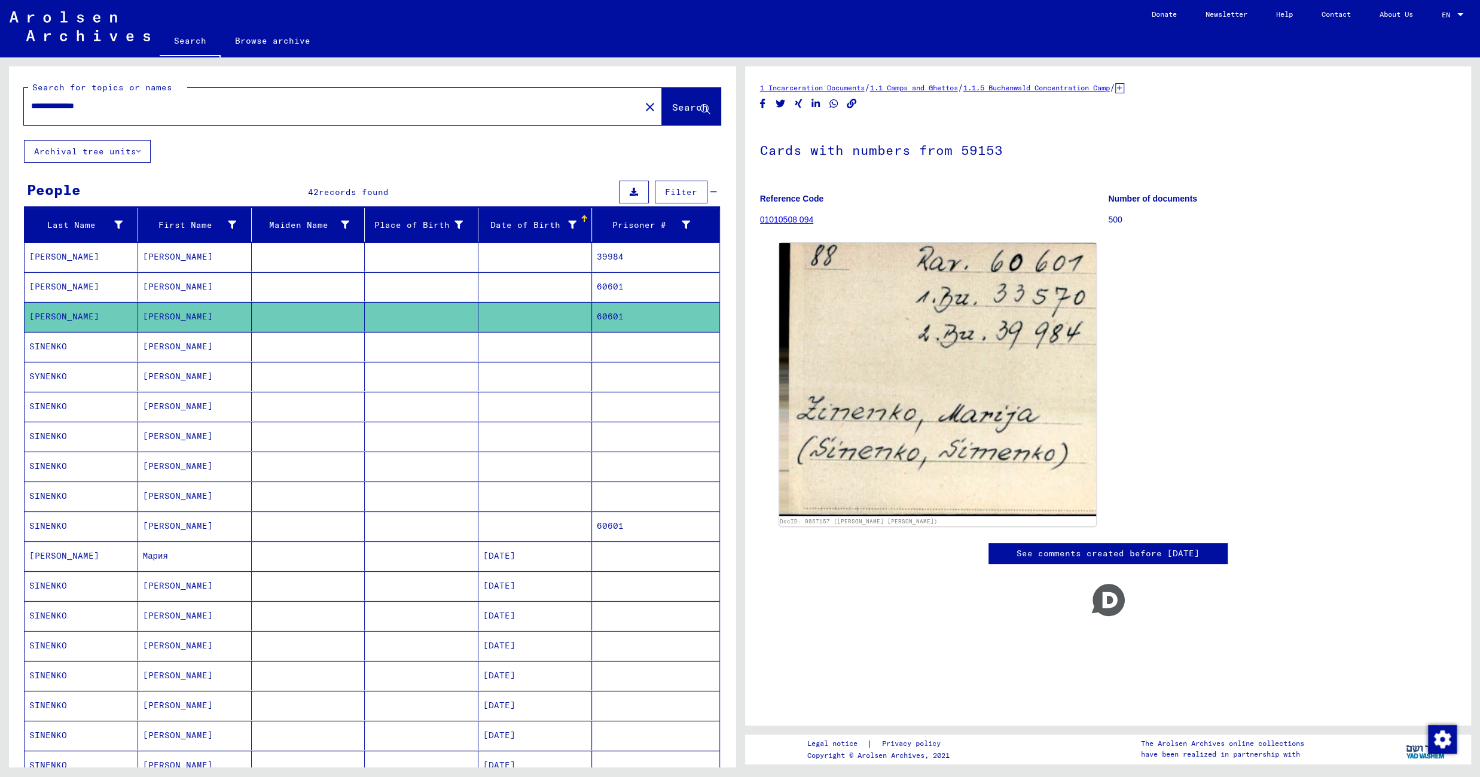
click at [371, 352] on mat-cell at bounding box center [422, 346] width 114 height 29
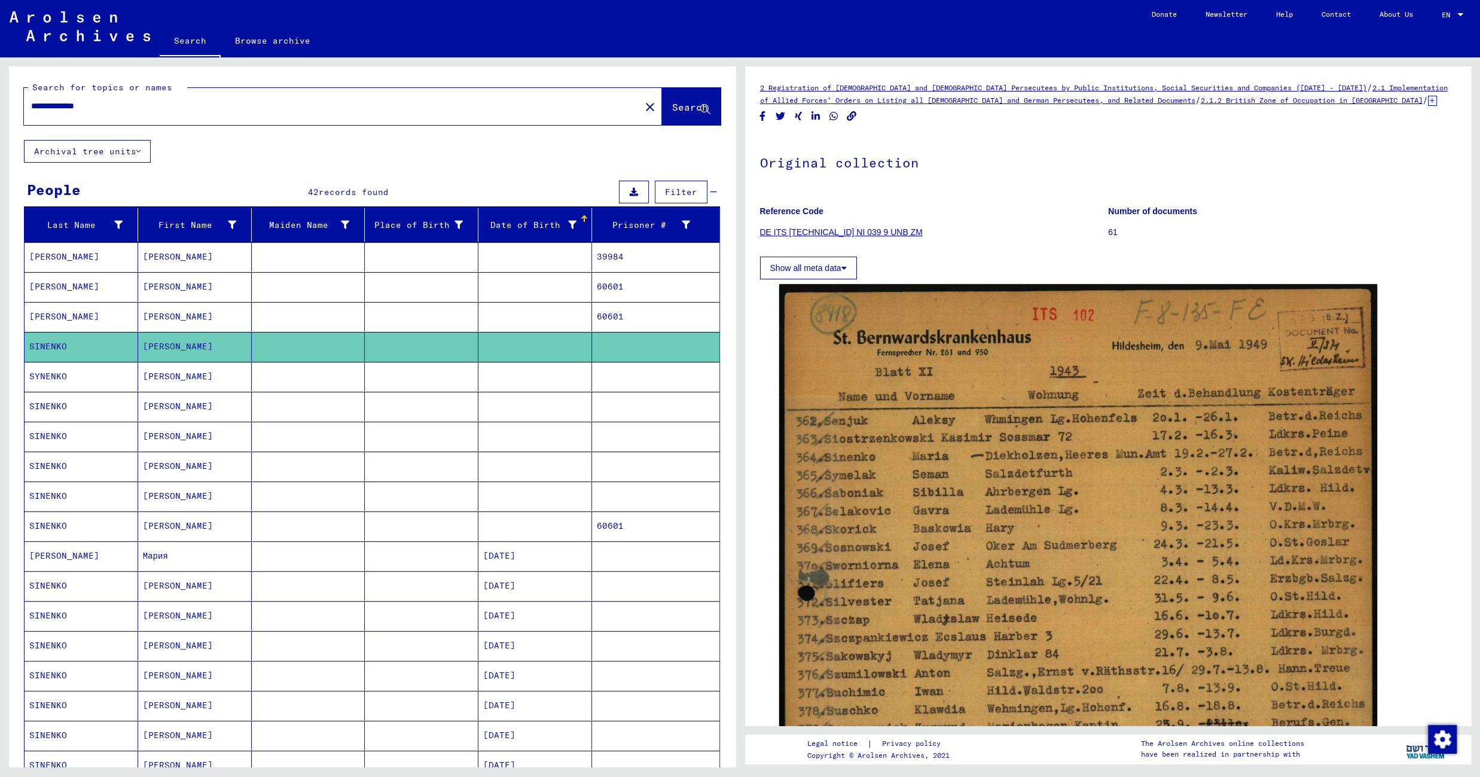
click at [433, 382] on mat-cell at bounding box center [422, 376] width 114 height 29
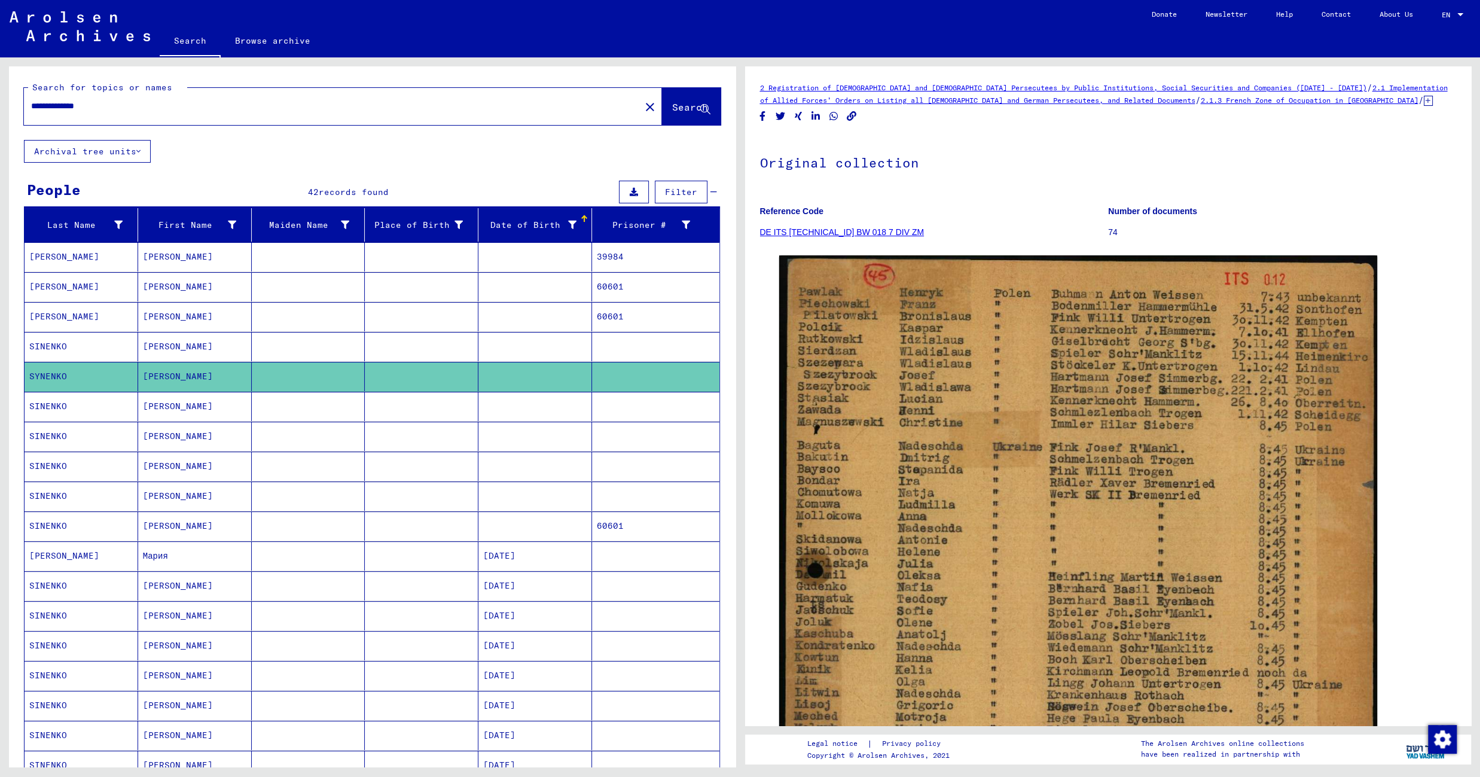
scroll to position [525, 0]
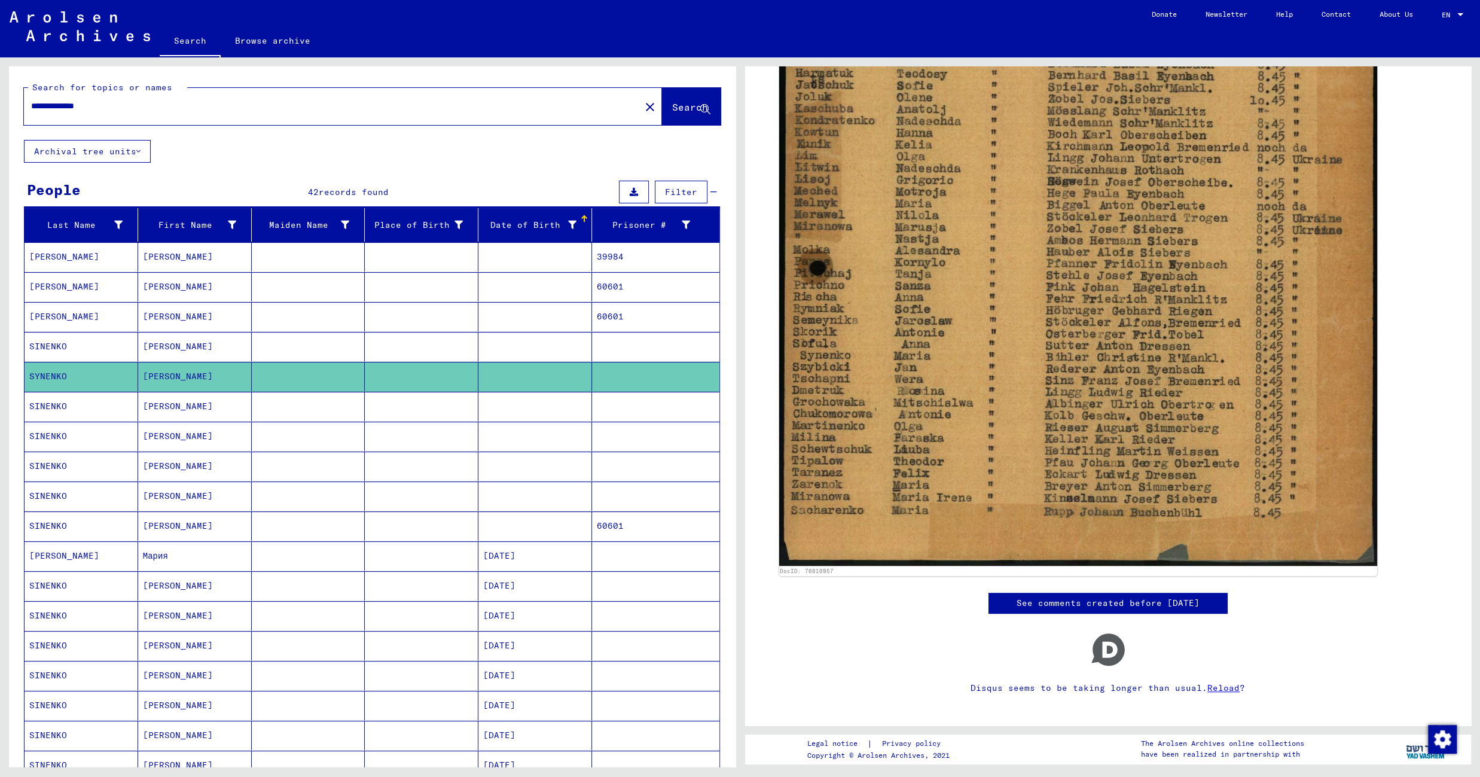
click at [303, 402] on mat-cell at bounding box center [309, 406] width 114 height 29
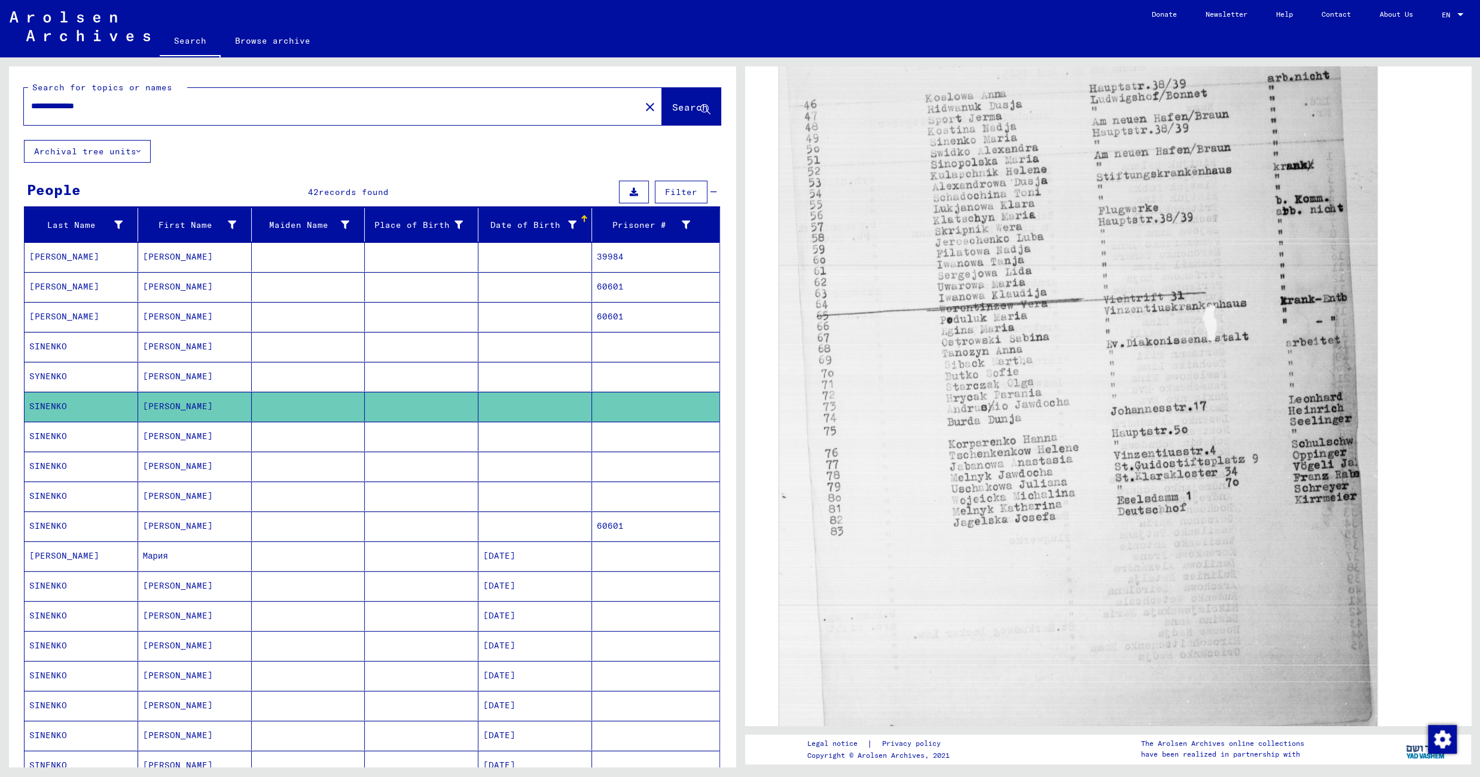
scroll to position [441, 0]
click at [340, 435] on mat-cell at bounding box center [309, 436] width 114 height 29
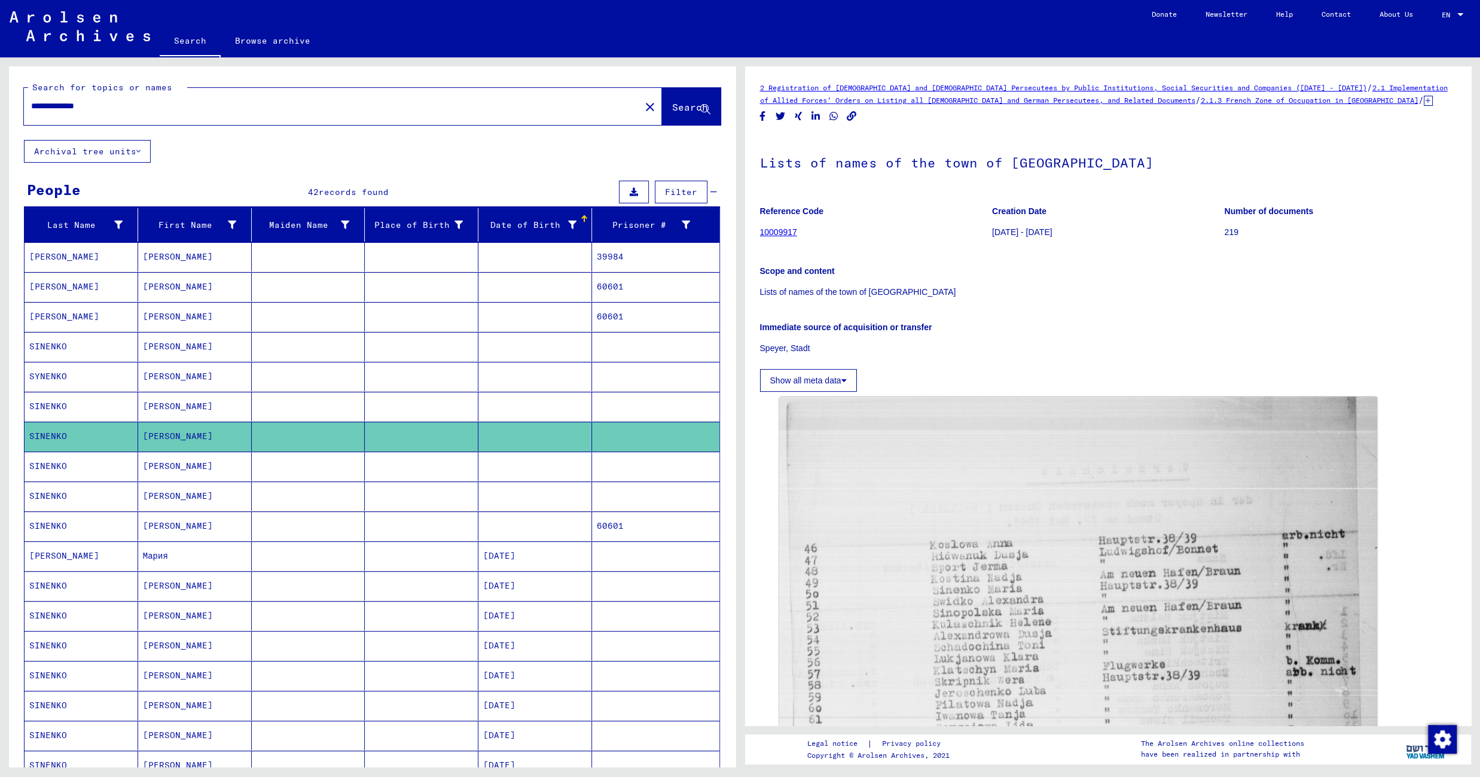
click at [320, 467] on mat-cell at bounding box center [309, 465] width 114 height 29
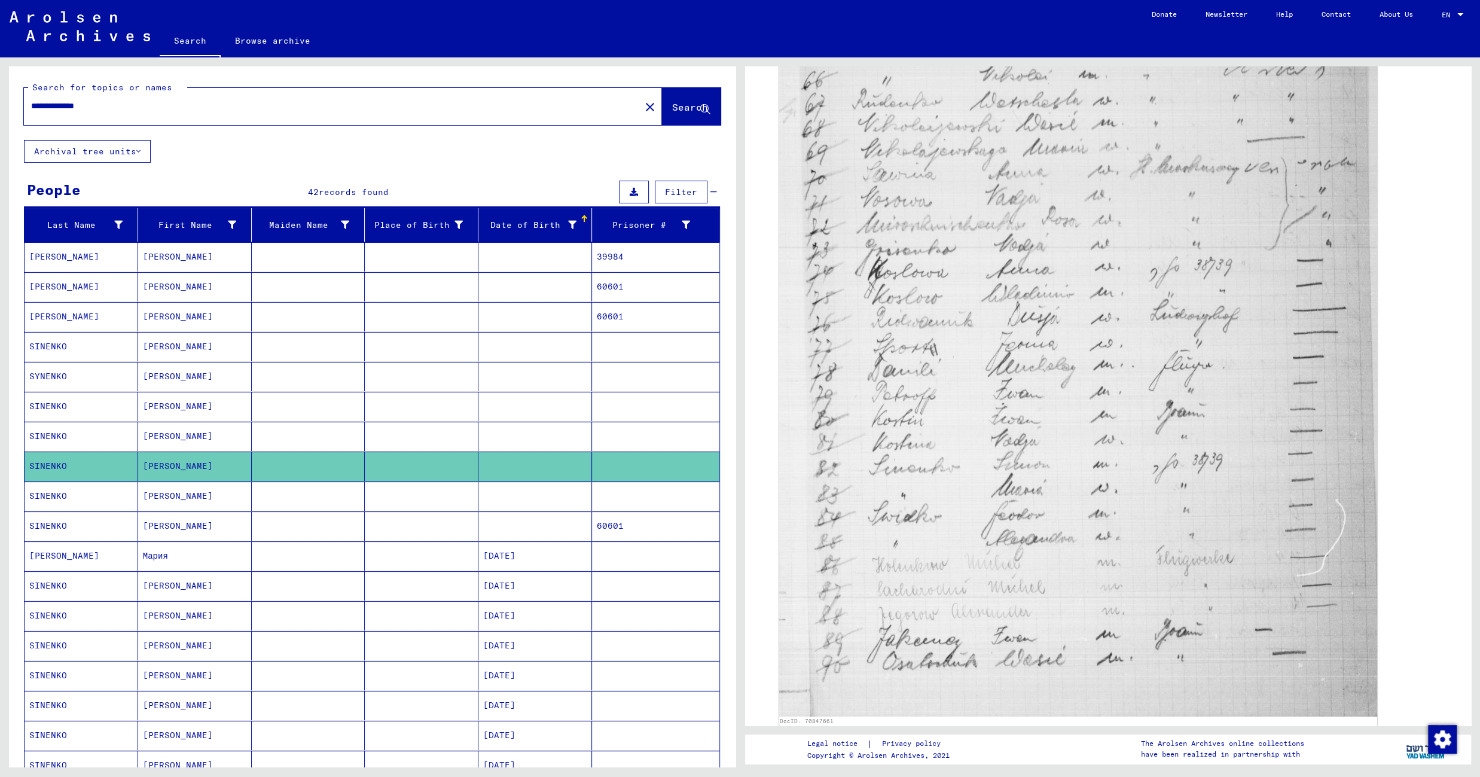
scroll to position [502, 0]
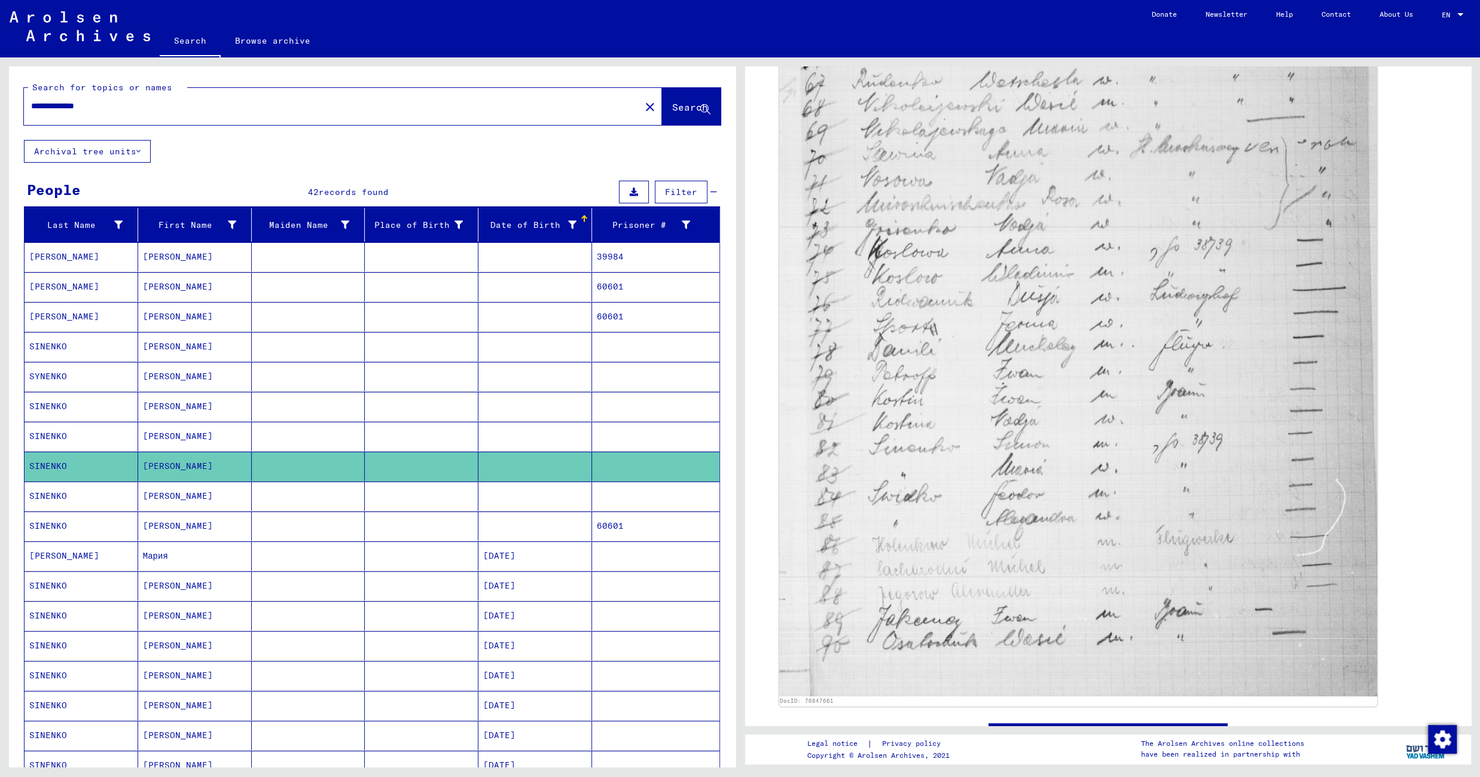
click at [365, 495] on mat-cell at bounding box center [422, 495] width 114 height 29
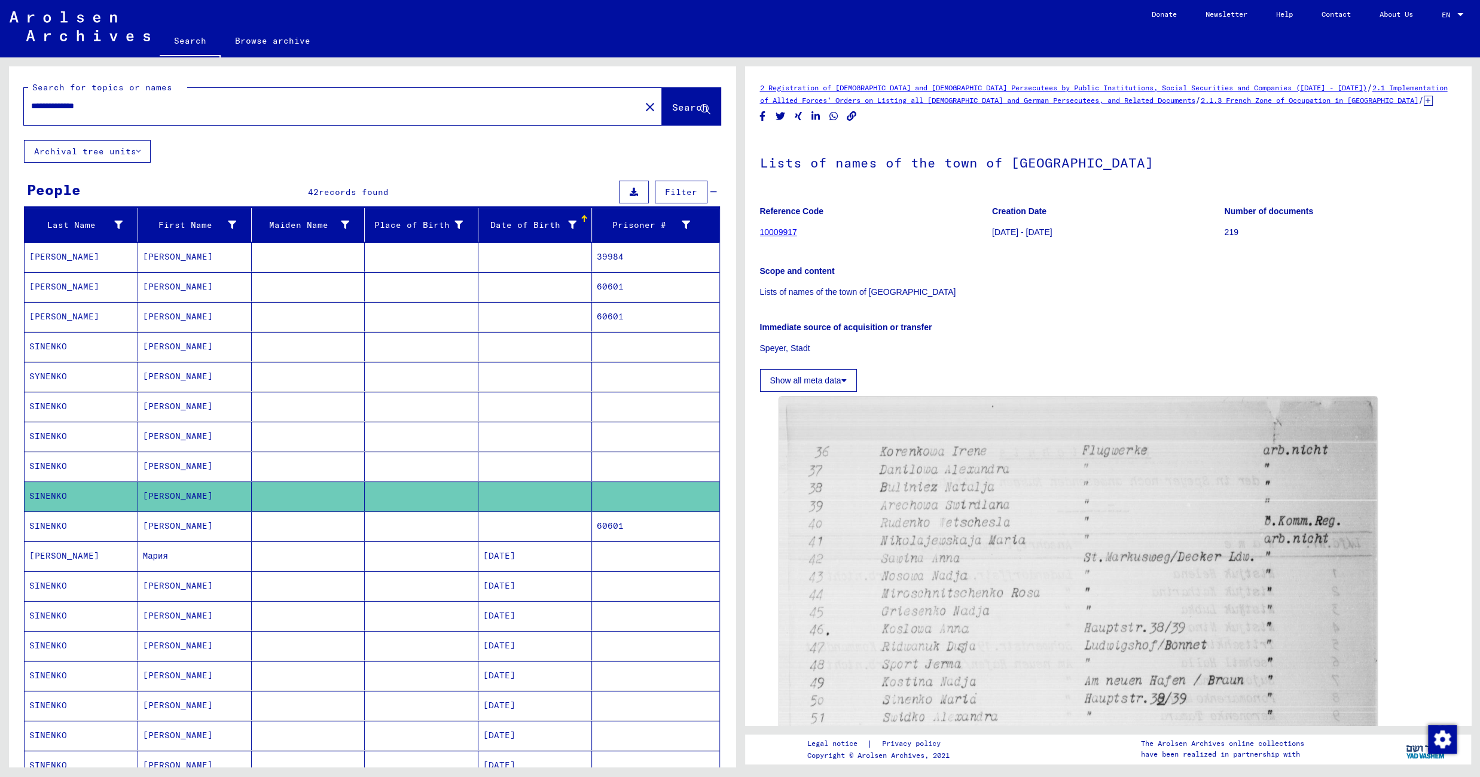
click at [367, 527] on mat-cell at bounding box center [422, 525] width 114 height 29
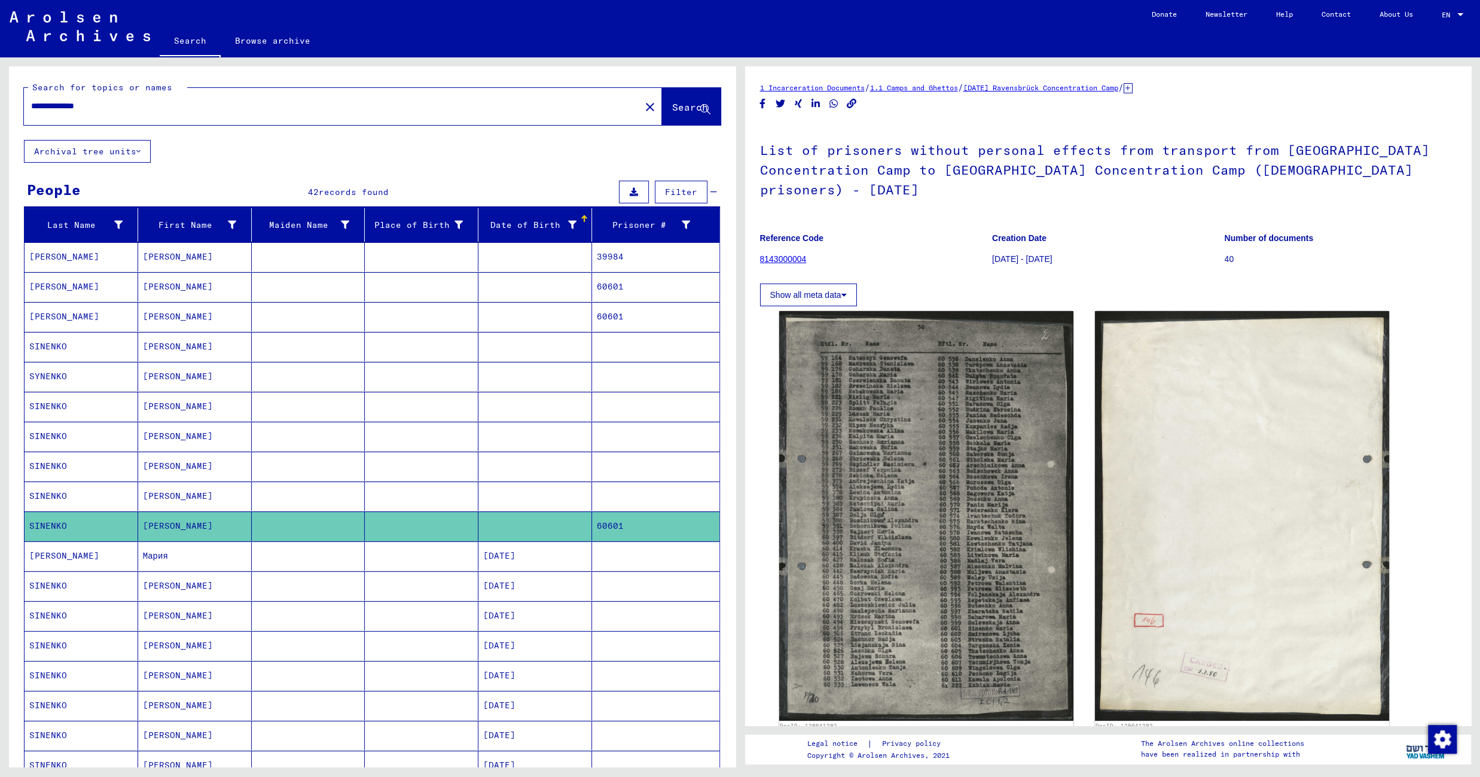
click at [414, 560] on mat-cell at bounding box center [422, 555] width 114 height 29
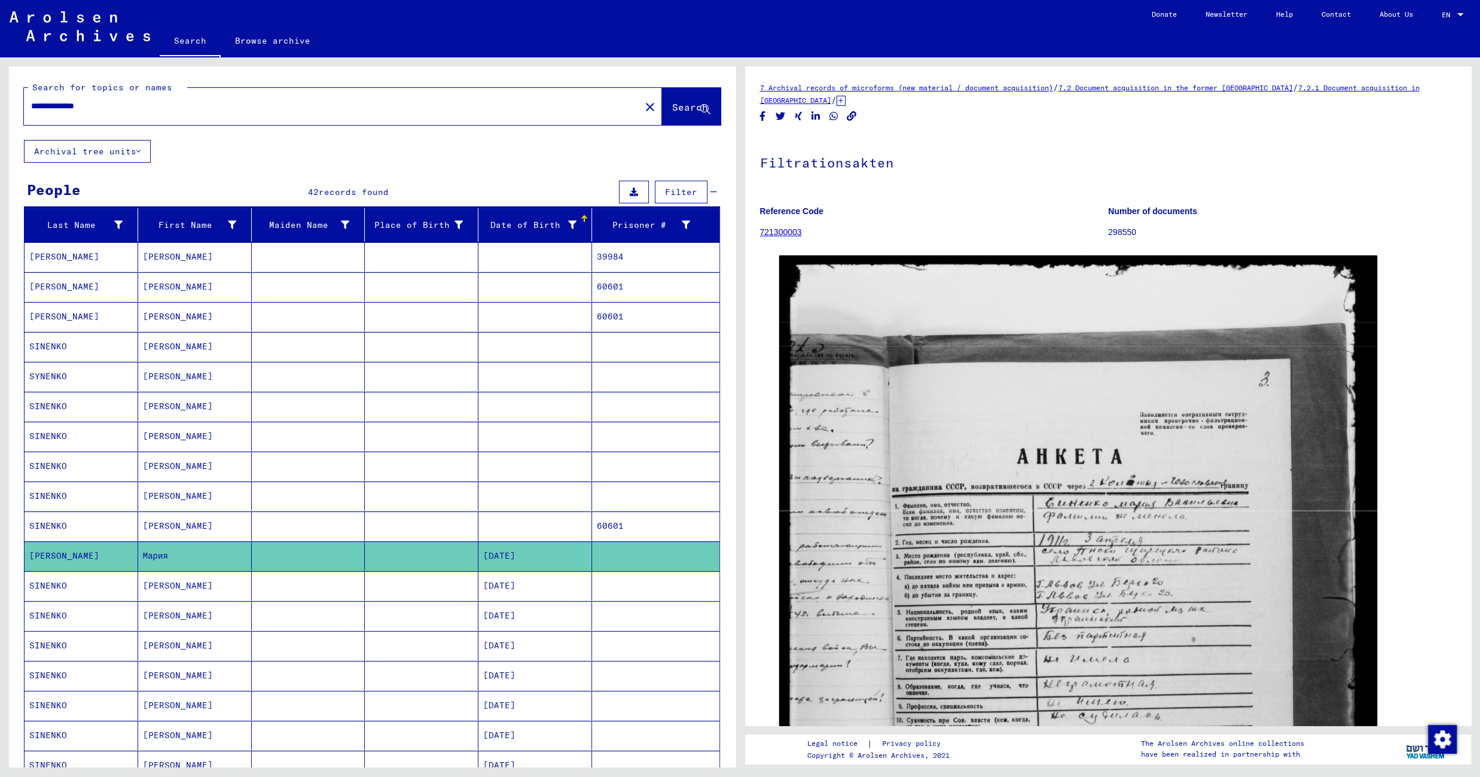
scroll to position [686, 0]
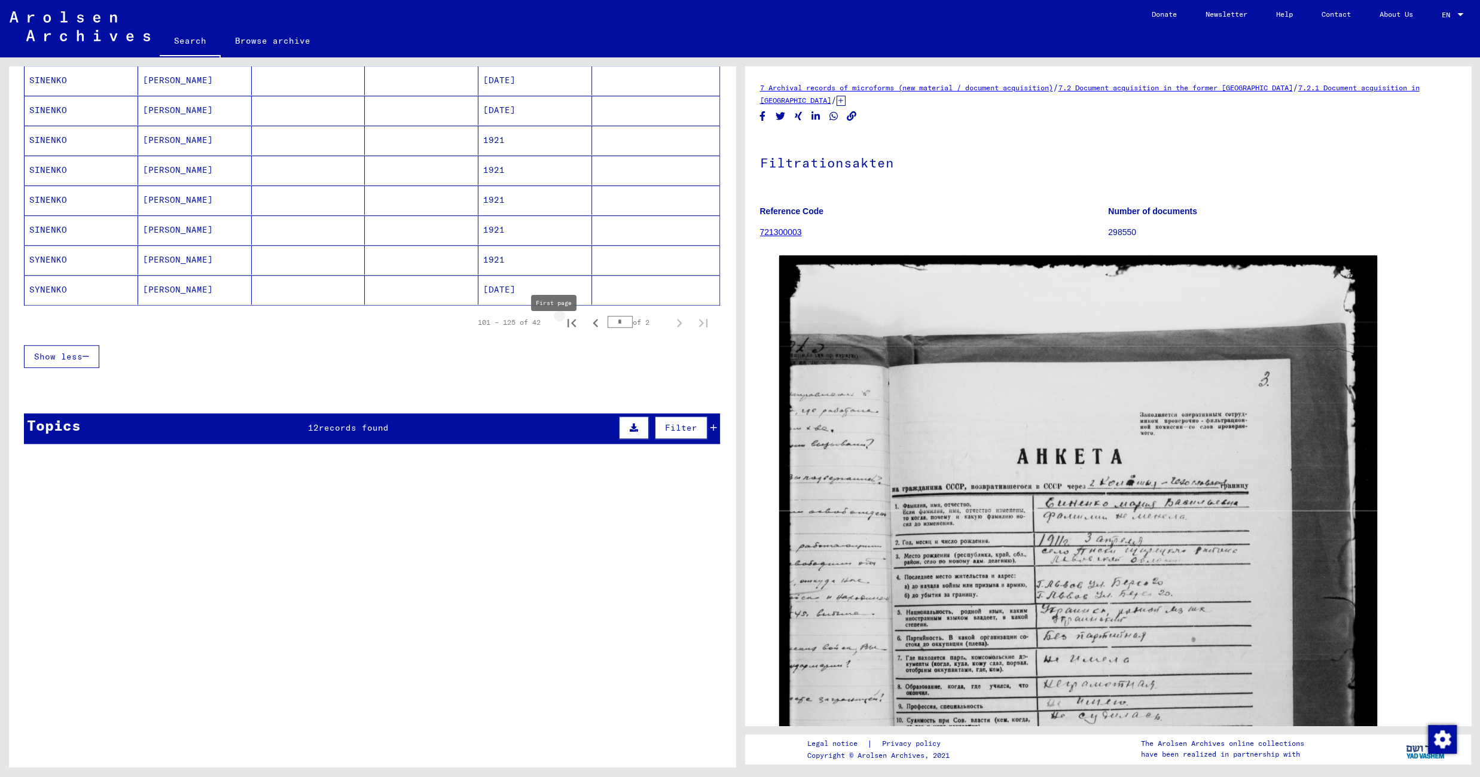
click at [563, 331] on icon "First page" at bounding box center [571, 323] width 17 height 17
click at [671, 329] on icon "Next page" at bounding box center [679, 323] width 17 height 17
type input "*"
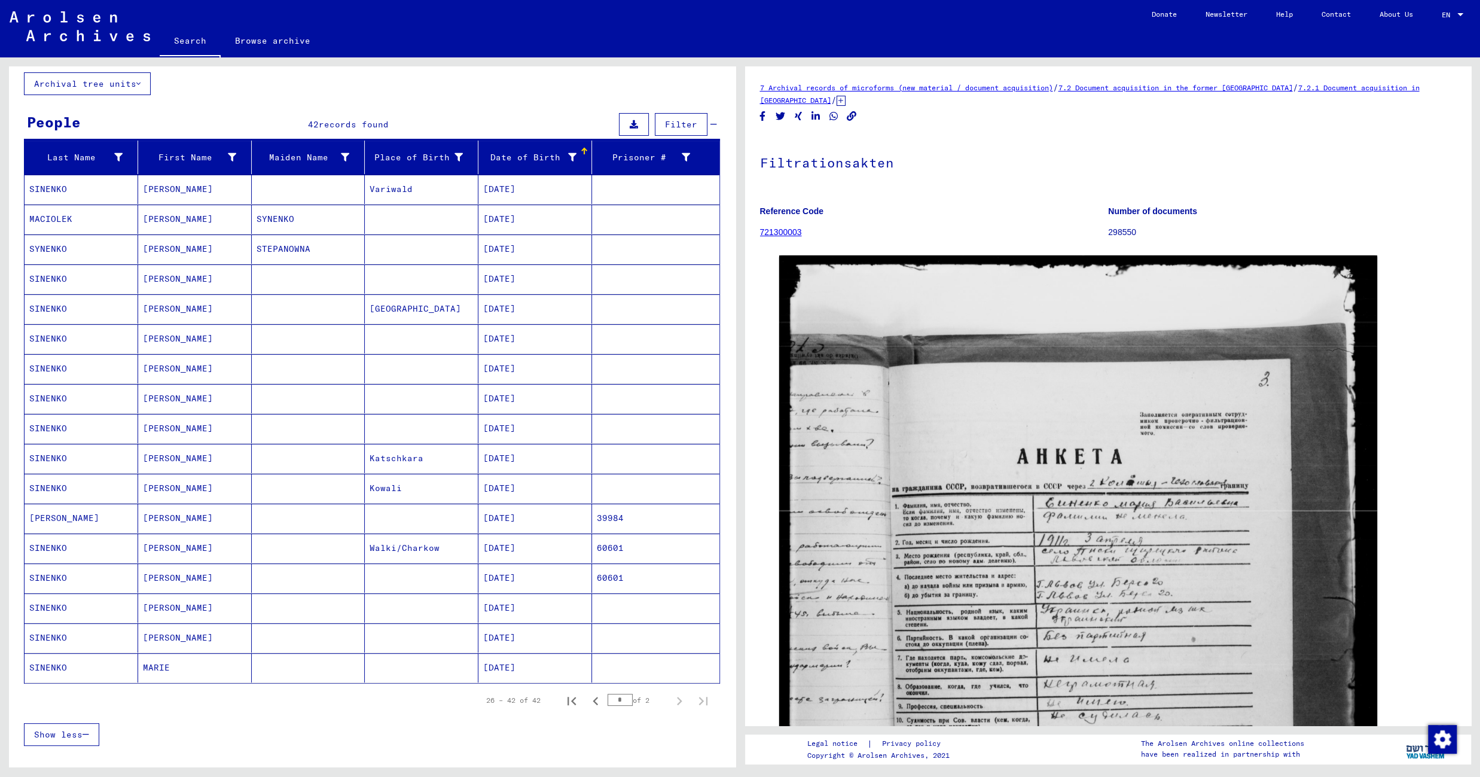
scroll to position [0, 0]
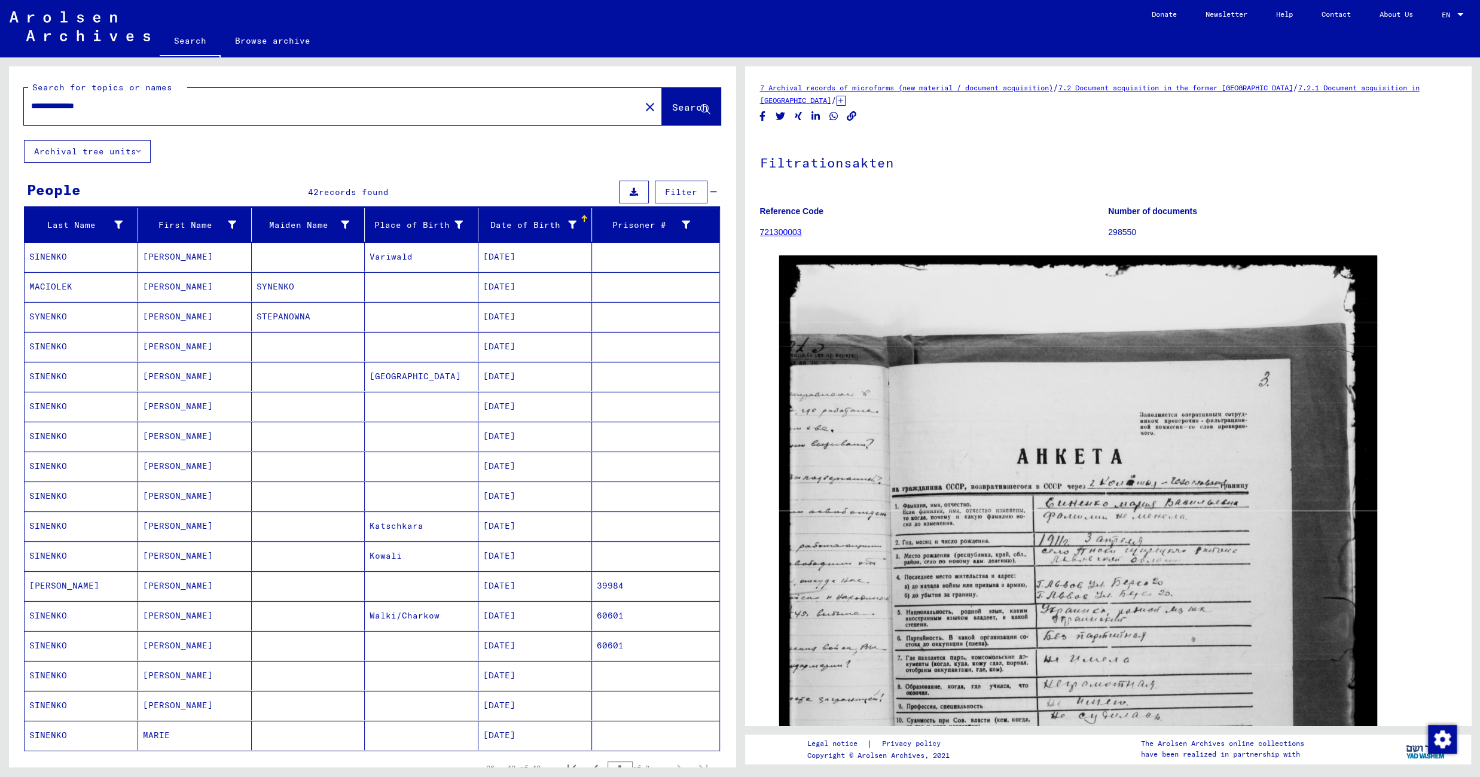
click at [417, 684] on mat-cell at bounding box center [422, 675] width 114 height 29
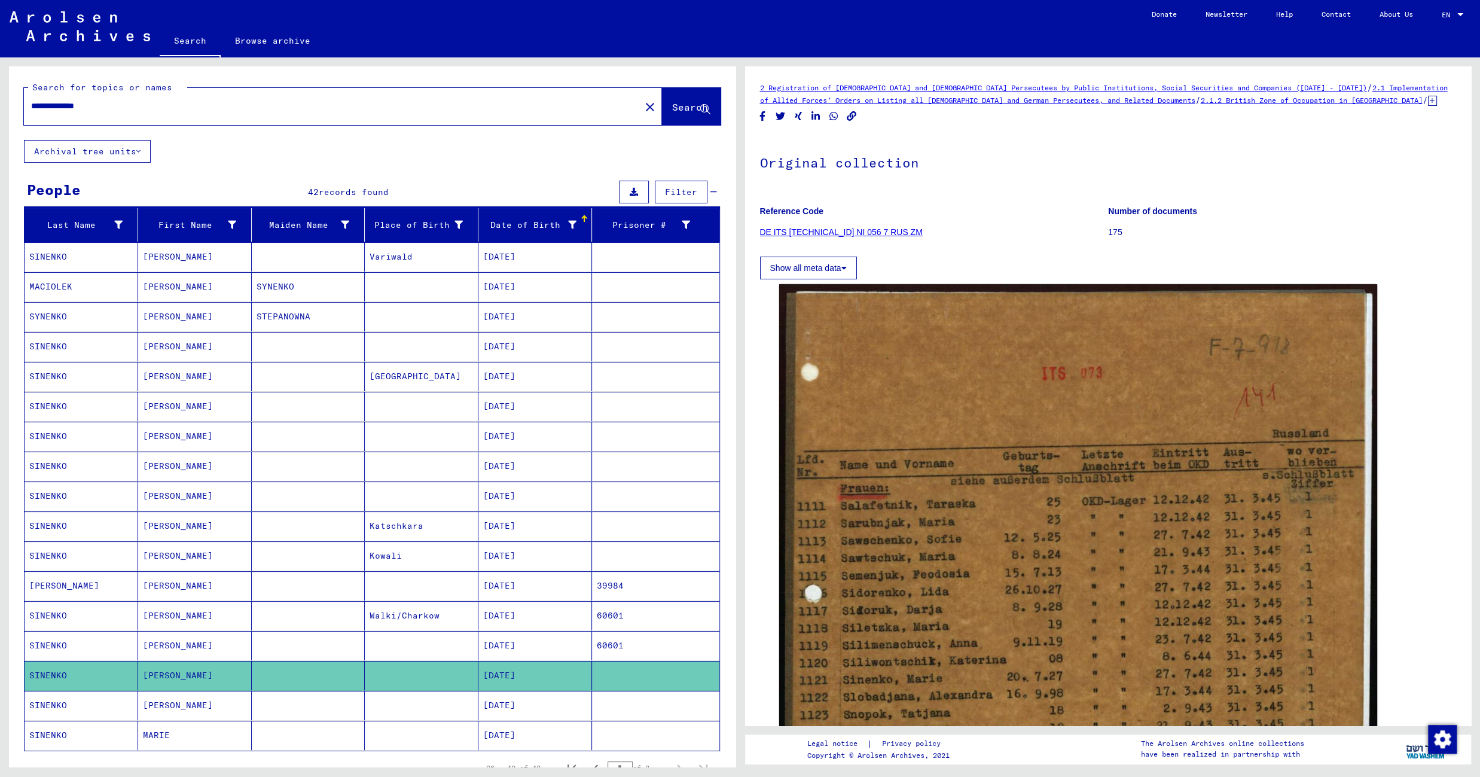
click at [442, 707] on mat-cell at bounding box center [422, 705] width 114 height 29
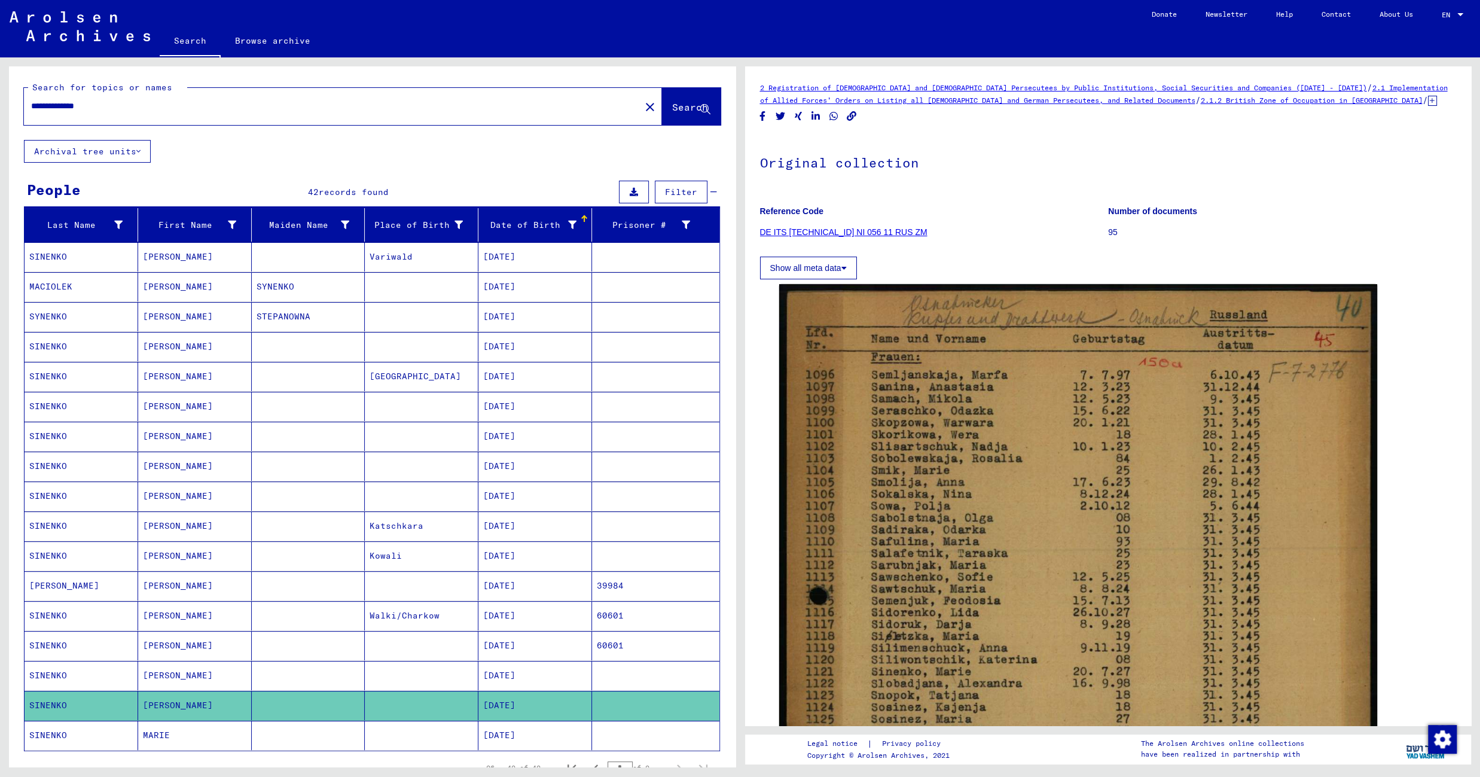
click at [411, 750] on mat-cell at bounding box center [422, 735] width 114 height 29
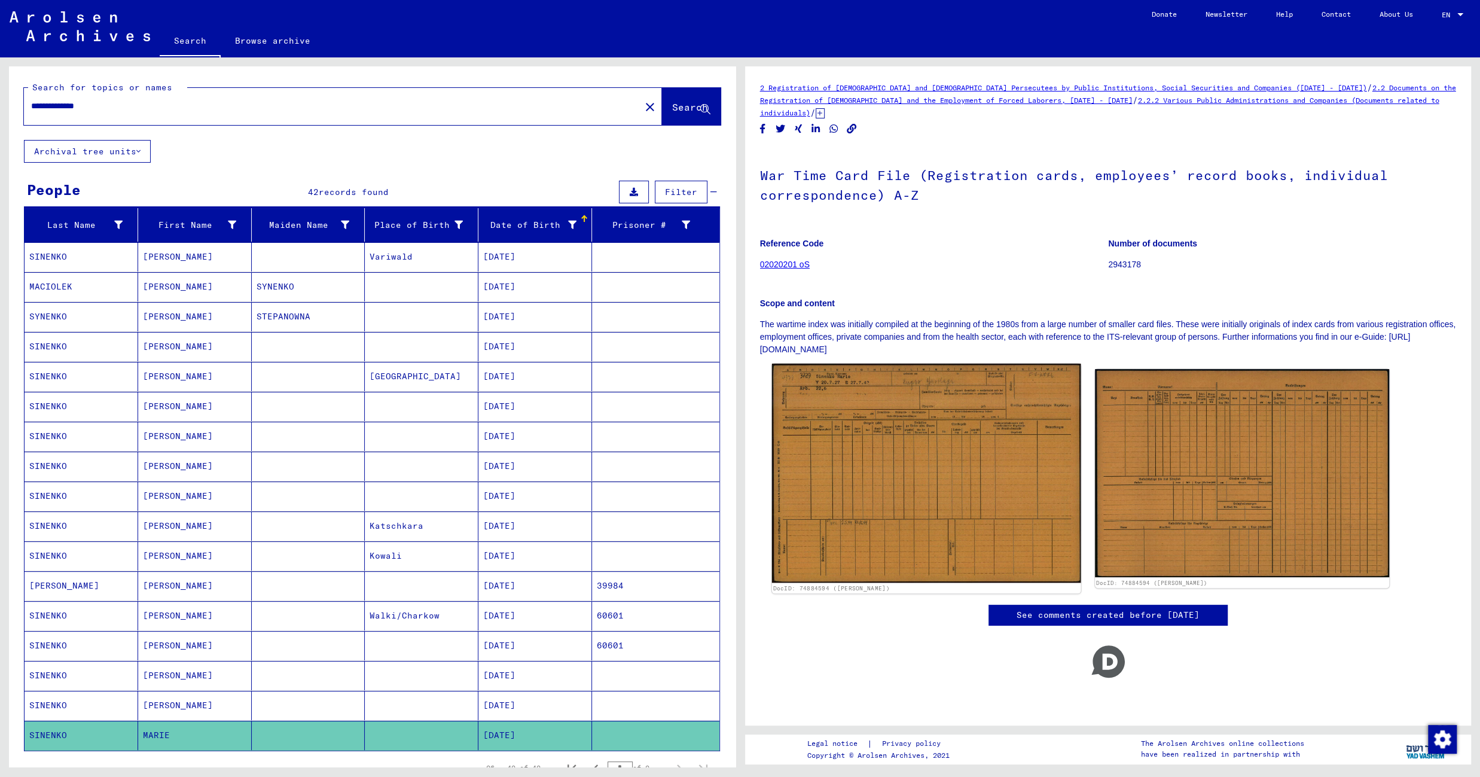
click at [917, 459] on img at bounding box center [925, 473] width 309 height 219
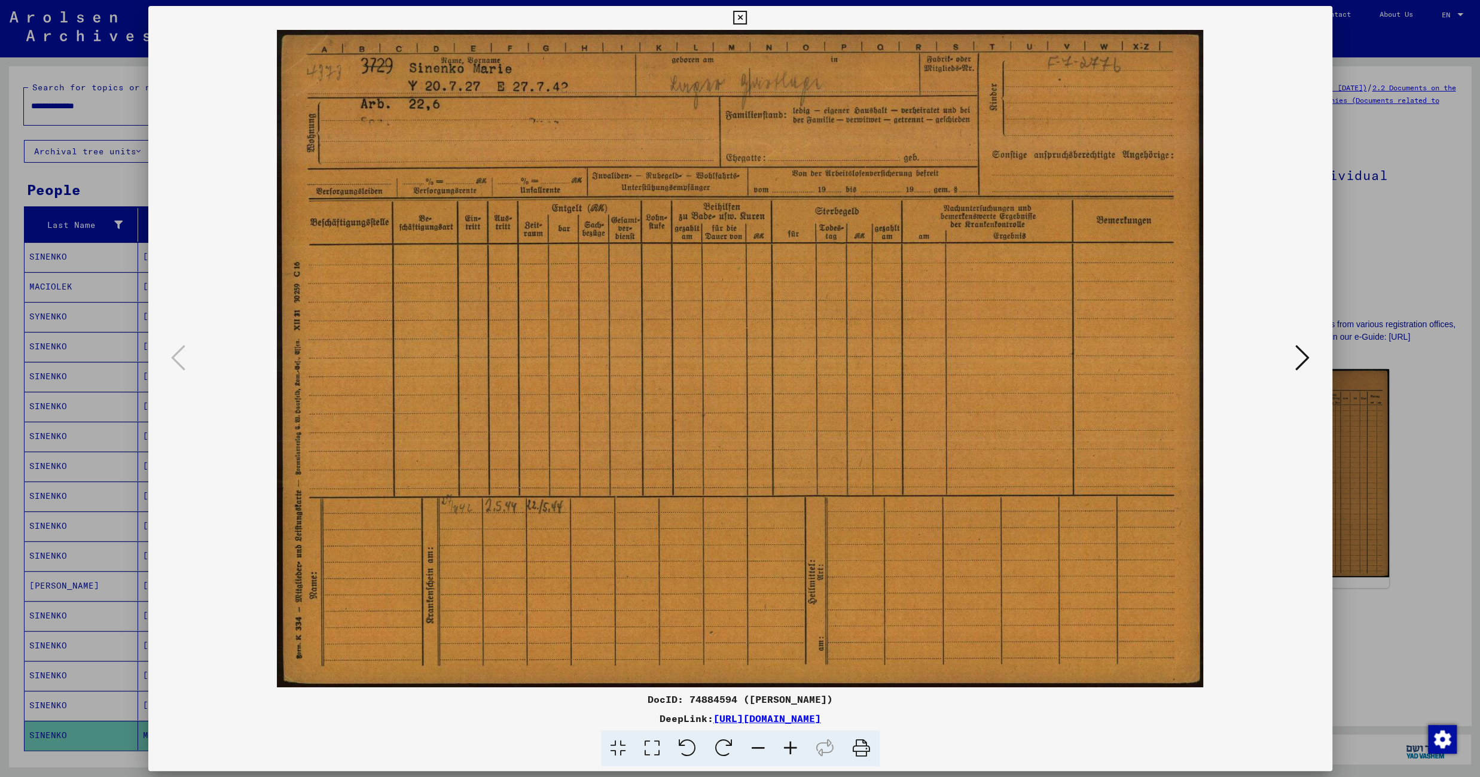
click at [1301, 363] on icon at bounding box center [1302, 357] width 14 height 29
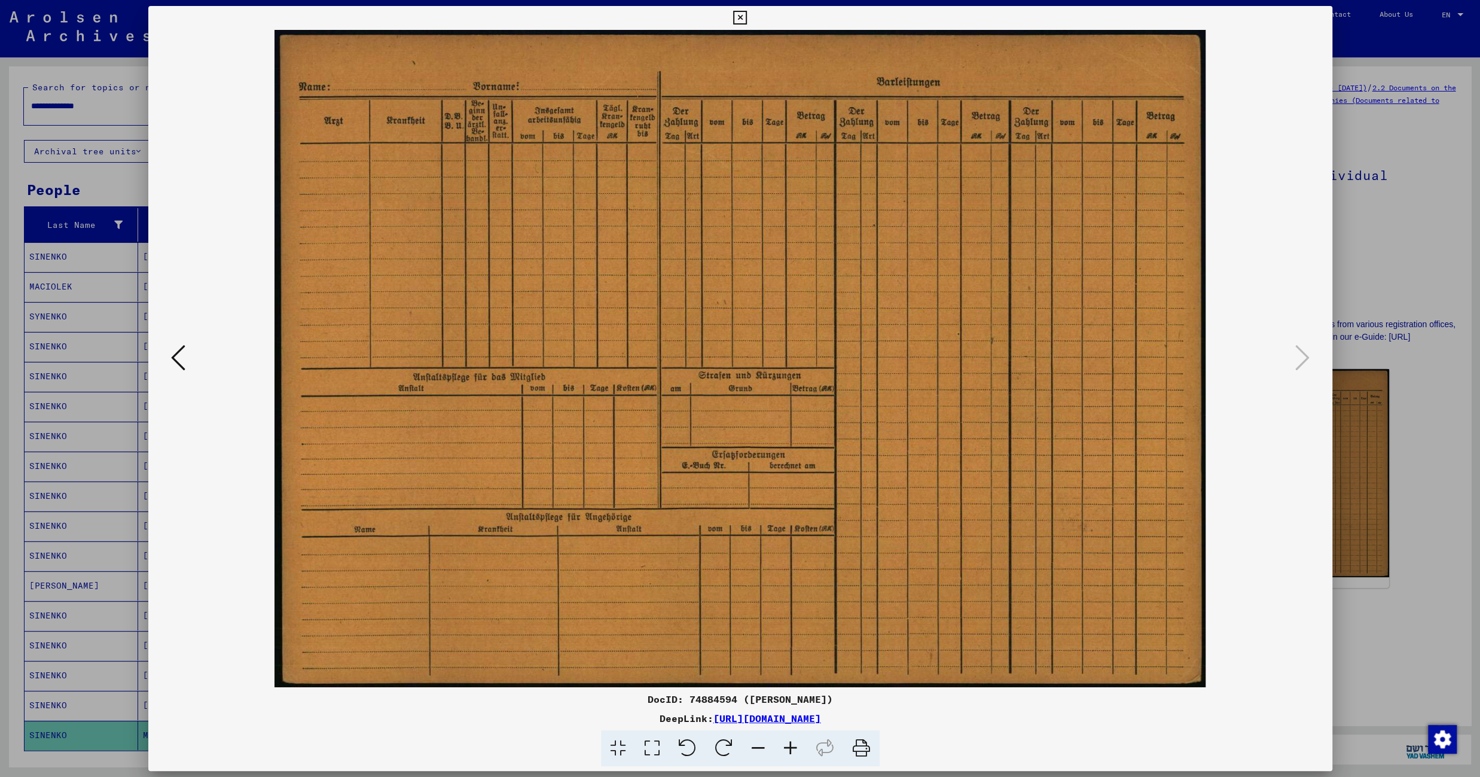
click at [174, 368] on icon at bounding box center [178, 357] width 14 height 29
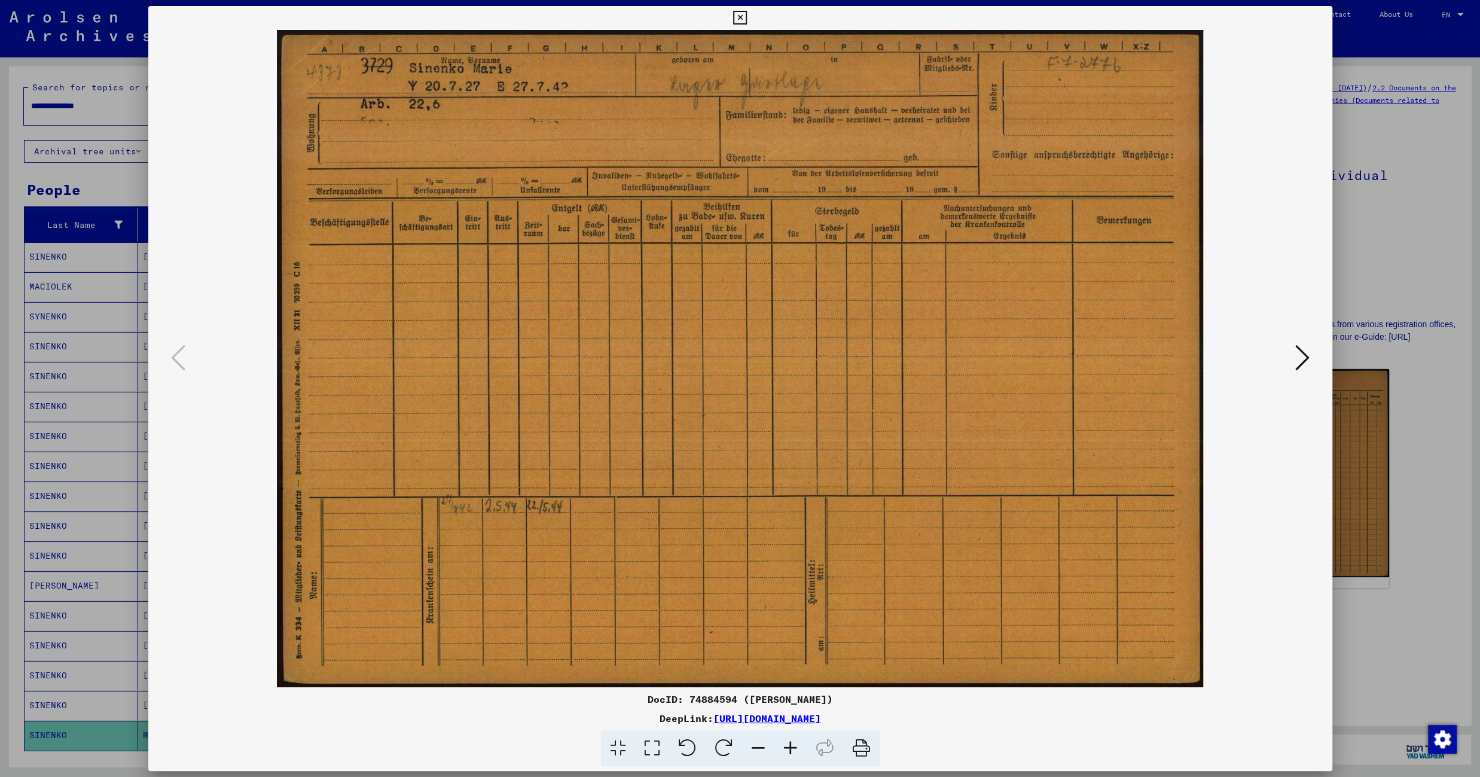
click at [747, 20] on icon at bounding box center [740, 18] width 14 height 14
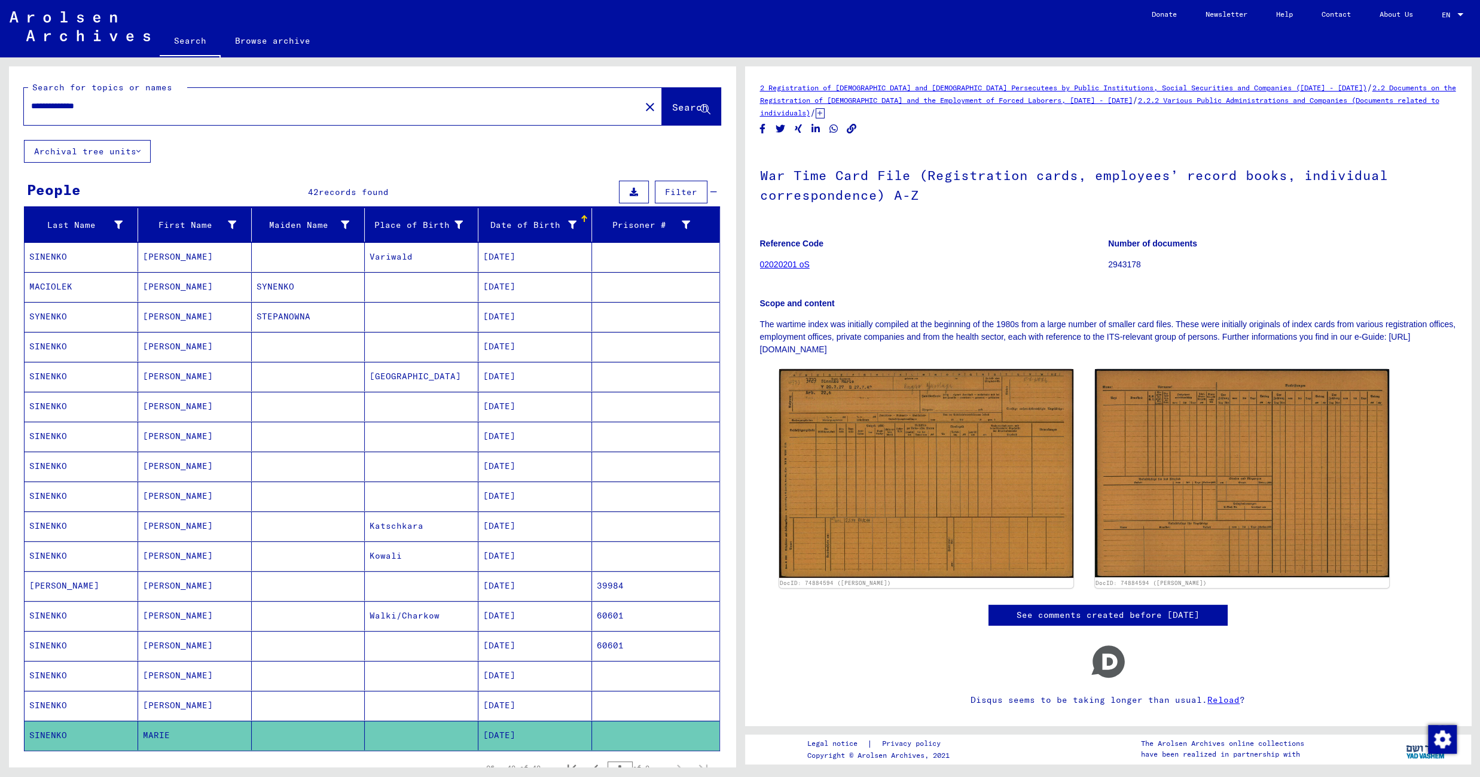
scroll to position [455, 0]
